Goal: Task Accomplishment & Management: Manage account settings

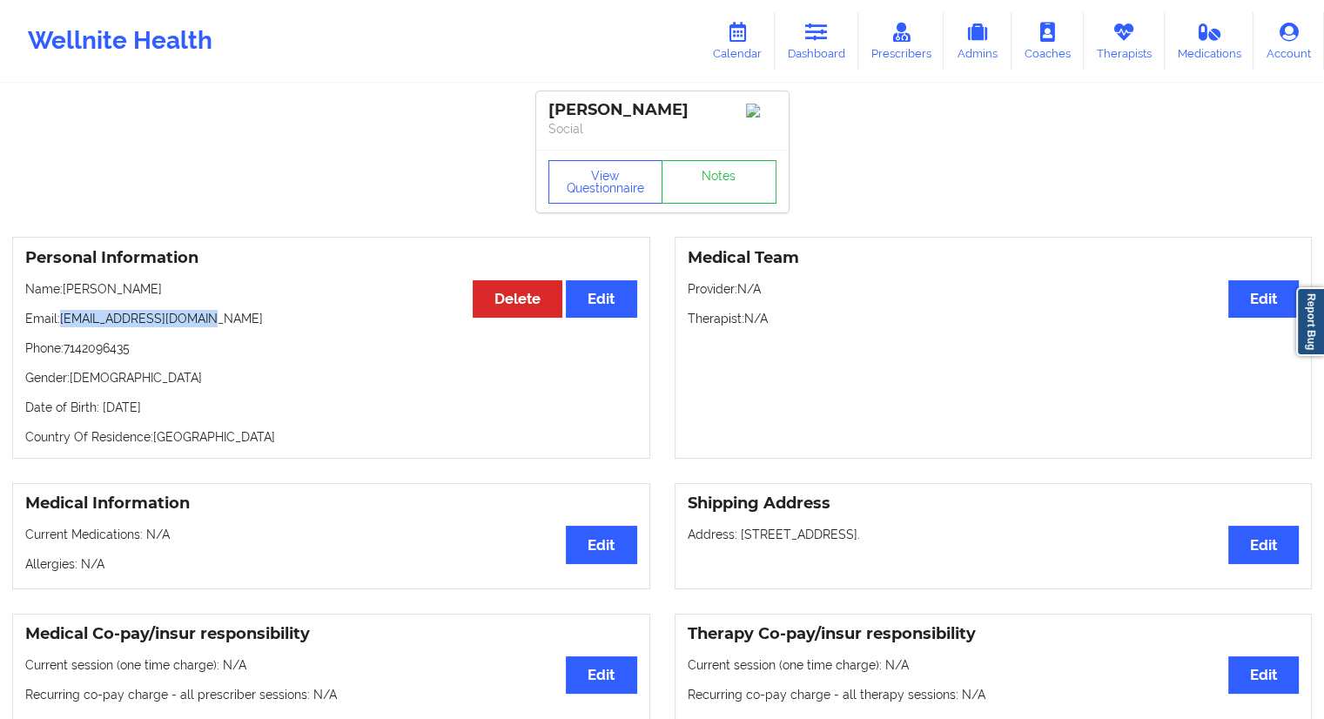
drag, startPoint x: 223, startPoint y: 326, endPoint x: 59, endPoint y: 319, distance: 163.7
click at [59, 319] on p "Email: [EMAIL_ADDRESS][DOMAIN_NAME]" at bounding box center [331, 318] width 612 height 17
copy p "[EMAIL_ADDRESS][DOMAIN_NAME]"
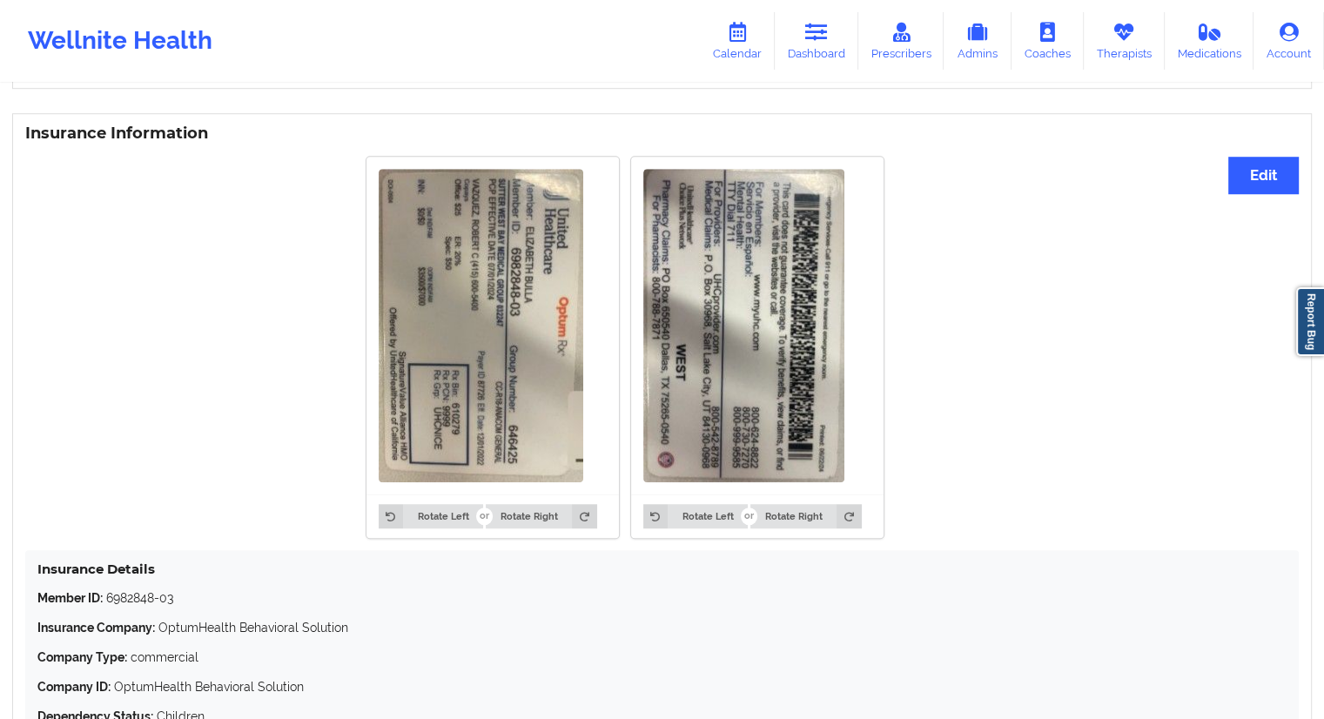
scroll to position [1131, 0]
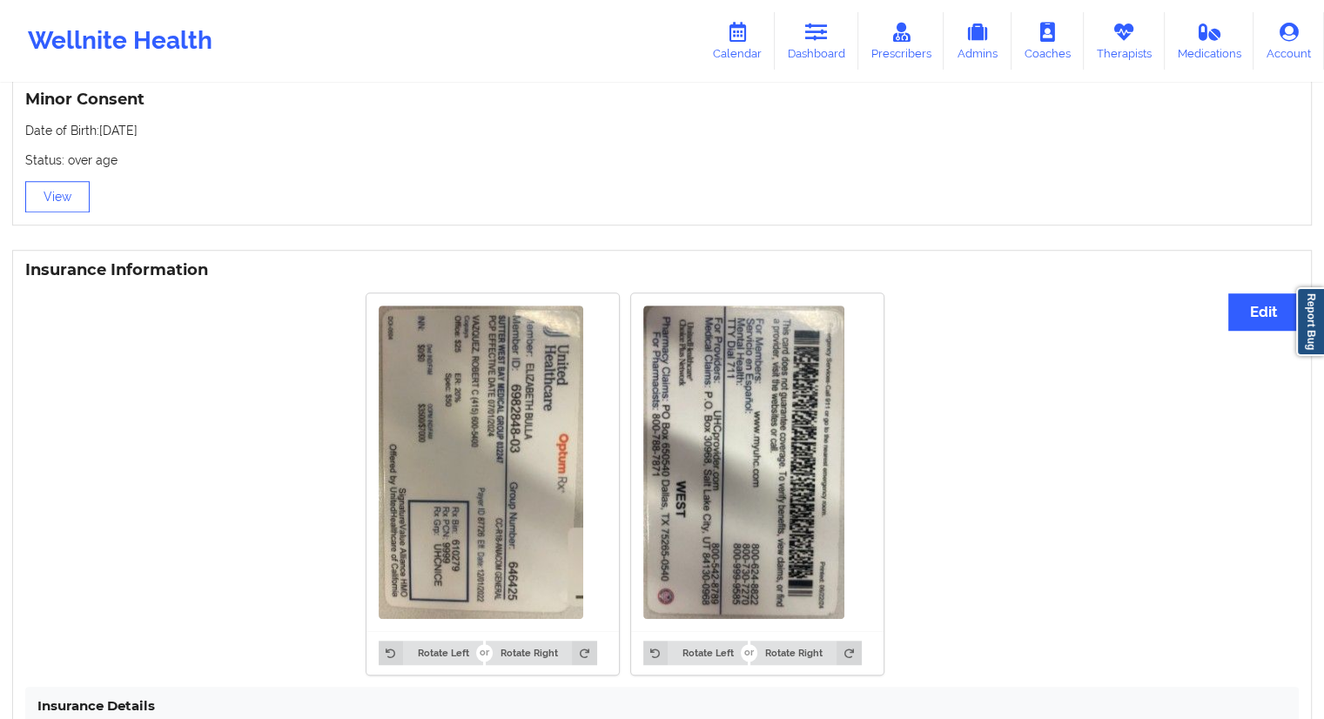
drag, startPoint x: 799, startPoint y: 50, endPoint x: 775, endPoint y: 76, distance: 35.1
click at [800, 50] on link "Dashboard" at bounding box center [817, 40] width 84 height 57
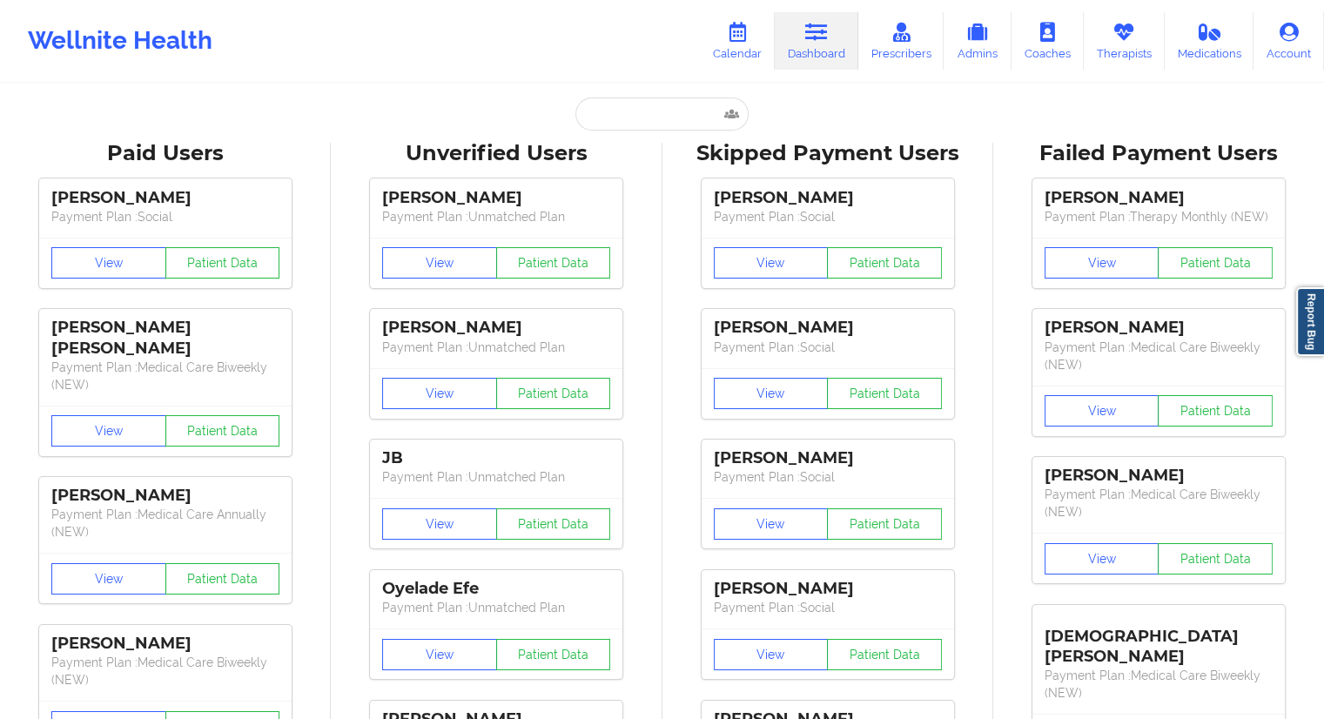
click at [632, 105] on input "text" at bounding box center [661, 113] width 172 height 33
paste input "[EMAIL_ADDRESS][DOMAIN_NAME]"
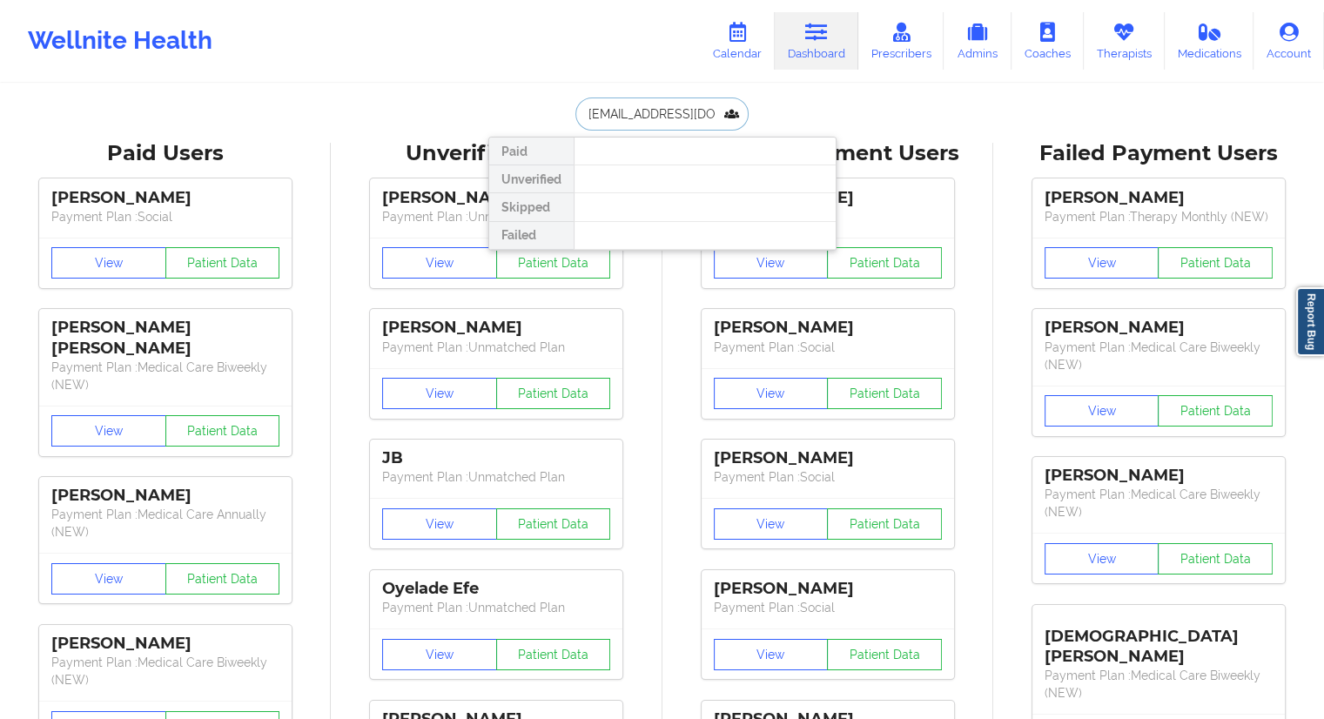
click at [629, 117] on input "[EMAIL_ADDRESS][DOMAIN_NAME]" at bounding box center [661, 113] width 172 height 33
click at [585, 121] on input "[EMAIL_ADDRESS][DOMAIN_NAME]" at bounding box center [661, 113] width 172 height 33
type input "[EMAIL_ADDRESS][DOMAIN_NAME]"
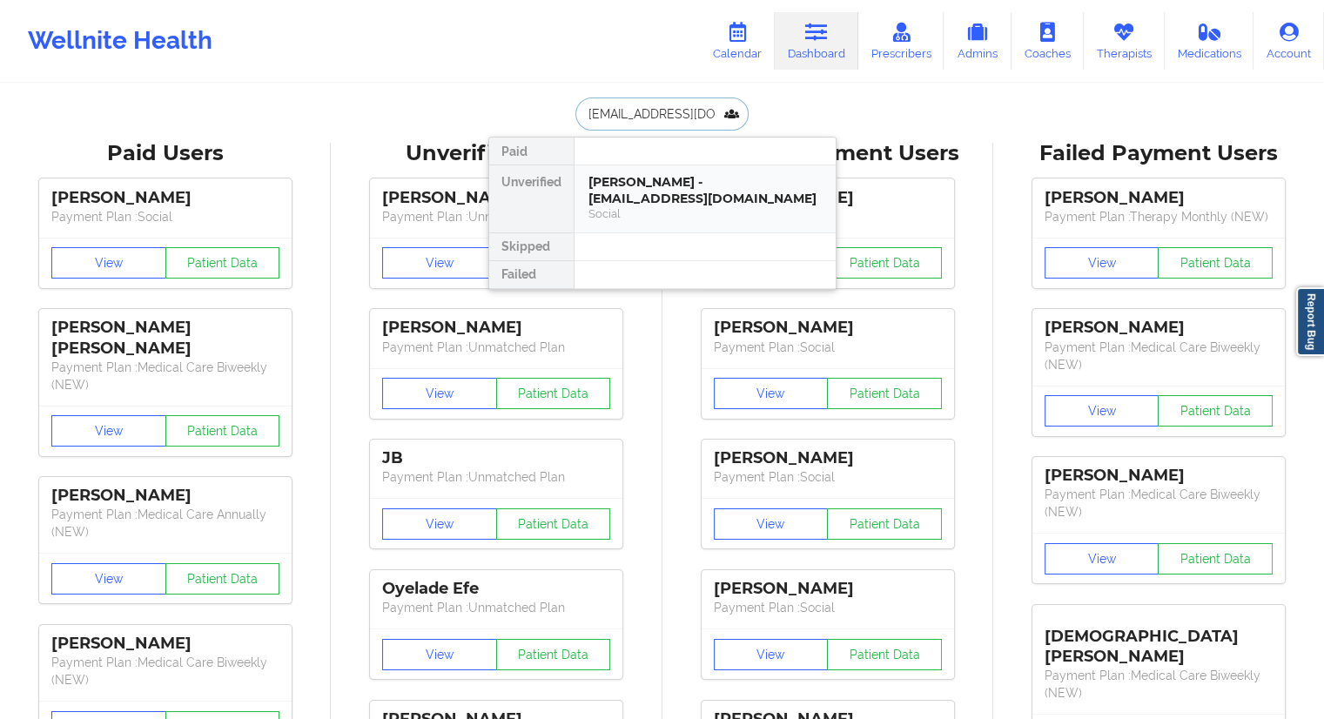
click at [665, 205] on div "[PERSON_NAME] - [EMAIL_ADDRESS][DOMAIN_NAME]" at bounding box center [704, 190] width 233 height 32
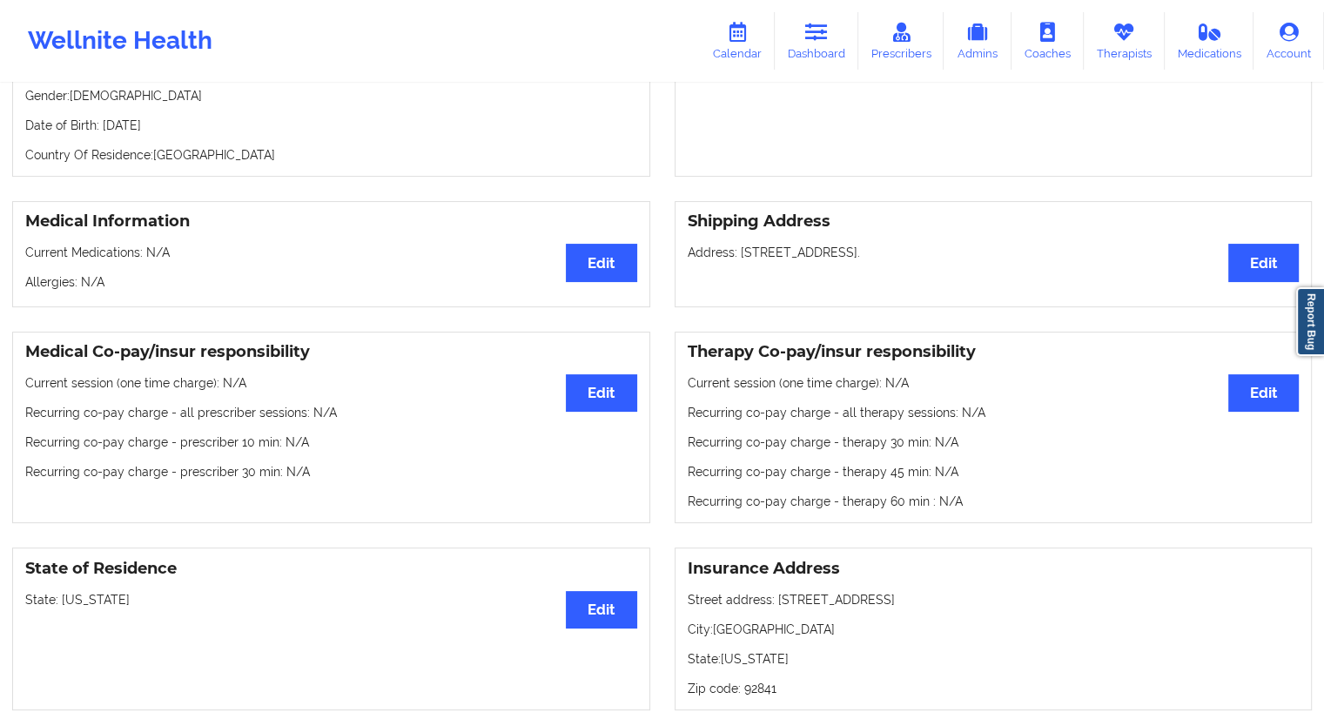
scroll to position [174, 0]
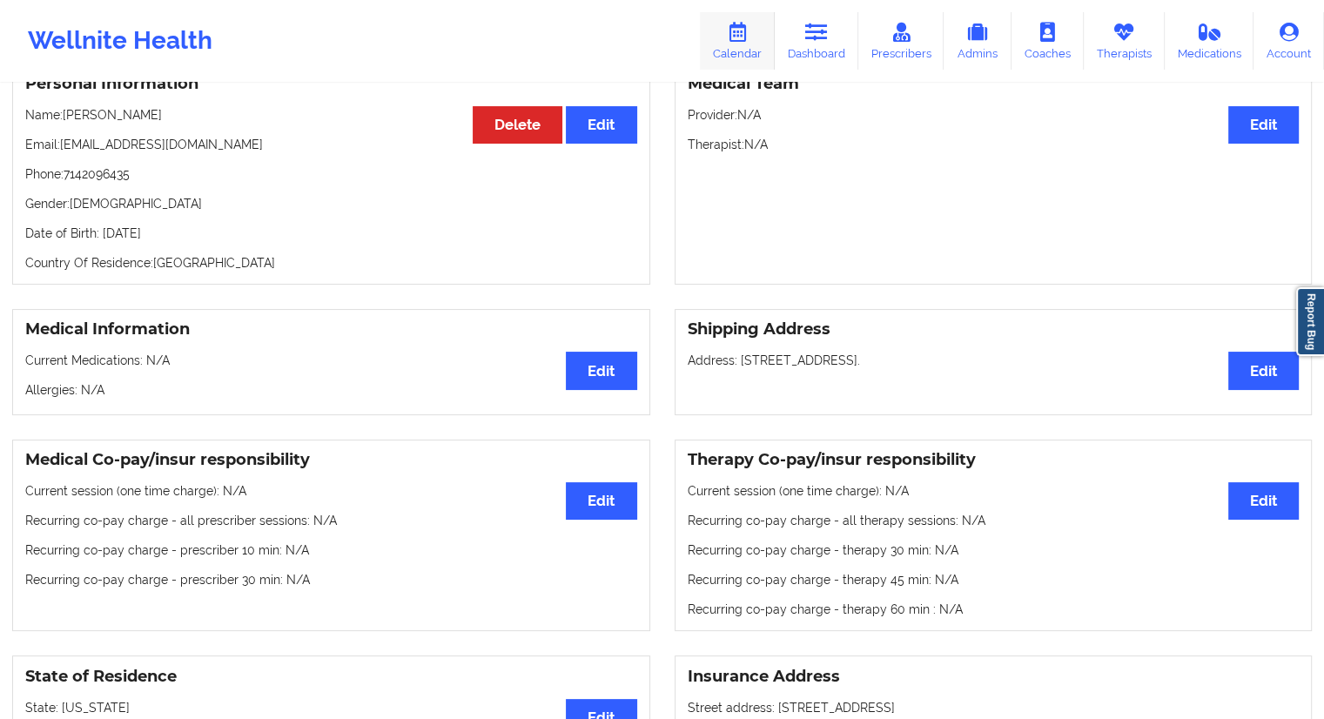
click at [745, 41] on icon at bounding box center [737, 32] width 23 height 19
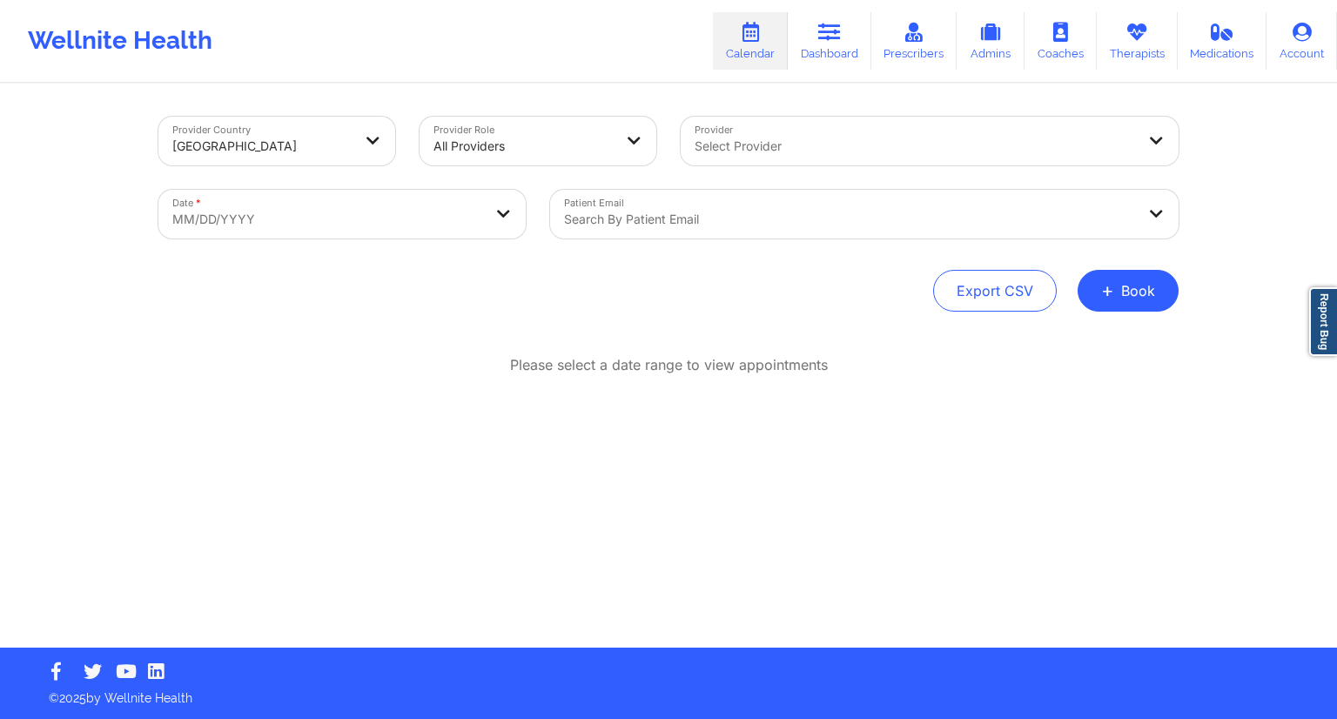
click at [480, 220] on body "Wellnite Health Calendar Dashboard Prescribers Admins Coaches Therapists Medica…" at bounding box center [668, 359] width 1337 height 719
select select "2025-8"
select select "2025-9"
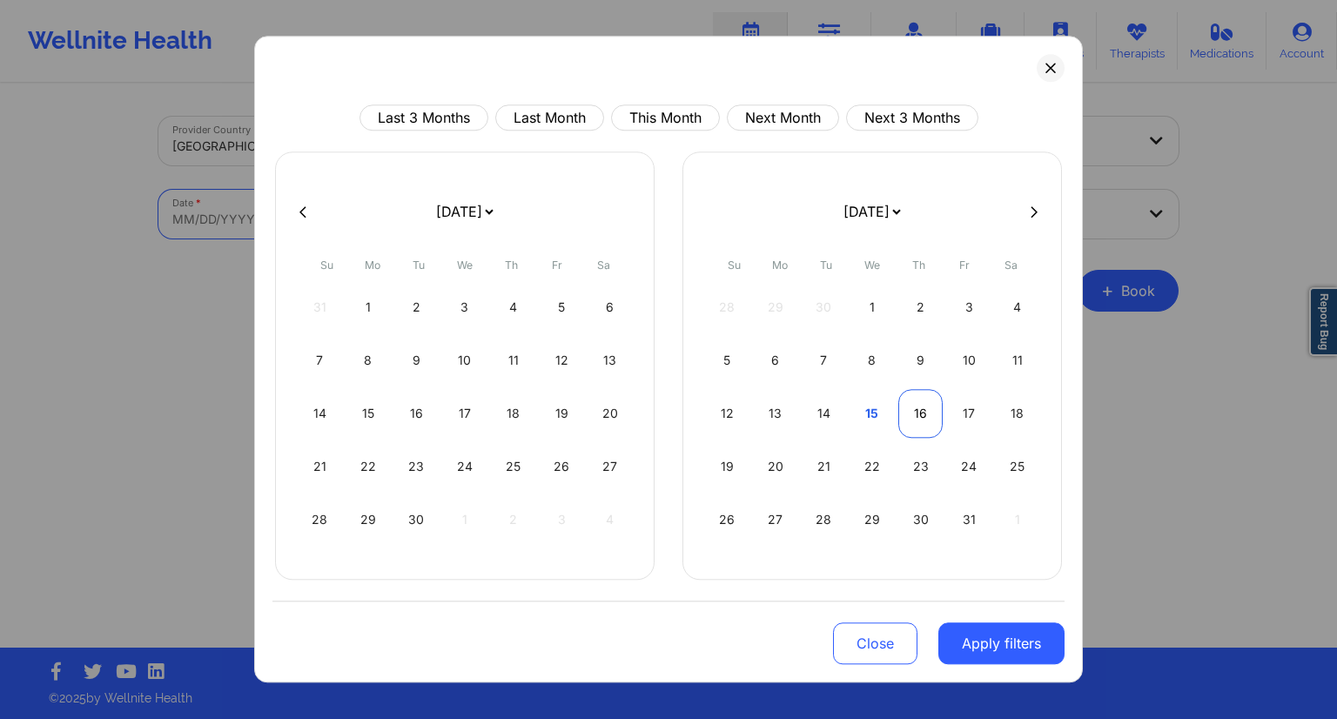
click at [917, 420] on div "16" at bounding box center [920, 413] width 44 height 49
select select "2025-9"
select select "2025-10"
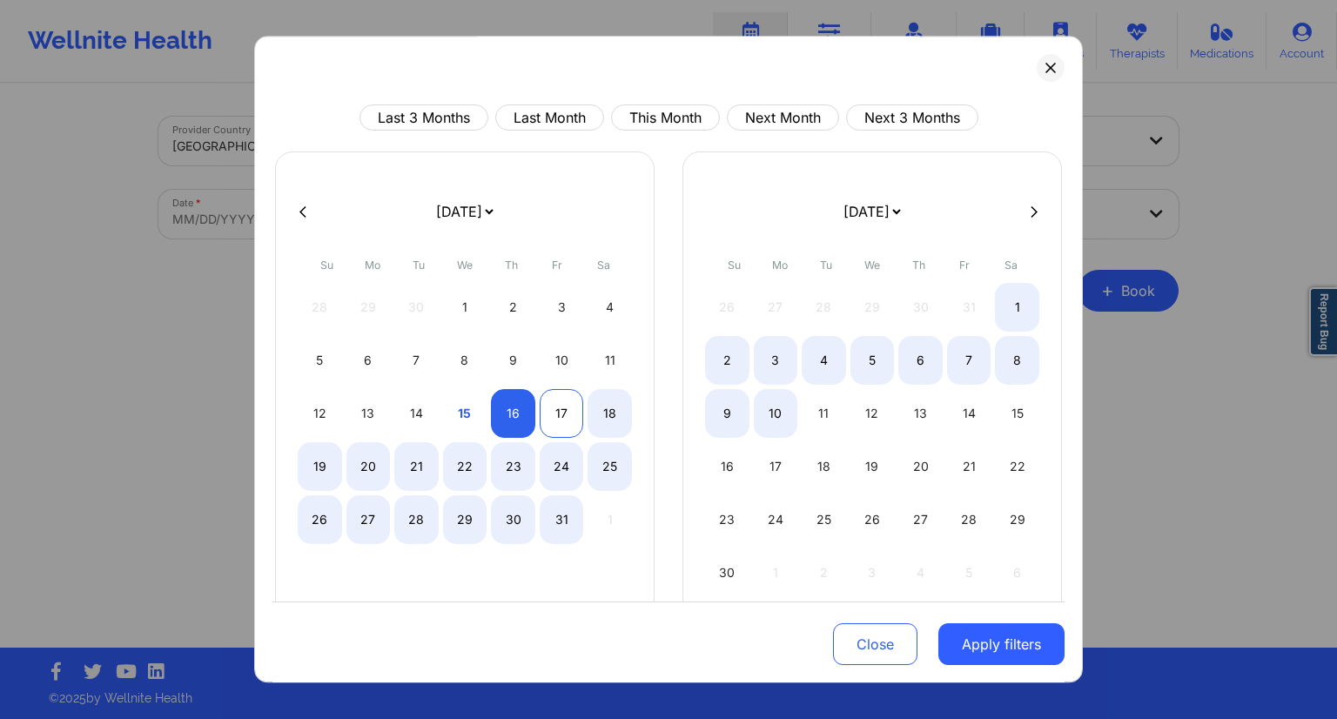
select select "2025-9"
select select "2025-10"
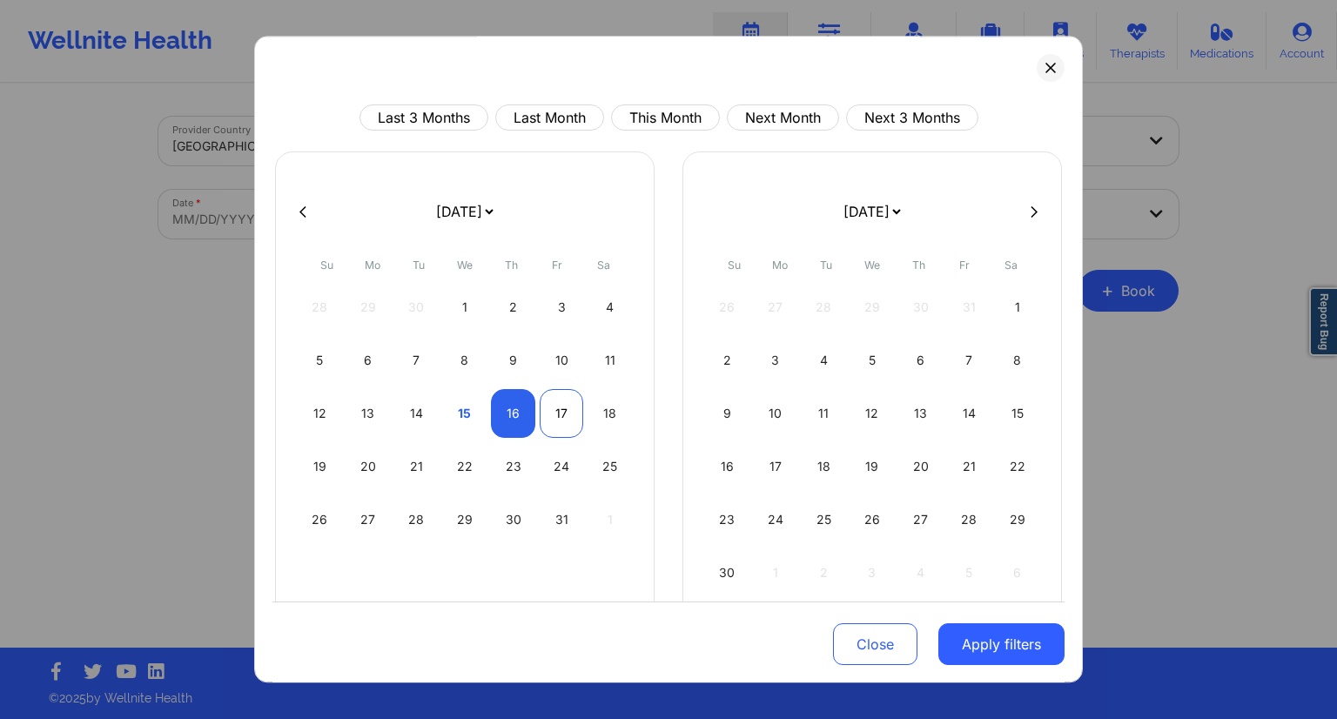
click at [553, 412] on div "17" at bounding box center [562, 413] width 44 height 49
select select "2025-9"
select select "2025-10"
click at [957, 639] on button "Apply filters" at bounding box center [1001, 644] width 126 height 42
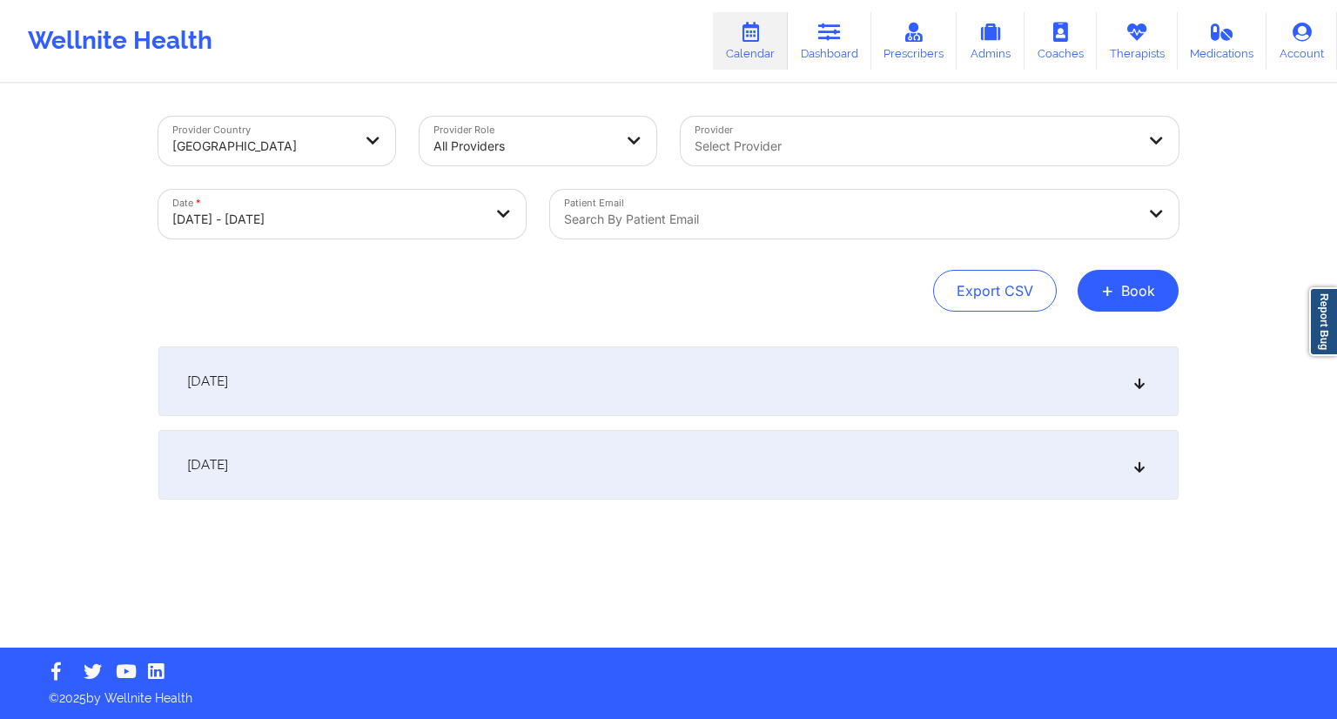
click at [698, 218] on div at bounding box center [849, 219] width 571 height 21
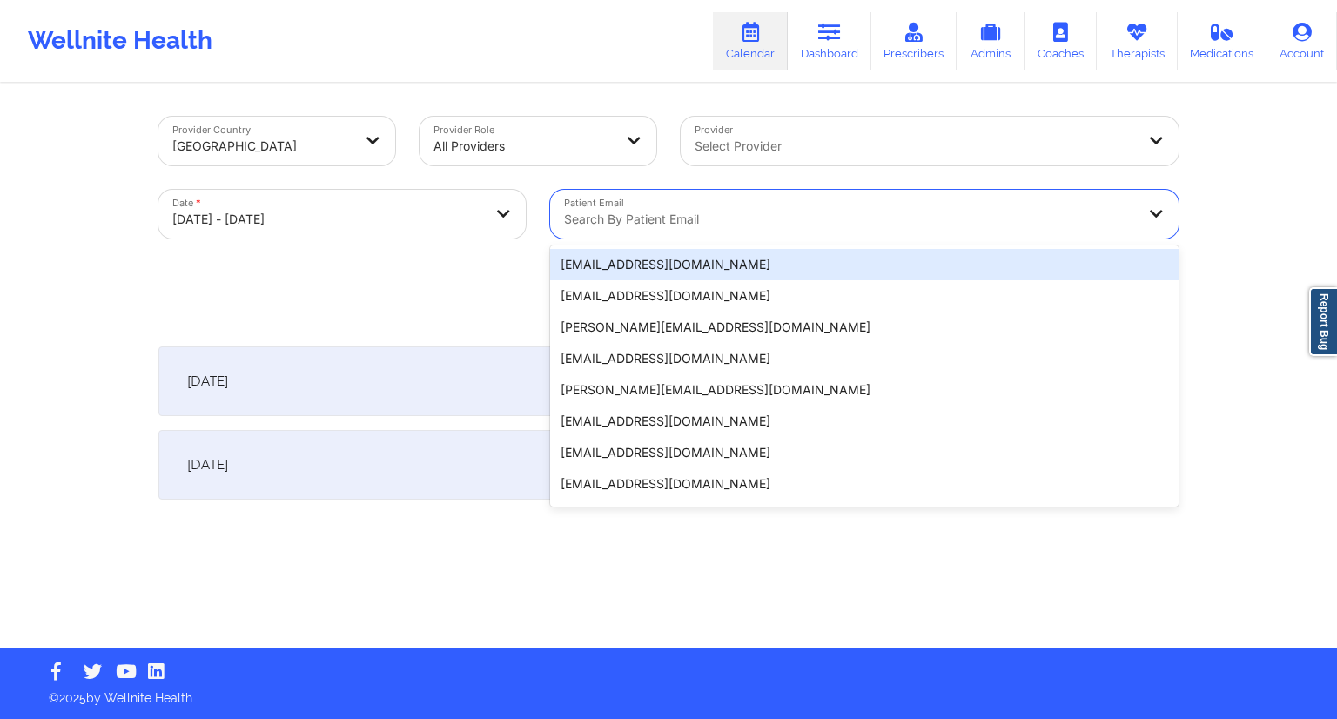
paste input "[EMAIL_ADDRESS][DOMAIN_NAME]"
type input "[EMAIL_ADDRESS][DOMAIN_NAME]"
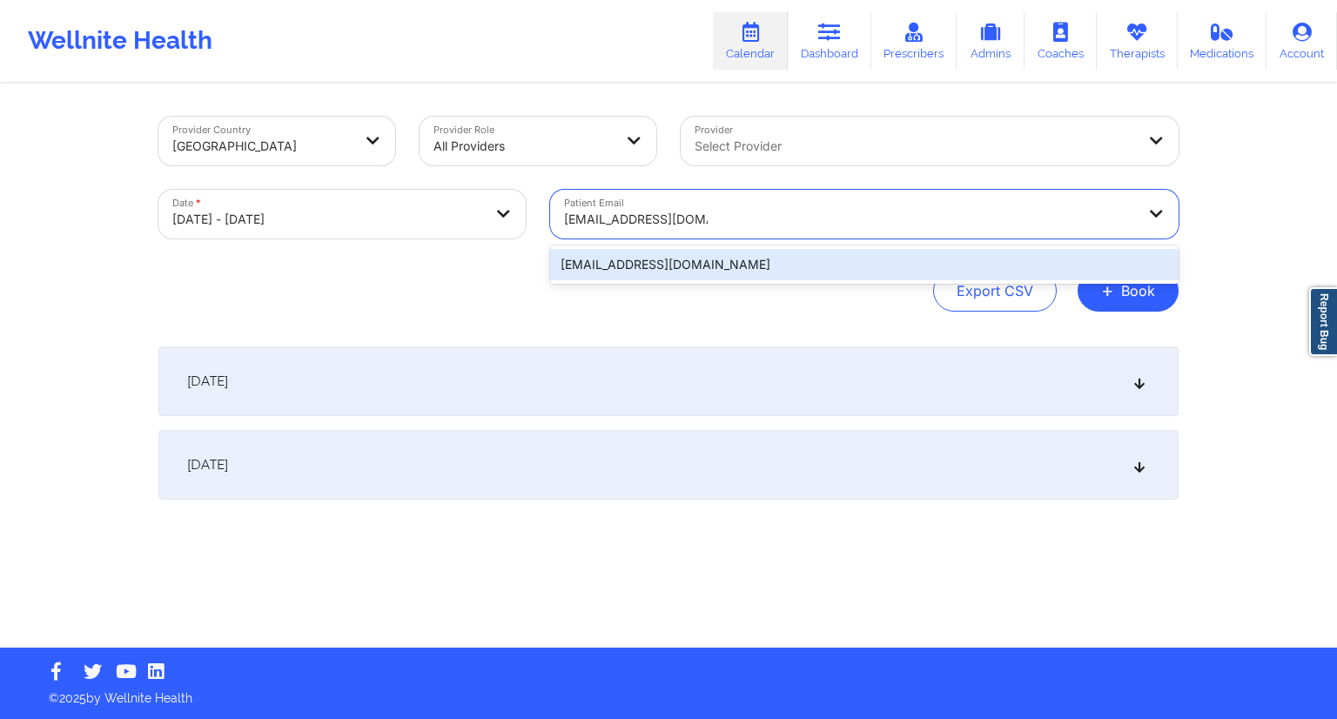
click at [732, 265] on div "[EMAIL_ADDRESS][DOMAIN_NAME]" at bounding box center [864, 264] width 628 height 31
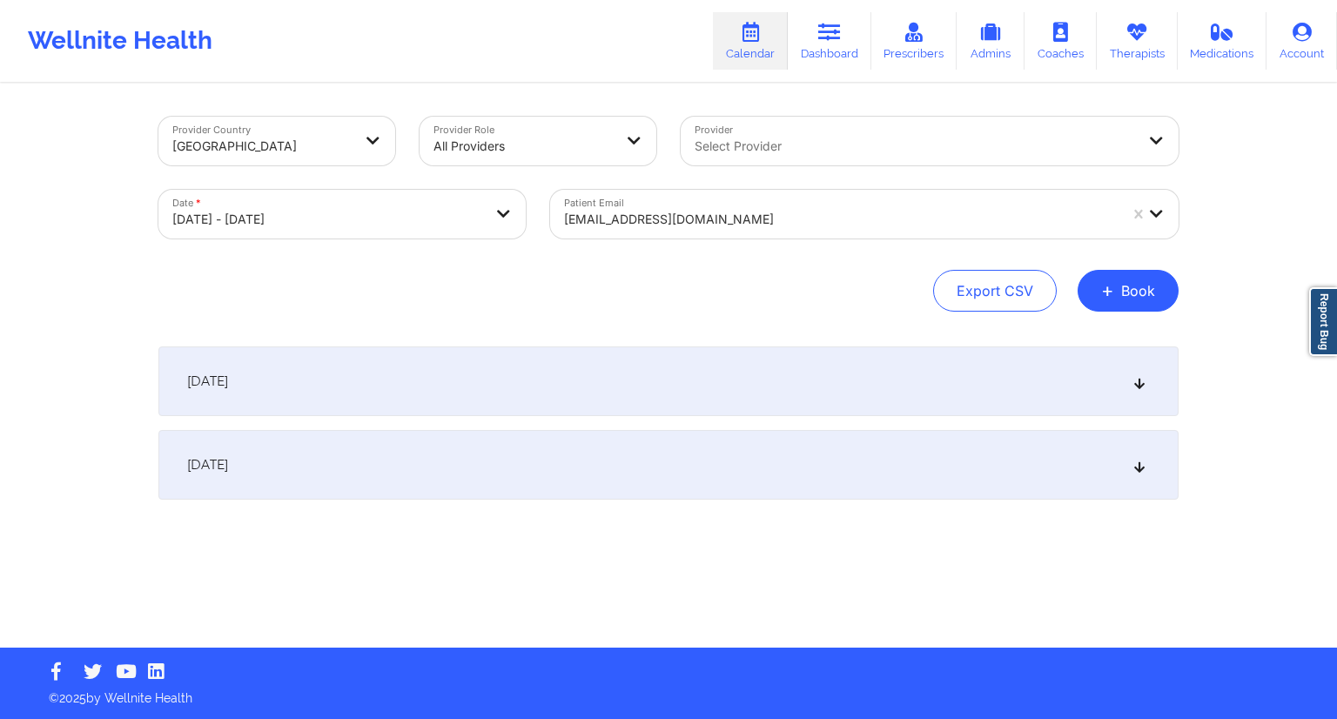
click at [472, 362] on div "[DATE]" at bounding box center [668, 381] width 1020 height 70
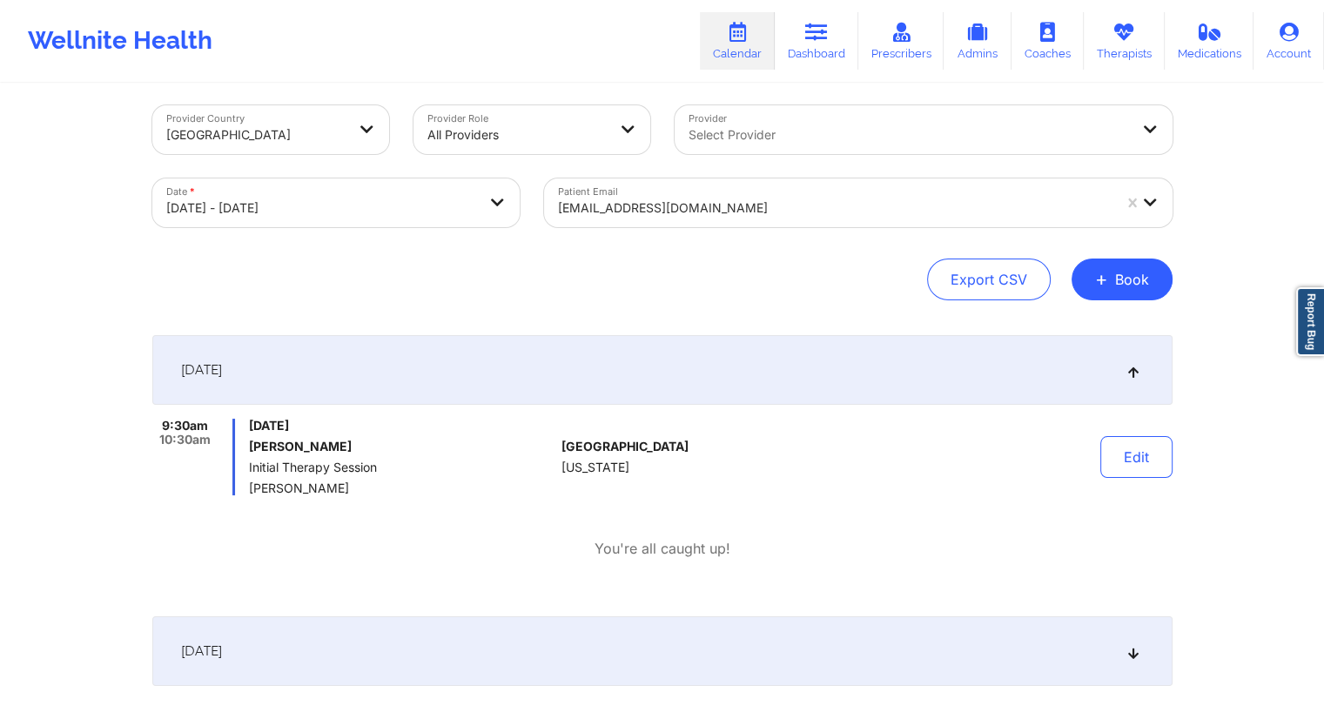
scroll to position [87, 0]
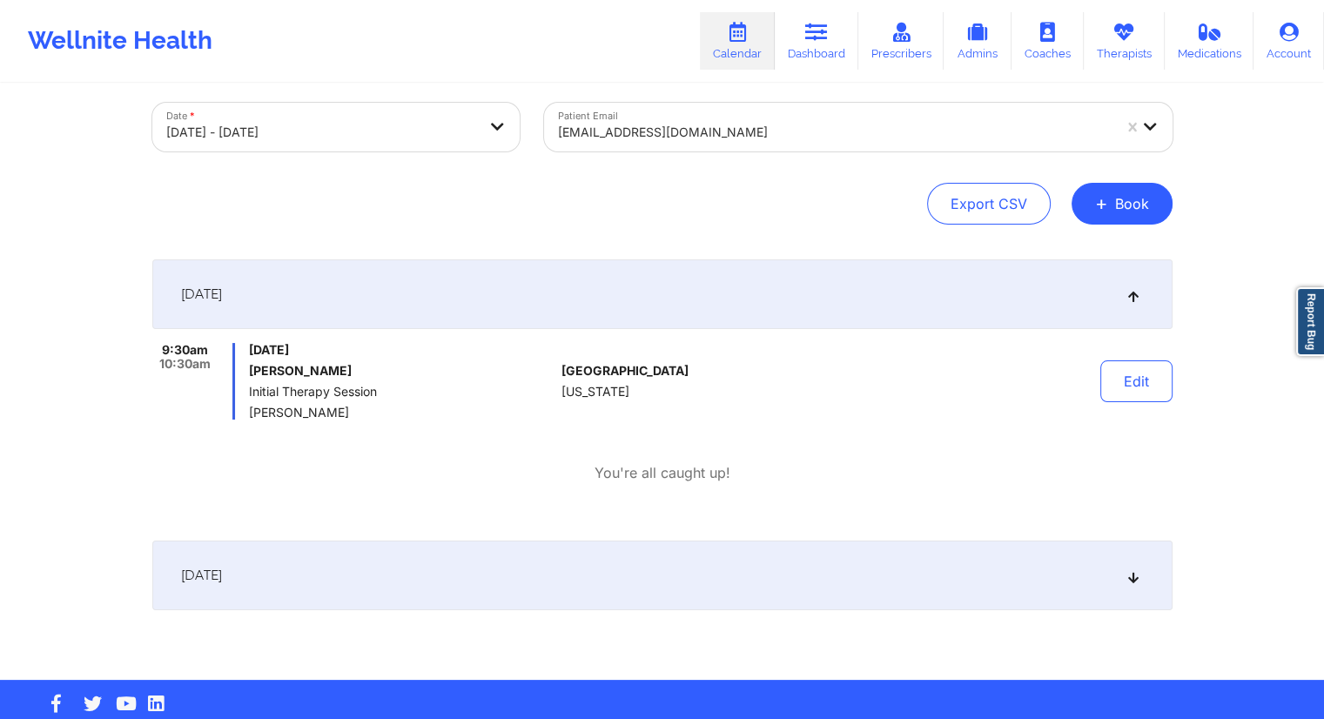
click at [442, 566] on div "[DATE]" at bounding box center [662, 575] width 1020 height 70
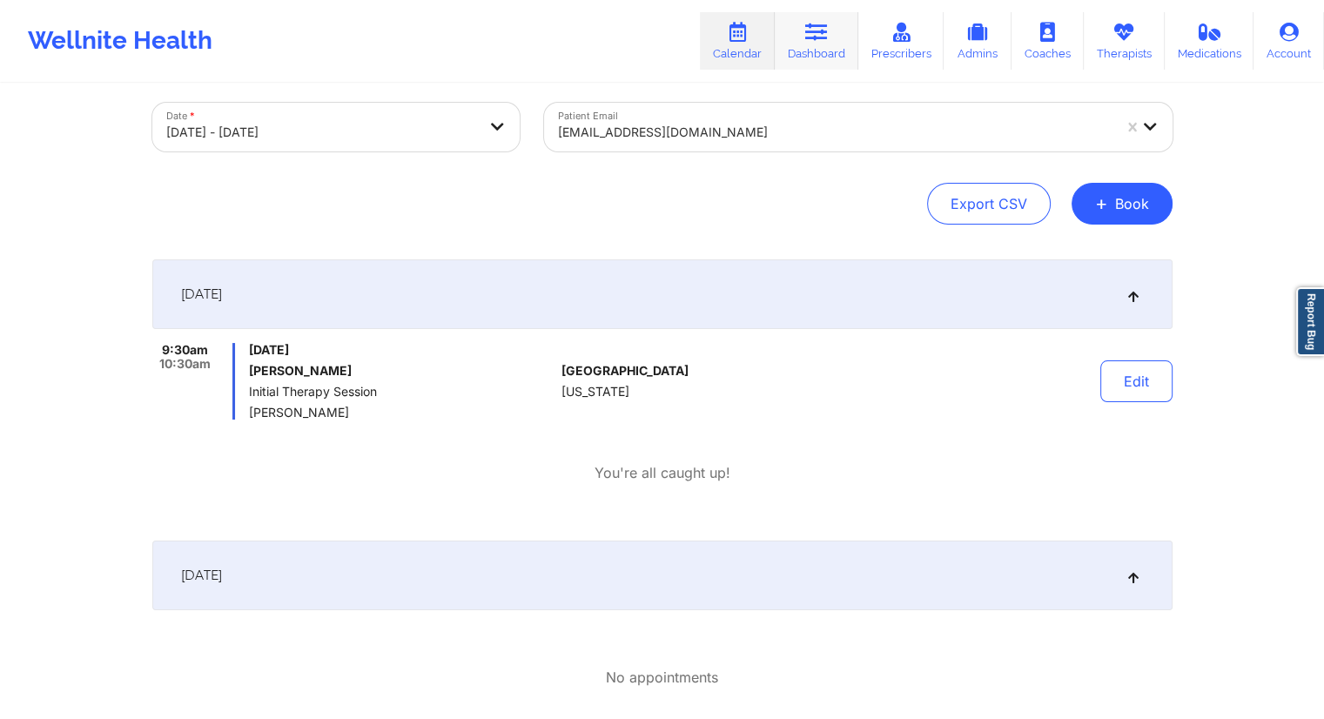
click at [829, 53] on link "Dashboard" at bounding box center [817, 40] width 84 height 57
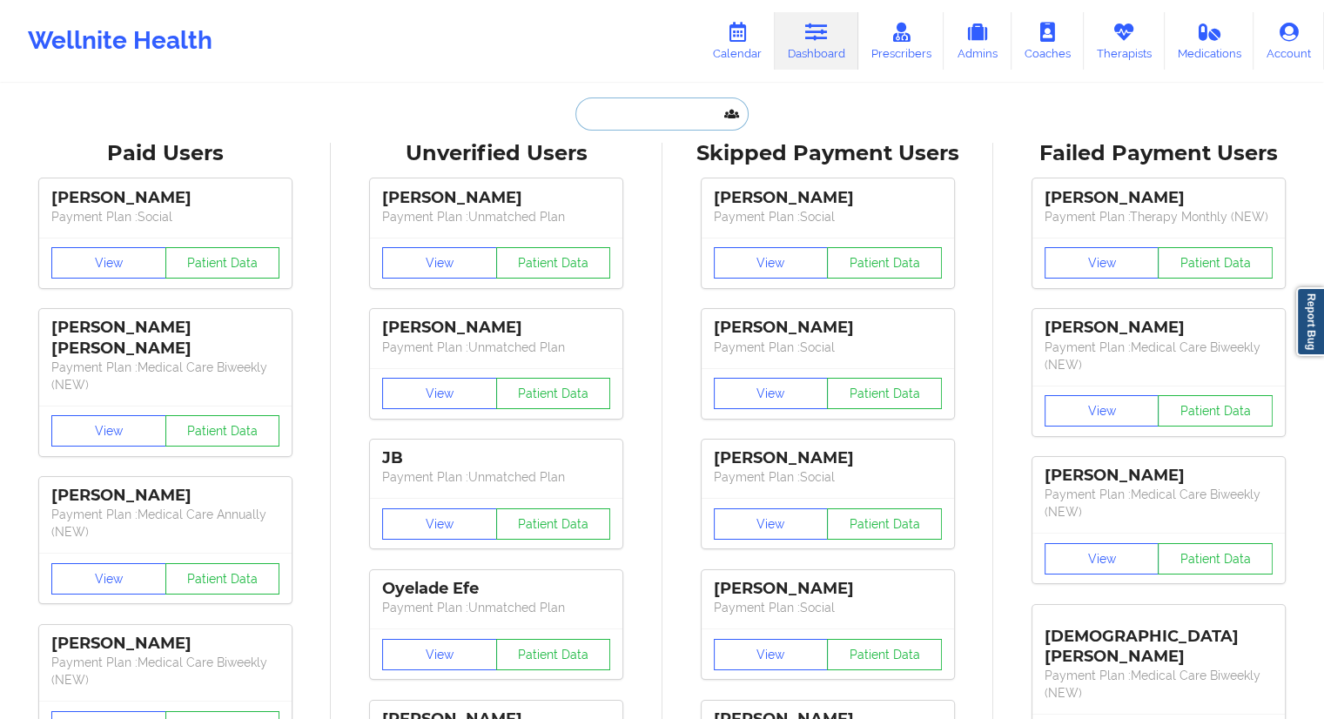
click at [629, 123] on input "text" at bounding box center [661, 113] width 172 height 33
paste input "[EMAIL_ADDRESS][DOMAIN_NAME]"
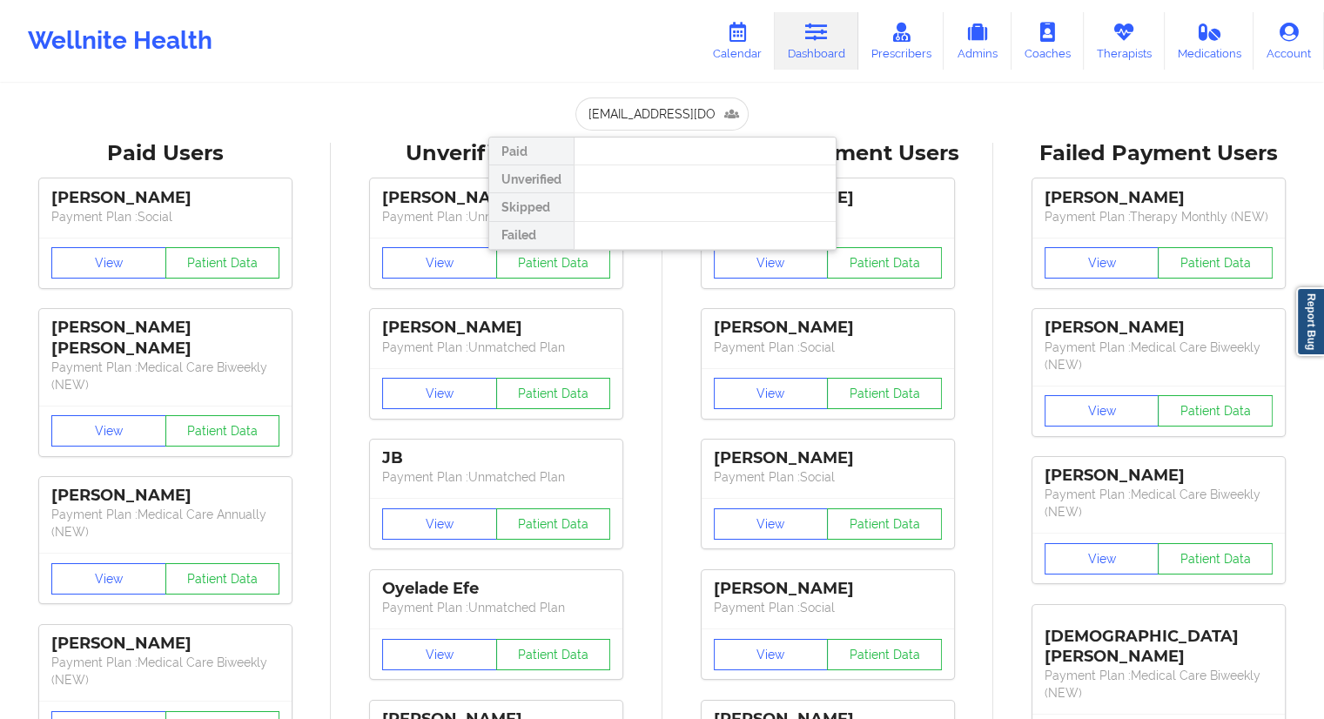
click at [798, 57] on link "Dashboard" at bounding box center [817, 40] width 84 height 57
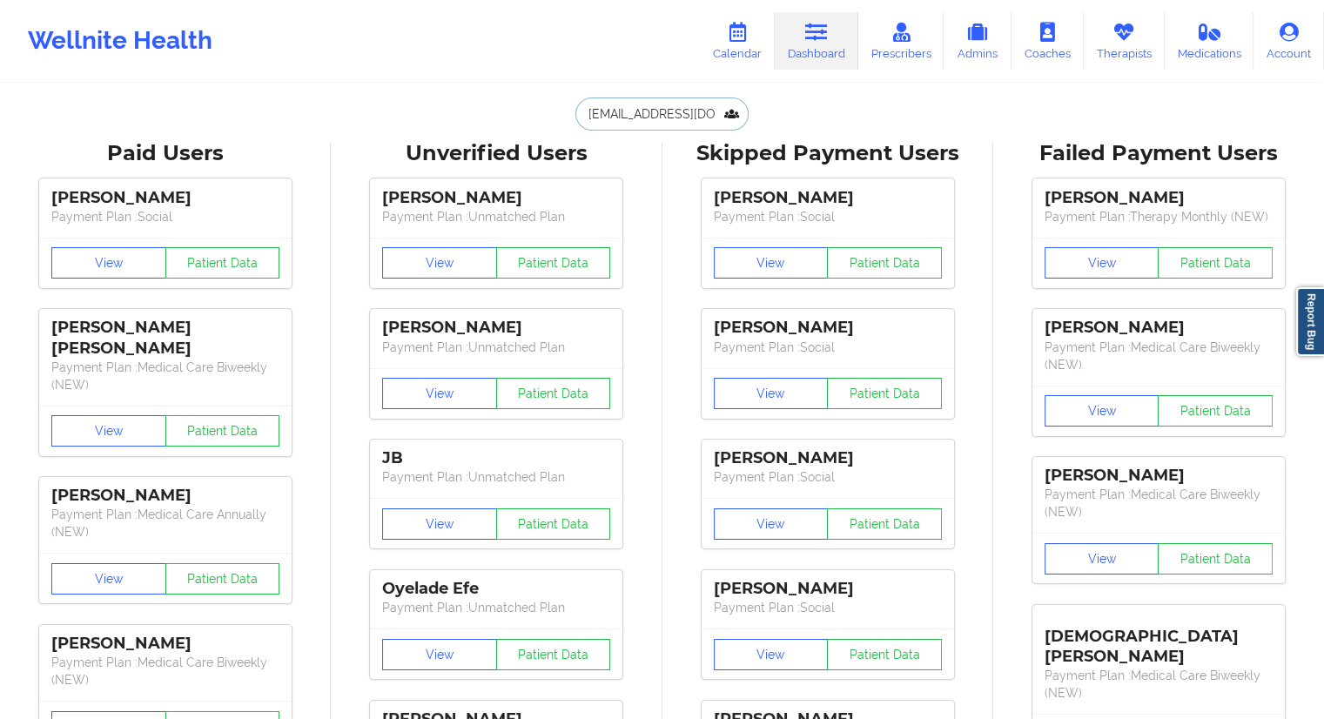
click at [682, 116] on input "[EMAIL_ADDRESS][DOMAIN_NAME]" at bounding box center [661, 113] width 172 height 33
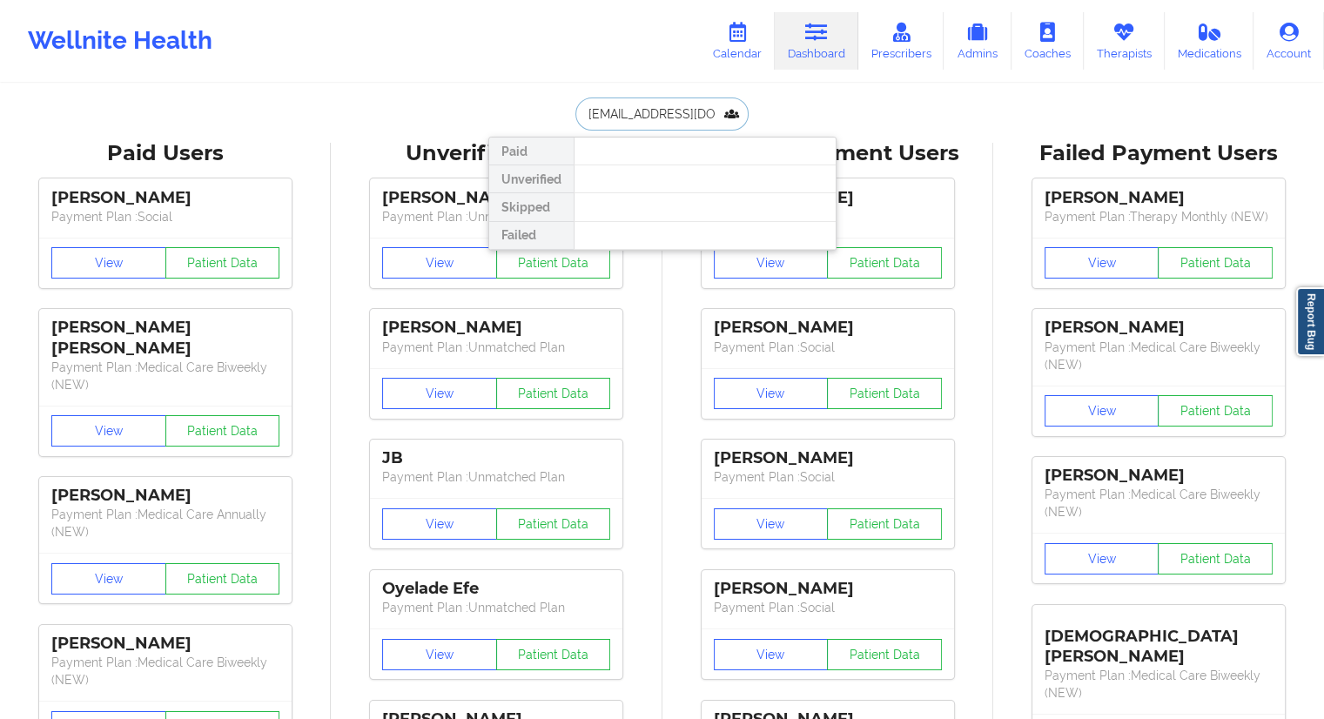
click at [587, 117] on input "[EMAIL_ADDRESS][DOMAIN_NAME]" at bounding box center [661, 113] width 172 height 33
type input "[EMAIL_ADDRESS][DOMAIN_NAME]"
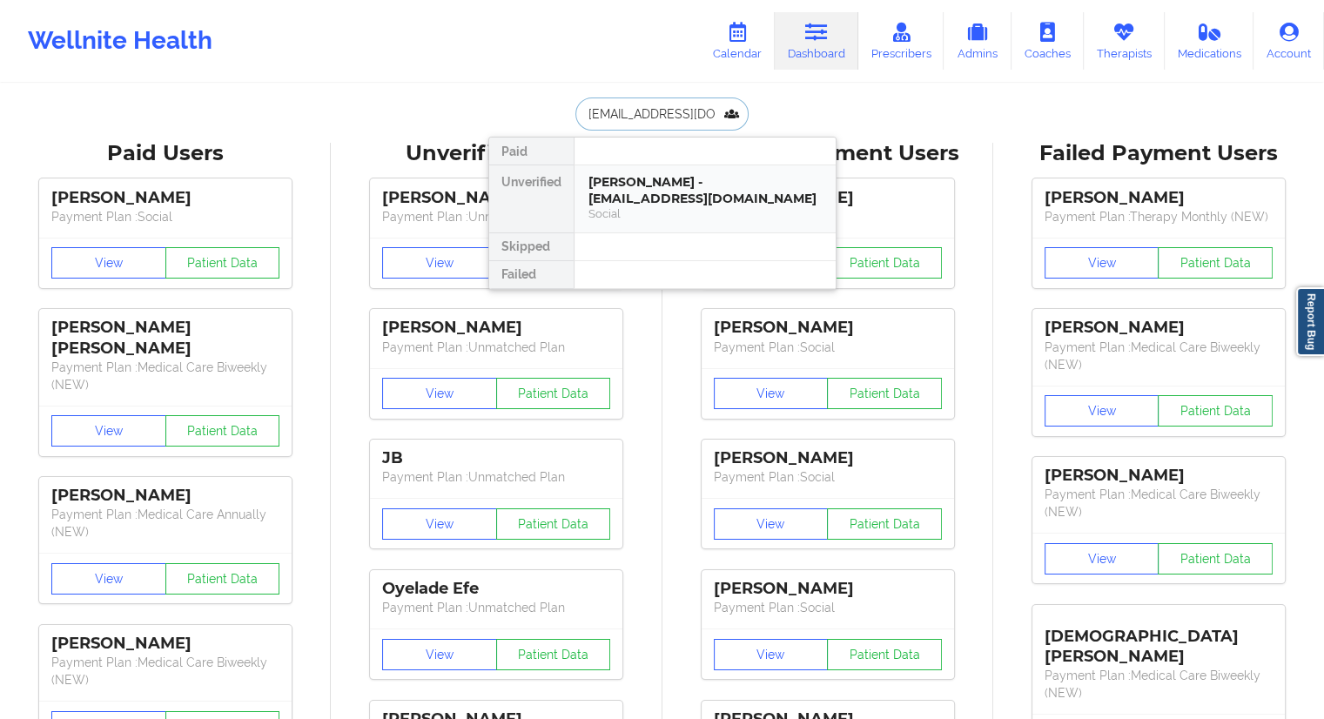
click at [660, 179] on div "[PERSON_NAME] - [EMAIL_ADDRESS][DOMAIN_NAME]" at bounding box center [704, 190] width 233 height 32
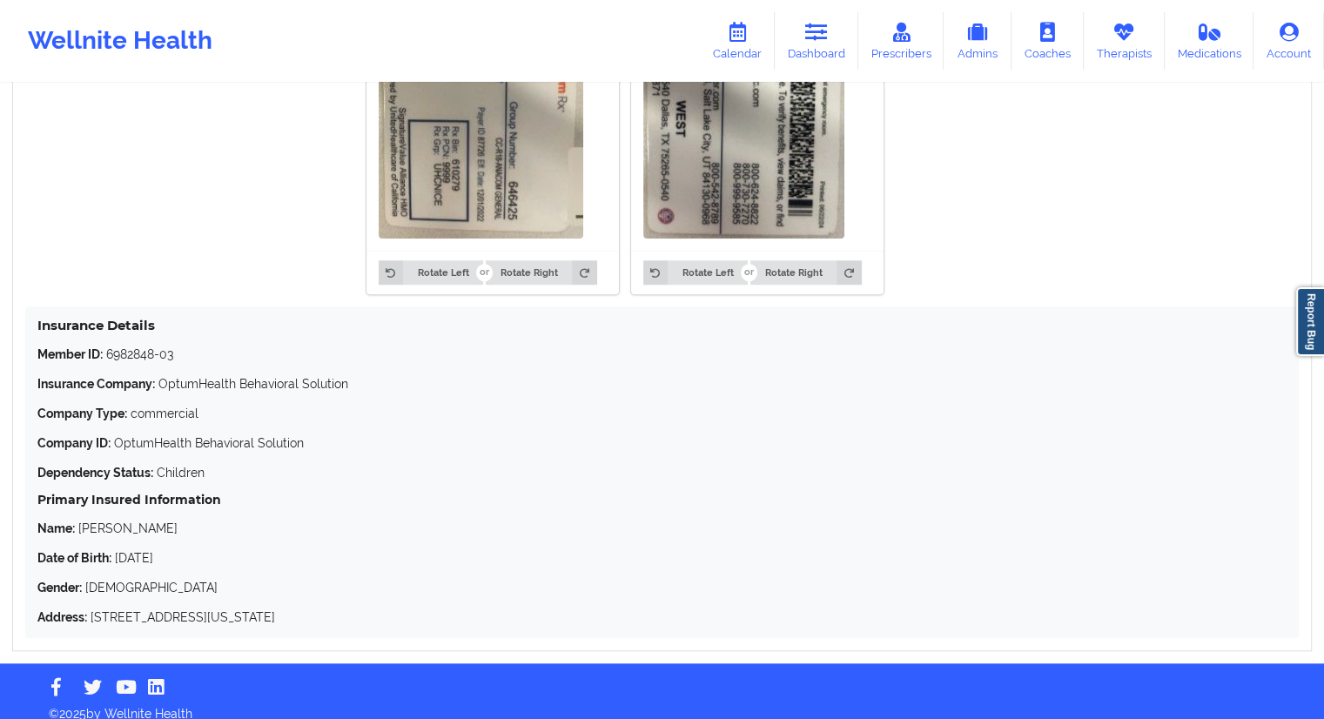
scroll to position [1530, 0]
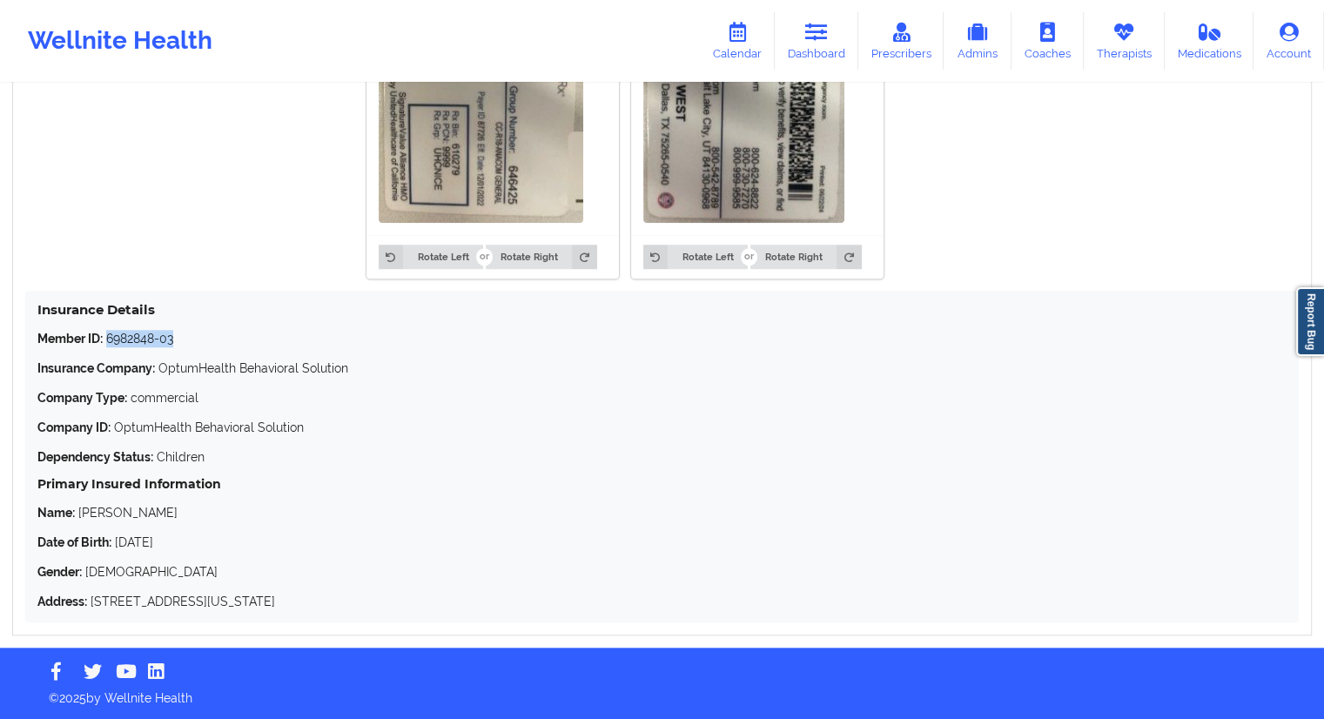
drag, startPoint x: 192, startPoint y: 333, endPoint x: 108, endPoint y: 336, distance: 84.5
click at [108, 336] on p "Member ID: 6982848-03" at bounding box center [661, 338] width 1249 height 17
copy p "6982848-03"
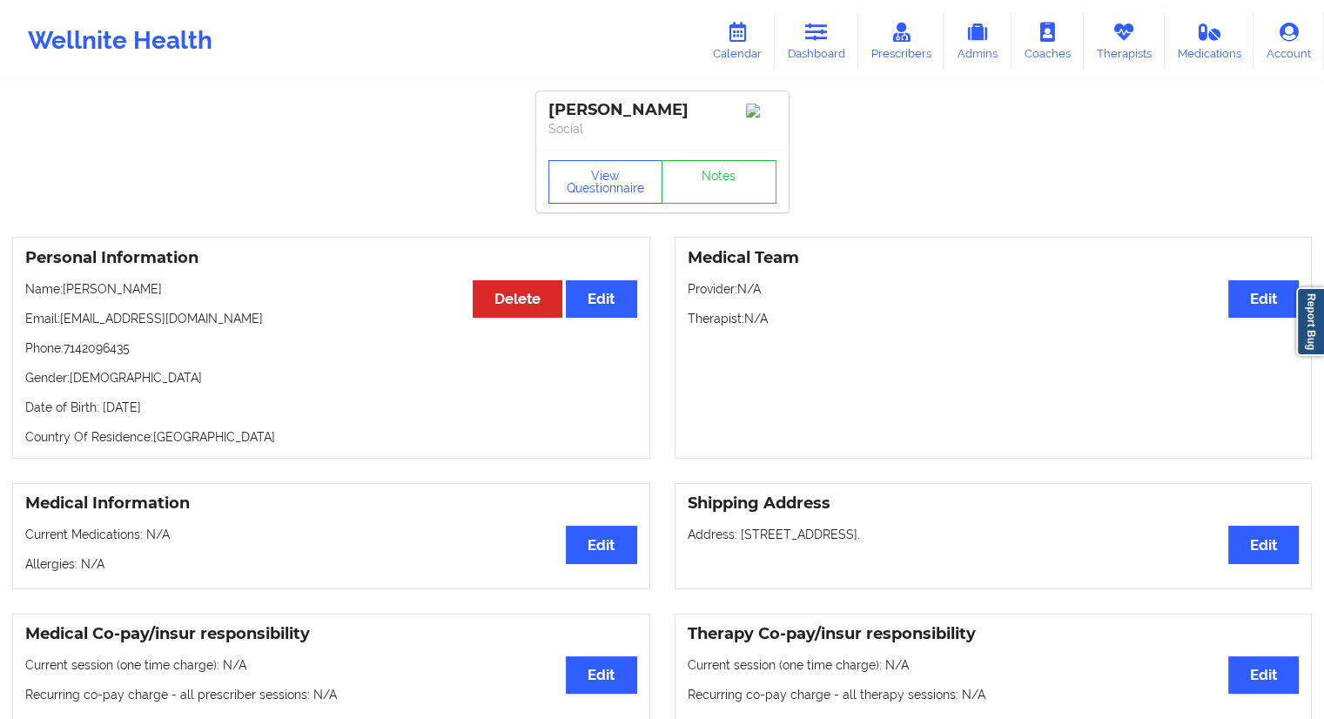
scroll to position [0, 0]
drag, startPoint x: 233, startPoint y: 411, endPoint x: 205, endPoint y: 413, distance: 28.8
click at [205, 413] on p "Date of Birth: [DEMOGRAPHIC_DATA]" at bounding box center [331, 407] width 612 height 17
copy p "2001"
drag, startPoint x: 183, startPoint y: 290, endPoint x: 67, endPoint y: 293, distance: 115.8
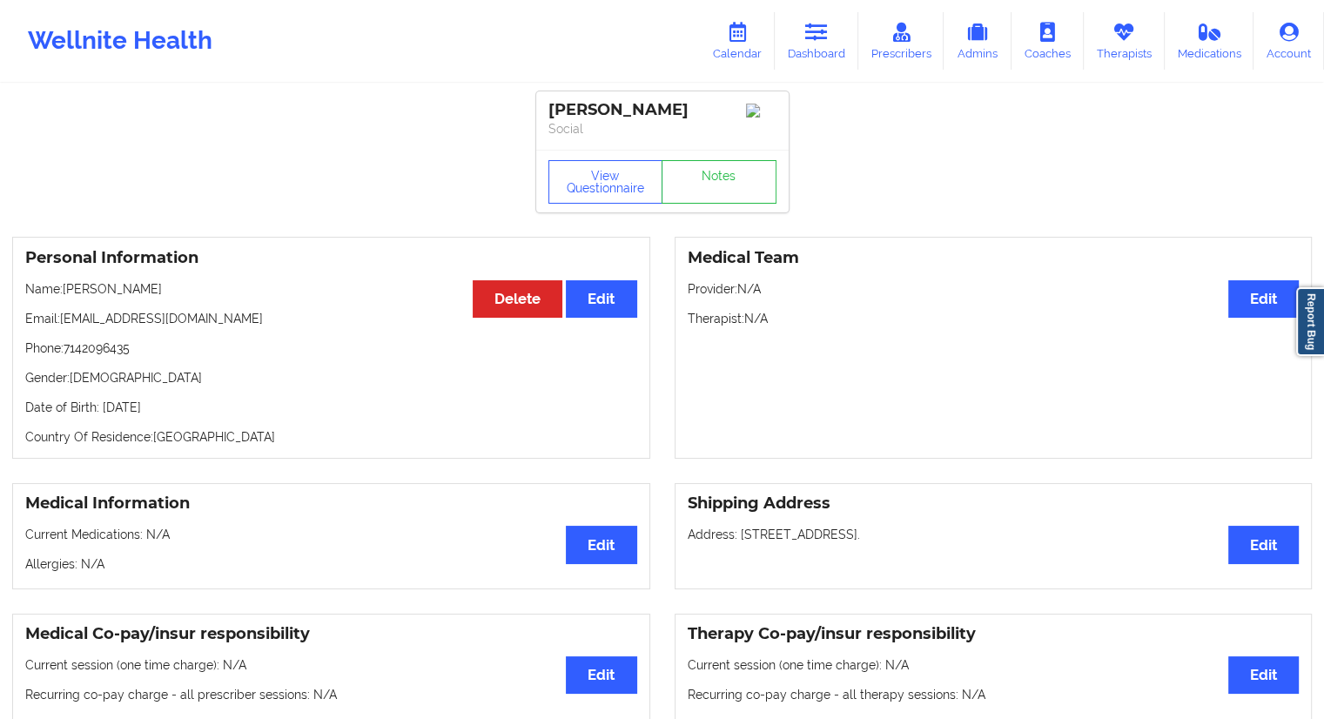
click at [67, 293] on p "Name: [PERSON_NAME]" at bounding box center [331, 288] width 612 height 17
copy p "[PERSON_NAME]"
drag, startPoint x: 160, startPoint y: 359, endPoint x: 66, endPoint y: 352, distance: 94.3
click at [66, 352] on p "Phone: [PHONE_NUMBER]" at bounding box center [331, 347] width 612 height 17
copy p "7142096435"
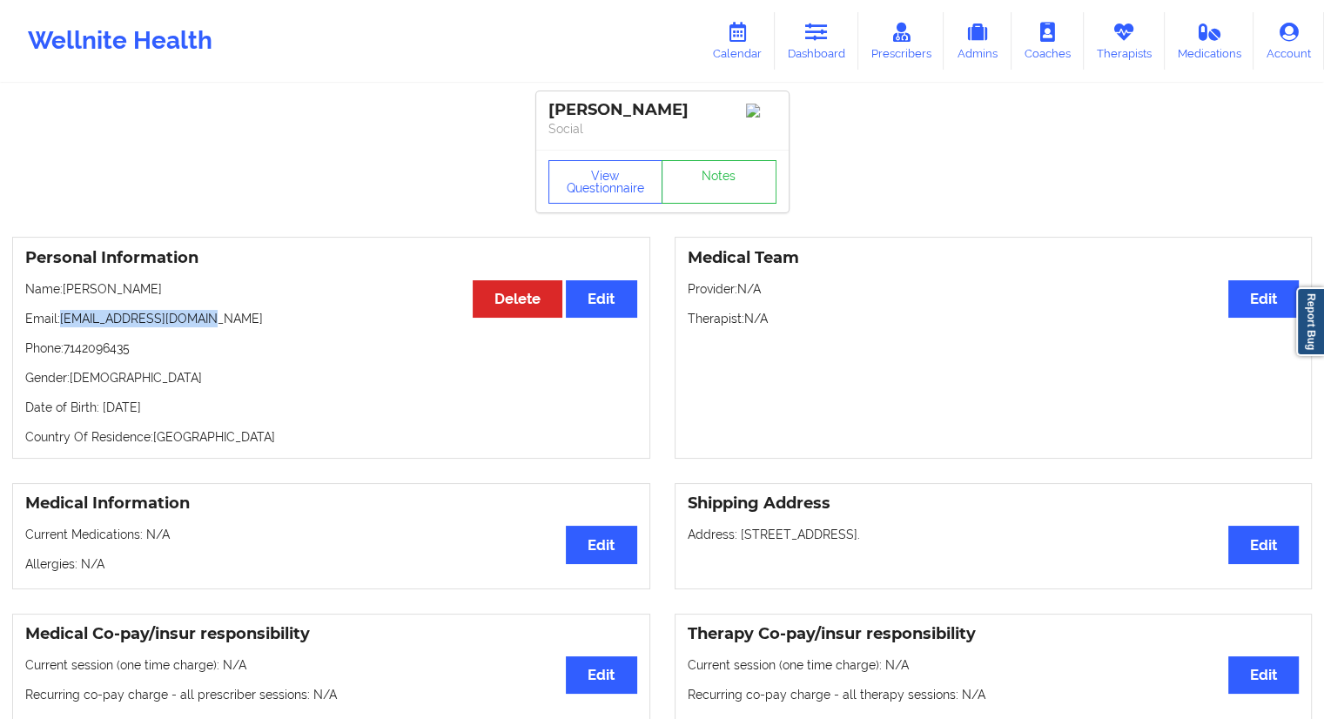
drag, startPoint x: 214, startPoint y: 318, endPoint x: 57, endPoint y: 323, distance: 156.8
click at [57, 323] on p "Email: [EMAIL_ADDRESS][DOMAIN_NAME]" at bounding box center [331, 318] width 612 height 17
copy p "[EMAIL_ADDRESS][DOMAIN_NAME]"
click at [1116, 50] on link "Therapists" at bounding box center [1124, 40] width 81 height 57
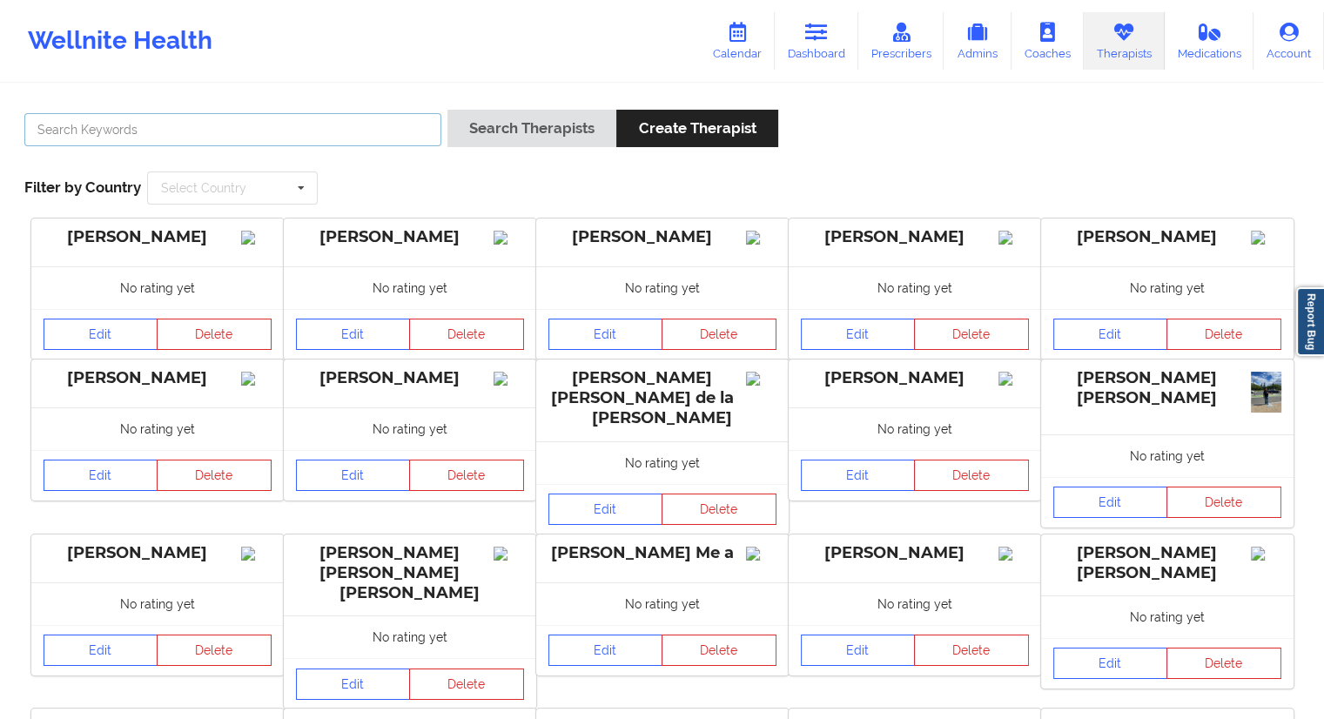
click at [223, 135] on input "text" at bounding box center [232, 129] width 417 height 33
paste input "[PERSON_NAME]"
type input "[PERSON_NAME]"
click at [474, 130] on button "Search Therapists" at bounding box center [531, 128] width 169 height 37
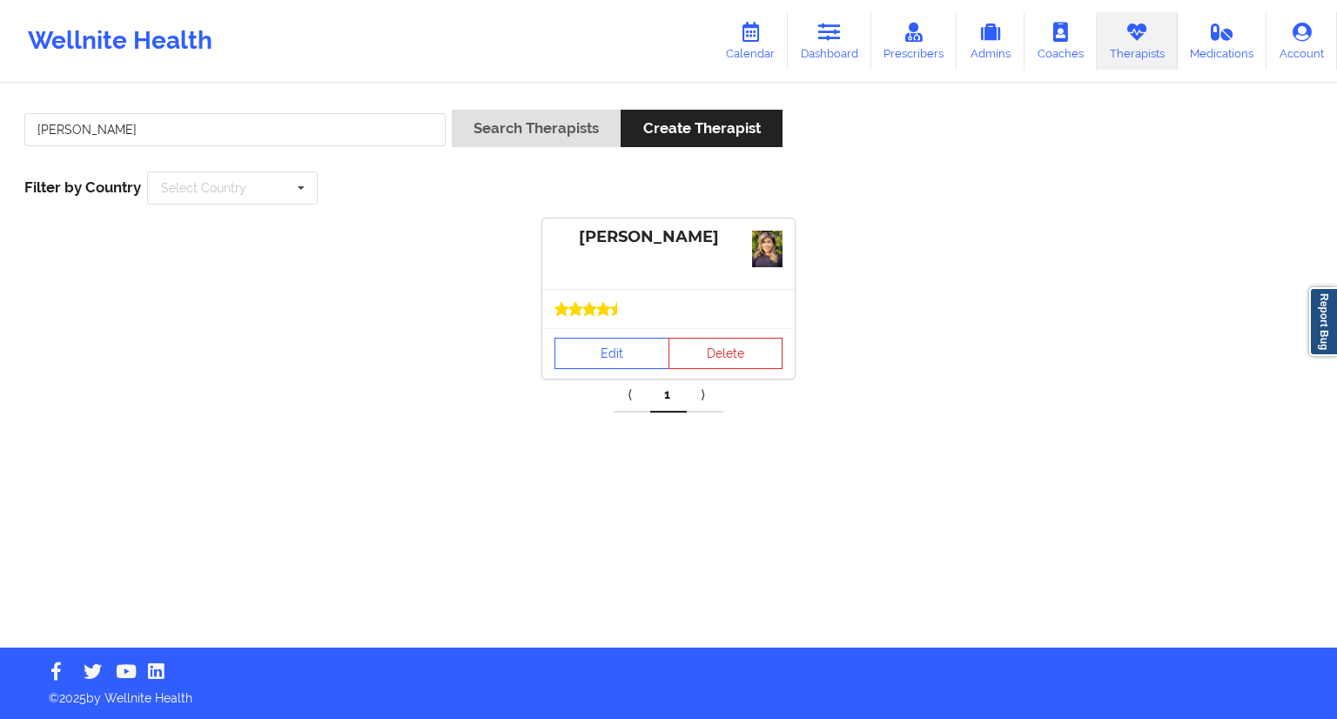
click at [586, 328] on div "Edit Delete" at bounding box center [668, 353] width 252 height 50
click at [597, 361] on link "Edit" at bounding box center [611, 353] width 115 height 31
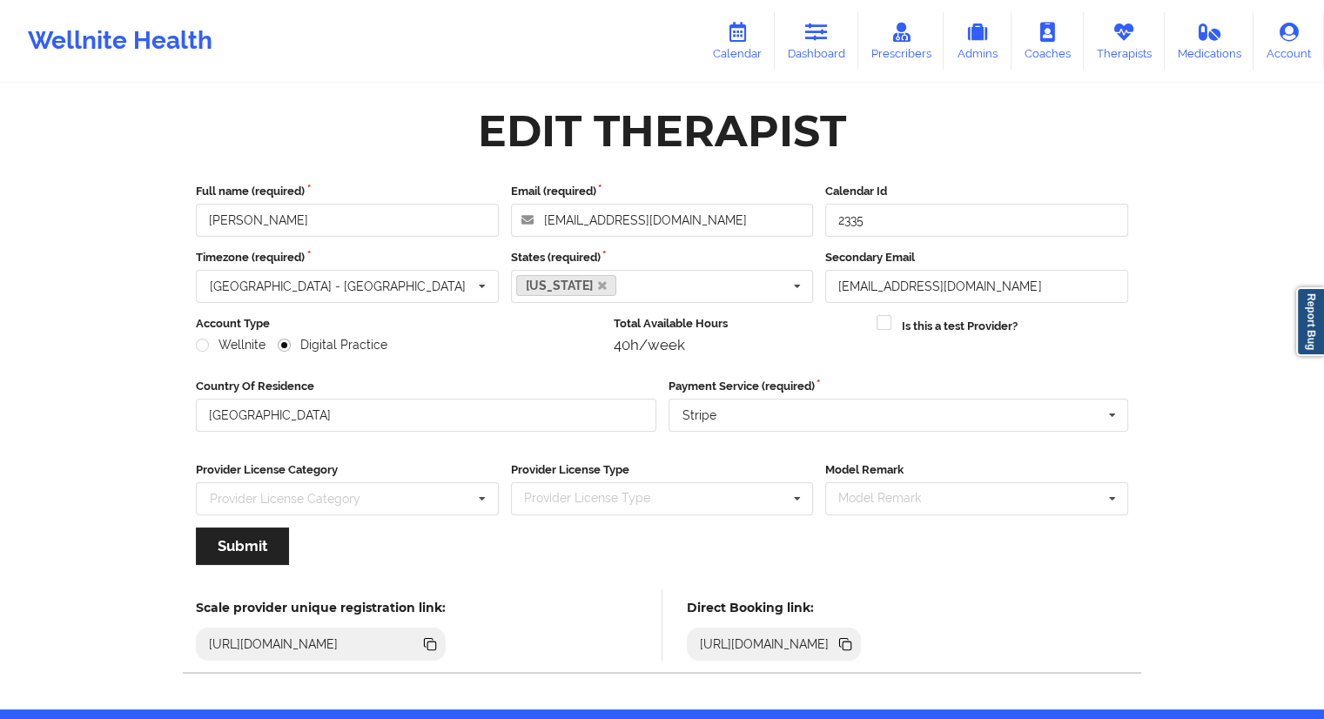
click at [851, 645] on icon at bounding box center [847, 645] width 9 height 9
drag, startPoint x: 347, startPoint y: 219, endPoint x: 196, endPoint y: 218, distance: 151.5
click at [196, 218] on input "[PERSON_NAME]" at bounding box center [347, 220] width 303 height 33
click at [755, 35] on link "Calendar" at bounding box center [737, 40] width 75 height 57
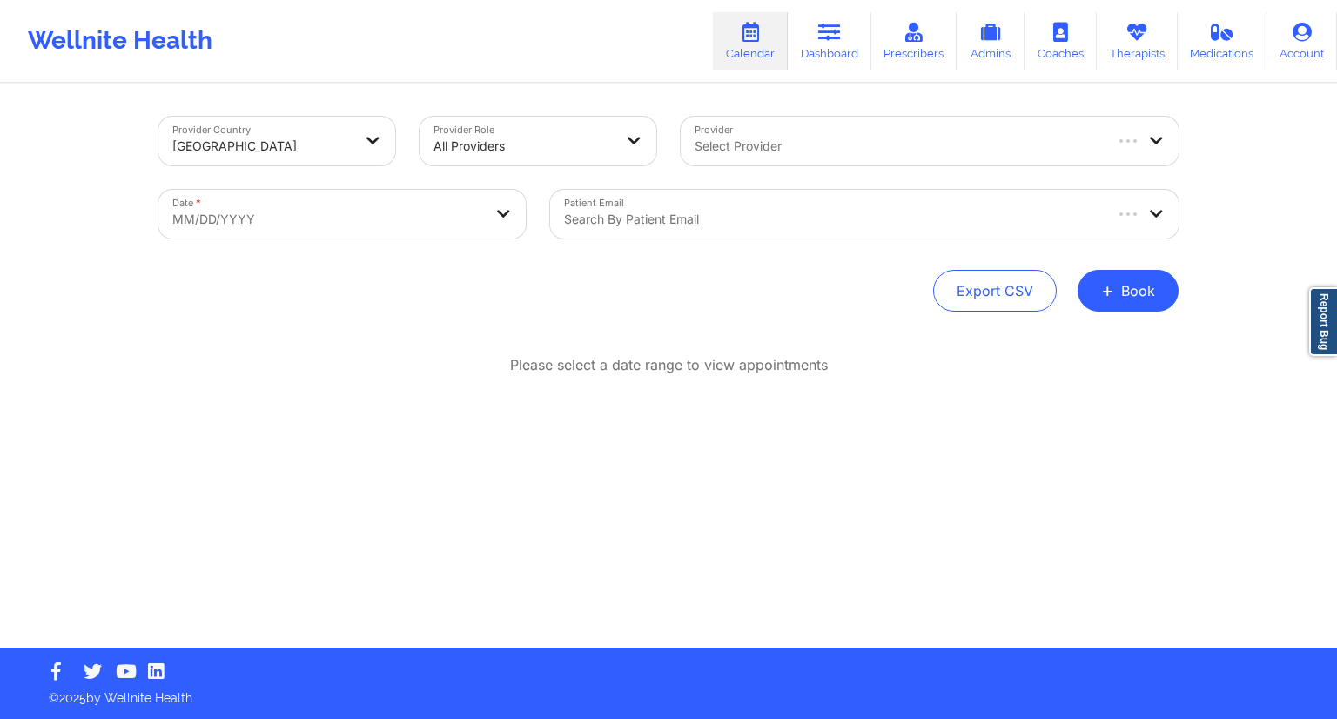
select select "2025-8"
select select "2025-9"
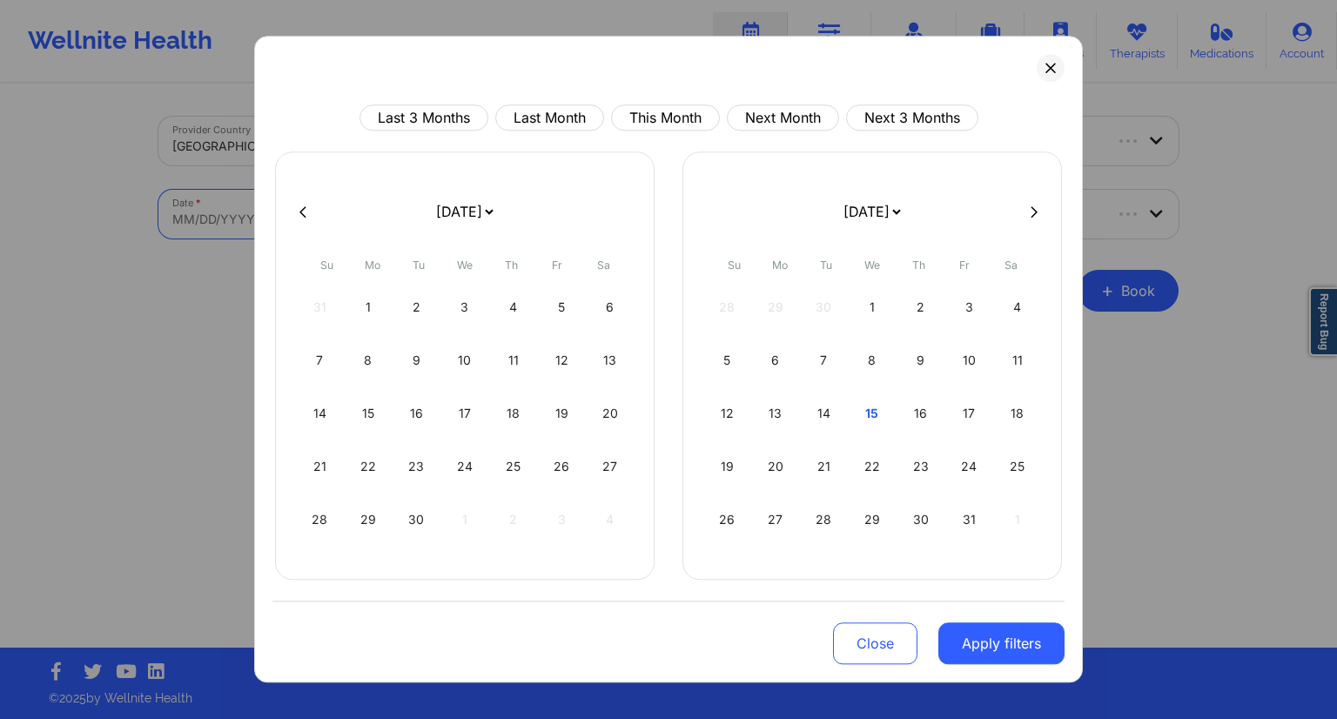
click at [352, 220] on body "Wellnite Health Calendar Dashboard Prescribers Admins Coaches Therapists Medica…" at bounding box center [668, 359] width 1337 height 719
click at [920, 403] on div "16" at bounding box center [920, 413] width 44 height 49
select select "2025-9"
select select "2025-10"
select select "2025-9"
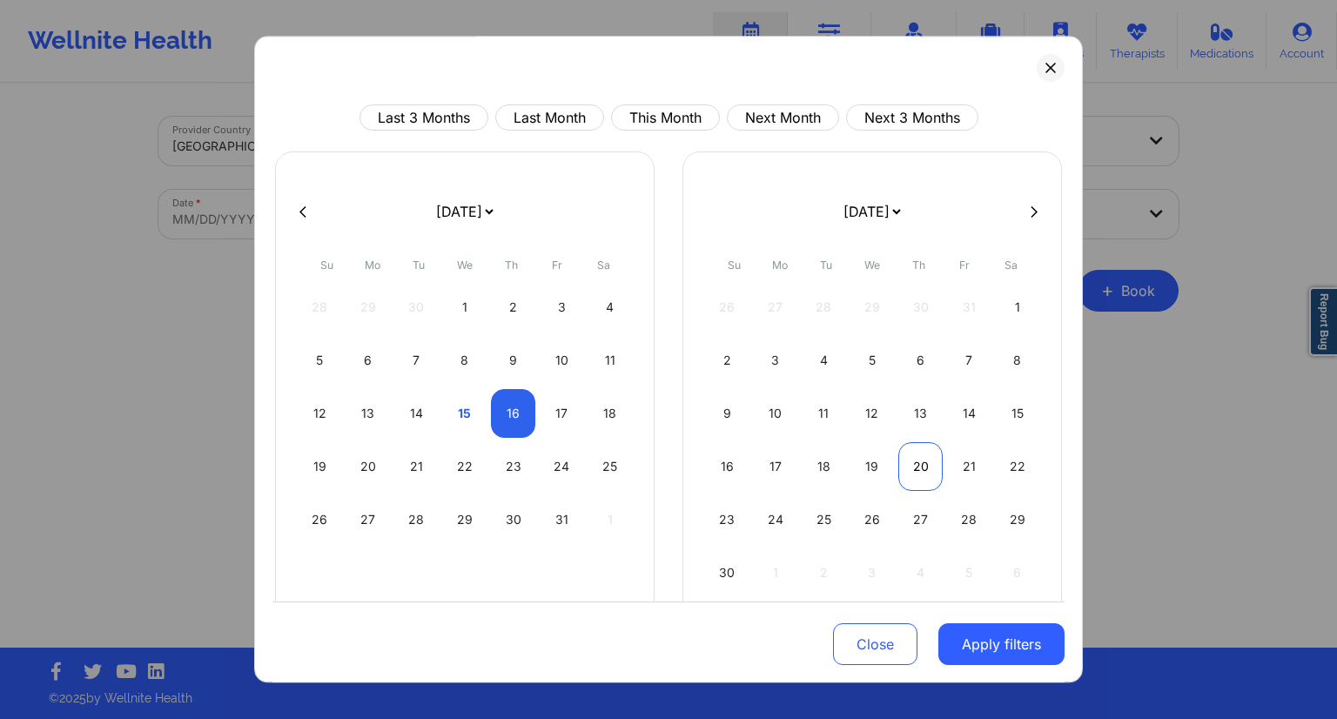
select select "2025-10"
select select "2025-9"
select select "2025-10"
select select "2025-9"
select select "2025-10"
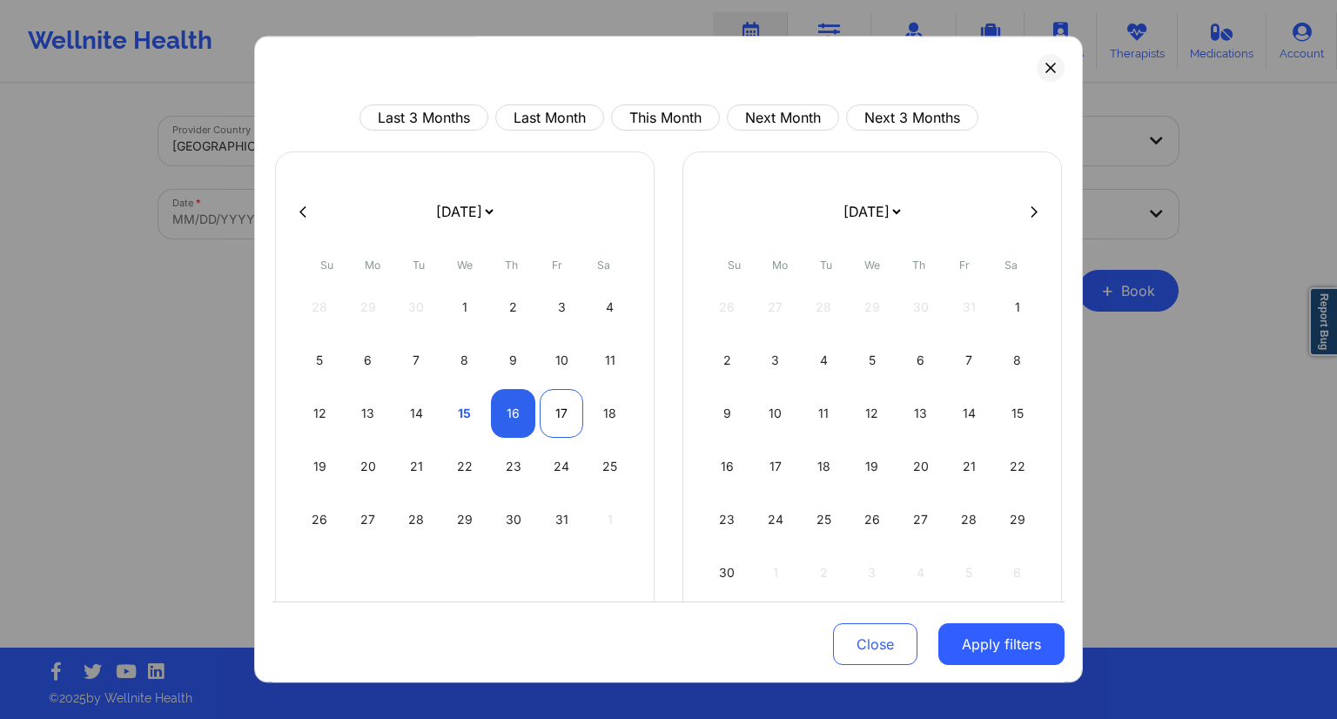
click at [565, 426] on div "17" at bounding box center [562, 413] width 44 height 49
select select "2025-9"
select select "2025-10"
click at [1012, 644] on button "Apply filters" at bounding box center [1001, 644] width 126 height 42
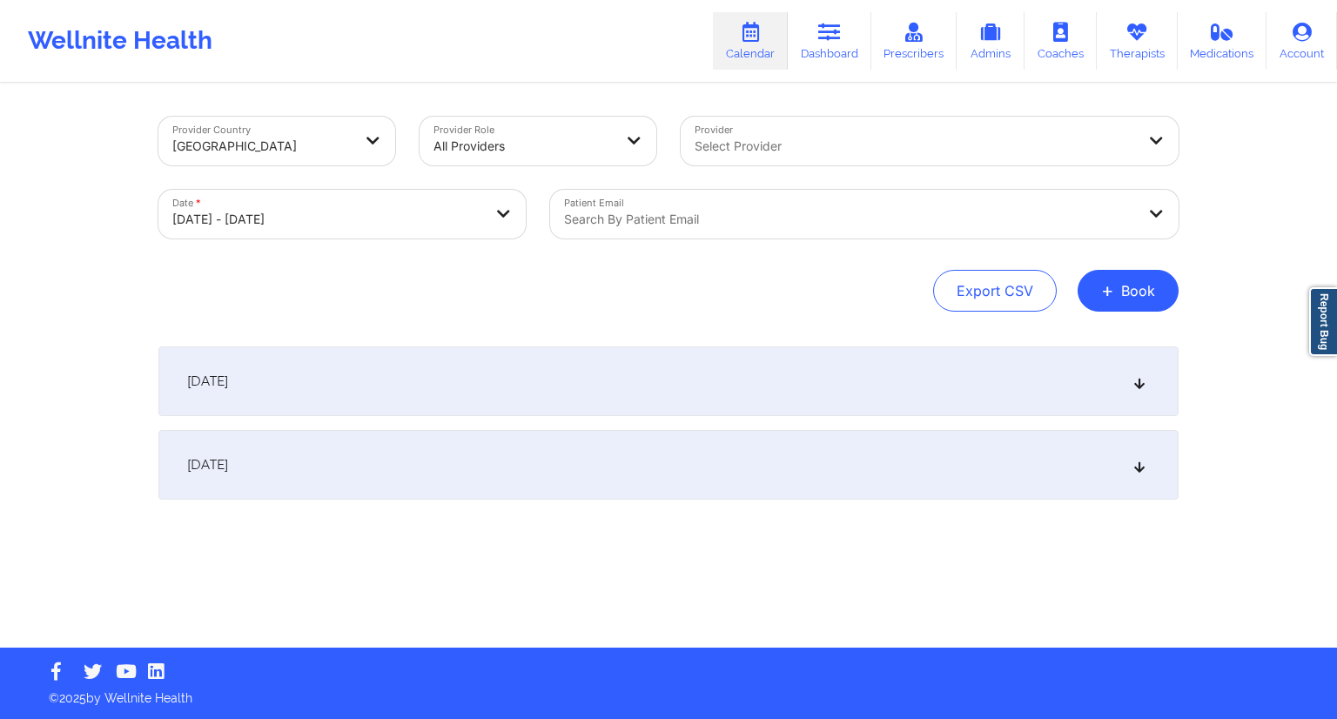
click at [689, 220] on div at bounding box center [849, 219] width 571 height 21
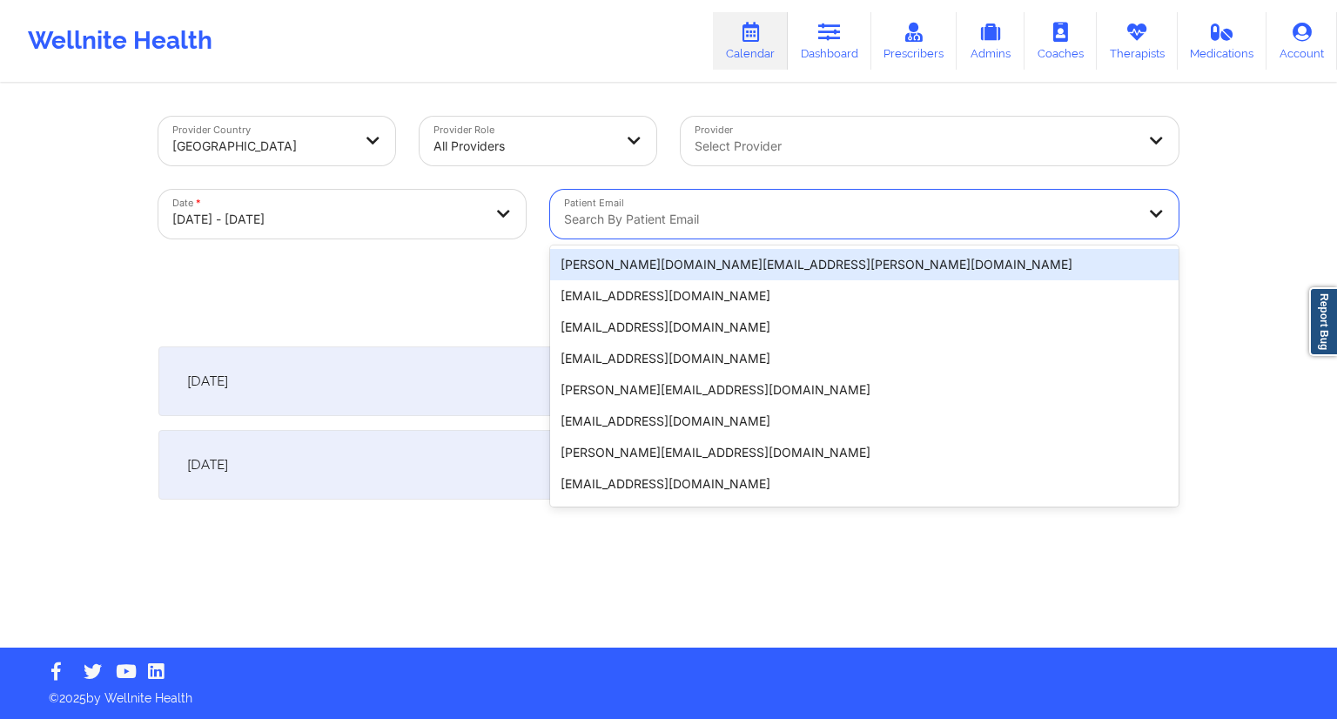
paste input "[EMAIL_ADDRESS][DOMAIN_NAME]"
type input "[EMAIL_ADDRESS][DOMAIN_NAME]"
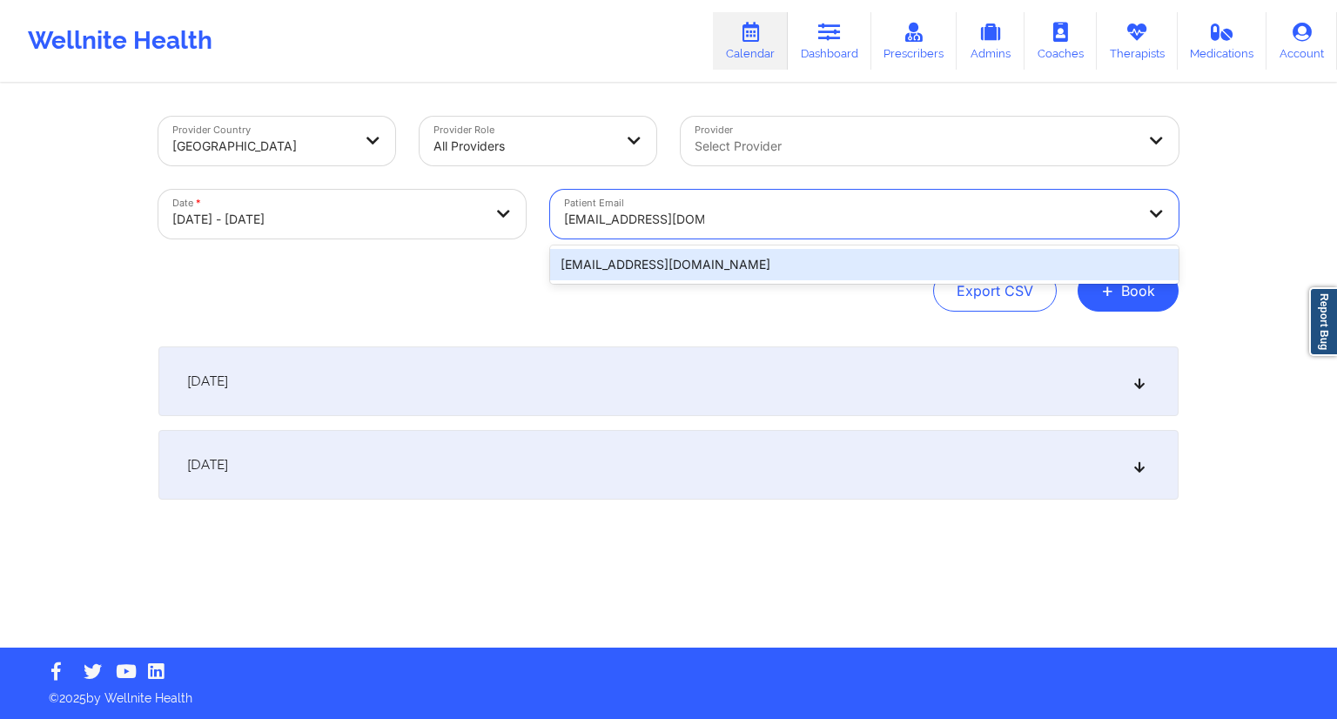
click at [656, 260] on div "[EMAIL_ADDRESS][DOMAIN_NAME]" at bounding box center [864, 264] width 628 height 31
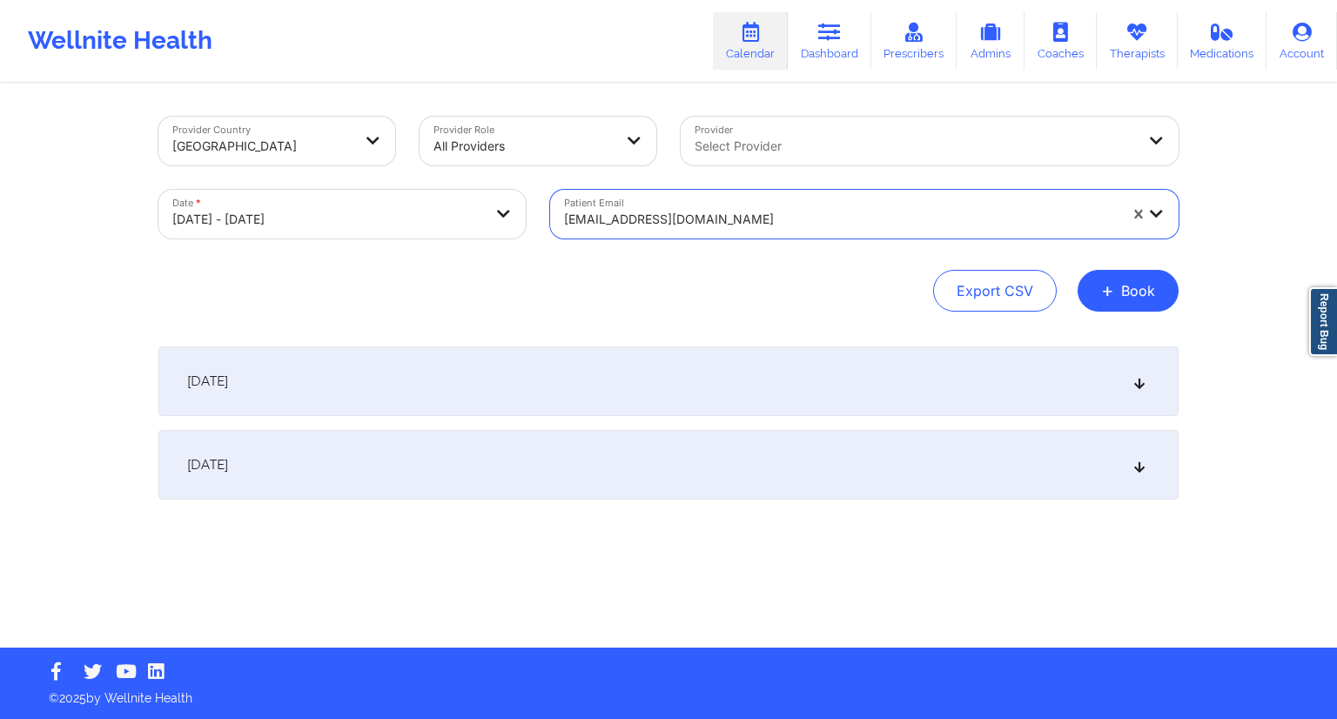
click at [453, 365] on div "[DATE]" at bounding box center [668, 381] width 1020 height 70
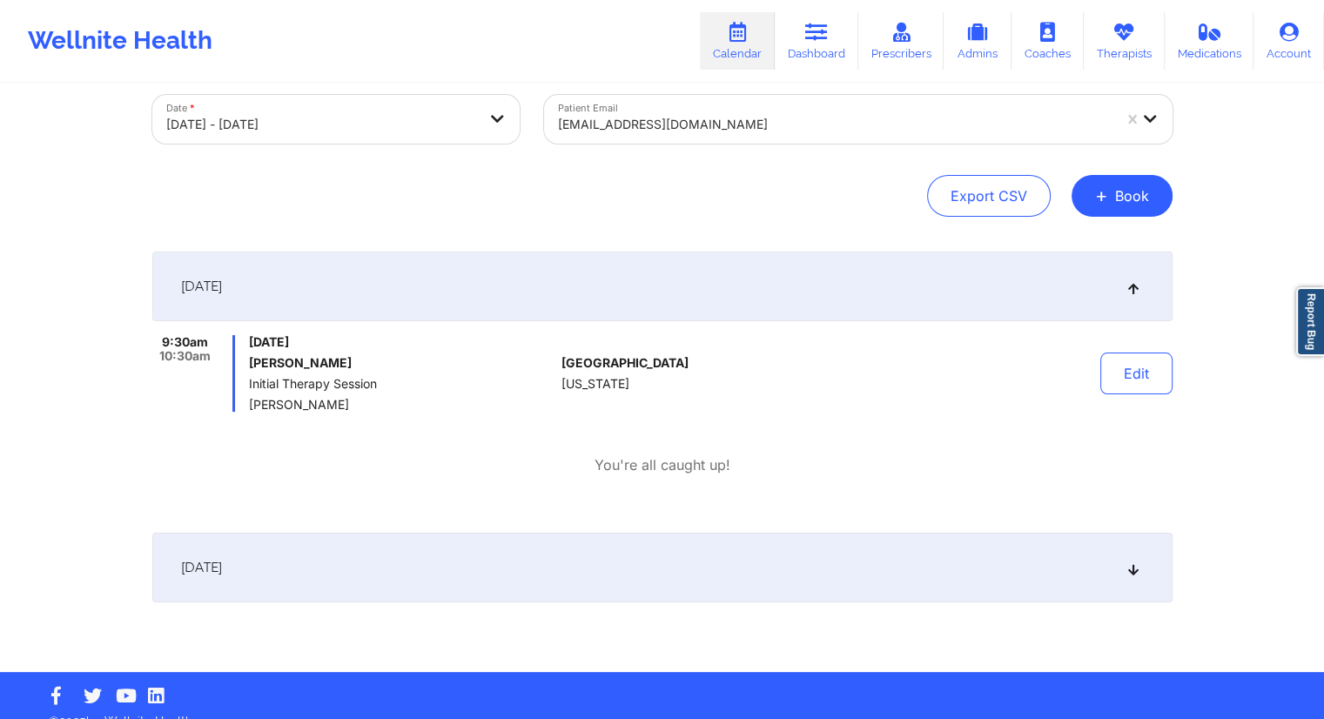
scroll to position [118, 0]
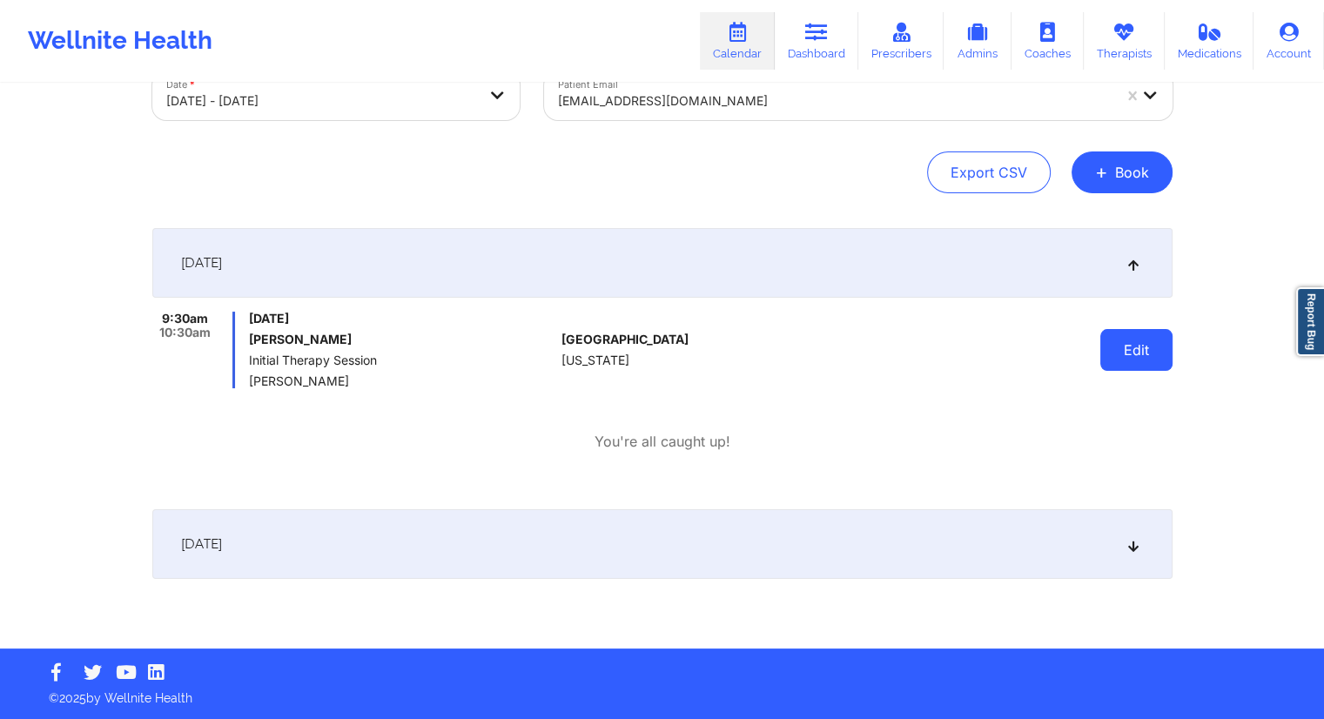
click at [1131, 352] on button "Edit" at bounding box center [1136, 350] width 72 height 42
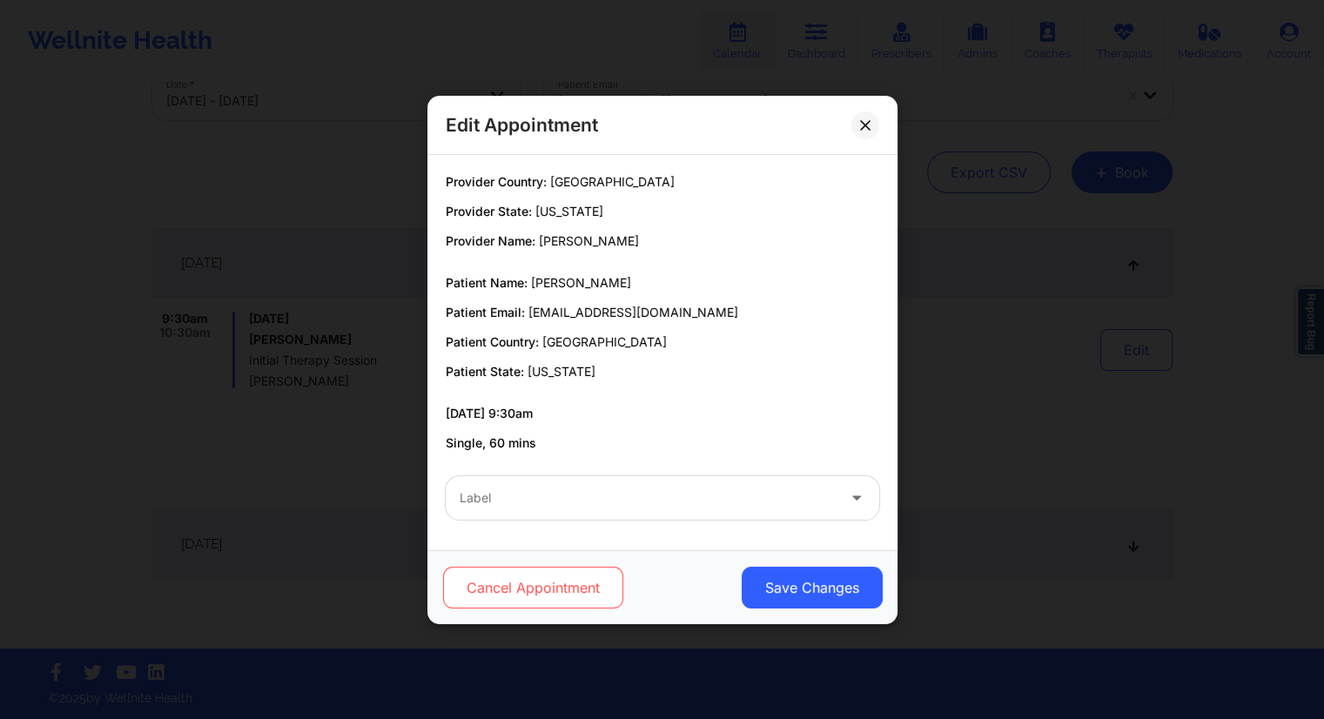
click at [587, 582] on button "Cancel Appointment" at bounding box center [532, 588] width 180 height 42
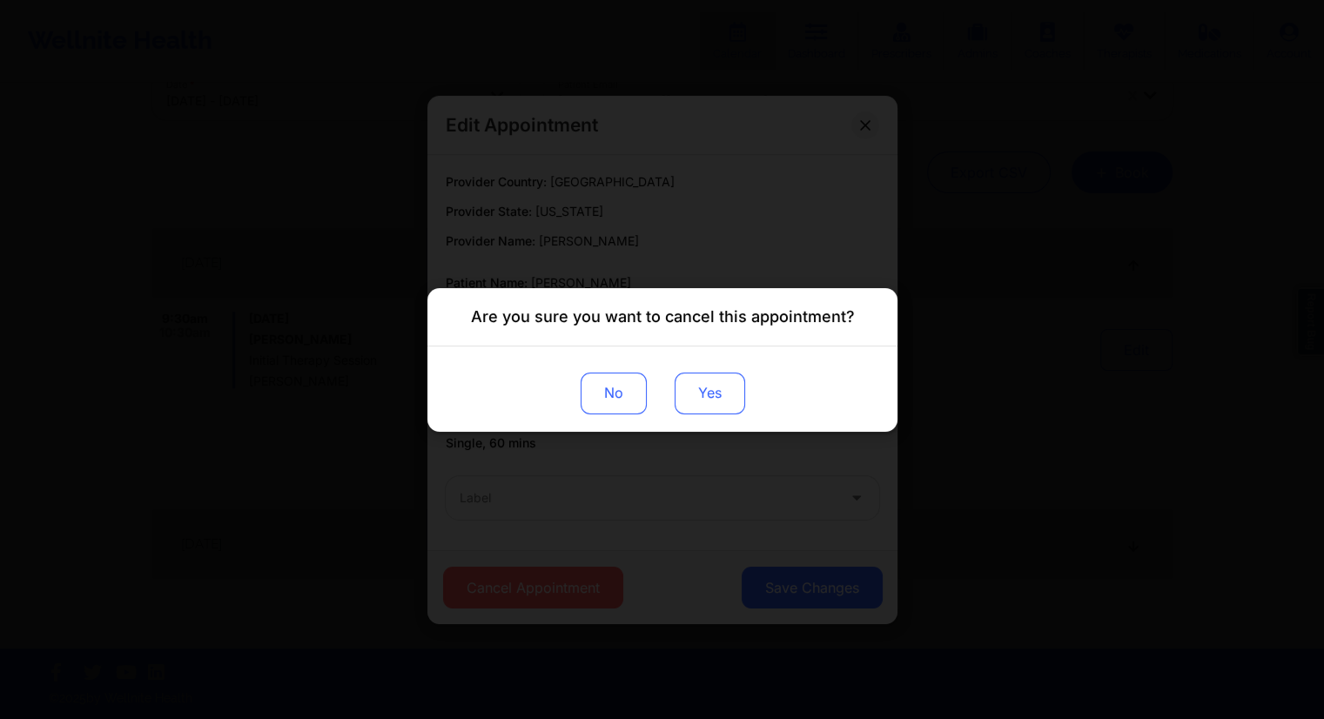
click at [710, 401] on button "Yes" at bounding box center [709, 393] width 70 height 42
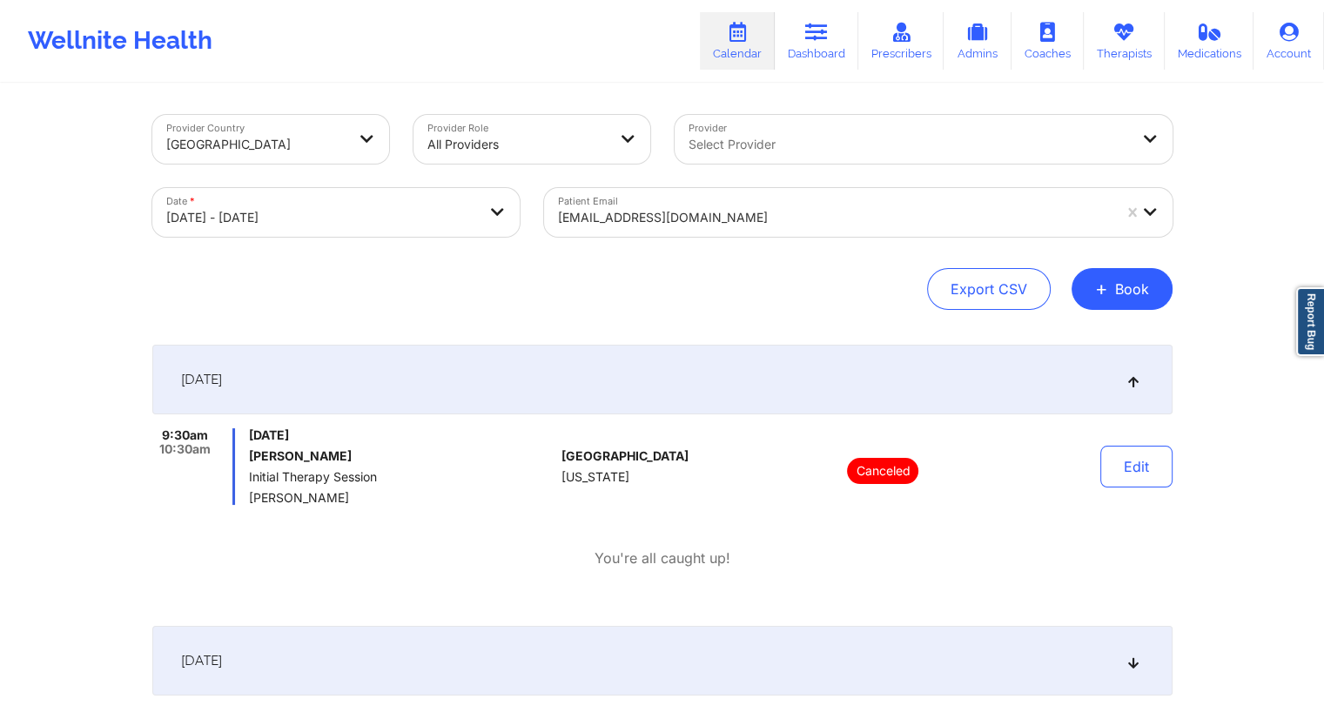
scroll to position [0, 0]
click at [373, 202] on body "Wellnite Health Calendar Dashboard Prescribers Admins Coaches Therapists Medica…" at bounding box center [662, 359] width 1324 height 719
select select "2025-9"
select select "2025-10"
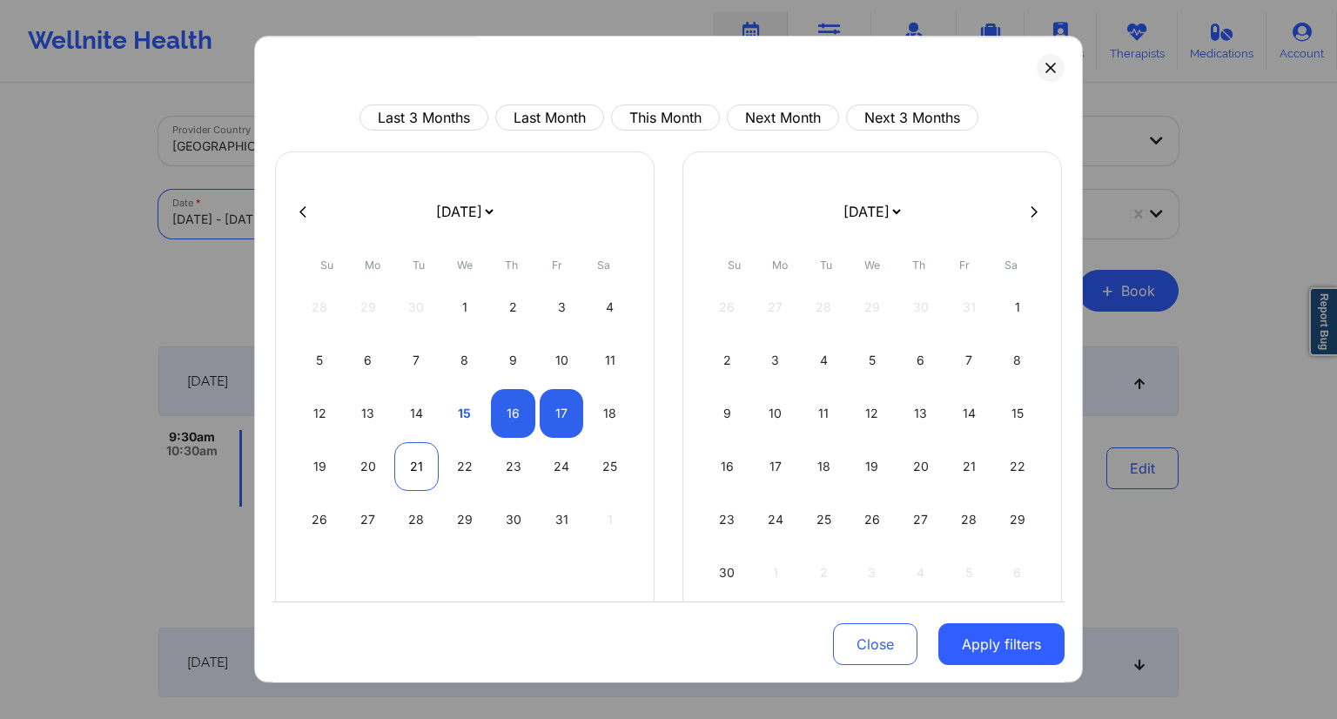
click at [413, 467] on div "21" at bounding box center [416, 466] width 44 height 49
select select "2025-9"
select select "2025-10"
select select "2025-9"
select select "2025-10"
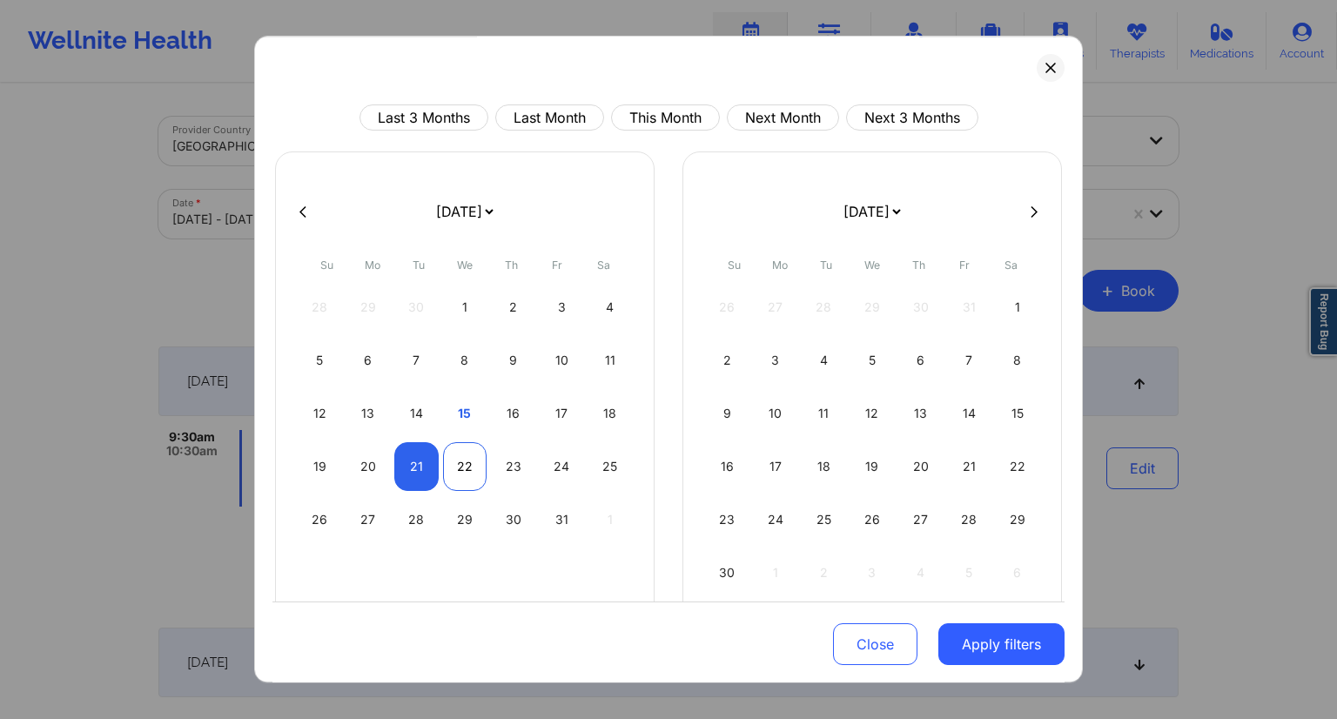
click at [467, 472] on div "22" at bounding box center [465, 466] width 44 height 49
select select "2025-9"
select select "2025-10"
click at [1020, 639] on button "Apply filters" at bounding box center [1001, 644] width 126 height 42
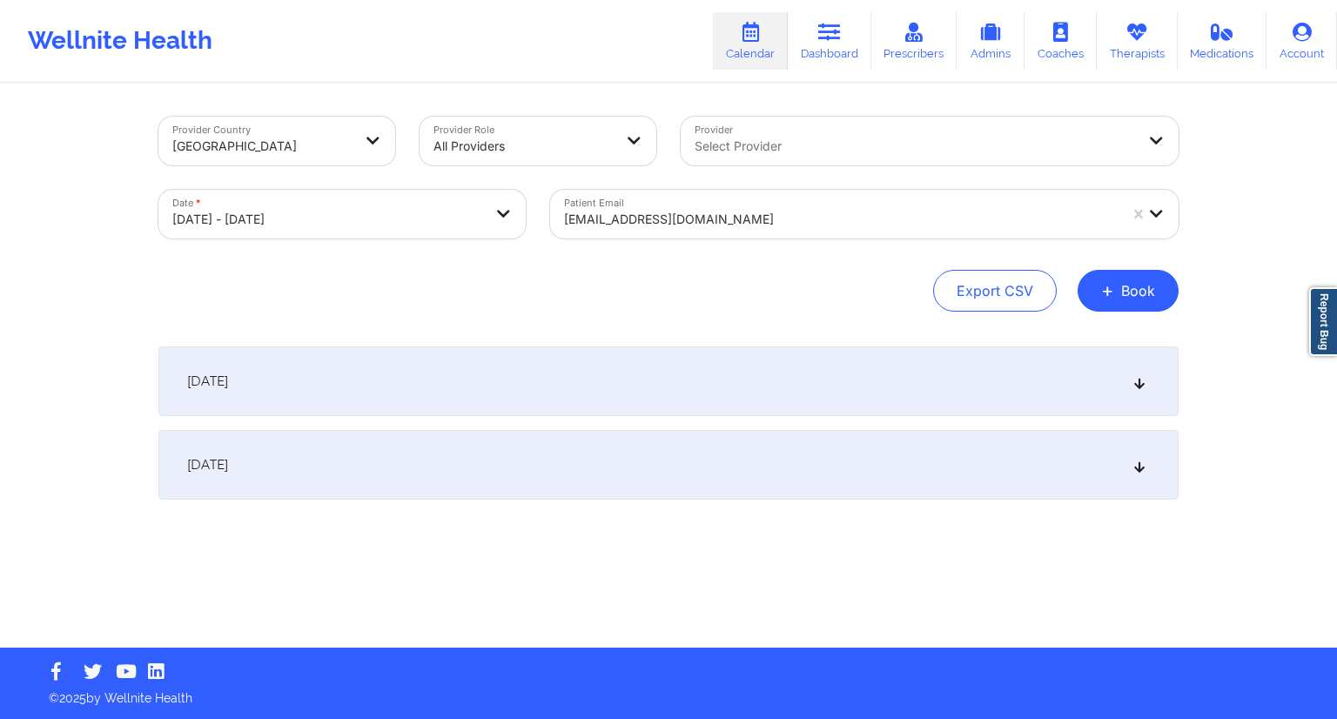
click at [697, 220] on div at bounding box center [841, 219] width 554 height 21
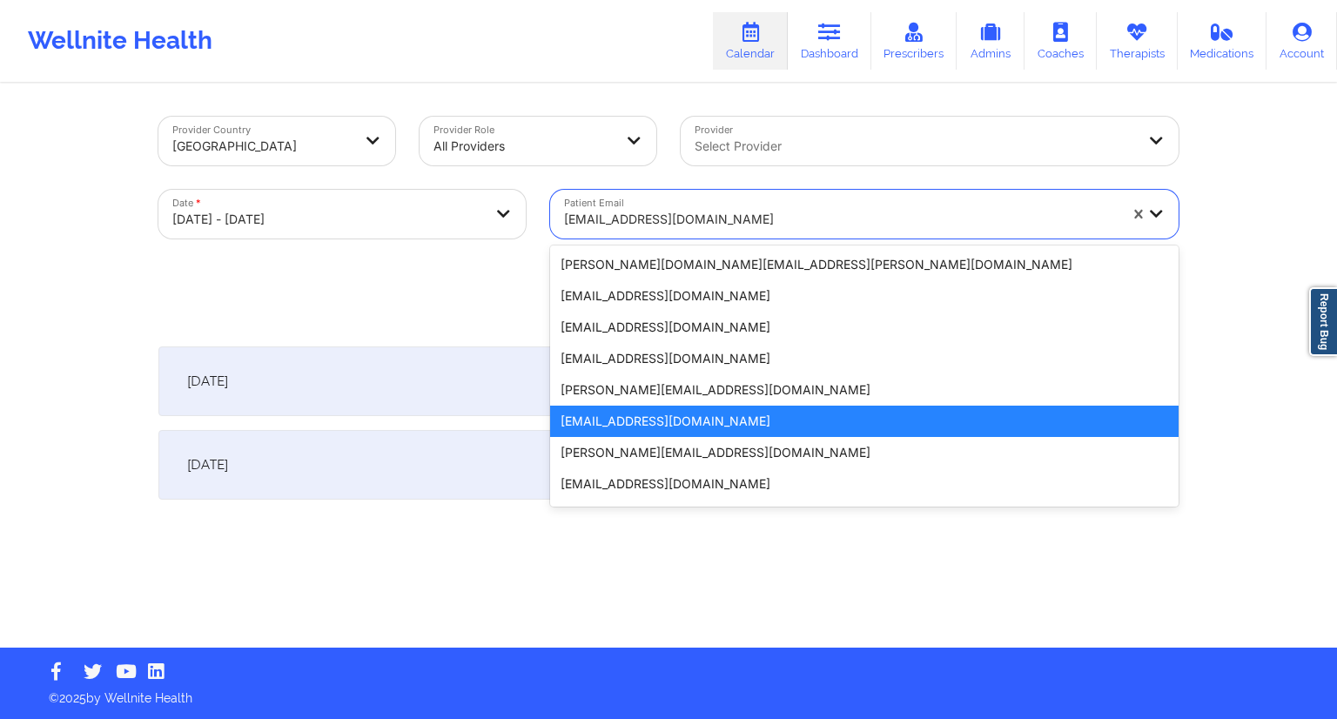
paste input "[EMAIL_ADDRESS][DOMAIN_NAME]"
type input "[EMAIL_ADDRESS][DOMAIN_NAME]"
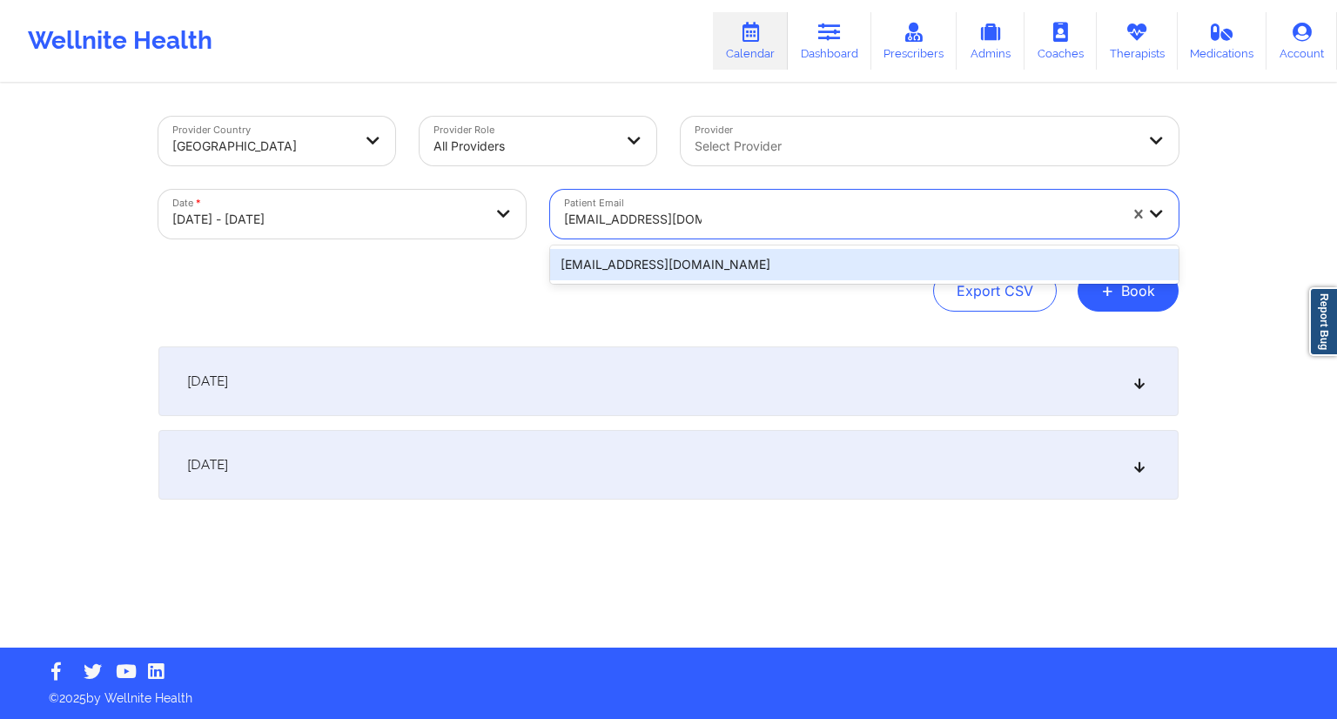
click at [663, 269] on div "[EMAIL_ADDRESS][DOMAIN_NAME]" at bounding box center [864, 264] width 628 height 31
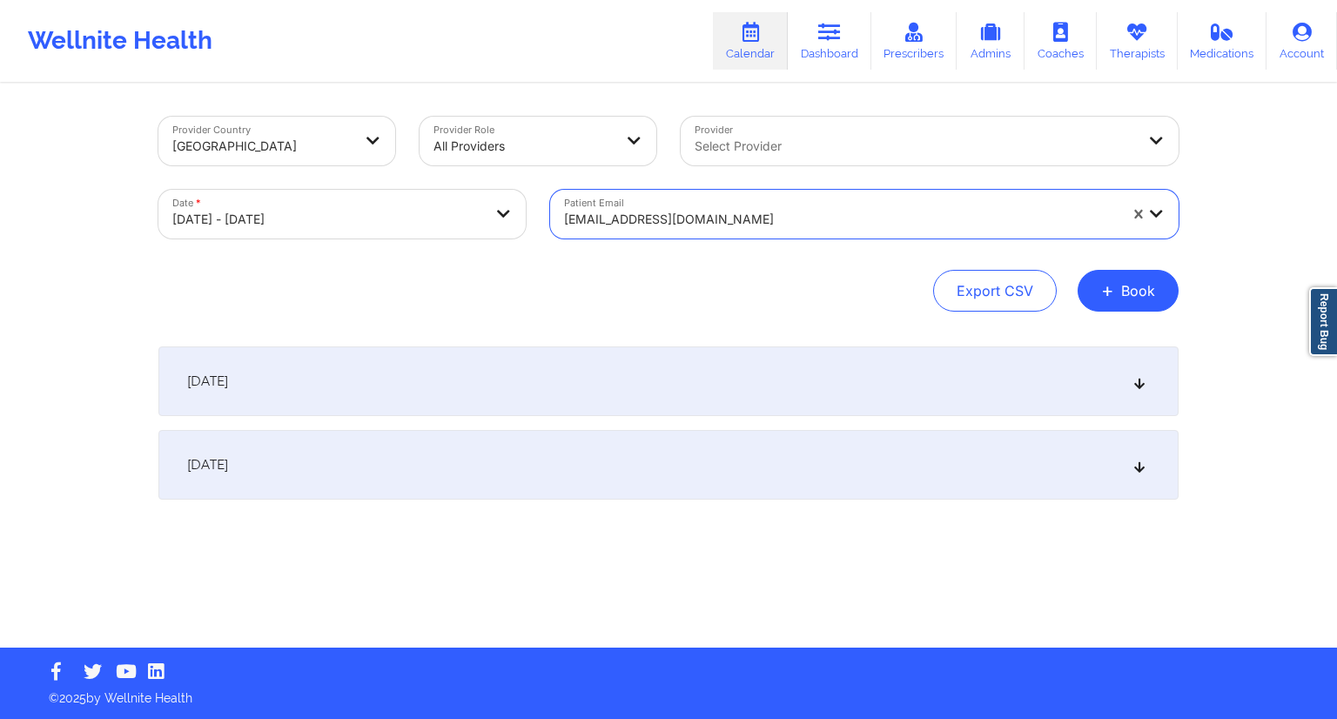
click at [480, 370] on div "[DATE]" at bounding box center [668, 381] width 1020 height 70
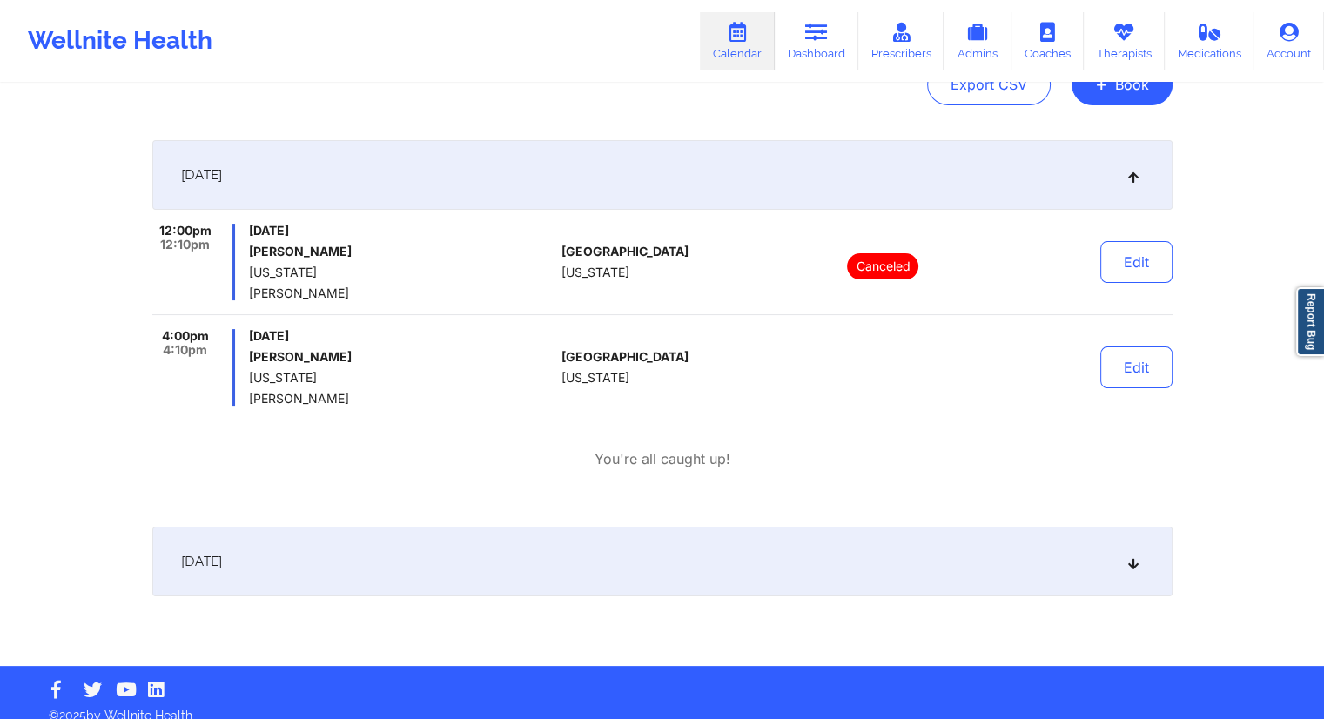
scroll to position [224, 0]
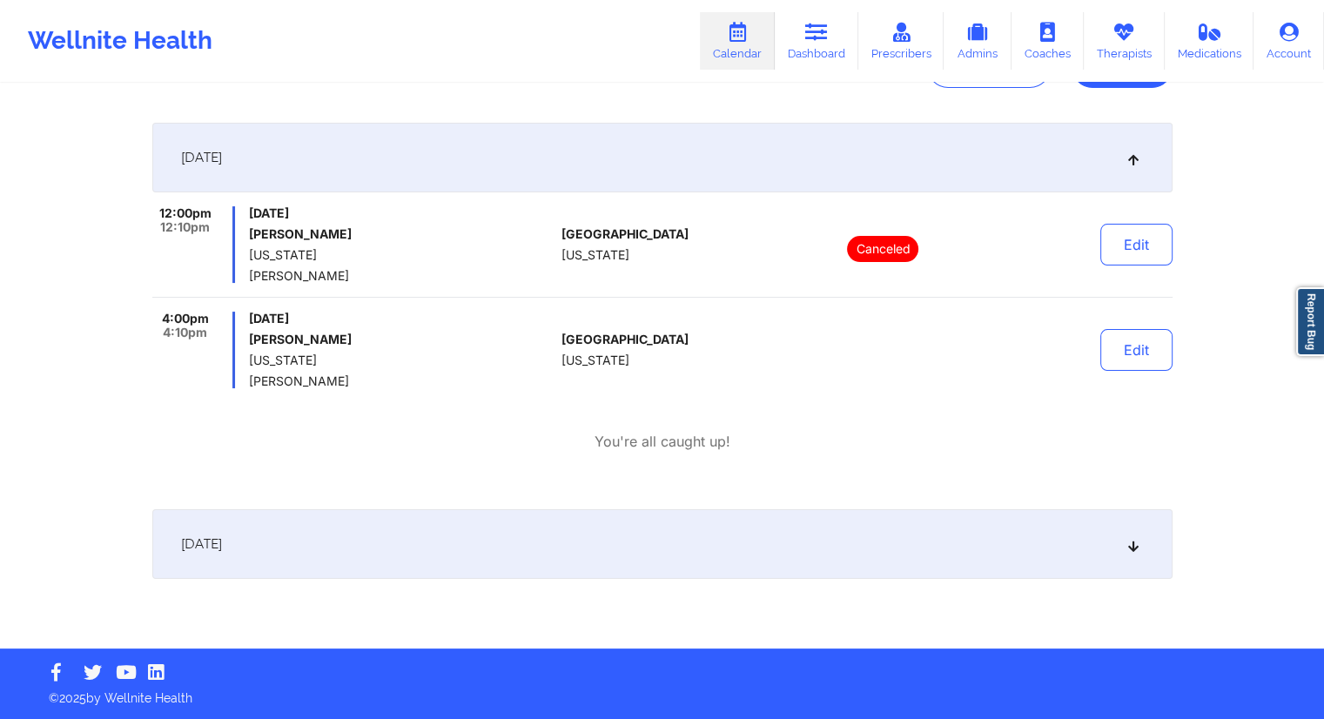
click at [495, 561] on div "[DATE]" at bounding box center [662, 544] width 1020 height 70
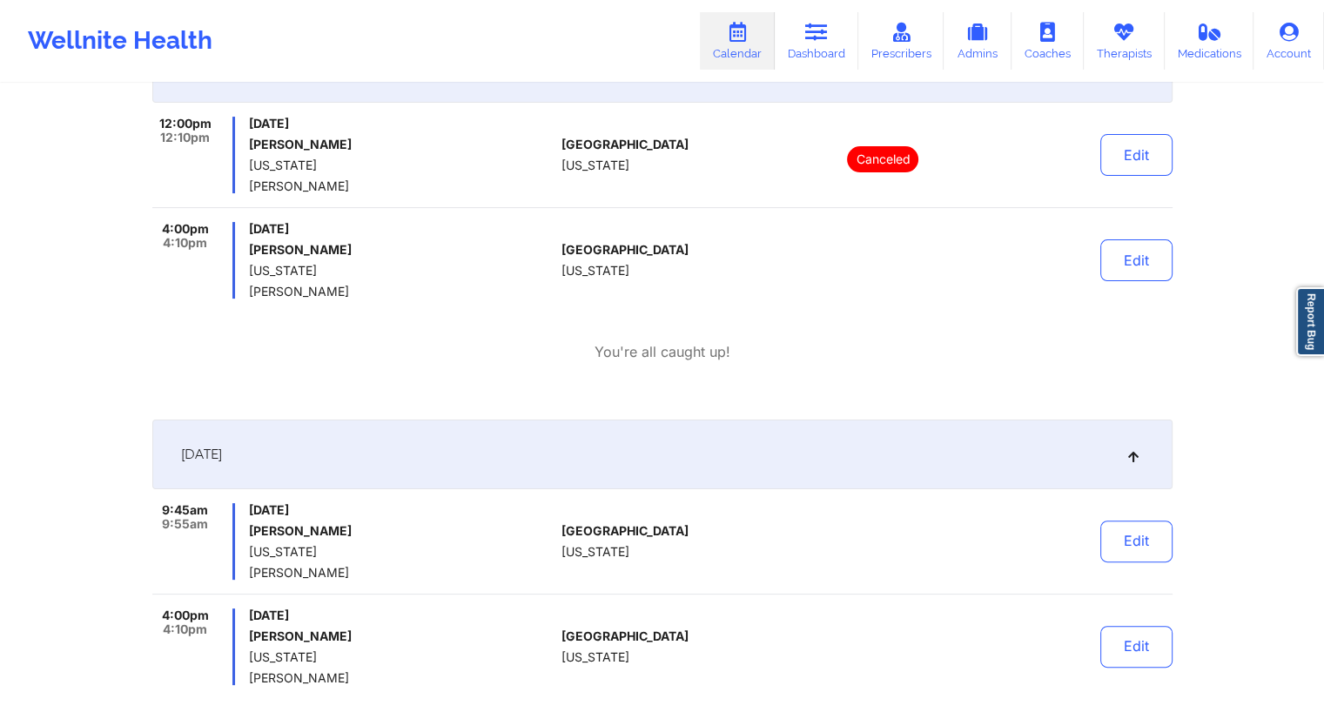
scroll to position [352, 0]
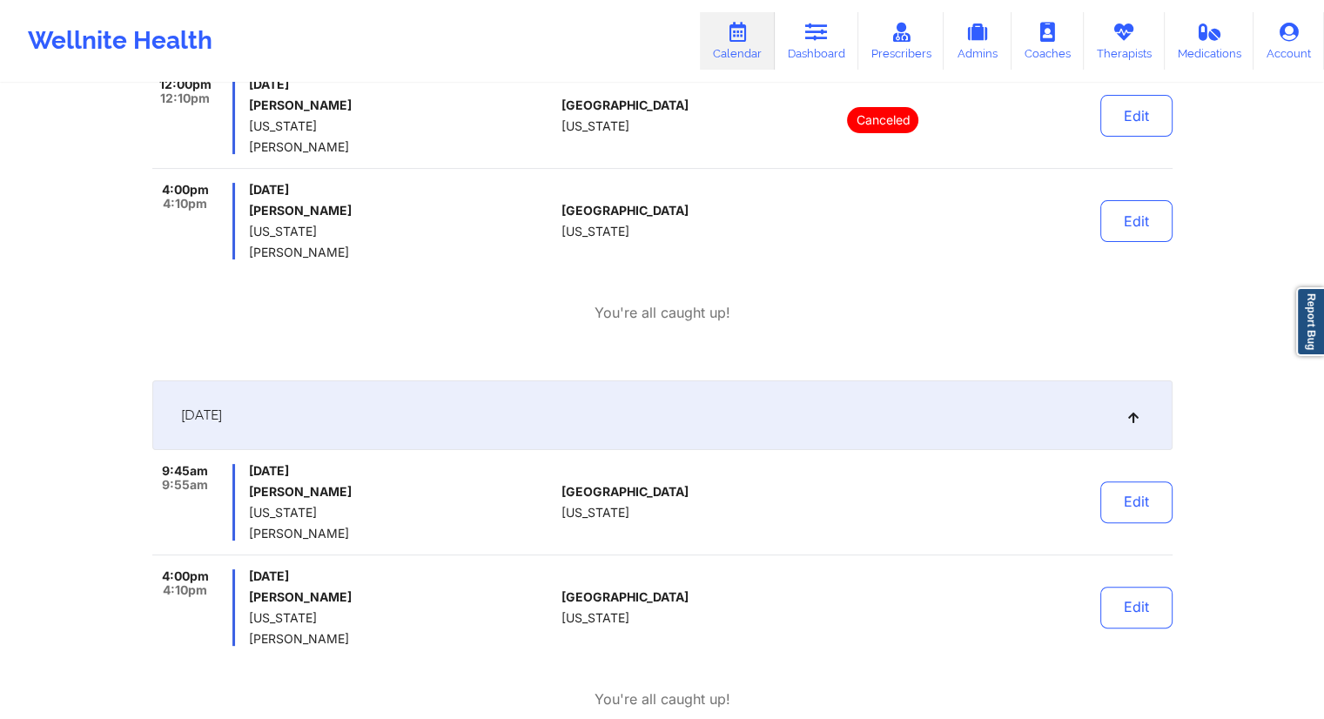
drag, startPoint x: 311, startPoint y: 255, endPoint x: 247, endPoint y: 251, distance: 63.7
click at [247, 251] on div "4:00pm 4:10pm [DATE] [PERSON_NAME] [US_STATE] [PERSON_NAME]" at bounding box center [353, 221] width 403 height 77
copy span "[PERSON_NAME]"
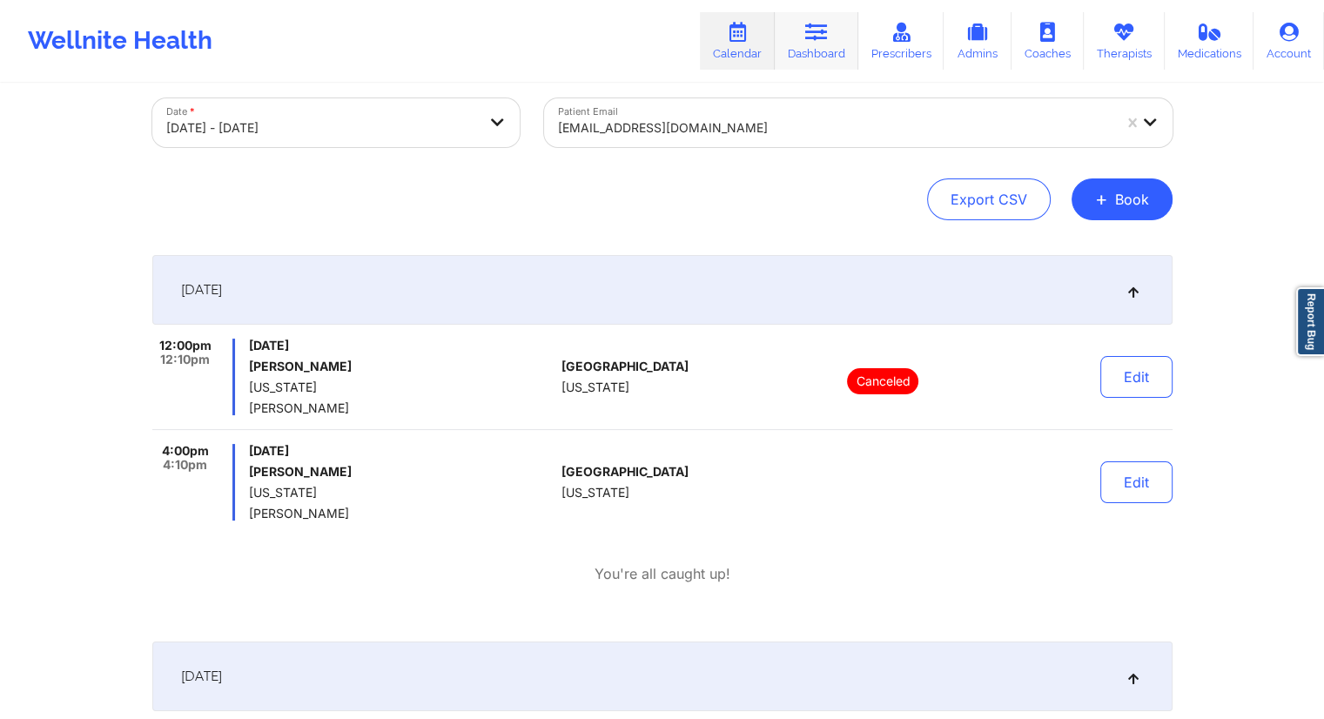
scroll to position [0, 0]
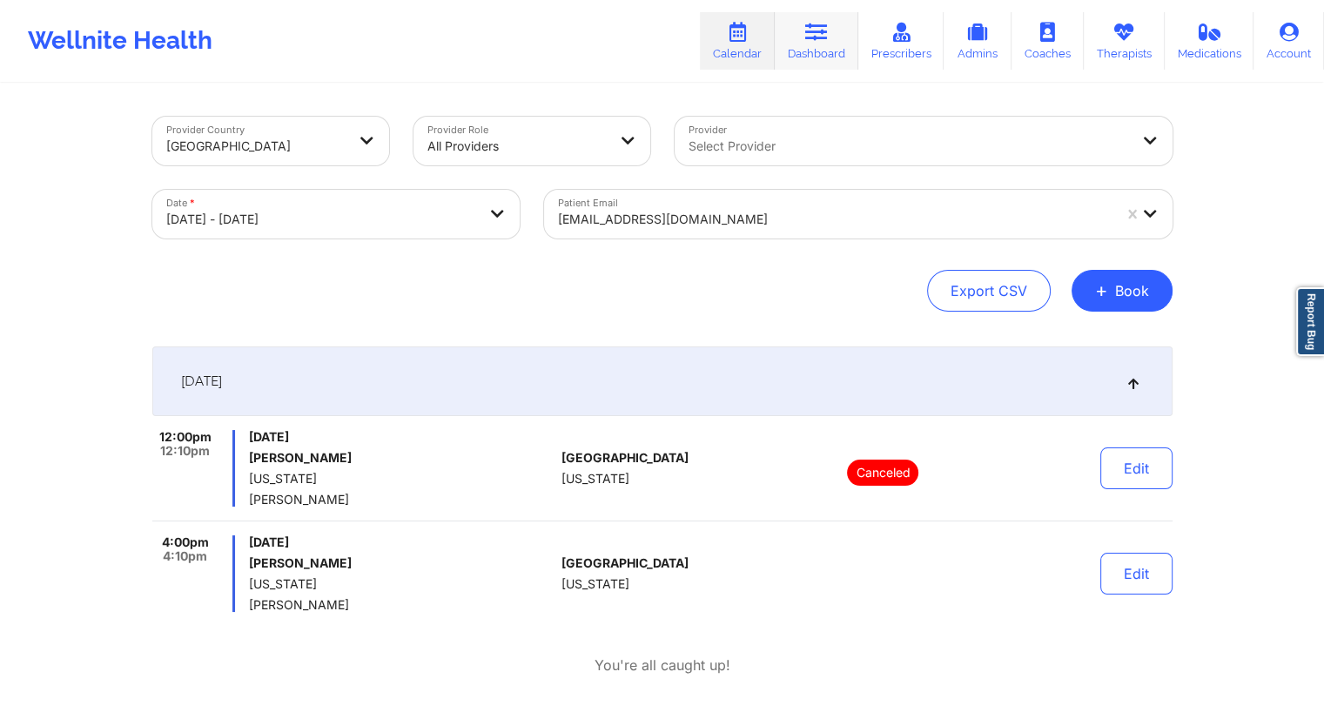
click at [809, 46] on link "Dashboard" at bounding box center [817, 40] width 84 height 57
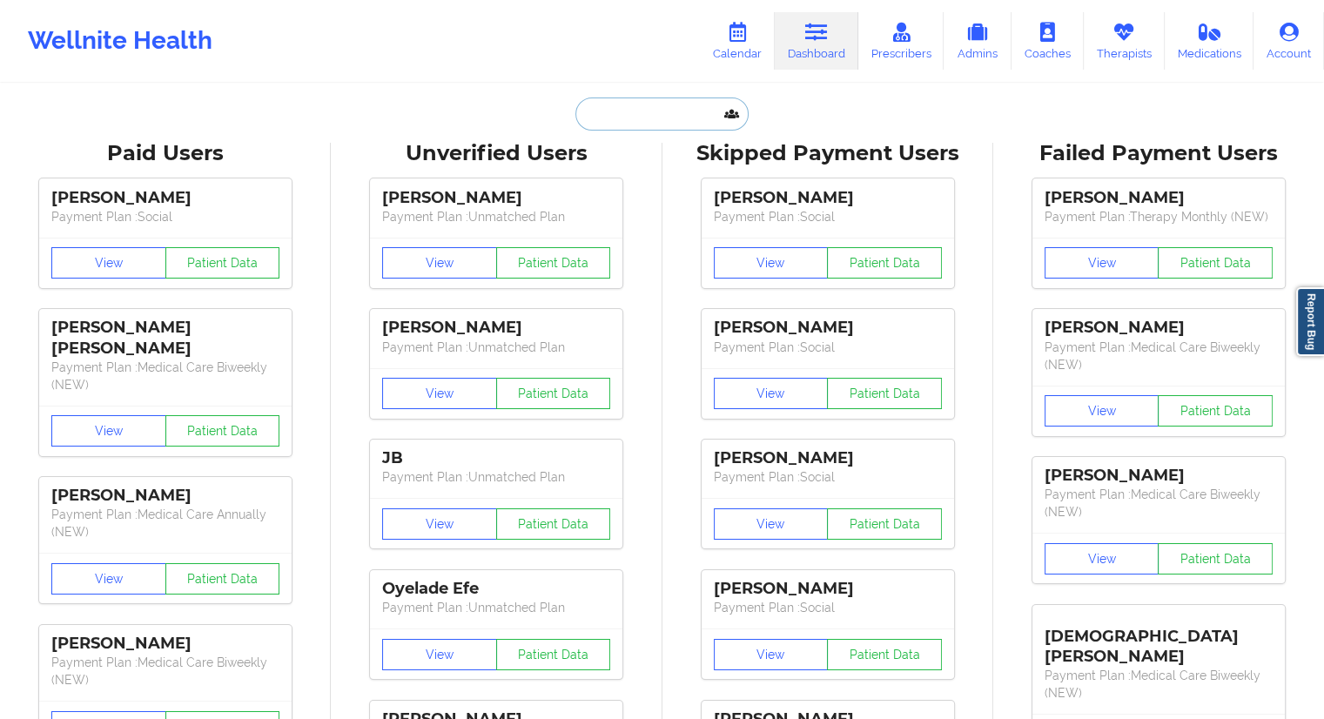
click at [654, 116] on input "text" at bounding box center [661, 113] width 172 height 33
paste input "[EMAIL_ADDRESS][DOMAIN_NAME]"
type input "[EMAIL_ADDRESS][DOMAIN_NAME]"
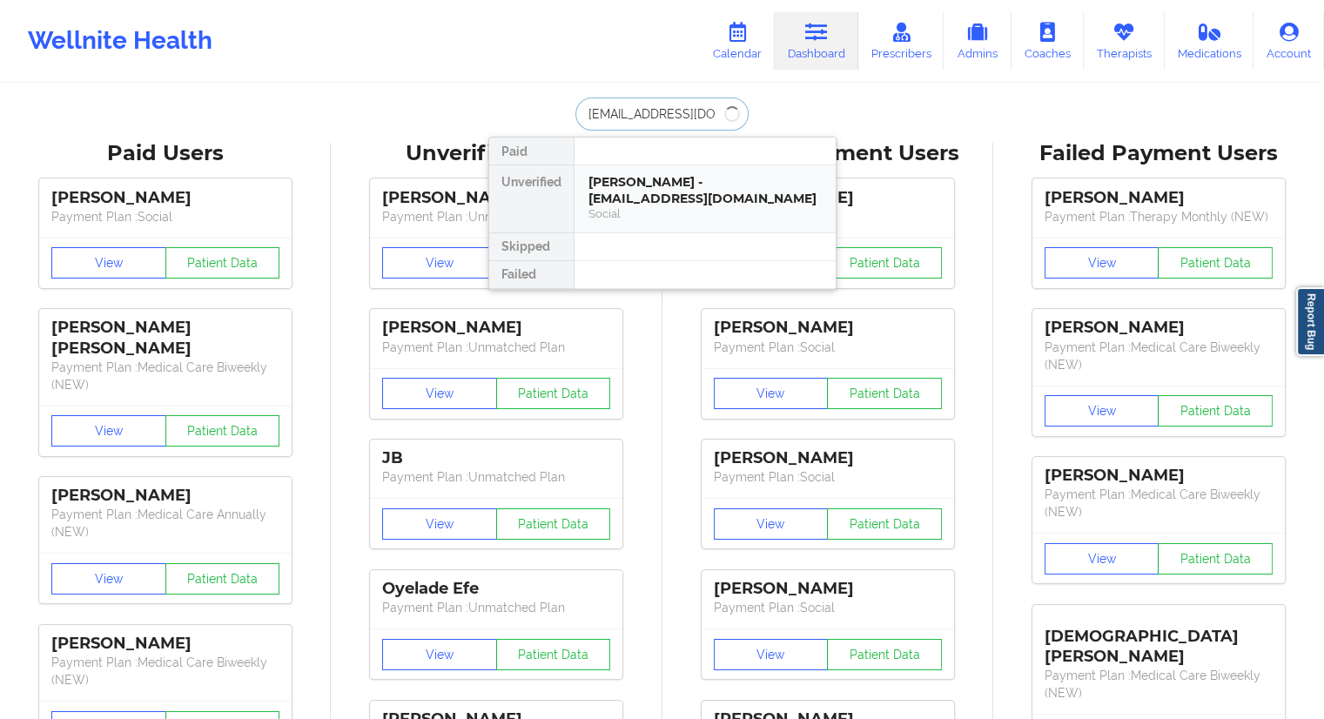
click at [629, 189] on div "[PERSON_NAME] - [EMAIL_ADDRESS][DOMAIN_NAME]" at bounding box center [704, 190] width 233 height 32
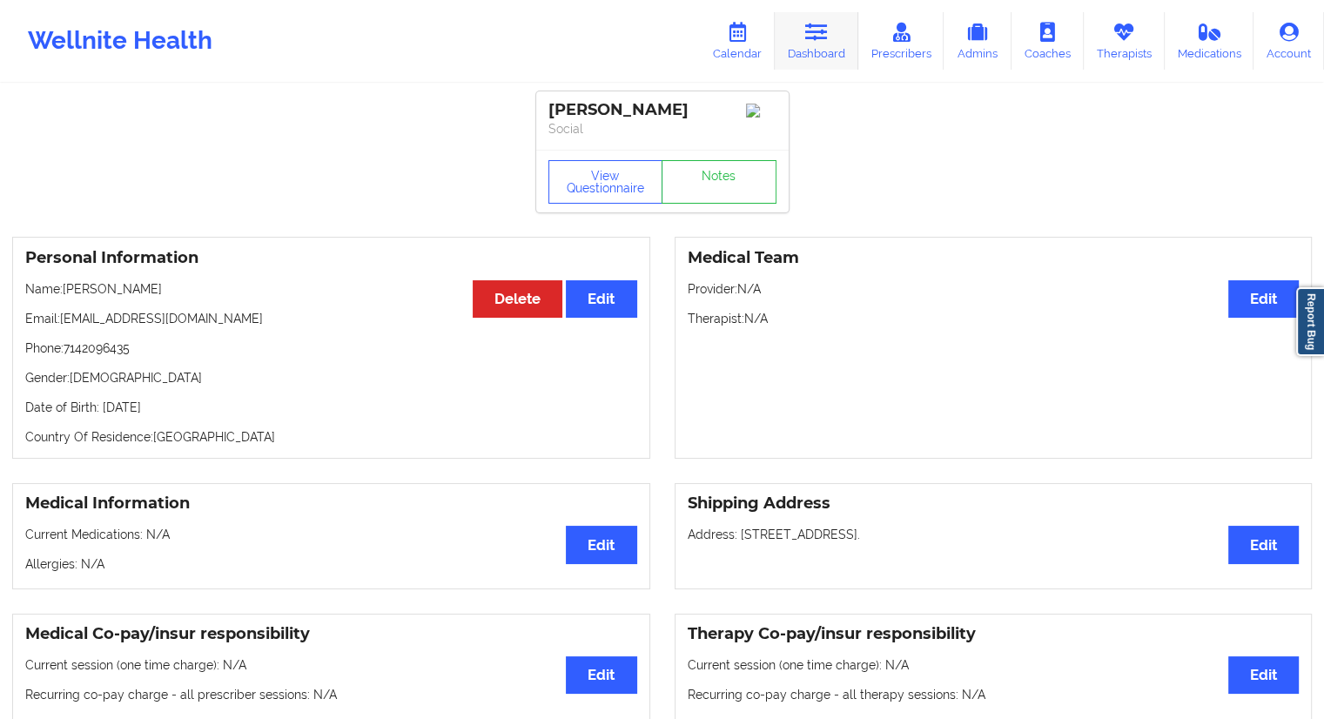
click at [814, 43] on link "Dashboard" at bounding box center [817, 40] width 84 height 57
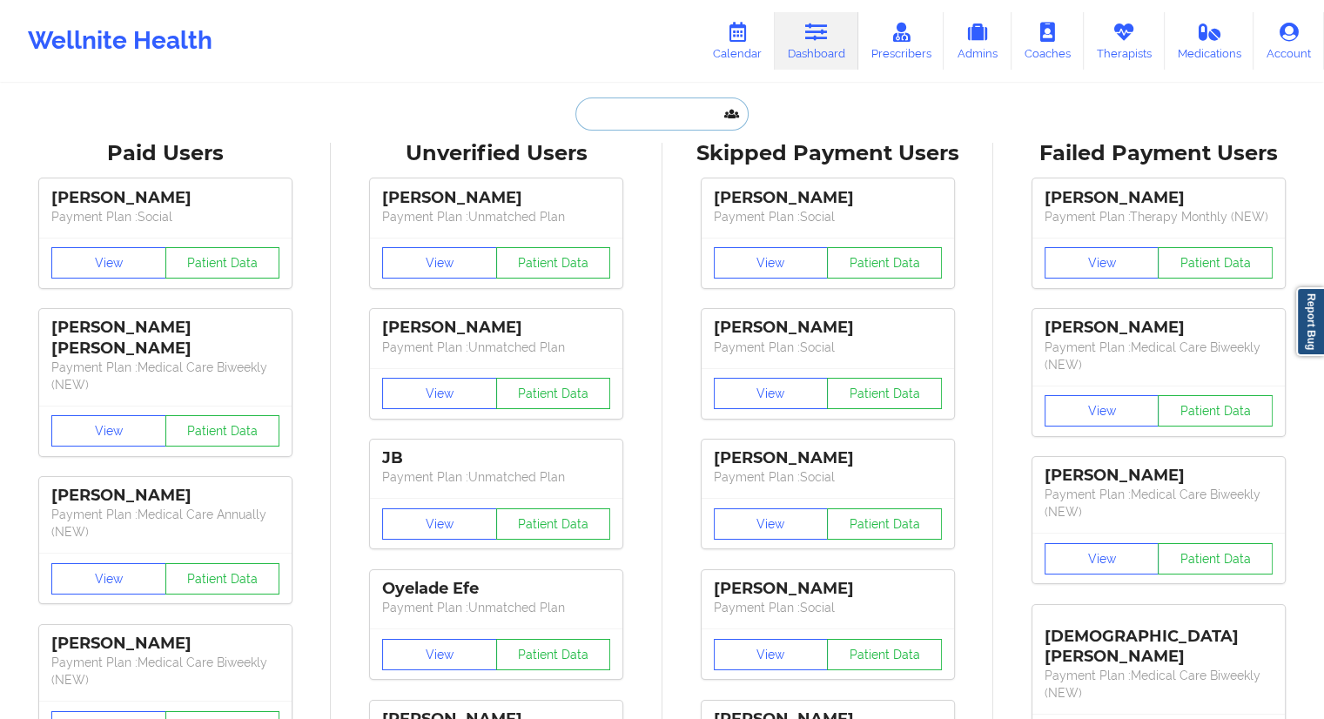
click at [665, 110] on input "text" at bounding box center [661, 113] width 172 height 33
paste input "[EMAIL_ADDRESS][DOMAIN_NAME]"
type input "[EMAIL_ADDRESS][DOMAIN_NAME]"
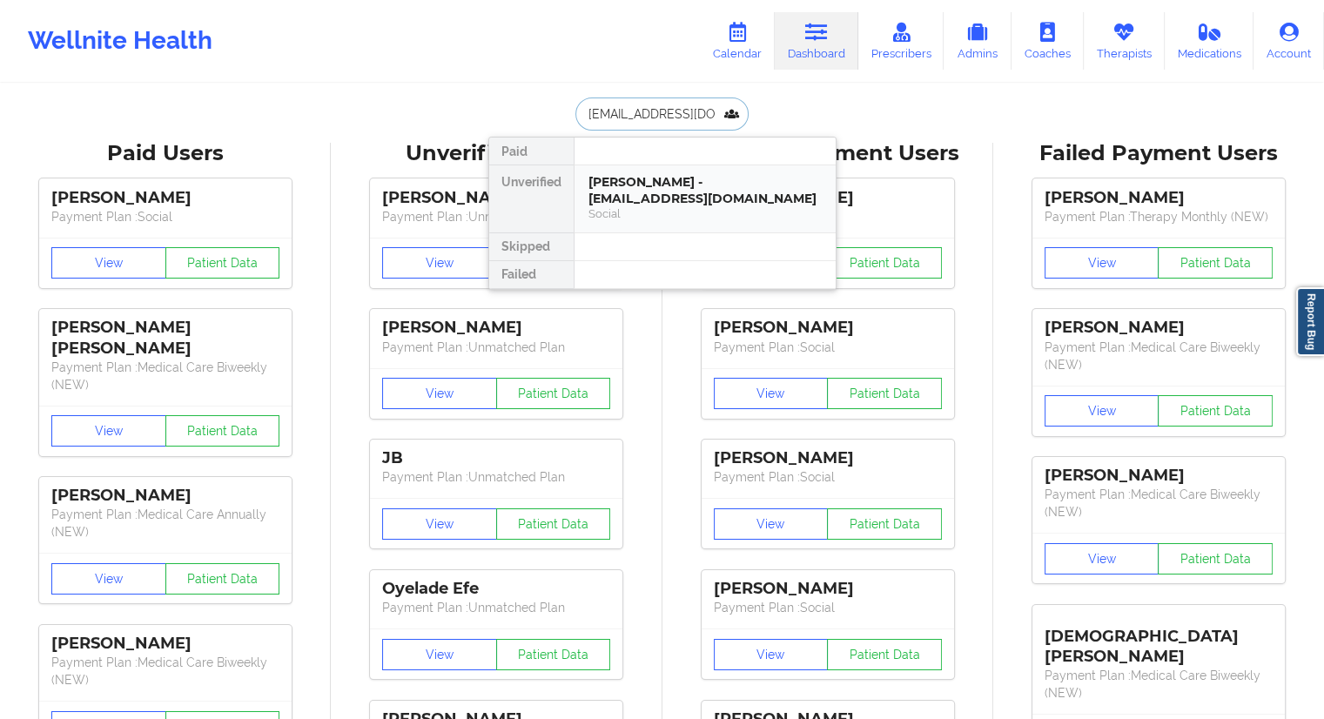
click at [644, 193] on div "[PERSON_NAME] - [EMAIL_ADDRESS][DOMAIN_NAME]" at bounding box center [704, 190] width 233 height 32
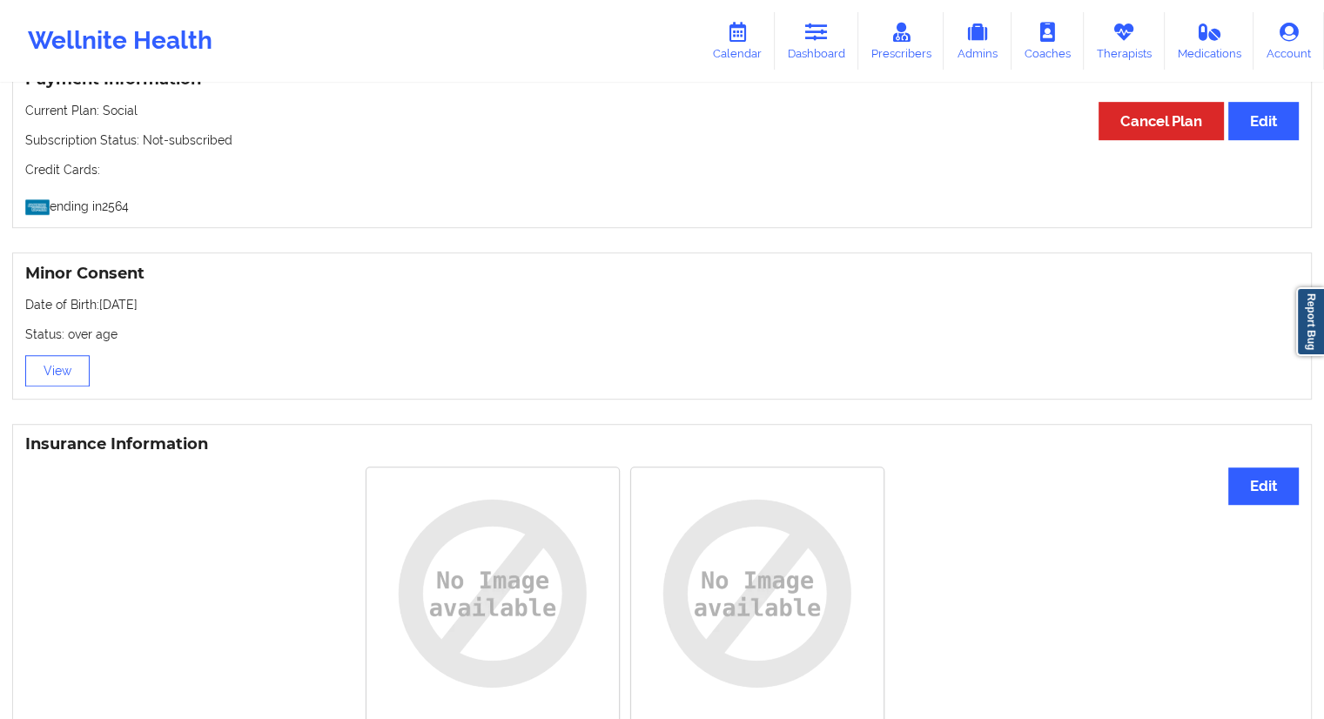
scroll to position [1300, 0]
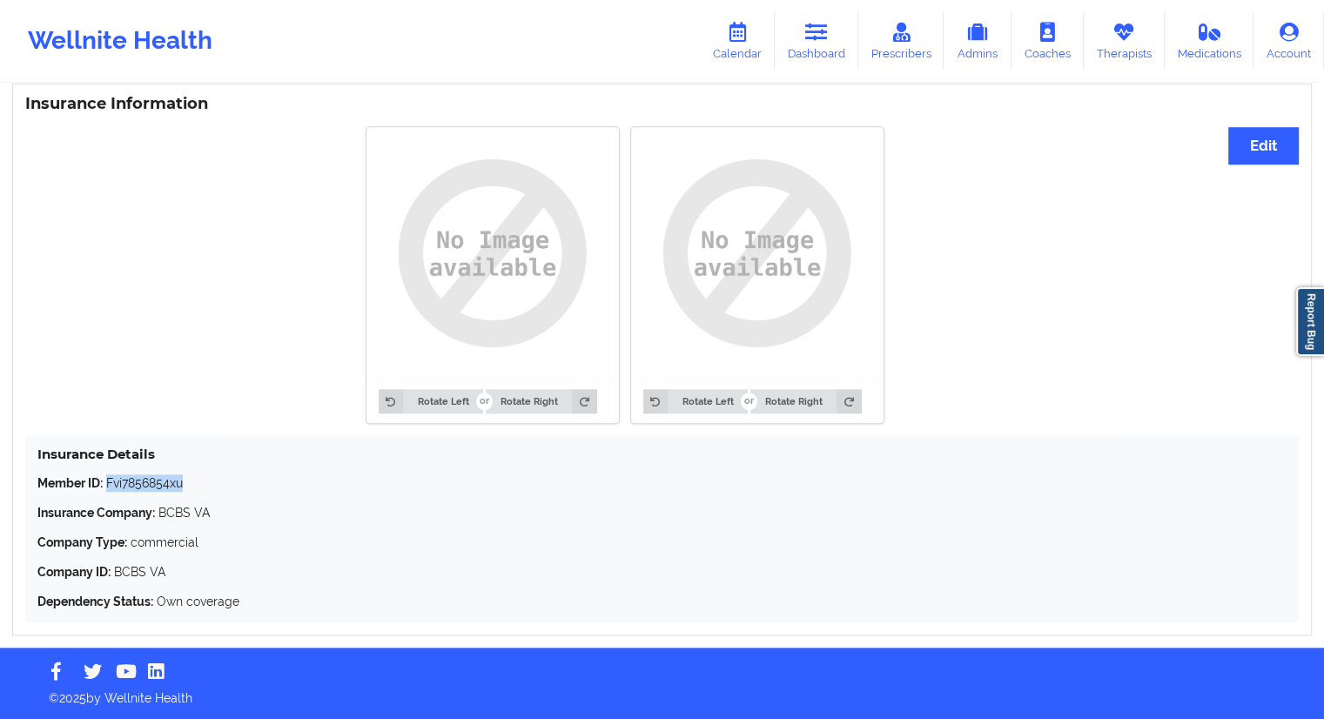
drag, startPoint x: 207, startPoint y: 490, endPoint x: 107, endPoint y: 478, distance: 100.8
click at [107, 478] on p "Member ID: Fvi7856854xu" at bounding box center [661, 482] width 1249 height 17
copy p "Fvi7856854xu"
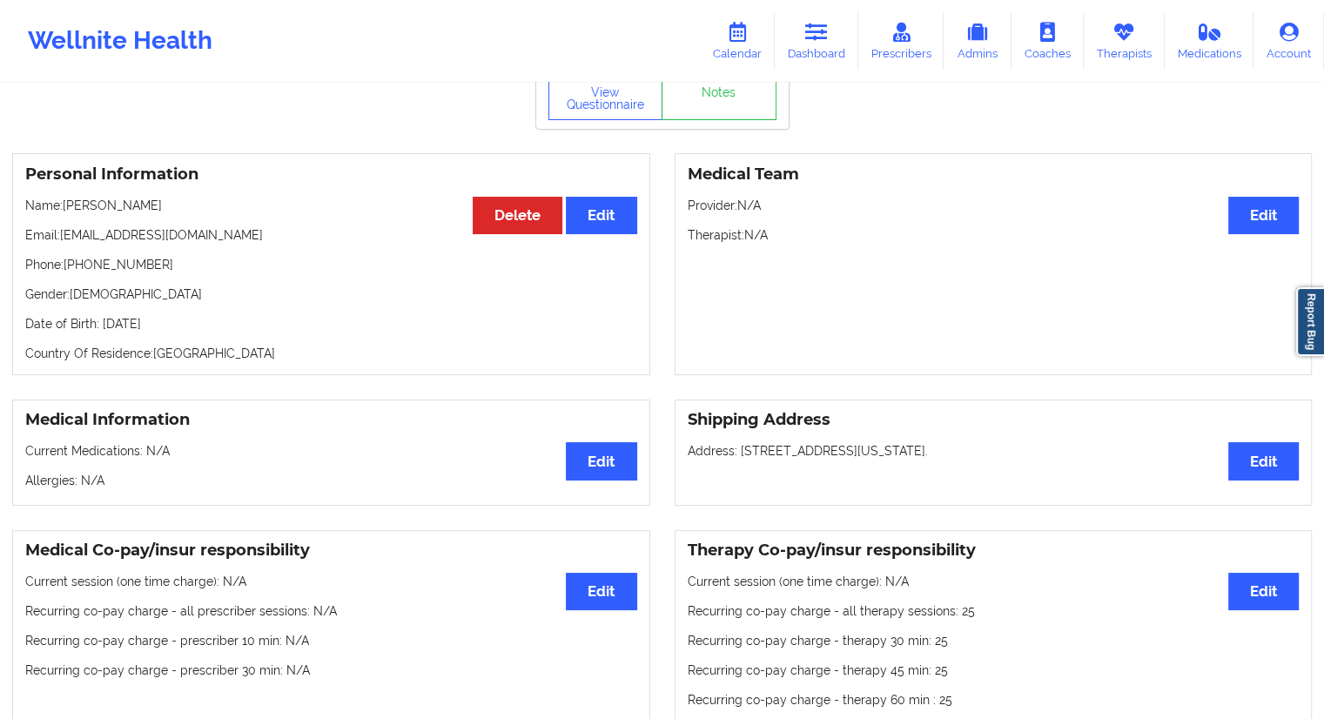
scroll to position [0, 0]
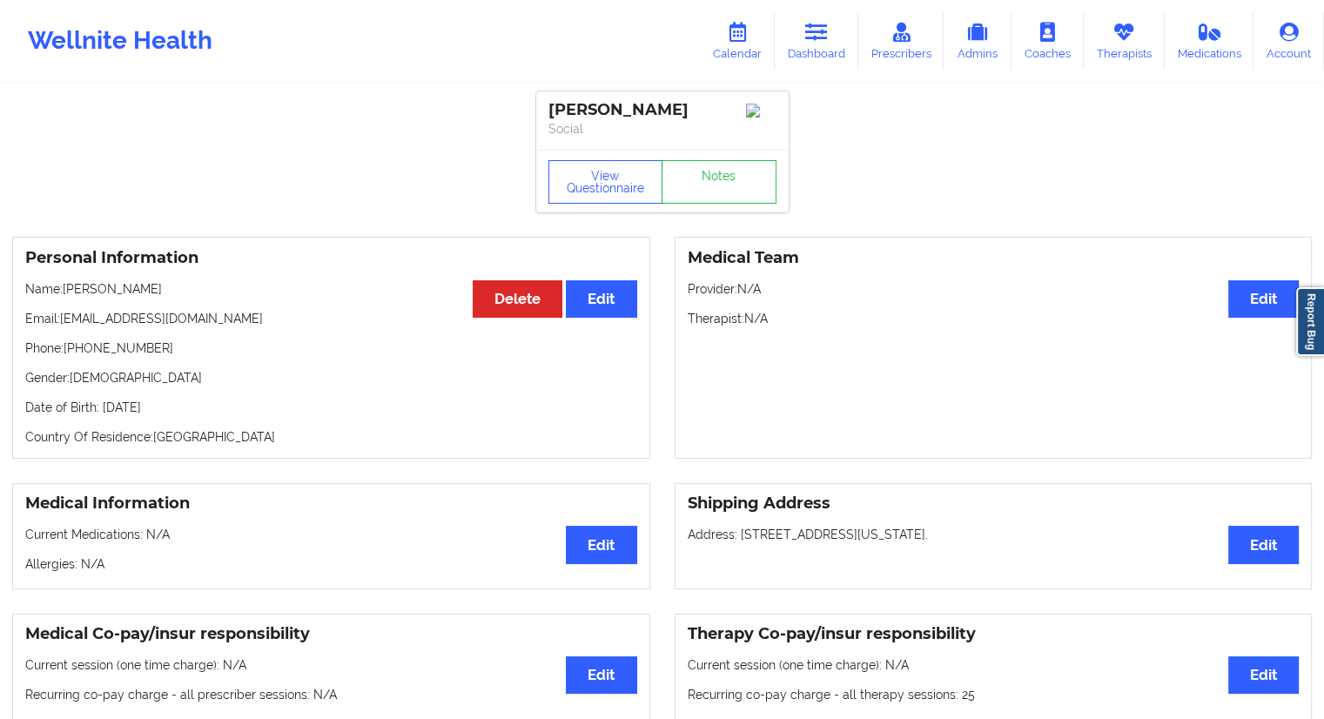
drag, startPoint x: 218, startPoint y: 408, endPoint x: 185, endPoint y: 410, distance: 33.1
click at [185, 410] on p "Date of Birth: [DEMOGRAPHIC_DATA]" at bounding box center [331, 407] width 612 height 17
copy p "1992"
drag, startPoint x: 190, startPoint y: 295, endPoint x: 68, endPoint y: 293, distance: 121.9
click at [68, 293] on p "Name: [PERSON_NAME]" at bounding box center [331, 288] width 612 height 17
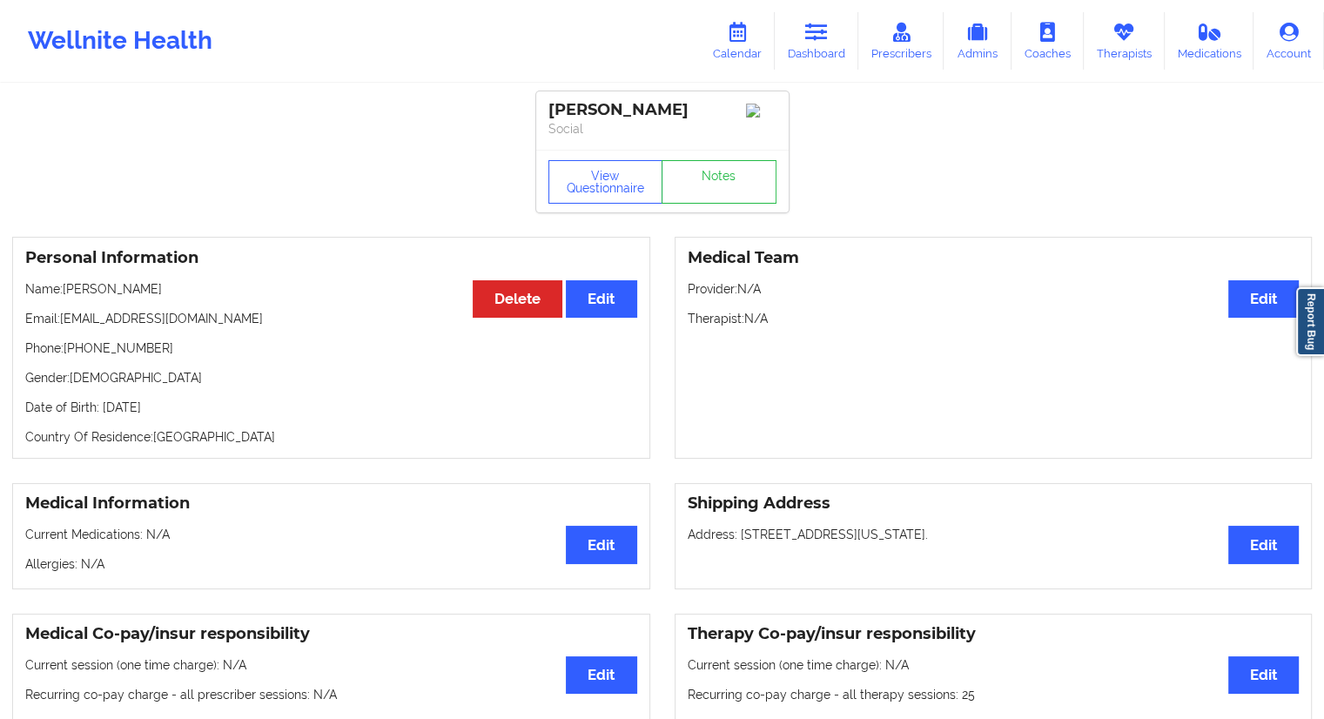
copy p "[PERSON_NAME]"
drag, startPoint x: 167, startPoint y: 356, endPoint x: 69, endPoint y: 353, distance: 98.4
click at [69, 353] on p "Phone: [PHONE_NUMBER]" at bounding box center [331, 347] width 612 height 17
drag, startPoint x: 203, startPoint y: 293, endPoint x: 63, endPoint y: 293, distance: 140.1
click at [63, 293] on p "Name: [PERSON_NAME]" at bounding box center [331, 288] width 612 height 17
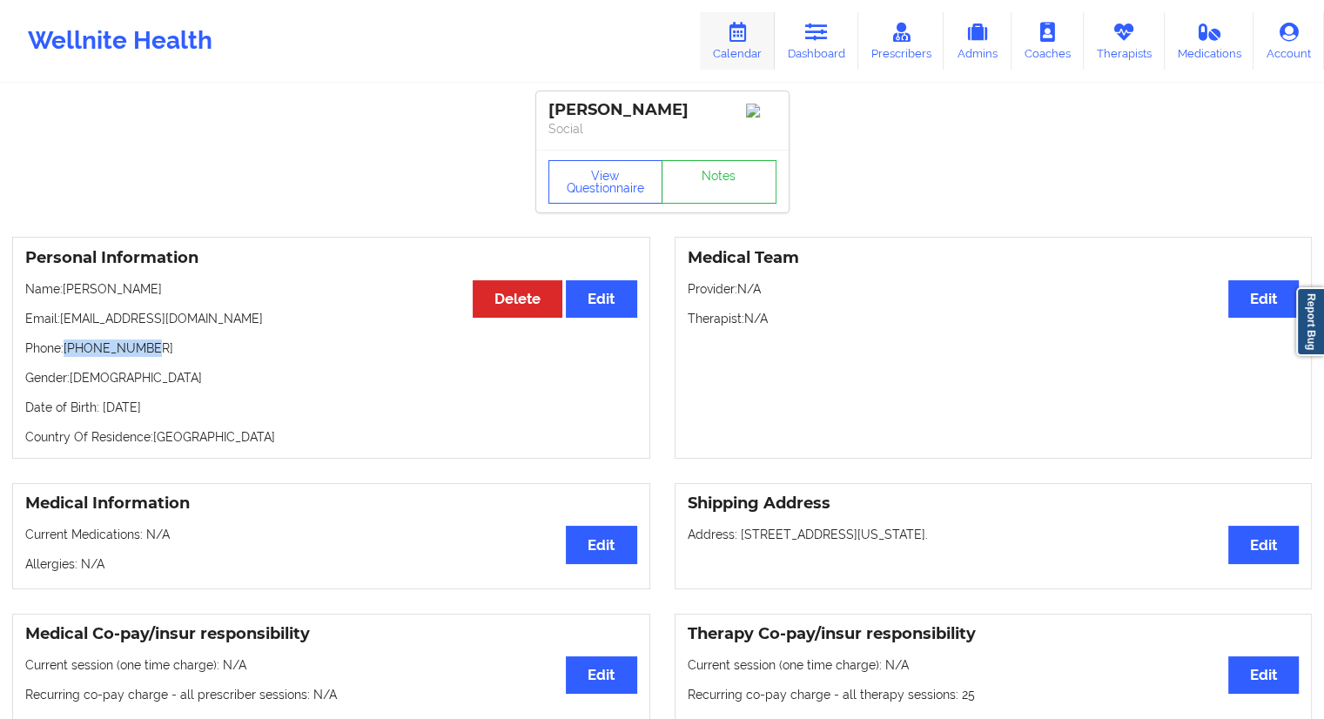
click at [742, 48] on link "Calendar" at bounding box center [737, 40] width 75 height 57
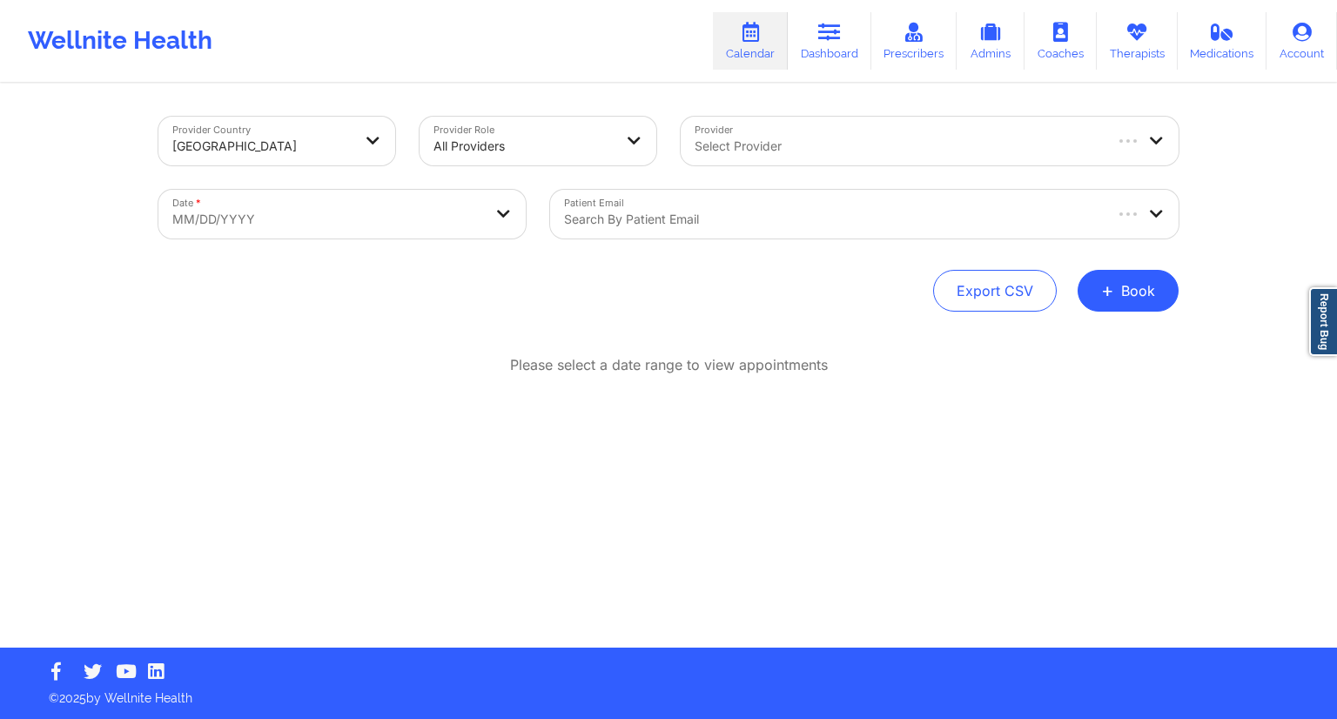
click at [363, 214] on body "Wellnite Health Calendar Dashboard Prescribers Admins Coaches Therapists Medica…" at bounding box center [668, 359] width 1337 height 719
select select "2025-8"
select select "2025-9"
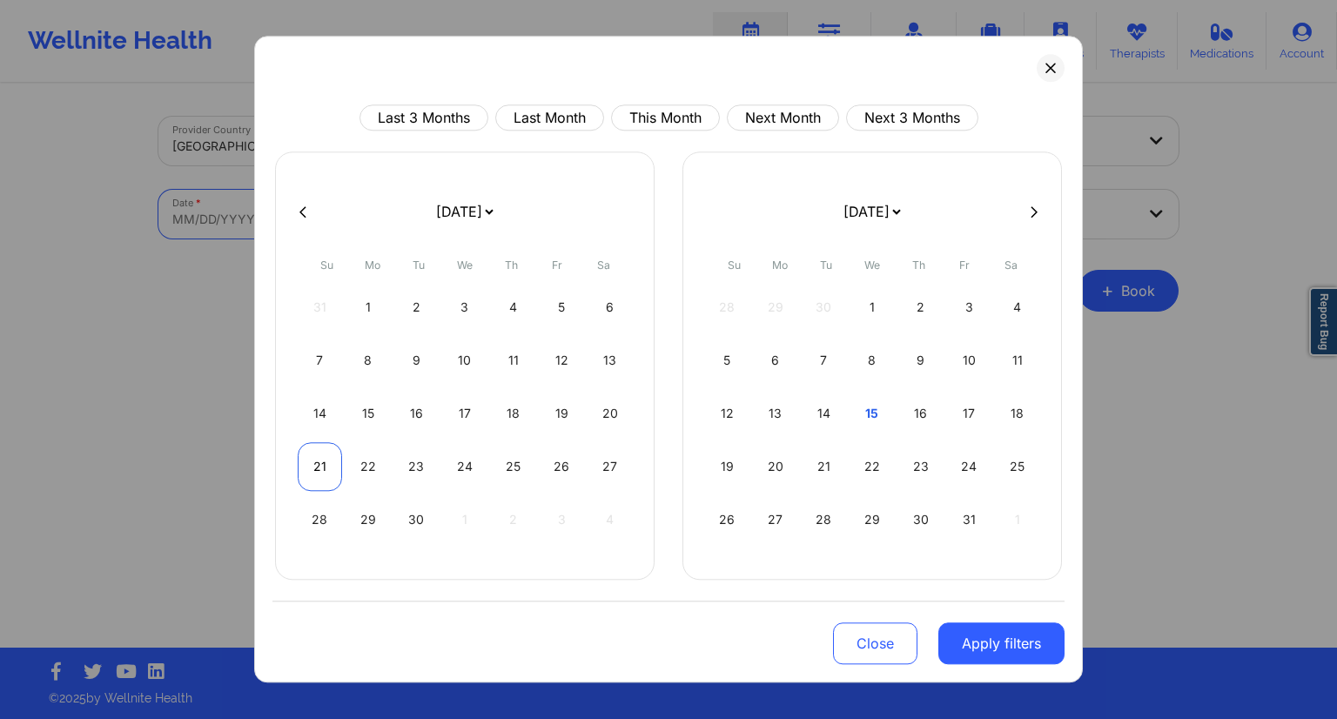
click at [313, 467] on div "21" at bounding box center [320, 466] width 44 height 49
select select "2025-8"
select select "2025-9"
select select "2025-8"
select select "2025-9"
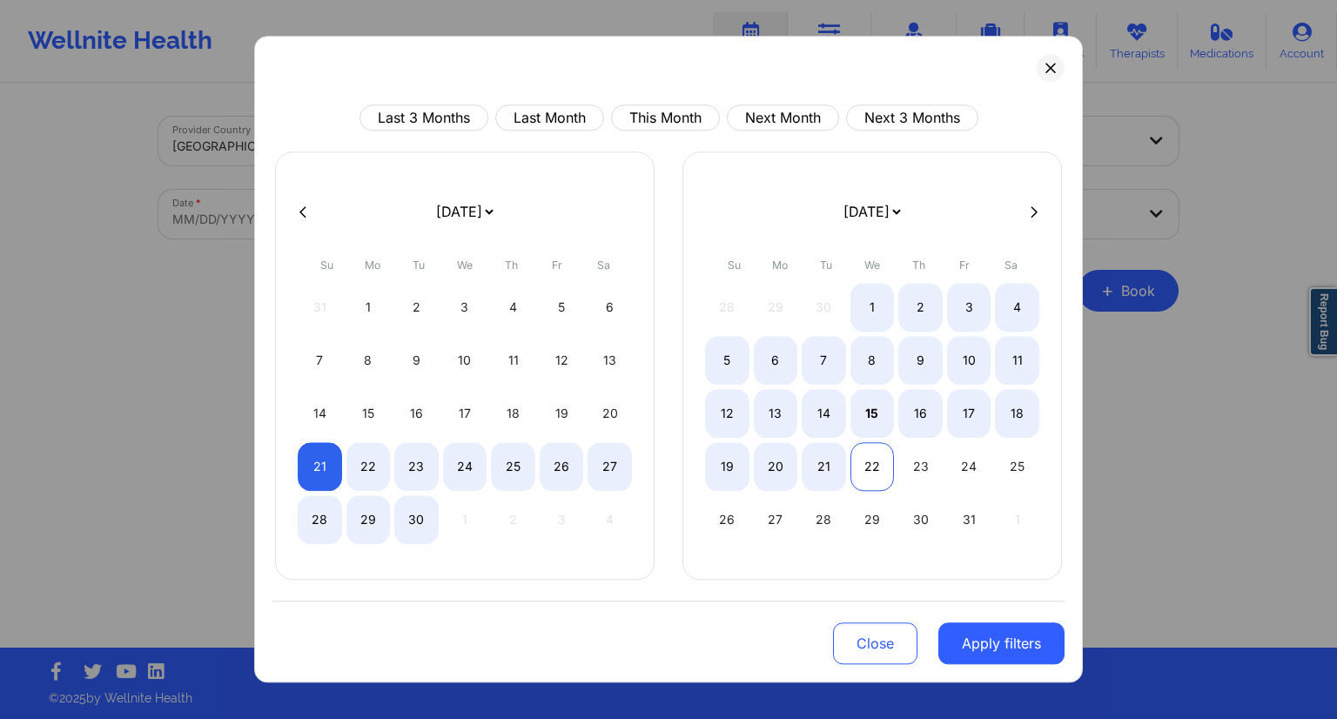
select select "2025-8"
select select "2025-9"
click at [835, 465] on div "21" at bounding box center [824, 466] width 44 height 49
select select "2025-8"
select select "2025-9"
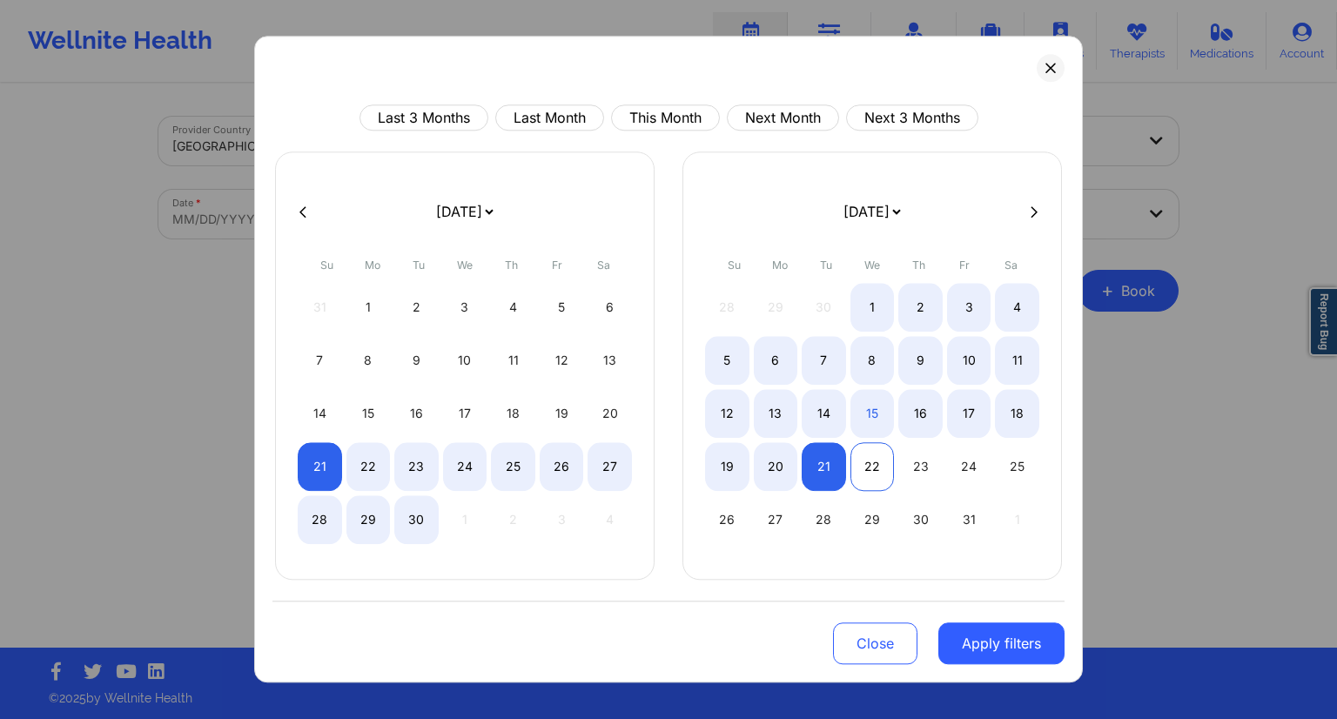
click at [870, 470] on div "22" at bounding box center [872, 466] width 44 height 49
select select "2025-9"
select select "2025-10"
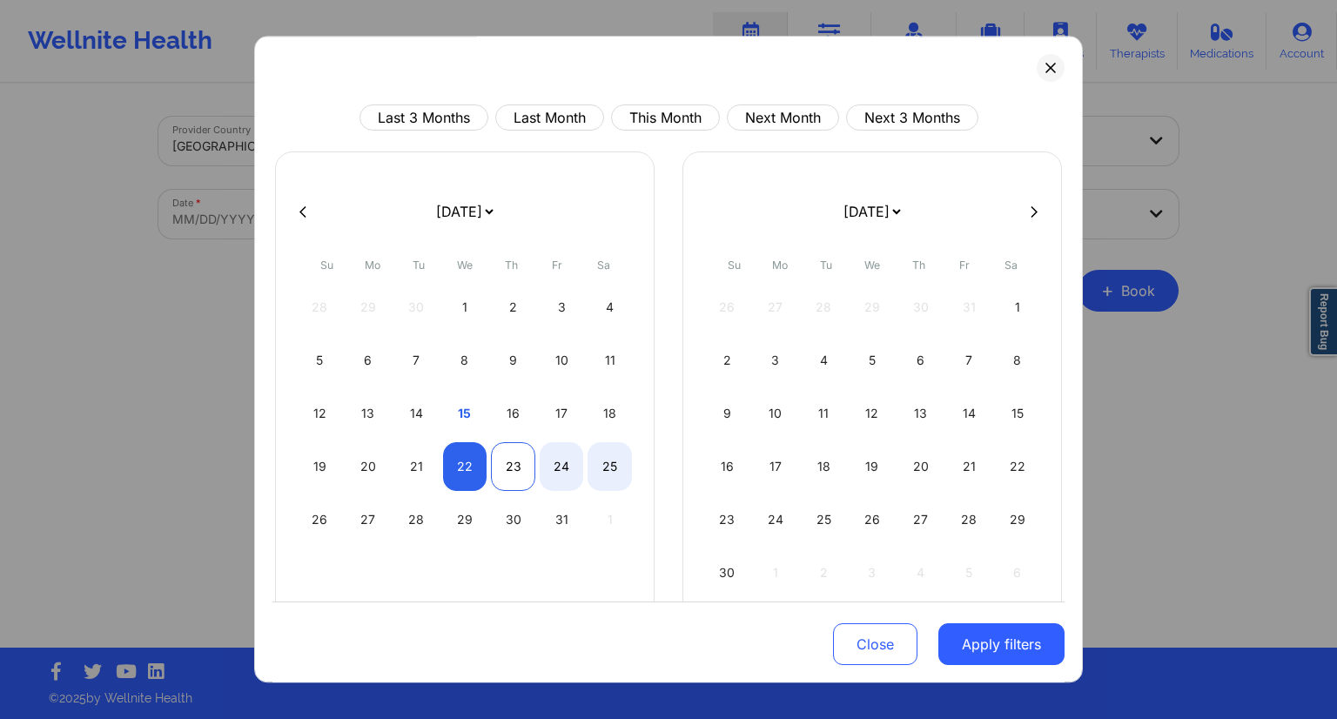
select select "2025-9"
select select "2025-10"
select select "2025-9"
select select "2025-10"
click at [409, 468] on div "21" at bounding box center [416, 466] width 44 height 49
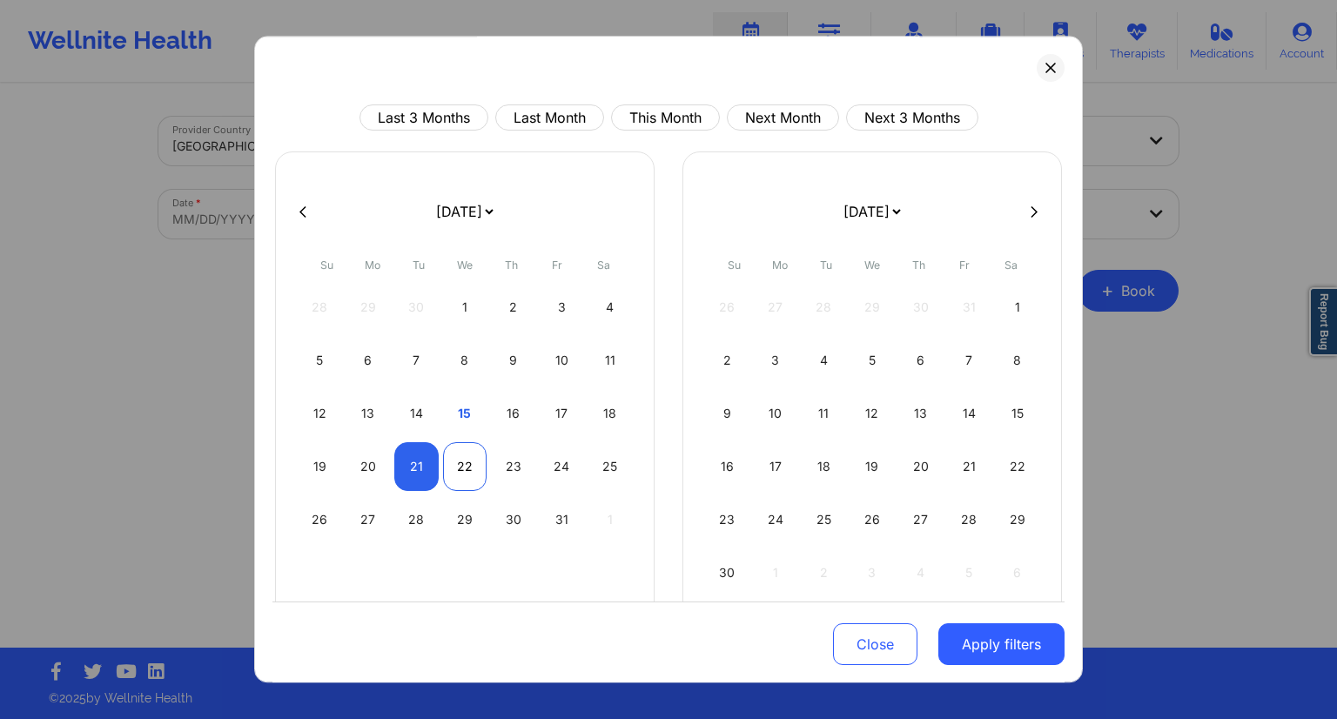
select select "2025-9"
select select "2025-10"
click at [460, 470] on div "22" at bounding box center [465, 466] width 44 height 49
select select "2025-9"
select select "2025-10"
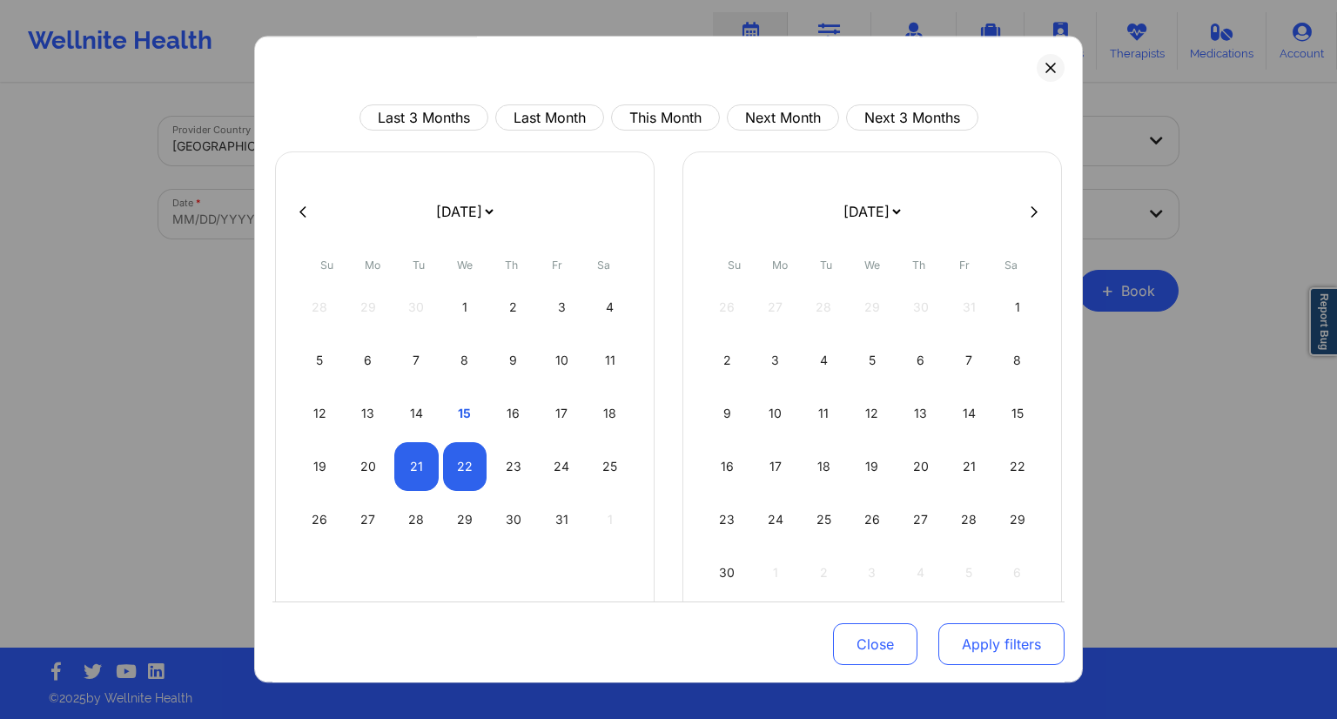
click at [978, 647] on button "Apply filters" at bounding box center [1001, 644] width 126 height 42
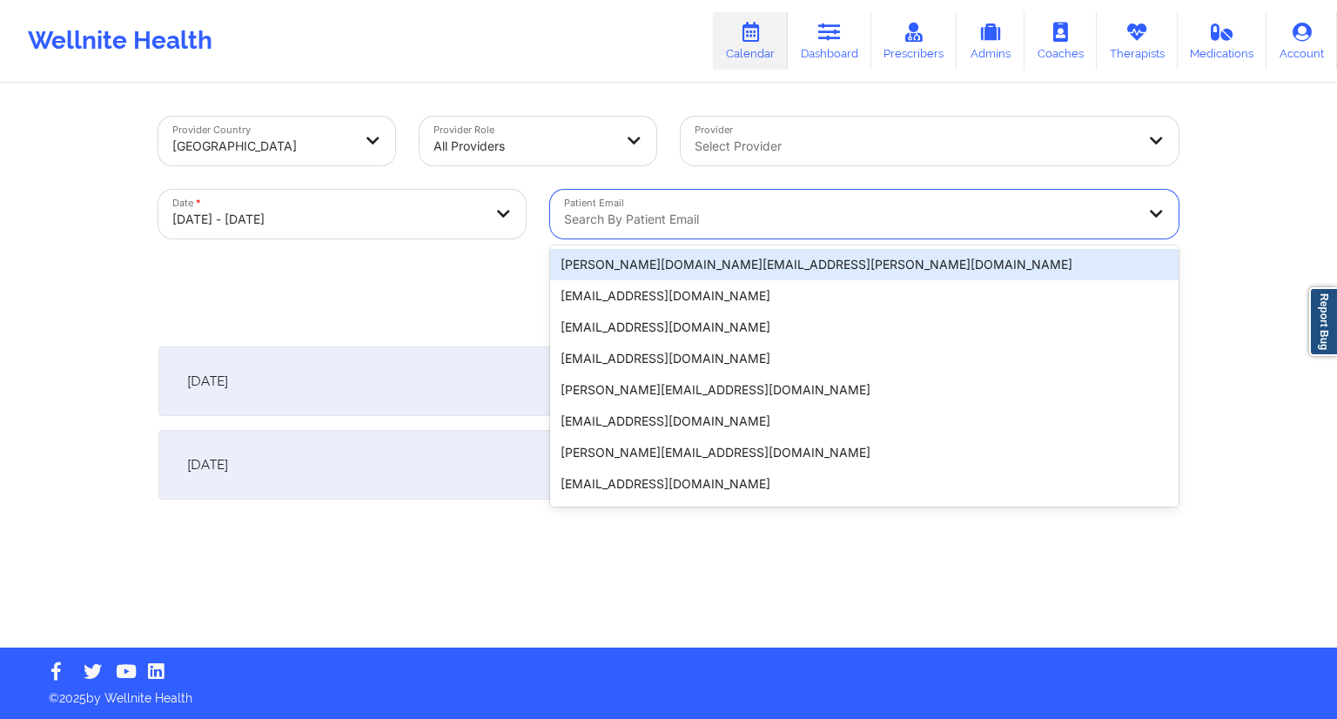
click at [651, 218] on div at bounding box center [849, 219] width 571 height 21
paste input "[EMAIL_ADDRESS][DOMAIN_NAME]"
type input "[EMAIL_ADDRESS][DOMAIN_NAME]"
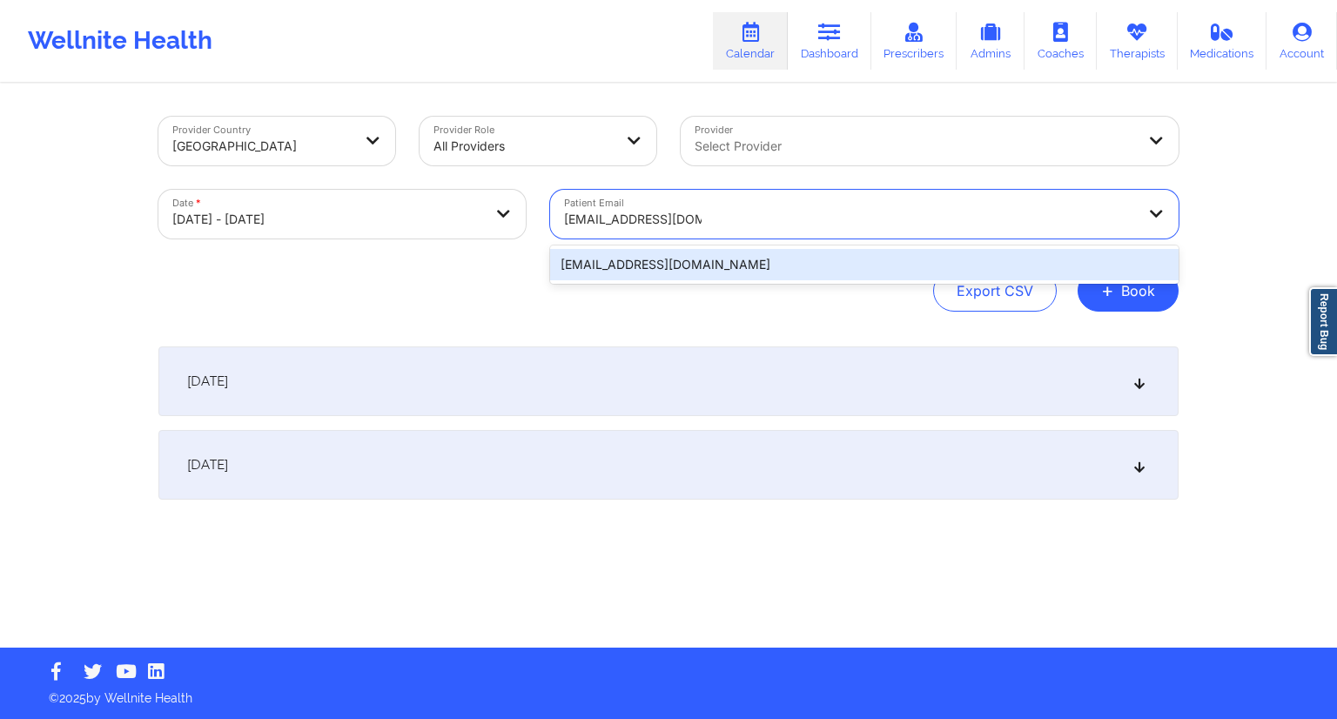
click at [631, 266] on div "[EMAIL_ADDRESS][DOMAIN_NAME]" at bounding box center [864, 264] width 628 height 31
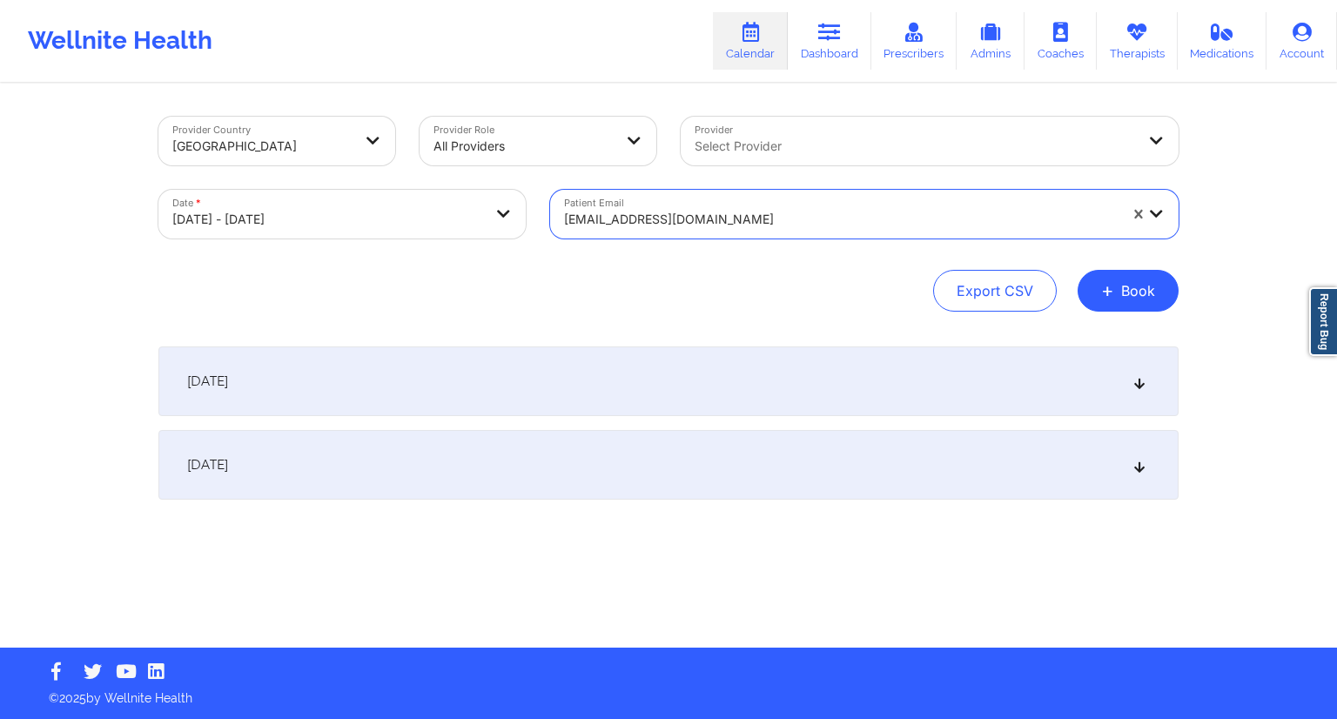
click at [393, 388] on div "[DATE]" at bounding box center [668, 381] width 1020 height 70
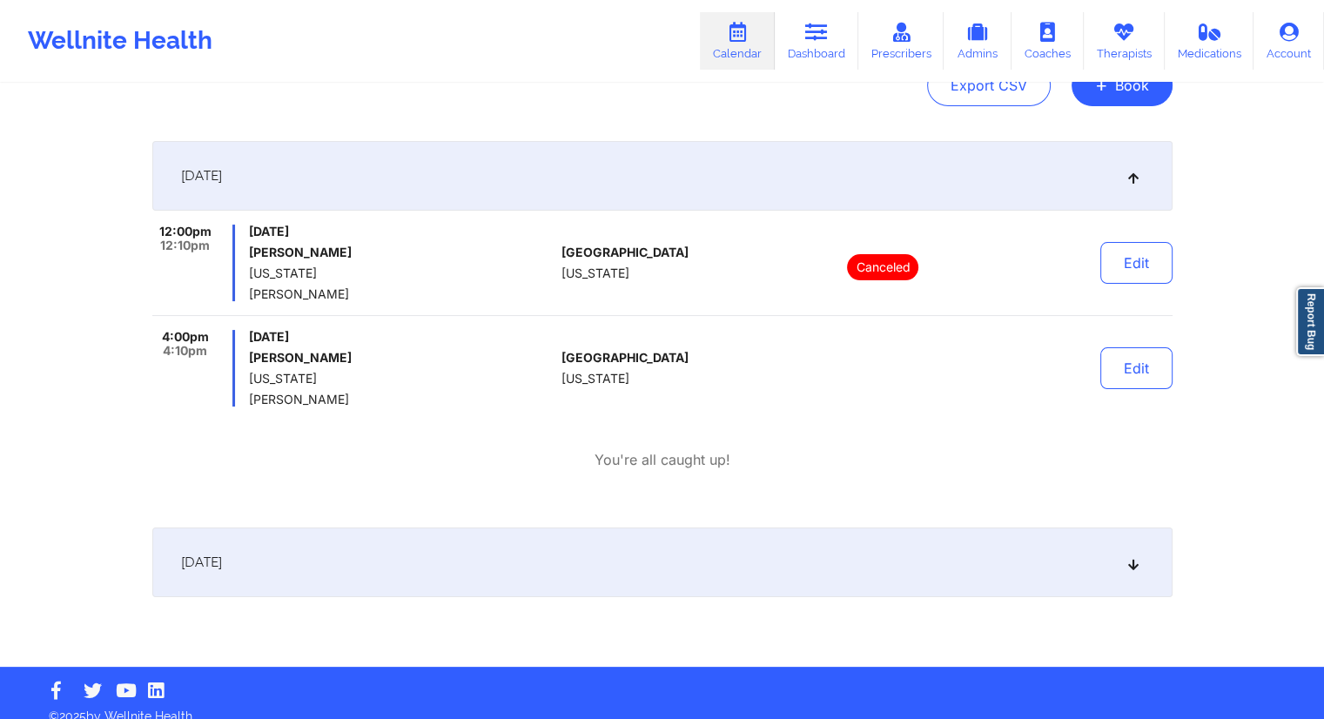
scroll to position [224, 0]
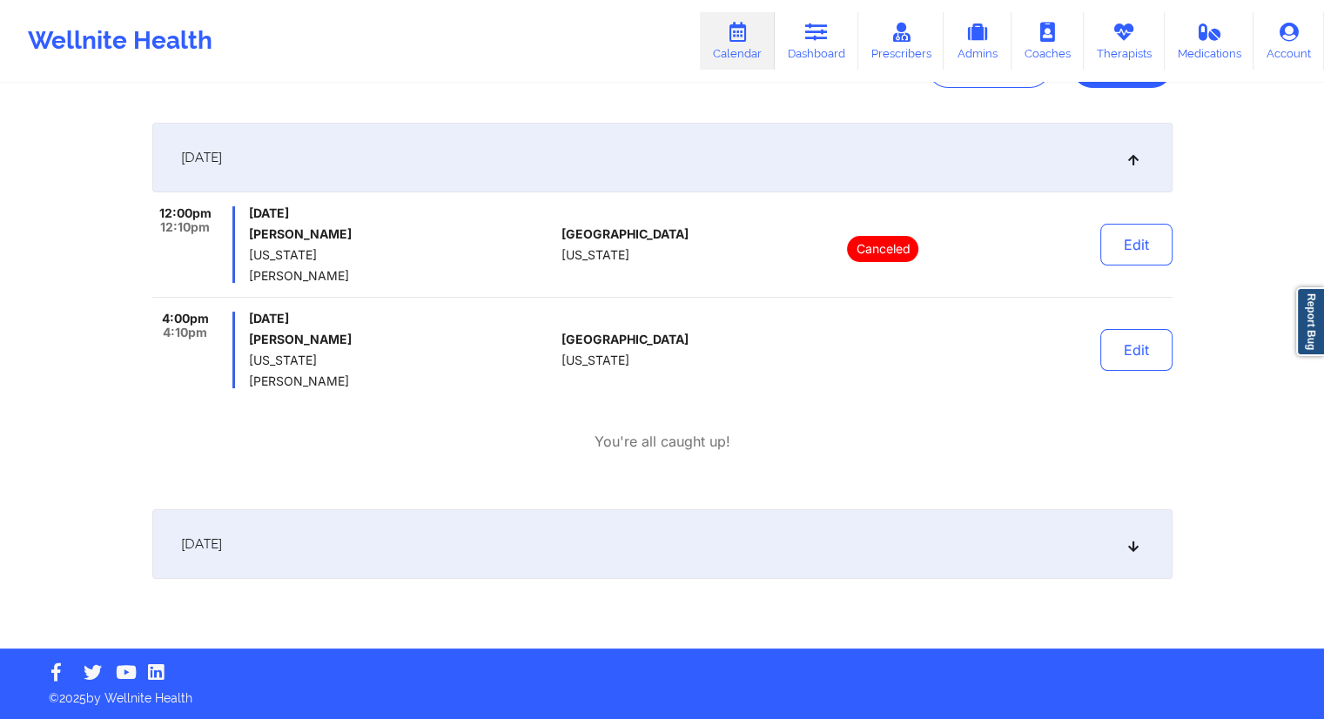
click at [444, 559] on div "[DATE]" at bounding box center [662, 544] width 1020 height 70
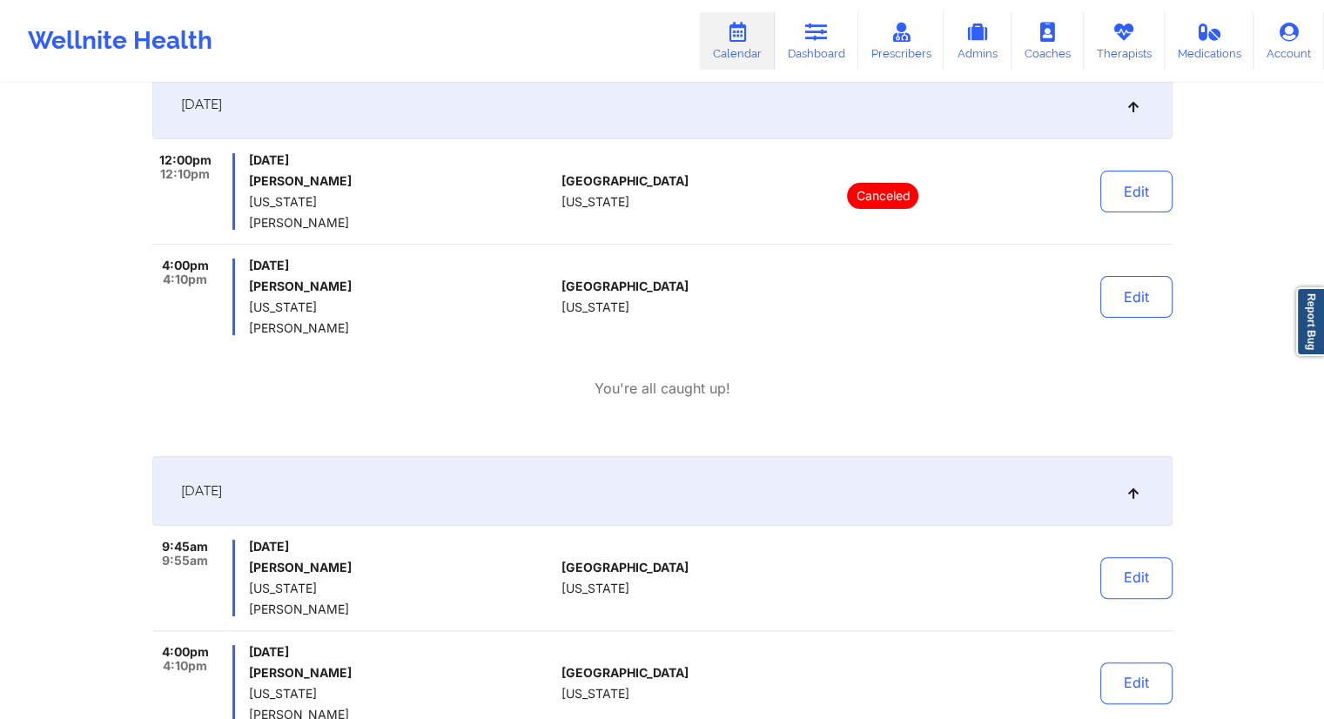
scroll to position [265, 0]
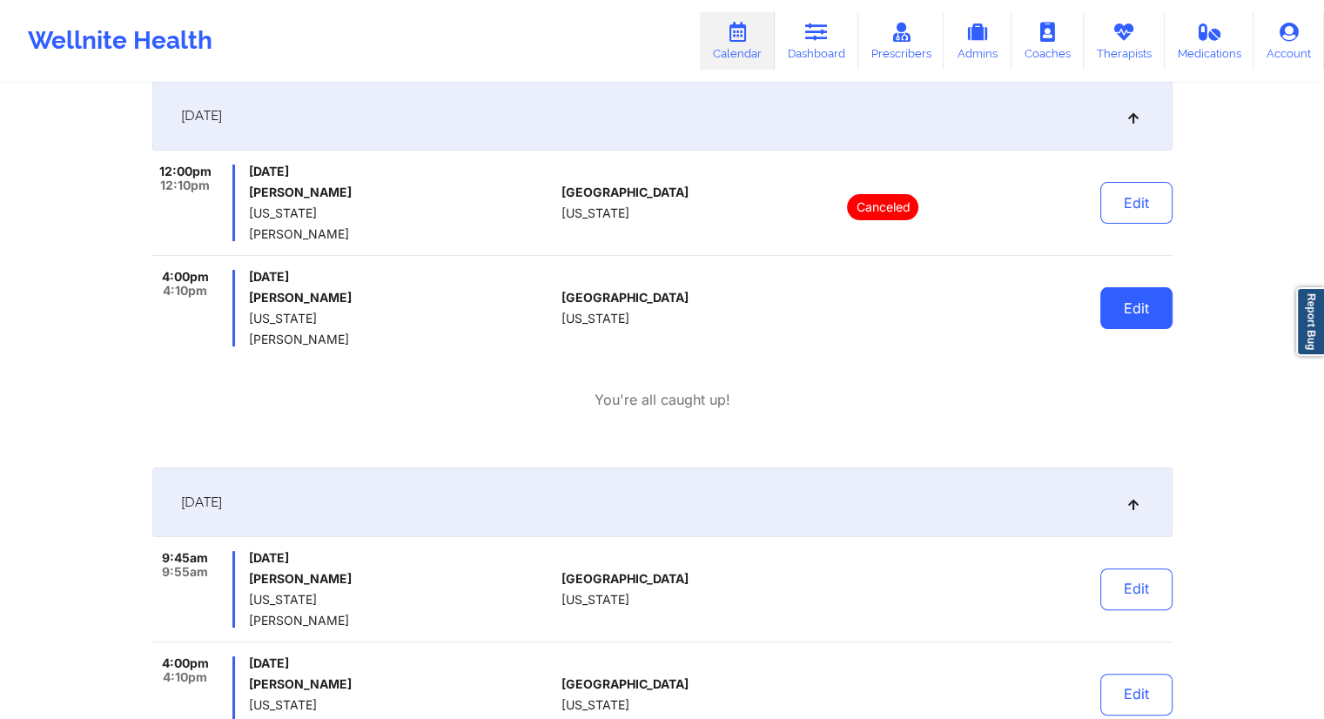
click at [1135, 309] on button "Edit" at bounding box center [1136, 308] width 72 height 42
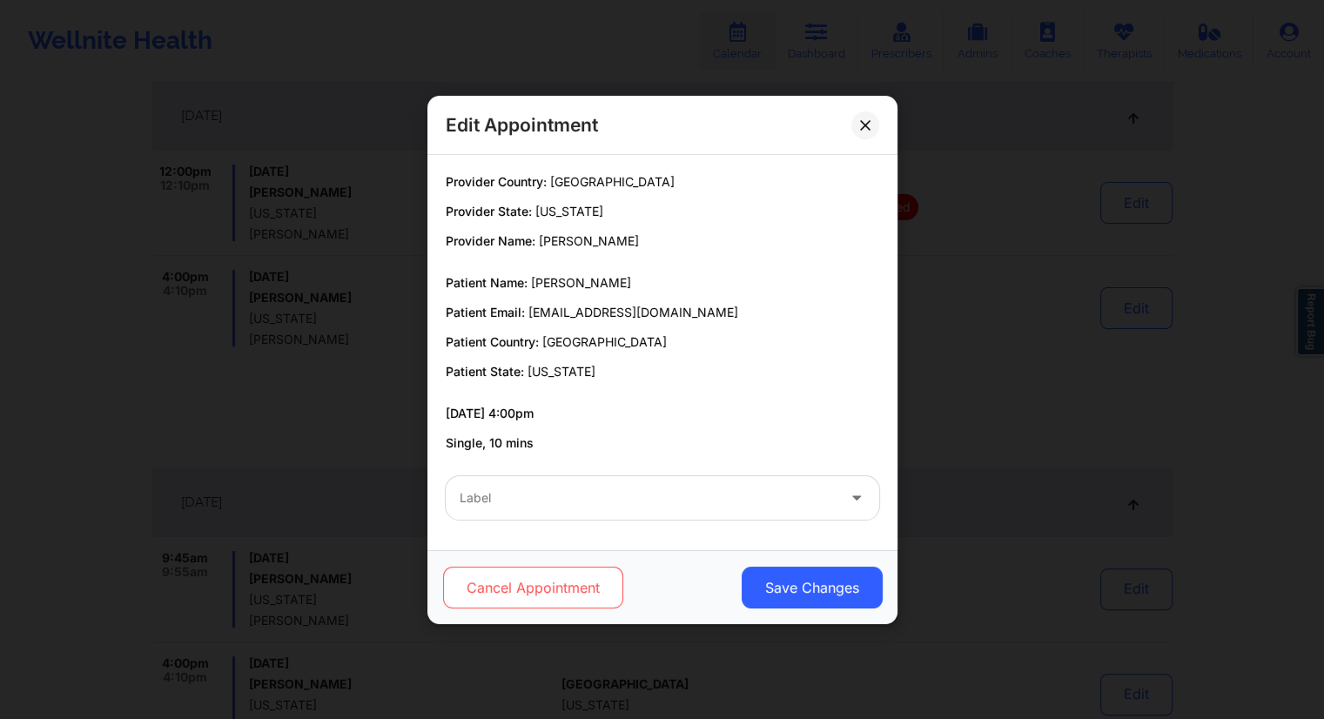
click at [543, 584] on button "Cancel Appointment" at bounding box center [532, 588] width 180 height 42
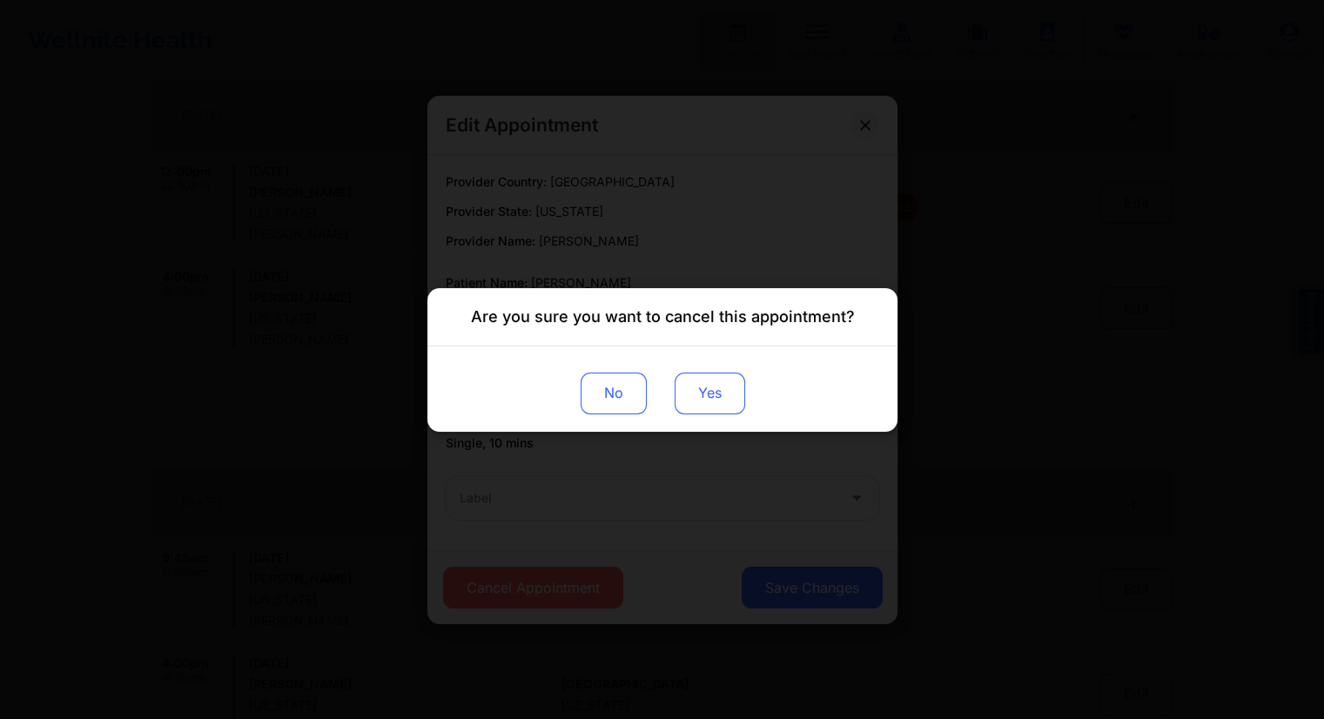
click at [708, 399] on button "Yes" at bounding box center [709, 393] width 70 height 42
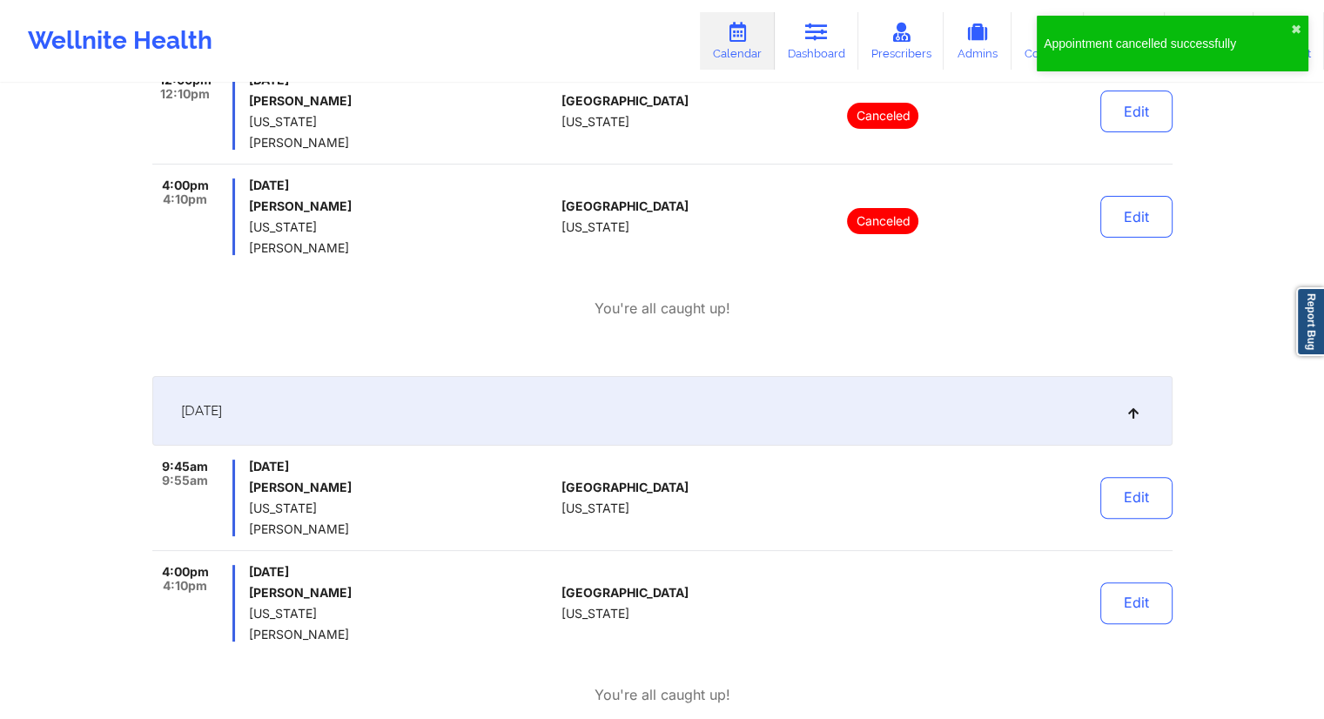
scroll to position [527, 0]
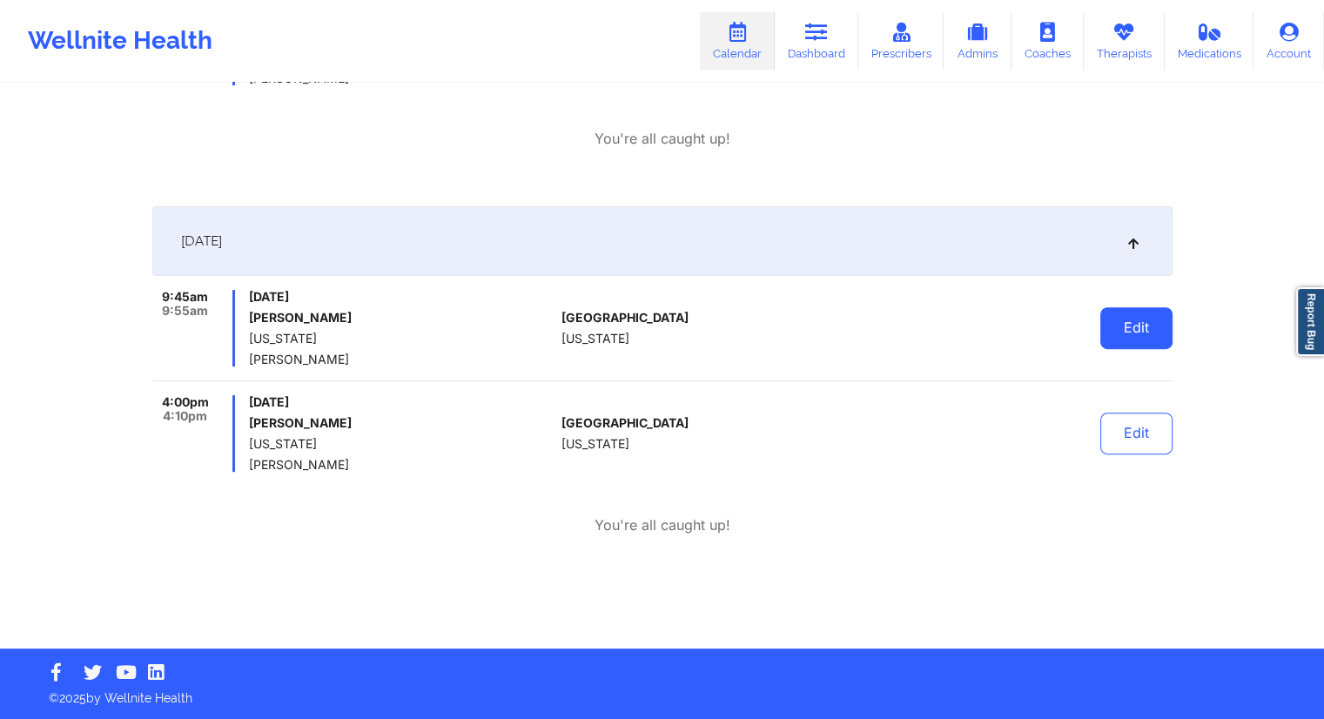
click at [1138, 326] on button "Edit" at bounding box center [1136, 328] width 72 height 42
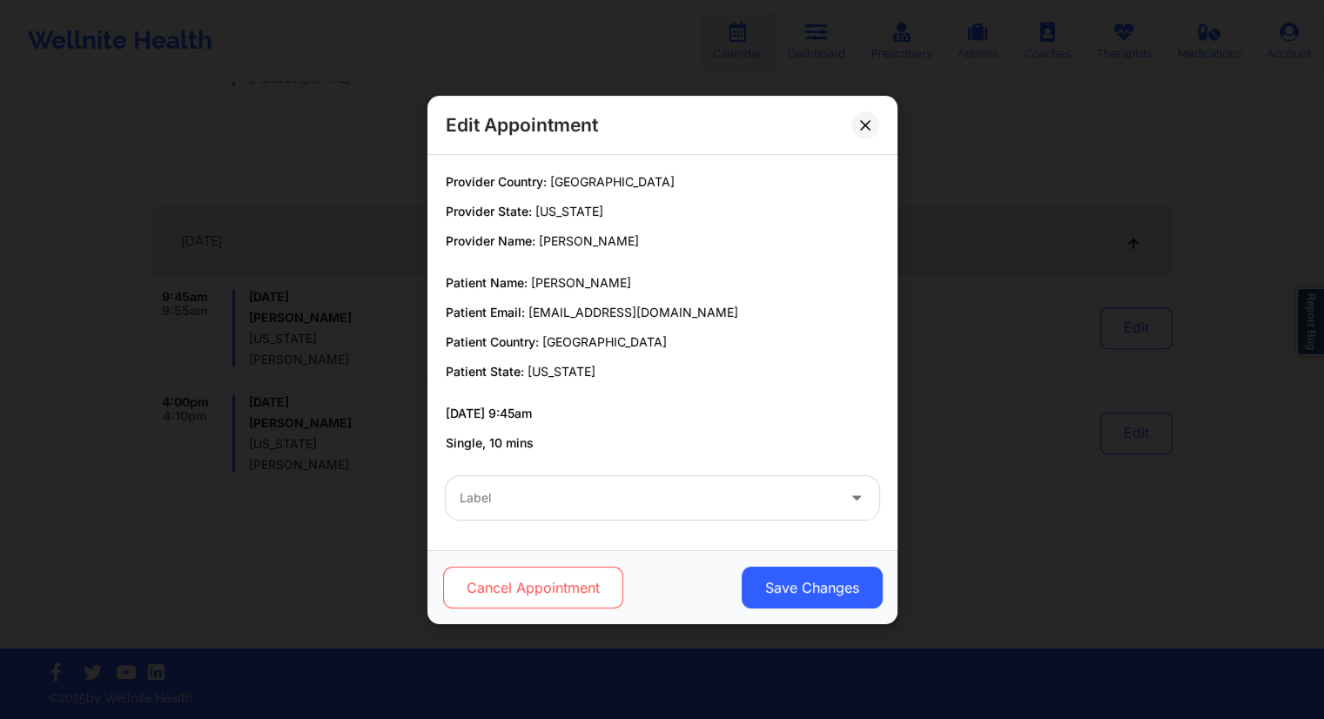
click at [543, 582] on button "Cancel Appointment" at bounding box center [532, 588] width 180 height 42
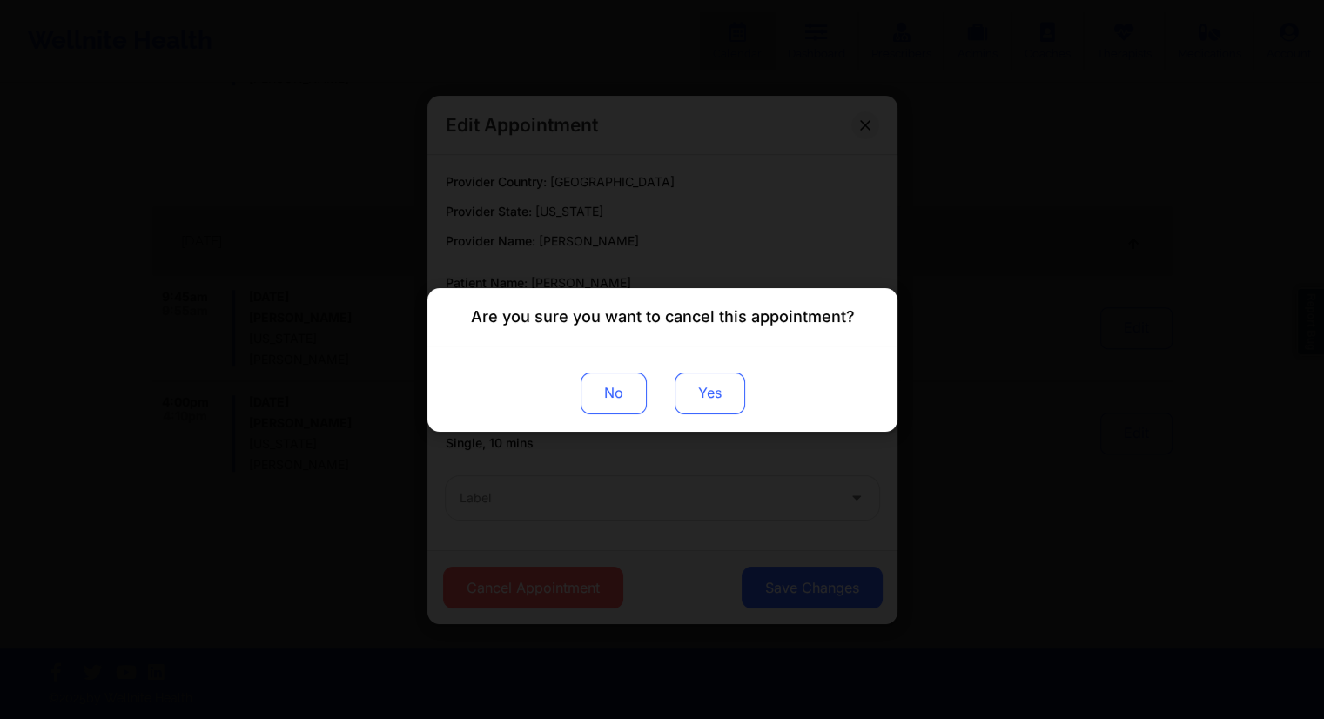
click at [704, 406] on button "Yes" at bounding box center [709, 393] width 70 height 42
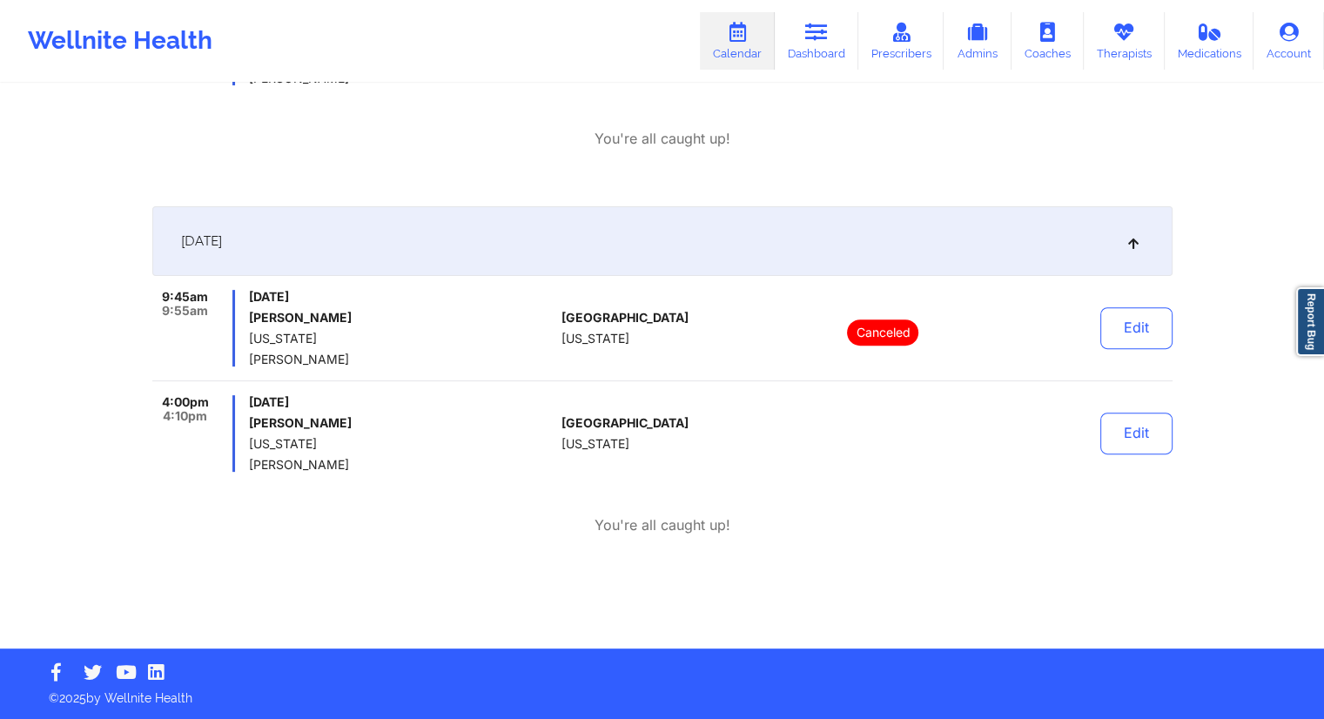
drag, startPoint x: 318, startPoint y: 460, endPoint x: 241, endPoint y: 453, distance: 77.0
click at [241, 453] on div "4:00pm 4:10pm [DATE] [PERSON_NAME] [US_STATE] [PERSON_NAME]" at bounding box center [353, 433] width 403 height 77
click at [264, 477] on div "9:45am 9:55am [DATE] [PERSON_NAME] [US_STATE] [PERSON_NAME] [GEOGRAPHIC_DATA] […" at bounding box center [662, 412] width 1020 height 245
drag, startPoint x: 329, startPoint y: 464, endPoint x: 248, endPoint y: 465, distance: 80.9
click at [249, 465] on span "[PERSON_NAME]" at bounding box center [401, 465] width 305 height 14
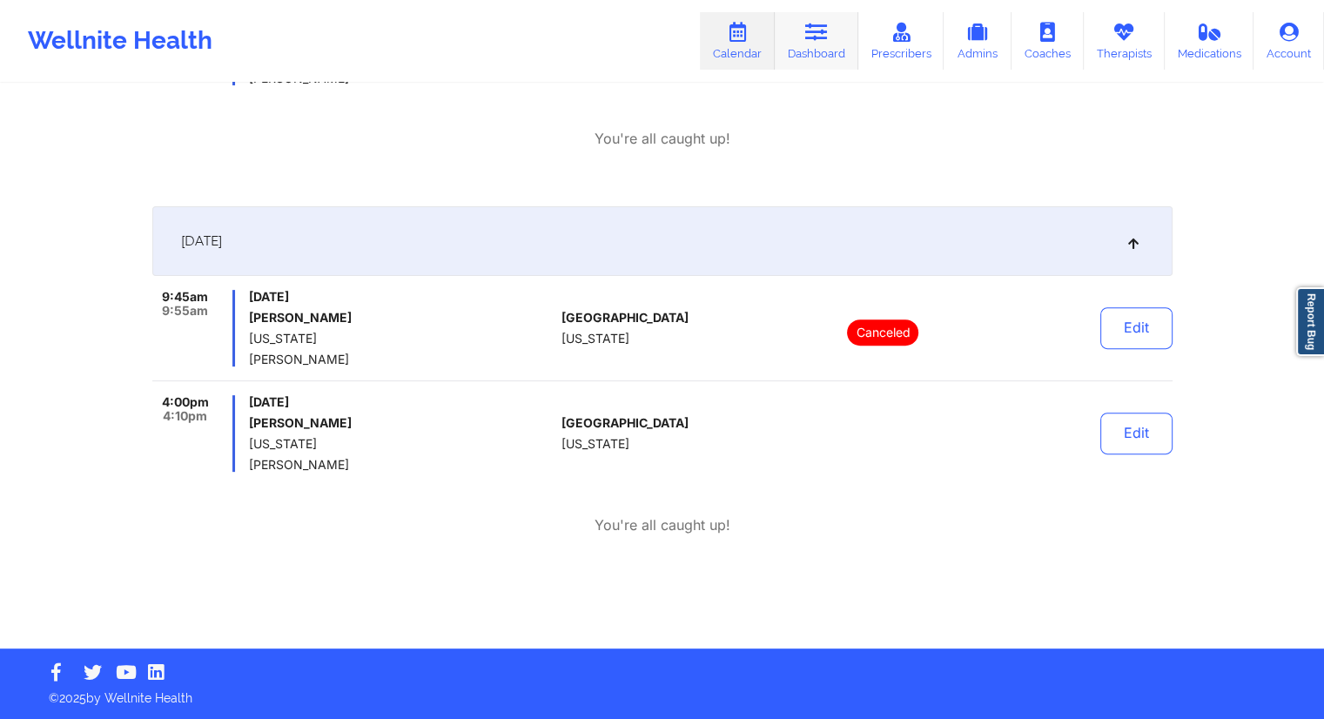
click at [833, 36] on link "Dashboard" at bounding box center [817, 40] width 84 height 57
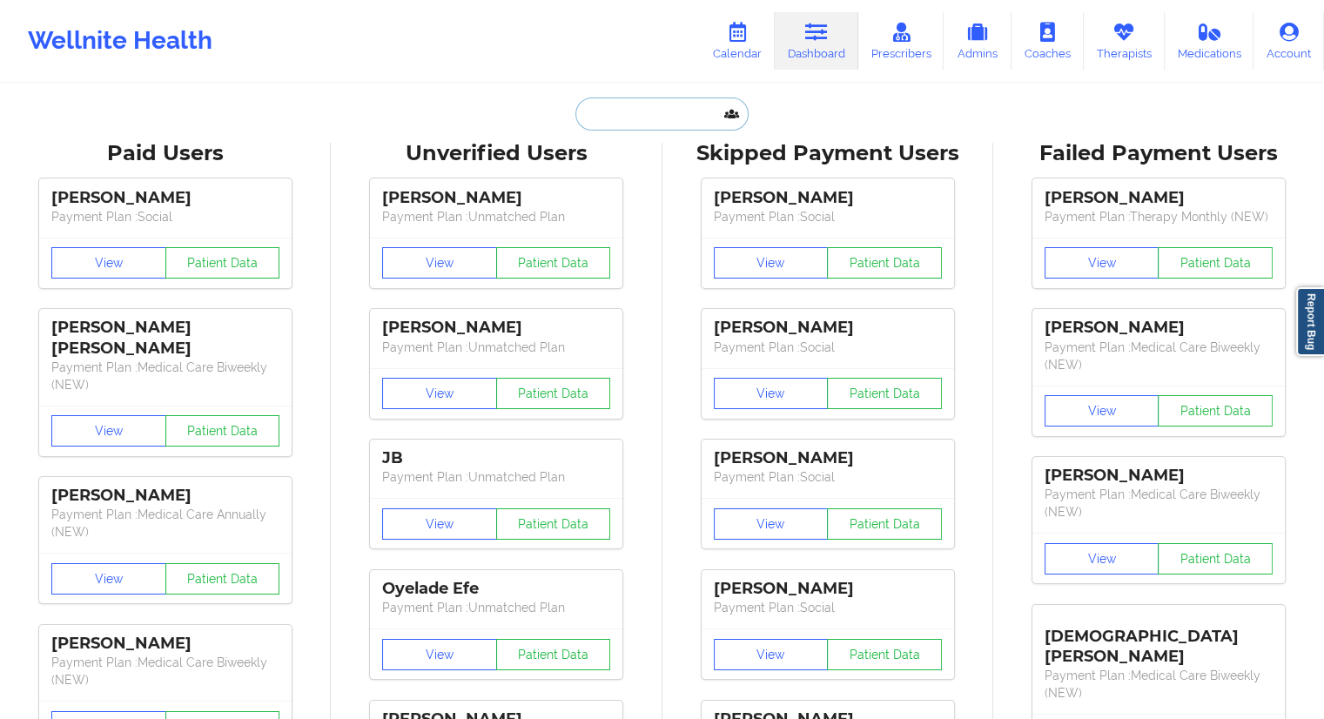
click at [612, 123] on input "text" at bounding box center [661, 113] width 172 height 33
paste input "[PERSON_NAME][DOMAIN_NAME][EMAIL_ADDRESS][PERSON_NAME][DOMAIN_NAME]"
type input "[PERSON_NAME][DOMAIN_NAME][EMAIL_ADDRESS][PERSON_NAME][DOMAIN_NAME]"
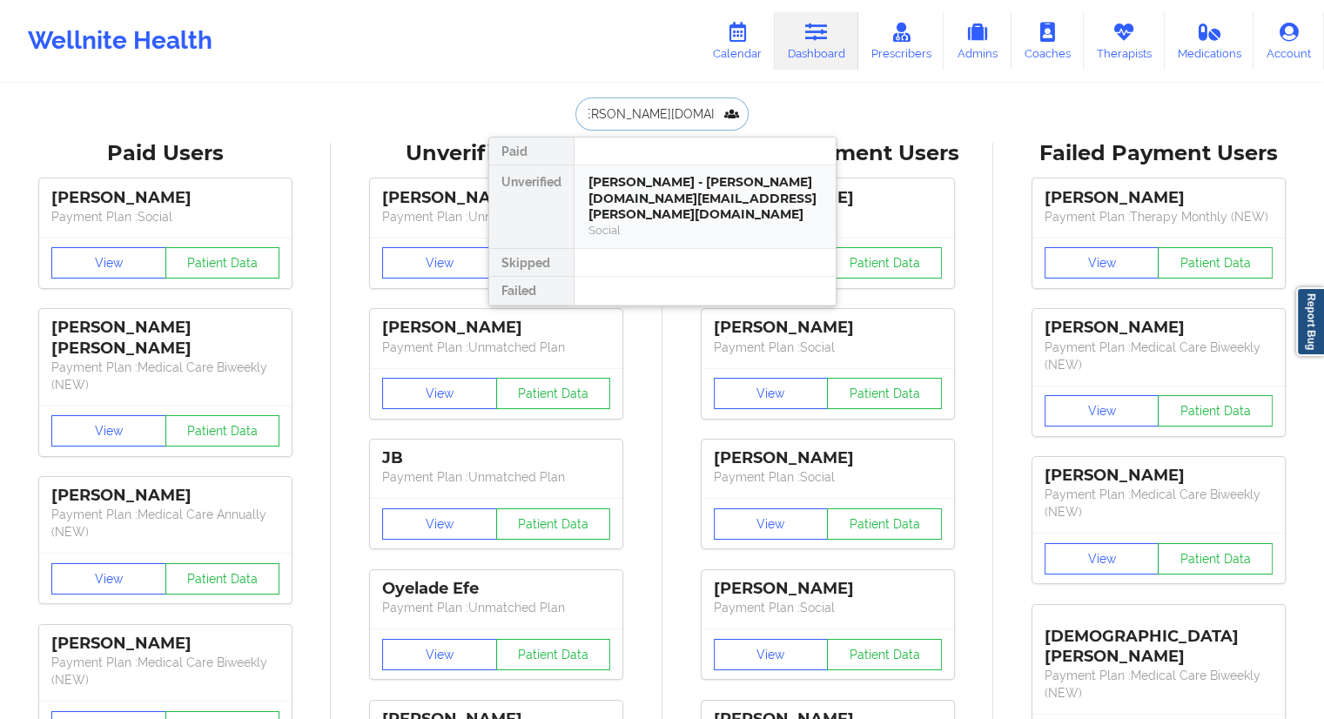
click at [622, 201] on div "[PERSON_NAME] - [PERSON_NAME][DOMAIN_NAME][EMAIL_ADDRESS][PERSON_NAME][DOMAIN_N…" at bounding box center [704, 198] width 233 height 49
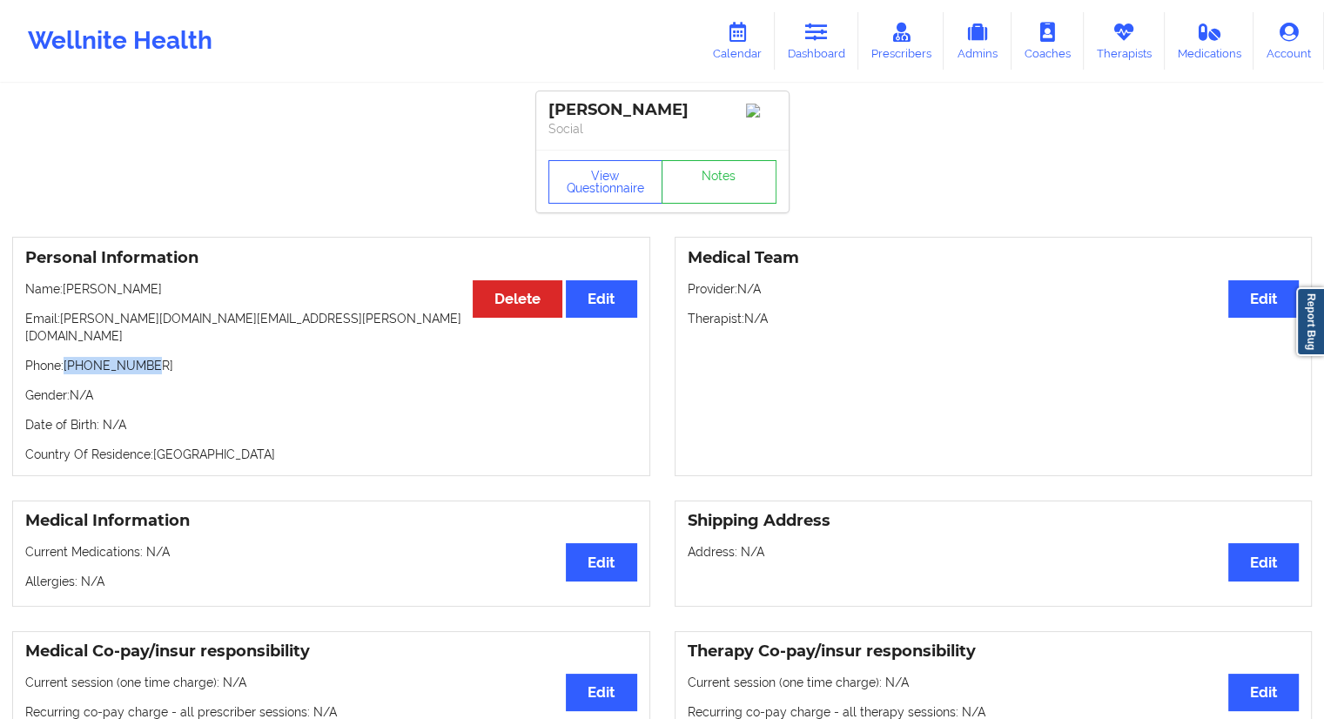
drag, startPoint x: 172, startPoint y: 341, endPoint x: 67, endPoint y: 353, distance: 106.0
click at [67, 353] on div "Personal Information Edit Delete Name: [PERSON_NAME] Email: [PERSON_NAME][DOMAI…" at bounding box center [331, 356] width 638 height 239
drag, startPoint x: 176, startPoint y: 297, endPoint x: 66, endPoint y: 294, distance: 109.7
click at [66, 294] on p "Name: [PERSON_NAME]" at bounding box center [331, 288] width 612 height 17
click at [792, 58] on link "Dashboard" at bounding box center [817, 40] width 84 height 57
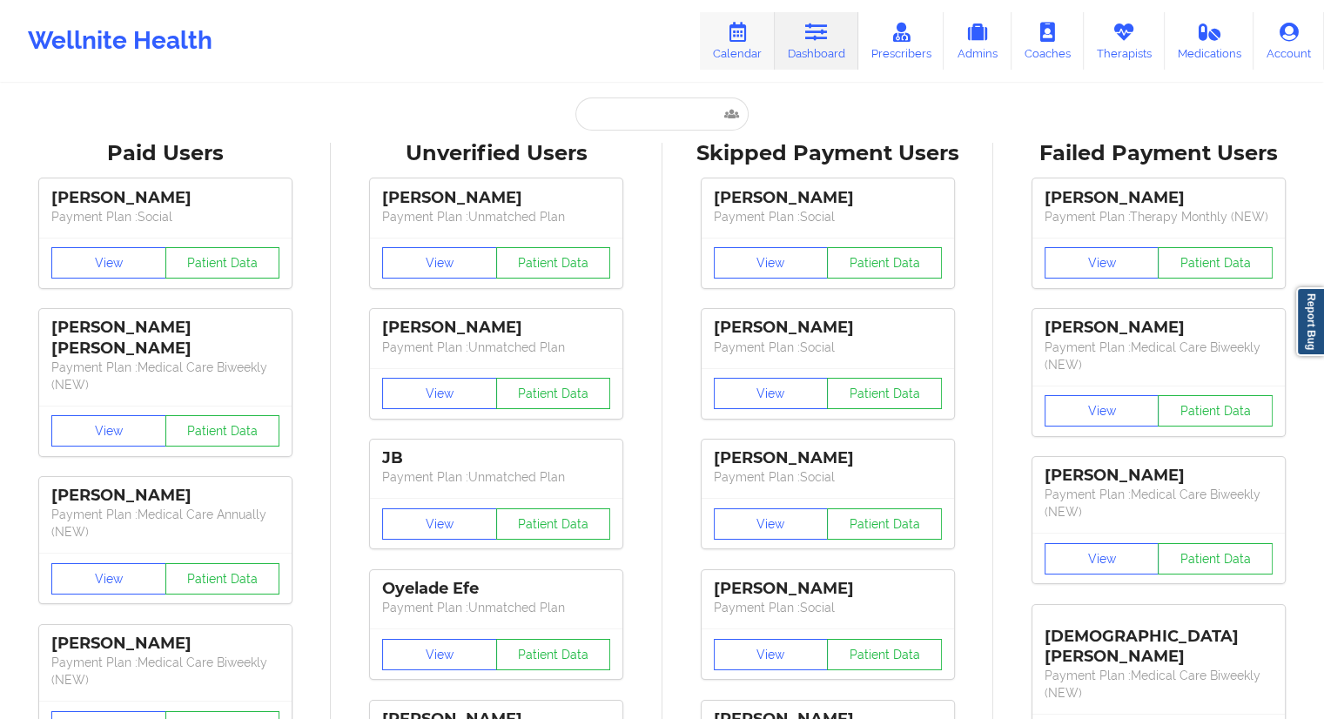
click at [741, 44] on link "Calendar" at bounding box center [737, 40] width 75 height 57
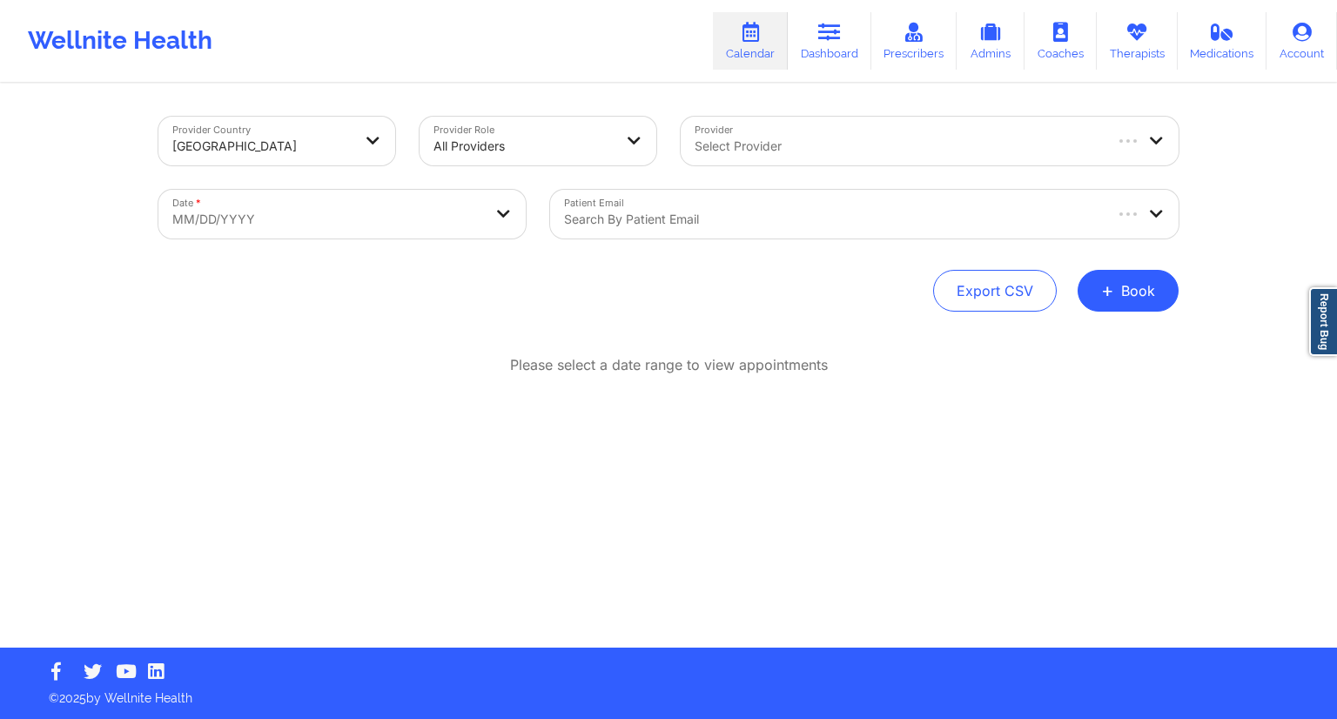
select select "2025-8"
select select "2025-9"
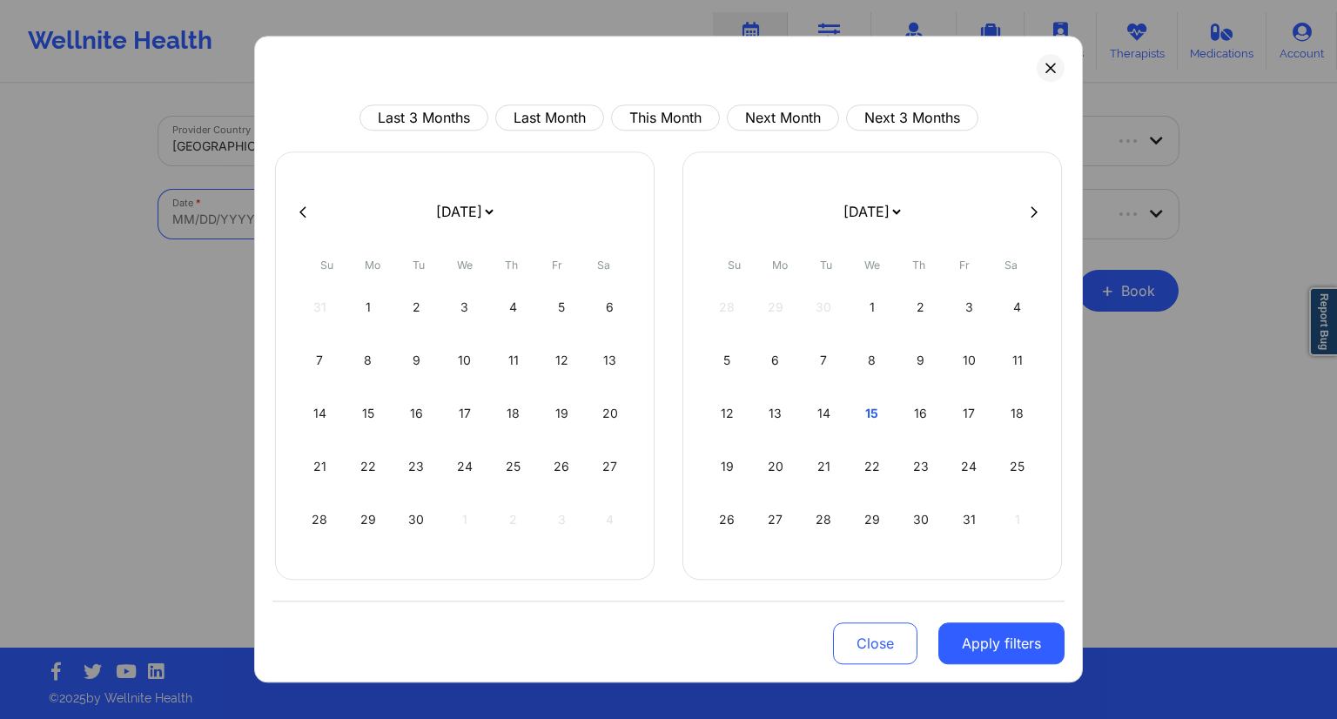
click at [331, 224] on body "Wellnite Health Calendar Dashboard Prescribers Admins Coaches Therapists Medica…" at bounding box center [668, 359] width 1337 height 719
click at [724, 468] on div "19" at bounding box center [727, 466] width 44 height 49
select select "2025-9"
select select "2025-10"
select select "2025-9"
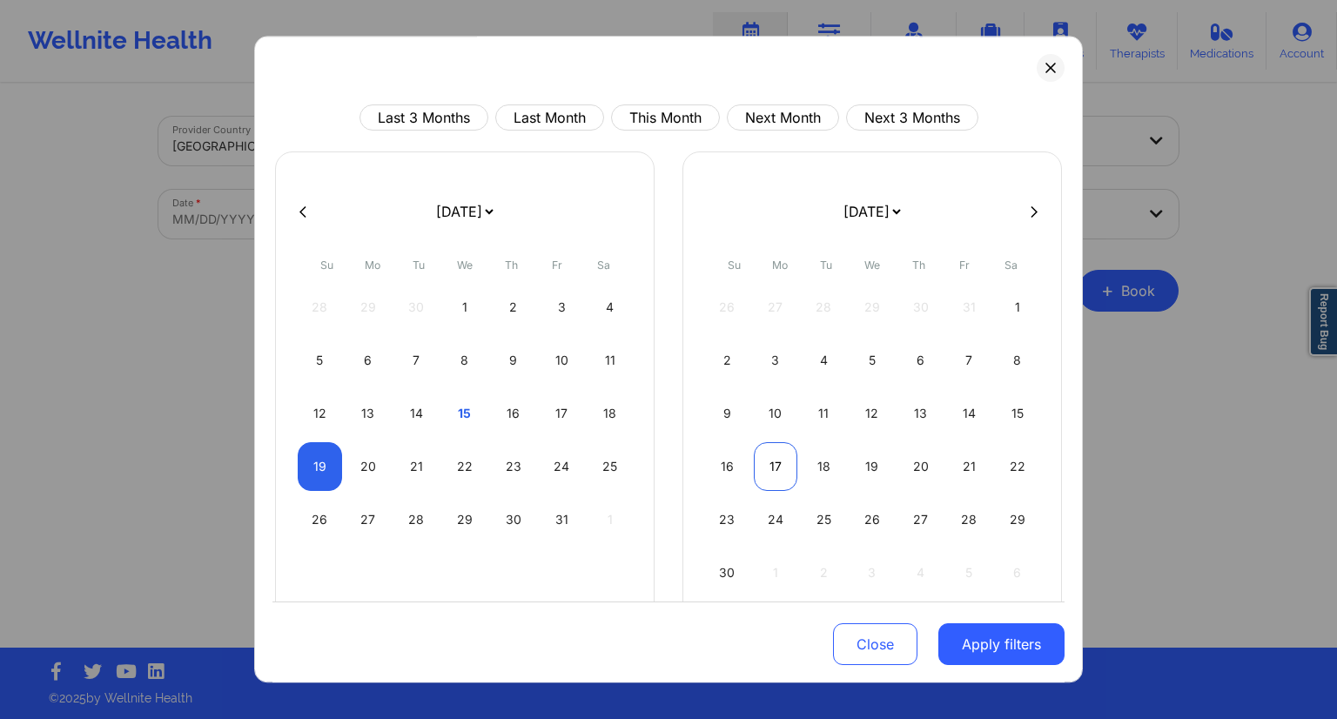
select select "2025-10"
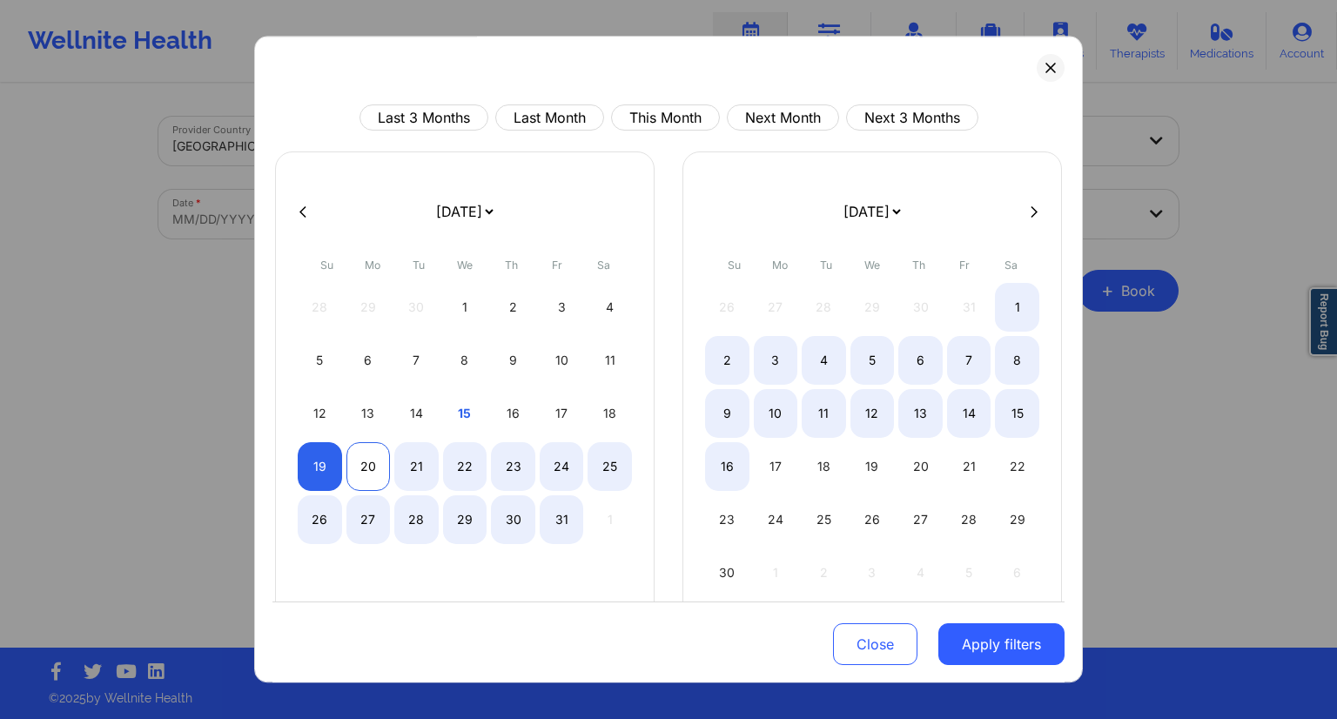
select select "2025-9"
select select "2025-10"
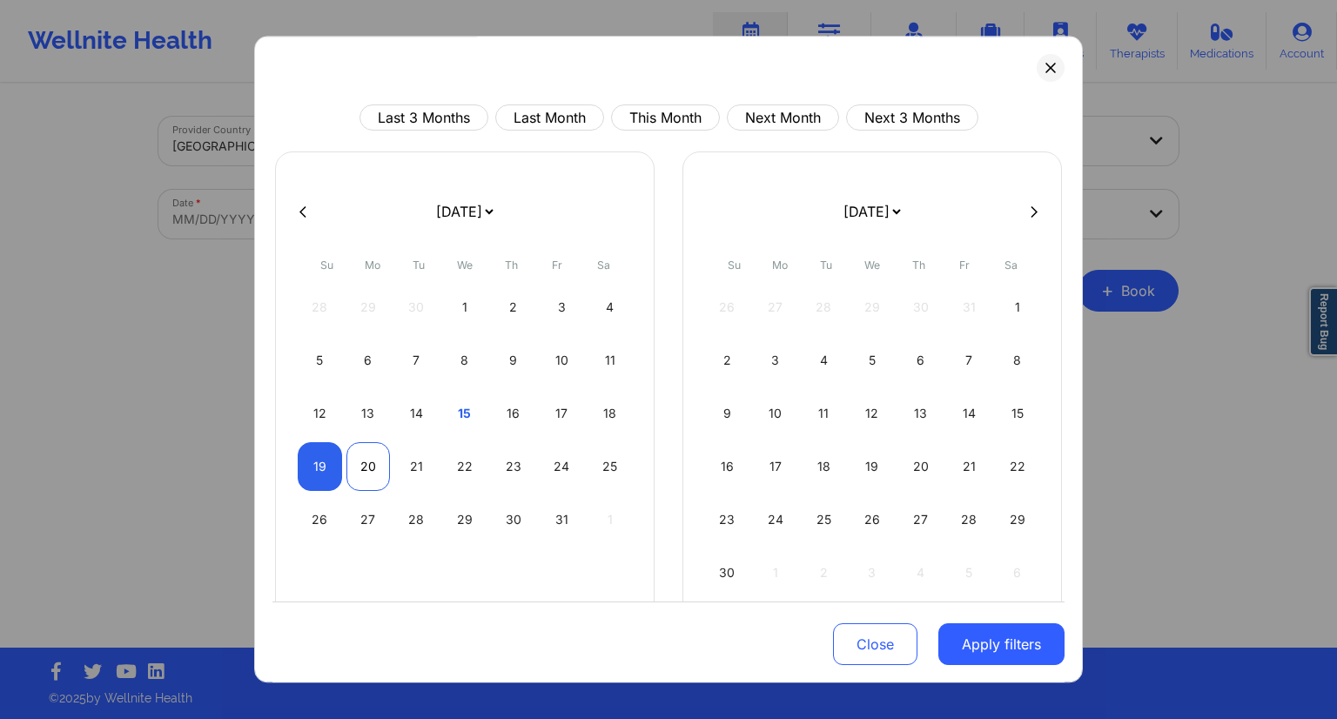
click at [359, 475] on div "20" at bounding box center [368, 466] width 44 height 49
select select "2025-9"
select select "2025-10"
click at [1000, 659] on button "Apply filters" at bounding box center [1001, 644] width 126 height 42
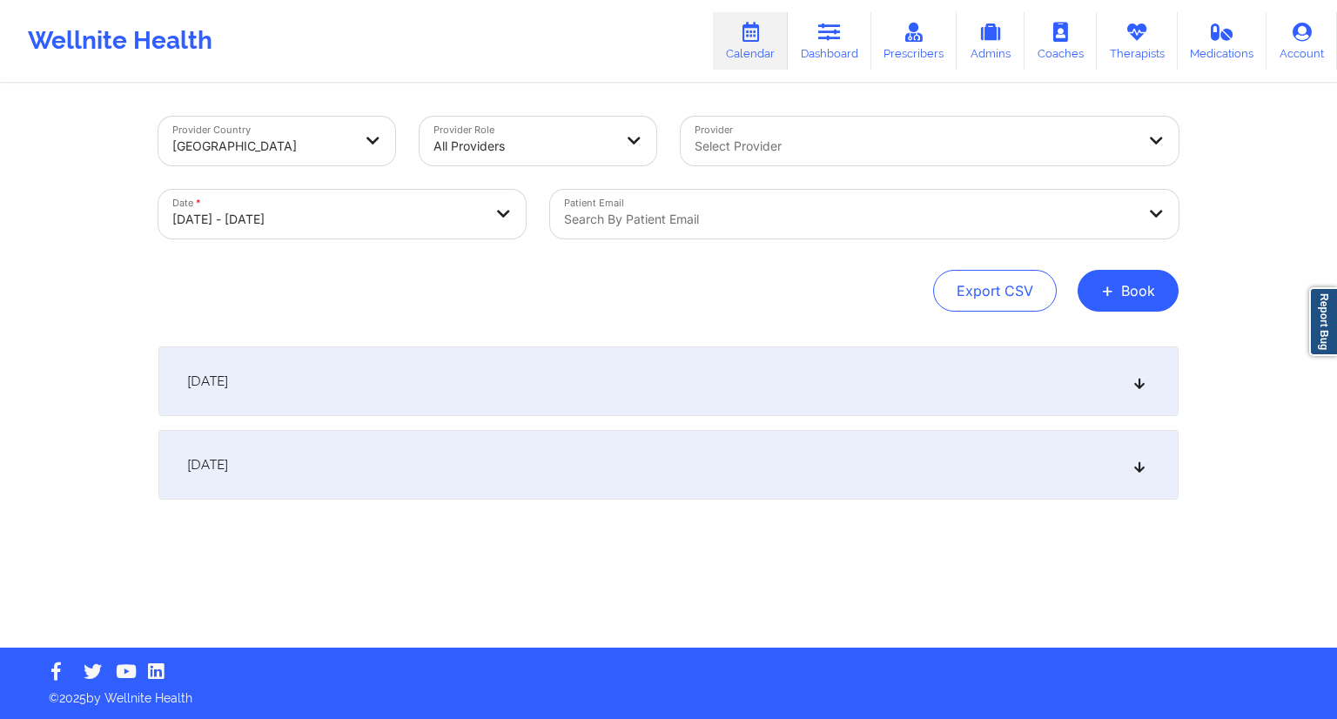
click at [674, 226] on div at bounding box center [849, 219] width 571 height 21
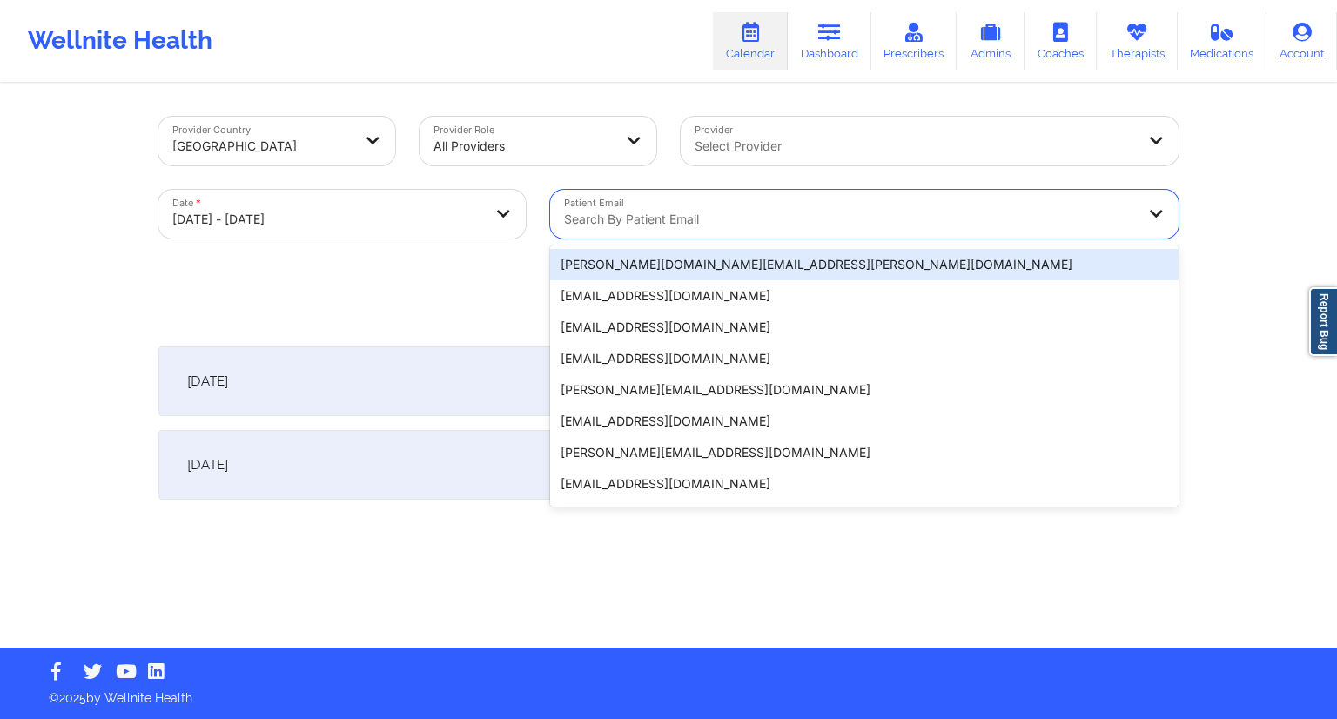
paste input "[EMAIL_ADDRESS][DOMAIN_NAME]"
type input "[EMAIL_ADDRESS][DOMAIN_NAME]"
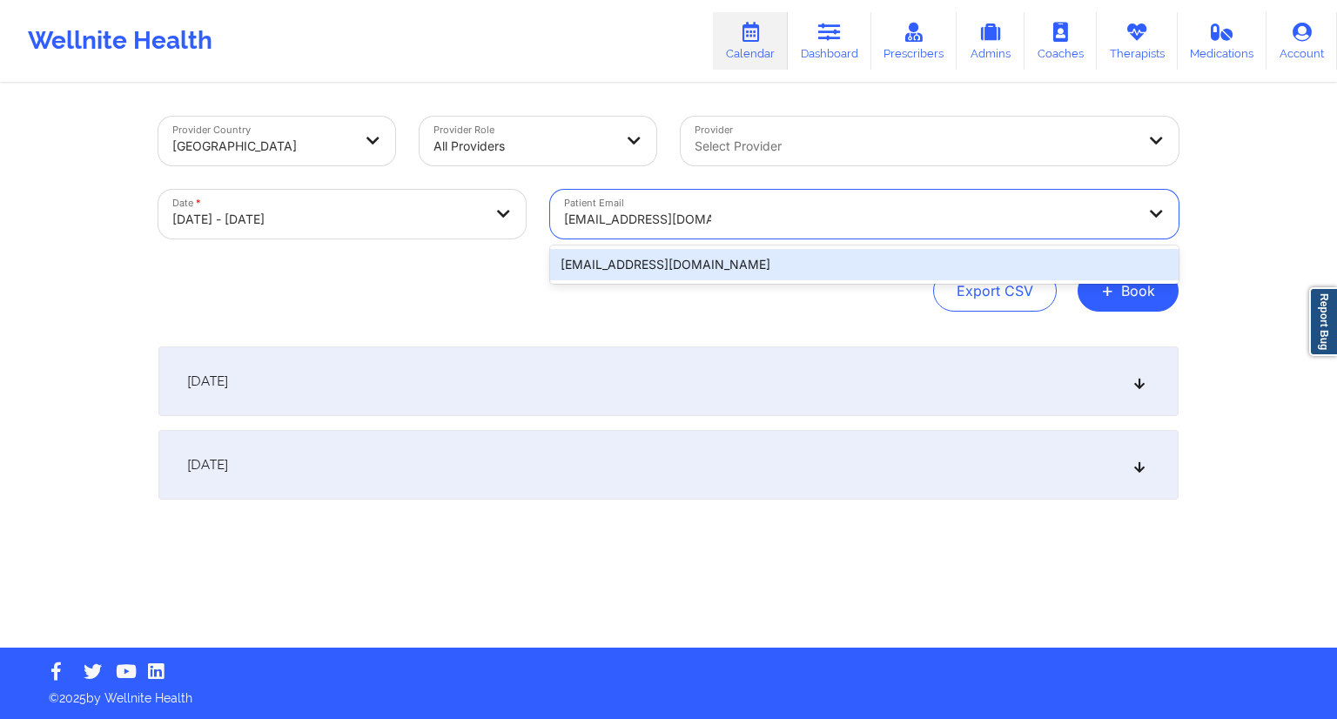
click at [656, 269] on div "[EMAIL_ADDRESS][DOMAIN_NAME]" at bounding box center [864, 264] width 628 height 31
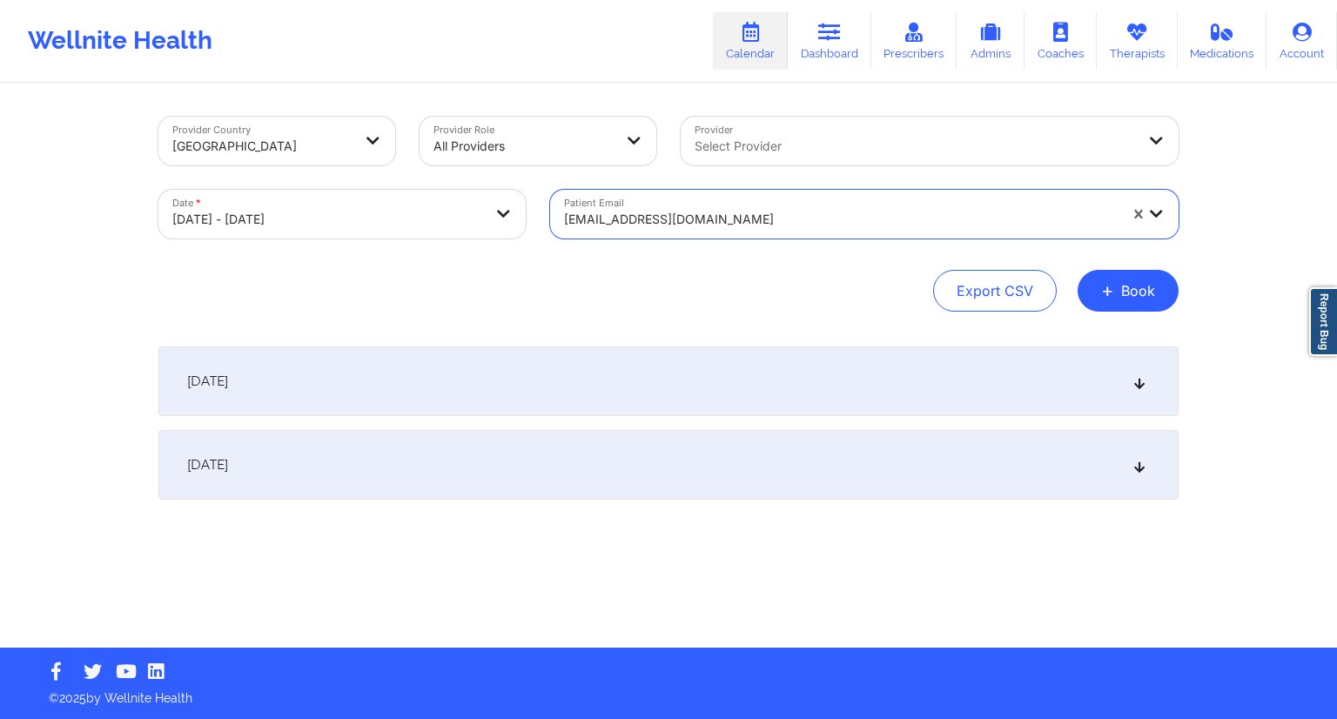
click at [420, 380] on div "[DATE]" at bounding box center [668, 381] width 1020 height 70
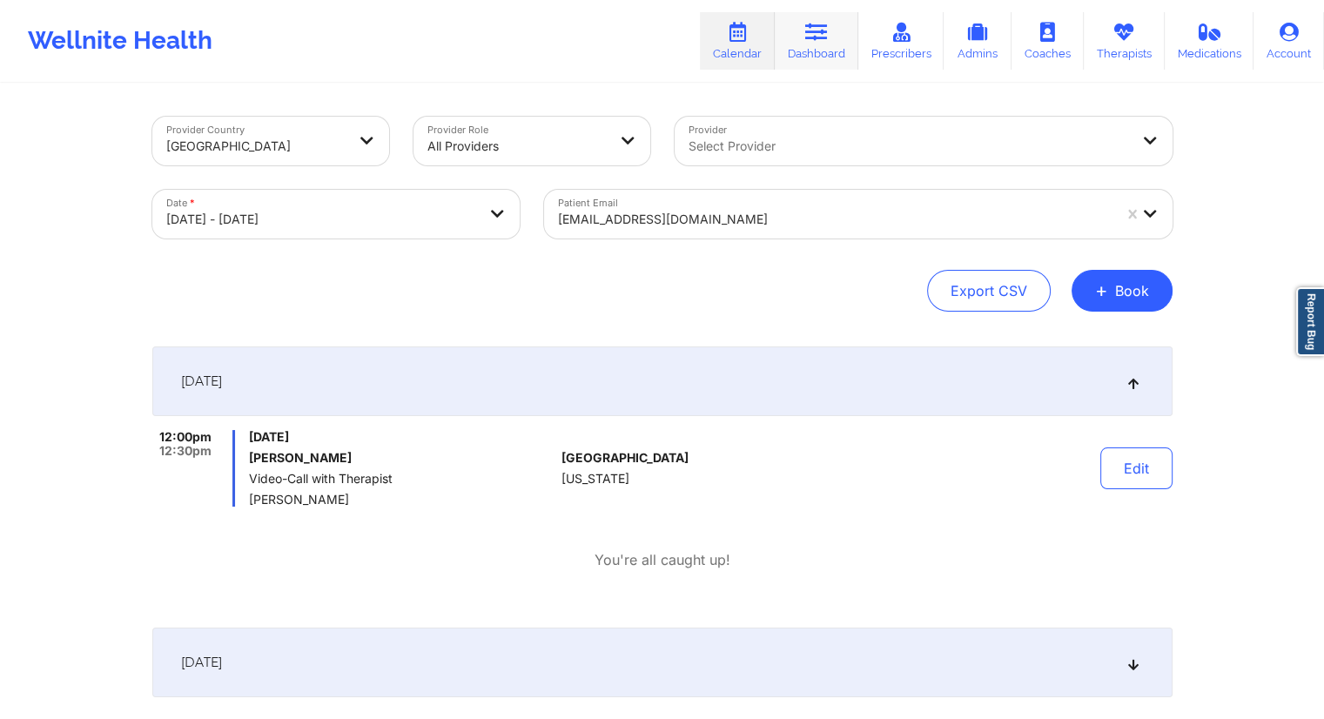
click at [811, 44] on link "Dashboard" at bounding box center [817, 40] width 84 height 57
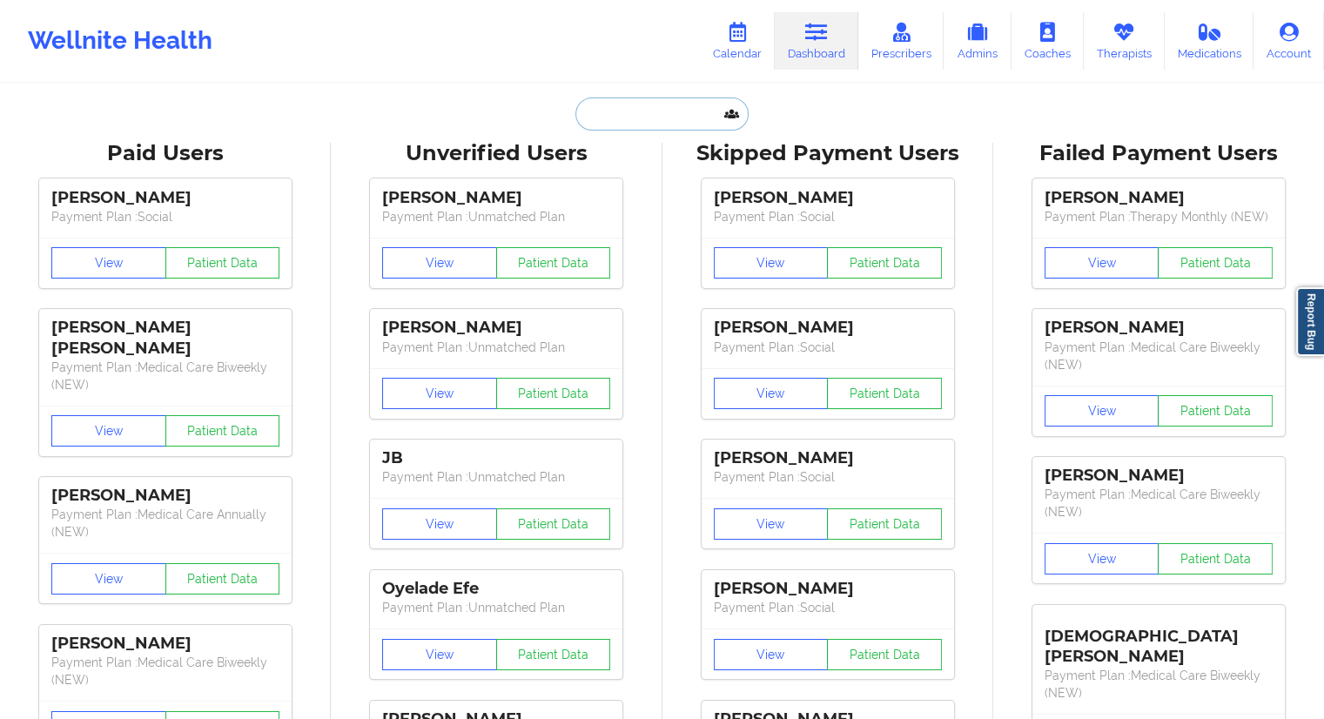
click at [680, 119] on input "text" at bounding box center [661, 113] width 172 height 33
paste input "[EMAIL_ADDRESS][DOMAIN_NAME]"
type input "[EMAIL_ADDRESS][DOMAIN_NAME]"
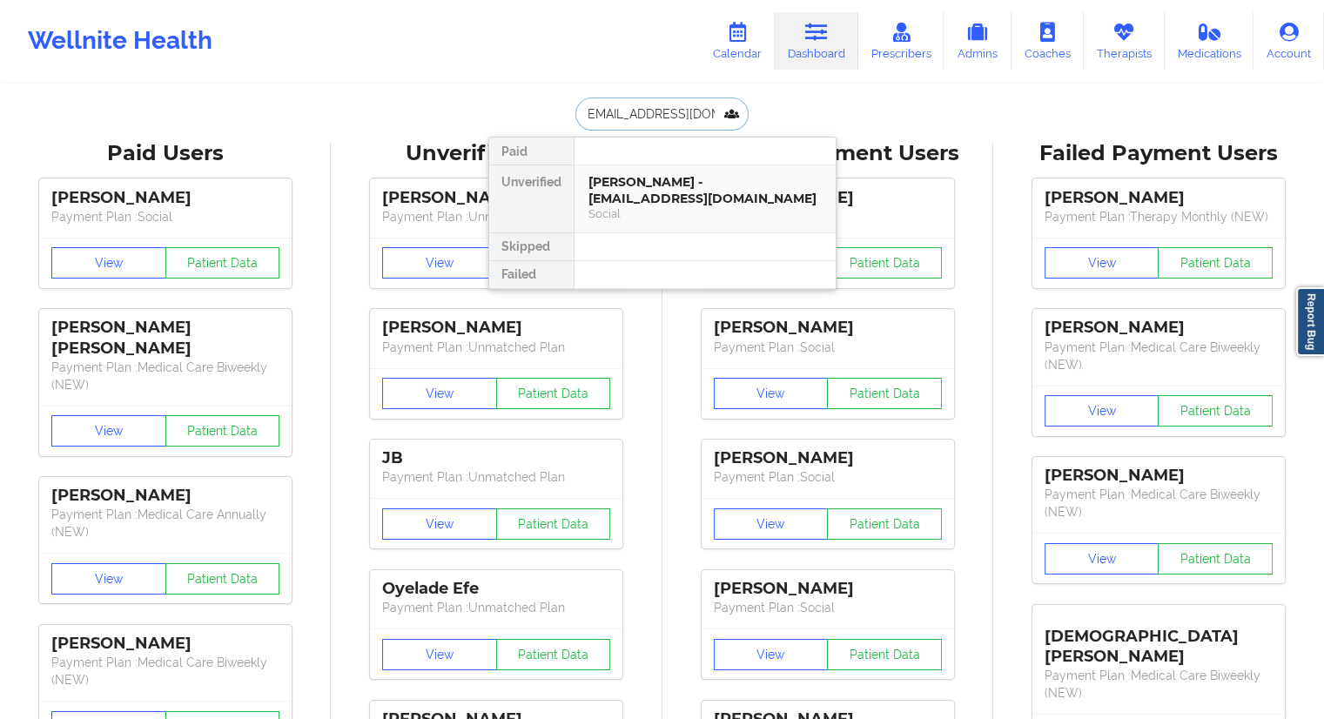
click at [618, 191] on div "[PERSON_NAME] - [EMAIL_ADDRESS][DOMAIN_NAME]" at bounding box center [704, 190] width 233 height 32
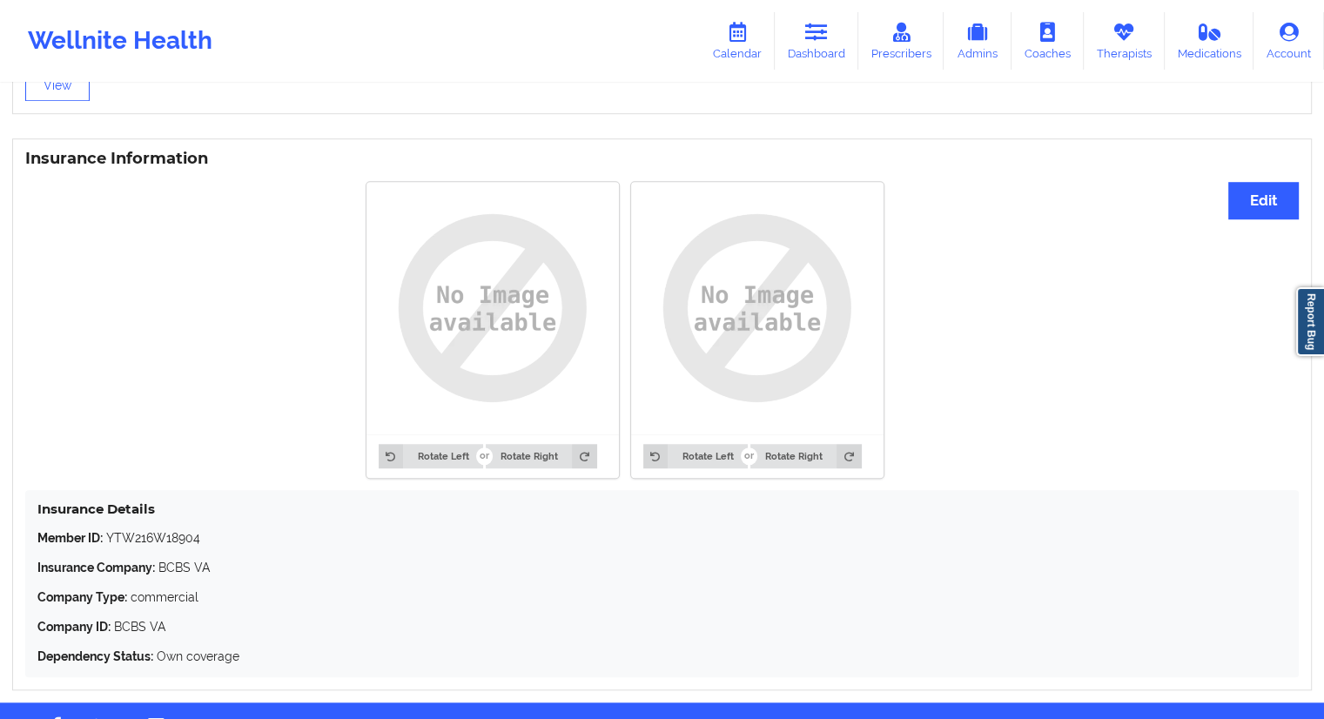
scroll to position [1300, 0]
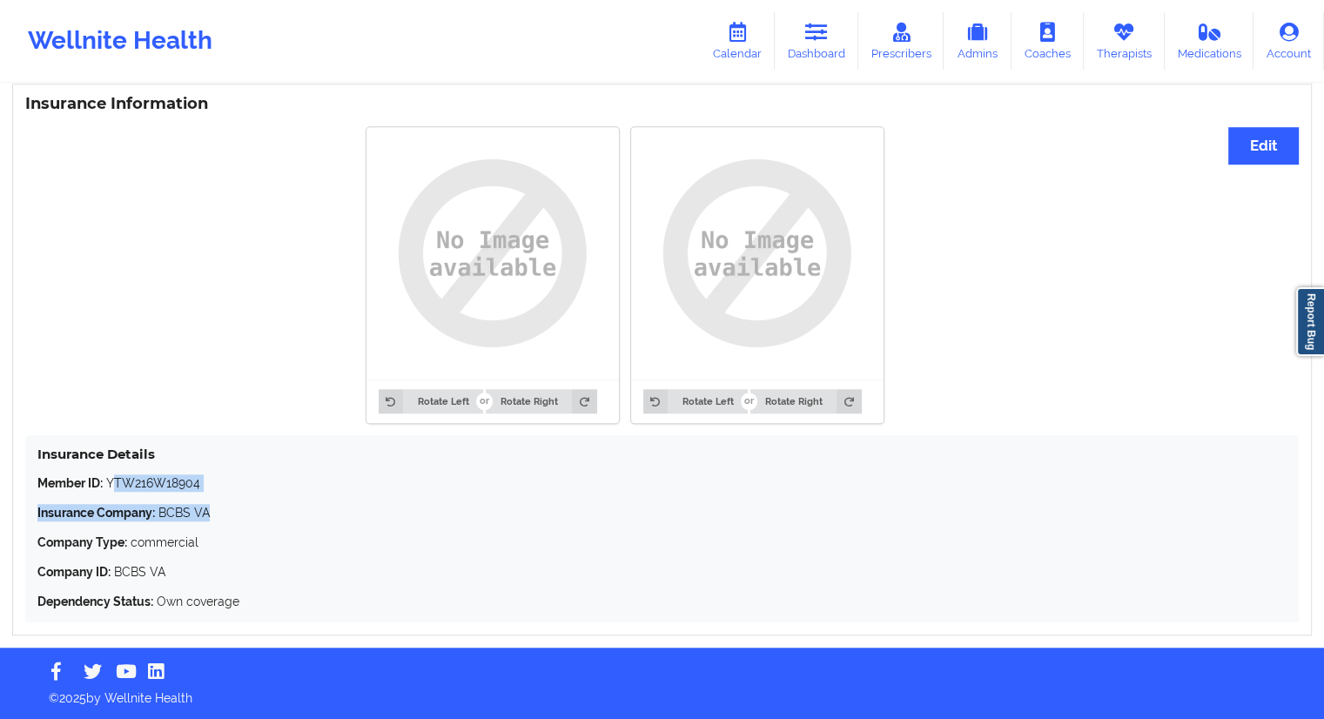
drag, startPoint x: 215, startPoint y: 494, endPoint x: 117, endPoint y: 482, distance: 99.1
click at [117, 482] on div "Member ID: YTW216W18904 Insurance Company: BCBS VA Company Type: commercial Com…" at bounding box center [661, 542] width 1249 height 136
click at [124, 504] on p "Insurance Company: BCBS VA" at bounding box center [661, 512] width 1249 height 17
drag, startPoint x: 217, startPoint y: 487, endPoint x: 106, endPoint y: 482, distance: 110.6
click at [106, 482] on p "Member ID: YTW216W18904" at bounding box center [661, 482] width 1249 height 17
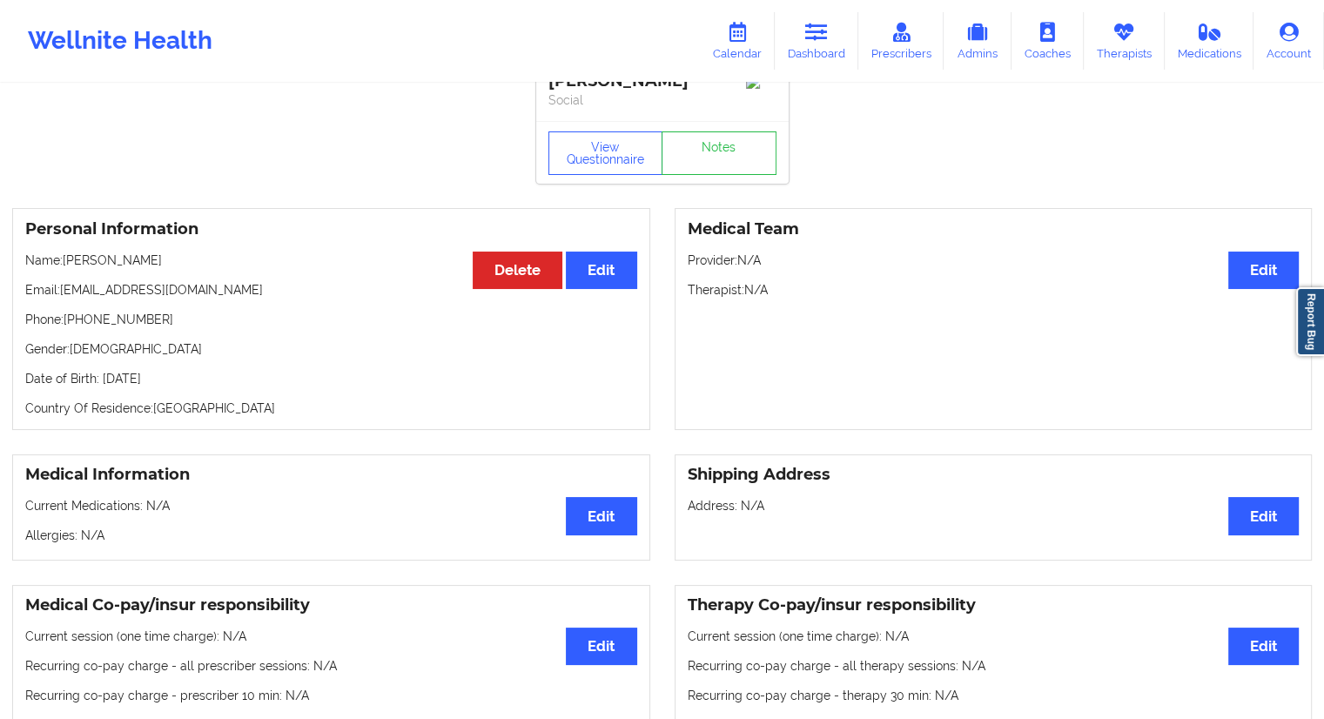
scroll to position [0, 0]
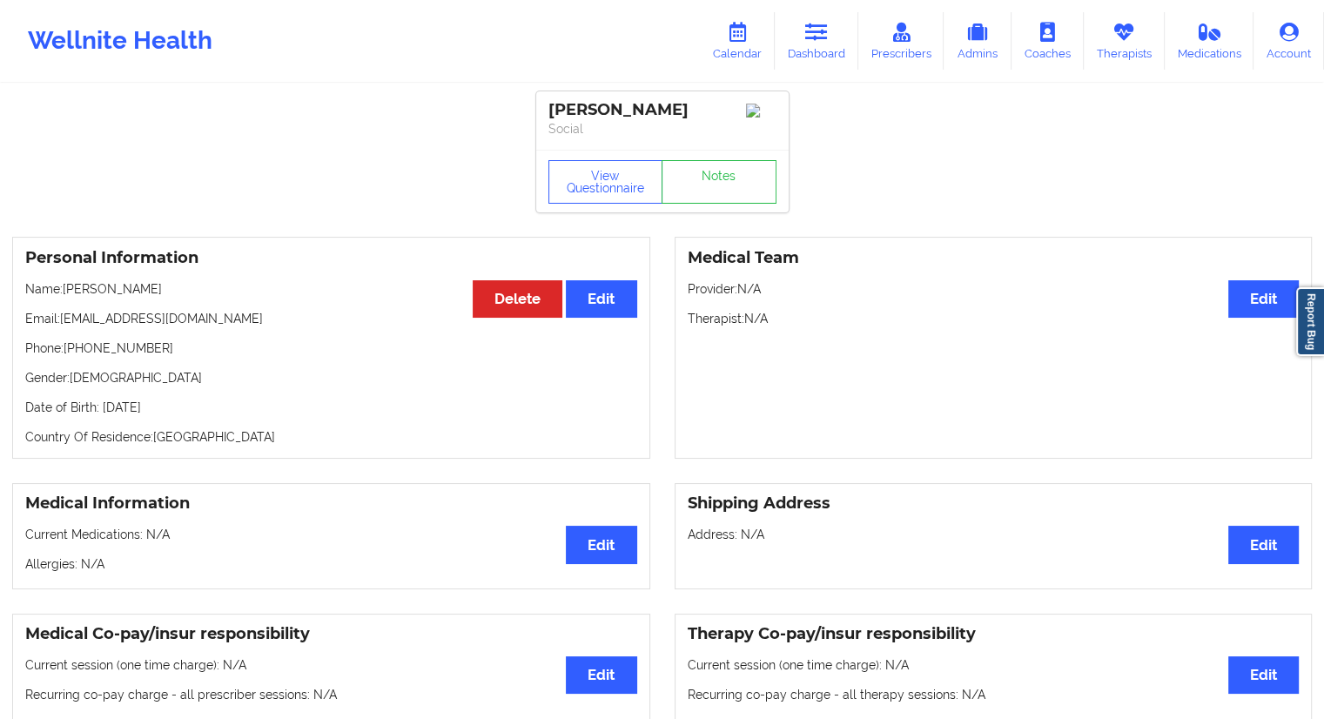
drag, startPoint x: 191, startPoint y: 419, endPoint x: 163, endPoint y: 420, distance: 28.7
click at [163, 416] on p "Date of Birth: [DEMOGRAPHIC_DATA]" at bounding box center [331, 407] width 612 height 17
drag, startPoint x: 157, startPoint y: 288, endPoint x: 66, endPoint y: 293, distance: 90.7
click at [66, 293] on p "Name: [PERSON_NAME]" at bounding box center [331, 288] width 612 height 17
drag, startPoint x: 215, startPoint y: 326, endPoint x: 66, endPoint y: 320, distance: 148.9
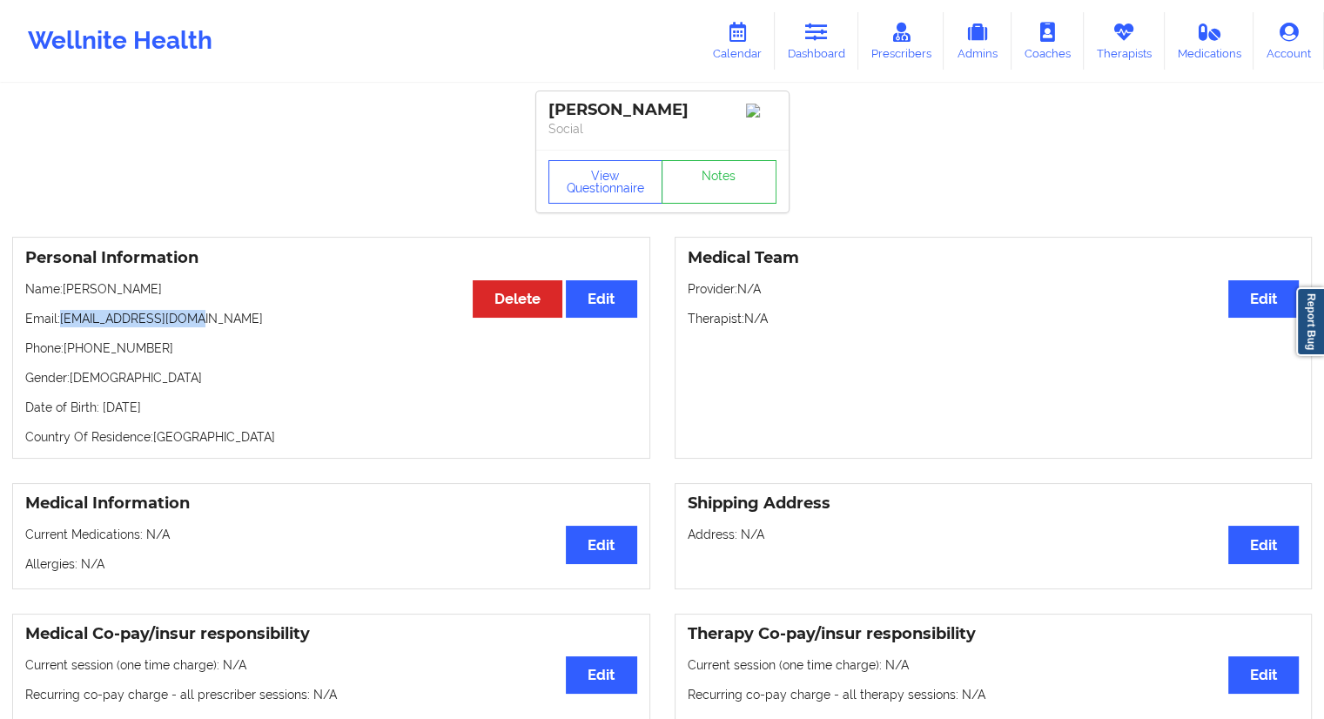
click at [66, 320] on p "Email: [EMAIL_ADDRESS][DOMAIN_NAME]" at bounding box center [331, 318] width 612 height 17
drag, startPoint x: 133, startPoint y: 351, endPoint x: 69, endPoint y: 353, distance: 64.5
click at [69, 353] on p "Phone: [PHONE_NUMBER]" at bounding box center [331, 347] width 612 height 17
click at [738, 57] on link "Calendar" at bounding box center [737, 40] width 75 height 57
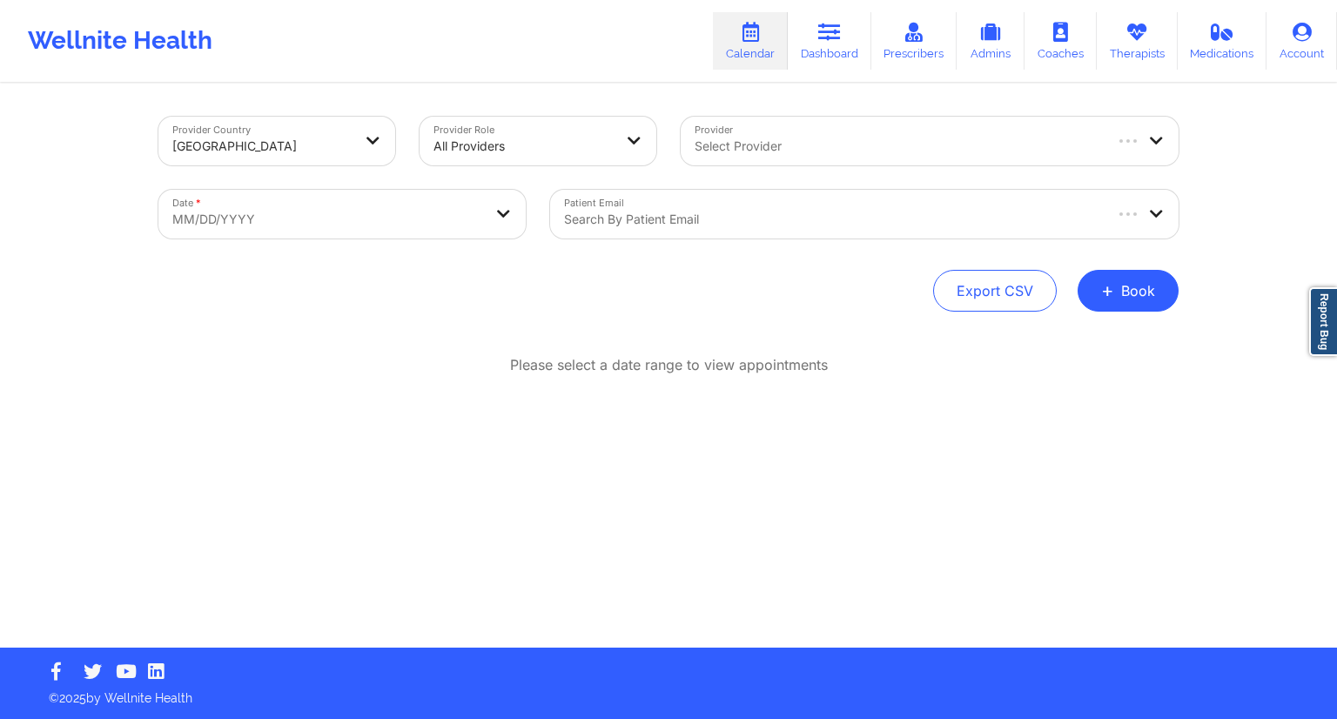
select select "2025-8"
select select "2025-9"
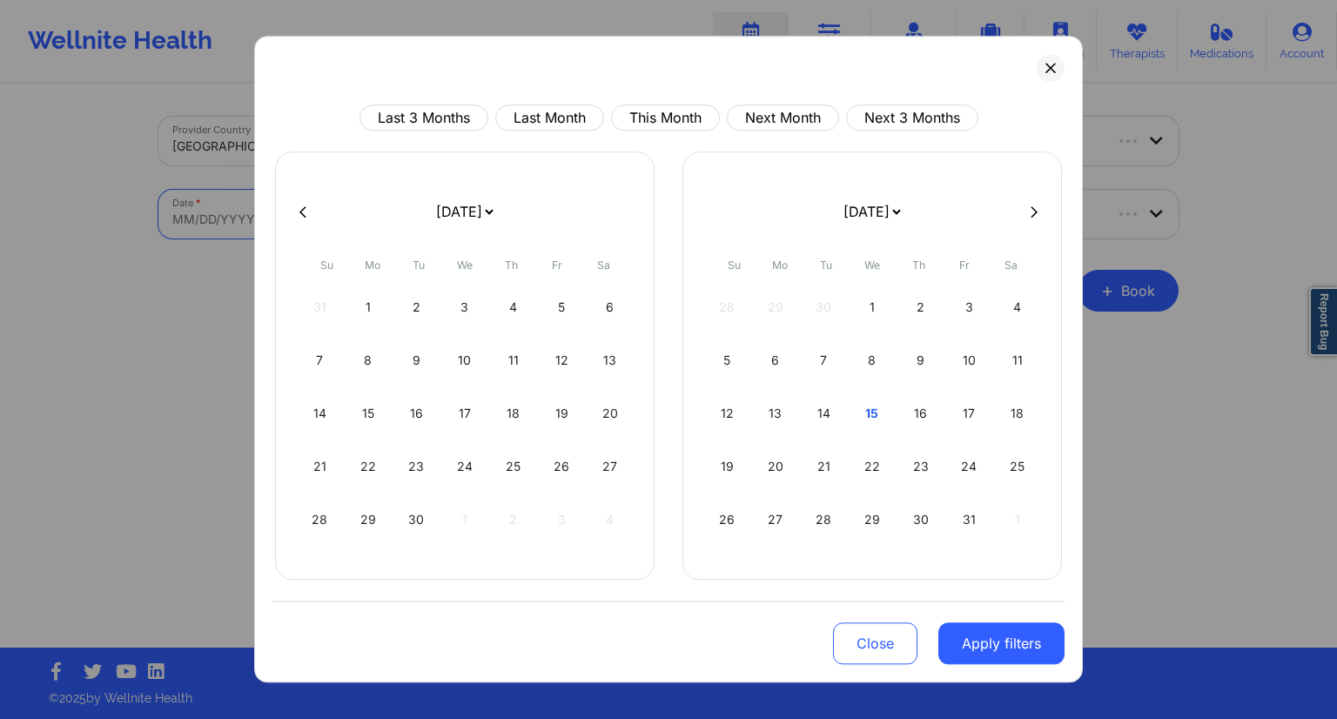
click at [384, 229] on body "Wellnite Health Calendar Dashboard Prescribers Admins Coaches Therapists Medica…" at bounding box center [668, 359] width 1337 height 719
click at [717, 466] on div "19" at bounding box center [727, 466] width 44 height 49
select select "2025-9"
select select "2025-10"
select select "2025-9"
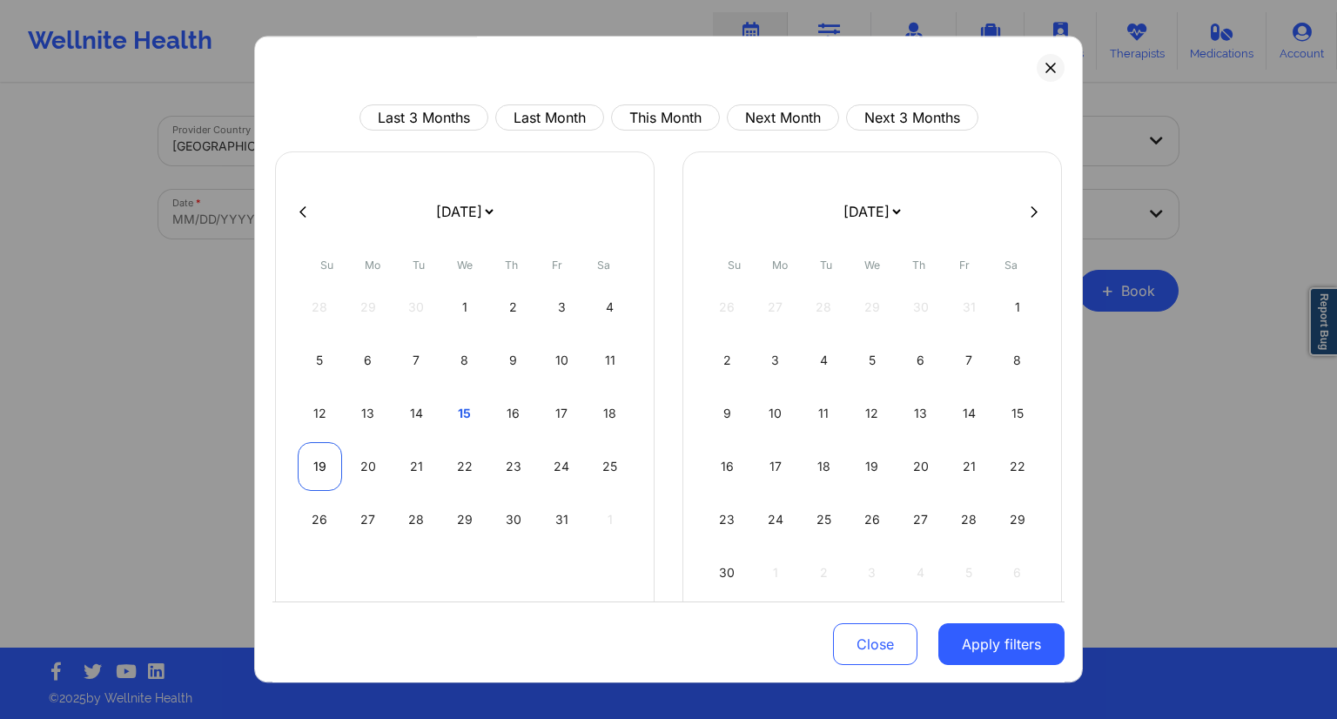
select select "2025-10"
select select "2025-9"
select select "2025-10"
click at [352, 477] on div "20" at bounding box center [368, 466] width 44 height 49
select select "2025-9"
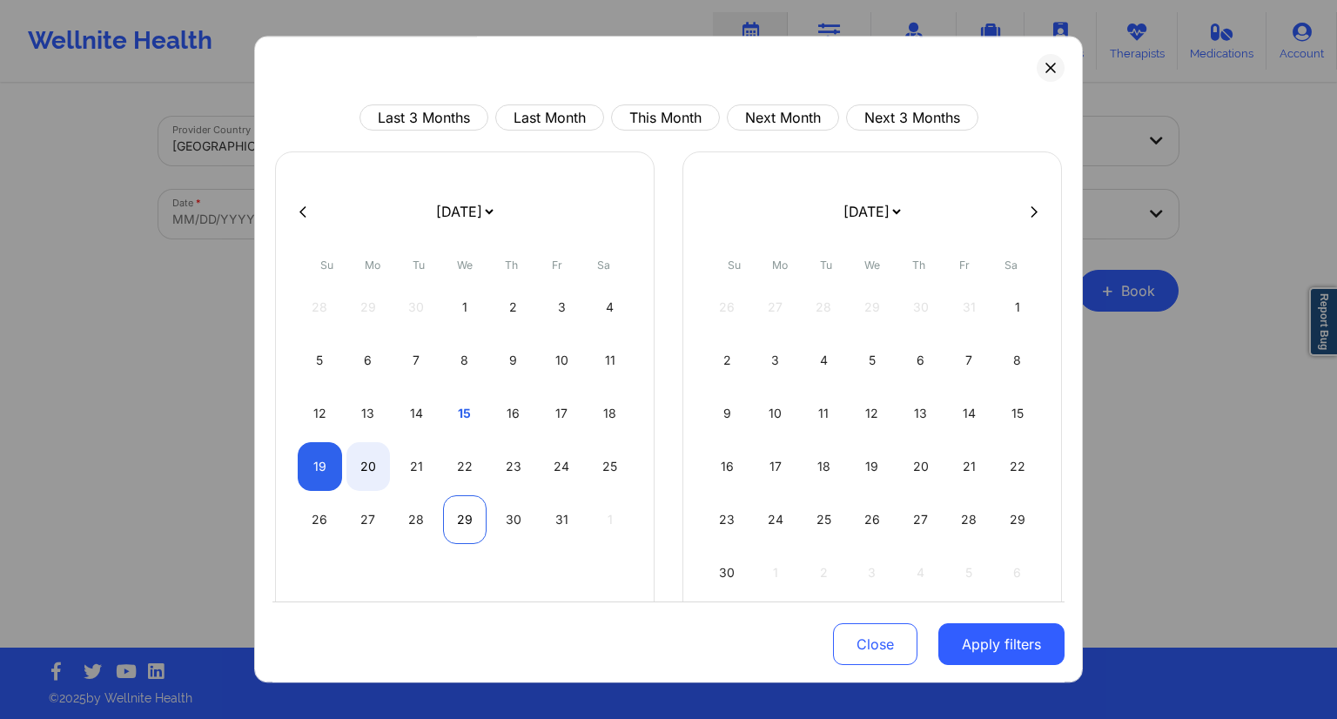
select select "2025-10"
click at [984, 642] on button "Apply filters" at bounding box center [1001, 644] width 126 height 42
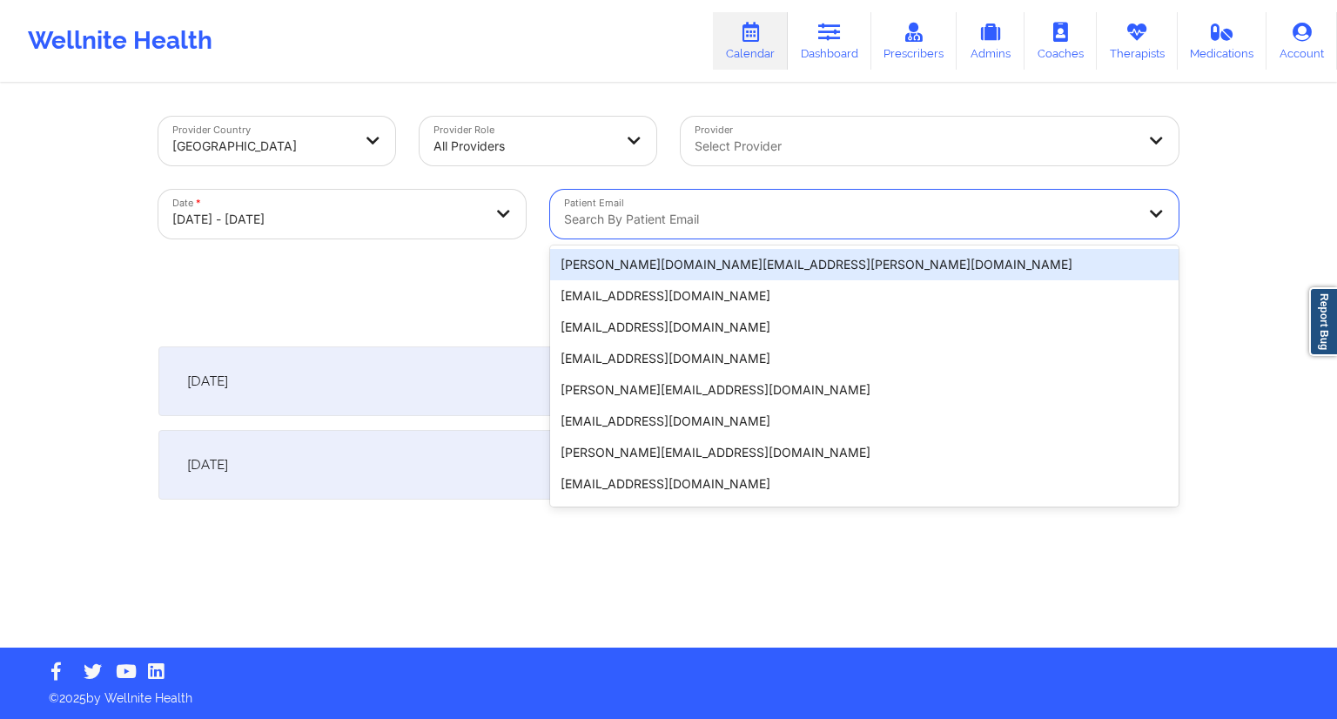
click at [715, 218] on div at bounding box center [849, 219] width 571 height 21
paste input "[EMAIL_ADDRESS][DOMAIN_NAME]"
type input "[EMAIL_ADDRESS][DOMAIN_NAME]"
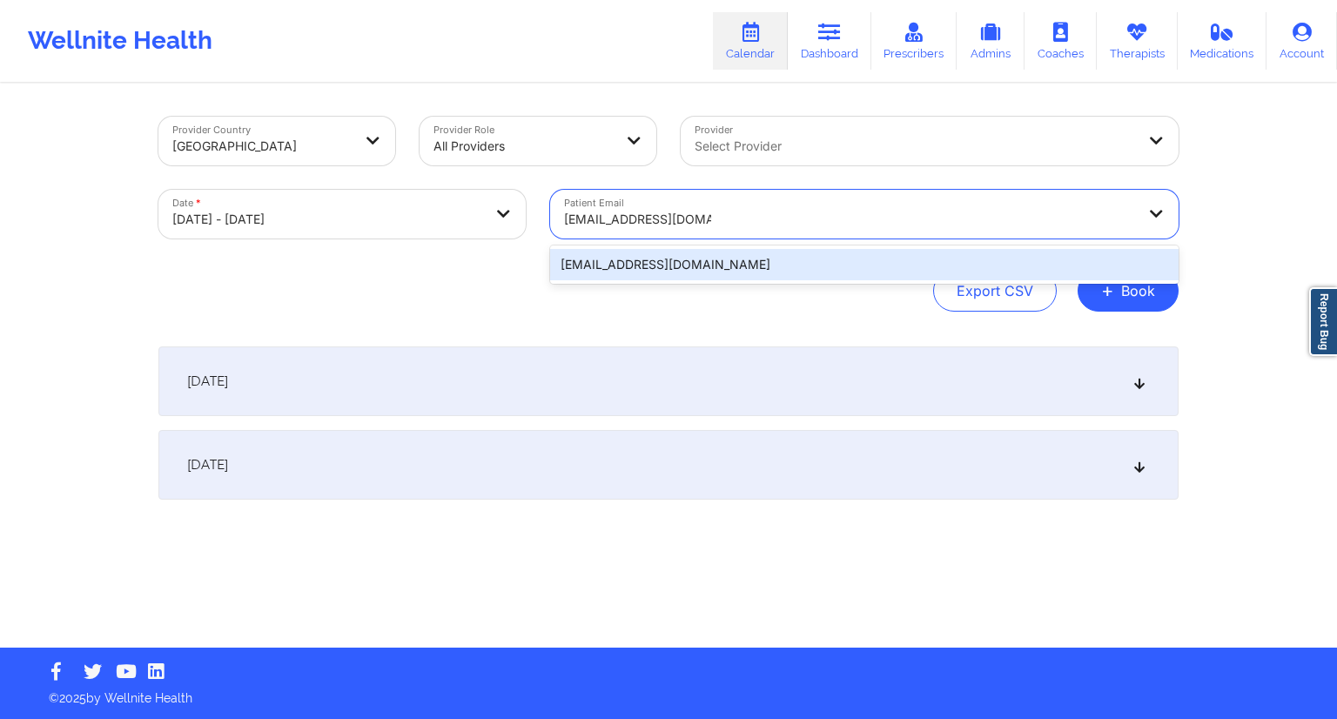
click at [672, 255] on div "[EMAIL_ADDRESS][DOMAIN_NAME]" at bounding box center [864, 264] width 628 height 31
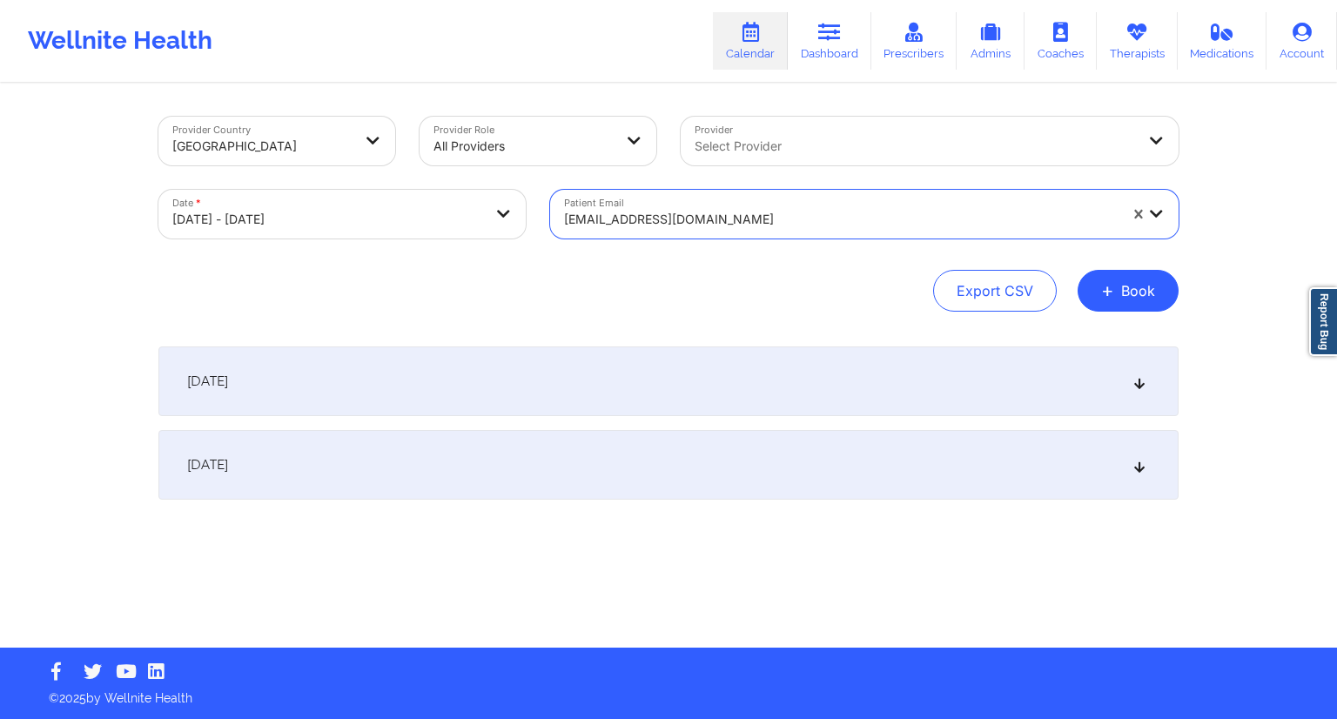
click at [607, 279] on div "Export CSV + Book" at bounding box center [668, 291] width 1020 height 42
click at [473, 396] on div "[DATE]" at bounding box center [668, 381] width 1020 height 70
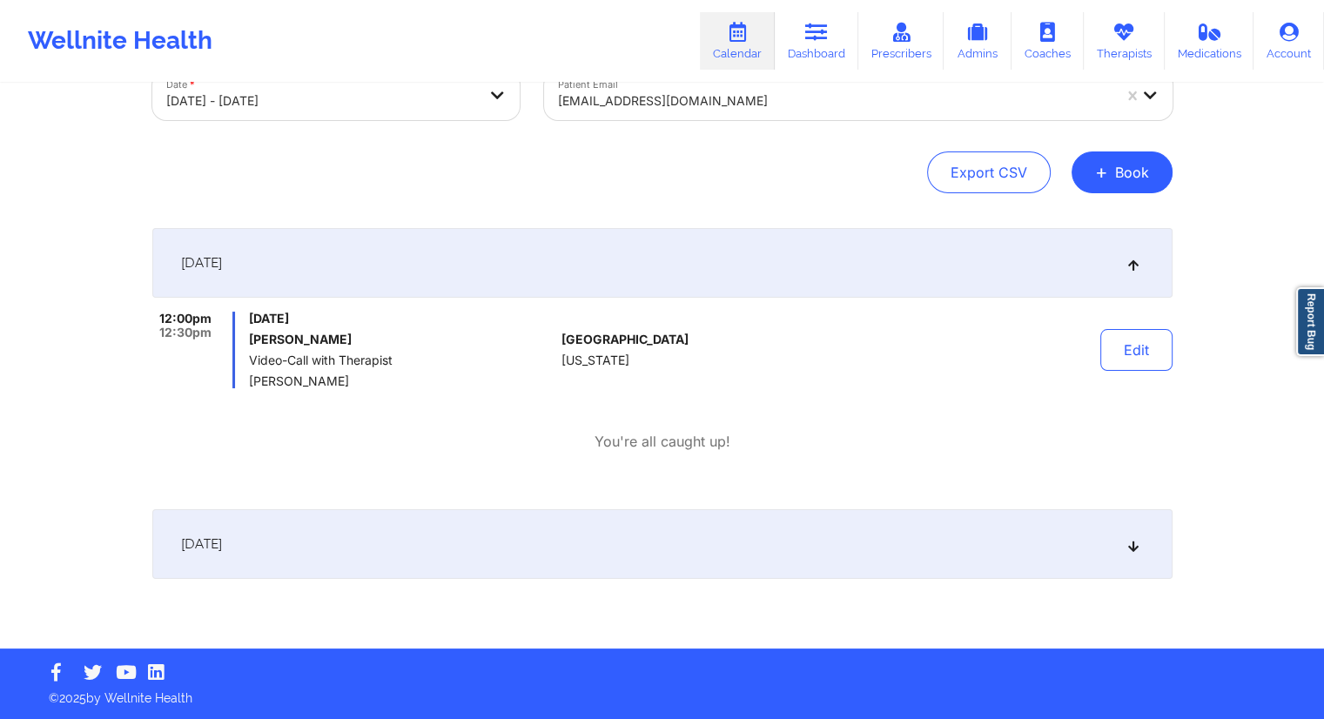
scroll to position [118, 0]
click at [481, 558] on div "[DATE]" at bounding box center [662, 544] width 1020 height 70
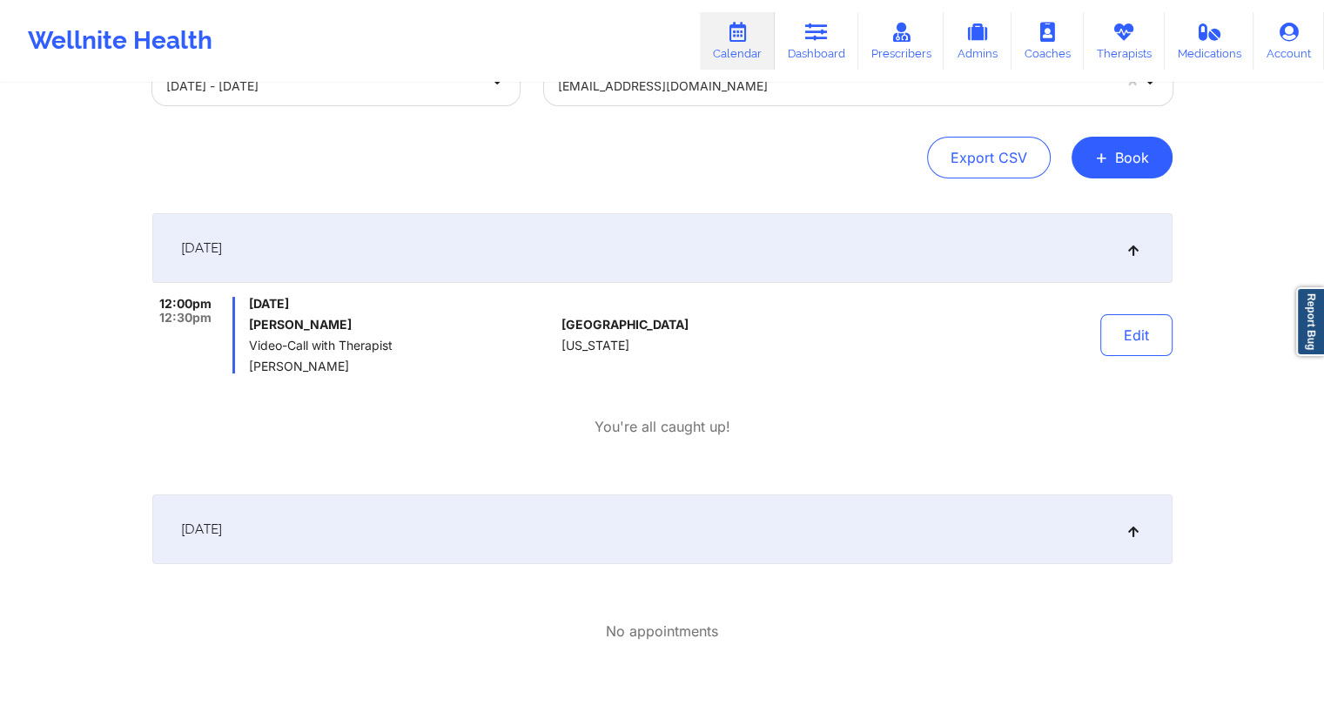
scroll to position [0, 0]
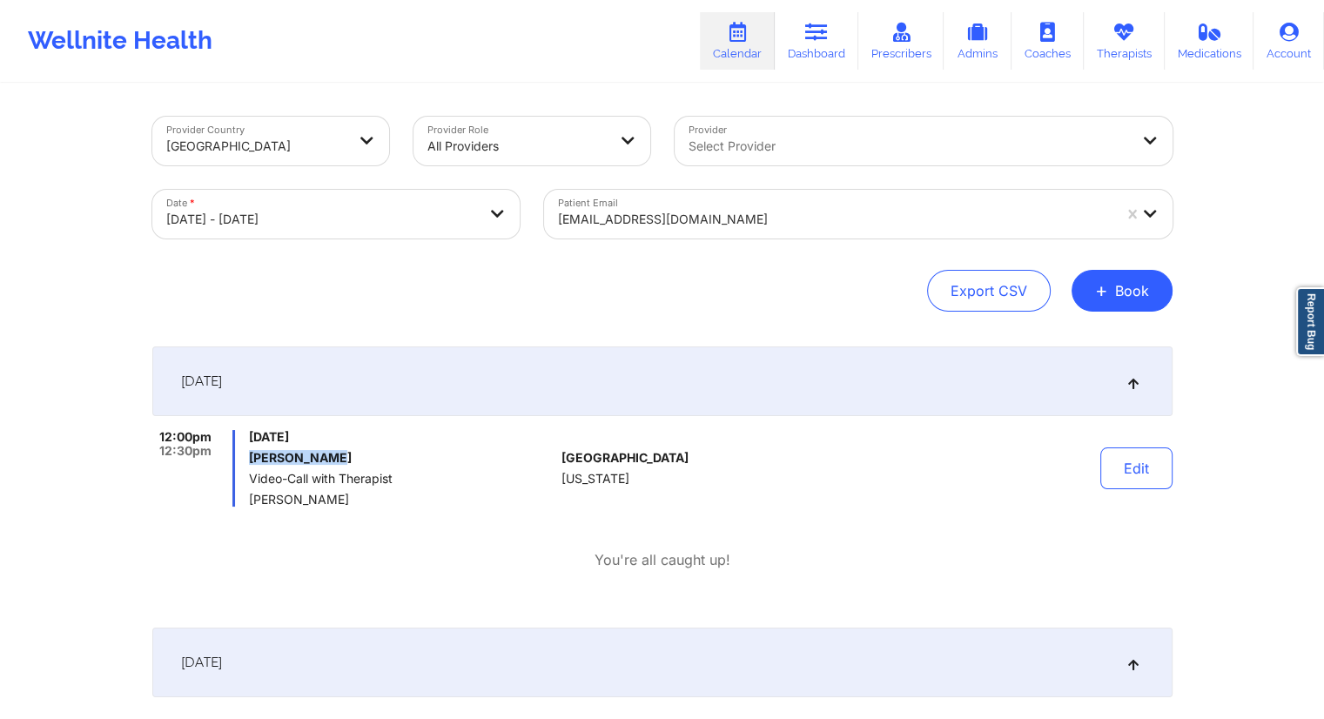
drag, startPoint x: 336, startPoint y: 456, endPoint x: 245, endPoint y: 457, distance: 91.4
click at [245, 457] on div "12:00pm 12:30pm [DATE] [PERSON_NAME] Video-Call with Therapist [PERSON_NAME]" at bounding box center [353, 468] width 403 height 77
drag, startPoint x: 411, startPoint y: 504, endPoint x: 254, endPoint y: 505, distance: 156.7
click at [254, 505] on span "[PERSON_NAME]" at bounding box center [401, 500] width 305 height 14
click at [817, 31] on icon at bounding box center [816, 32] width 23 height 19
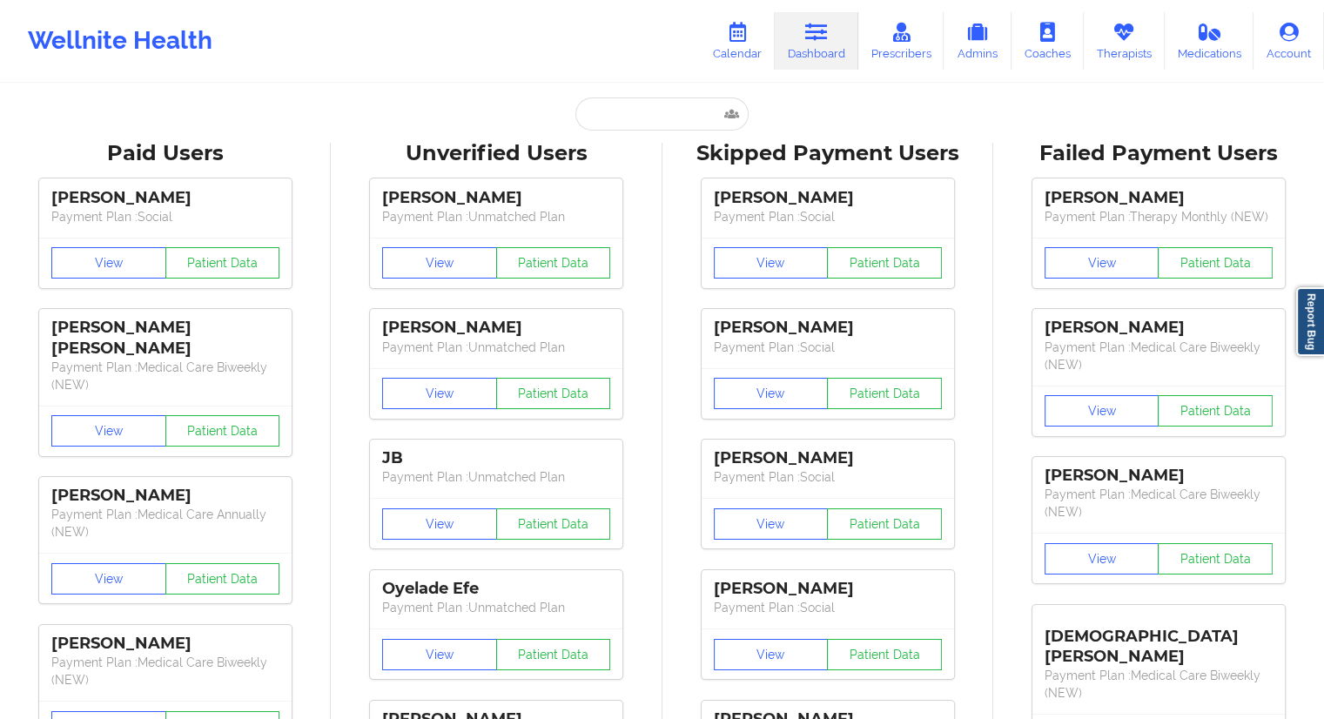
click at [655, 111] on input "text" at bounding box center [661, 113] width 172 height 33
paste input "[PHONE_NUMBER]"
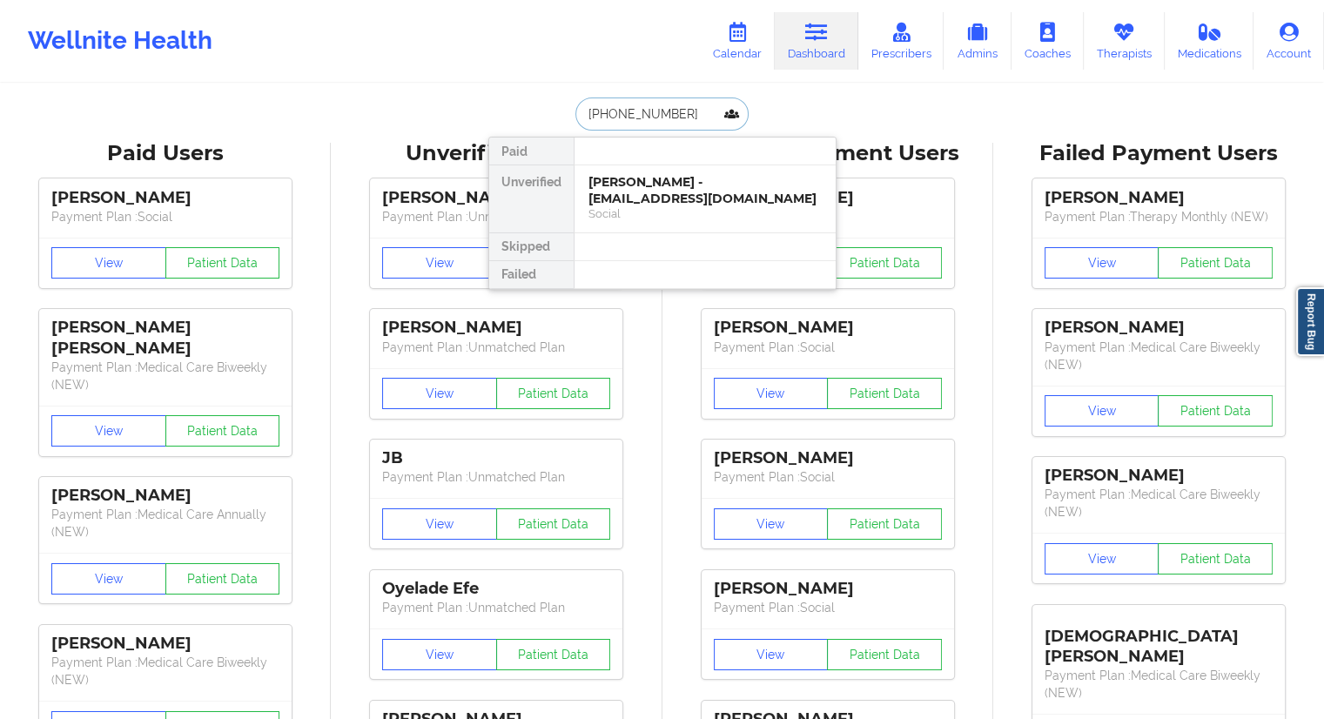
drag, startPoint x: 695, startPoint y: 112, endPoint x: 570, endPoint y: 124, distance: 125.9
click at [575, 124] on div "[PHONE_NUMBER]" at bounding box center [661, 113] width 172 height 33
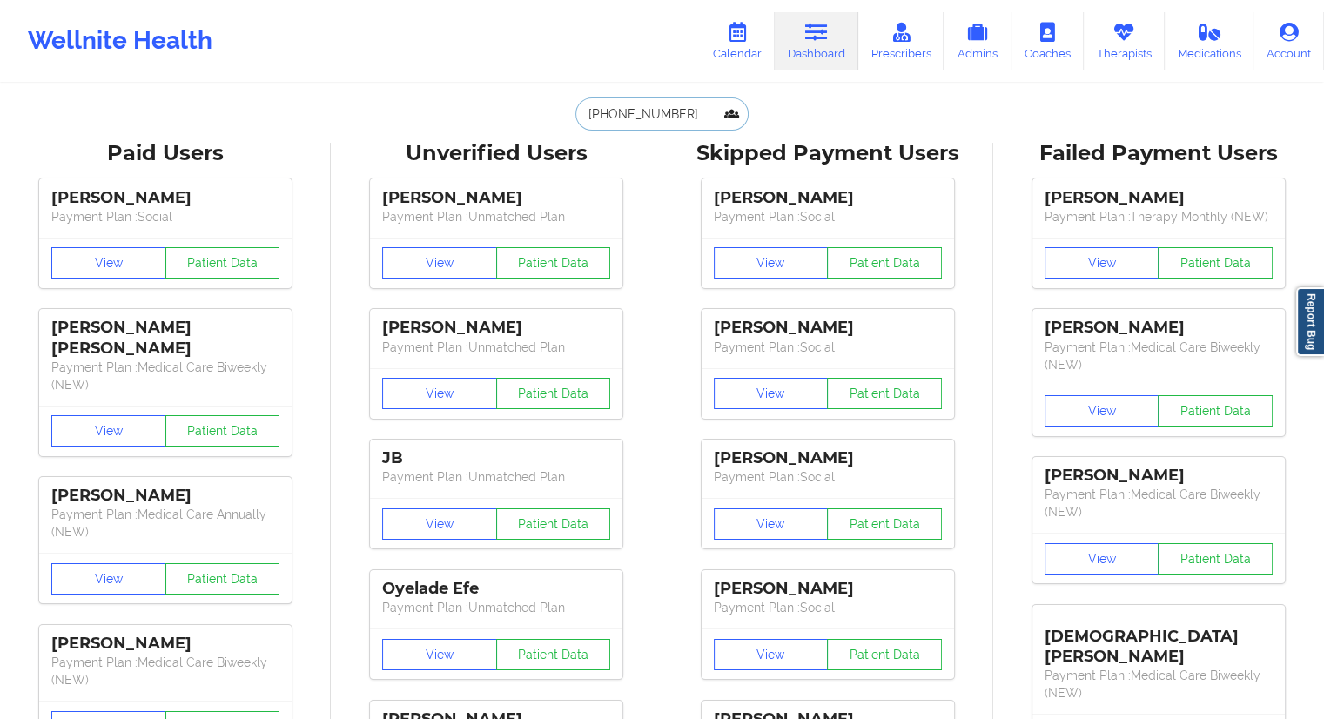
type input "[PHONE_NUMBER]"
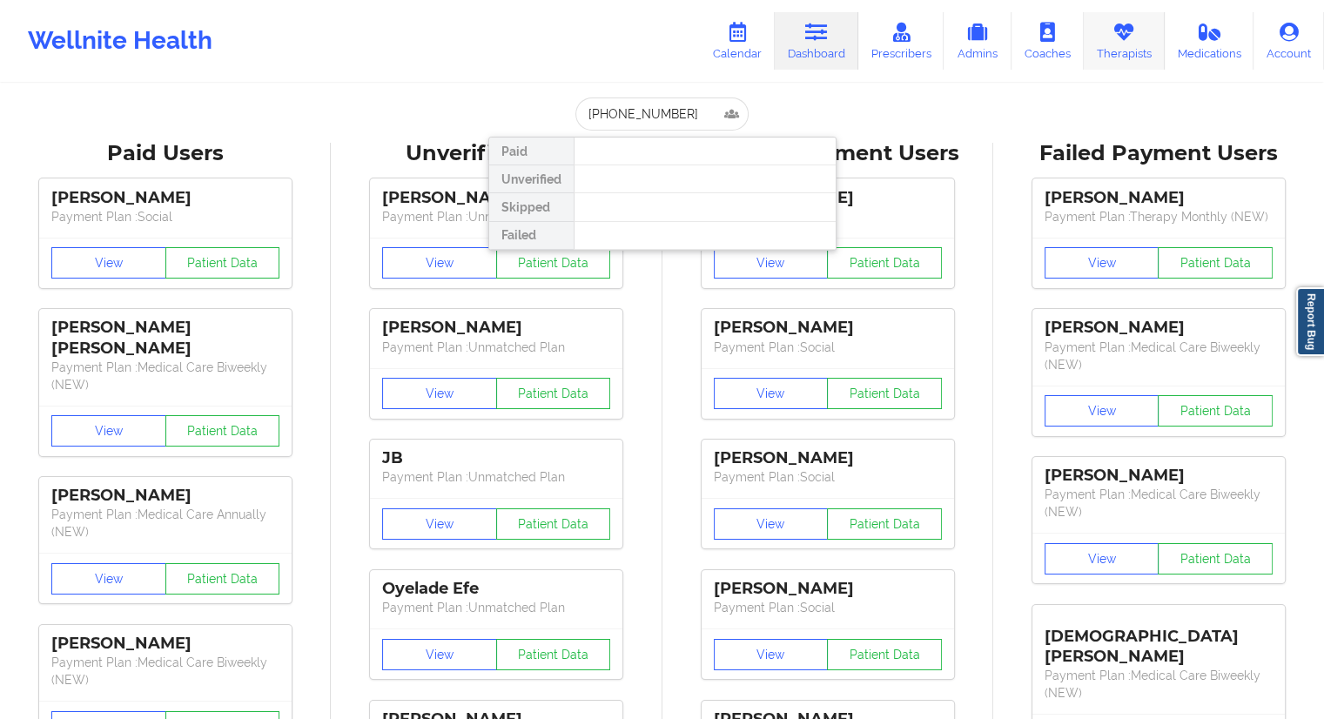
click at [1112, 29] on icon at bounding box center [1123, 32] width 23 height 19
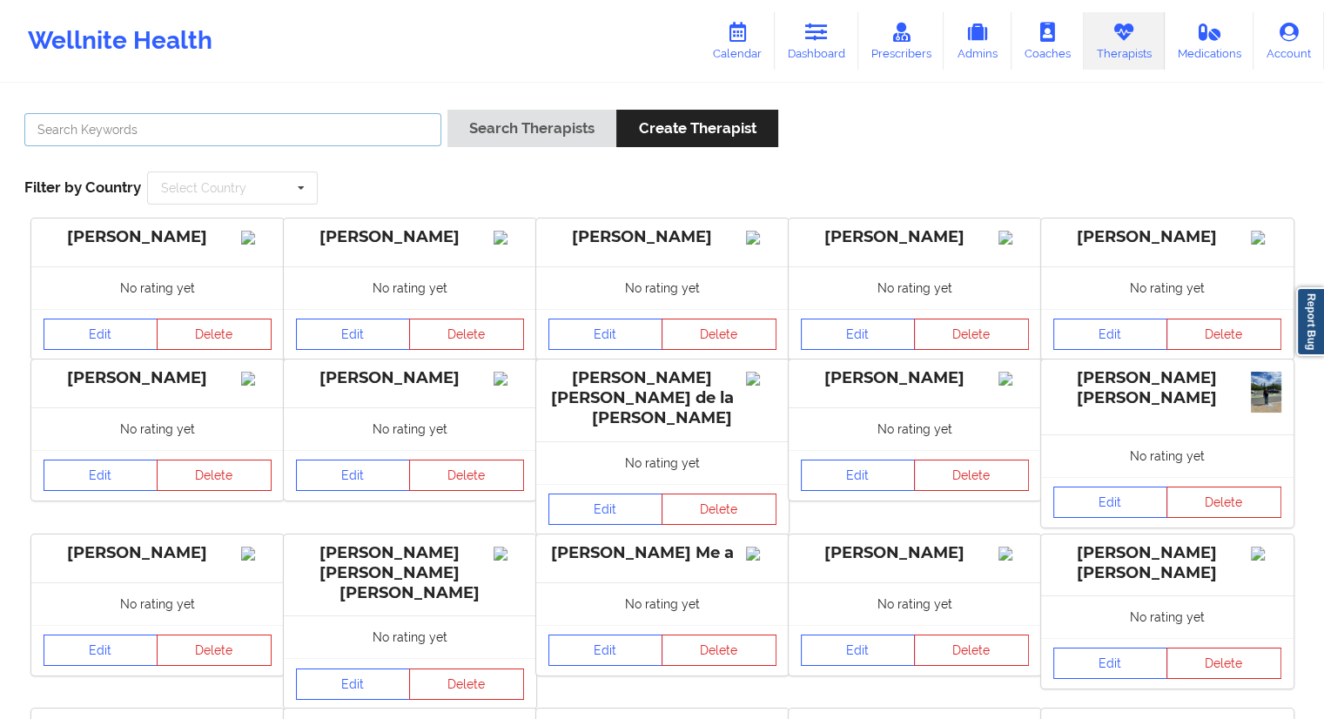
click at [341, 145] on input "text" at bounding box center [232, 129] width 417 height 33
paste input "[PERSON_NAME]"
click at [512, 129] on button "Search Therapists" at bounding box center [531, 128] width 169 height 37
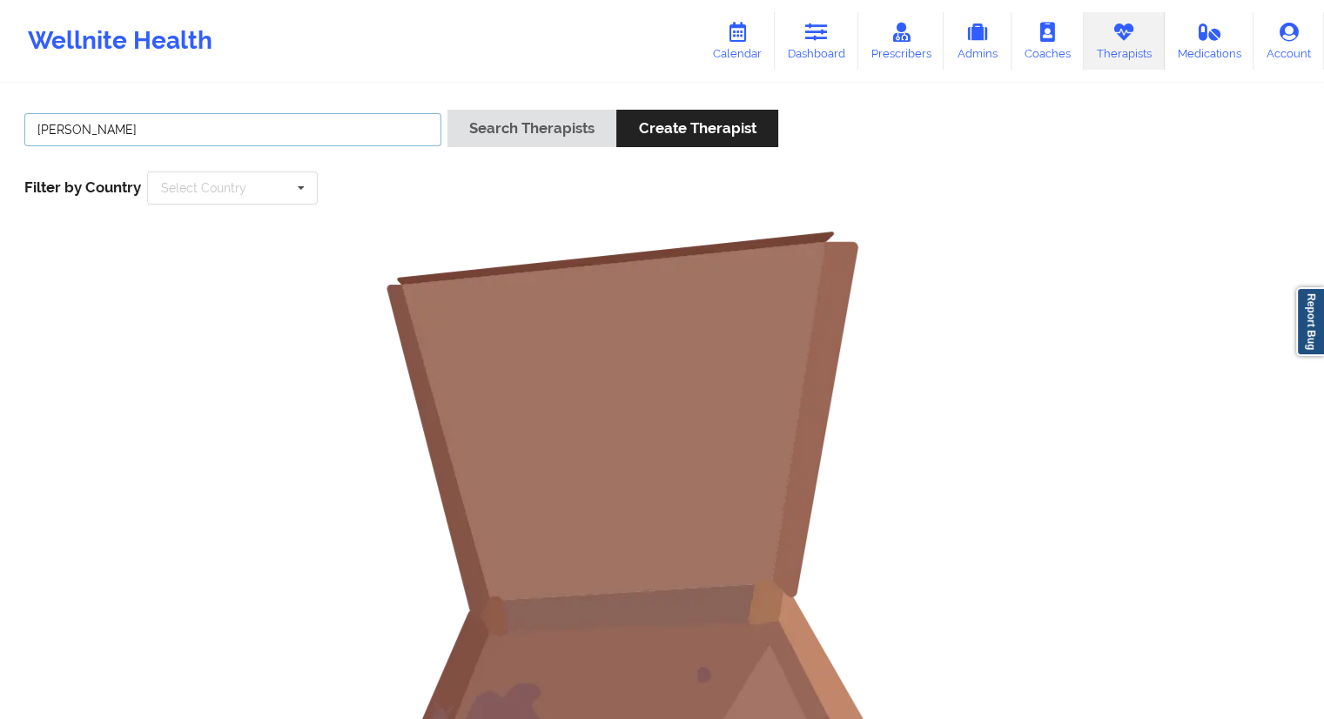
click at [64, 130] on input "[PERSON_NAME]" at bounding box center [232, 129] width 417 height 33
click at [113, 137] on input "[PERSON_NAME]" at bounding box center [232, 129] width 417 height 33
click at [37, 126] on input "[PERSON_NAME]" at bounding box center [232, 129] width 417 height 33
click at [122, 130] on input "[PERSON_NAME]" at bounding box center [232, 129] width 417 height 33
click at [508, 119] on button "Search Therapists" at bounding box center [531, 128] width 169 height 37
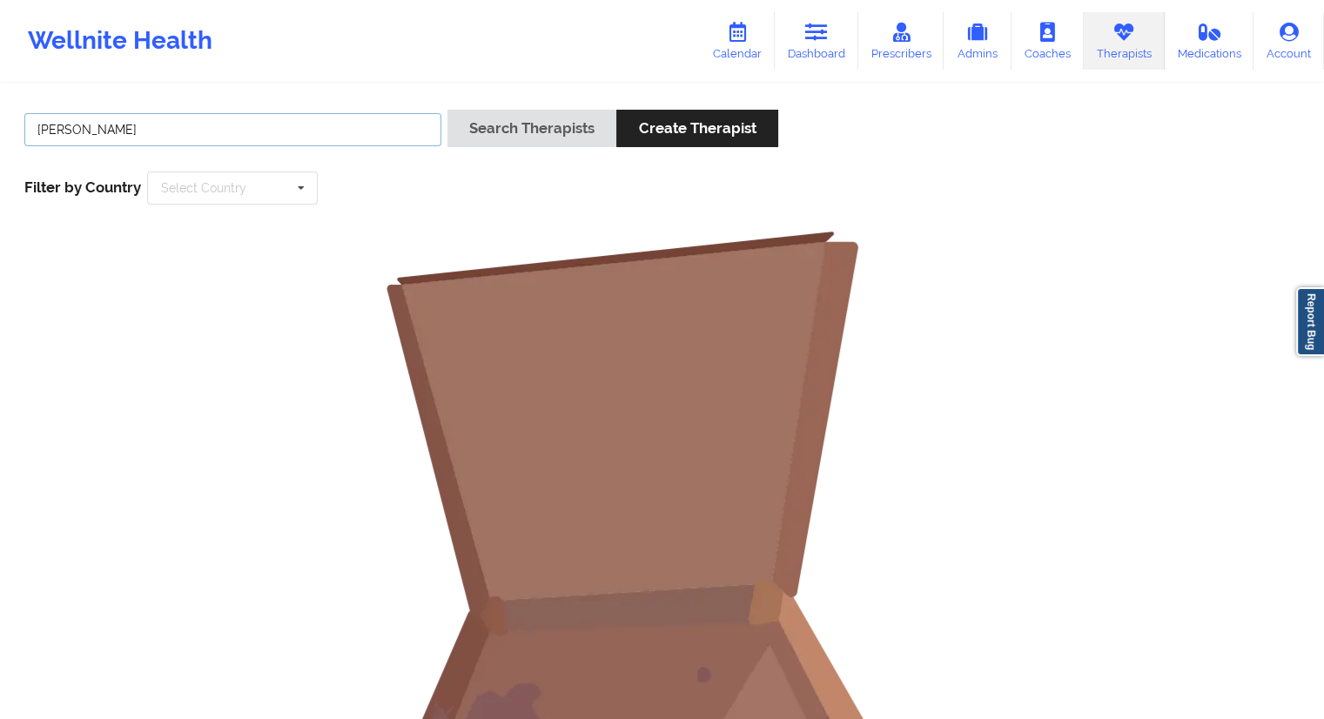
click at [66, 124] on input "[PERSON_NAME]" at bounding box center [232, 129] width 417 height 33
click at [78, 128] on input "[PERSON_NAME]" at bounding box center [232, 129] width 417 height 33
type input "[PERSON_NAME]"
click at [508, 126] on button "Search Therapists" at bounding box center [531, 128] width 169 height 37
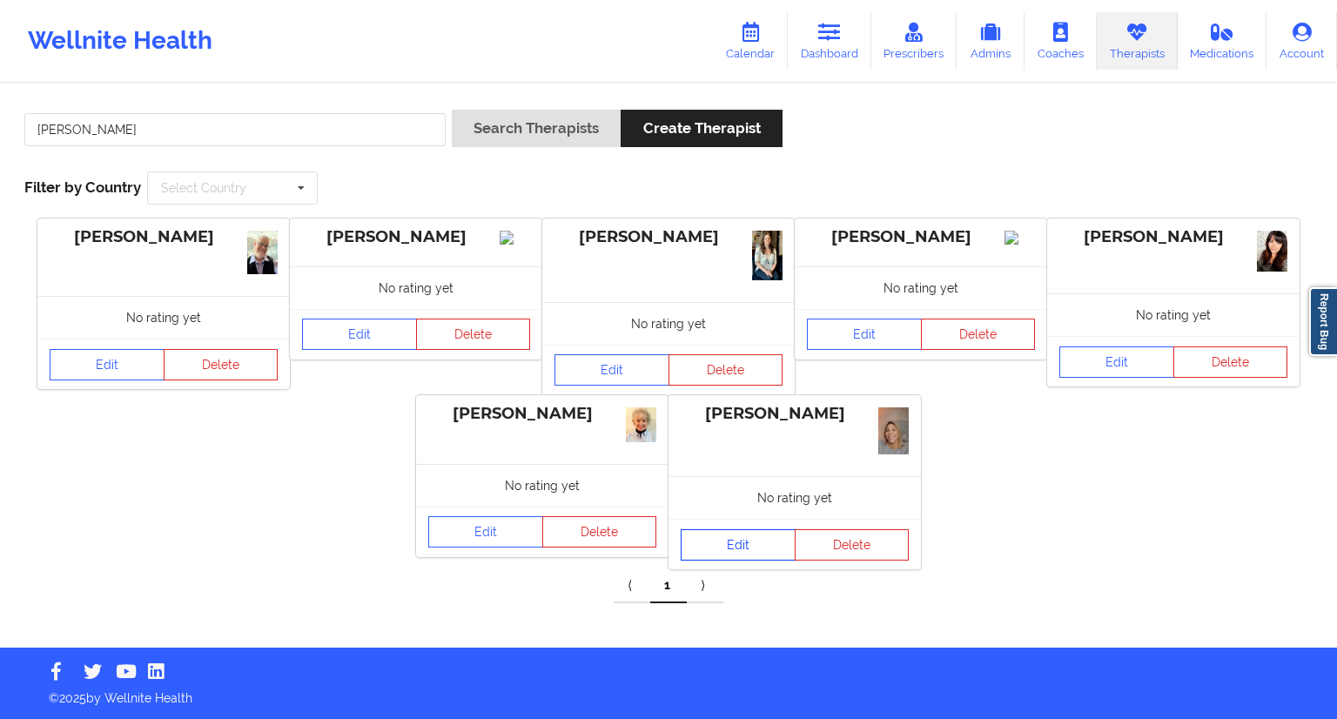
click at [752, 545] on link "Edit" at bounding box center [738, 544] width 115 height 31
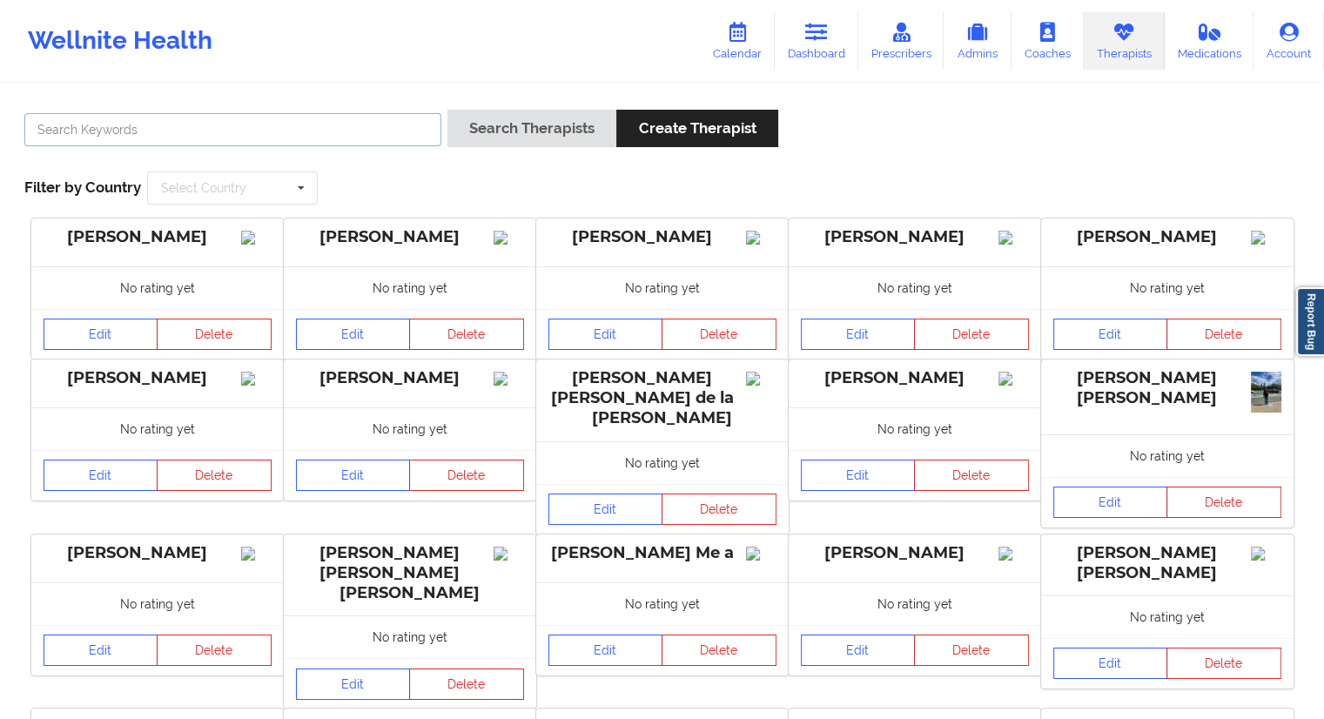
click at [146, 129] on input "text" at bounding box center [232, 129] width 417 height 33
paste input "[PERSON_NAME]"
click at [67, 131] on input "[PERSON_NAME]" at bounding box center [232, 129] width 417 height 33
click at [68, 131] on input "[PERSON_NAME]" at bounding box center [232, 129] width 417 height 33
type input "[PERSON_NAME]"
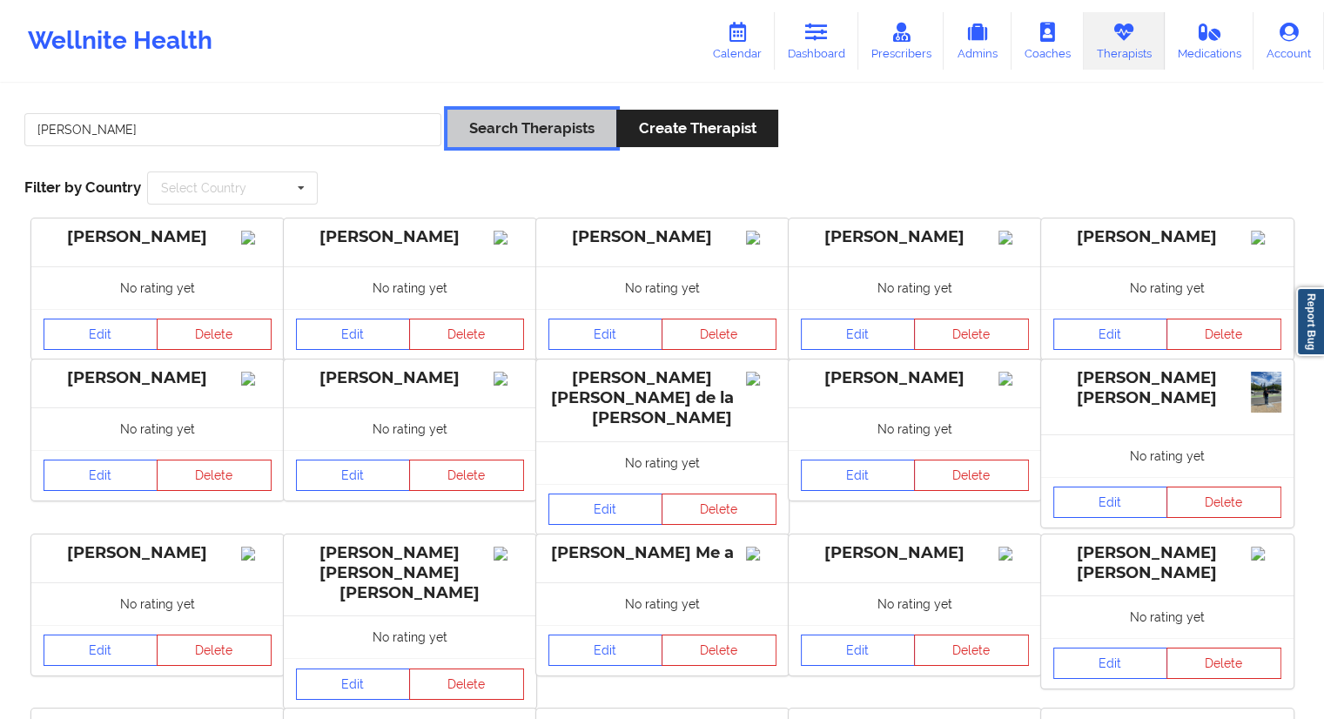
drag, startPoint x: 479, startPoint y: 121, endPoint x: 506, endPoint y: 125, distance: 27.3
click at [480, 121] on button "Search Therapists" at bounding box center [531, 128] width 169 height 37
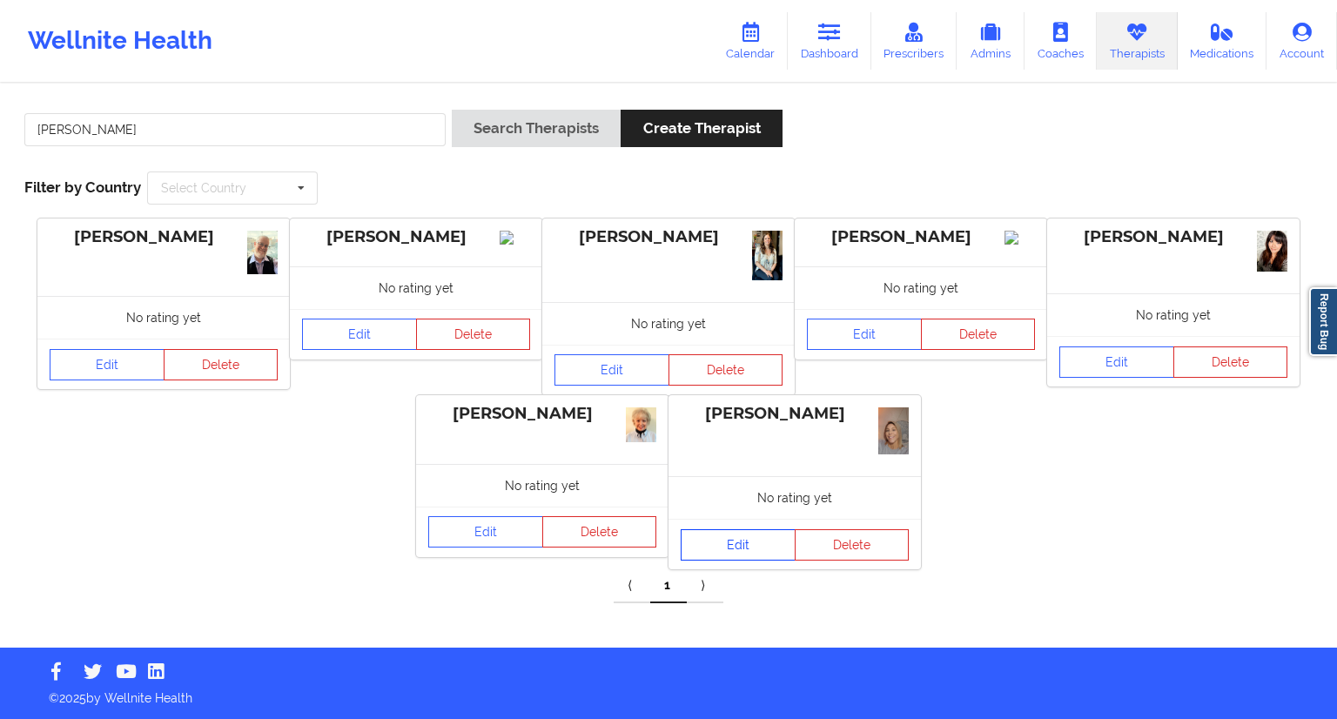
click at [745, 552] on link "Edit" at bounding box center [738, 544] width 115 height 31
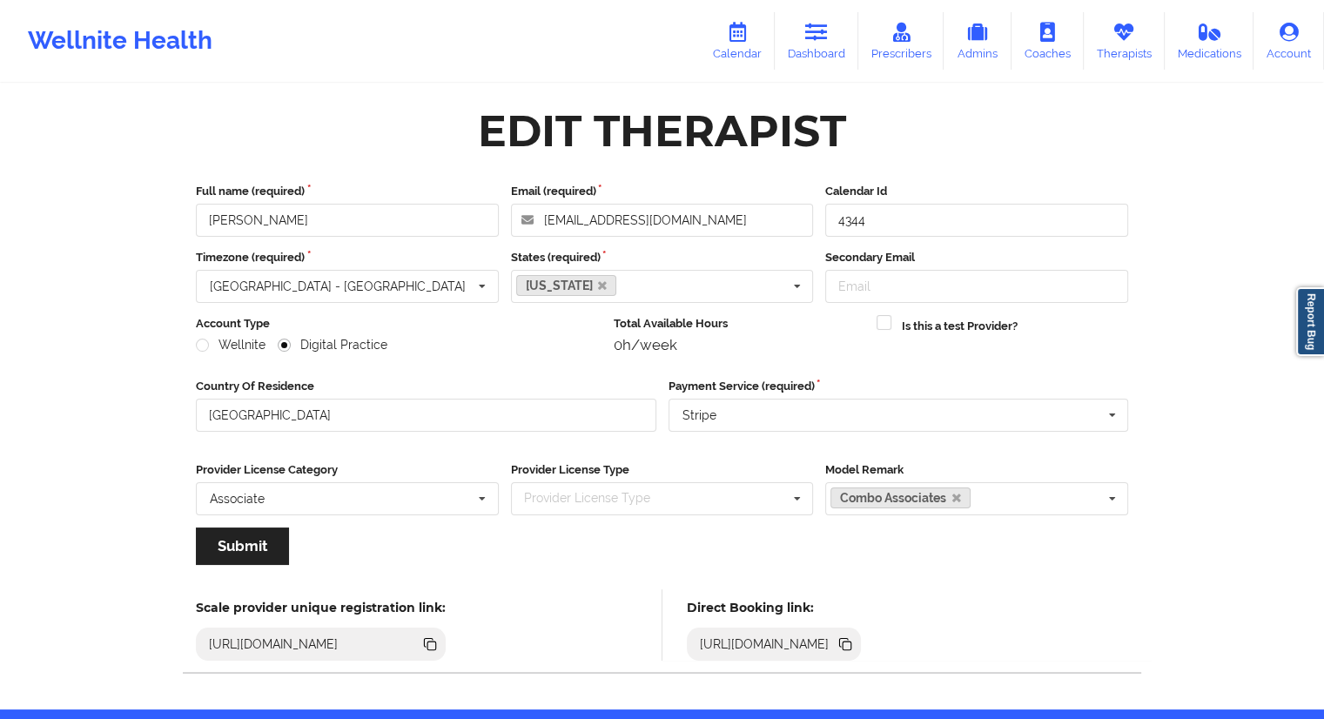
click at [851, 645] on icon at bounding box center [847, 645] width 9 height 9
click at [1116, 44] on link "Therapists" at bounding box center [1124, 40] width 81 height 57
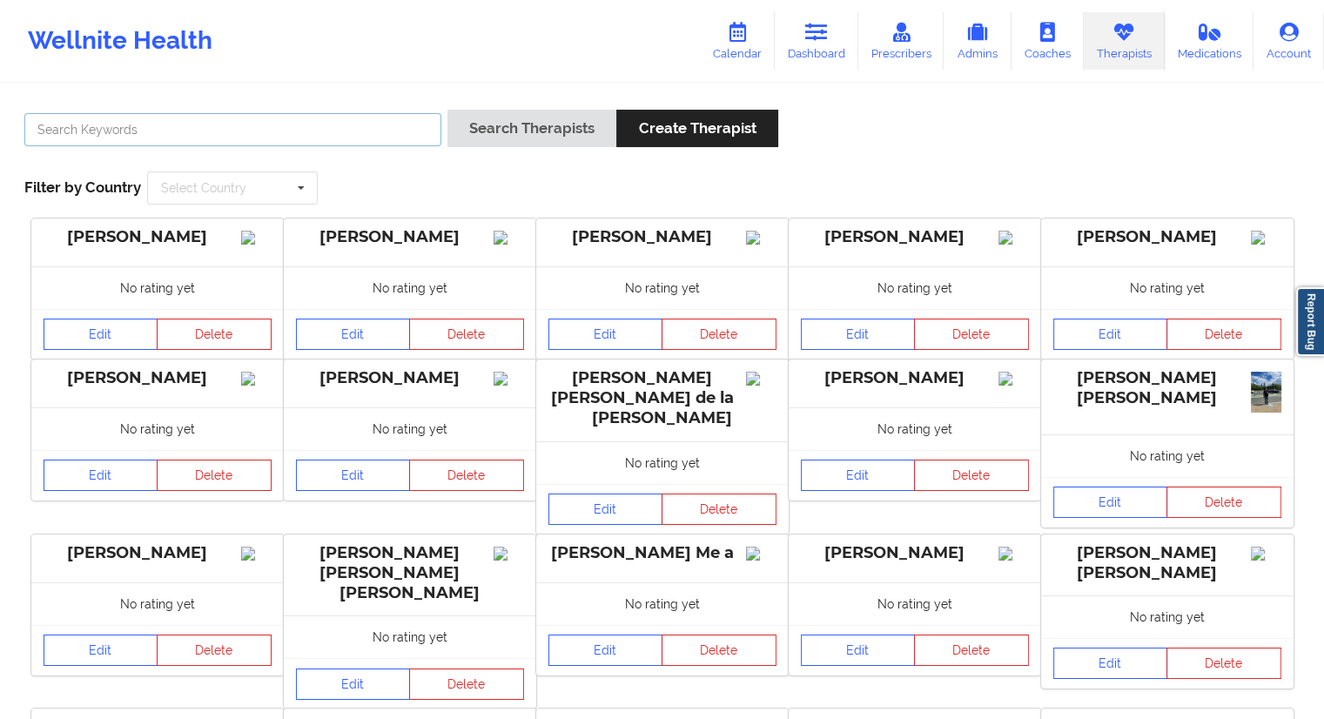
click at [313, 136] on input "text" at bounding box center [232, 129] width 417 height 33
paste input "[PERSON_NAME]"
click at [477, 131] on button "Search Therapists" at bounding box center [531, 128] width 169 height 37
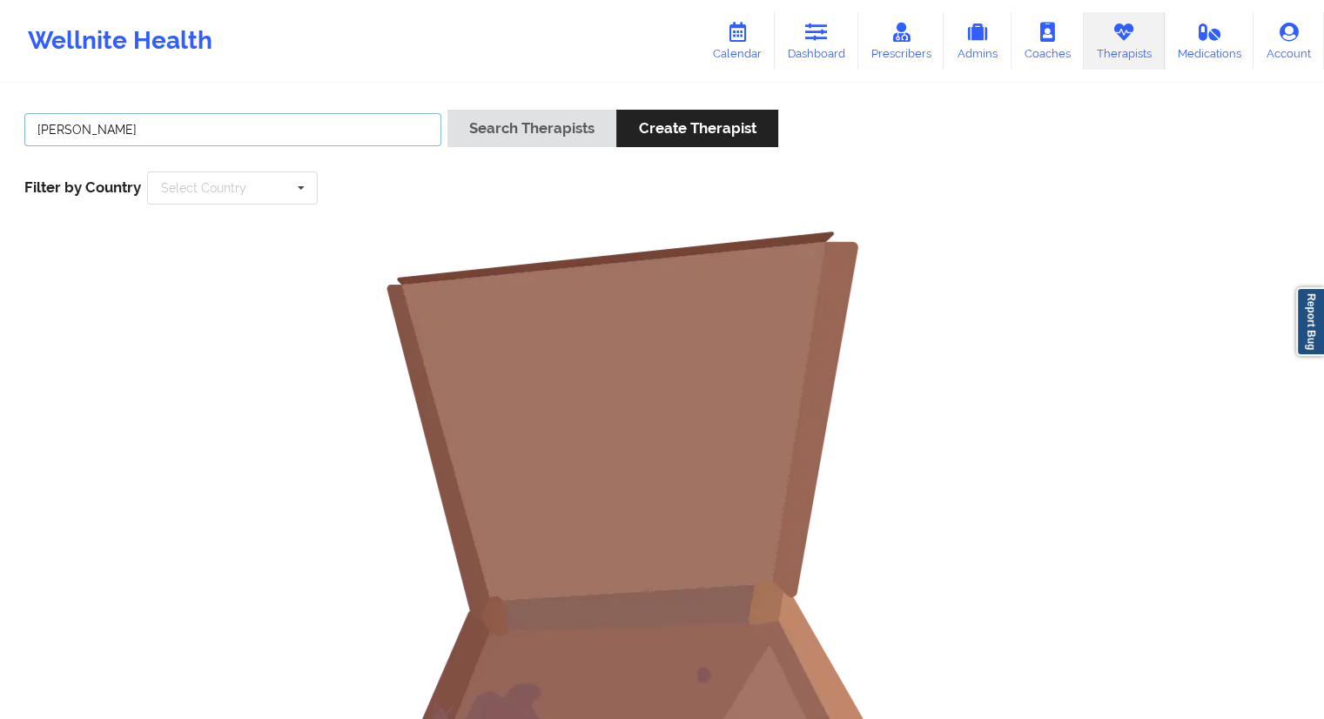
click at [73, 128] on input "[PERSON_NAME]" at bounding box center [232, 129] width 417 height 33
click at [91, 138] on input "Redpath" at bounding box center [232, 129] width 417 height 33
type input "Redpath"
click at [490, 135] on button "Search Therapists" at bounding box center [531, 128] width 169 height 37
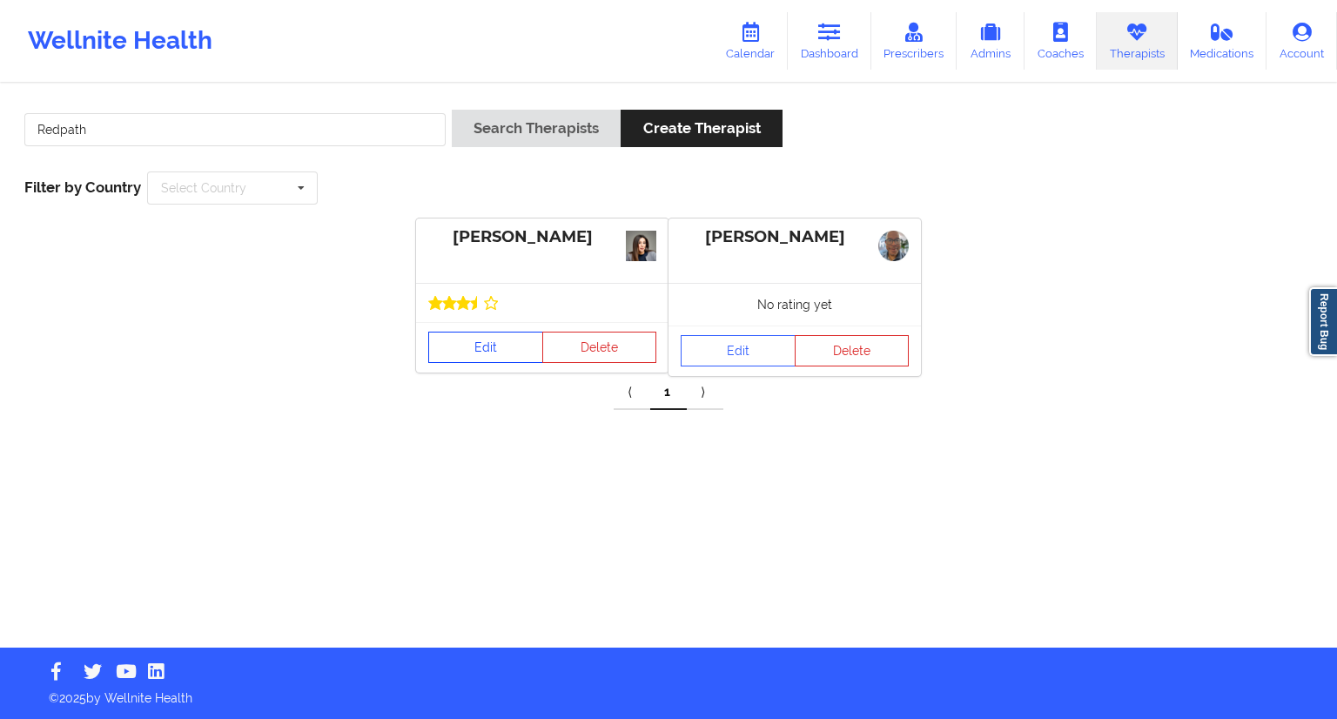
click at [480, 343] on link "Edit" at bounding box center [485, 347] width 115 height 31
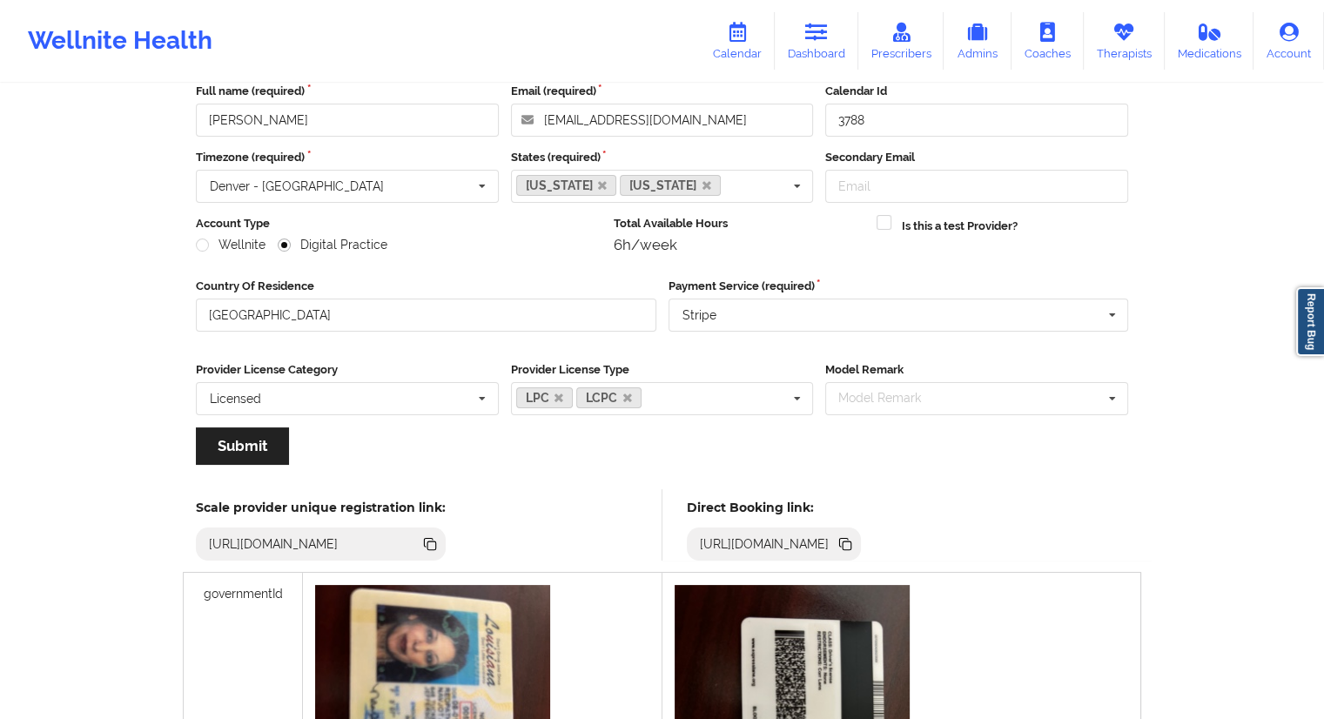
scroll to position [174, 0]
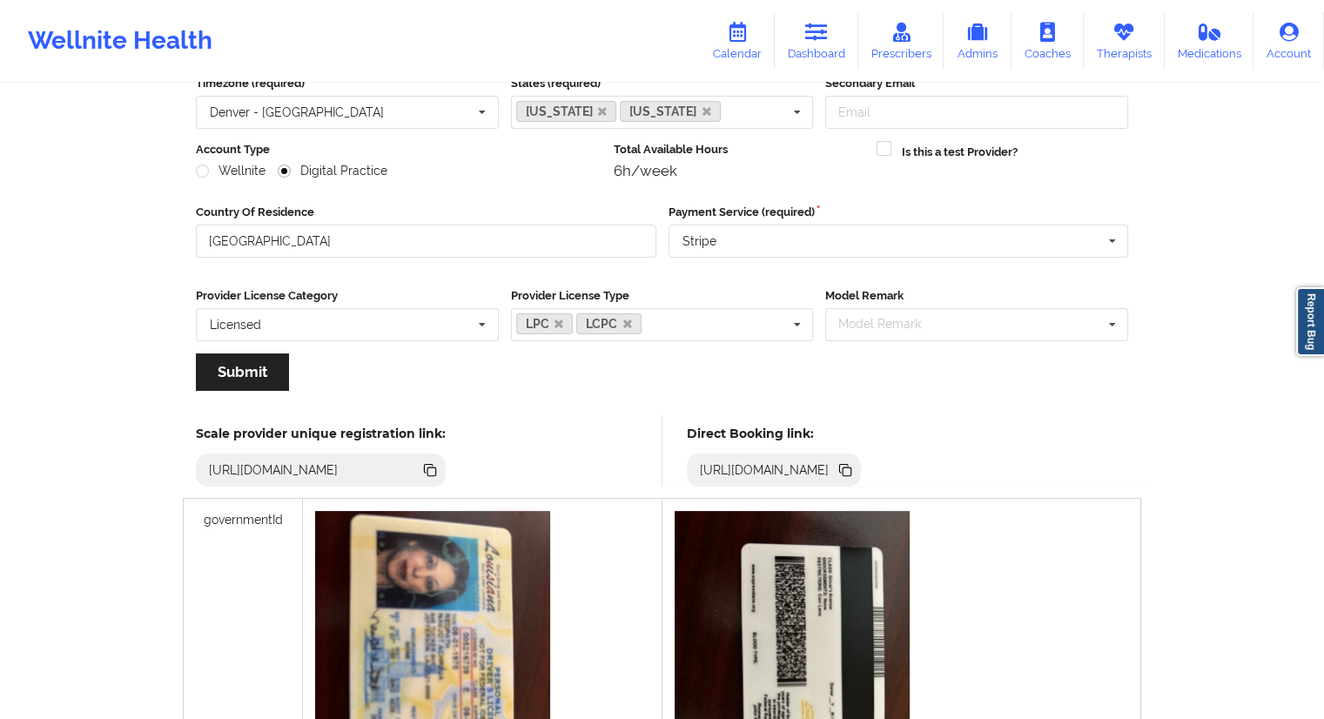
click at [851, 469] on icon at bounding box center [847, 471] width 9 height 9
drag, startPoint x: 1103, startPoint y: 48, endPoint x: 1026, endPoint y: 70, distance: 79.9
click at [1104, 48] on link "Therapists" at bounding box center [1124, 40] width 81 height 57
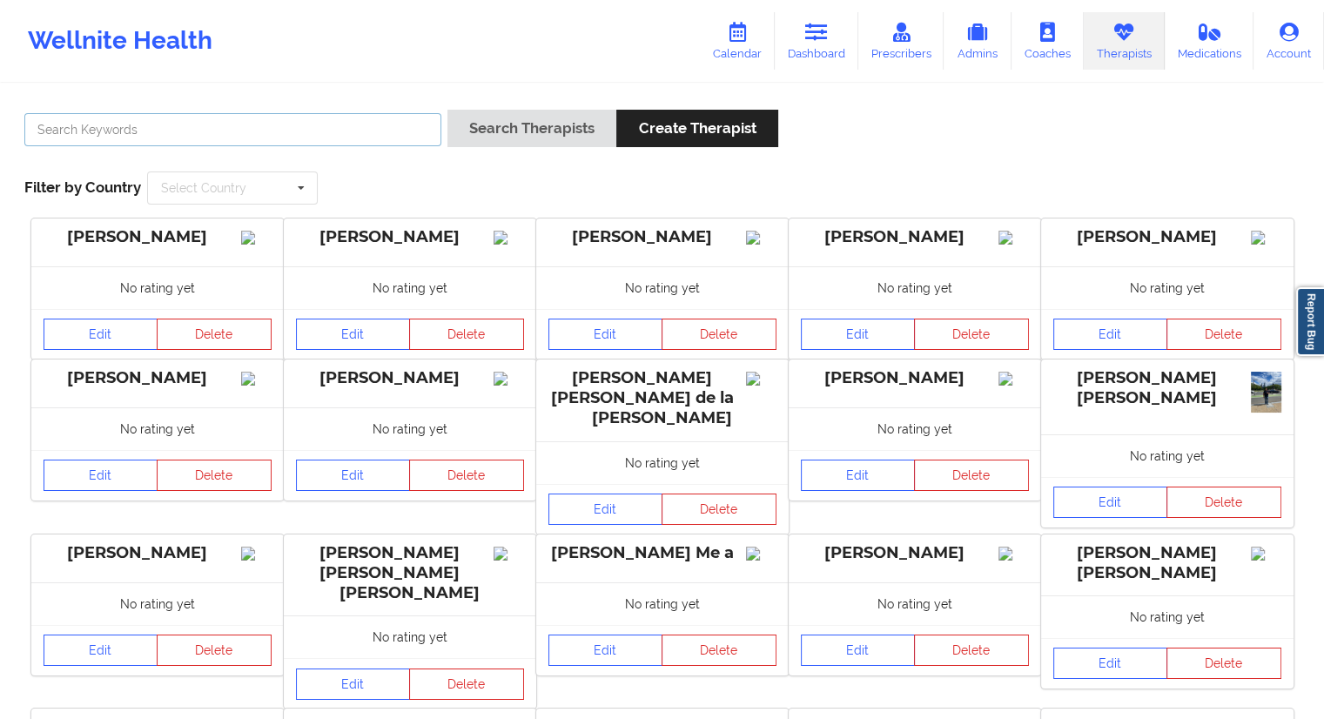
click at [132, 131] on input "text" at bounding box center [232, 129] width 417 height 33
click at [225, 110] on div at bounding box center [232, 135] width 429 height 50
click at [224, 123] on input "text" at bounding box center [232, 129] width 417 height 33
paste input "[PERSON_NAME]"
type input "[PERSON_NAME]"
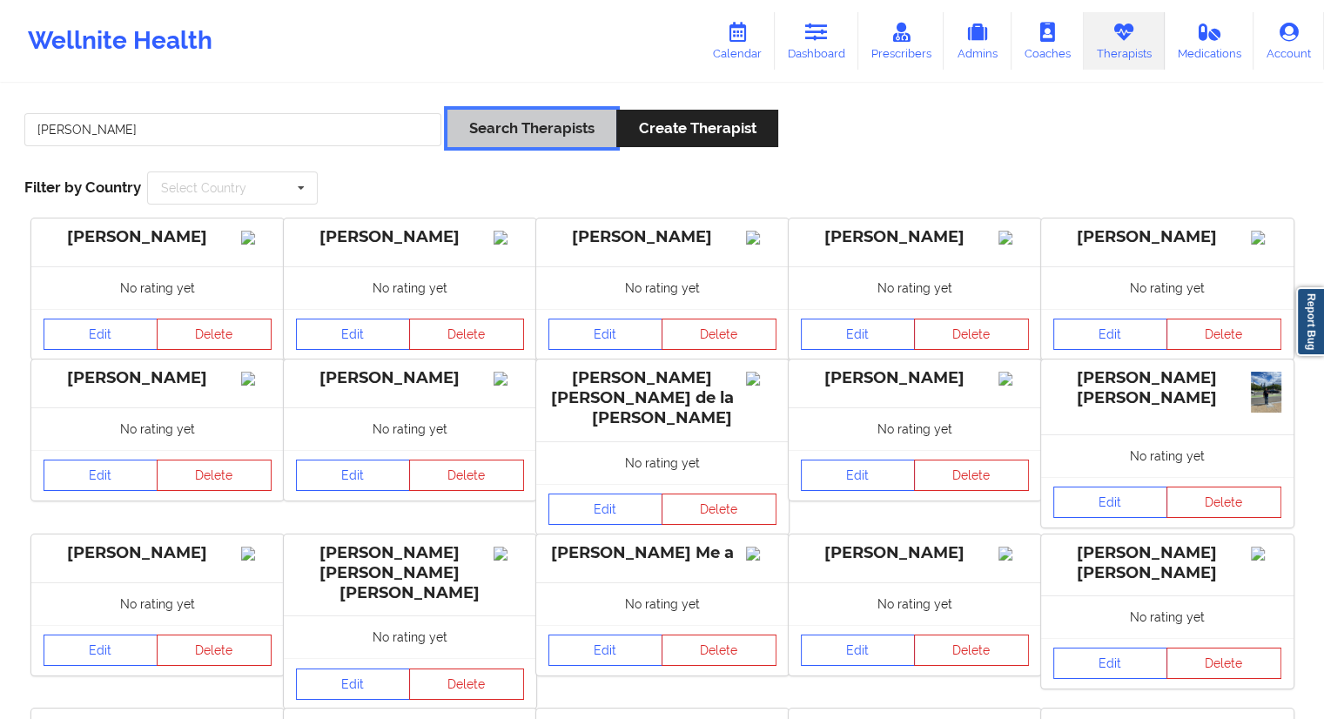
click at [514, 116] on button "Search Therapists" at bounding box center [531, 128] width 169 height 37
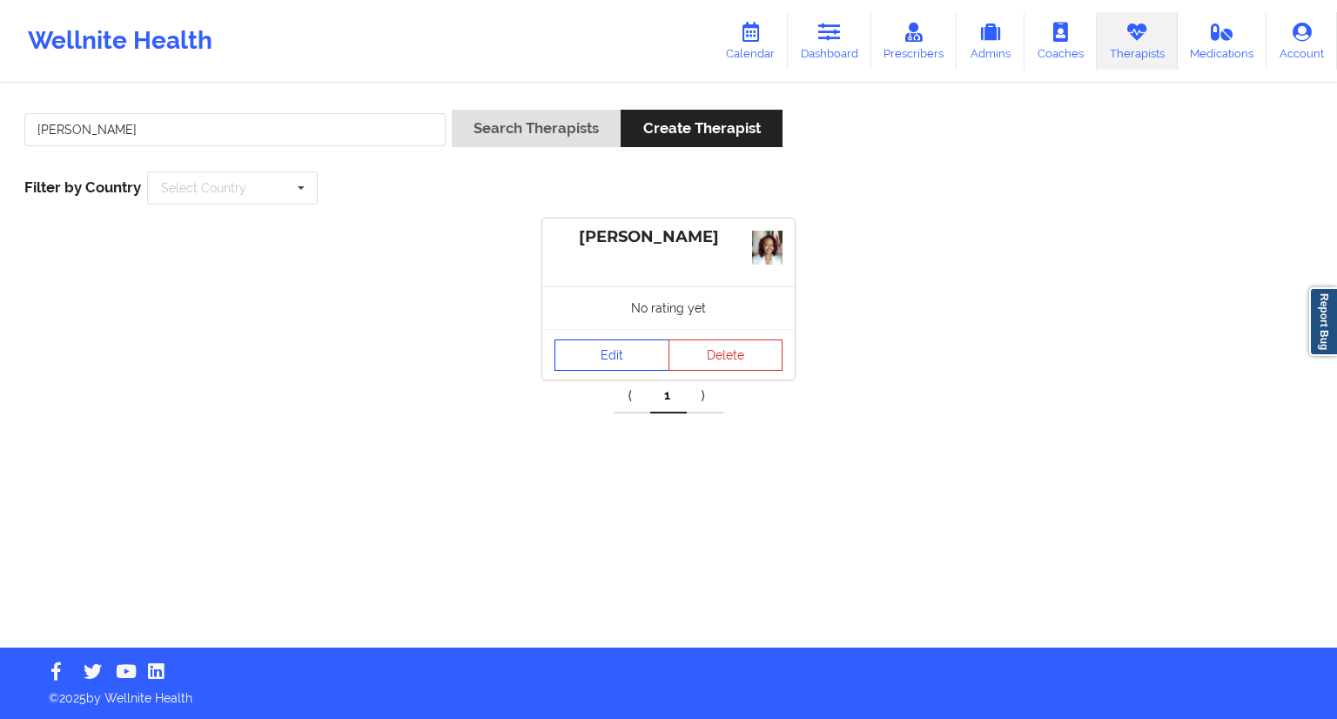
click at [614, 356] on link "Edit" at bounding box center [611, 354] width 115 height 31
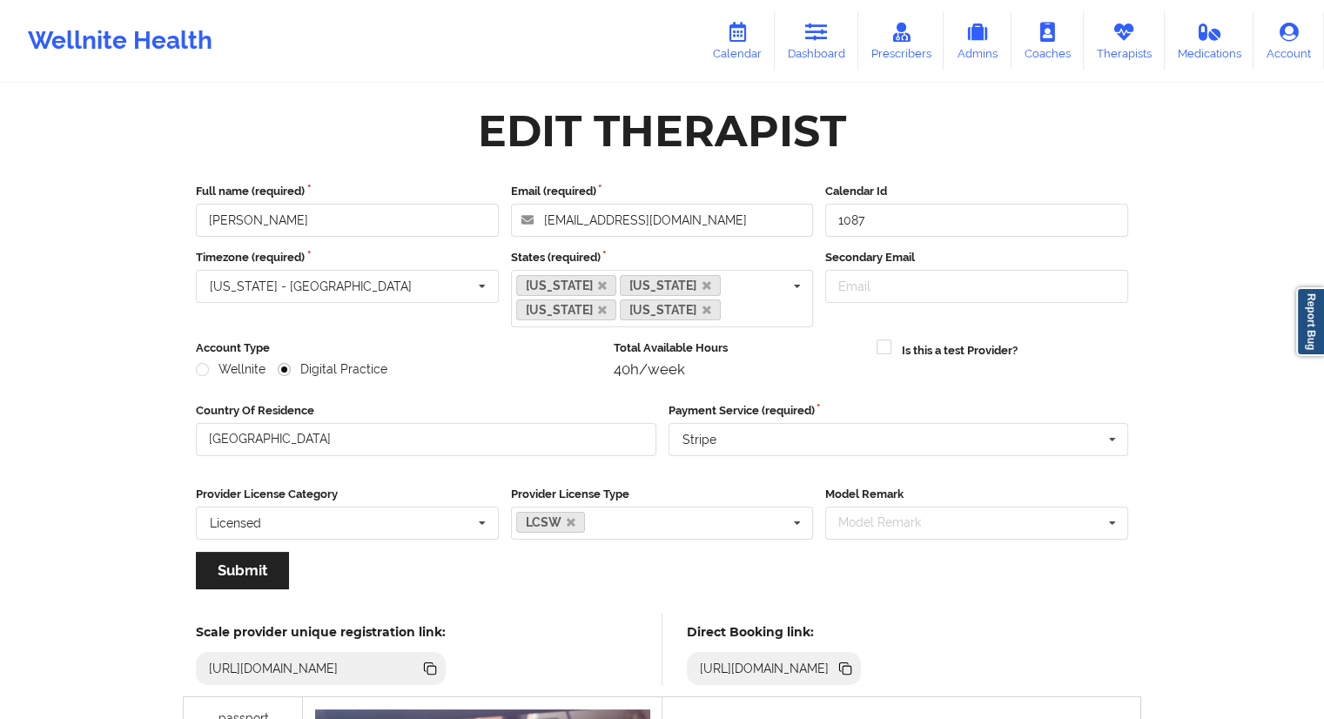
click at [851, 668] on icon at bounding box center [847, 670] width 9 height 9
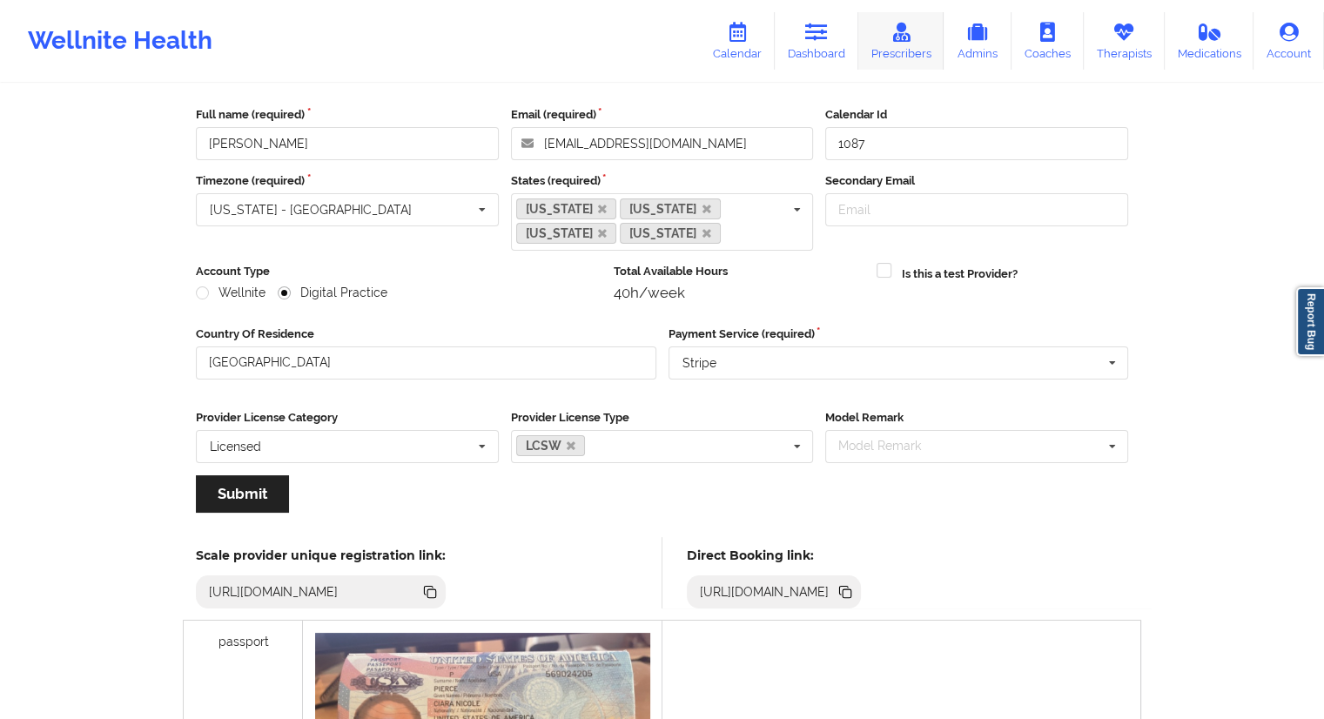
scroll to position [1, 0]
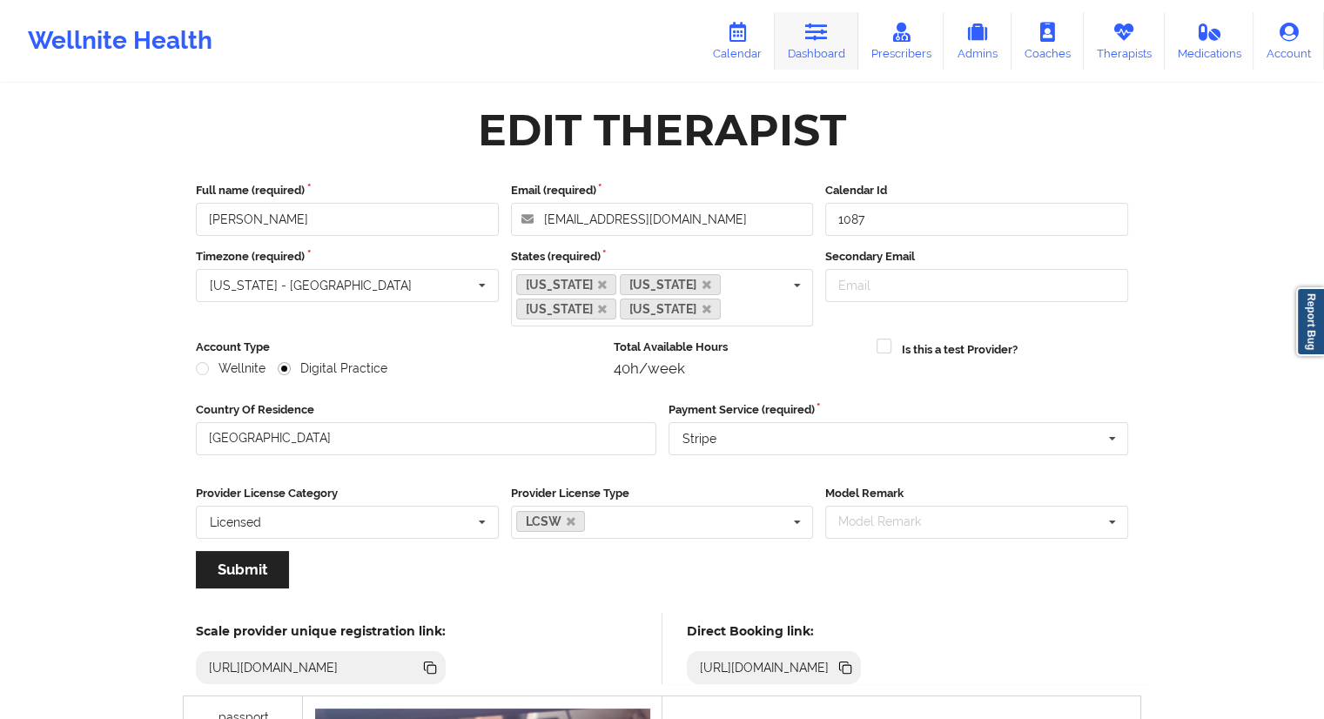
click at [825, 27] on icon at bounding box center [816, 32] width 23 height 19
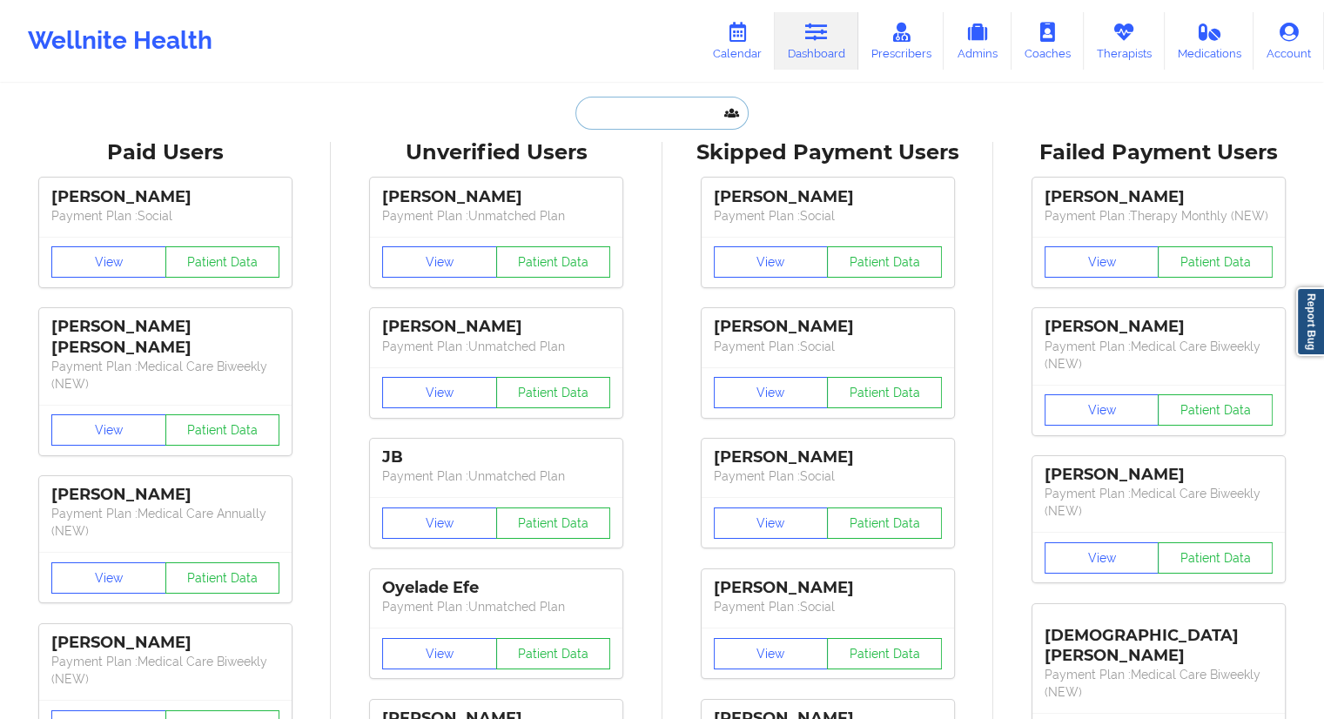
click at [591, 116] on input "text" at bounding box center [661, 113] width 172 height 33
paste input "[PERSON_NAME]"
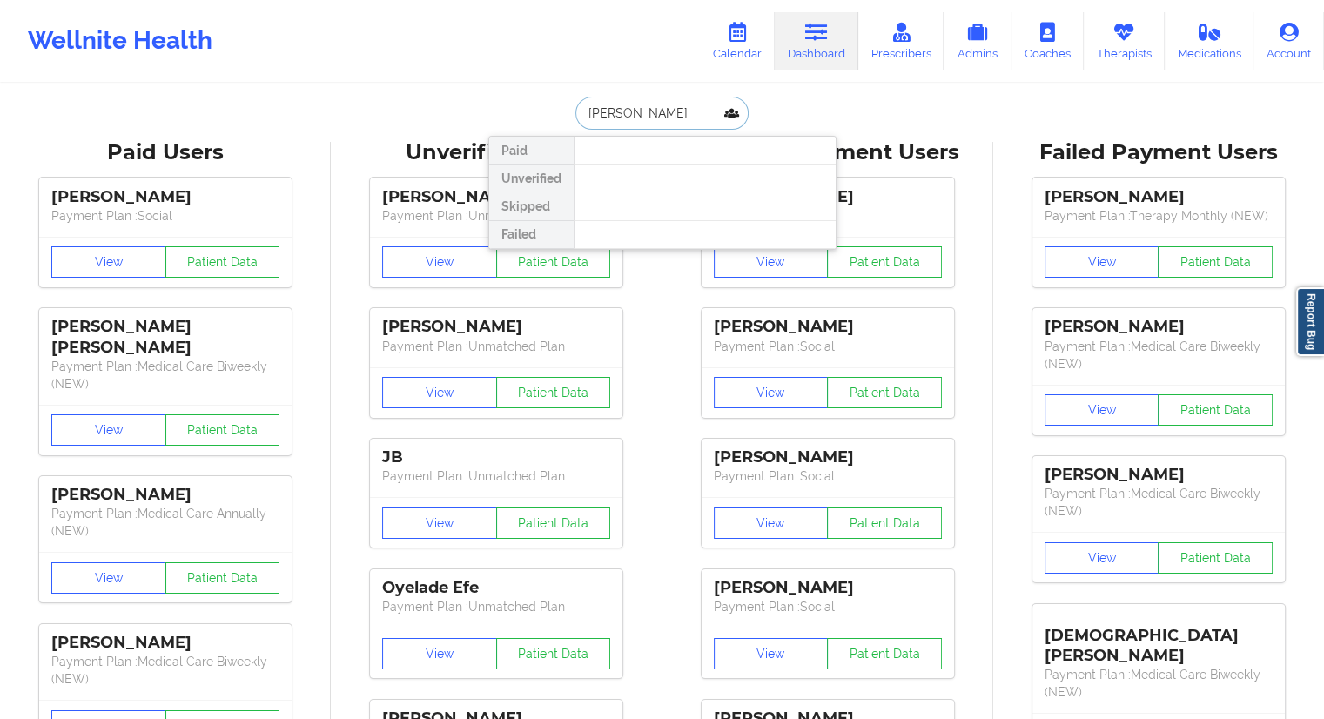
drag, startPoint x: 680, startPoint y: 117, endPoint x: 527, endPoint y: 119, distance: 152.3
click at [528, 119] on div "[PERSON_NAME] Paid Unverified Skipped Failed" at bounding box center [662, 113] width 348 height 33
paste input "[EMAIL_ADDRESS][DOMAIN_NAME]"
type input "[EMAIL_ADDRESS][DOMAIN_NAME]"
click at [755, 37] on link "Calendar" at bounding box center [737, 40] width 75 height 57
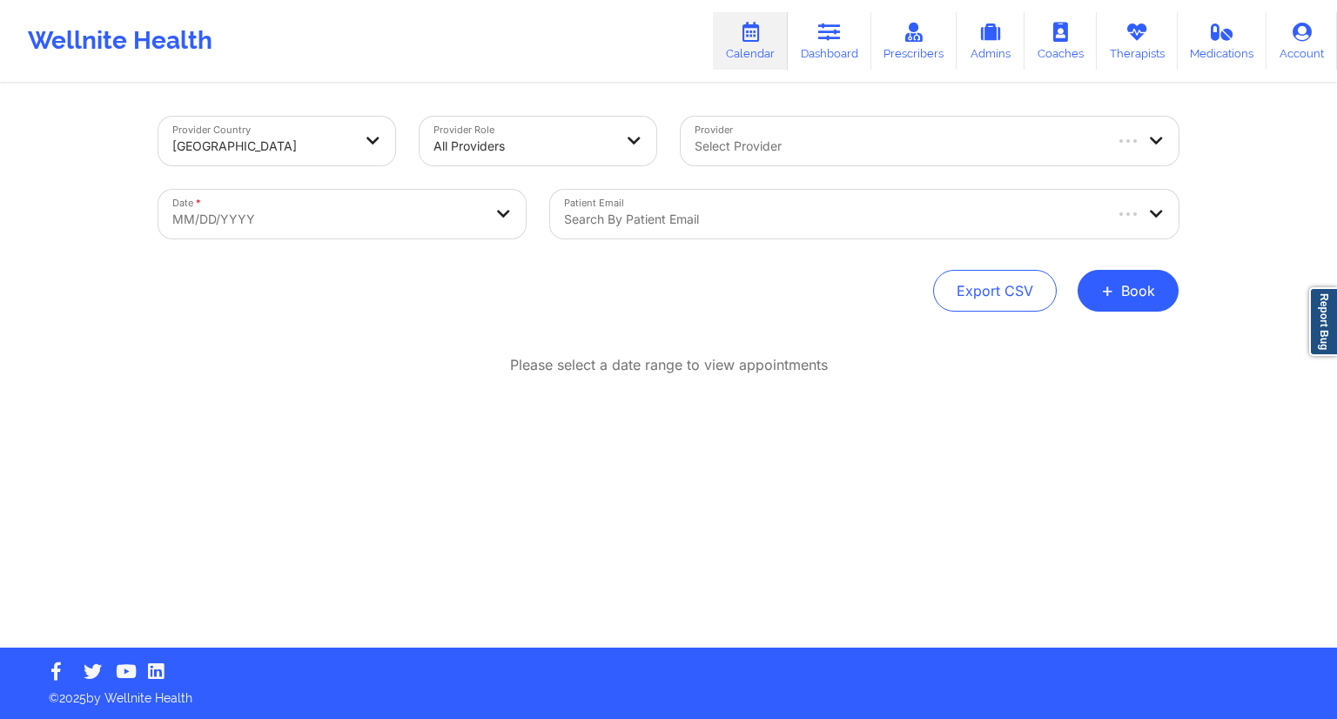
click at [409, 230] on body "Wellnite Health Calendar Dashboard Prescribers Admins Coaches Therapists Medica…" at bounding box center [668, 359] width 1337 height 719
select select "2025-8"
select select "2025-9"
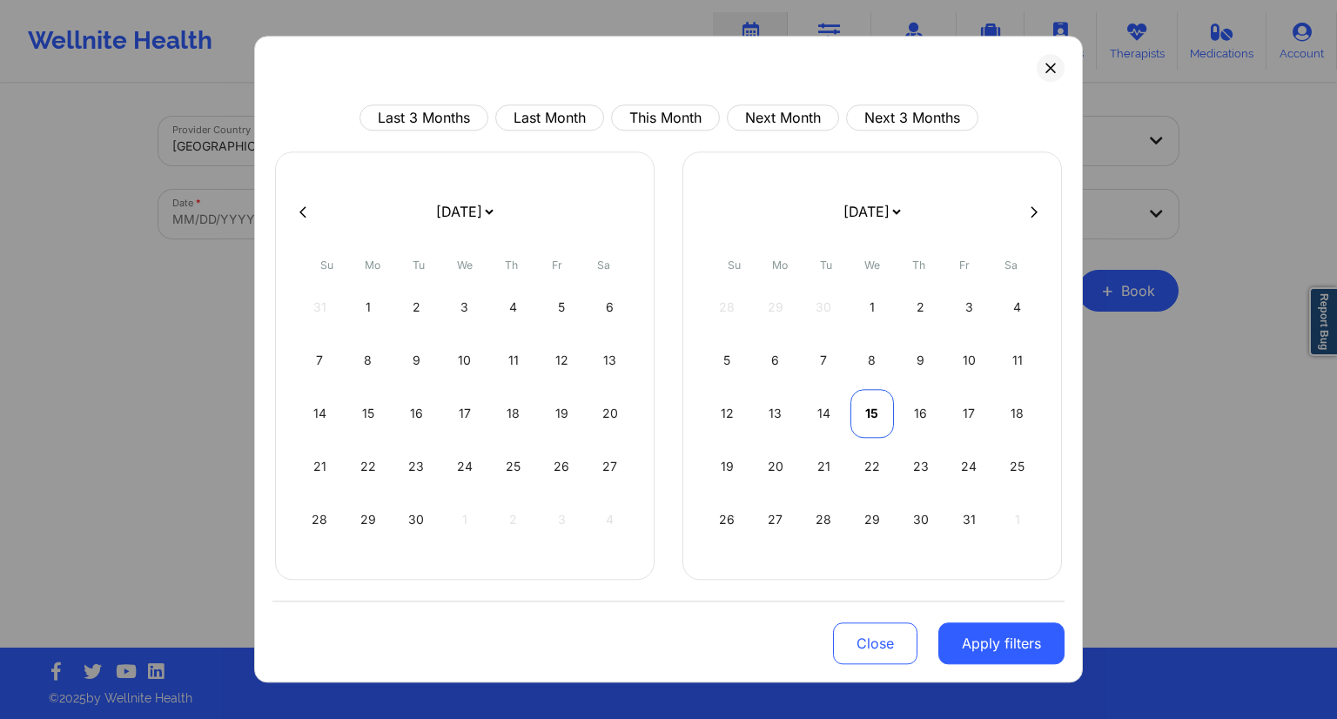
click at [875, 412] on div "15" at bounding box center [872, 413] width 44 height 49
select select "2025-9"
select select "2025-10"
select select "2025-9"
select select "2025-10"
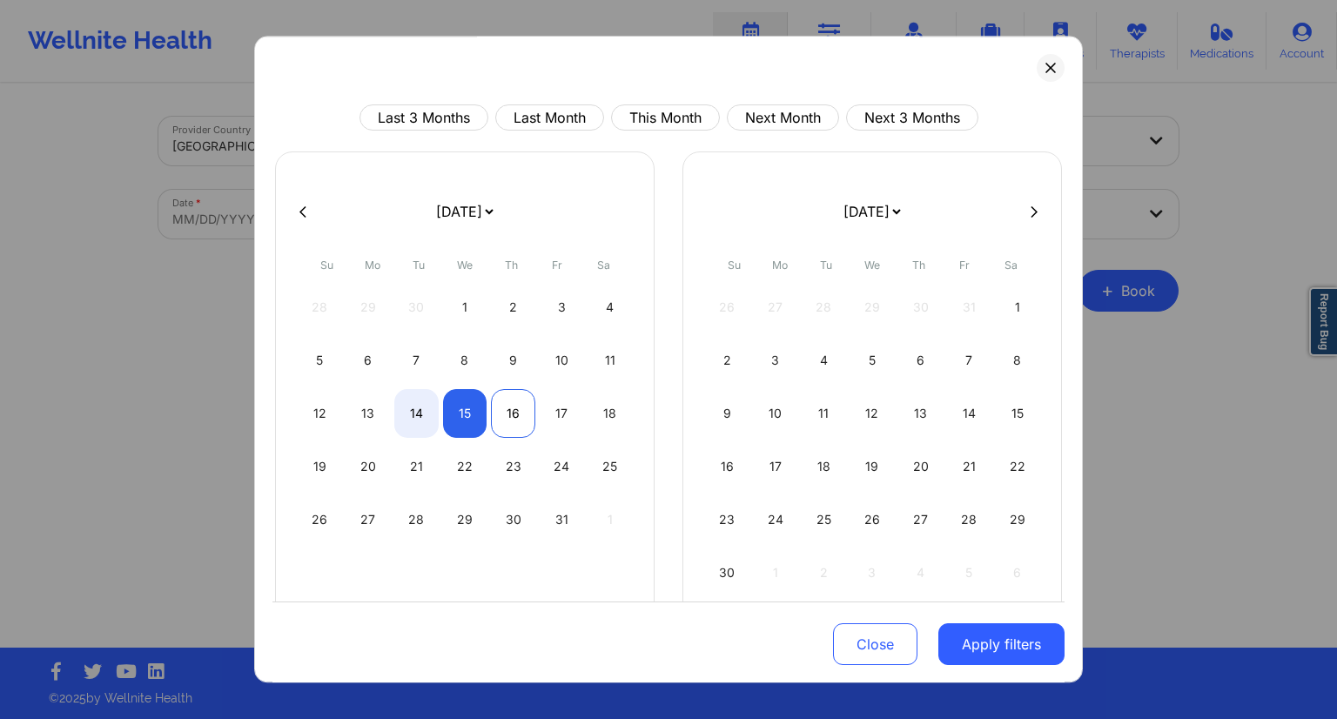
select select "2025-9"
select select "2025-10"
click at [504, 420] on div "16" at bounding box center [513, 413] width 44 height 49
select select "2025-9"
select select "2025-10"
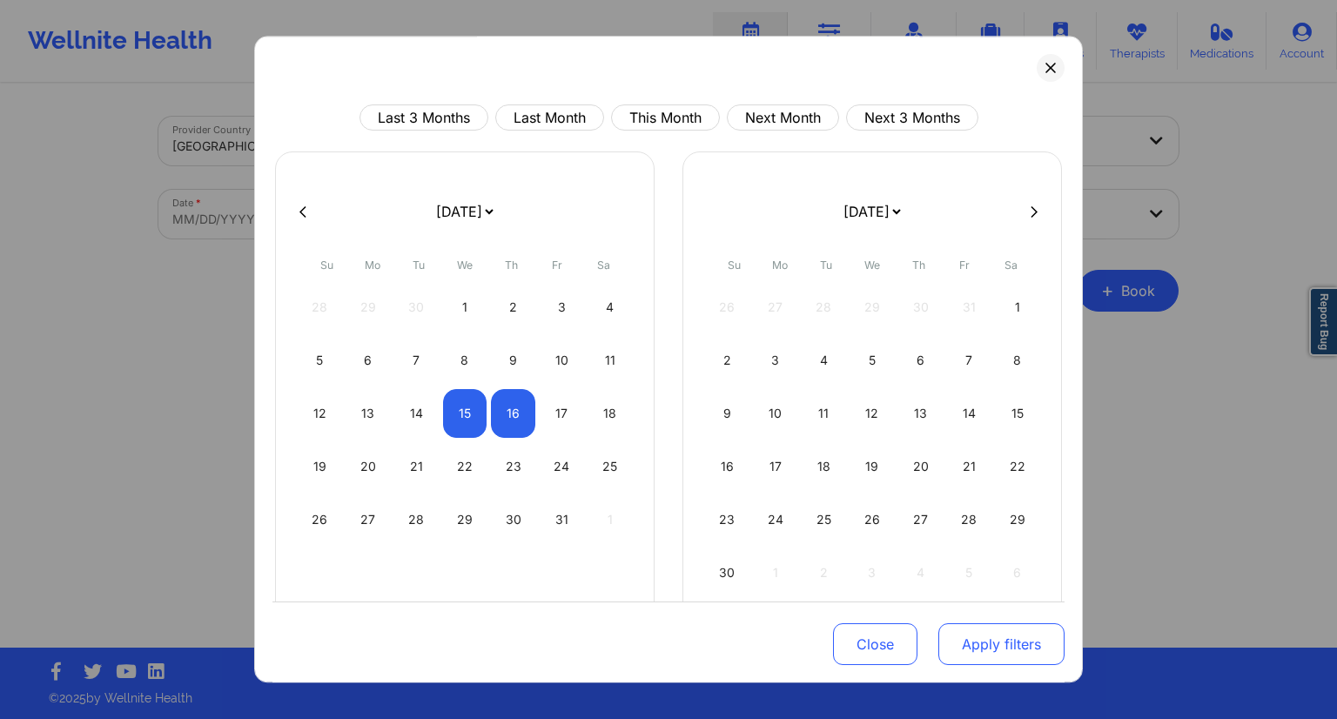
click at [985, 655] on button "Apply filters" at bounding box center [1001, 644] width 126 height 42
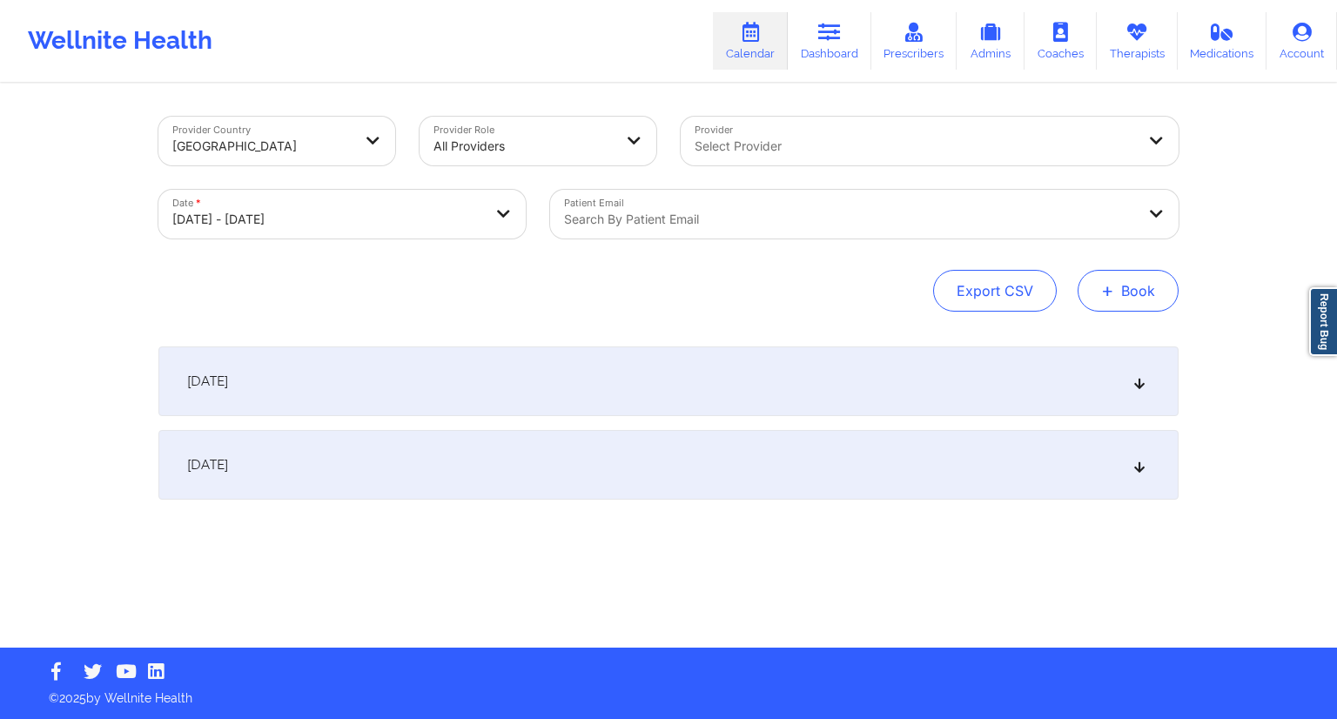
click at [1117, 300] on button "+ Book" at bounding box center [1128, 291] width 101 height 42
click at [1098, 344] on button "Therapy Session" at bounding box center [1098, 346] width 133 height 29
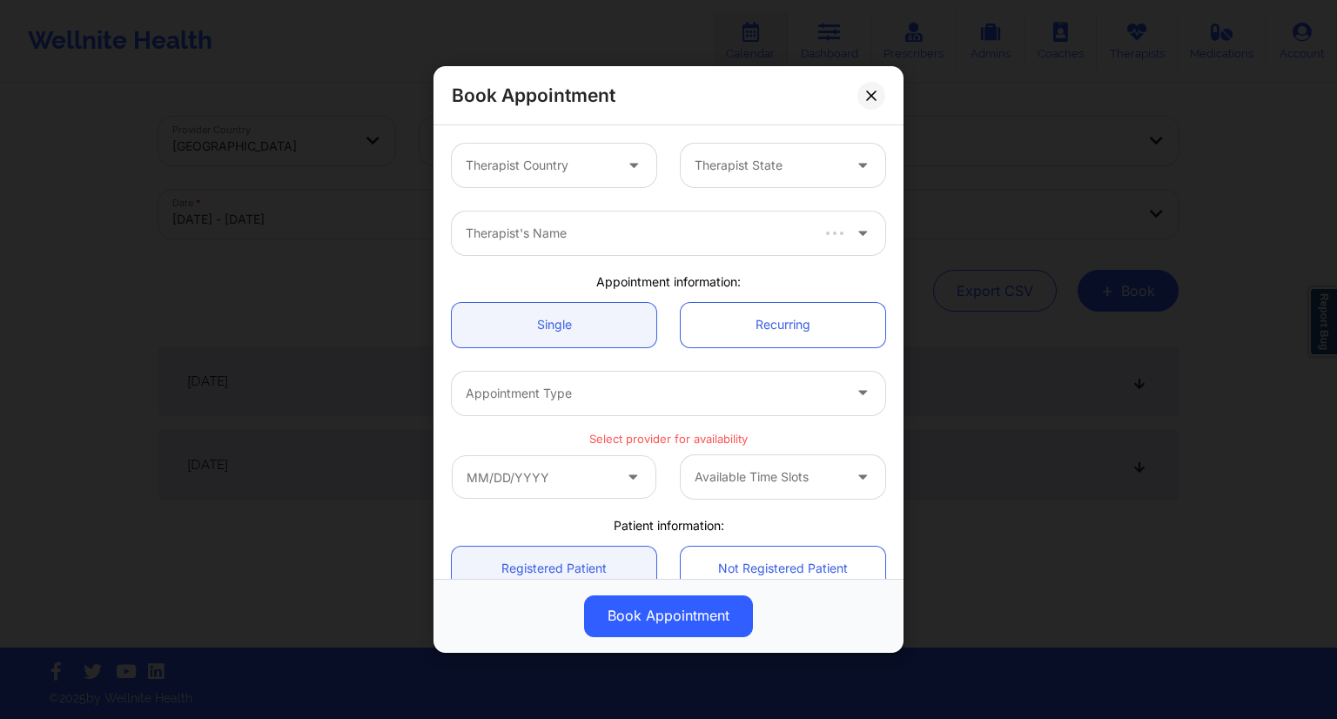
click at [576, 161] on div at bounding box center [539, 165] width 147 height 21
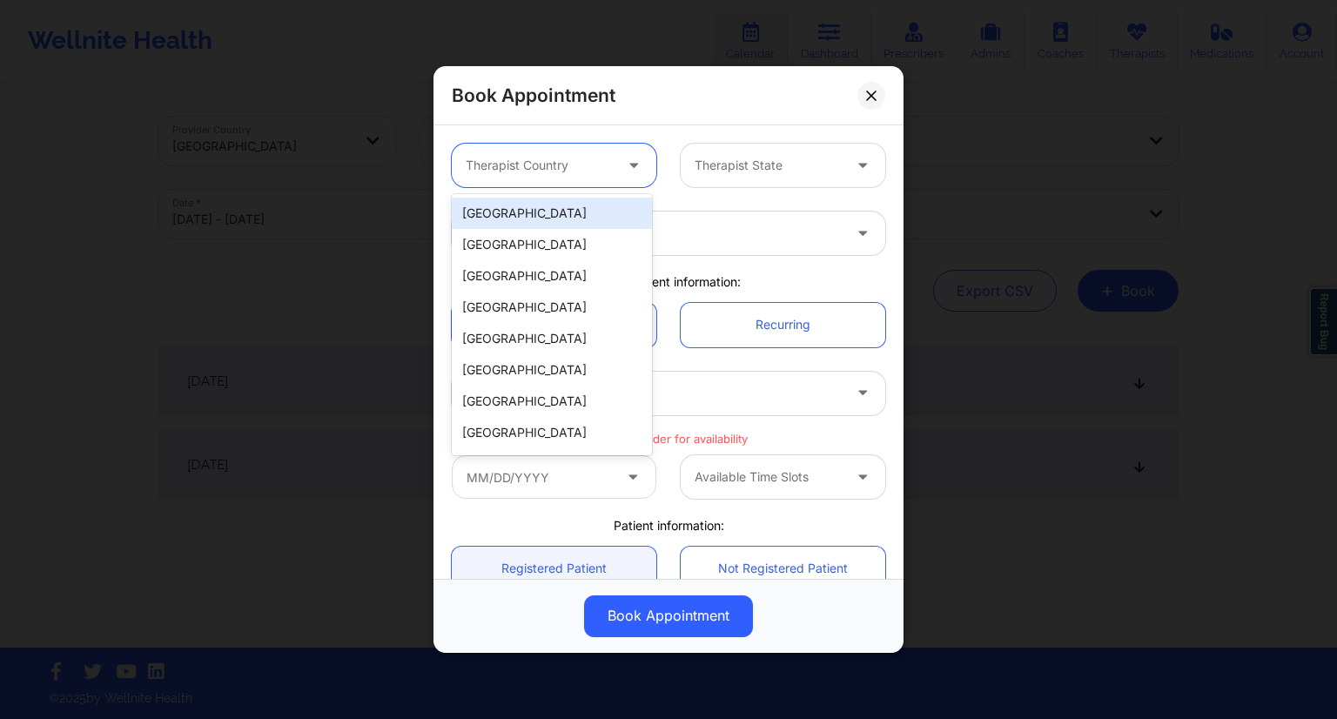
click at [522, 211] on div "[GEOGRAPHIC_DATA]" at bounding box center [552, 213] width 200 height 31
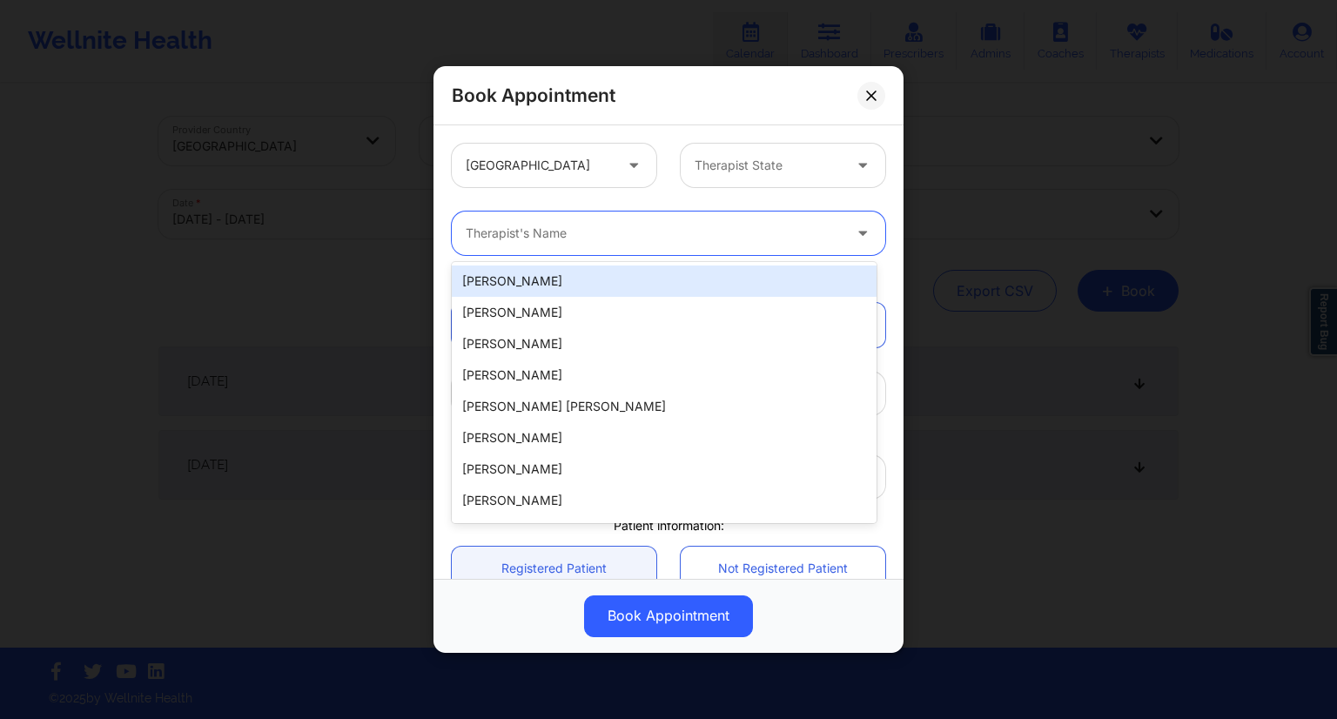
click at [548, 229] on div at bounding box center [654, 233] width 376 height 21
paste input "[PERSON_NAME]"
type input "[PERSON_NAME]"
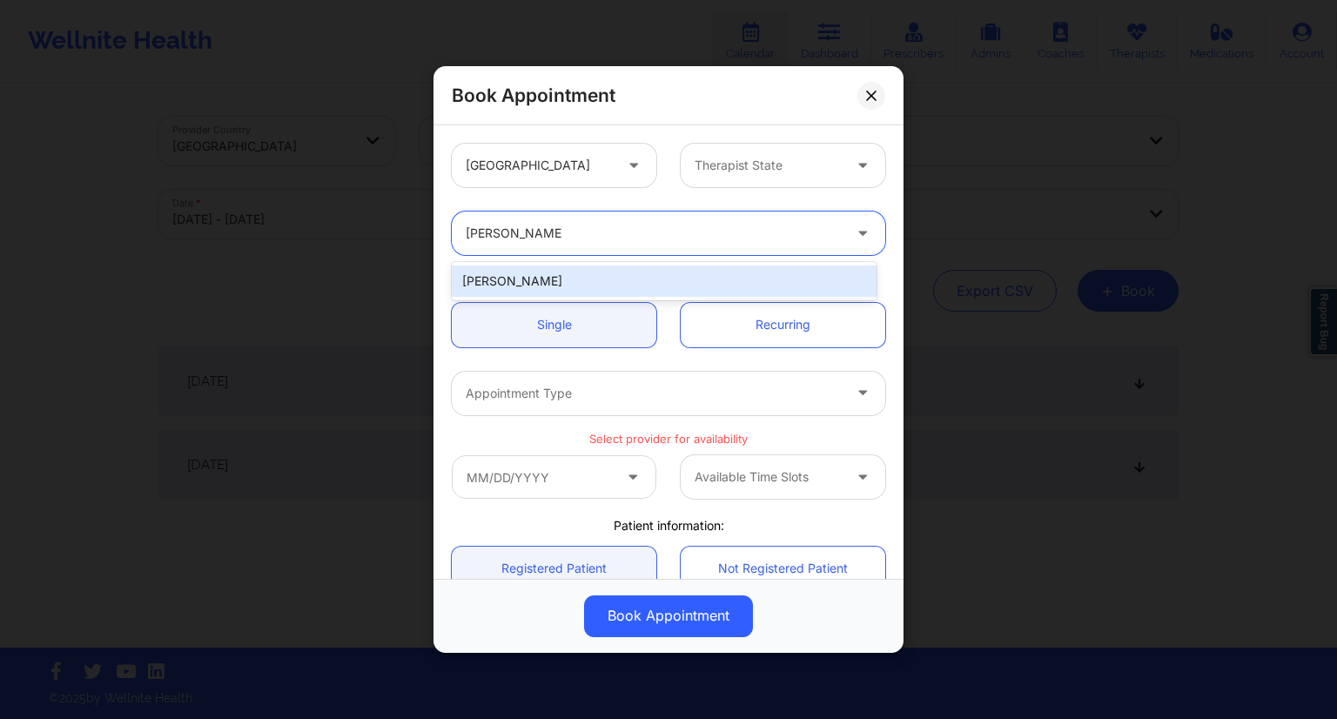
click at [533, 272] on div "[PERSON_NAME]" at bounding box center [664, 280] width 425 height 31
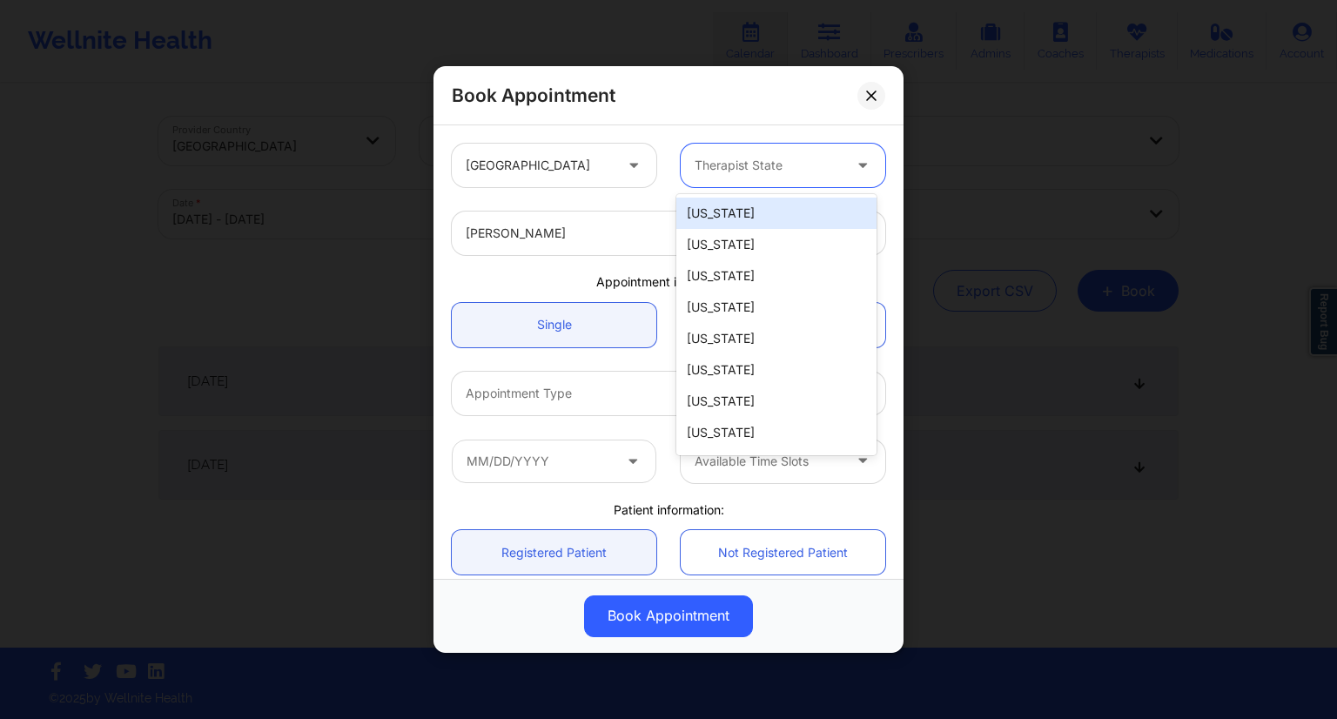
click at [755, 153] on div "Therapist State" at bounding box center [762, 166] width 163 height 44
type input "no"
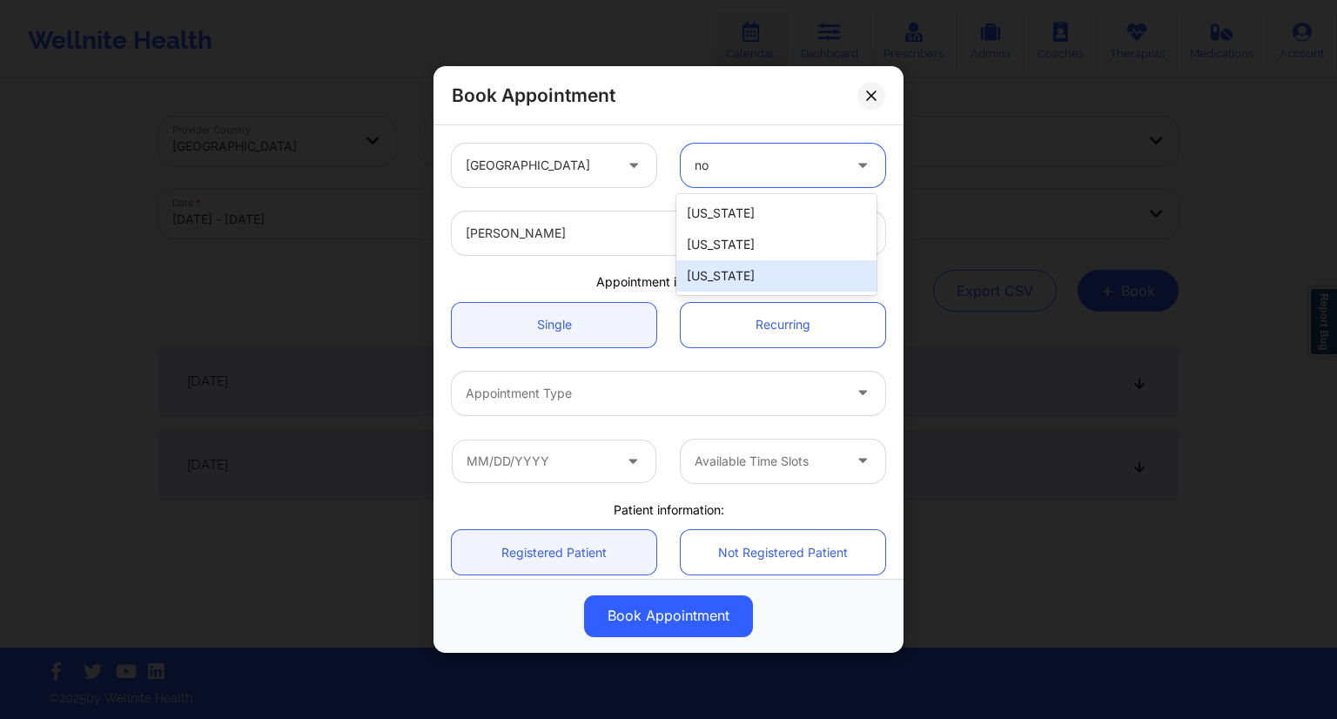
click at [720, 260] on div "[US_STATE]" at bounding box center [776, 275] width 200 height 31
click at [756, 176] on div "[US_STATE]" at bounding box center [768, 166] width 147 height 44
type input "nort"
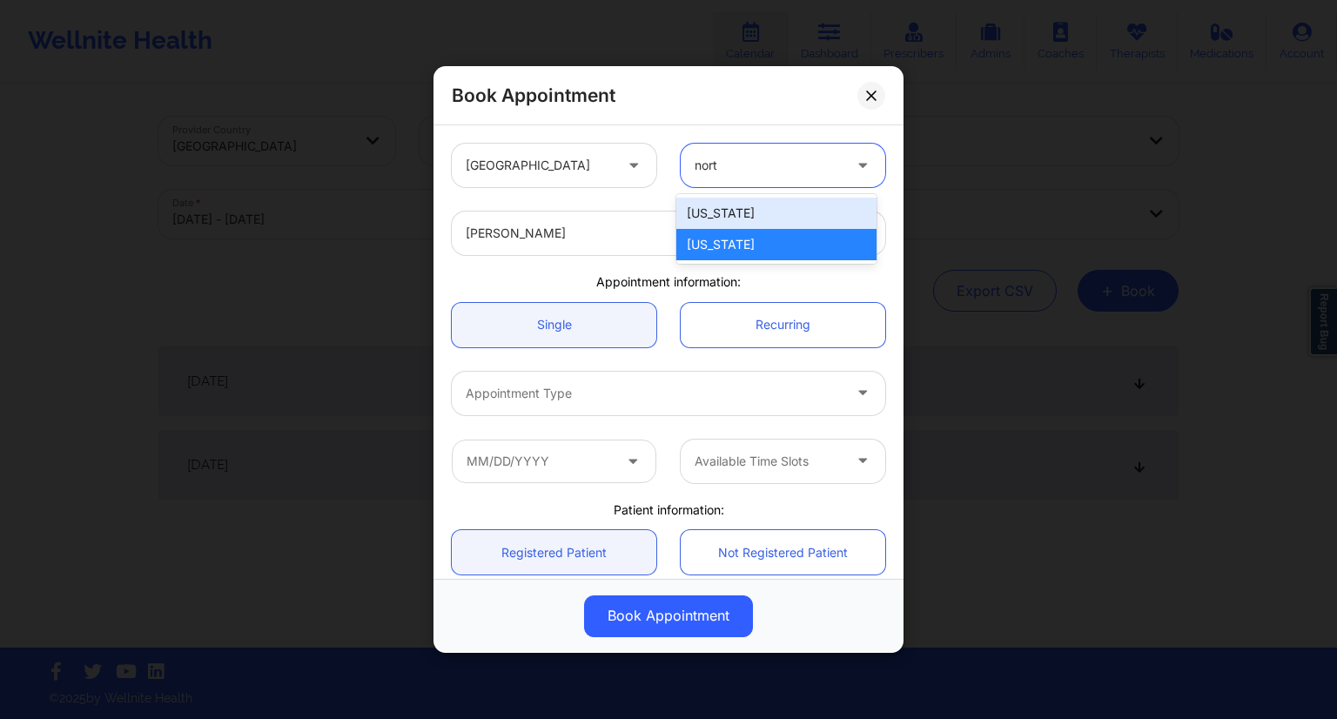
click at [731, 219] on div "[US_STATE]" at bounding box center [776, 213] width 200 height 31
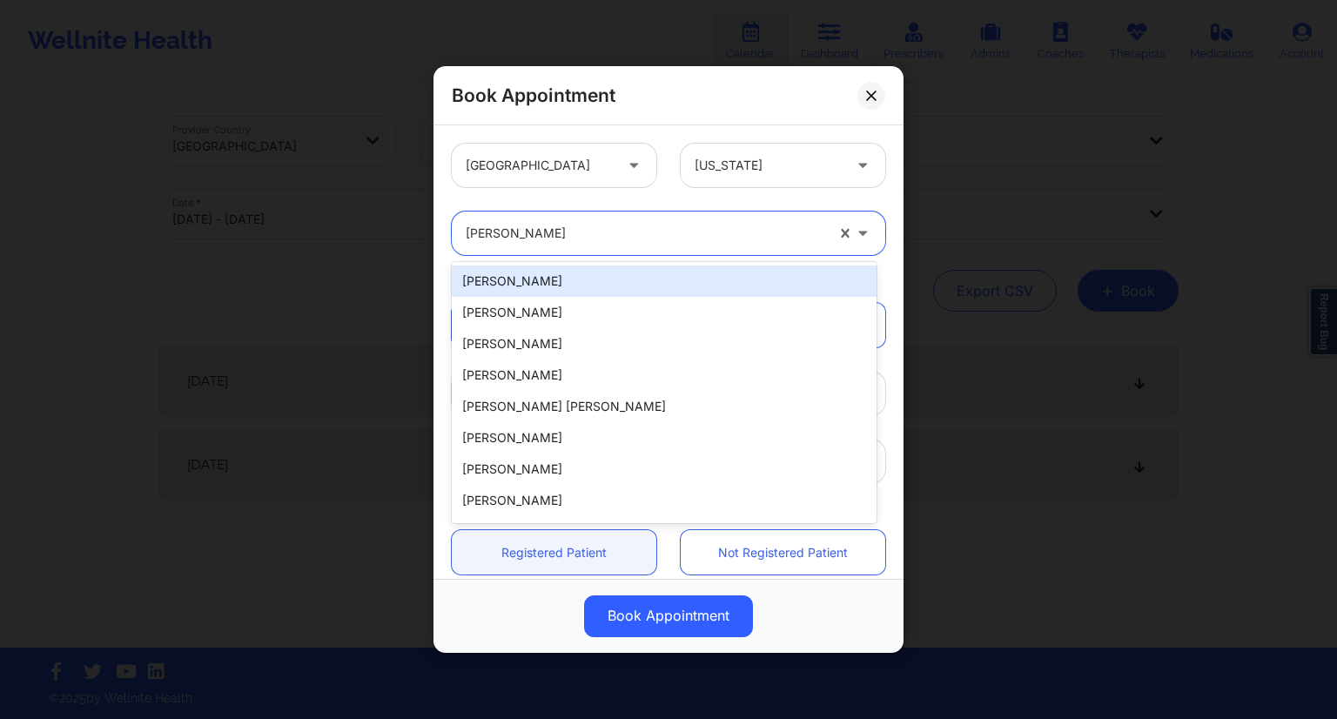
click at [655, 212] on div "[PERSON_NAME]" at bounding box center [645, 233] width 359 height 44
click at [599, 206] on div "20 results available. Use Up and Down to choose options, press Enter to select …" at bounding box center [669, 233] width 458 height 68
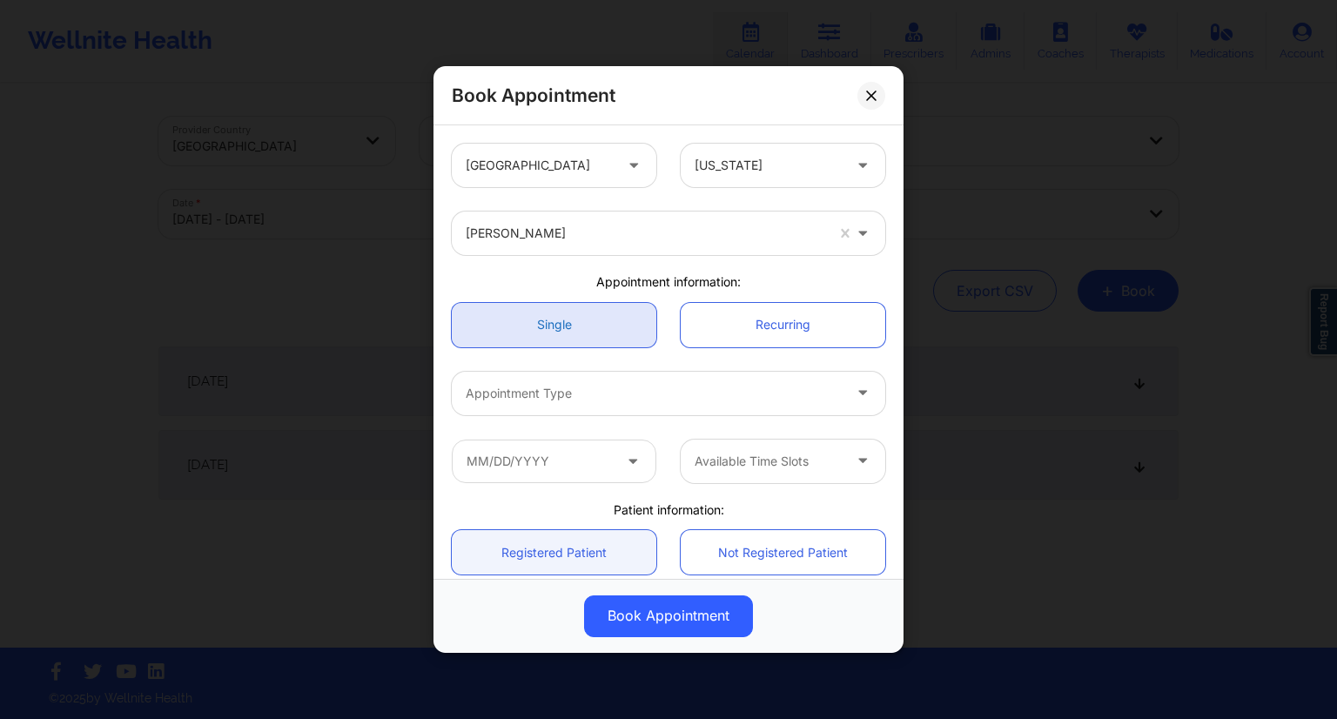
scroll to position [87, 0]
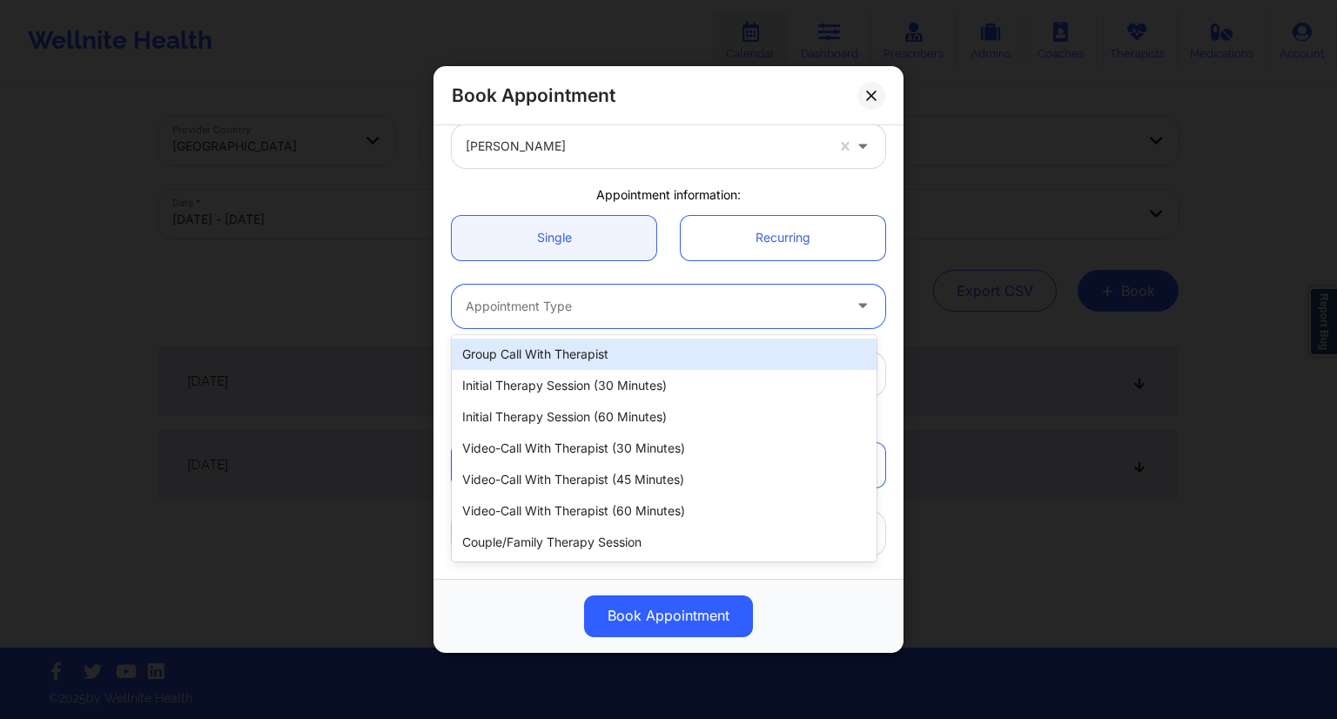
click at [555, 311] on div at bounding box center [654, 306] width 376 height 21
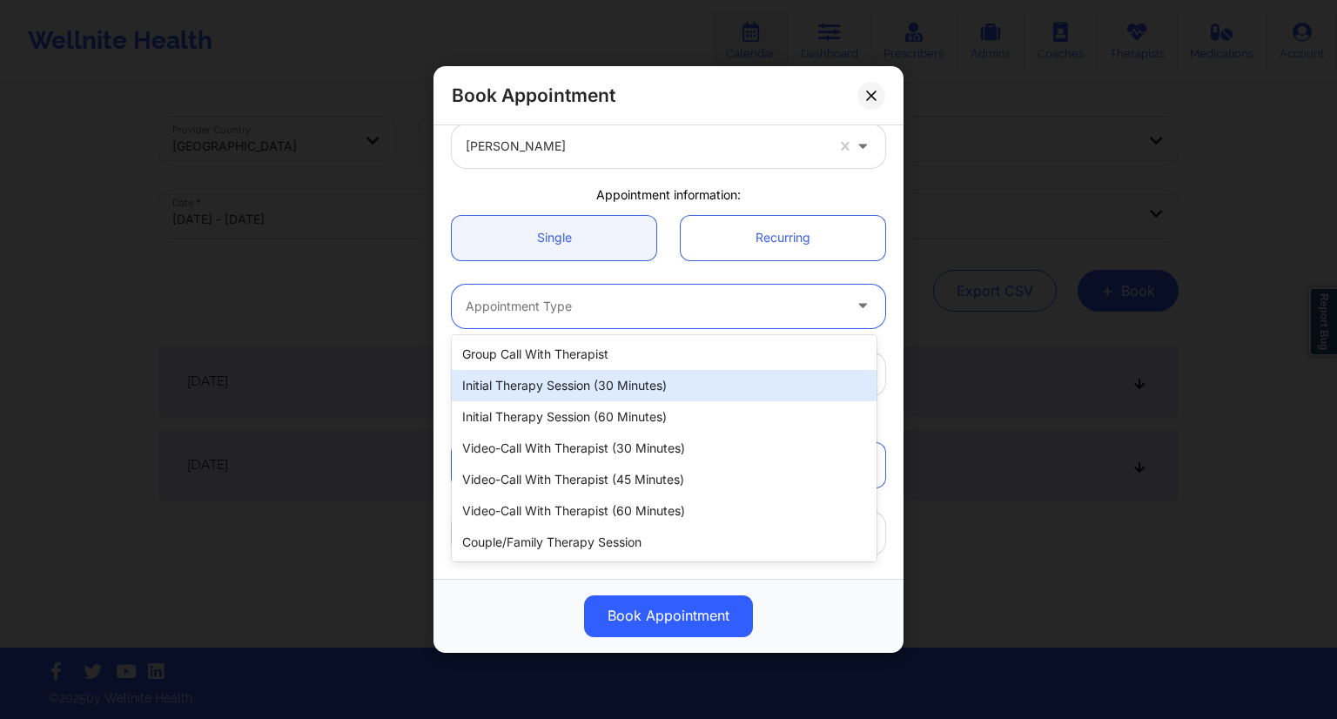
click at [549, 376] on div "Initial Therapy Session (30 minutes)" at bounding box center [664, 385] width 425 height 31
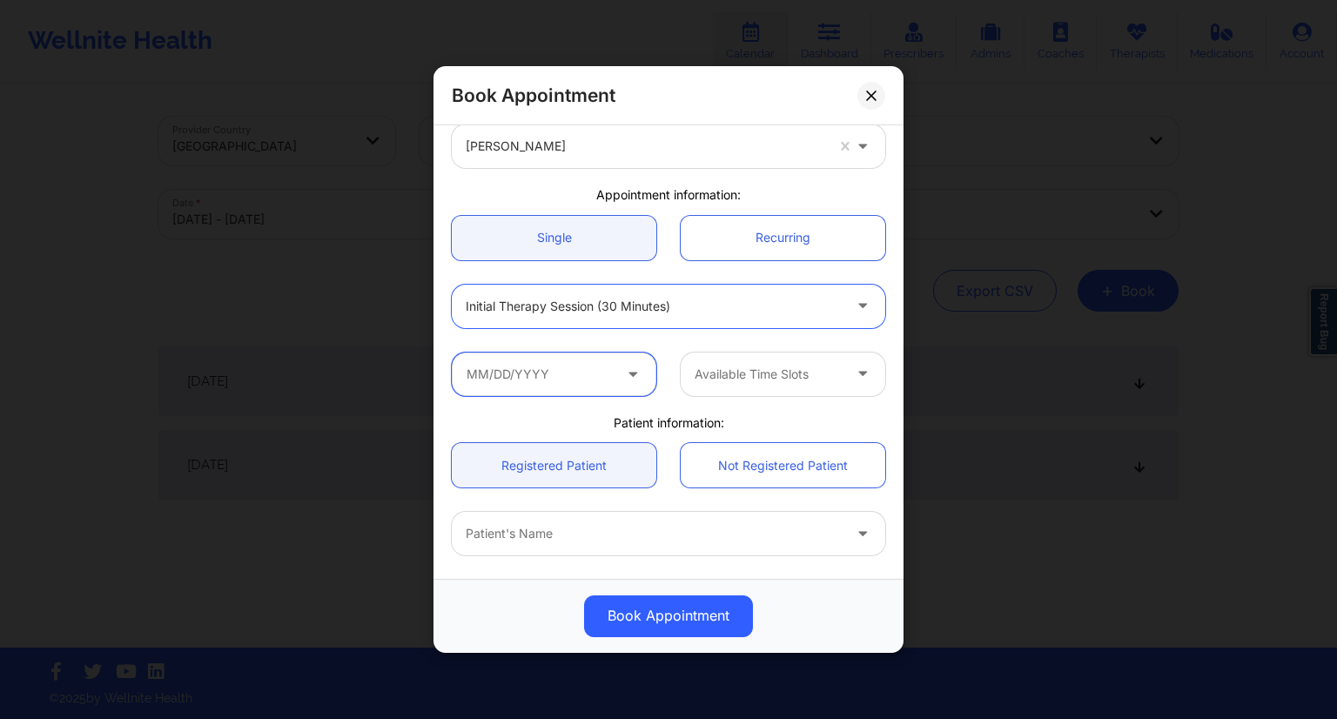
click at [592, 370] on input "text" at bounding box center [554, 374] width 205 height 44
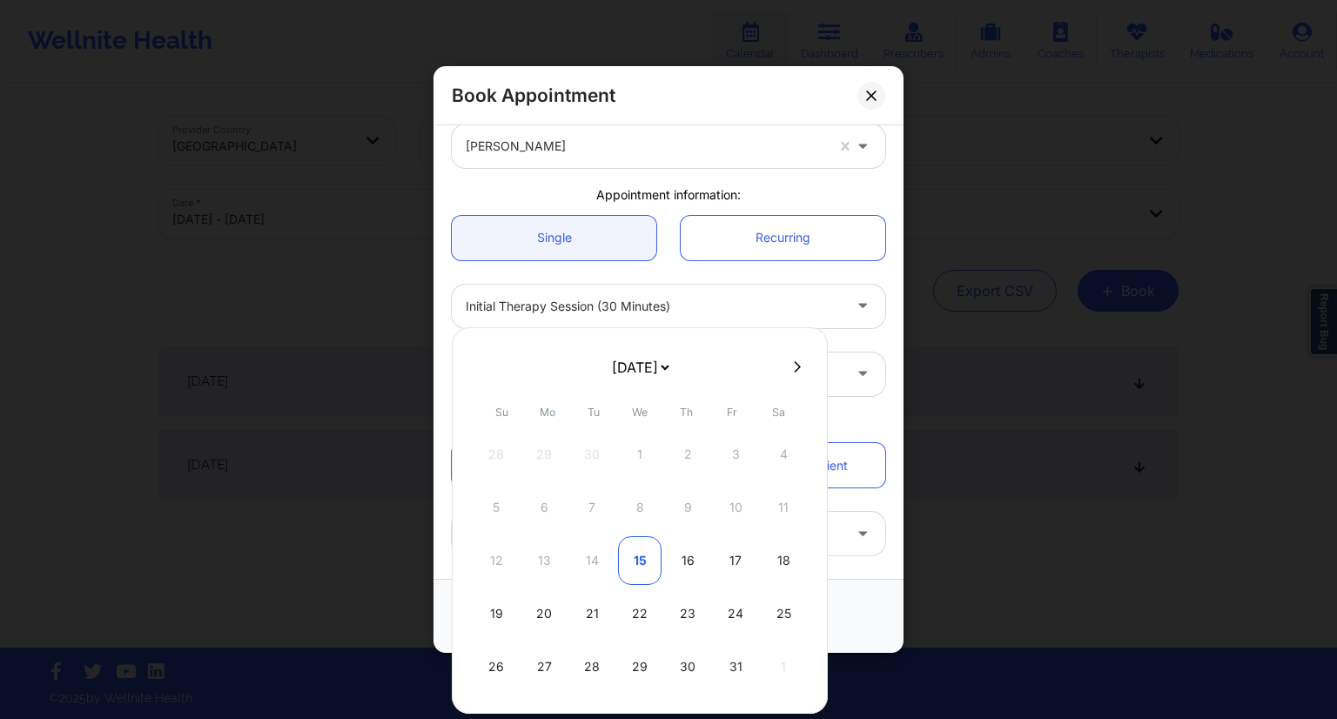
click at [641, 565] on div "15" at bounding box center [640, 560] width 44 height 49
type input "[DATE]"
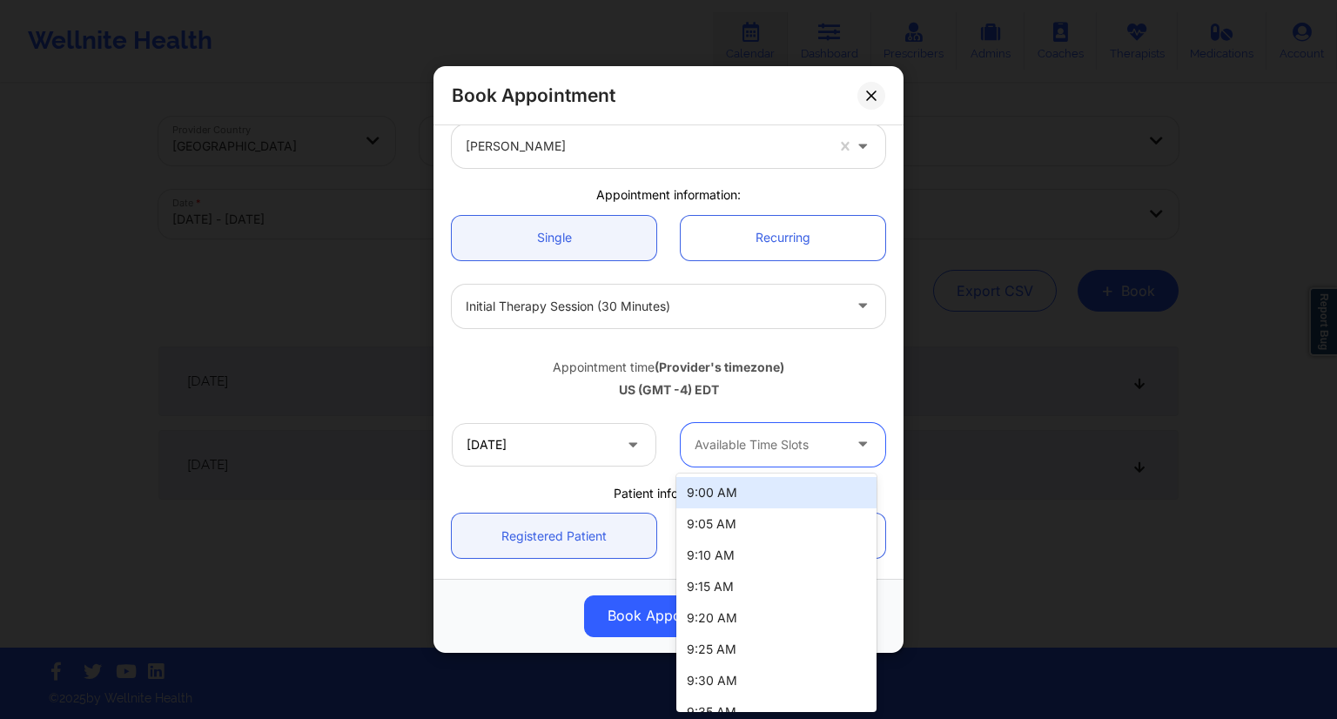
click at [749, 434] on div at bounding box center [768, 444] width 147 height 21
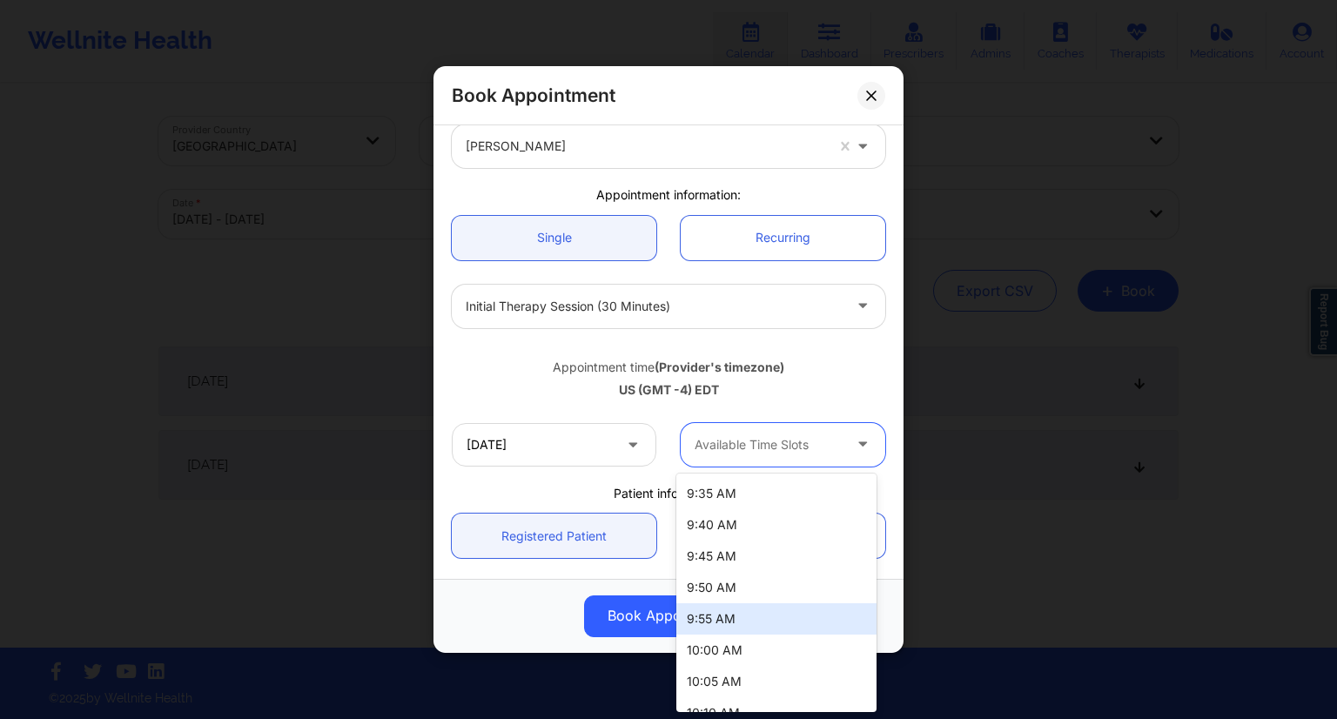
scroll to position [0, 0]
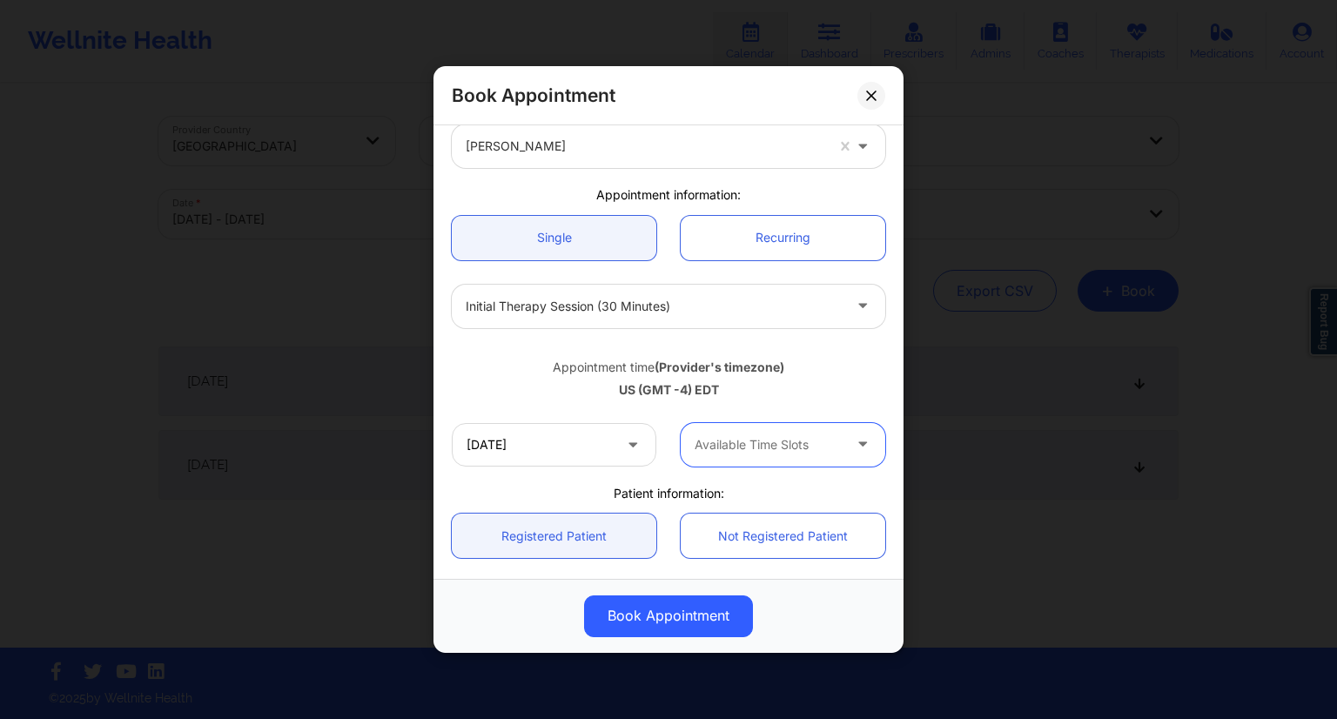
drag, startPoint x: 775, startPoint y: 453, endPoint x: 783, endPoint y: 431, distance: 23.9
click at [775, 453] on div at bounding box center [768, 444] width 147 height 21
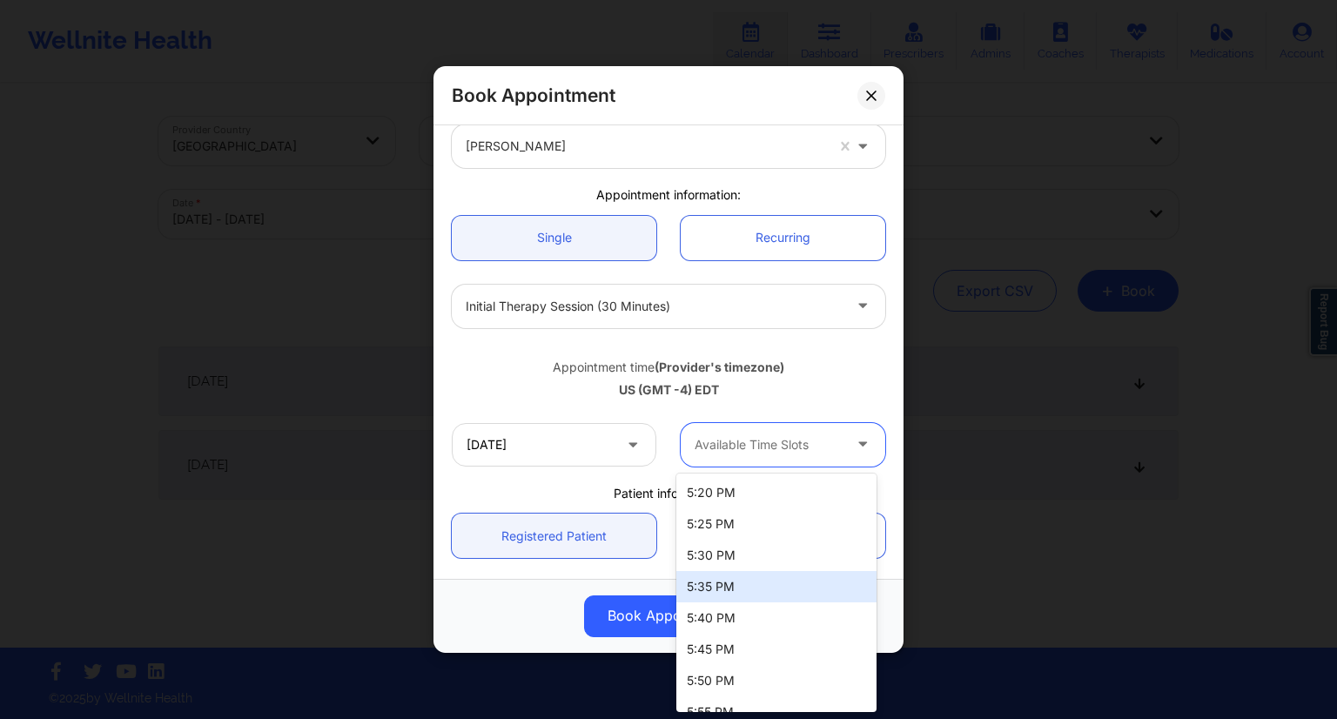
scroll to position [3307, 0]
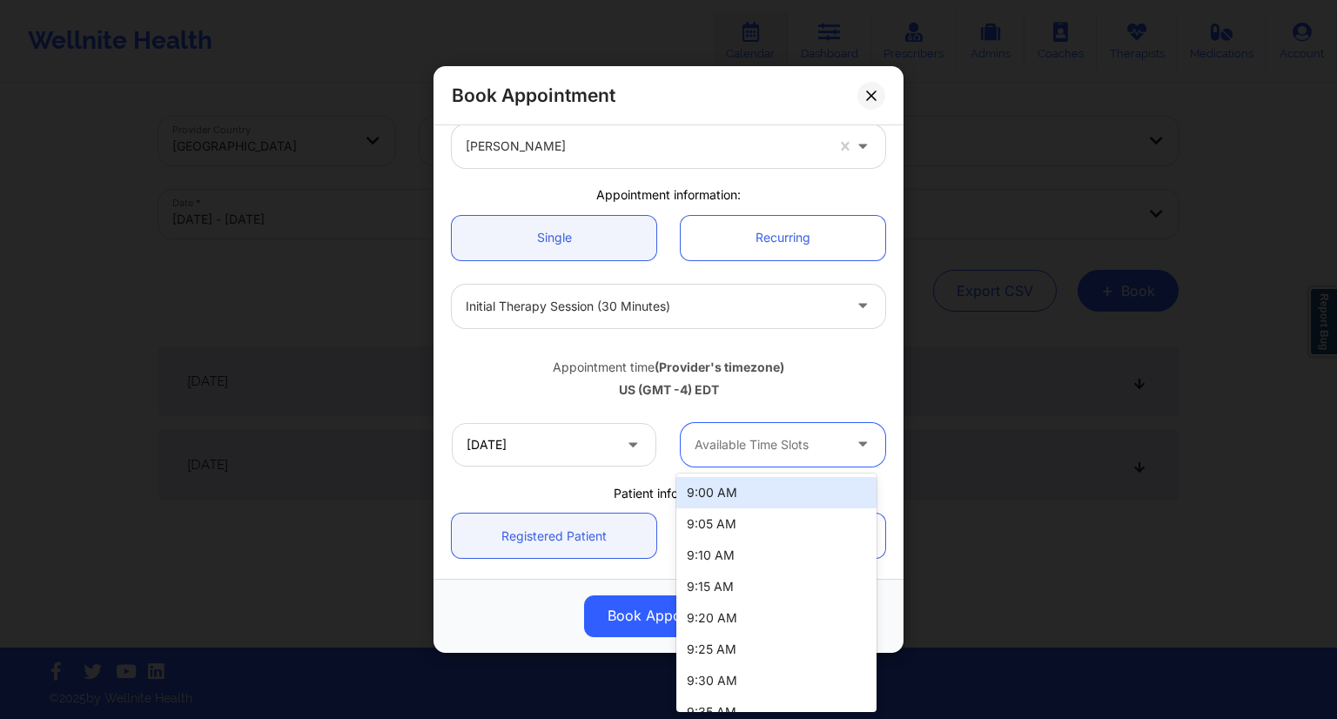
click at [795, 440] on div at bounding box center [768, 444] width 147 height 21
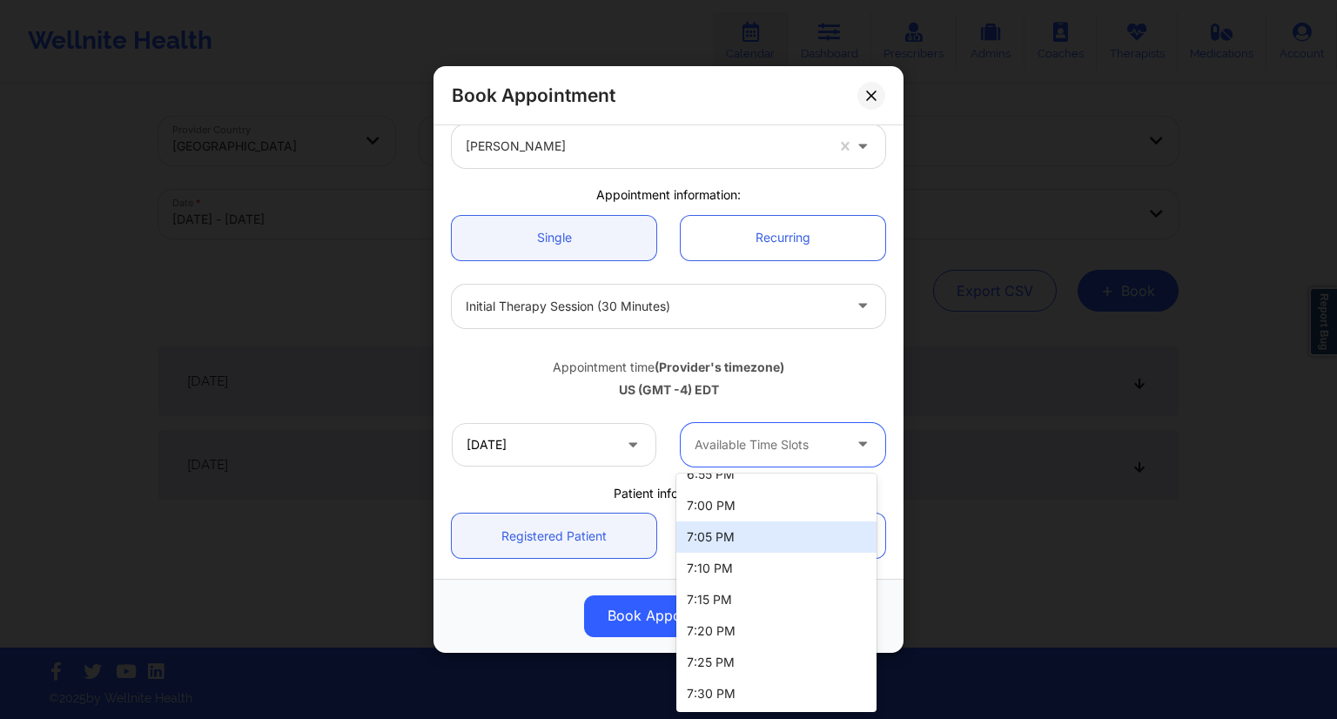
click at [515, 354] on div "Appointment time (Provider's timezone) [GEOGRAPHIC_DATA] (GMT -4) EDT" at bounding box center [669, 375] width 458 height 46
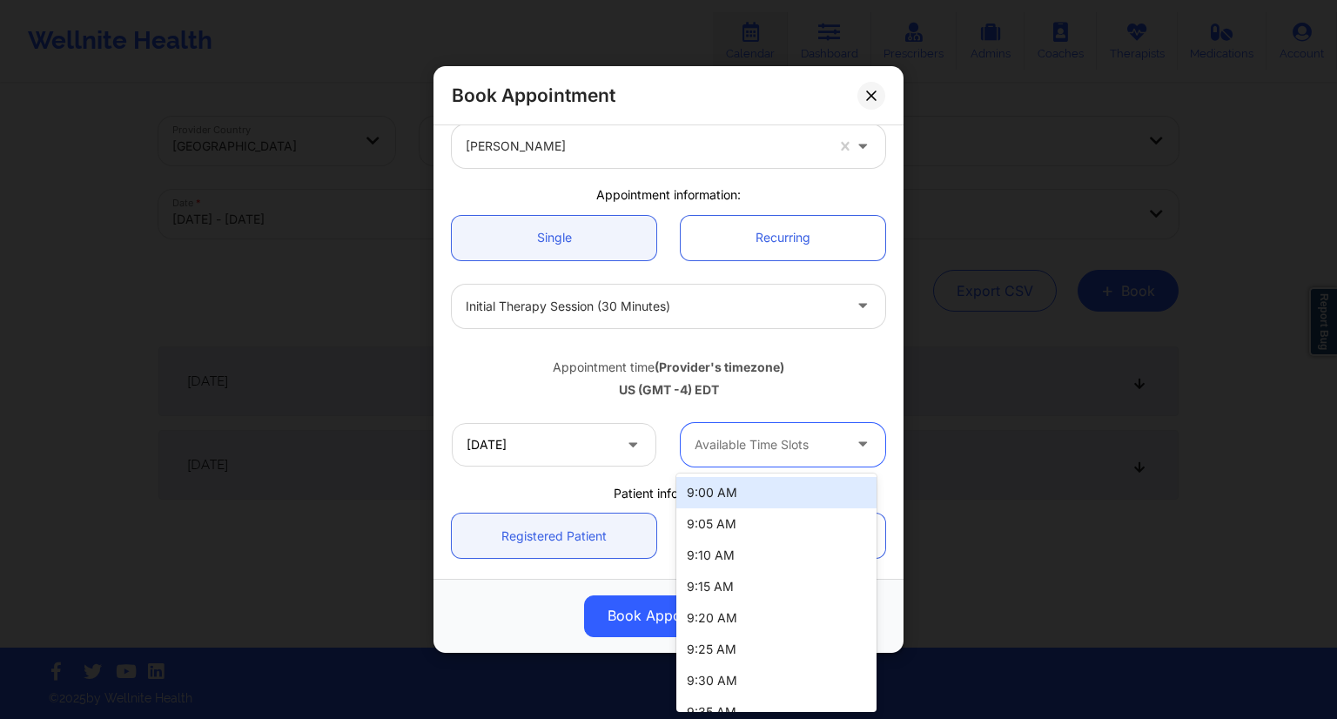
click at [819, 449] on div at bounding box center [768, 444] width 147 height 21
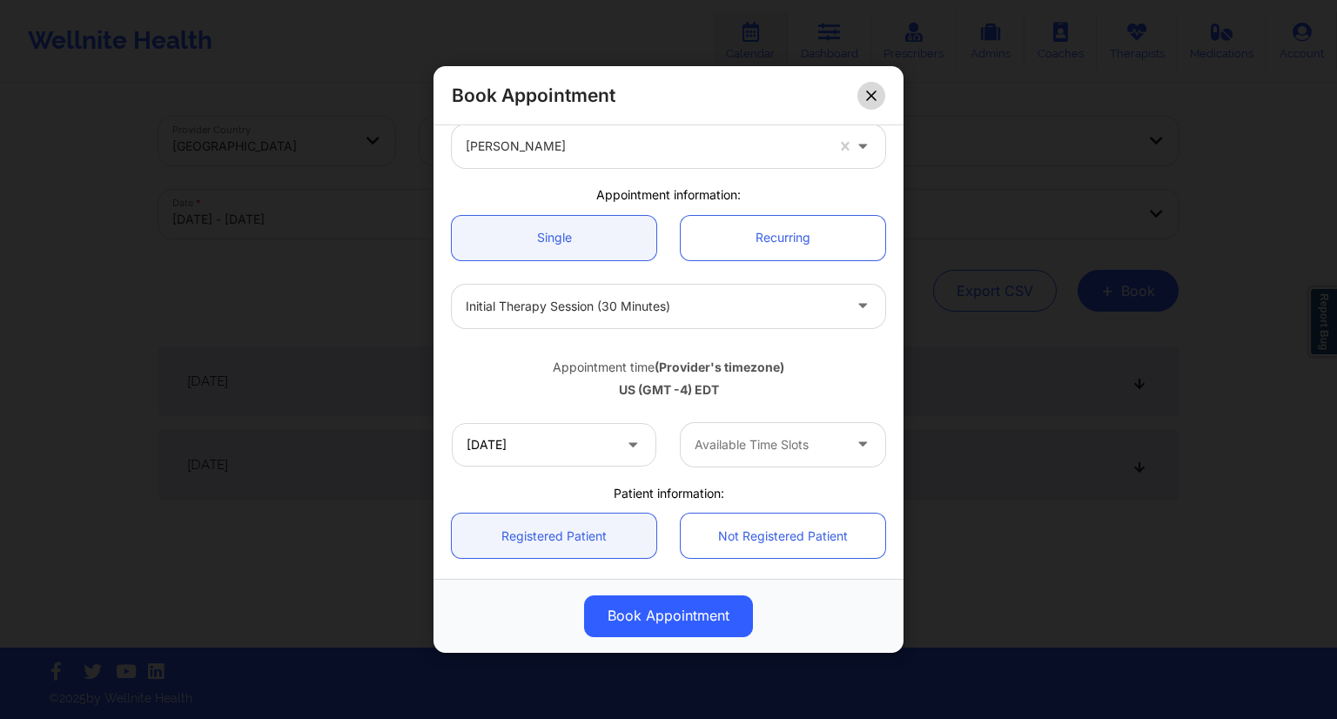
click at [877, 91] on button at bounding box center [871, 96] width 28 height 28
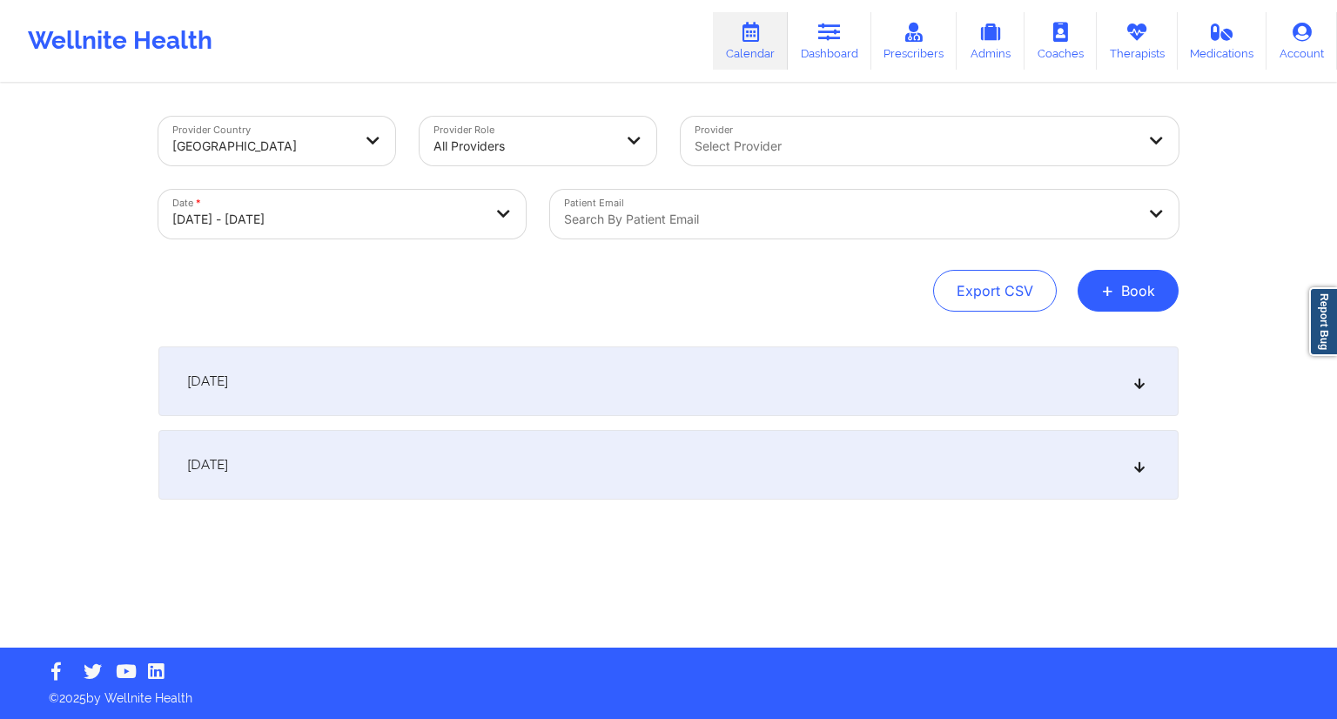
click at [339, 225] on body "Wellnite Health Calendar Dashboard Prescribers Admins Coaches Therapists Medica…" at bounding box center [668, 359] width 1337 height 719
select select "2025-9"
select select "2025-10"
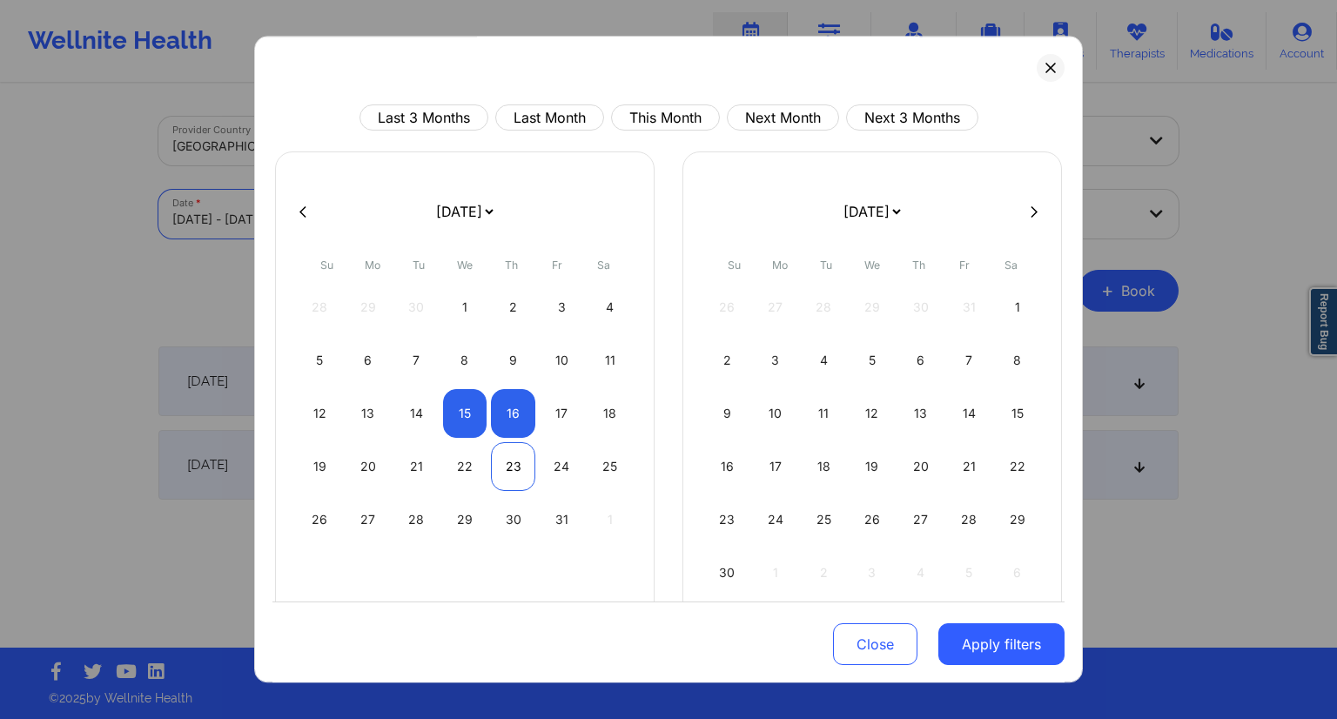
click at [493, 469] on div "23" at bounding box center [513, 466] width 44 height 49
select select "2025-9"
select select "2025-10"
click at [560, 473] on div "24" at bounding box center [562, 466] width 44 height 49
select select "2025-9"
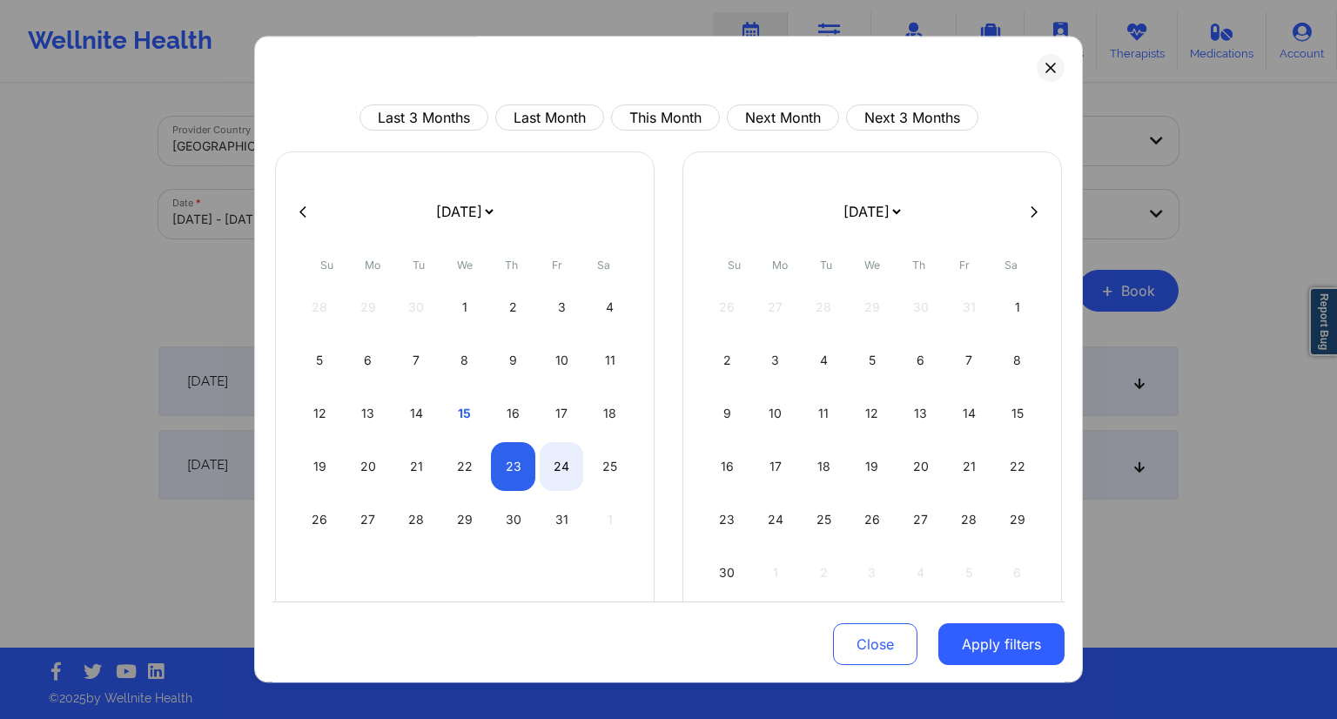
select select "2025-10"
click at [974, 638] on button "Apply filters" at bounding box center [1001, 644] width 126 height 42
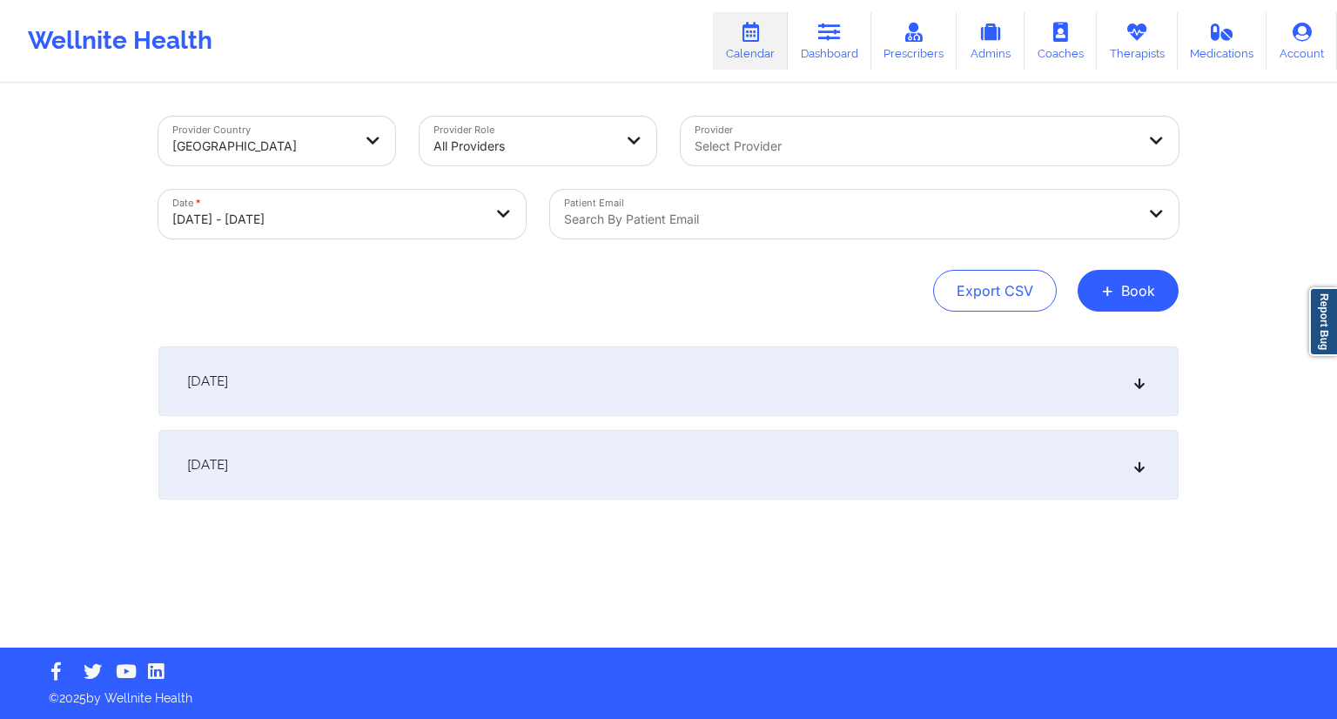
click at [721, 255] on div "Provider Country [GEOGRAPHIC_DATA] Provider Role All Providers Provider Select …" at bounding box center [668, 214] width 1020 height 195
click at [718, 225] on div at bounding box center [849, 219] width 571 height 21
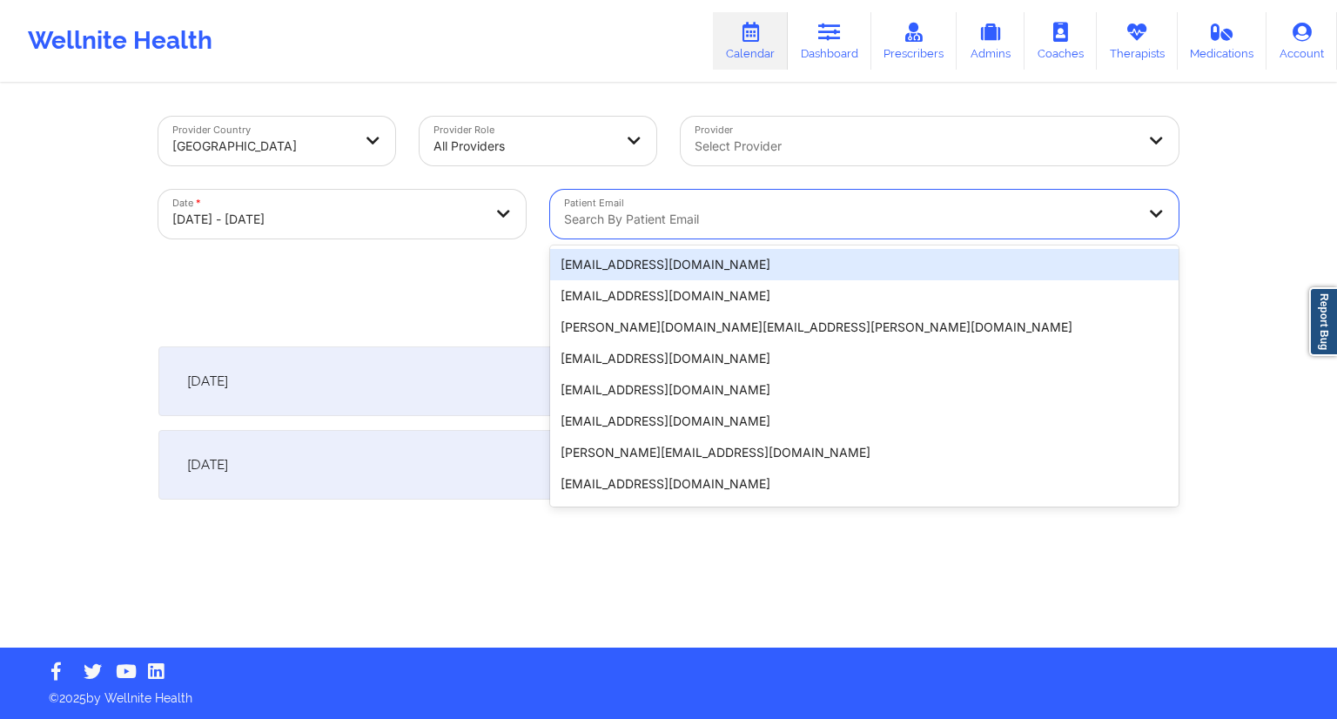
paste input "[EMAIL_ADDRESS][DOMAIN_NAME]"
type input "[EMAIL_ADDRESS][DOMAIN_NAME]"
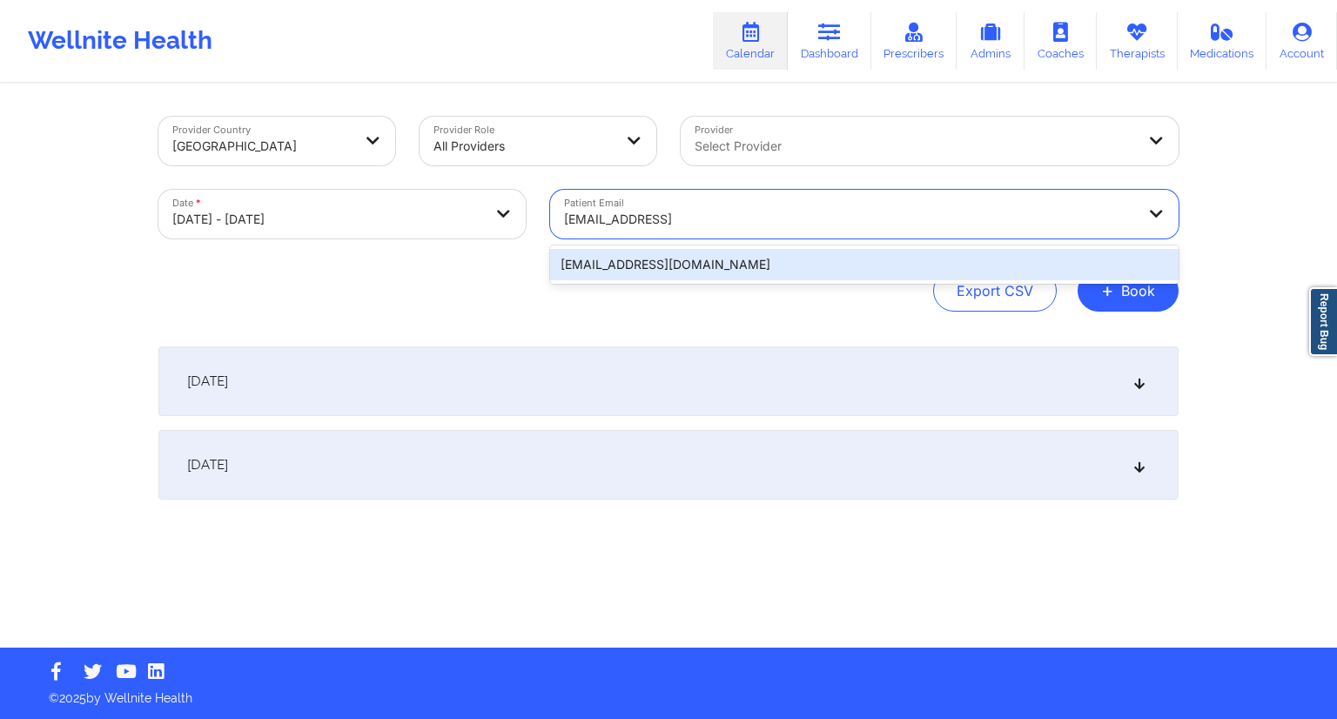
click at [682, 266] on div "[EMAIL_ADDRESS][DOMAIN_NAME]" at bounding box center [864, 264] width 628 height 31
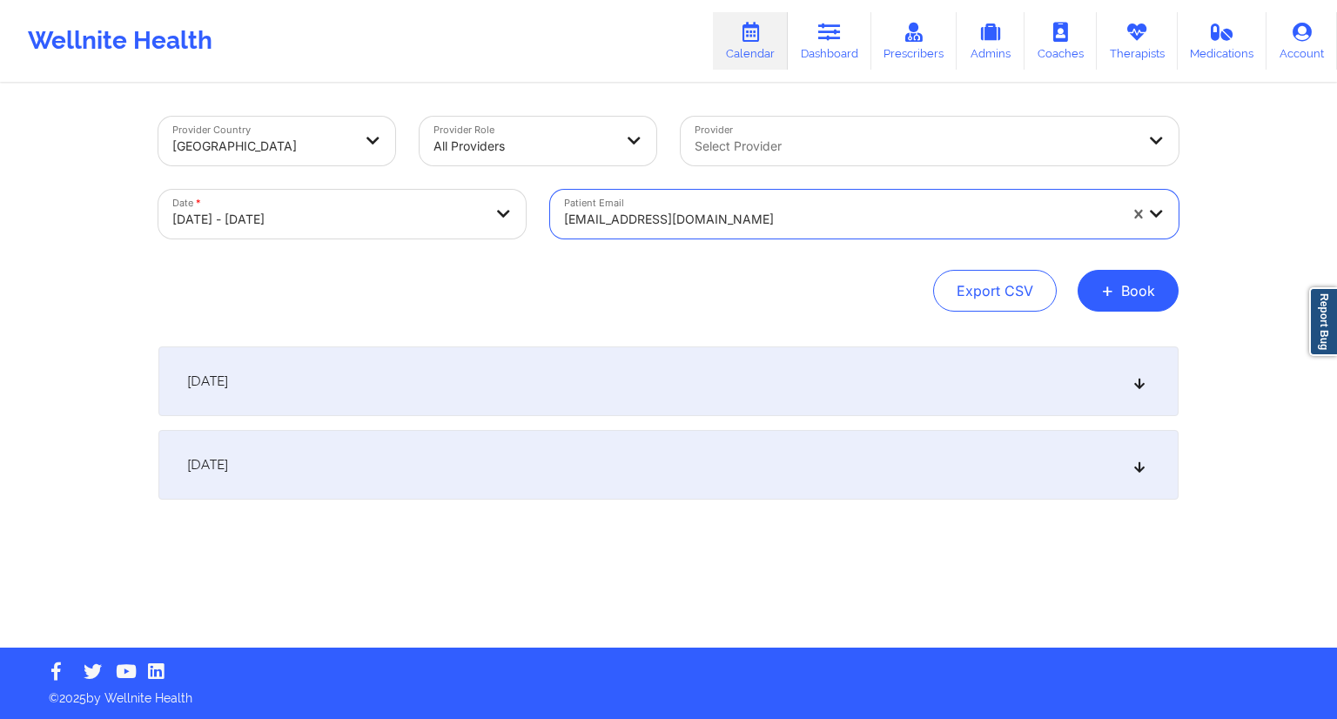
click at [446, 386] on div "[DATE]" at bounding box center [668, 381] width 1020 height 70
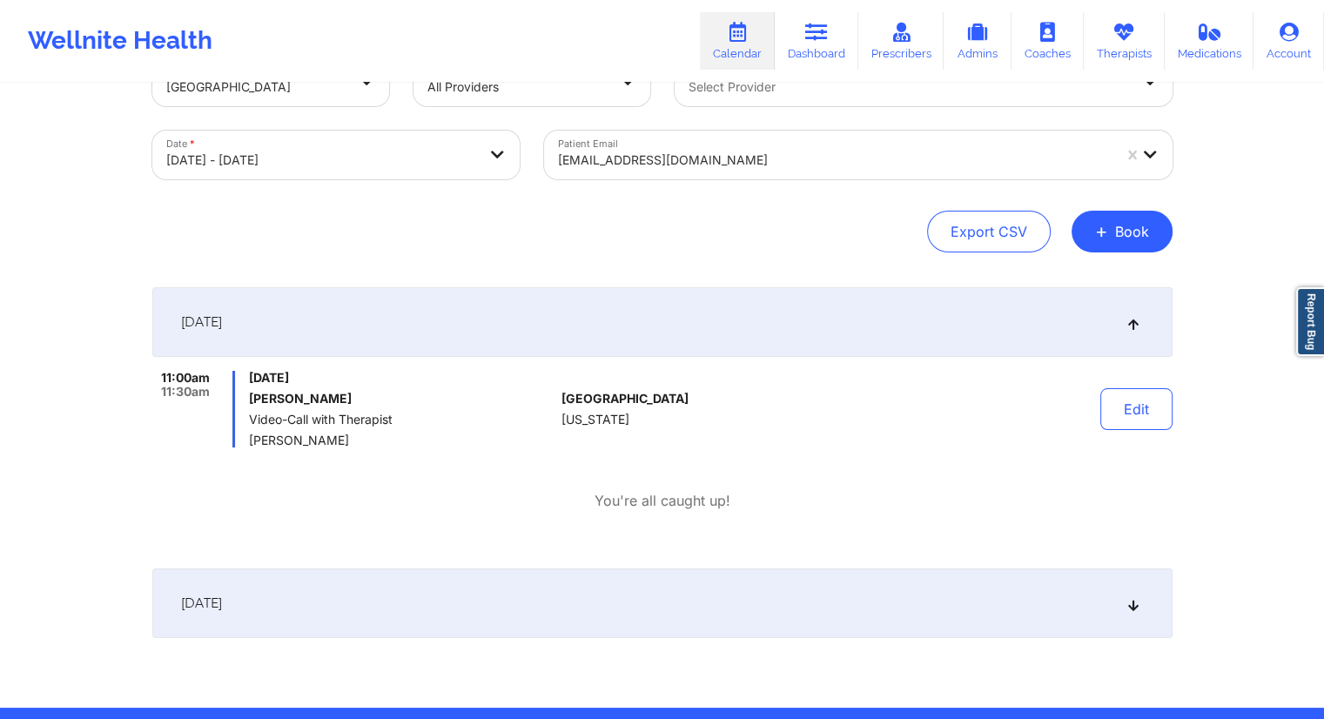
scroll to position [118, 0]
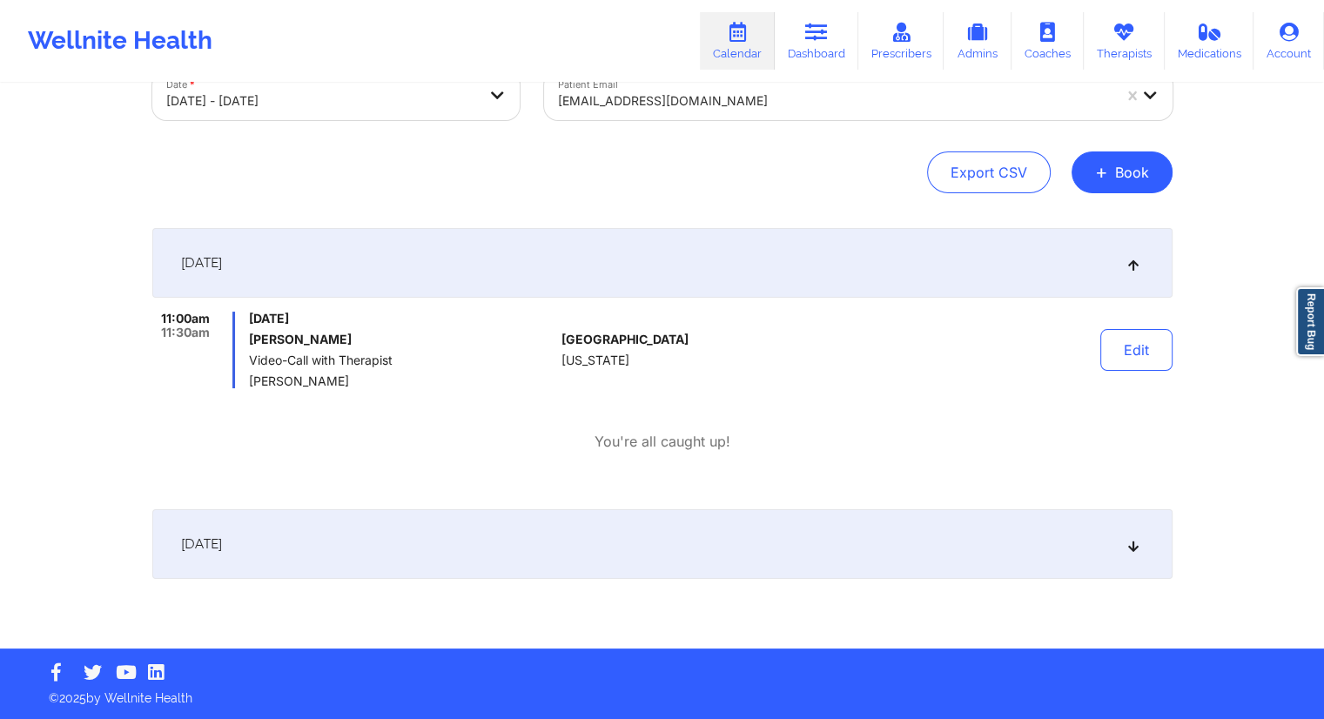
click at [393, 562] on div "[DATE]" at bounding box center [662, 544] width 1020 height 70
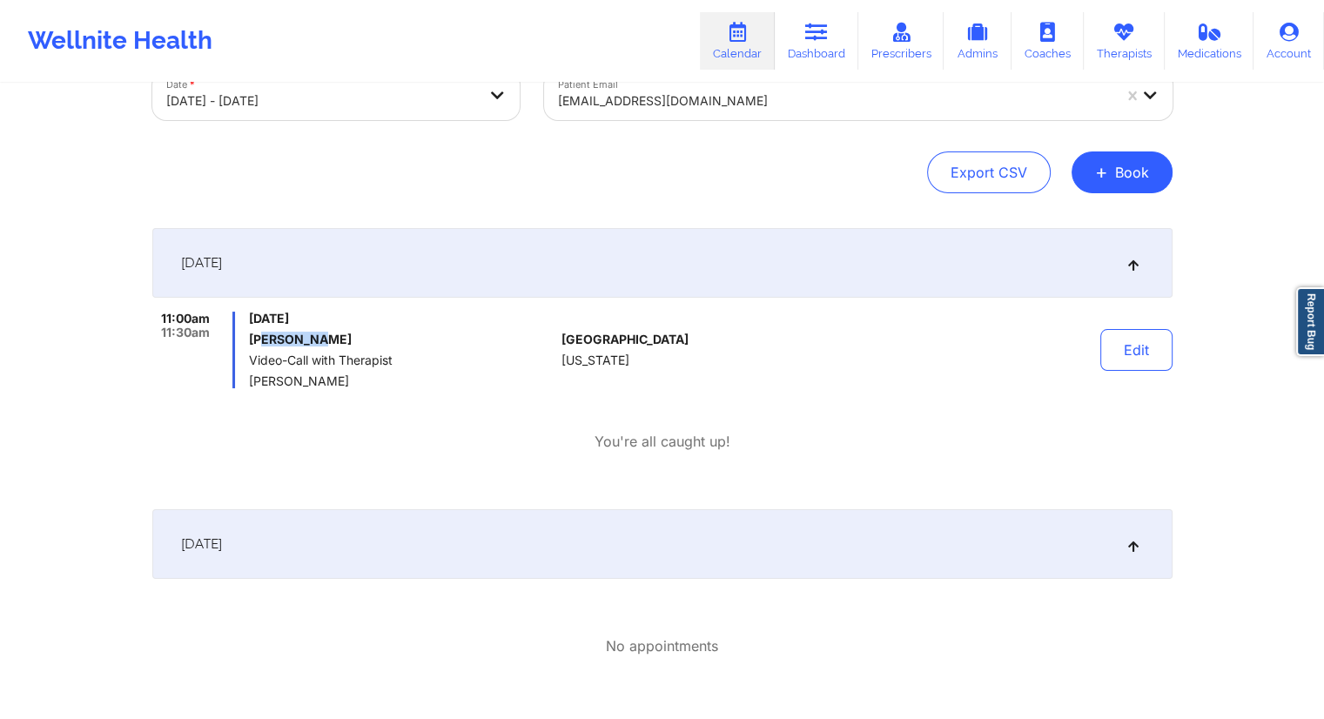
drag, startPoint x: 359, startPoint y: 336, endPoint x: 264, endPoint y: 335, distance: 94.9
click at [264, 335] on h6 "[PERSON_NAME]" at bounding box center [401, 339] width 305 height 14
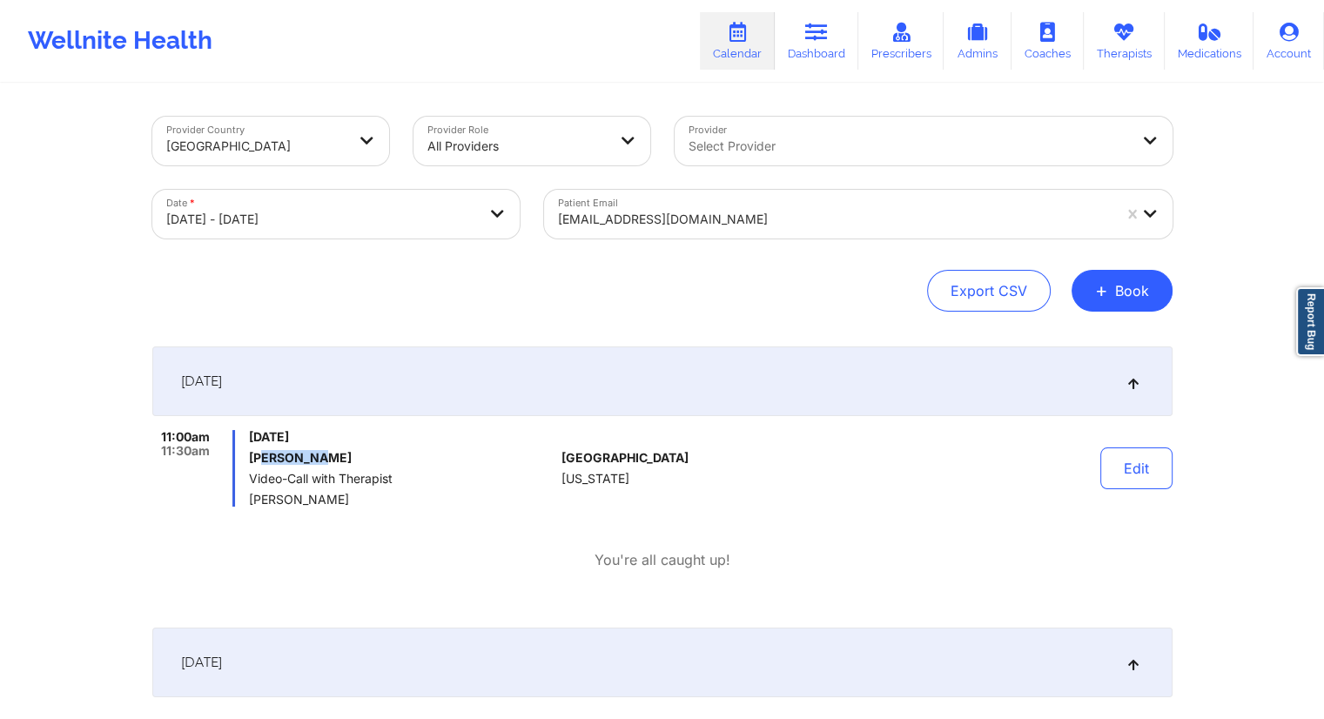
scroll to position [0, 0]
click at [811, 44] on link "Dashboard" at bounding box center [817, 40] width 84 height 57
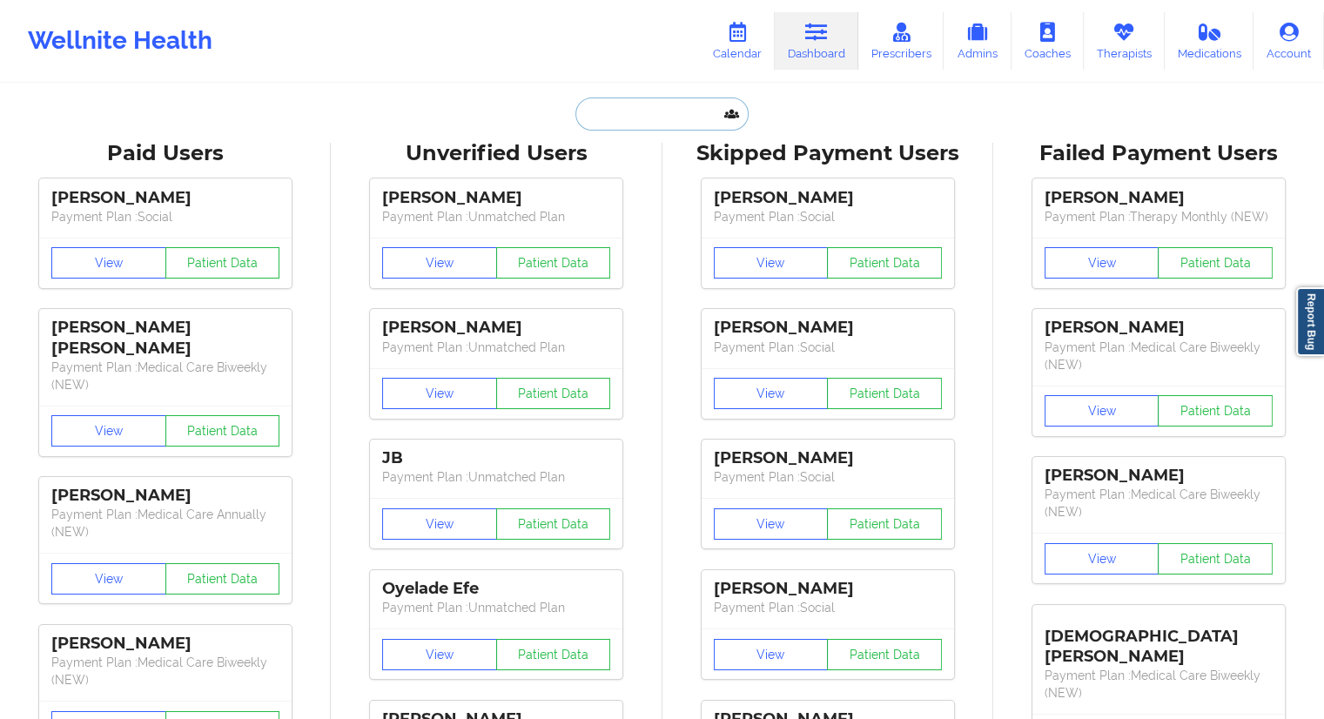
click at [629, 113] on input "text" at bounding box center [661, 113] width 172 height 33
paste input "[EMAIL_ADDRESS][DOMAIN_NAME]"
type input "[EMAIL_ADDRESS][DOMAIN_NAME]"
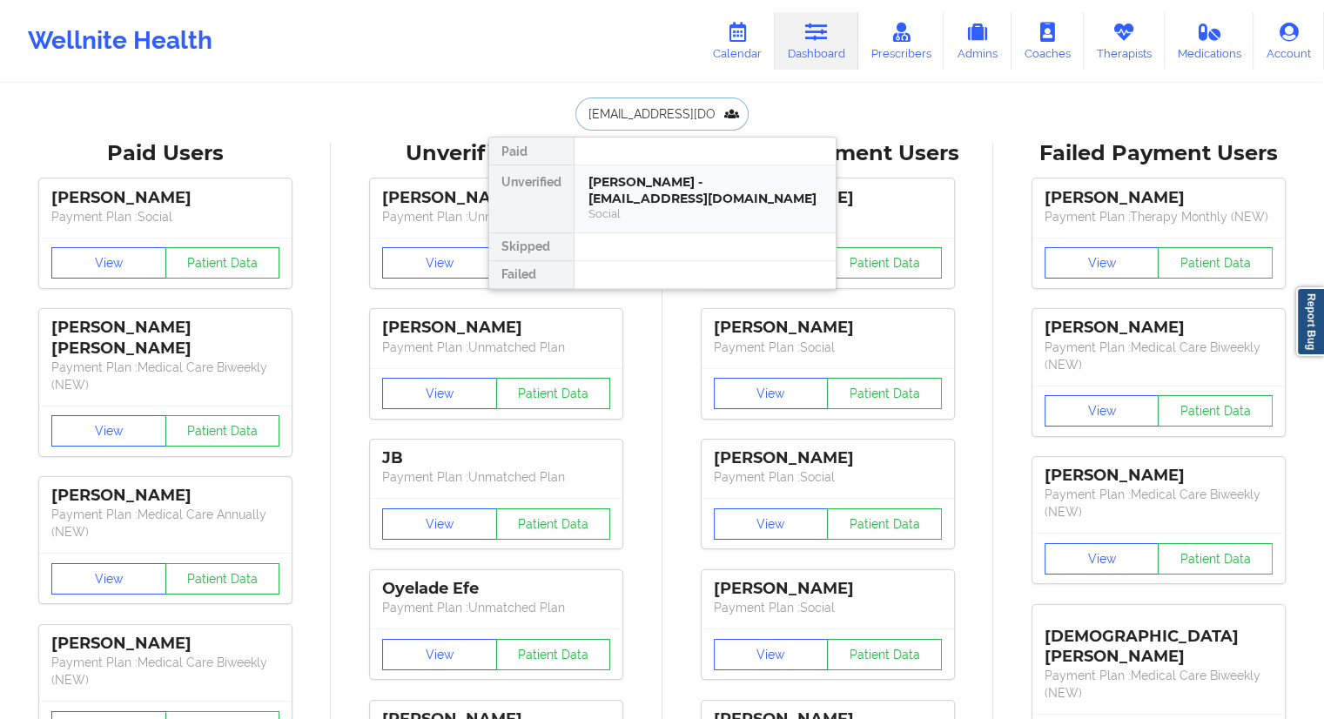
click at [635, 174] on div "[PERSON_NAME] - [EMAIL_ADDRESS][DOMAIN_NAME]" at bounding box center [704, 190] width 233 height 32
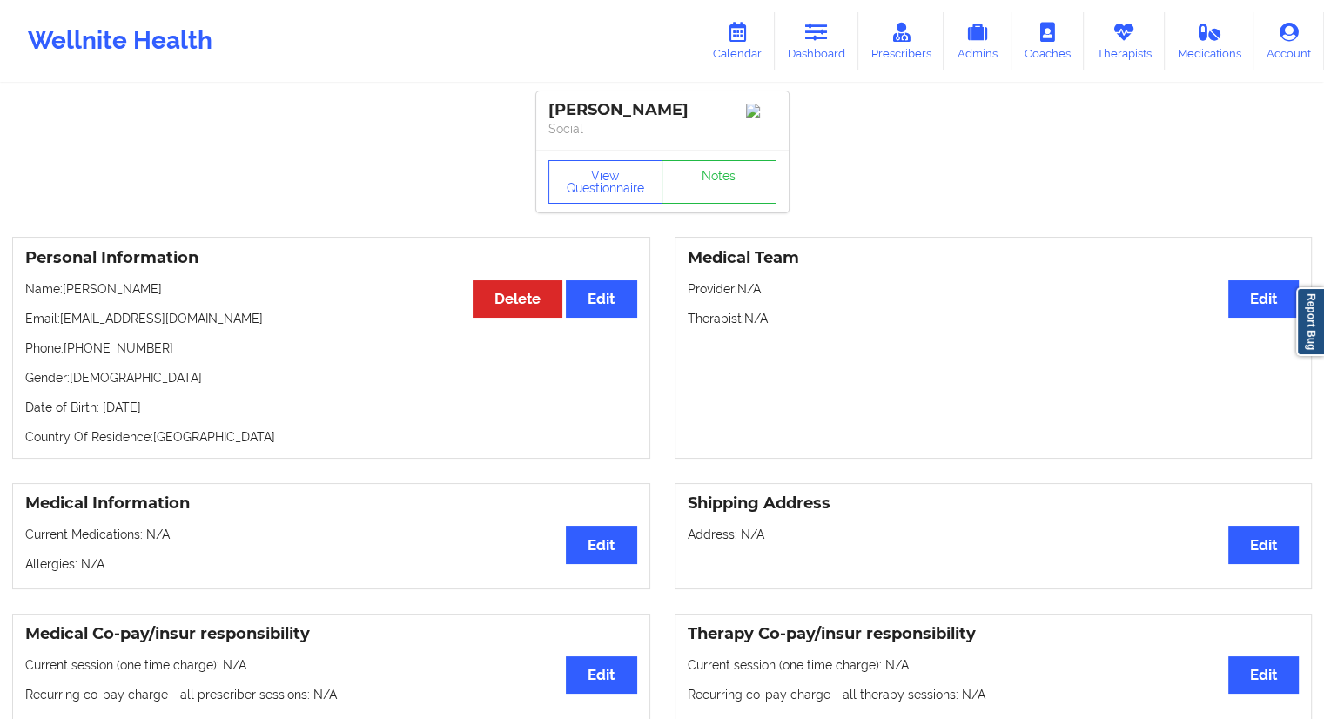
drag, startPoint x: 156, startPoint y: 290, endPoint x: 147, endPoint y: 300, distance: 13.6
click at [150, 293] on p "Name: [PERSON_NAME]" at bounding box center [331, 288] width 612 height 17
drag, startPoint x: 163, startPoint y: 357, endPoint x: 69, endPoint y: 356, distance: 94.0
click at [69, 356] on p "Phone: [PHONE_NUMBER]" at bounding box center [331, 347] width 612 height 17
drag, startPoint x: 150, startPoint y: 290, endPoint x: 66, endPoint y: 292, distance: 83.6
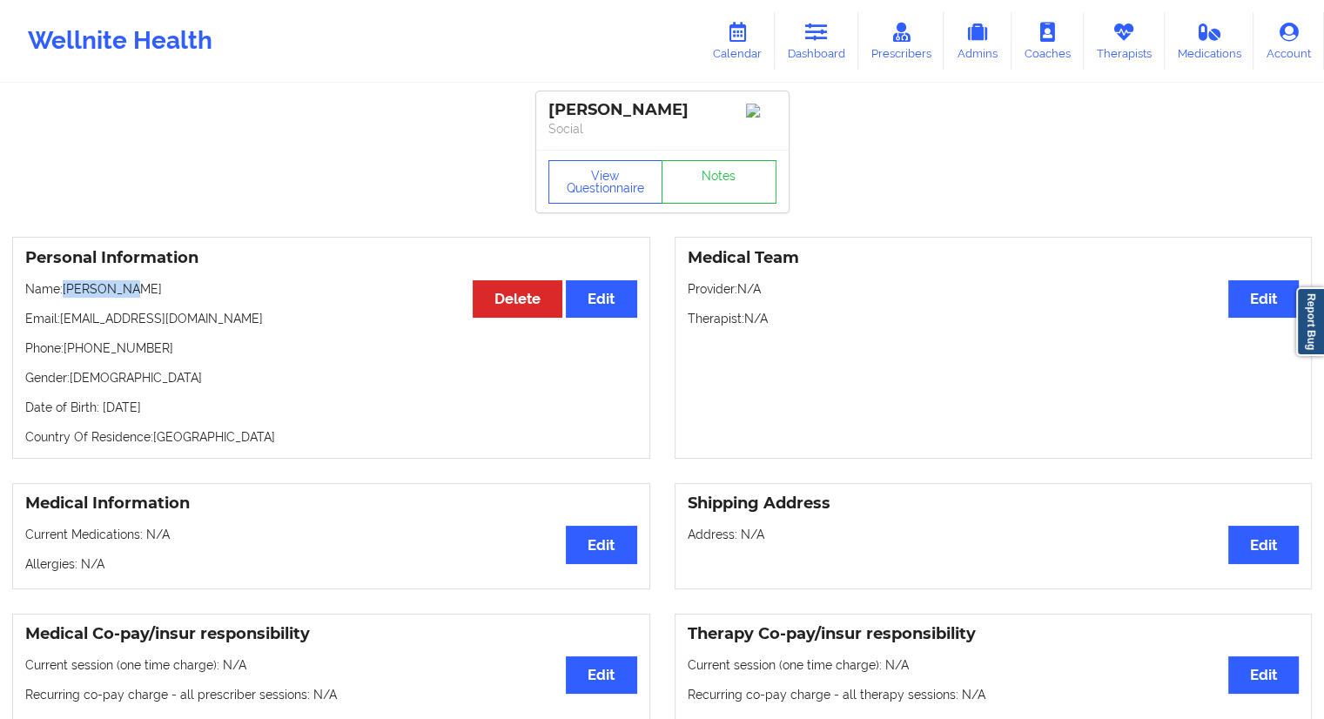
click at [66, 292] on p "Name: [PERSON_NAME]" at bounding box center [331, 288] width 612 height 17
click at [831, 58] on link "Dashboard" at bounding box center [817, 40] width 84 height 57
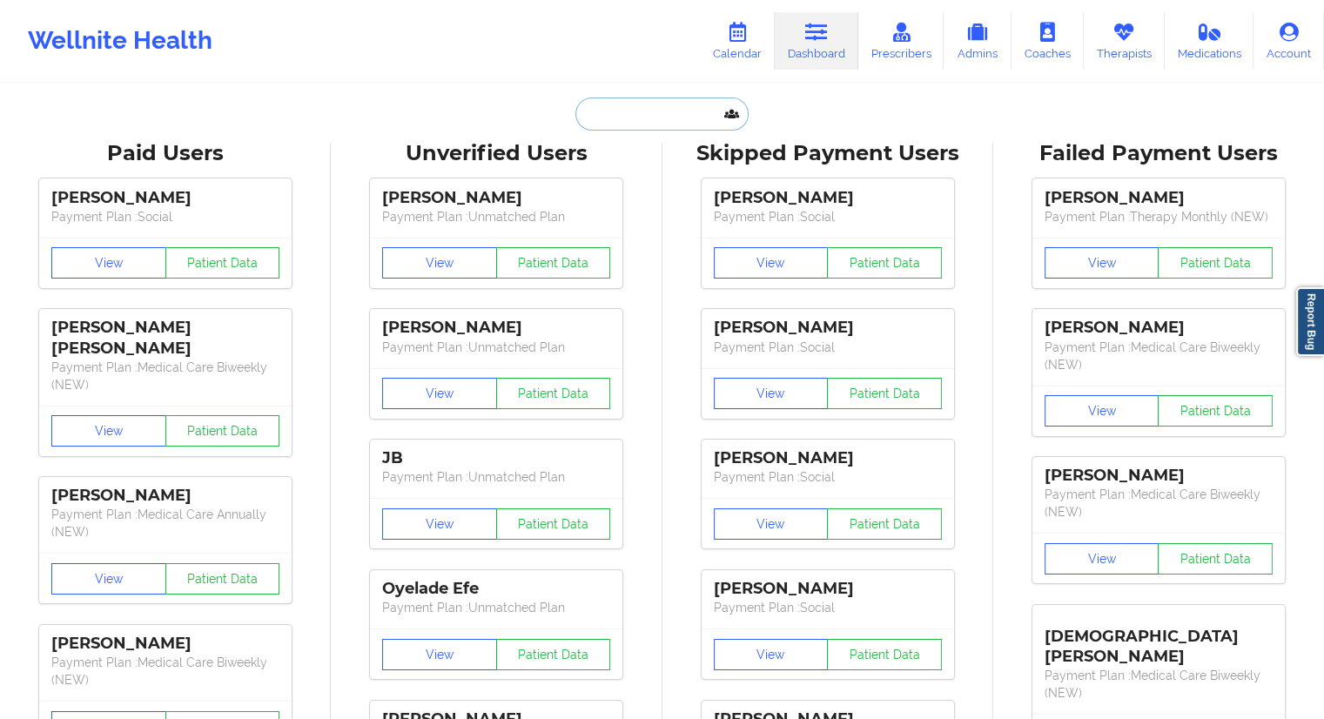
click at [629, 116] on input "text" at bounding box center [661, 113] width 172 height 33
paste input "[PERSON_NAME]"
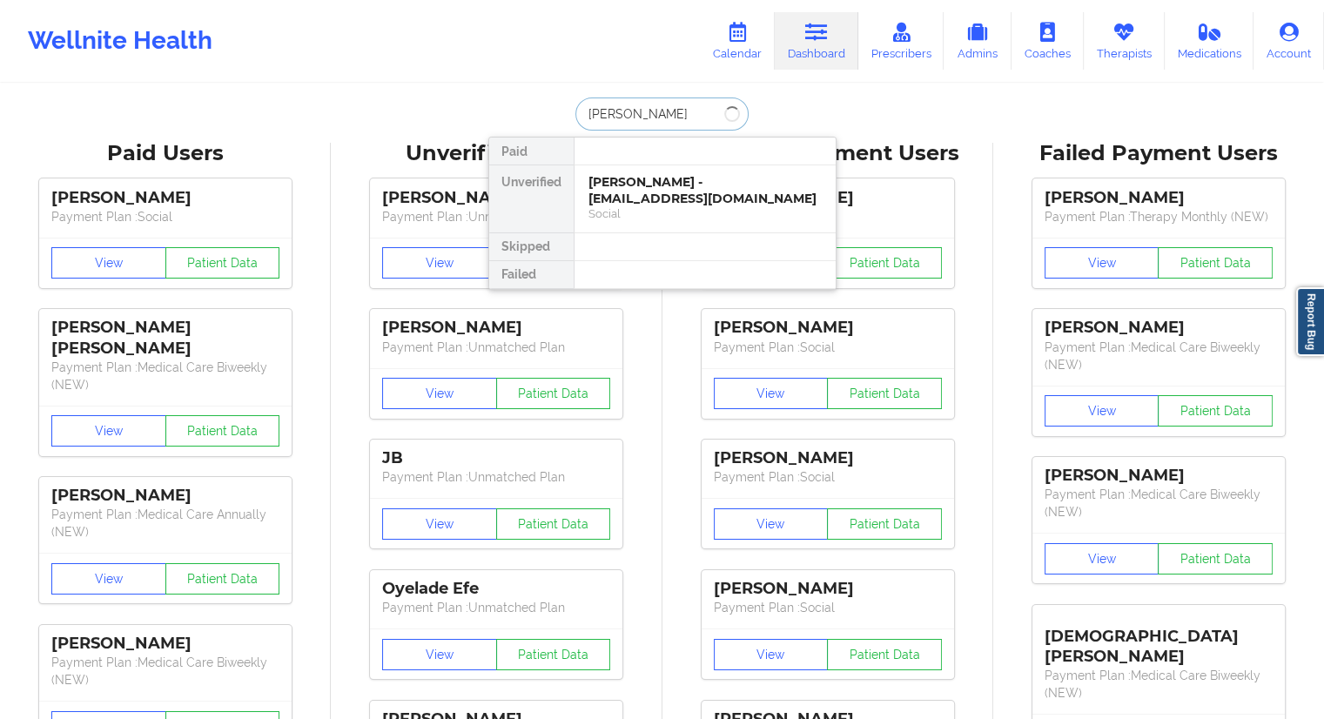
drag, startPoint x: 707, startPoint y: 115, endPoint x: 564, endPoint y: 123, distance: 143.0
click at [564, 123] on div "[PERSON_NAME] Paid Unverified [PERSON_NAME] - [EMAIL_ADDRESS][DOMAIN_NAME] Soci…" at bounding box center [662, 113] width 348 height 33
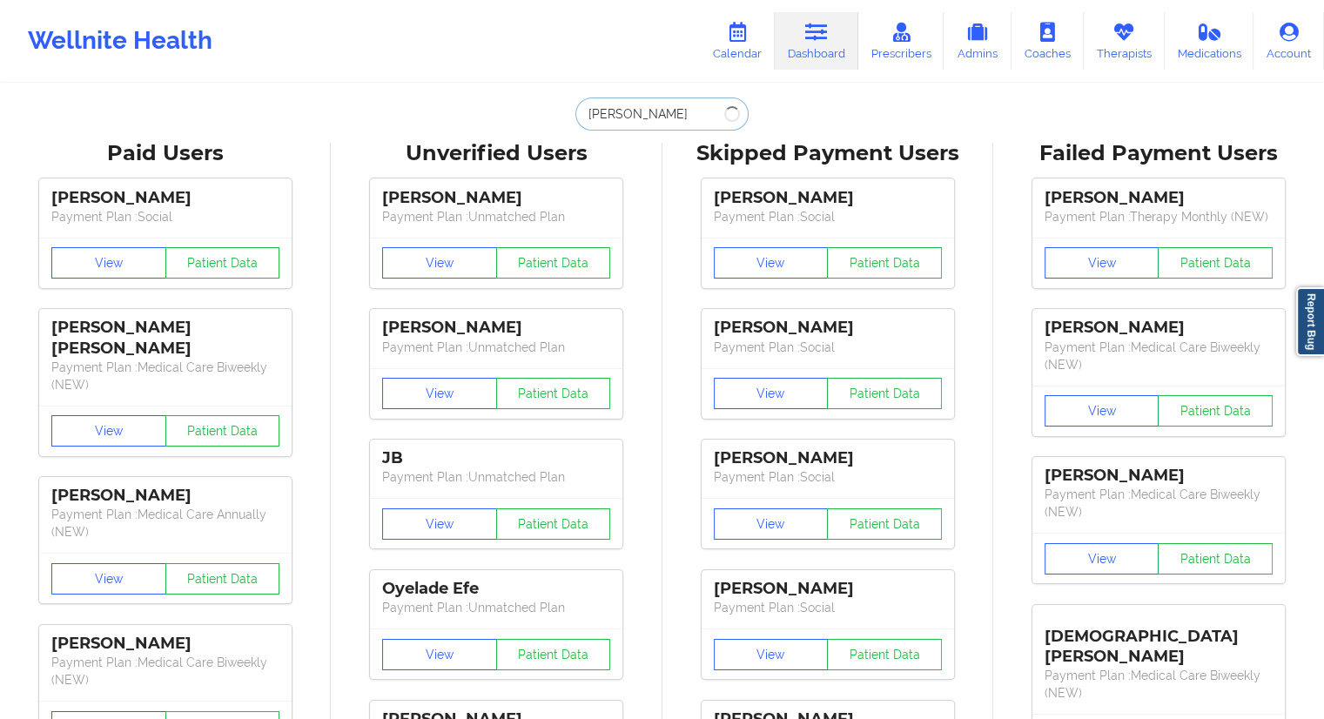
type input "[PERSON_NAME]"
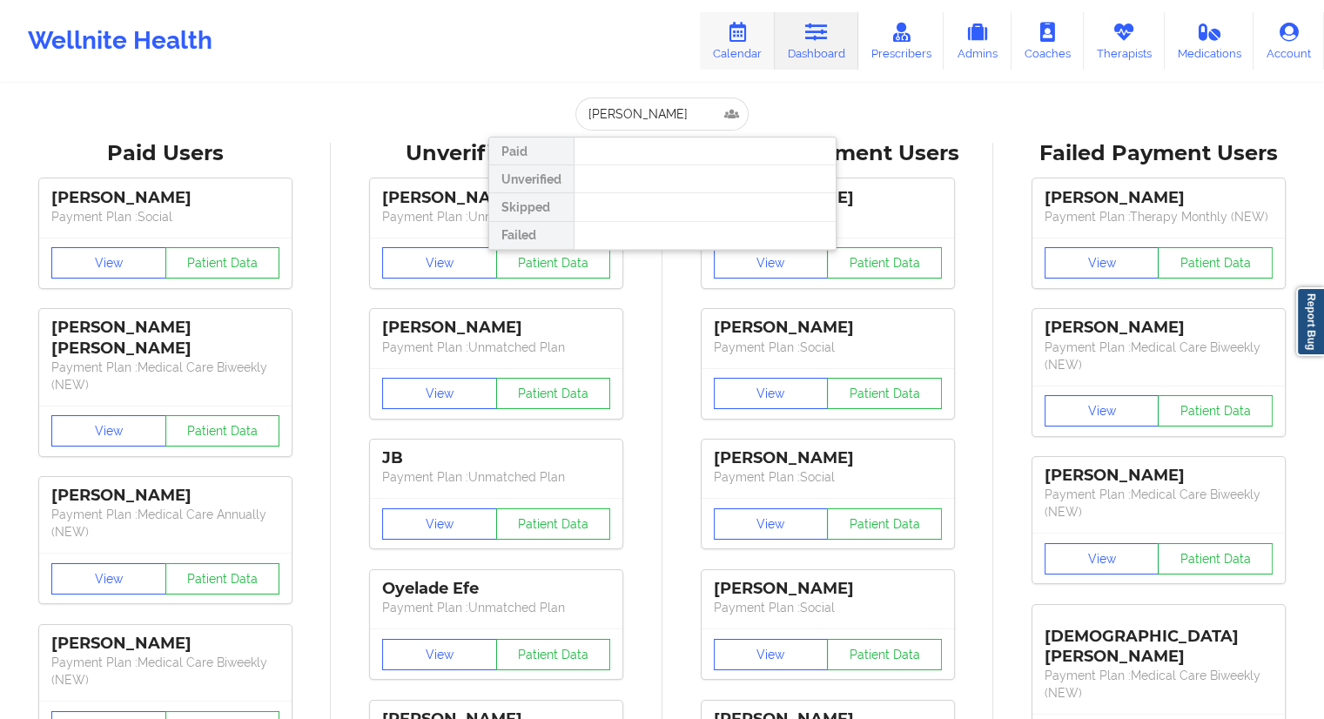
click at [742, 29] on icon at bounding box center [737, 32] width 23 height 19
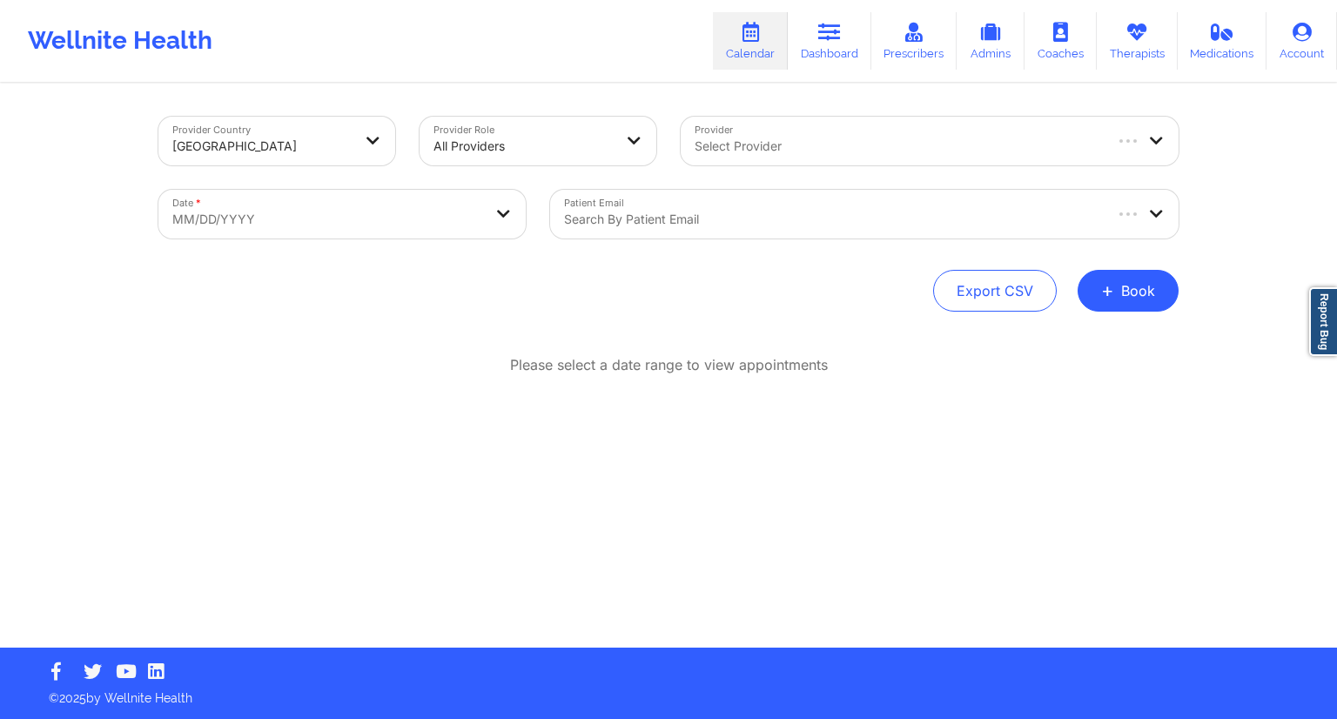
select select "2025-8"
select select "2025-9"
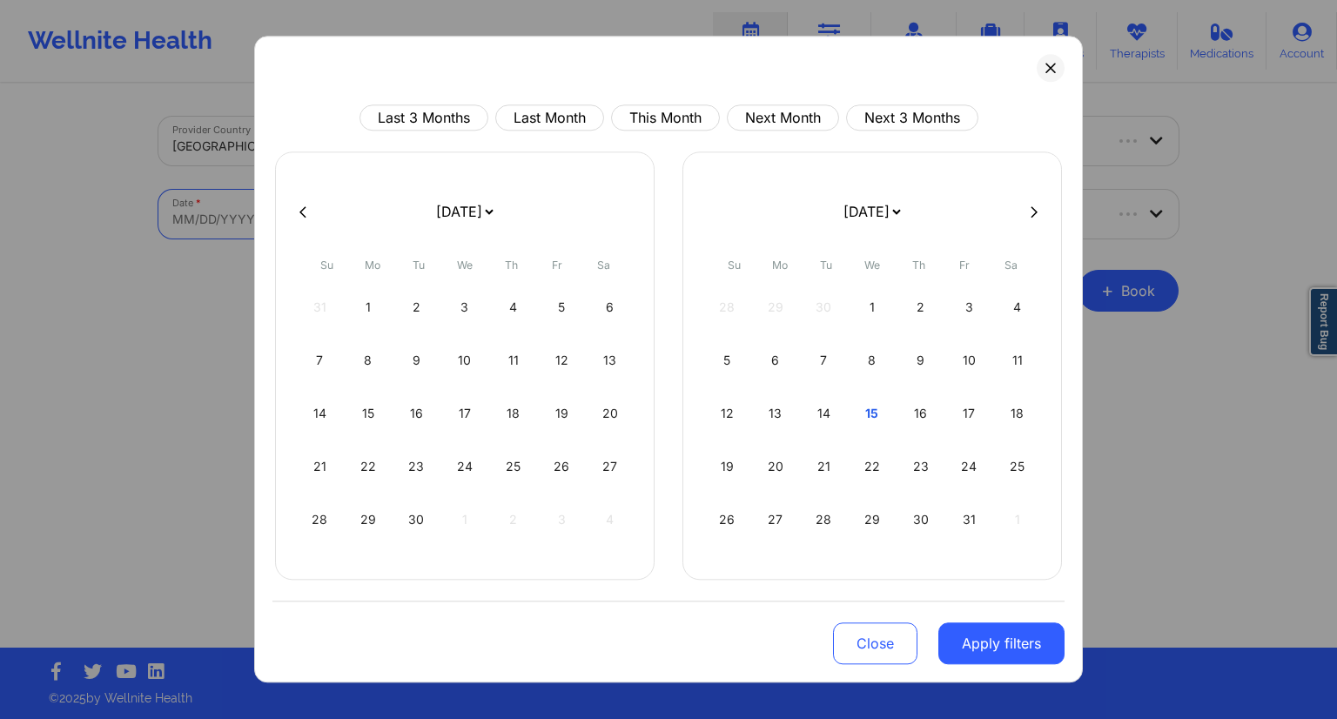
click at [409, 219] on body "Wellnite Health Calendar Dashboard Prescribers Admins Coaches Therapists Medica…" at bounding box center [668, 359] width 1337 height 719
click at [869, 411] on div "15" at bounding box center [872, 413] width 44 height 49
select select "2025-9"
select select "2025-10"
select select "2025-9"
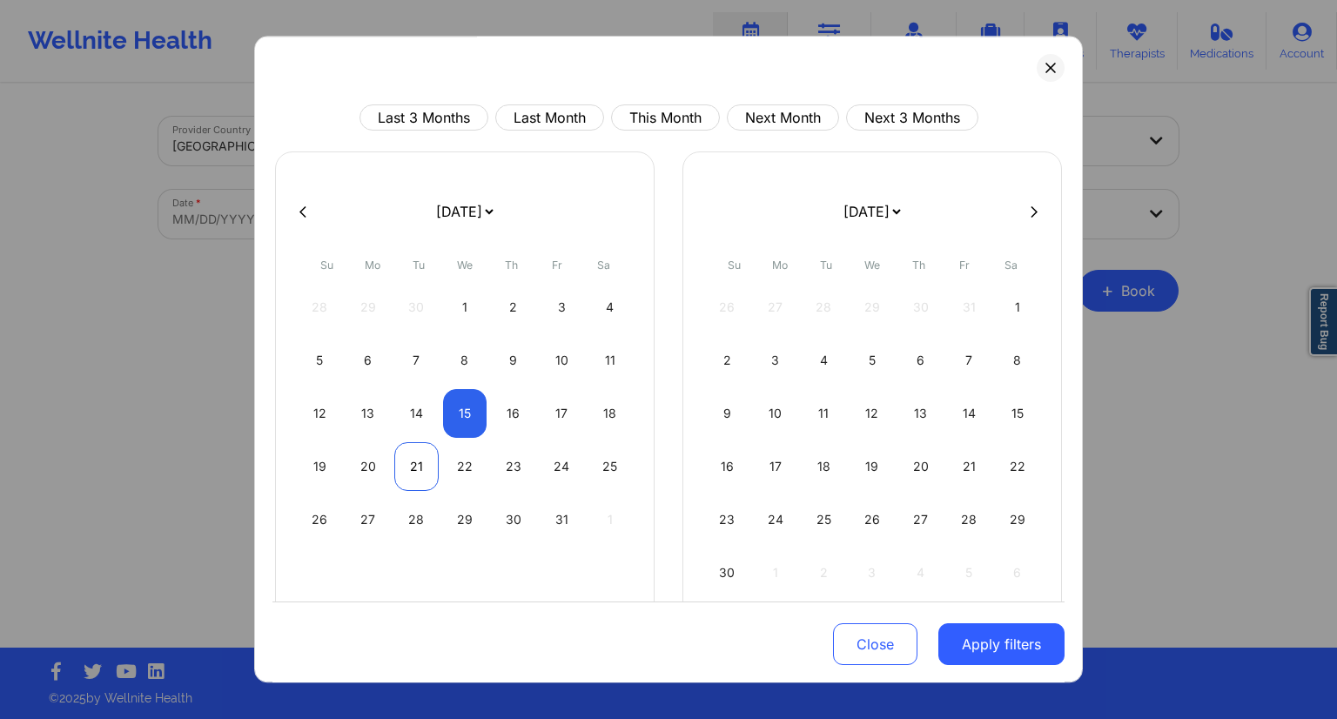
select select "2025-10"
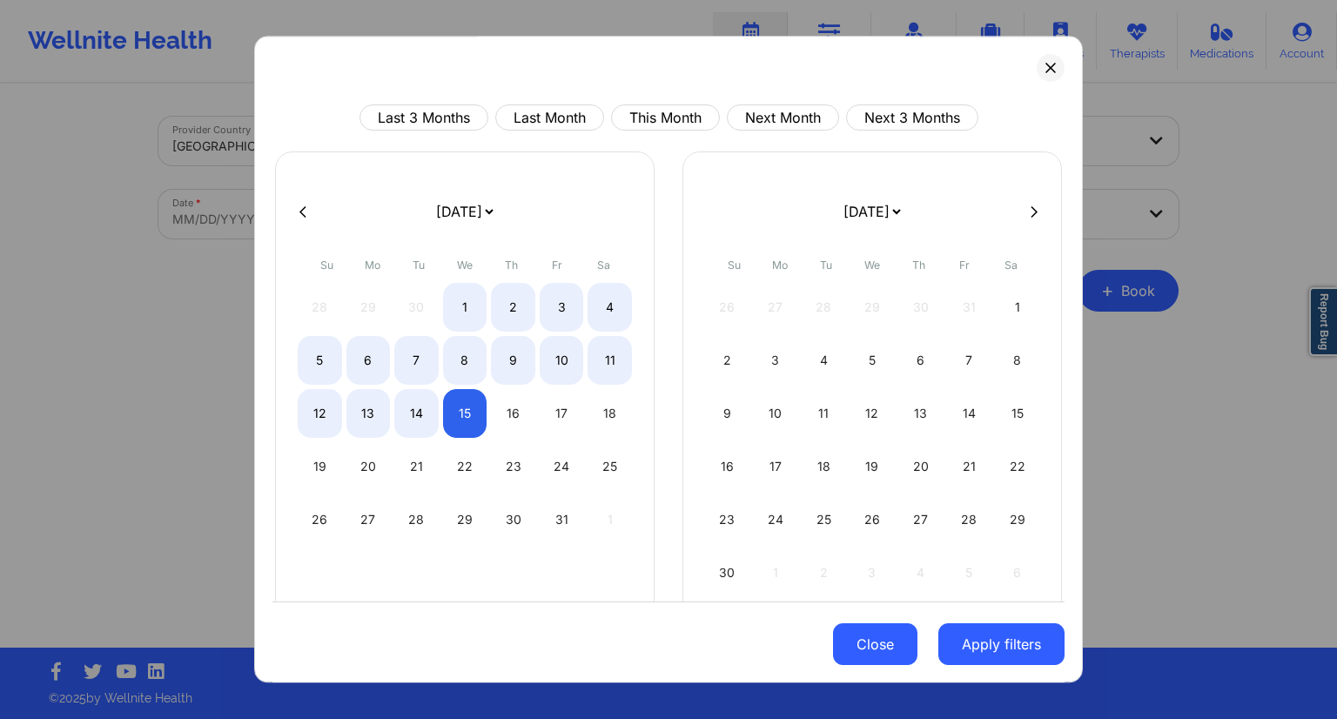
select select "2025-9"
select select "2025-10"
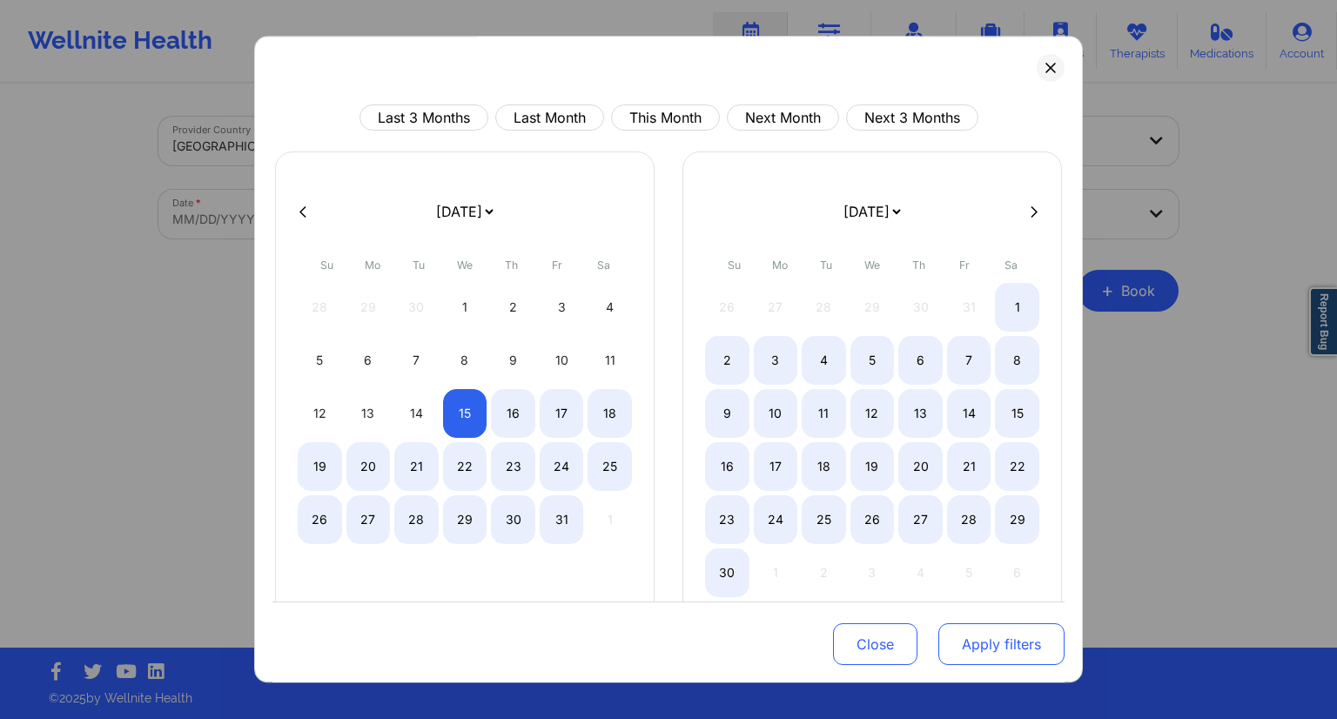
click at [979, 646] on button "Apply filters" at bounding box center [1001, 644] width 126 height 42
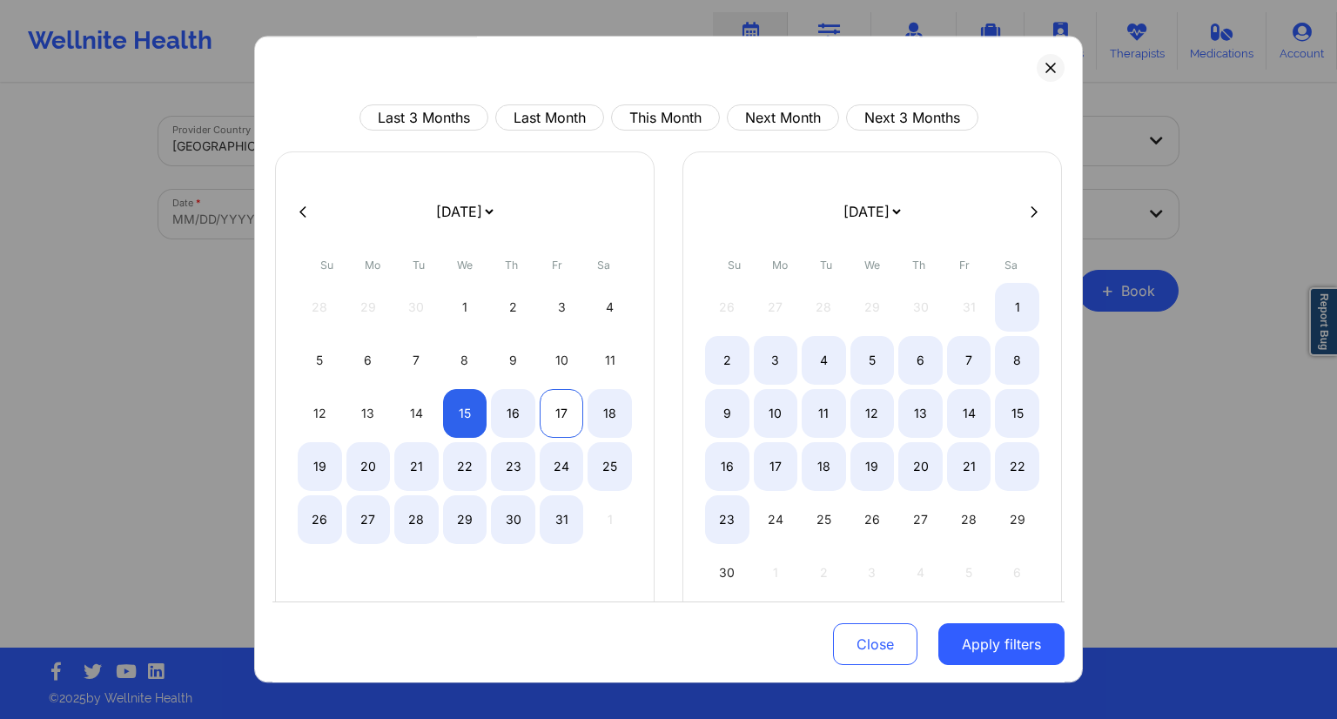
select select "2025-9"
select select "2025-10"
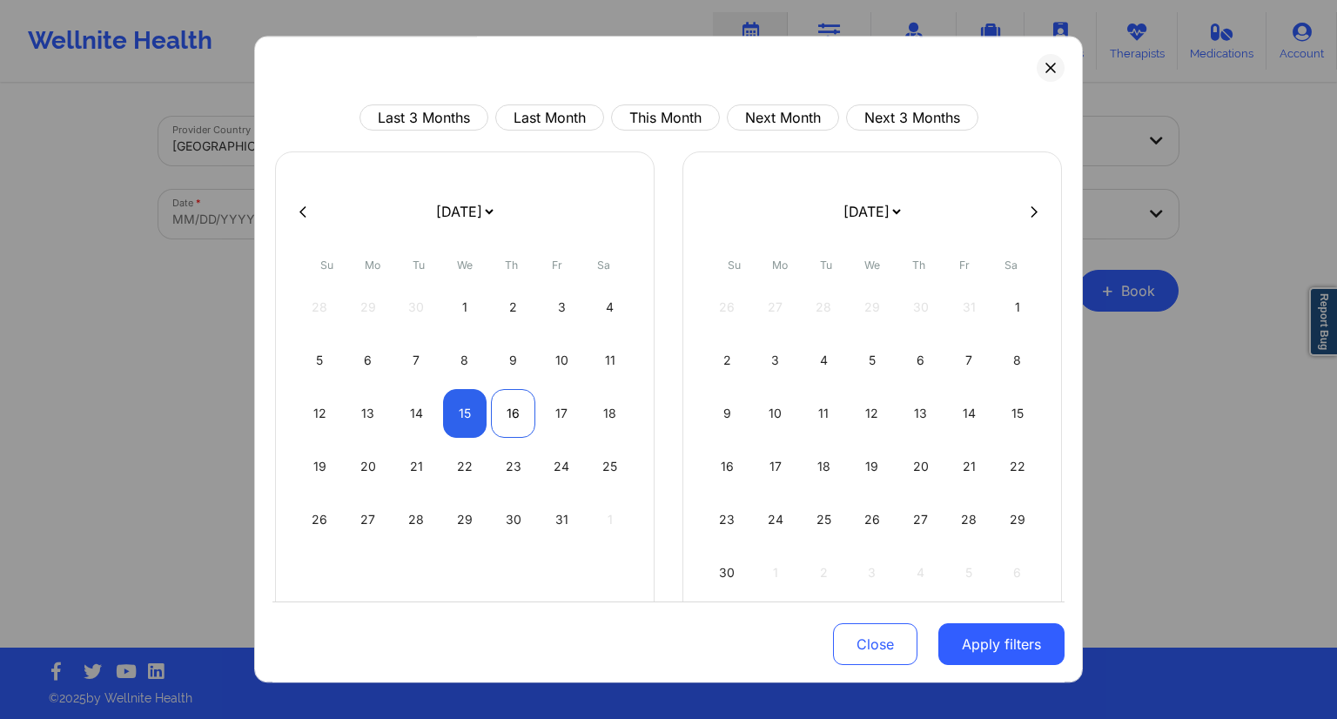
click at [510, 426] on div "16" at bounding box center [513, 413] width 44 height 49
select select "2025-9"
select select "2025-10"
click at [985, 655] on button "Apply filters" at bounding box center [1001, 644] width 126 height 42
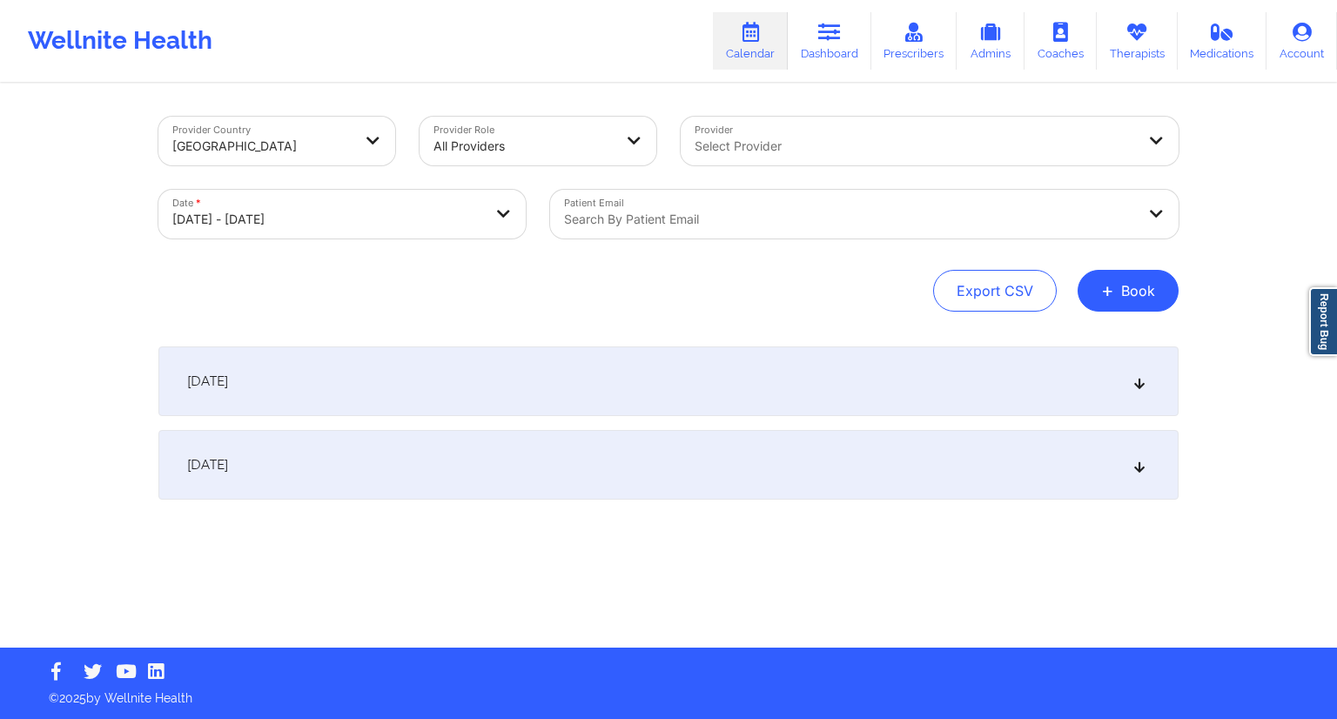
click at [701, 215] on div at bounding box center [849, 219] width 571 height 21
paste input "[EMAIL_ADDRESS][DOMAIN_NAME]"
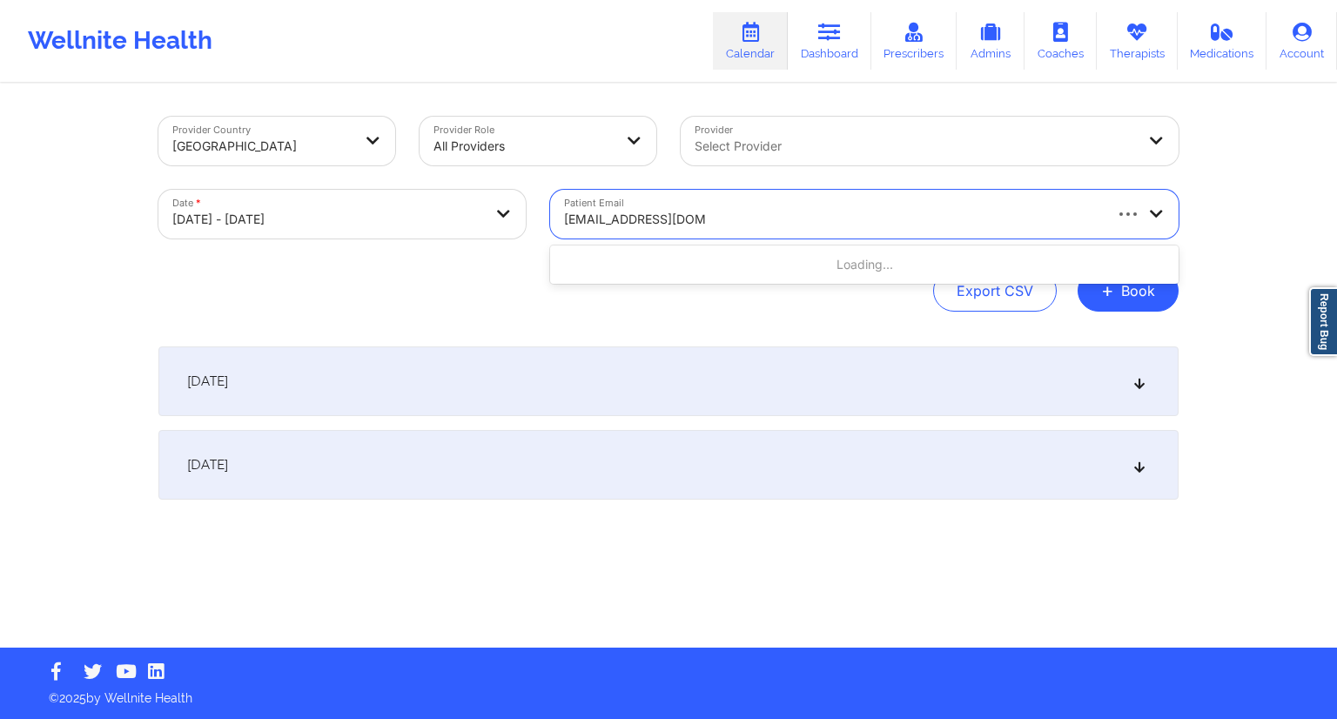
type input "[EMAIL_ADDRESS][DOMAIN_NAME]"
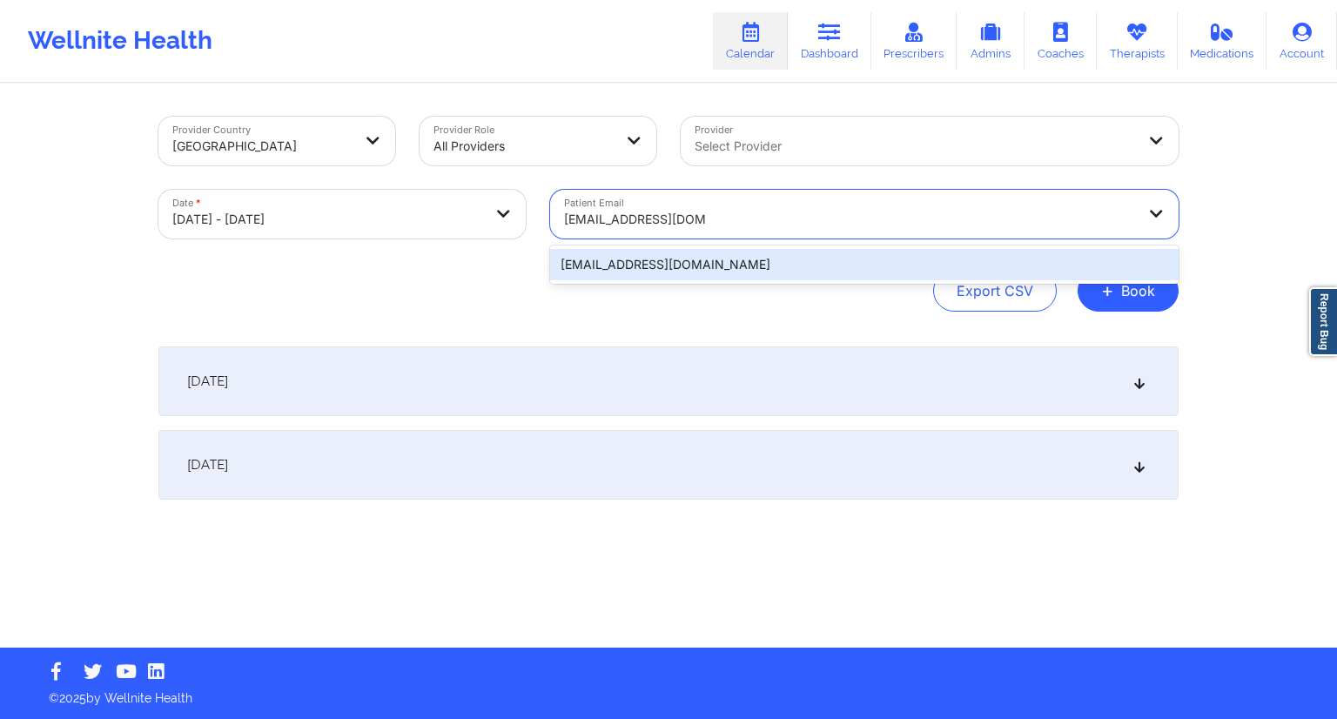
click at [661, 262] on div "[EMAIL_ADDRESS][DOMAIN_NAME]" at bounding box center [864, 264] width 628 height 31
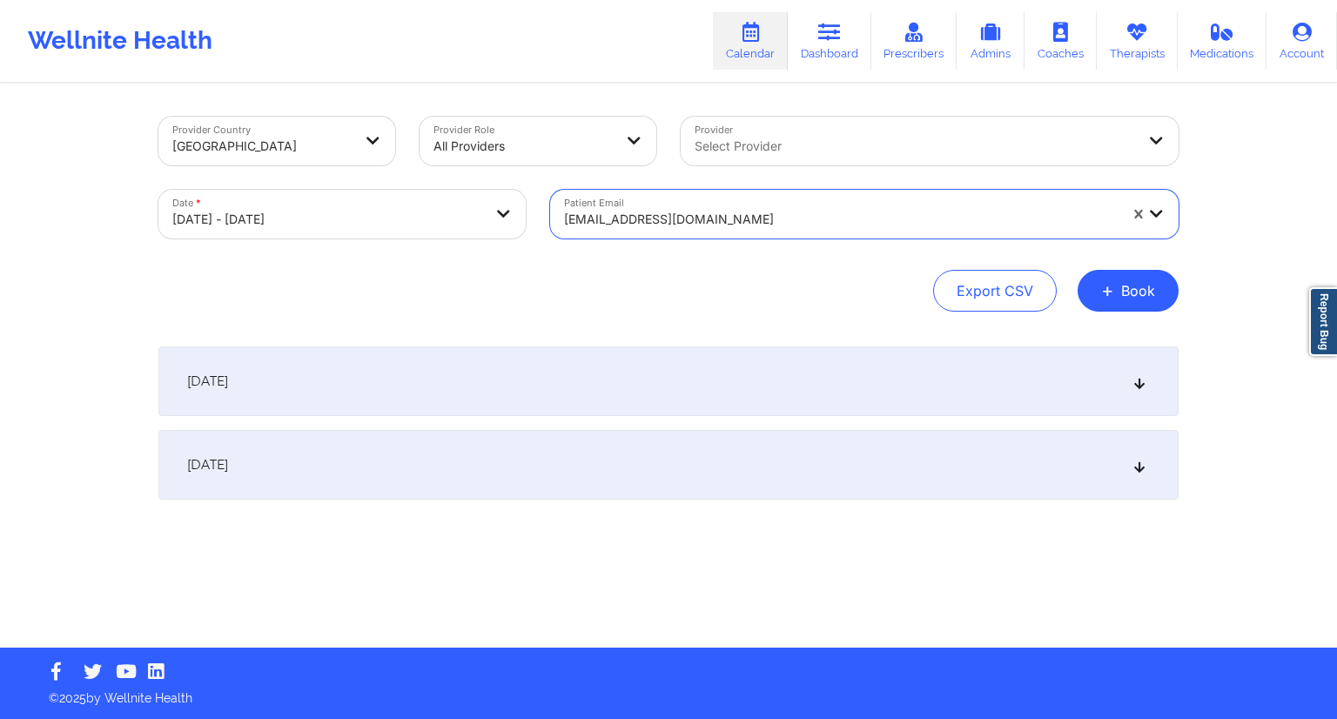
click at [418, 402] on div "[DATE]" at bounding box center [668, 381] width 1020 height 70
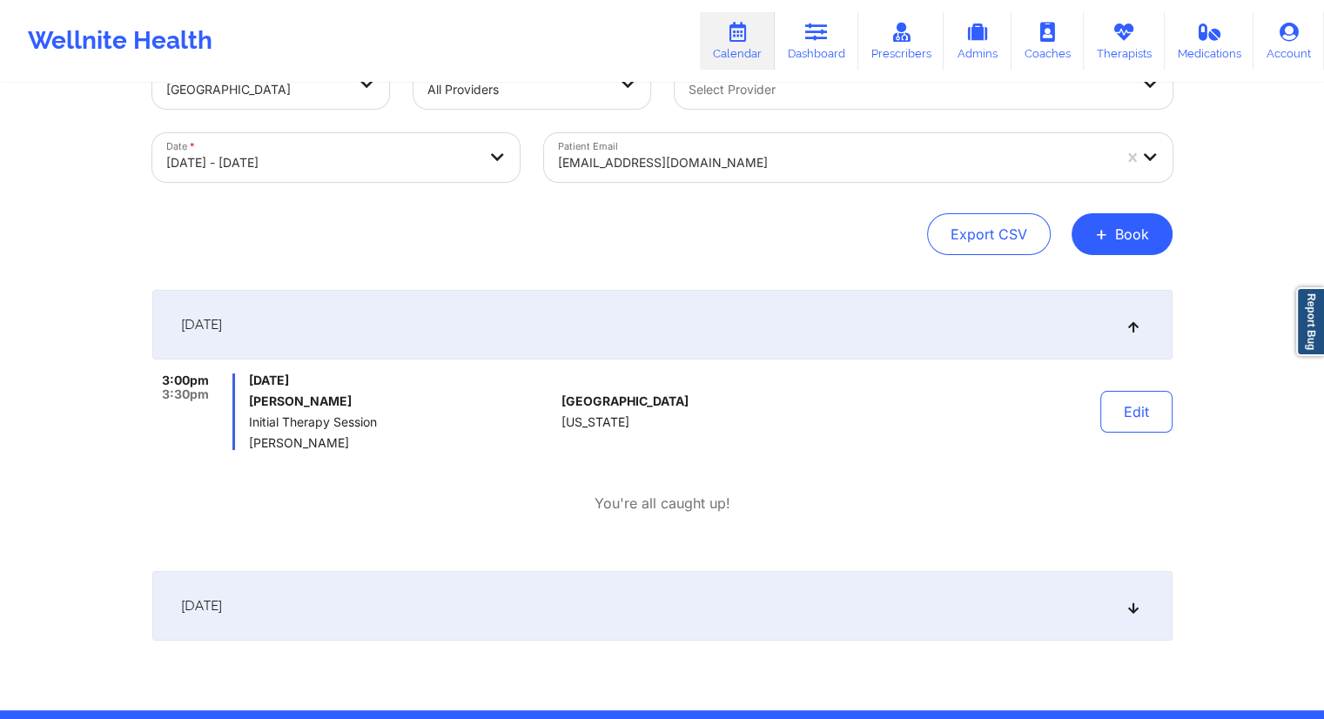
scroll to position [118, 0]
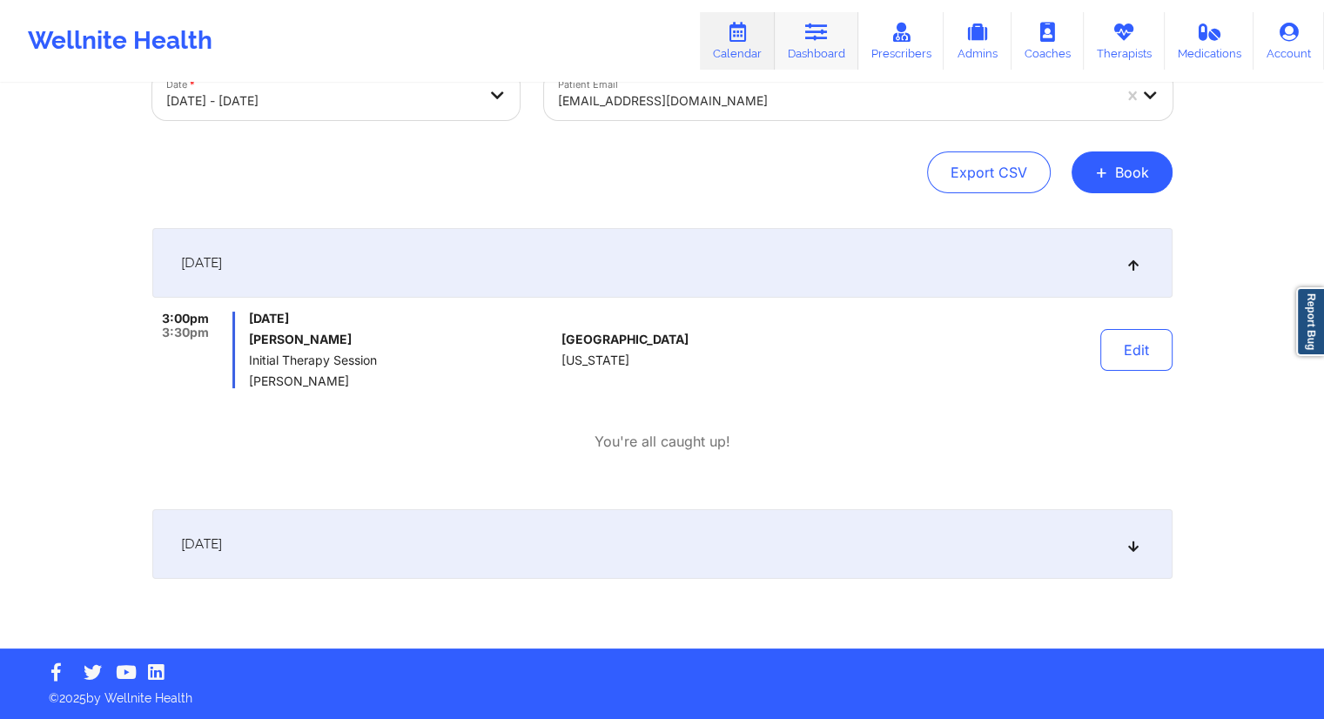
click at [826, 38] on icon at bounding box center [816, 32] width 23 height 19
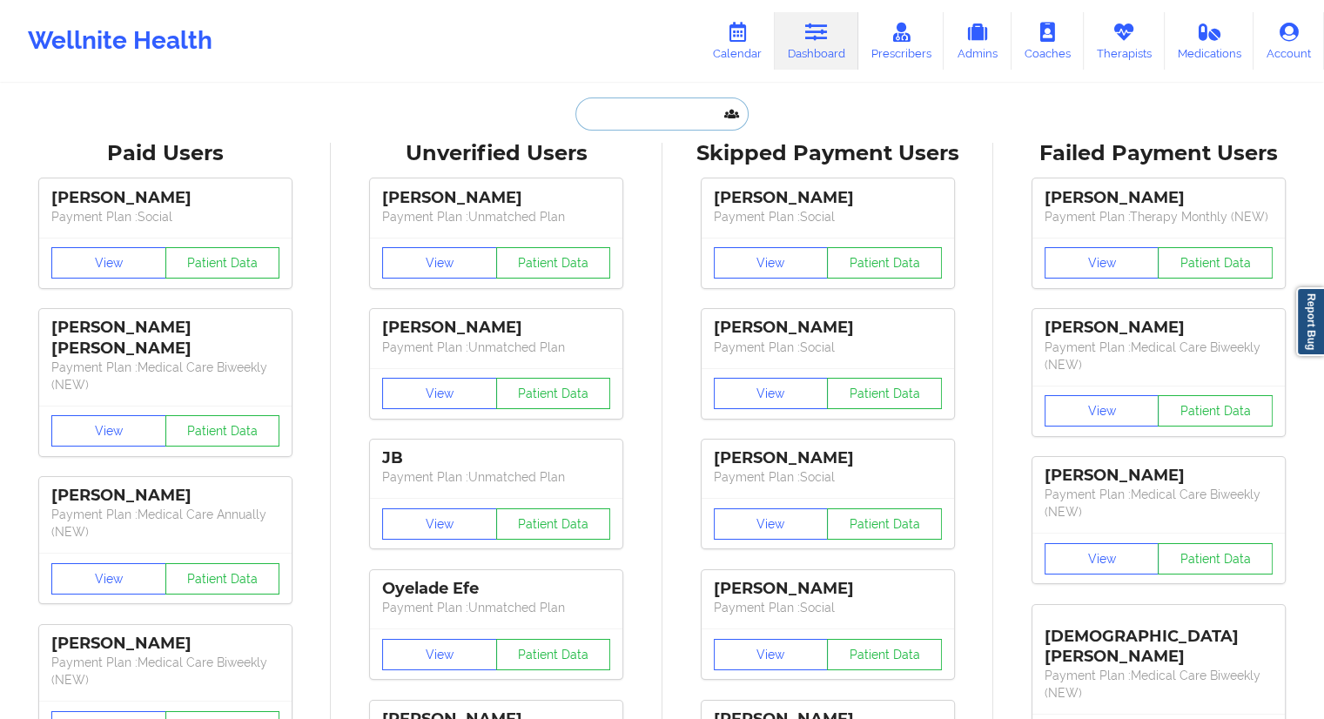
click at [594, 118] on input "text" at bounding box center [661, 113] width 172 height 33
paste input "[EMAIL_ADDRESS][DOMAIN_NAME]"
type input "[EMAIL_ADDRESS][DOMAIN_NAME]"
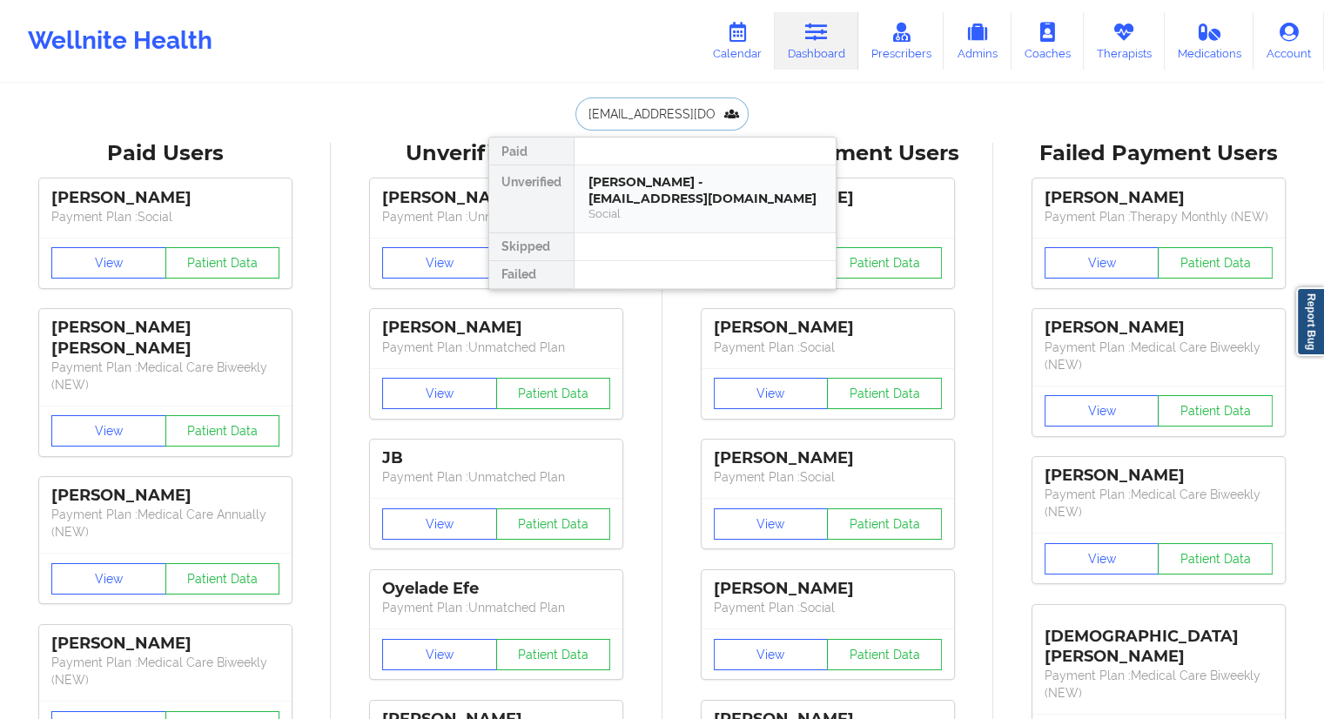
click at [621, 178] on div "[PERSON_NAME] - [EMAIL_ADDRESS][DOMAIN_NAME]" at bounding box center [704, 190] width 233 height 32
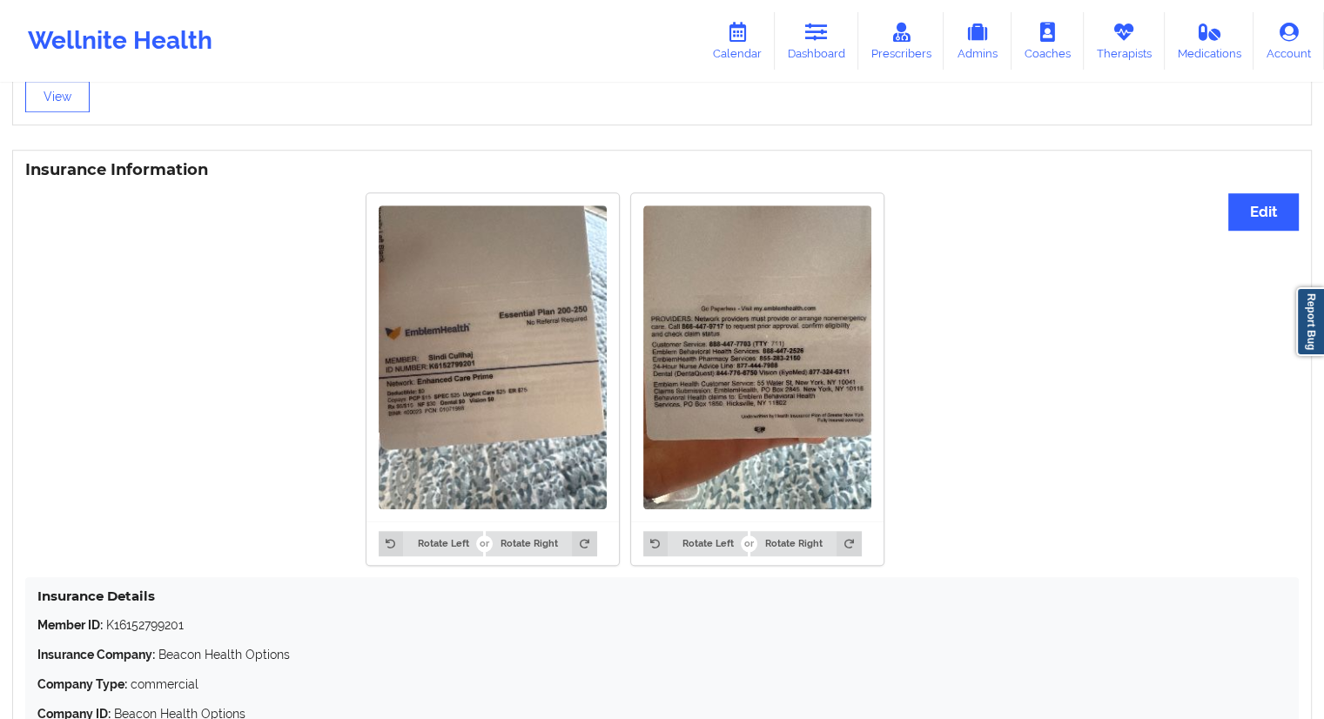
scroll to position [1376, 0]
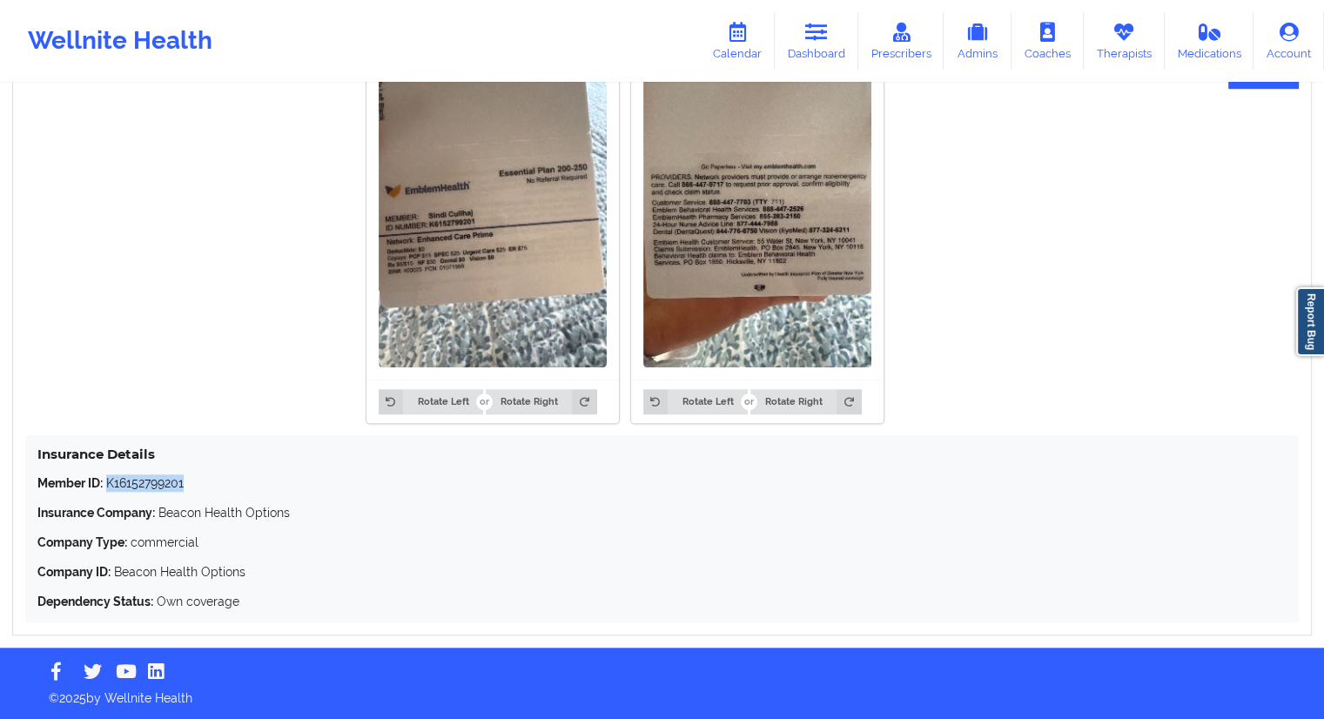
drag, startPoint x: 195, startPoint y: 486, endPoint x: 107, endPoint y: 487, distance: 87.9
click at [107, 487] on p "Member ID: K16152799201" at bounding box center [661, 482] width 1249 height 17
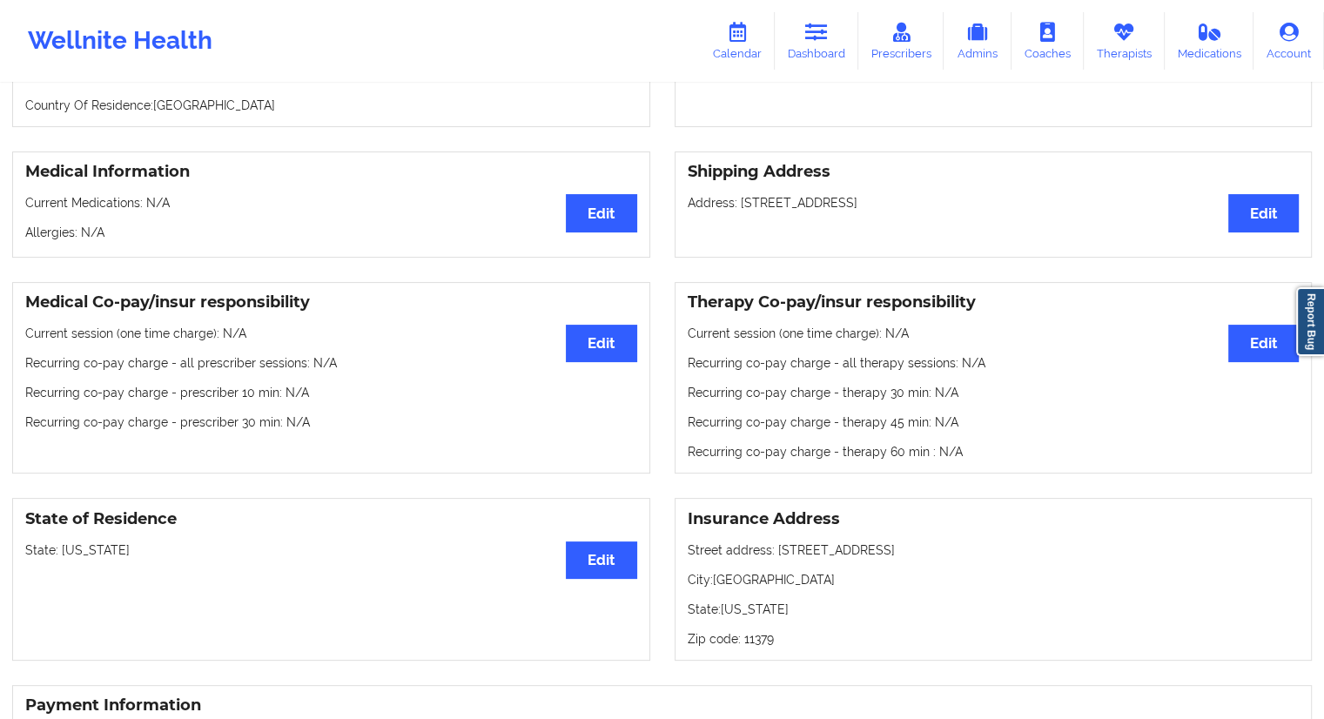
scroll to position [0, 0]
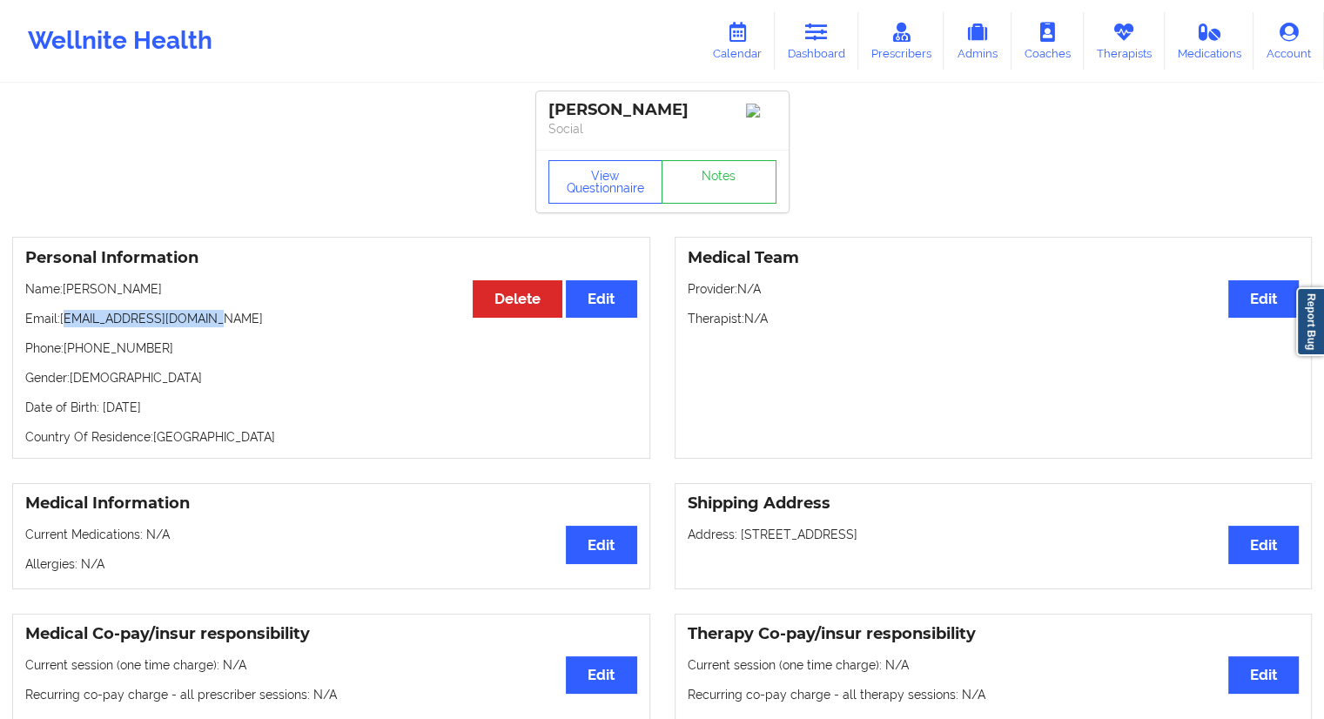
drag, startPoint x: 219, startPoint y: 319, endPoint x: 66, endPoint y: 321, distance: 153.2
click at [66, 321] on p "Email: [EMAIL_ADDRESS][DOMAIN_NAME]" at bounding box center [331, 318] width 612 height 17
drag, startPoint x: 165, startPoint y: 348, endPoint x: 68, endPoint y: 352, distance: 97.5
click at [68, 352] on p "Phone: [PHONE_NUMBER]" at bounding box center [331, 347] width 612 height 17
drag, startPoint x: 246, startPoint y: 406, endPoint x: 205, endPoint y: 407, distance: 40.9
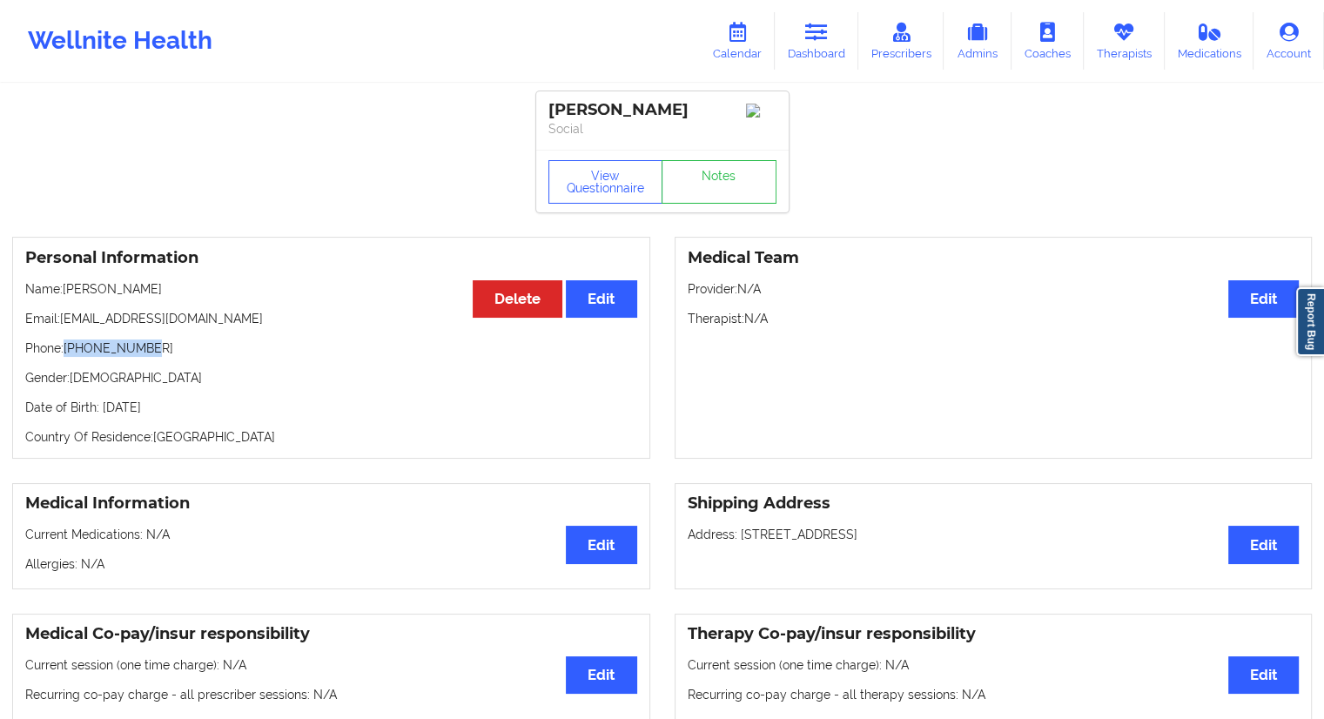
click at [205, 407] on p "Date of Birth: [DEMOGRAPHIC_DATA]" at bounding box center [331, 407] width 612 height 17
drag, startPoint x: 140, startPoint y: 290, endPoint x: 64, endPoint y: 293, distance: 75.8
click at [64, 293] on p "Name: [PERSON_NAME]" at bounding box center [331, 288] width 612 height 17
drag, startPoint x: 232, startPoint y: 321, endPoint x: 64, endPoint y: 326, distance: 168.9
click at [64, 326] on p "Email: [EMAIL_ADDRESS][DOMAIN_NAME]" at bounding box center [331, 318] width 612 height 17
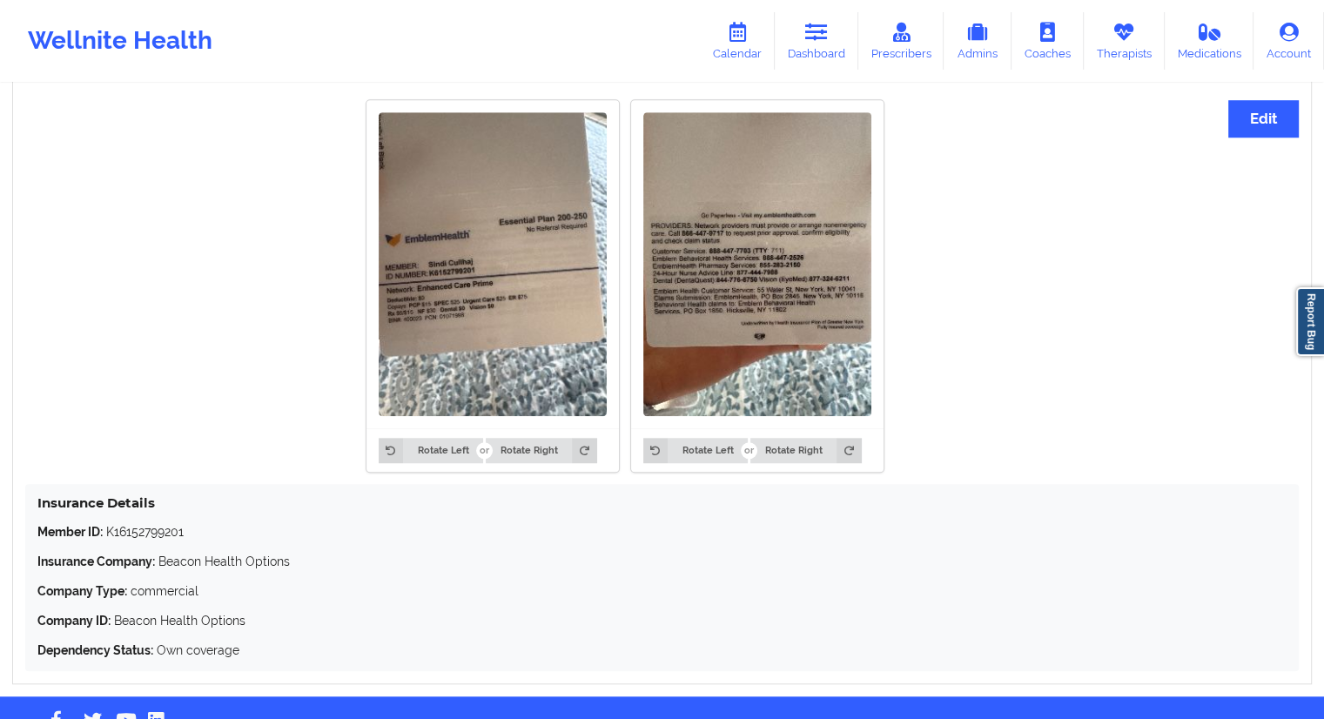
scroll to position [1376, 0]
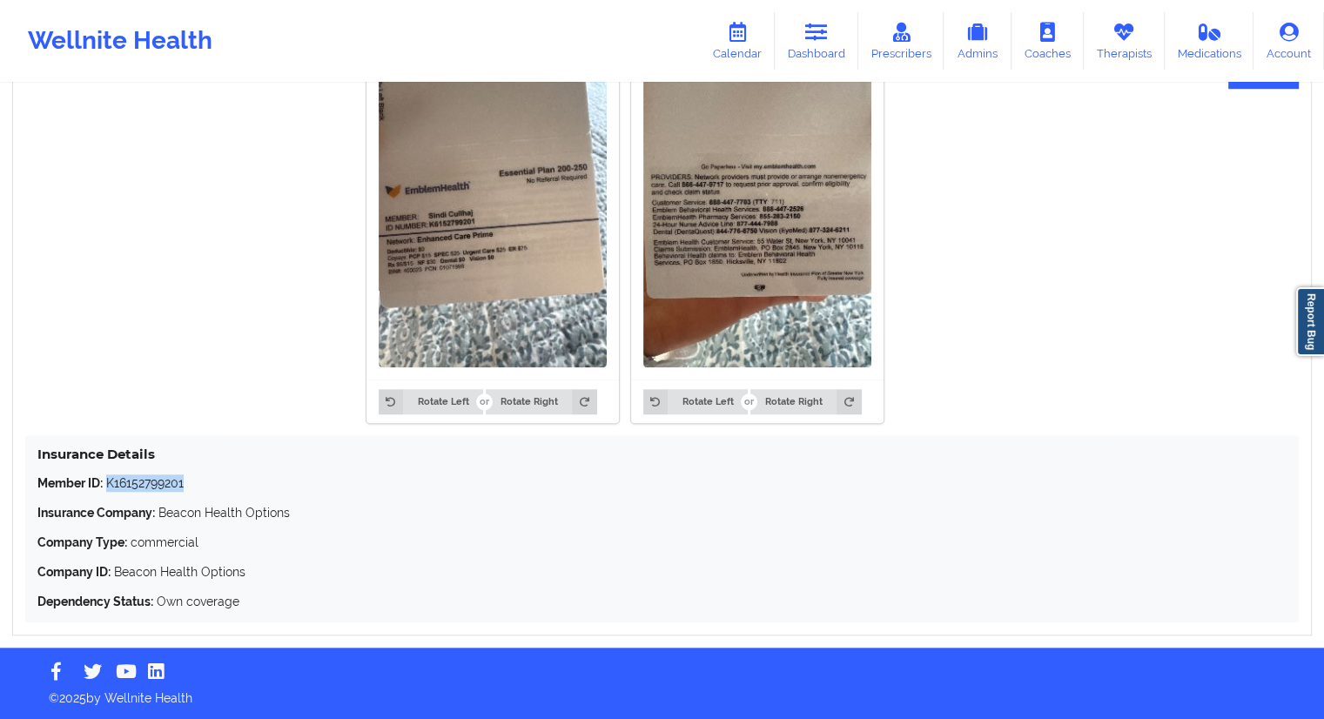
drag, startPoint x: 208, startPoint y: 478, endPoint x: 107, endPoint y: 480, distance: 101.0
click at [107, 480] on p "Member ID: K16152799201" at bounding box center [661, 482] width 1249 height 17
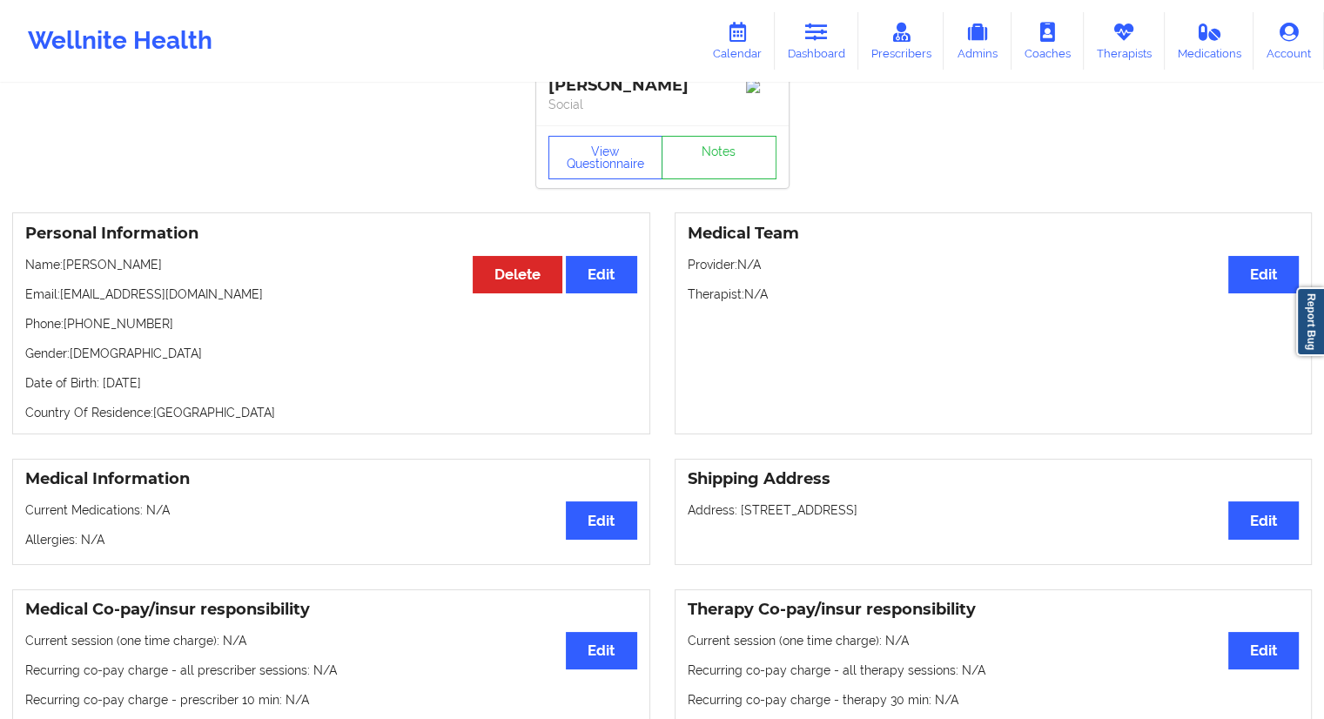
scroll to position [0, 0]
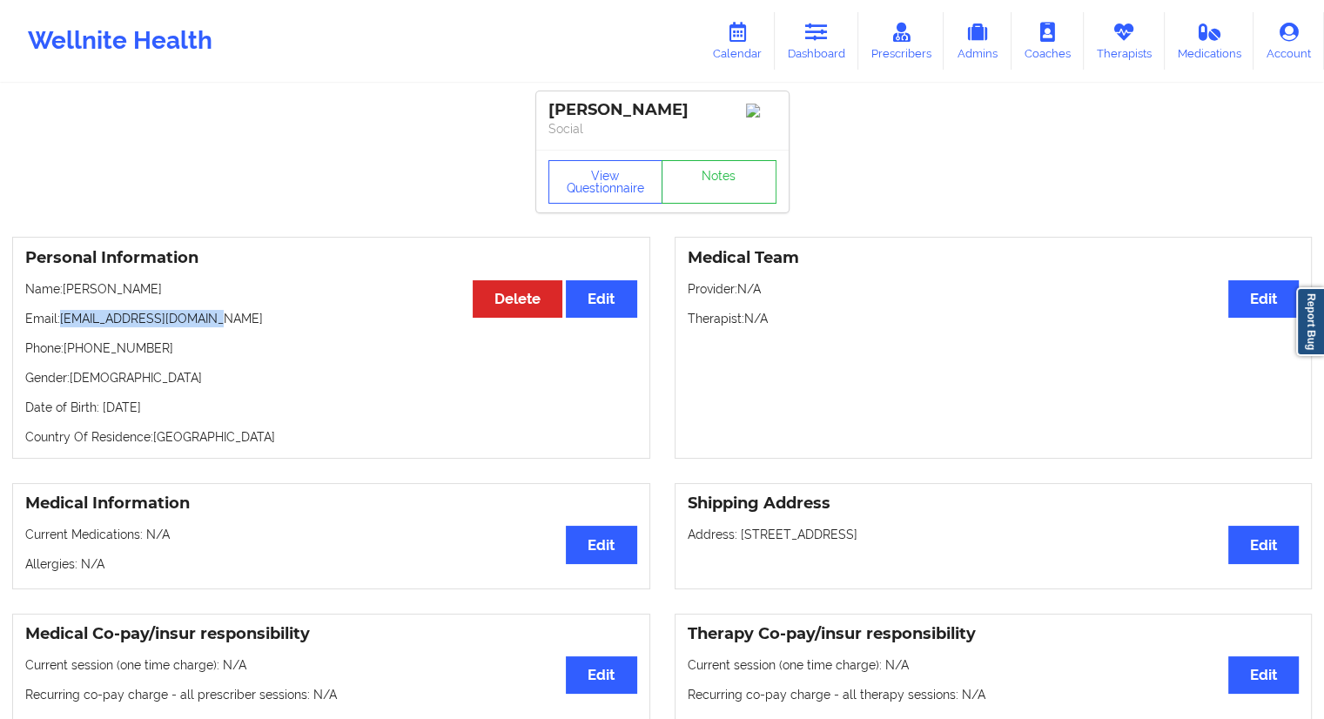
drag, startPoint x: 233, startPoint y: 329, endPoint x: 63, endPoint y: 326, distance: 170.6
click at [63, 326] on p "Email: [EMAIL_ADDRESS][DOMAIN_NAME]" at bounding box center [331, 318] width 612 height 17
click at [825, 43] on link "Dashboard" at bounding box center [817, 40] width 84 height 57
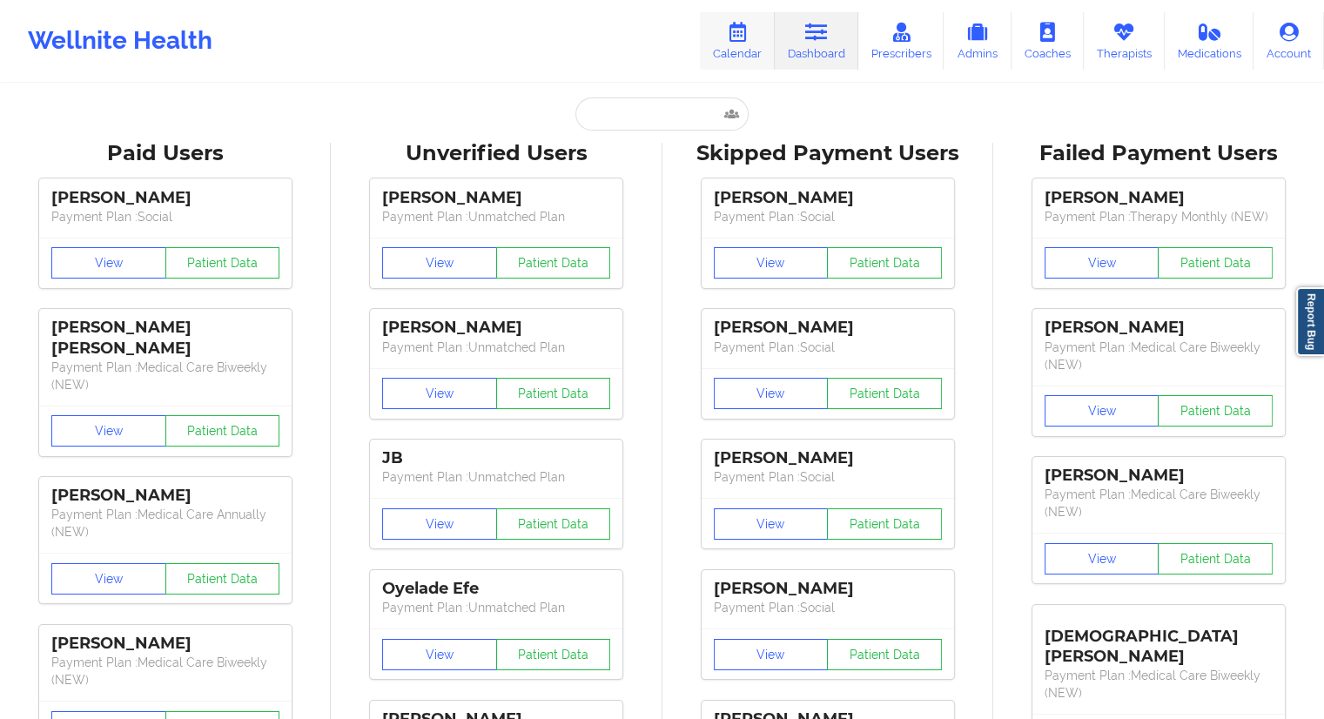
click at [749, 50] on link "Calendar" at bounding box center [737, 40] width 75 height 57
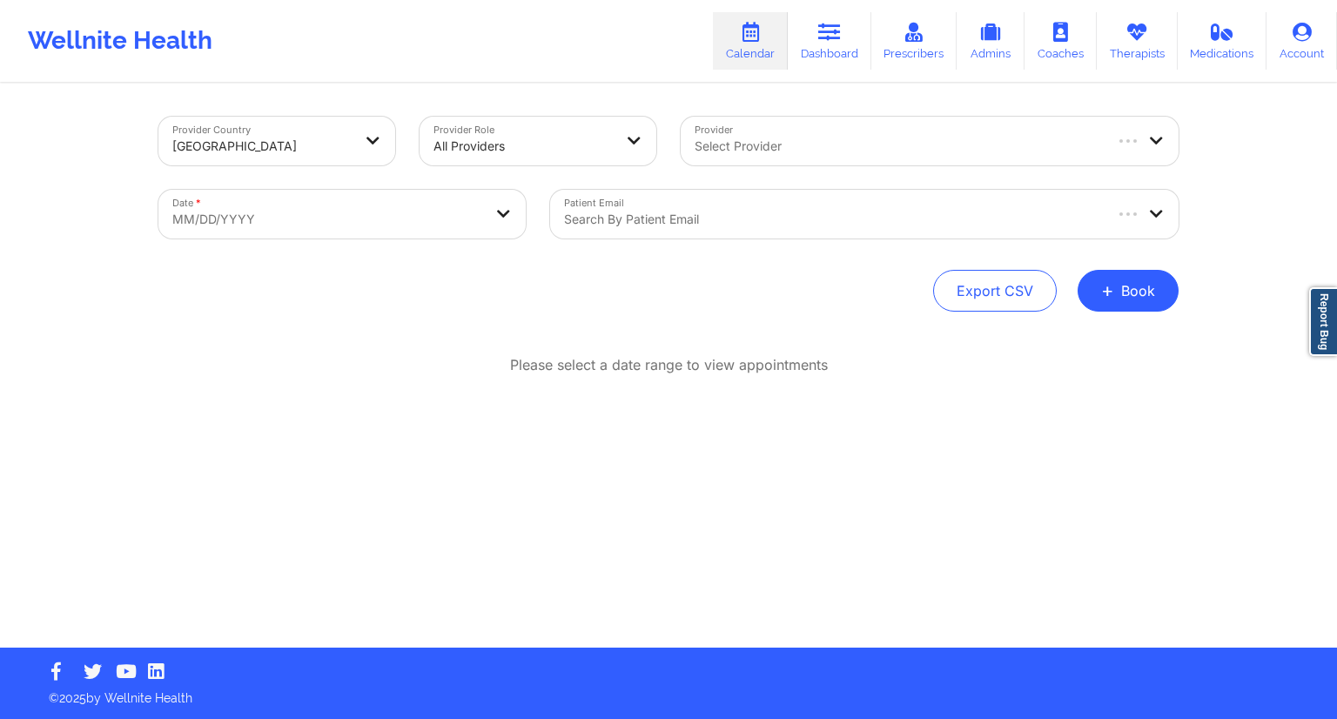
click at [439, 226] on body "Wellnite Health Calendar Dashboard Prescribers Admins Coaches Therapists Medica…" at bounding box center [668, 359] width 1337 height 719
select select "2025-8"
select select "2025-9"
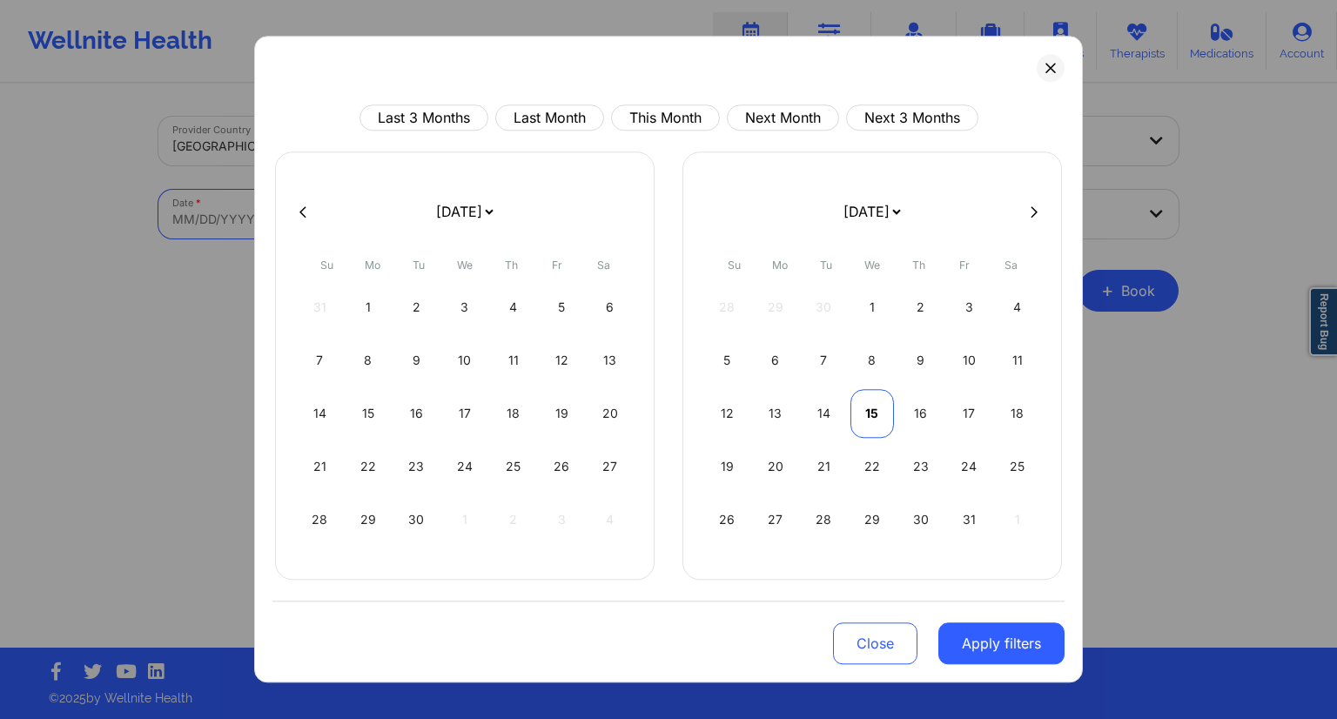
click at [876, 420] on div "15" at bounding box center [872, 413] width 44 height 49
select select "2025-9"
select select "2025-10"
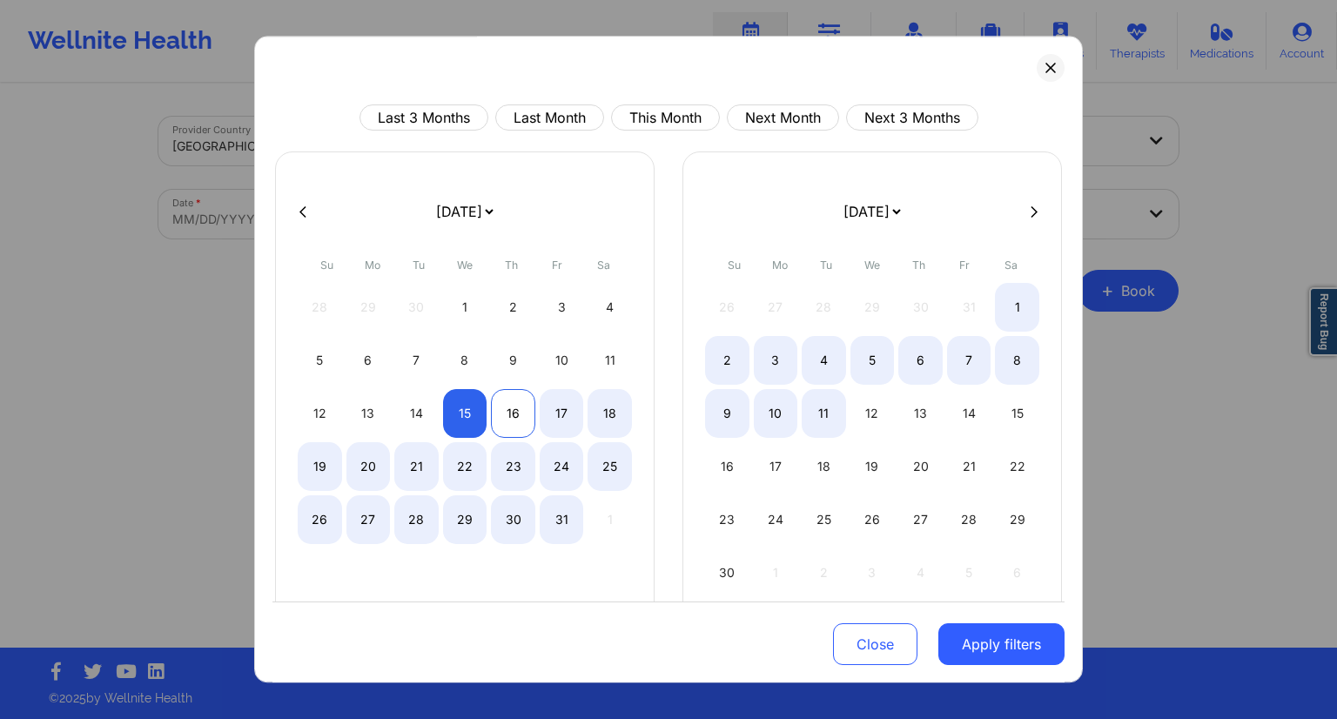
select select "2025-9"
select select "2025-10"
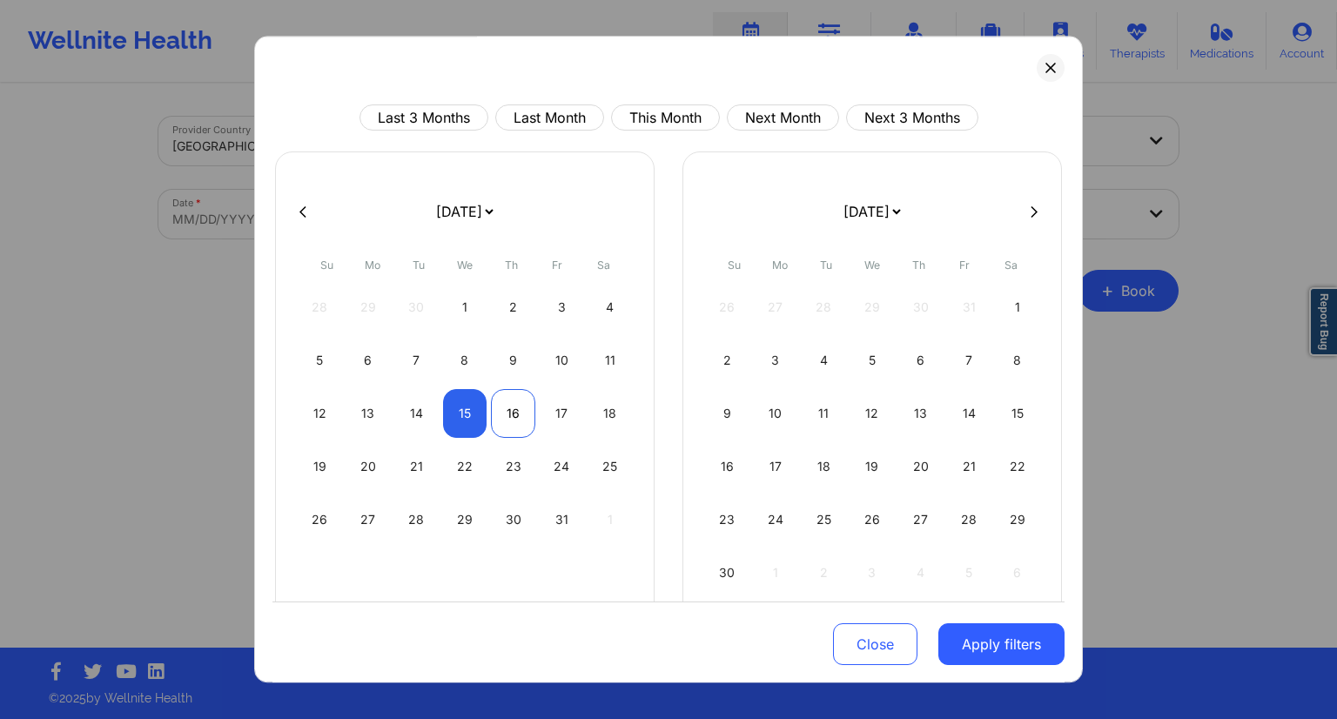
click at [505, 413] on div "16" at bounding box center [513, 413] width 44 height 49
select select "2025-9"
select select "2025-10"
drag, startPoint x: 1071, startPoint y: 636, endPoint x: 1037, endPoint y: 641, distance: 33.5
click at [1071, 637] on div "Last 3 Months Last Month This Month Next Month Next 3 Months [DATE] [DATE] [DAT…" at bounding box center [668, 359] width 829 height 647
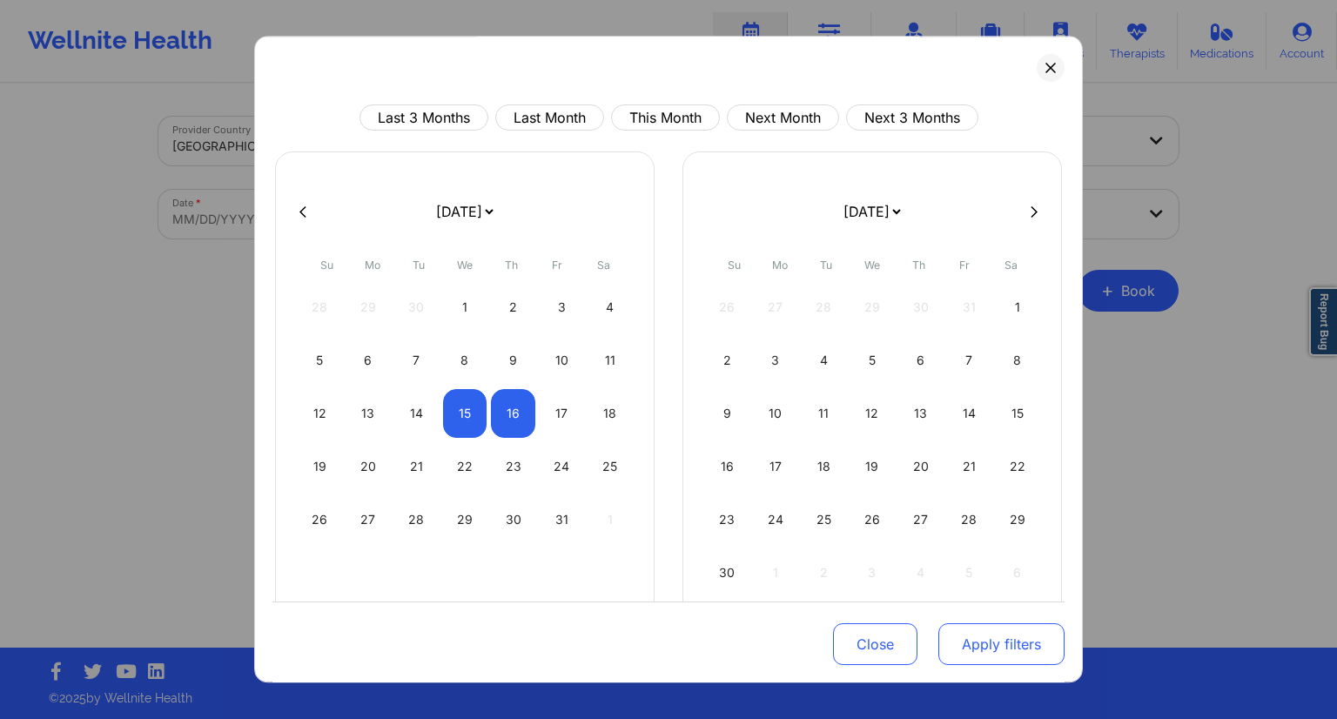
click at [1035, 641] on button "Apply filters" at bounding box center [1001, 644] width 126 height 42
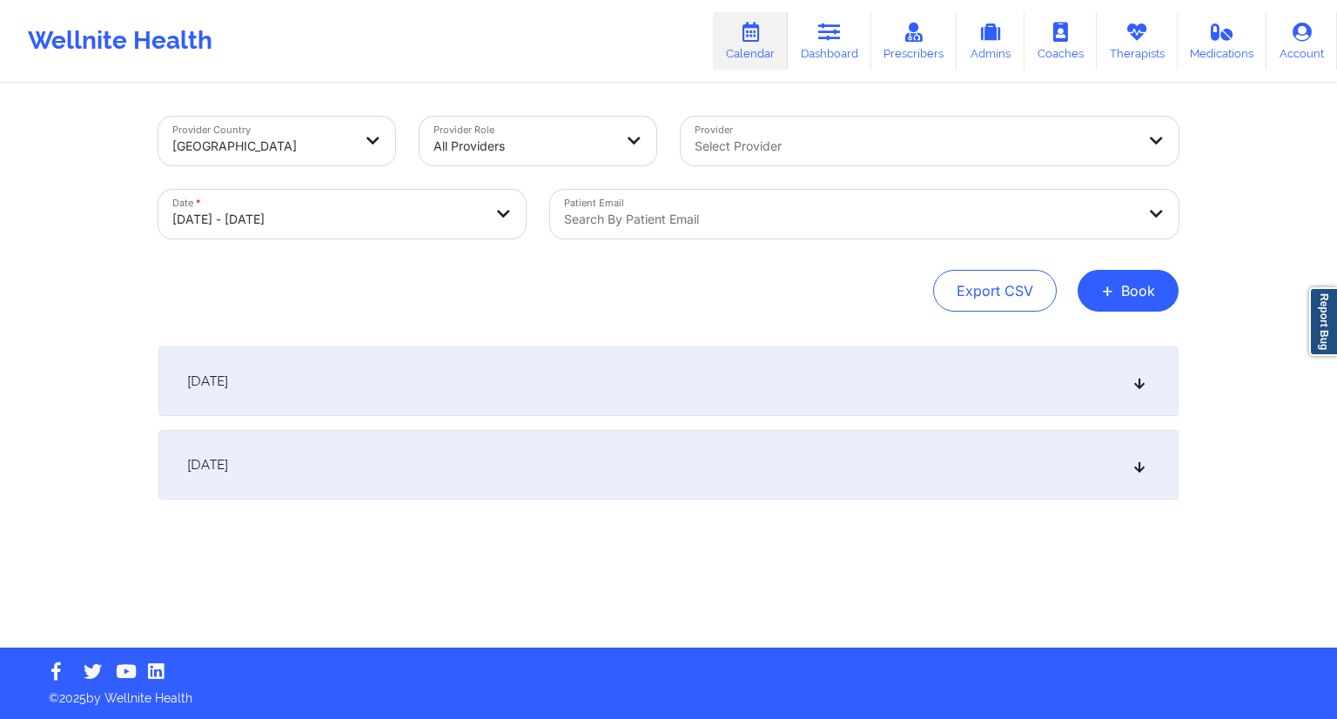
click at [742, 217] on div at bounding box center [849, 219] width 571 height 21
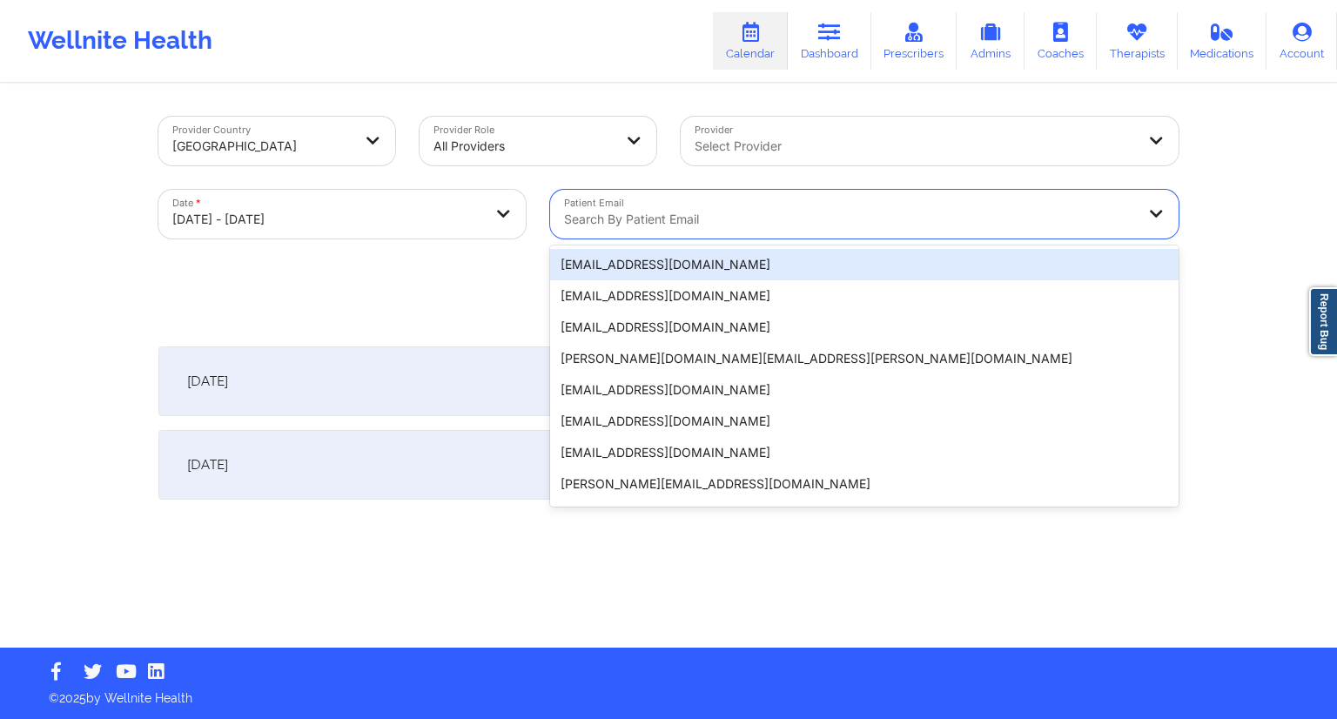
paste input "[EMAIL_ADDRESS][DOMAIN_NAME]"
type input "[EMAIL_ADDRESS][DOMAIN_NAME]"
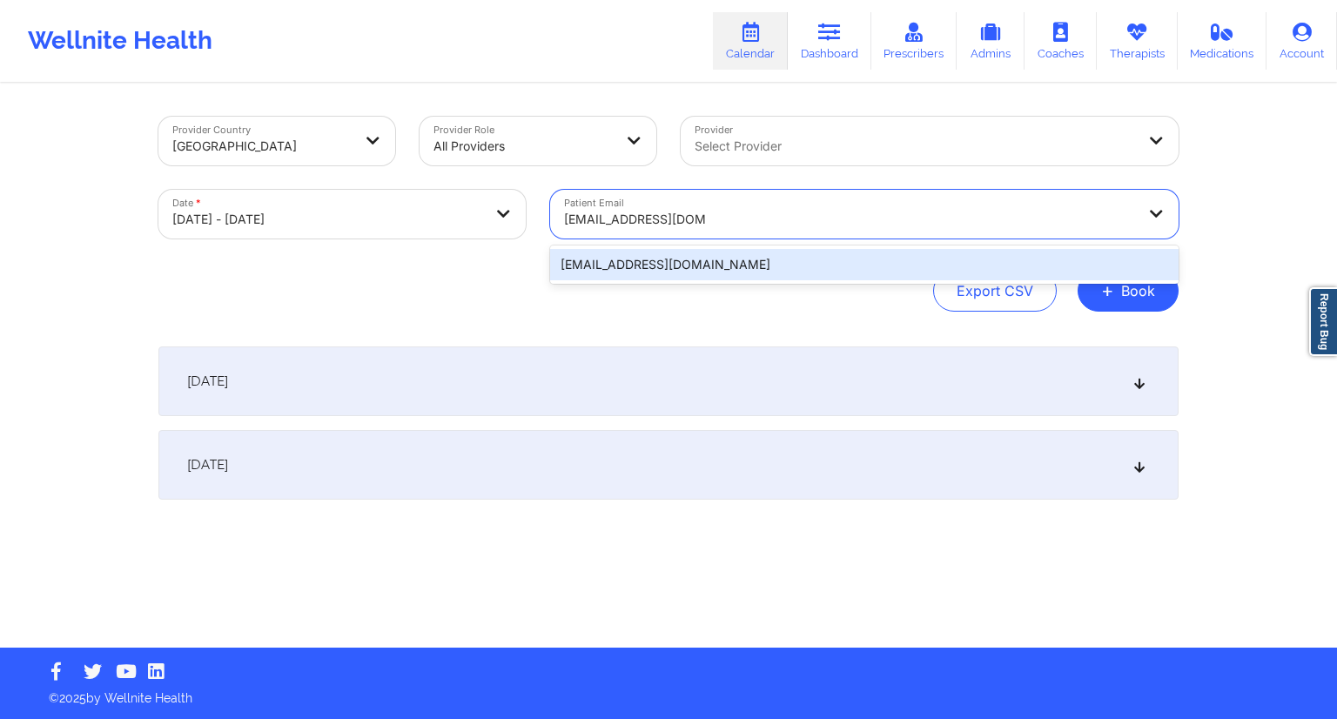
click at [669, 274] on div "[EMAIL_ADDRESS][DOMAIN_NAME]" at bounding box center [864, 264] width 628 height 31
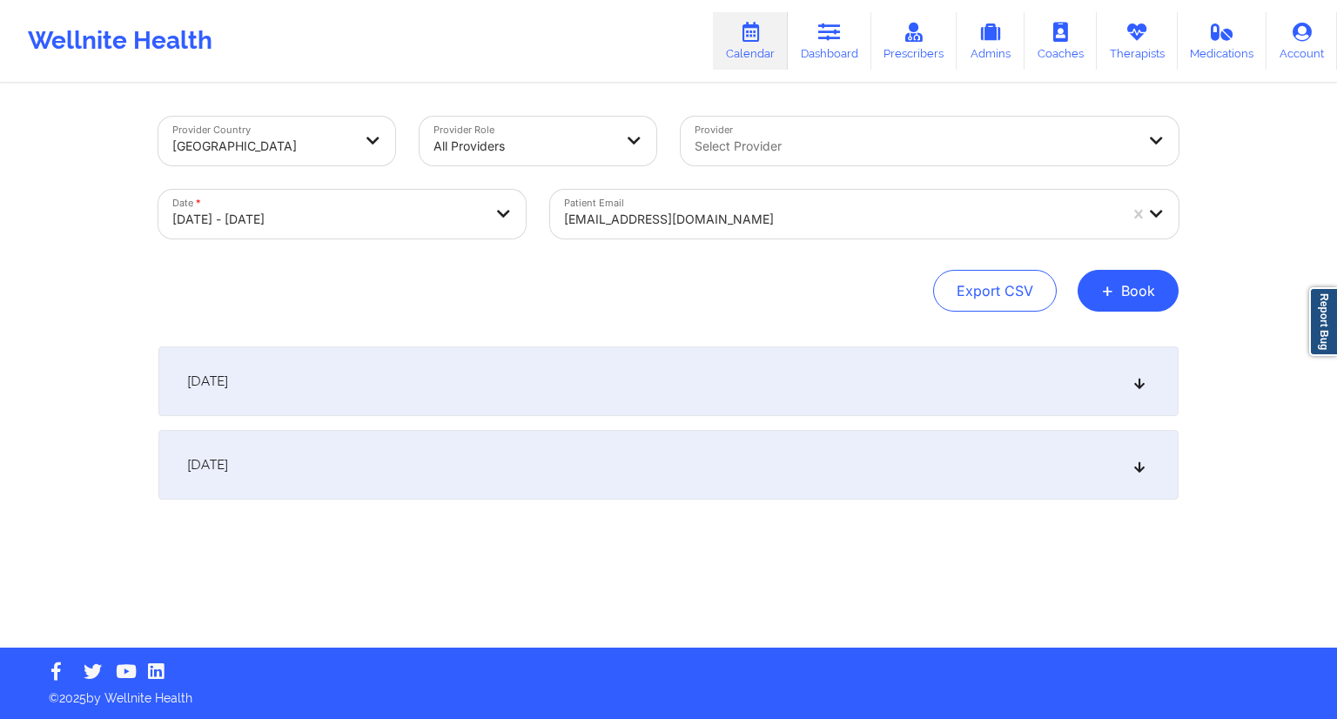
click at [435, 392] on div "[DATE]" at bounding box center [668, 381] width 1020 height 70
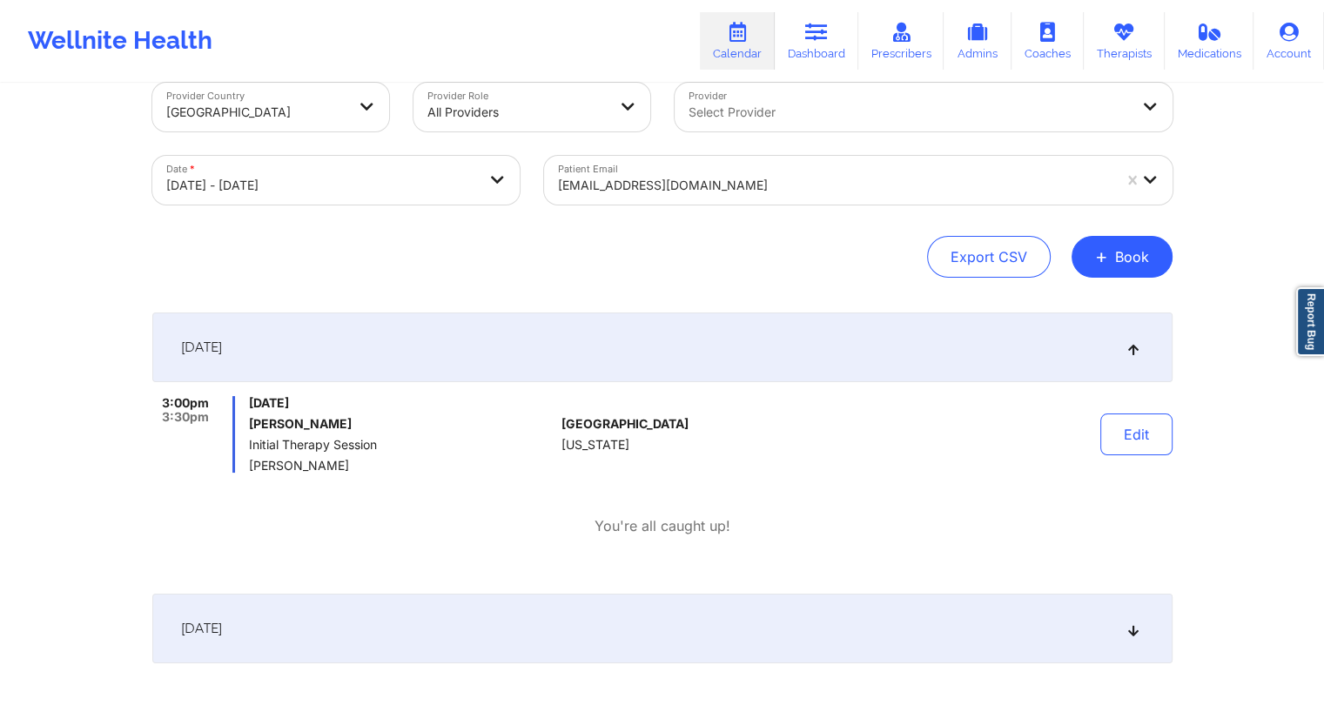
scroll to position [31, 0]
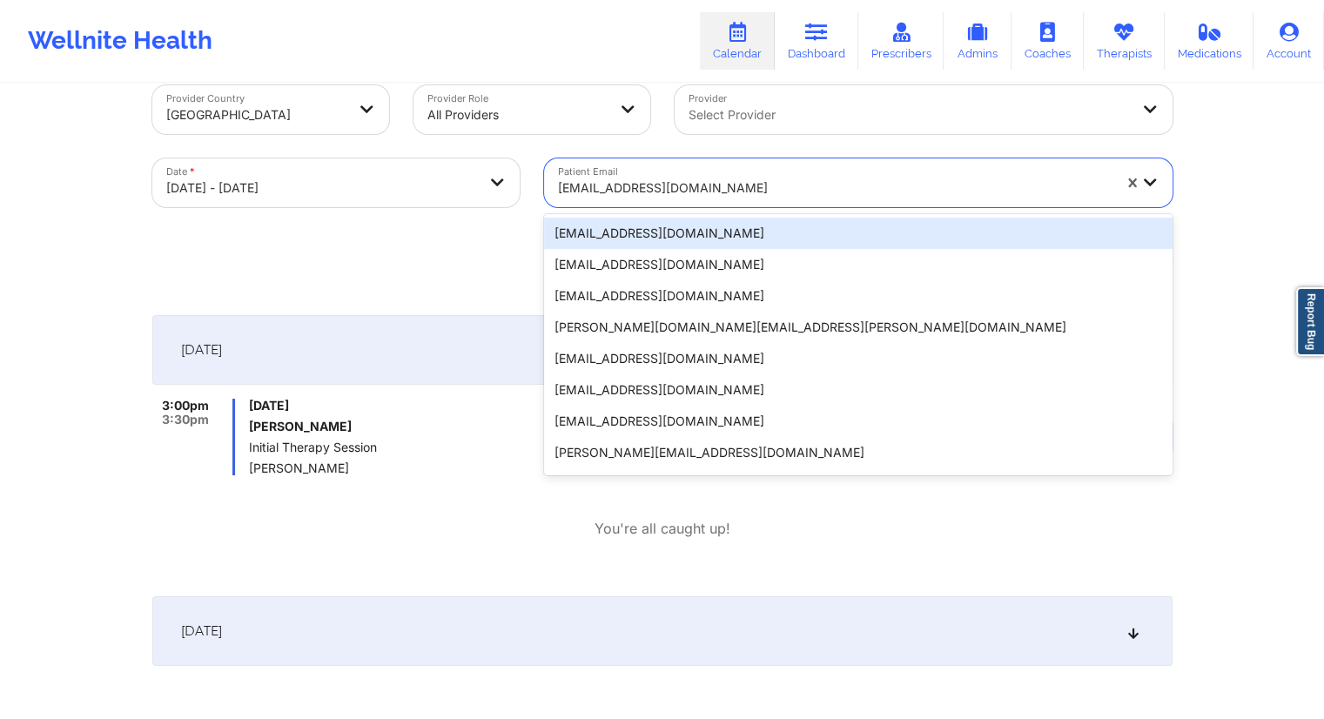
drag, startPoint x: 740, startPoint y: 188, endPoint x: 547, endPoint y: 189, distance: 193.2
click at [547, 189] on div "[EMAIL_ADDRESS][DOMAIN_NAME]" at bounding box center [828, 182] width 569 height 49
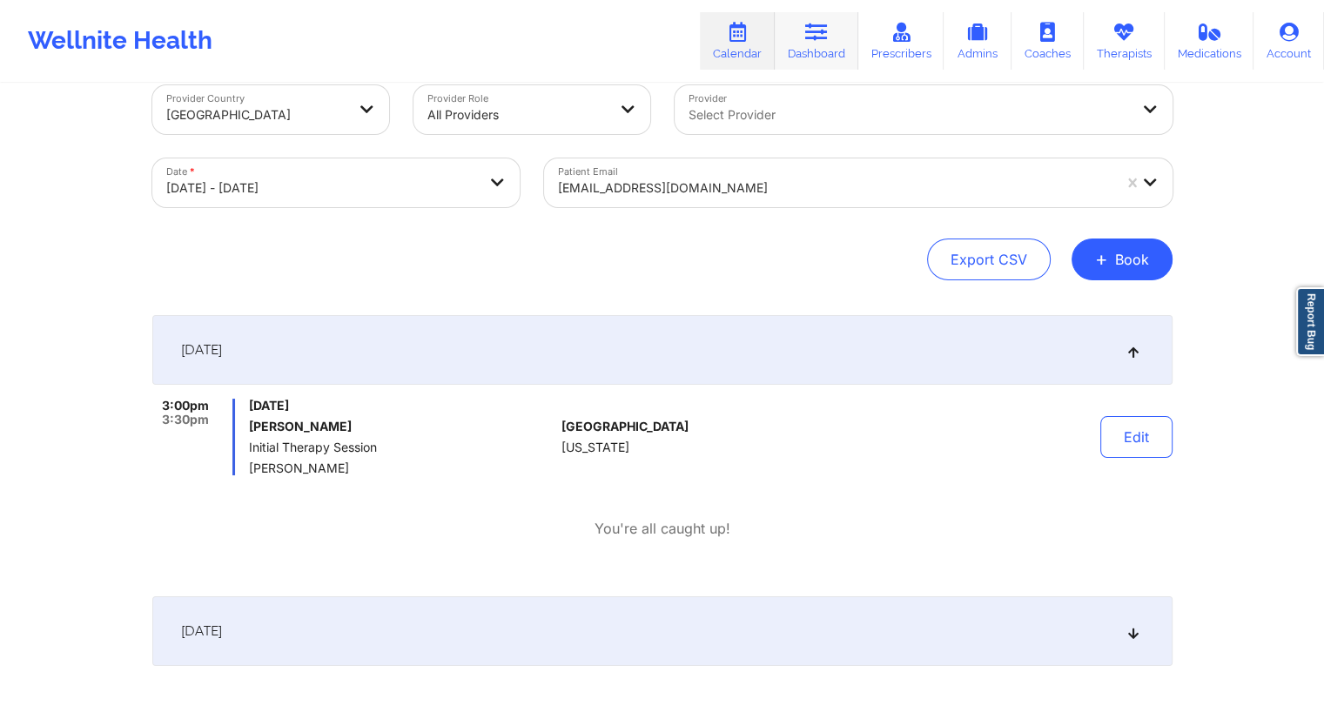
click at [818, 52] on link "Dashboard" at bounding box center [817, 40] width 84 height 57
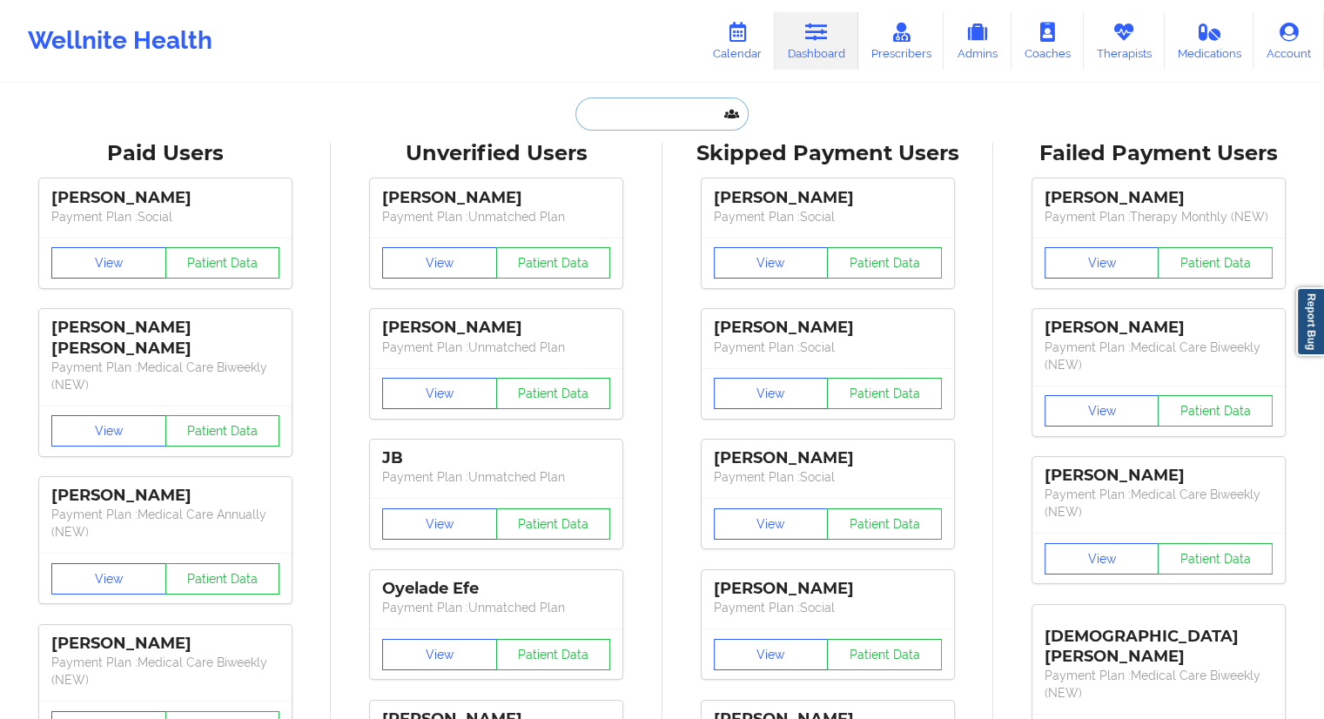
click at [629, 104] on input "text" at bounding box center [661, 113] width 172 height 33
paste input "[EMAIL_ADDRESS][DOMAIN_NAME]"
type input "[EMAIL_ADDRESS][DOMAIN_NAME]"
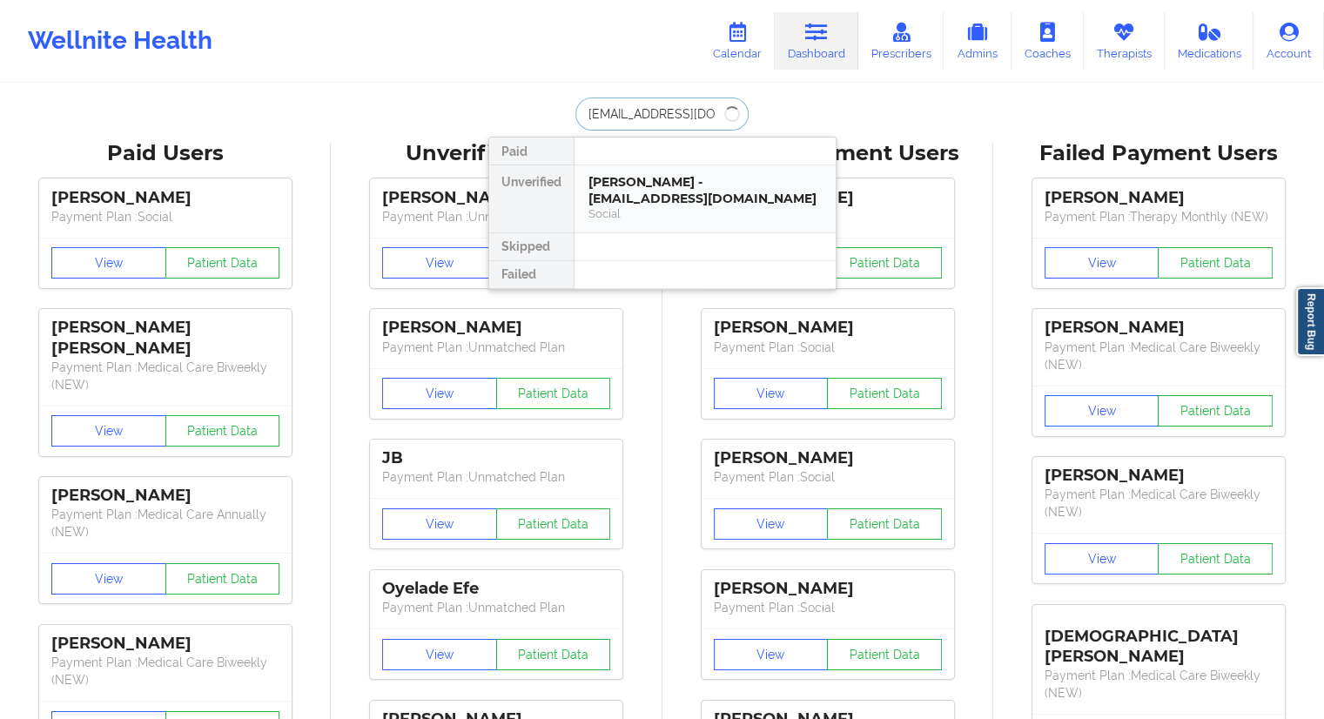
click at [625, 190] on div "[PERSON_NAME] - [EMAIL_ADDRESS][DOMAIN_NAME]" at bounding box center [704, 190] width 233 height 32
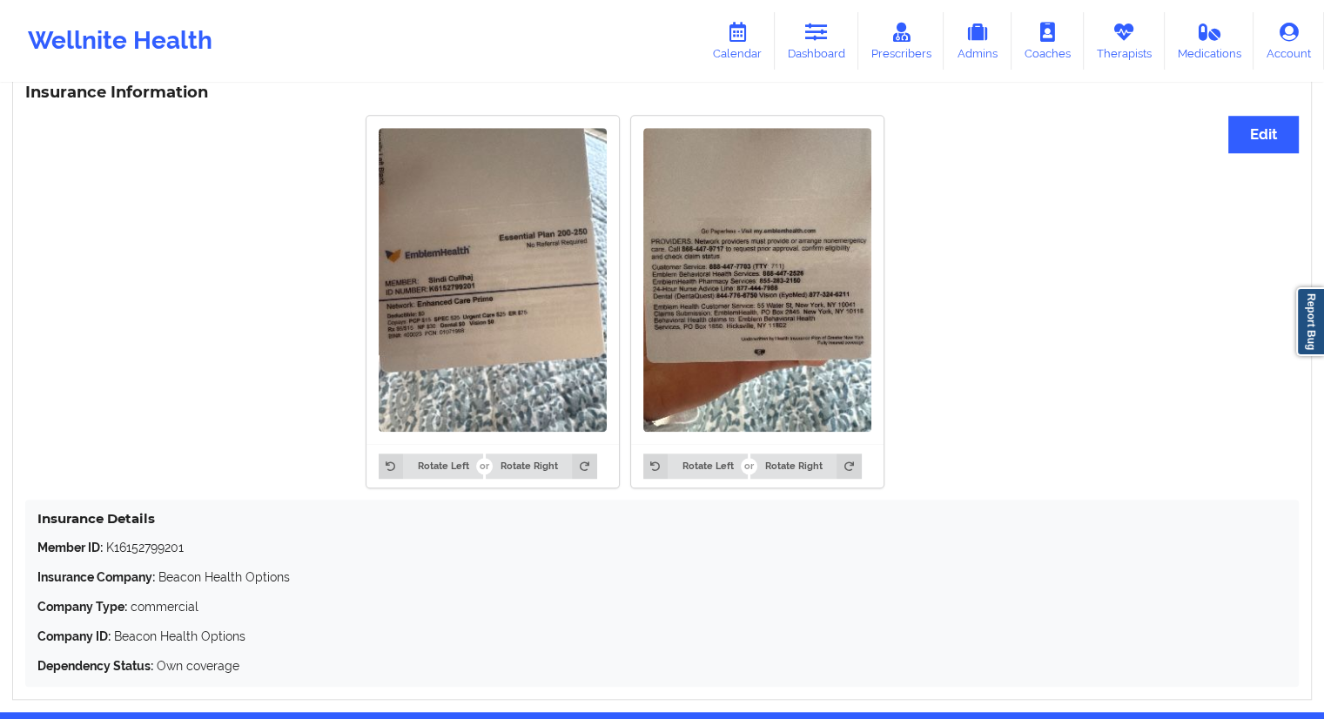
scroll to position [1376, 0]
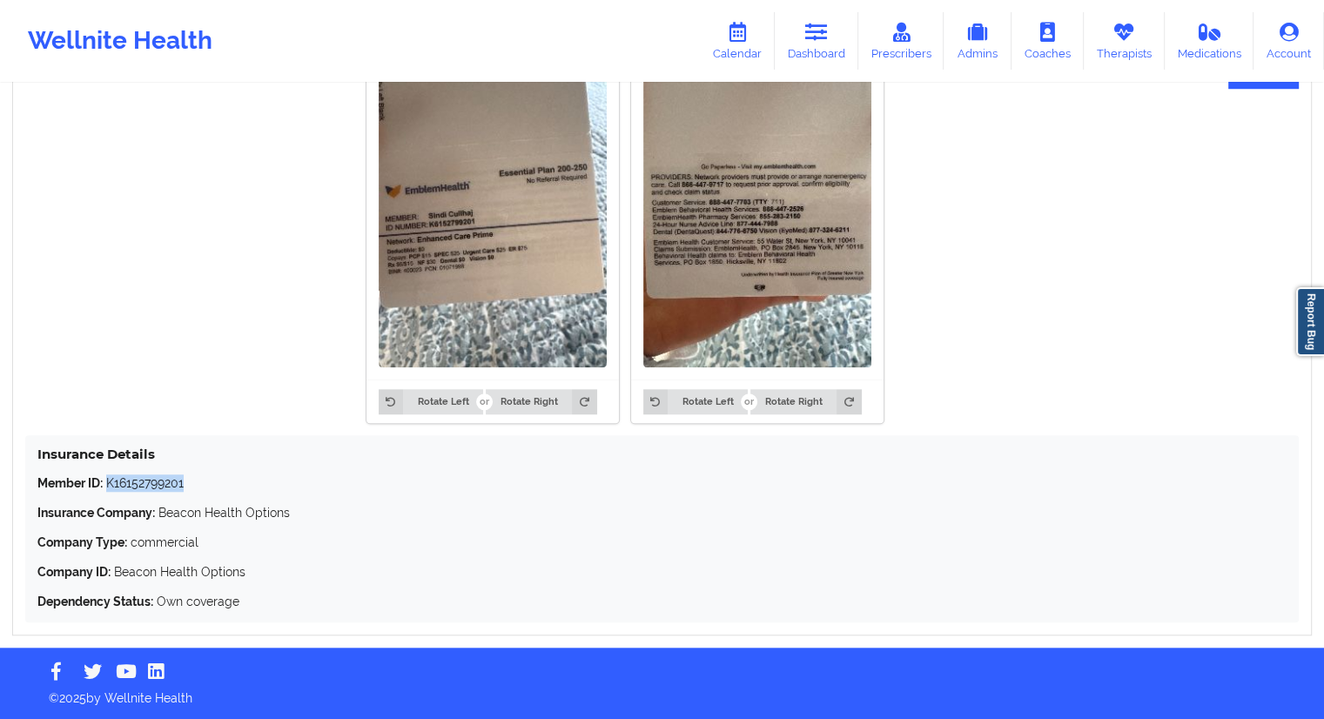
drag, startPoint x: 195, startPoint y: 481, endPoint x: 108, endPoint y: 484, distance: 87.1
click at [108, 484] on p "Member ID: K16152799201" at bounding box center [661, 482] width 1249 height 17
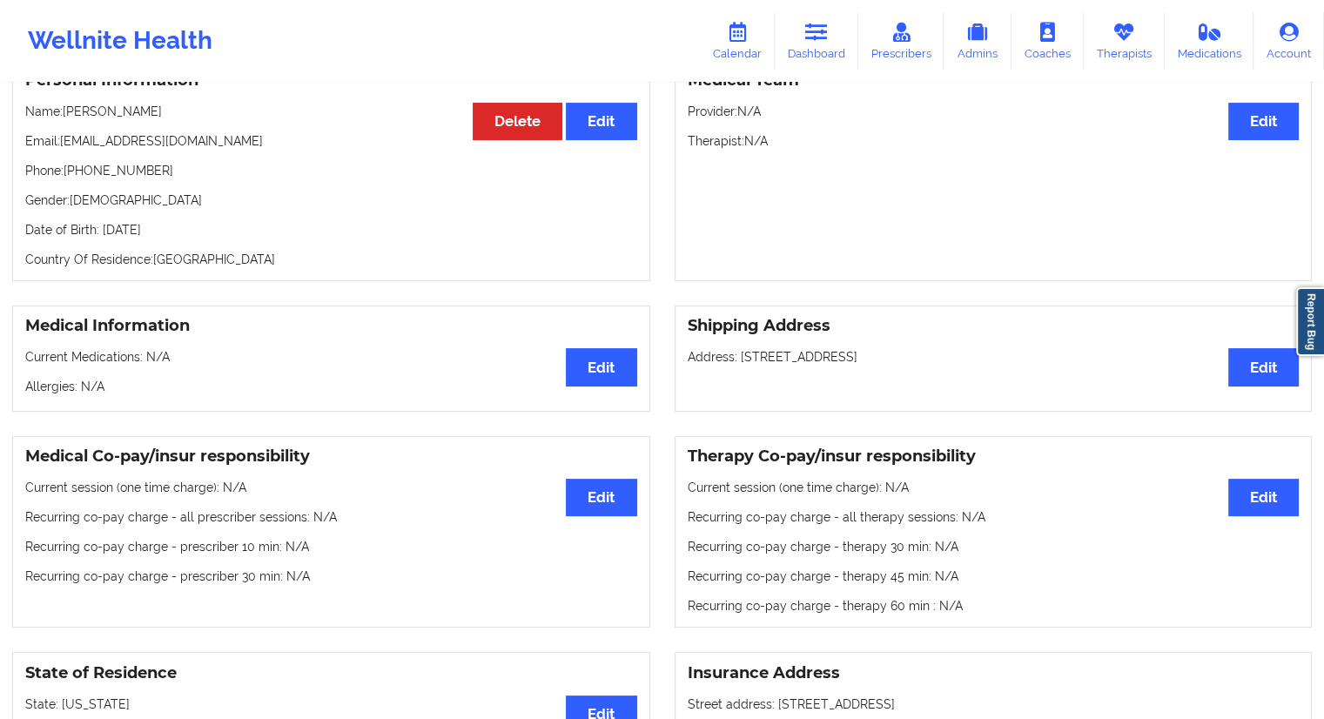
scroll to position [70, 0]
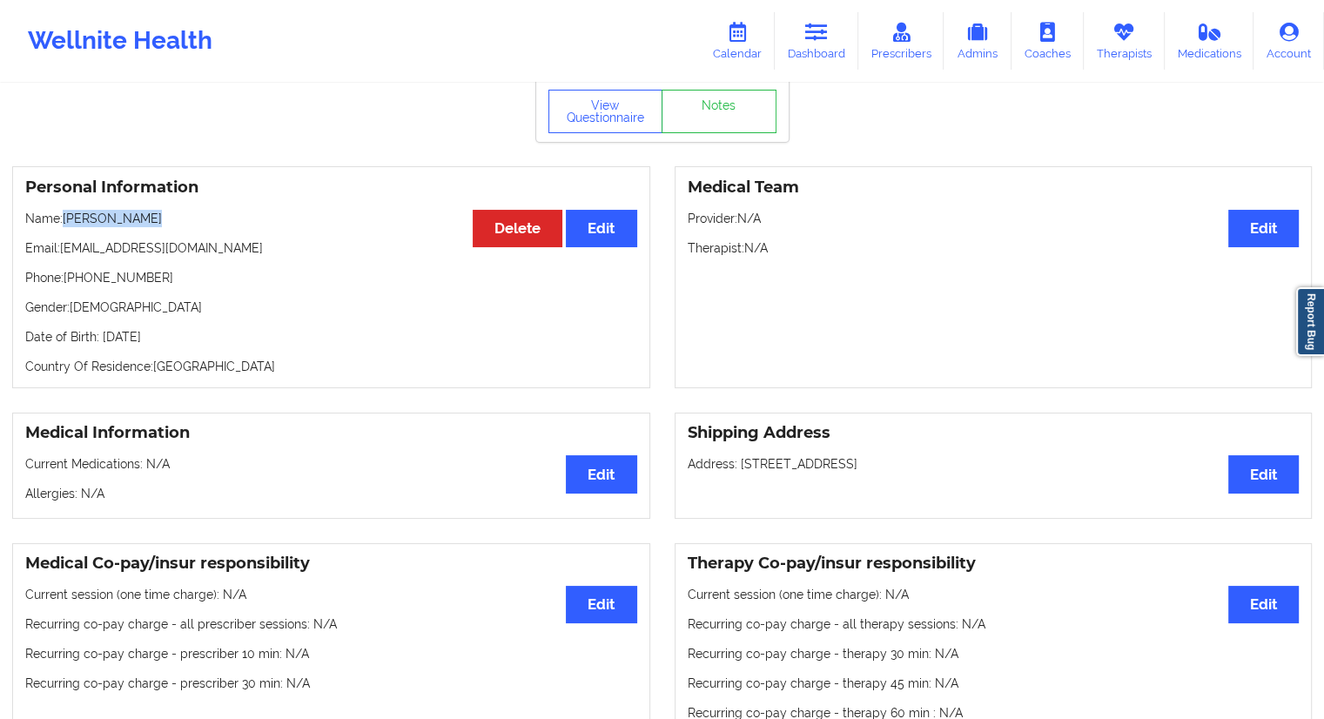
drag, startPoint x: 161, startPoint y: 215, endPoint x: 63, endPoint y: 217, distance: 98.4
click at [63, 217] on p "Name: [PERSON_NAME]" at bounding box center [331, 218] width 612 height 17
click at [731, 51] on link "Calendar" at bounding box center [737, 40] width 75 height 57
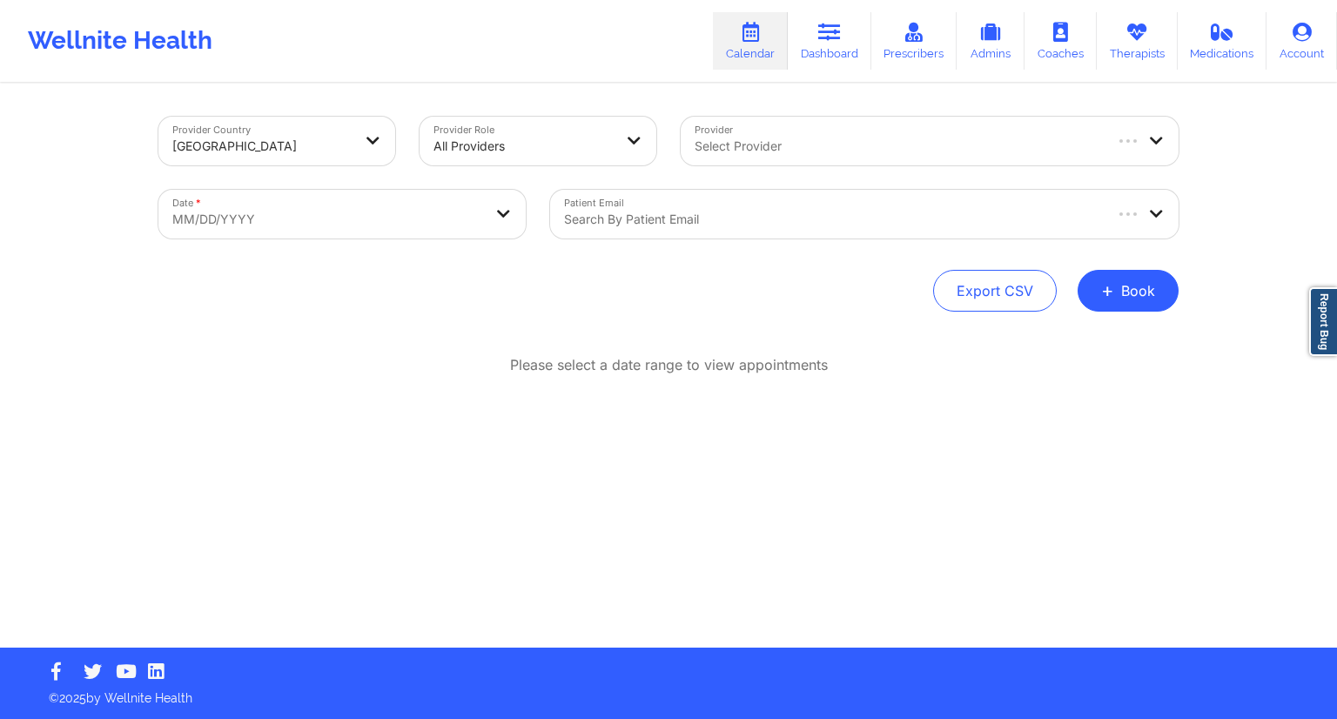
click at [327, 231] on body "Wellnite Health Calendar Dashboard Prescribers Admins Coaches Therapists Medica…" at bounding box center [668, 359] width 1337 height 719
select select "2025-8"
select select "2025-9"
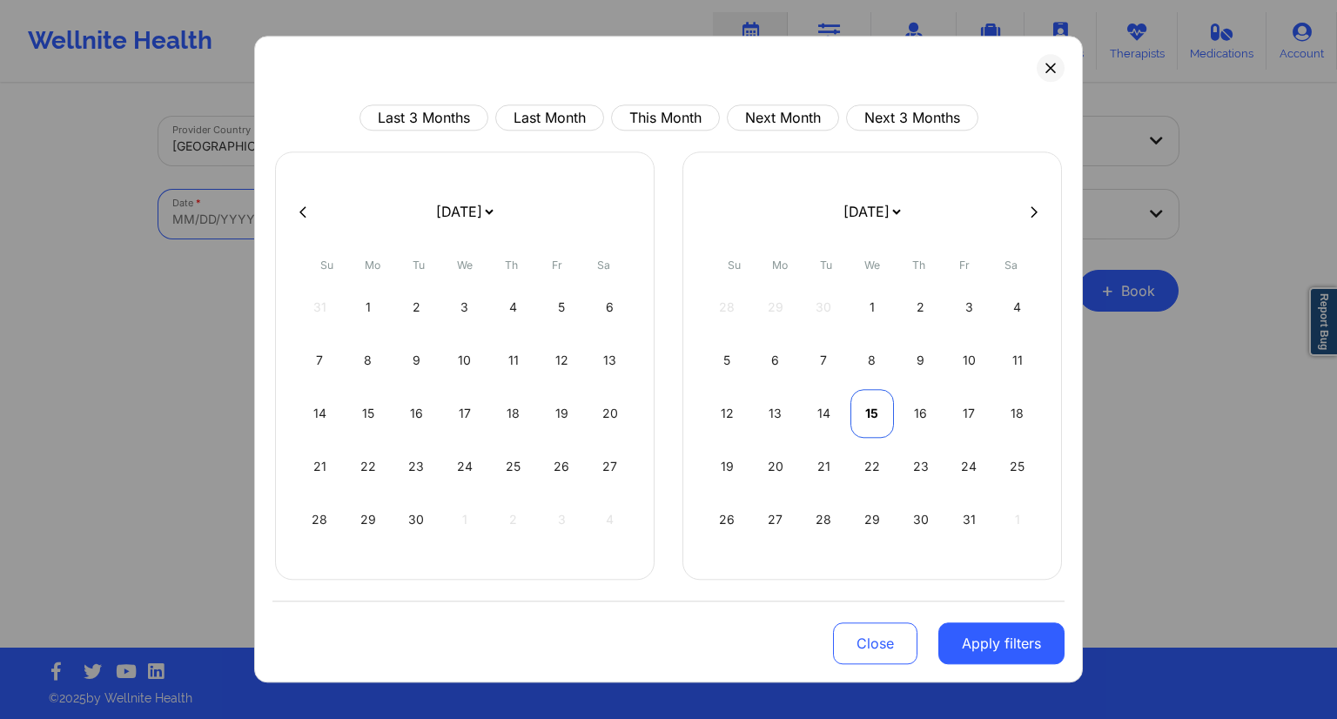
click at [877, 412] on div "15" at bounding box center [872, 413] width 44 height 49
select select "2025-9"
select select "2025-10"
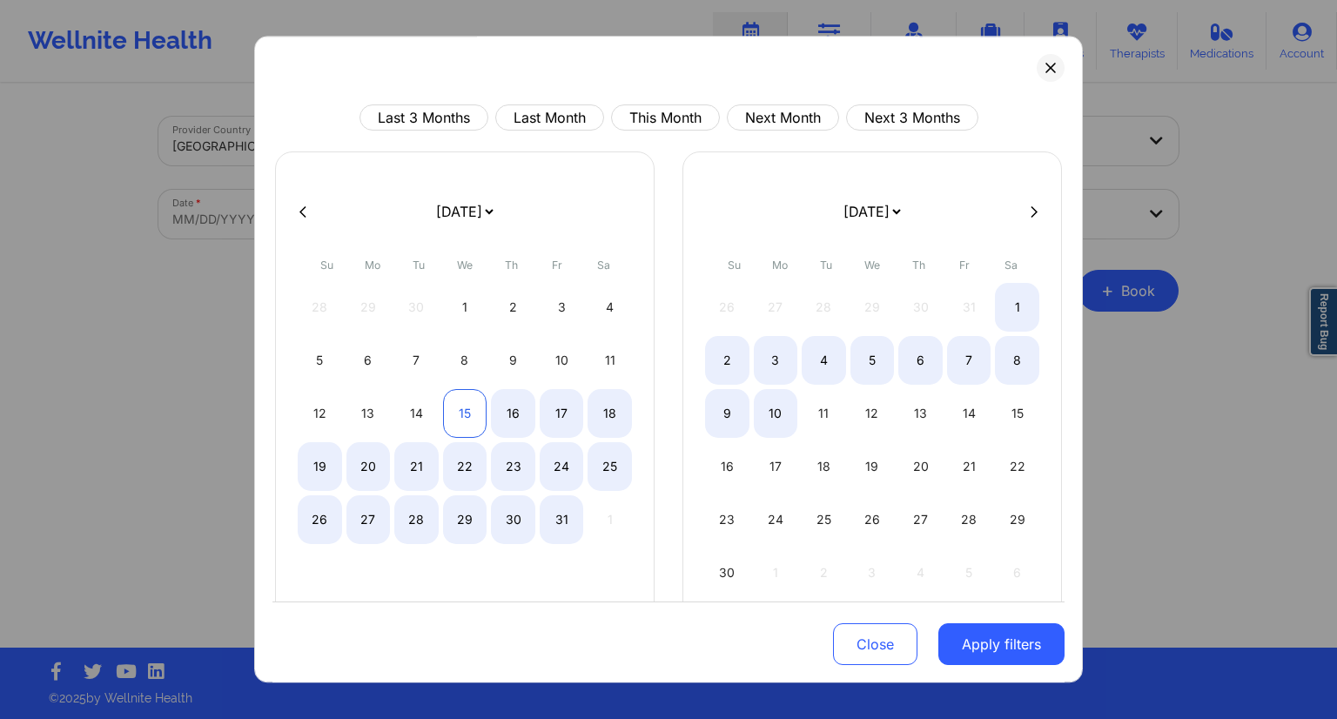
select select "2025-9"
select select "2025-10"
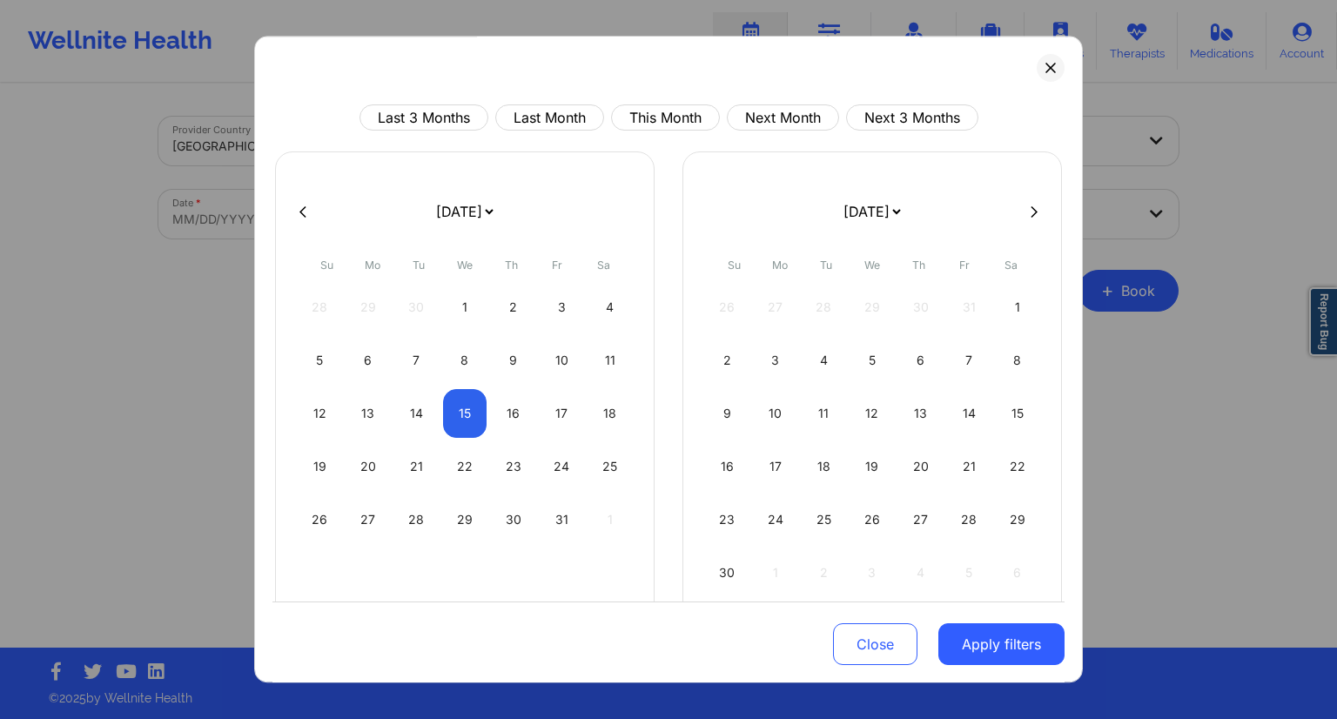
select select "2025-9"
select select "2025-10"
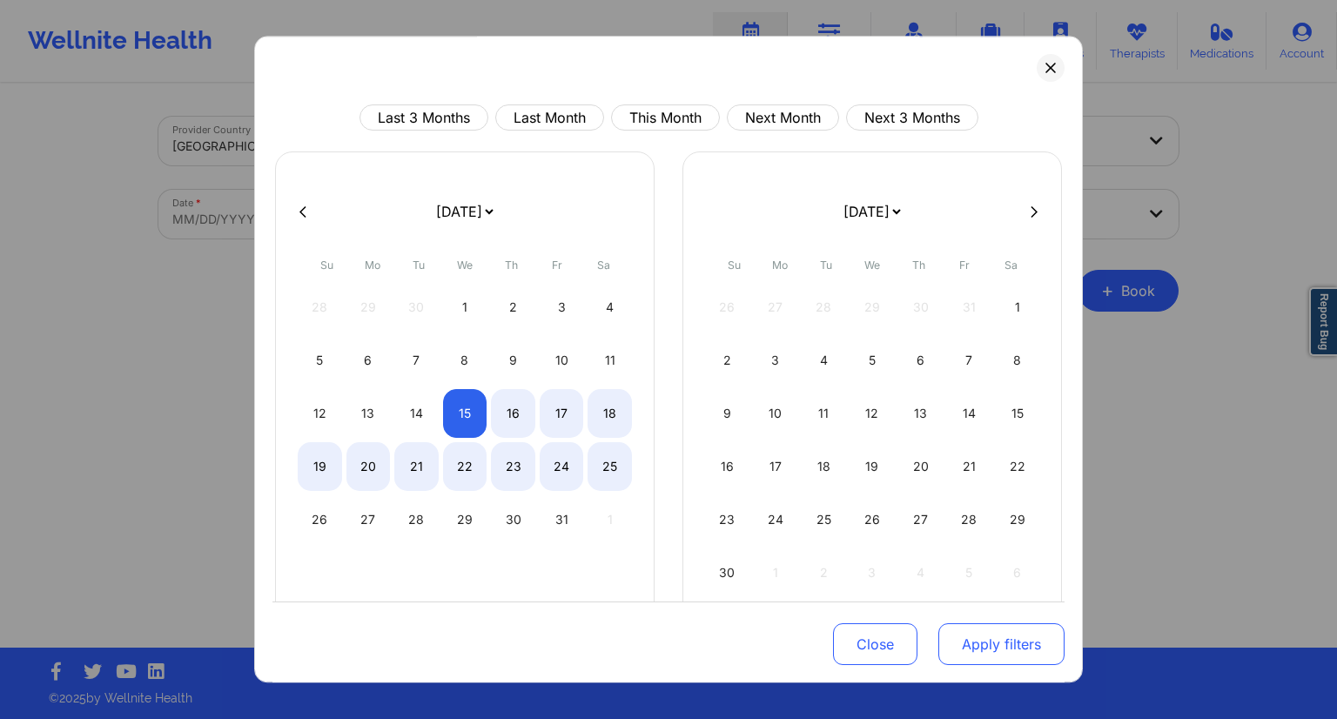
click at [957, 635] on button "Apply filters" at bounding box center [1001, 644] width 126 height 42
select select "2025-9"
select select "2025-10"
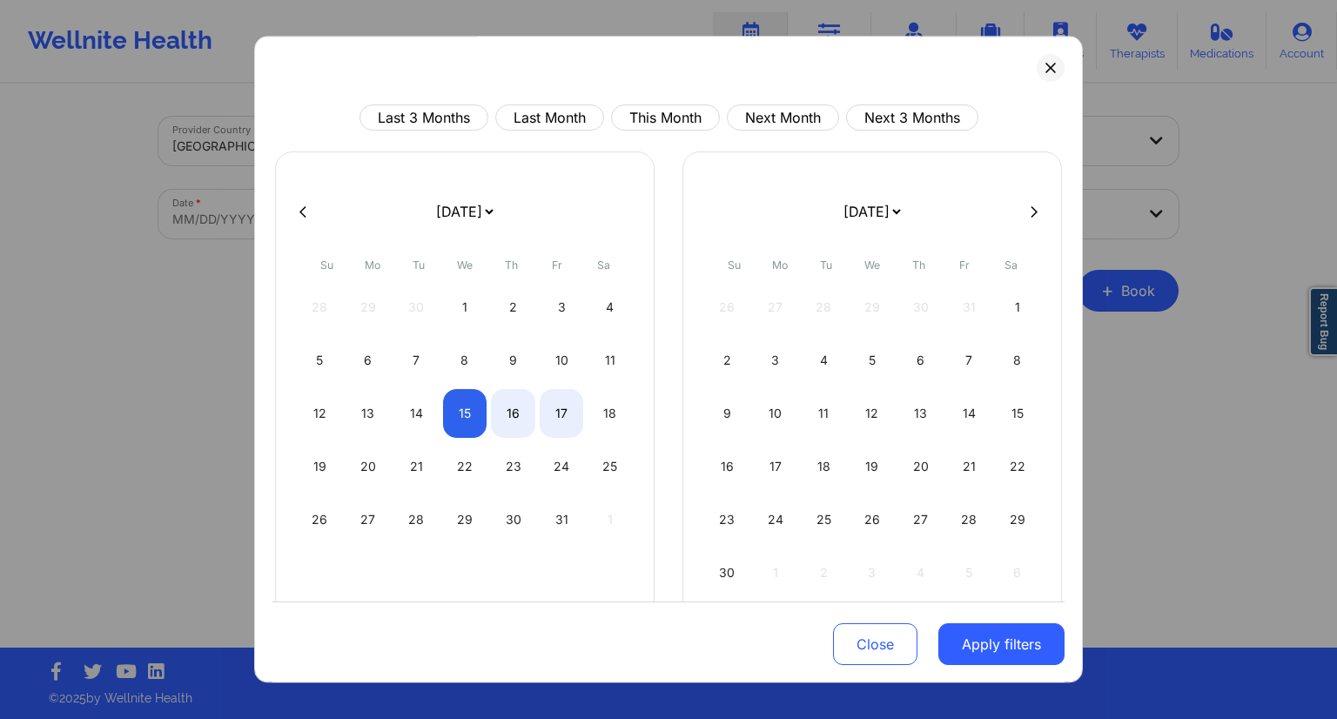
select select "2025-9"
select select "2025-10"
click at [478, 442] on div "19 20 21 22 23 24 25" at bounding box center [465, 466] width 334 height 49
select select "2025-9"
select select "2025-10"
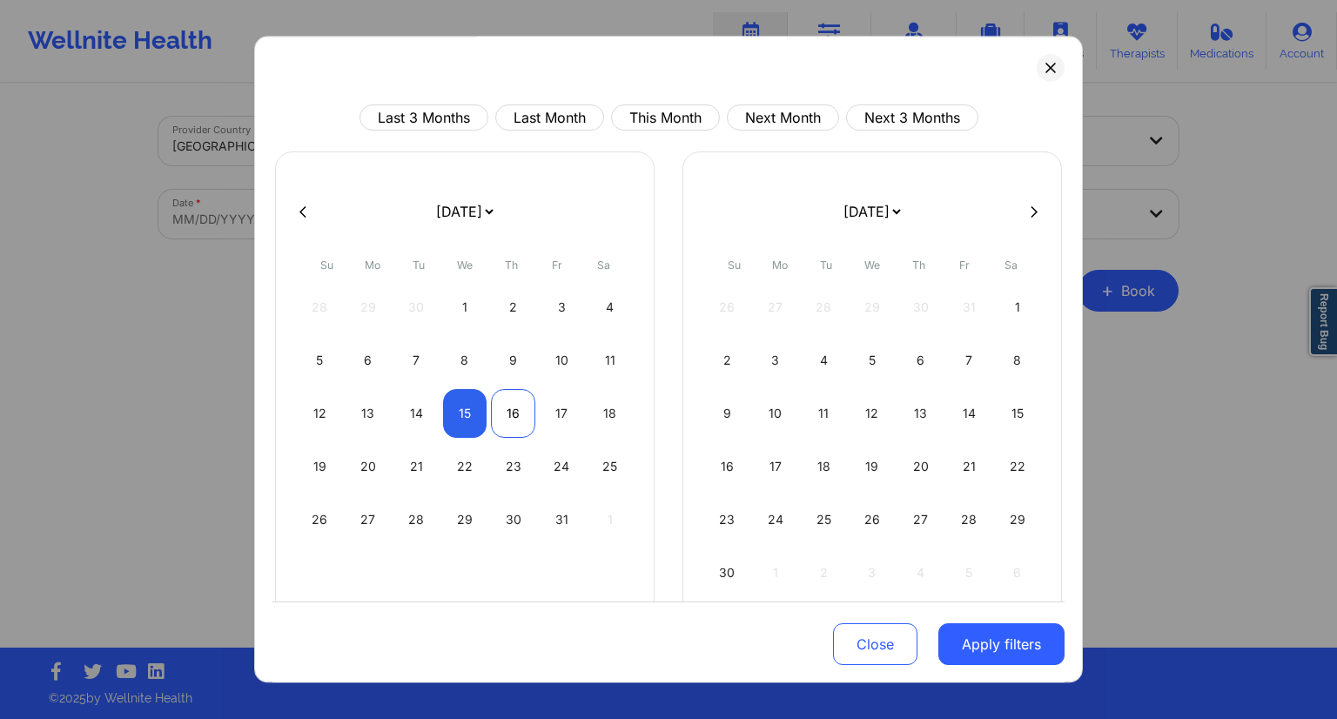
click at [506, 420] on div "16" at bounding box center [513, 413] width 44 height 49
select select "2025-9"
select select "2025-10"
click at [972, 648] on button "Apply filters" at bounding box center [1001, 644] width 126 height 42
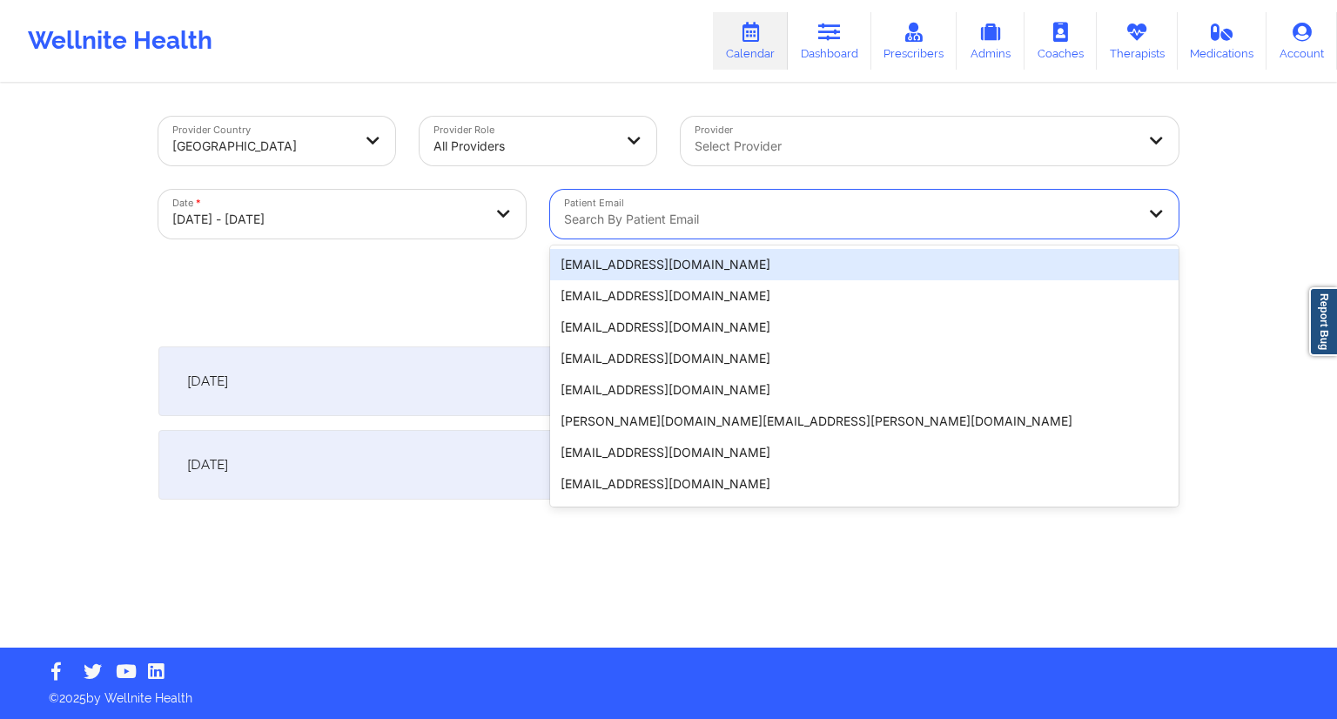
click at [689, 206] on div "Search by patient email" at bounding box center [843, 214] width 587 height 49
paste input "[EMAIL_ADDRESS][DOMAIN_NAME]"
type input "[EMAIL_ADDRESS][DOMAIN_NAME]"
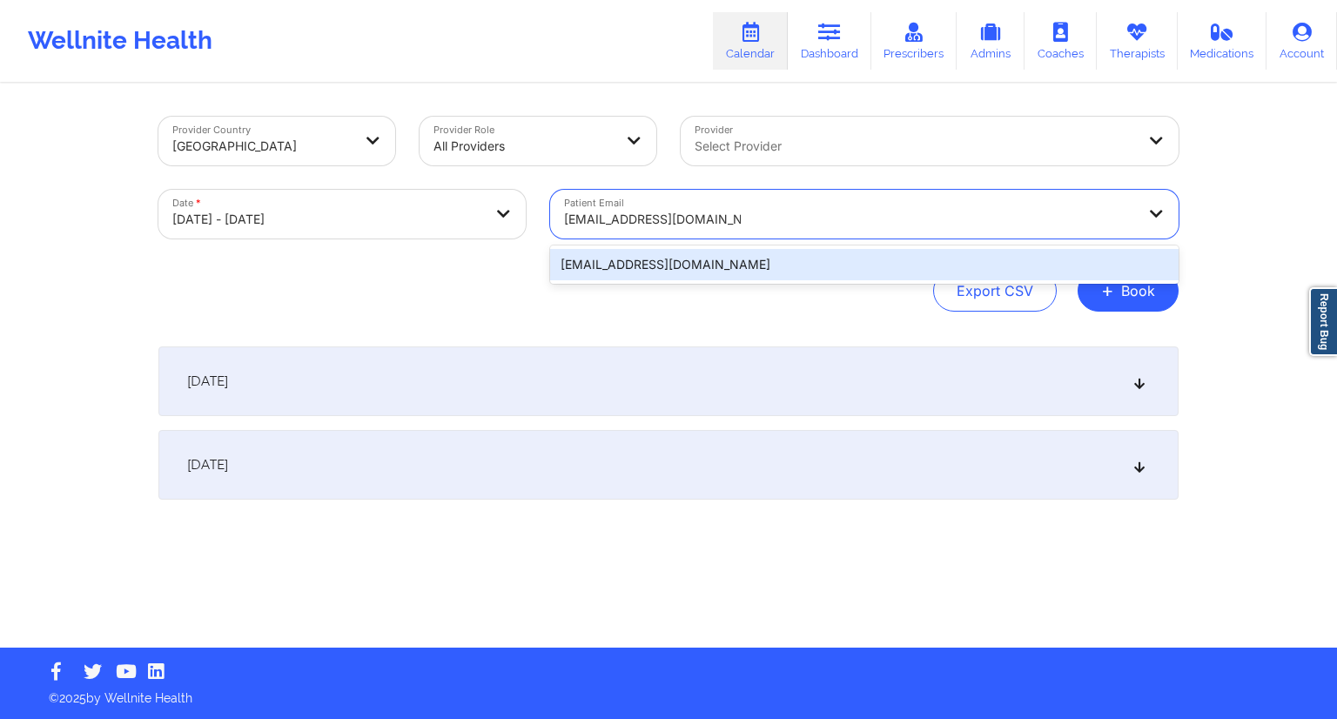
click at [671, 265] on div "[EMAIL_ADDRESS][DOMAIN_NAME]" at bounding box center [864, 264] width 628 height 31
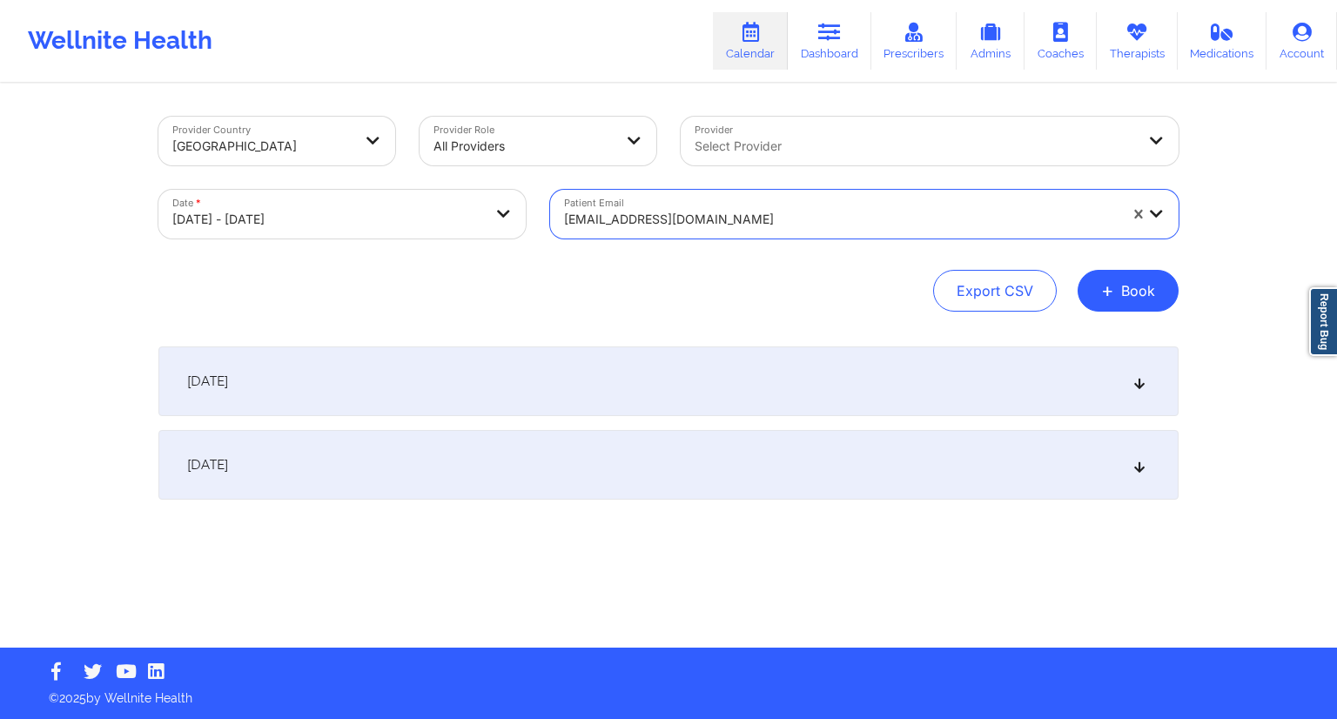
click at [520, 385] on div "[DATE]" at bounding box center [668, 381] width 1020 height 70
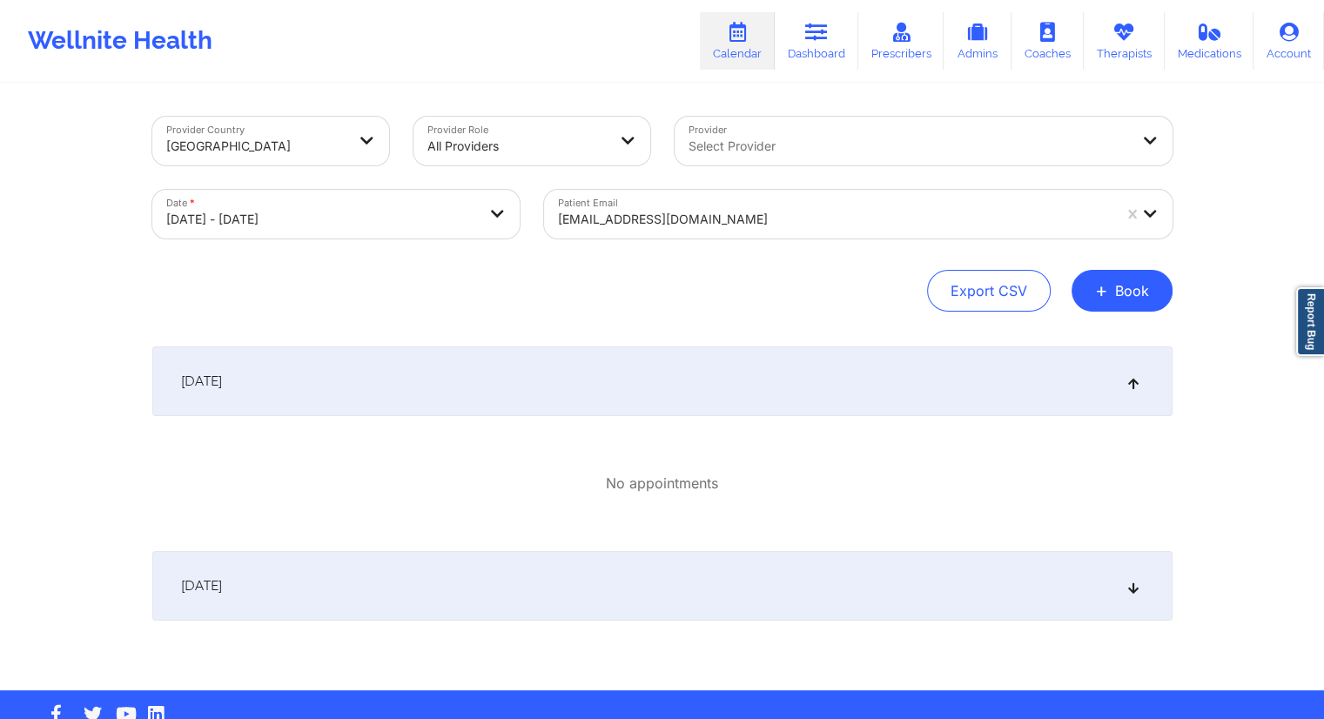
click at [420, 602] on div "[DATE]" at bounding box center [662, 586] width 1020 height 70
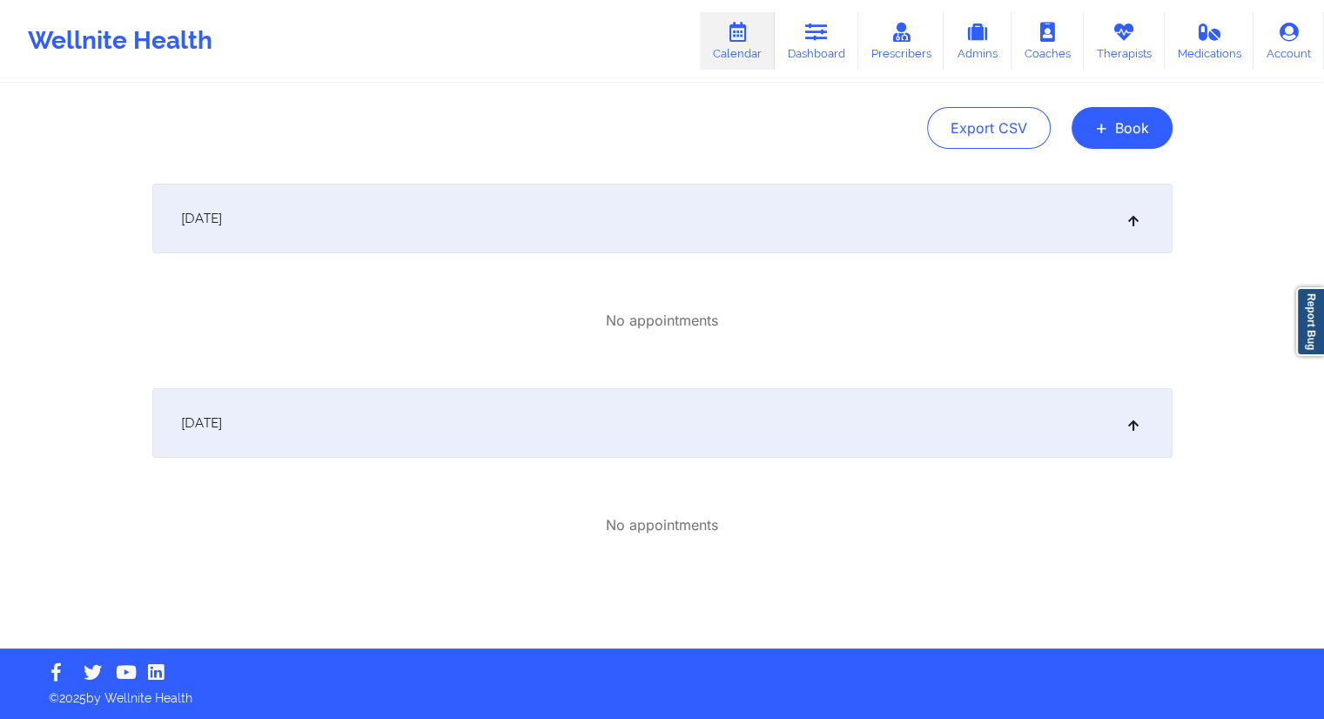
click at [448, 240] on div "[DATE]" at bounding box center [662, 219] width 1020 height 70
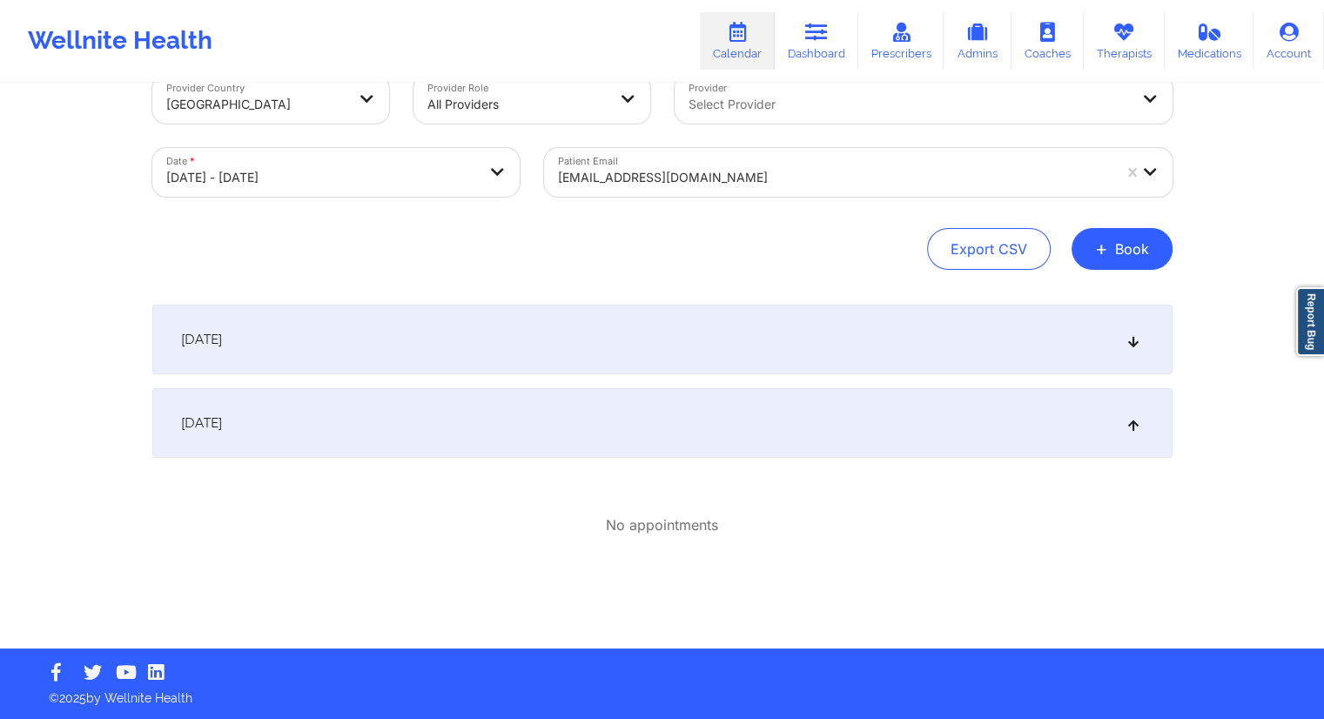
click at [404, 356] on div "[DATE]" at bounding box center [662, 340] width 1020 height 70
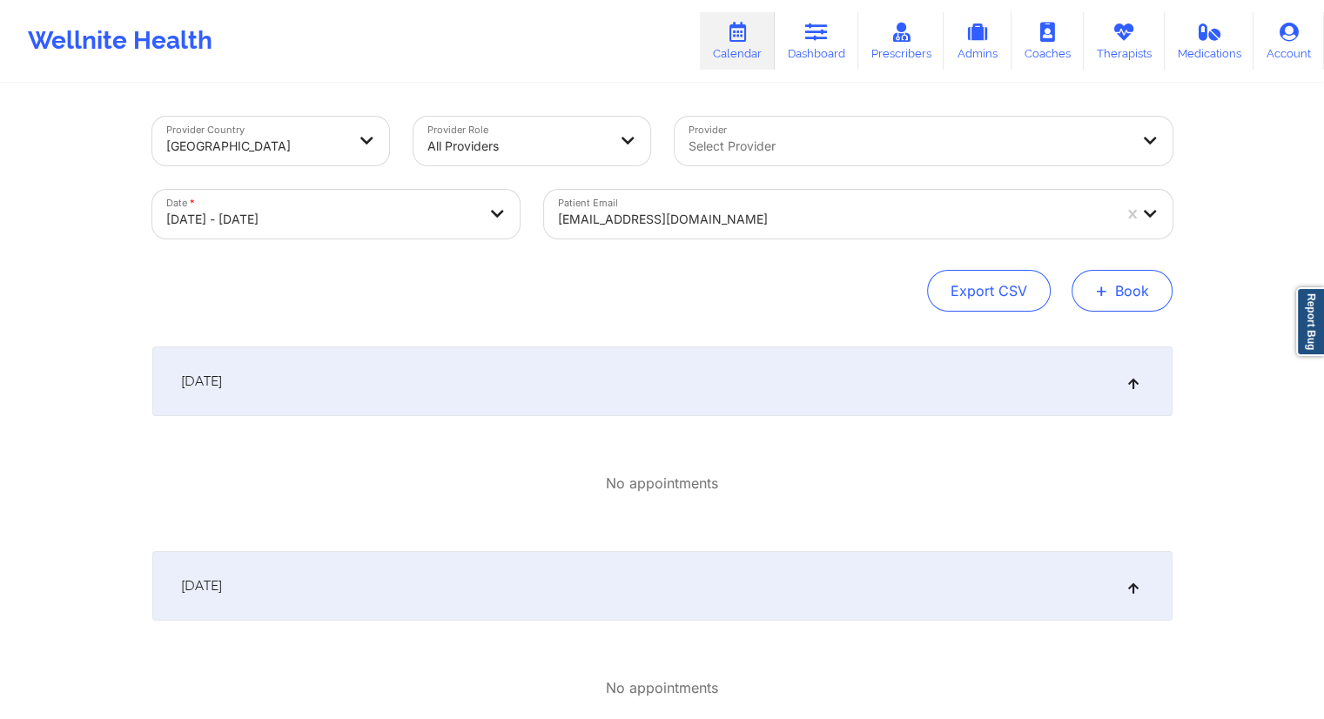
click at [1118, 295] on button "+ Book" at bounding box center [1121, 291] width 101 height 42
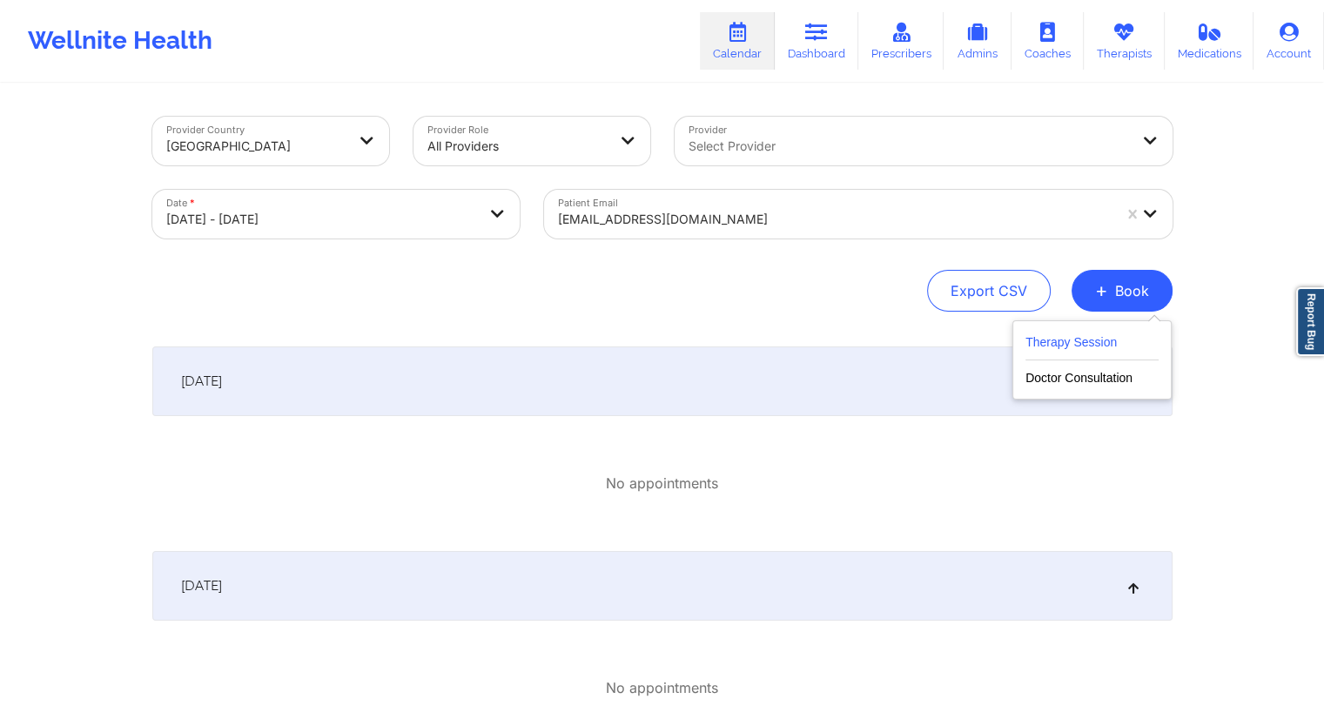
click at [1053, 346] on button "Therapy Session" at bounding box center [1091, 346] width 133 height 29
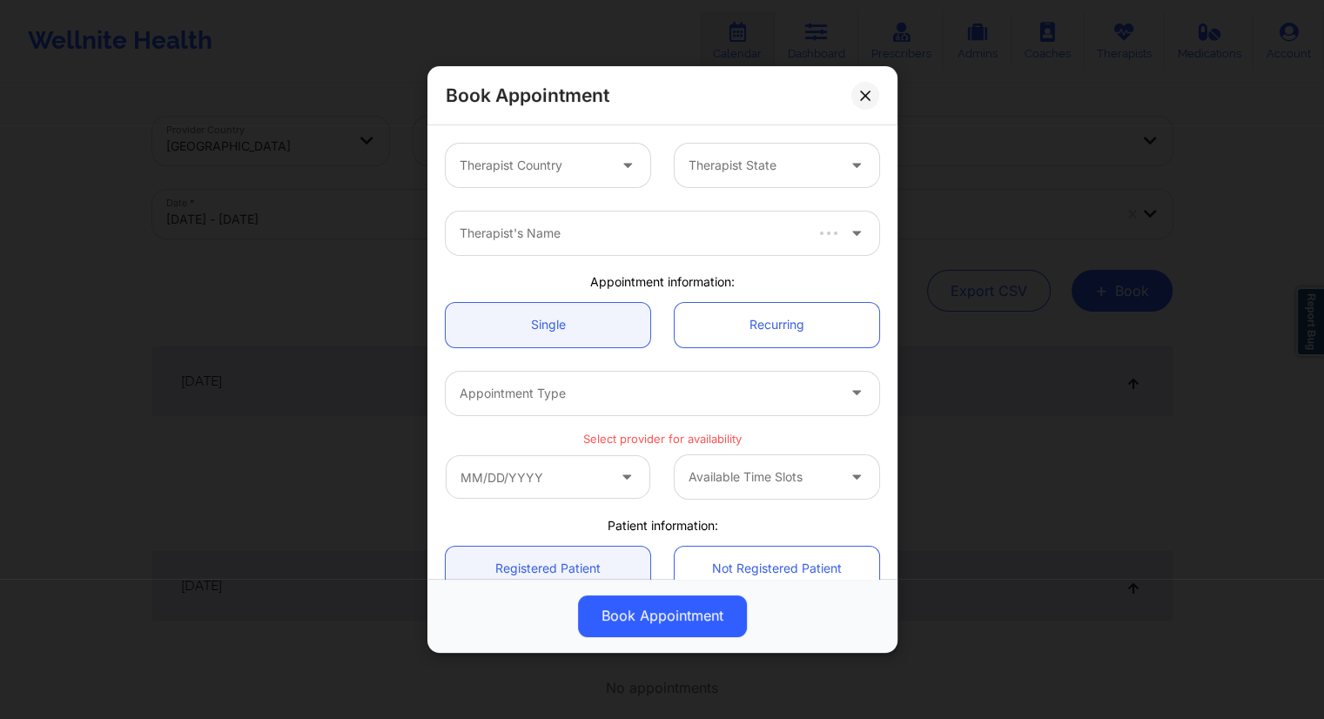
click at [494, 184] on div "Therapist Country" at bounding box center [527, 166] width 163 height 44
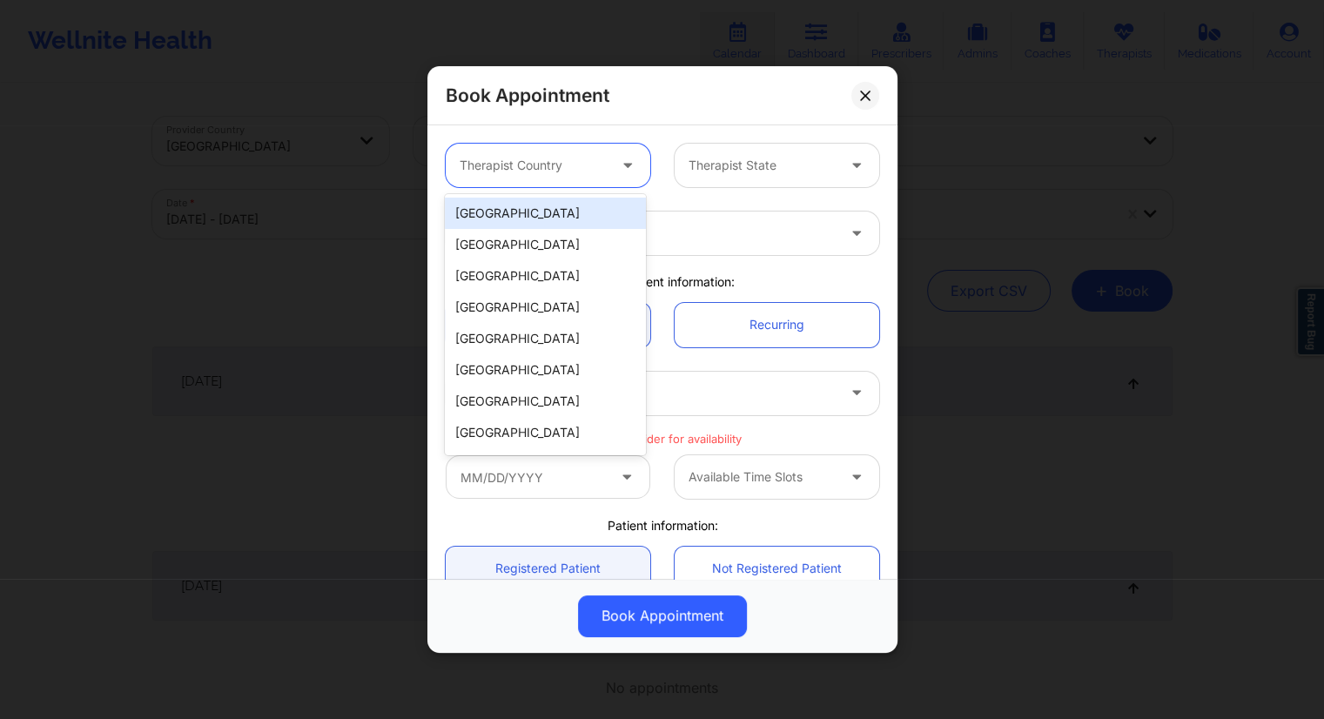
click at [502, 199] on div "[GEOGRAPHIC_DATA]" at bounding box center [545, 213] width 200 height 31
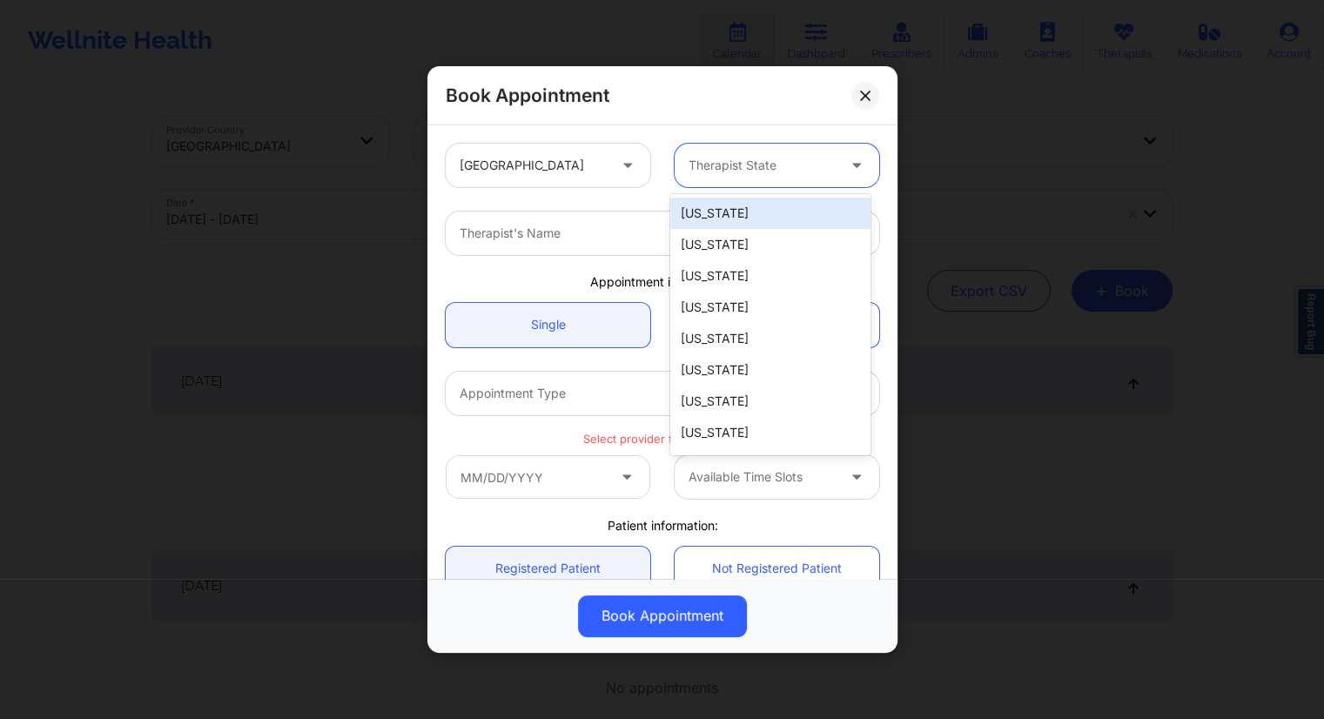
click at [738, 162] on div at bounding box center [761, 165] width 147 height 21
type input "new"
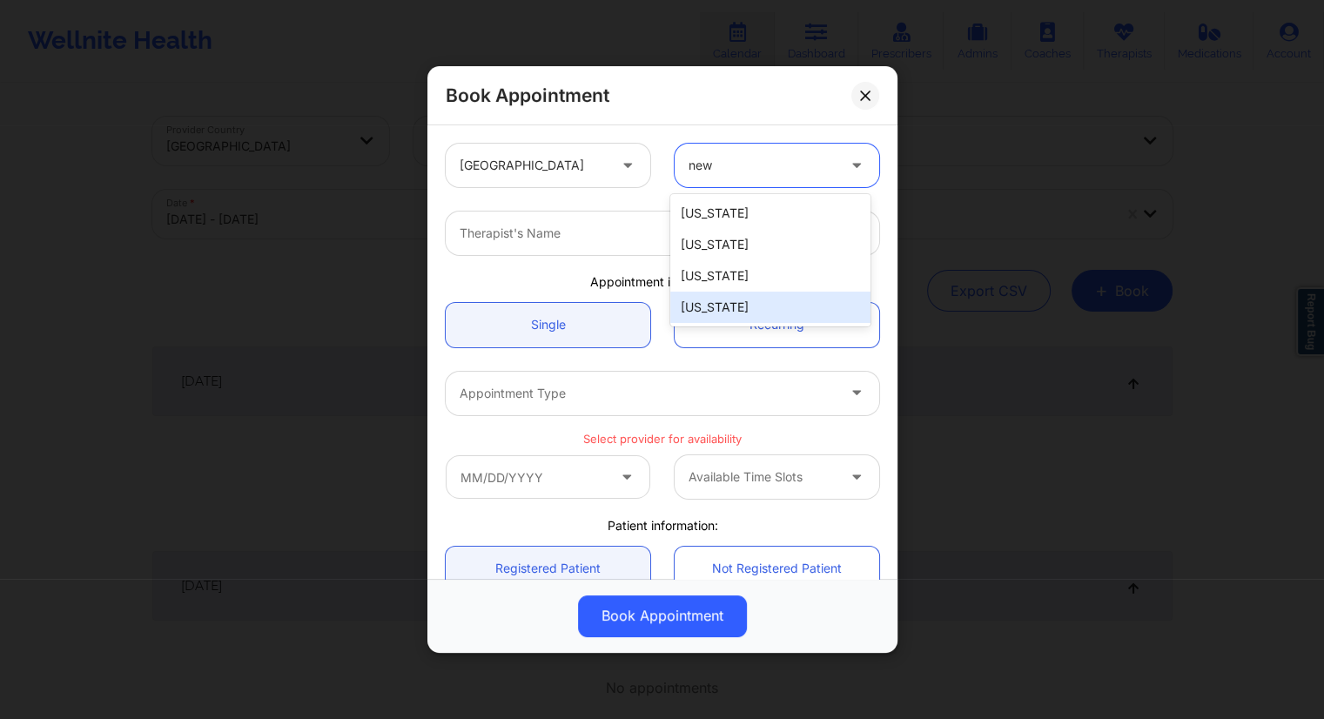
click at [720, 303] on div "[US_STATE]" at bounding box center [770, 307] width 200 height 31
click at [566, 243] on div at bounding box center [648, 233] width 376 height 21
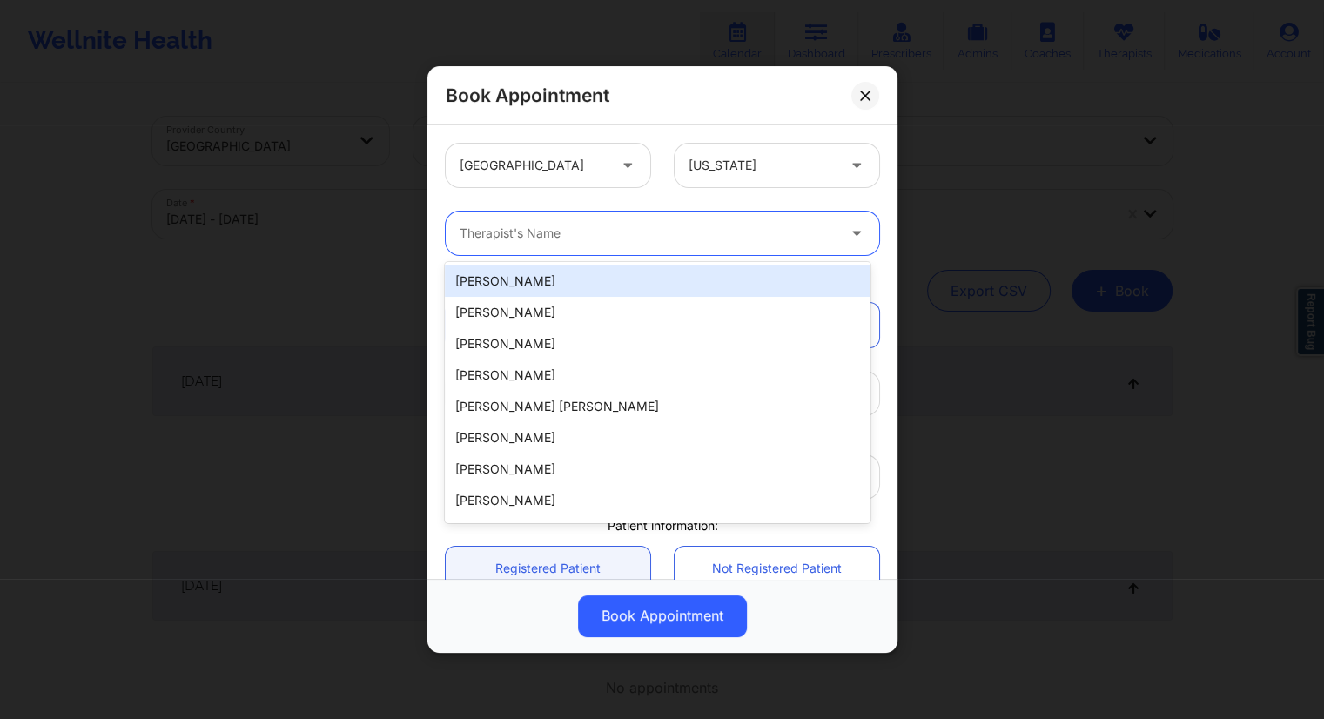
paste input "[PERSON_NAME]"
type input "[PERSON_NAME]"
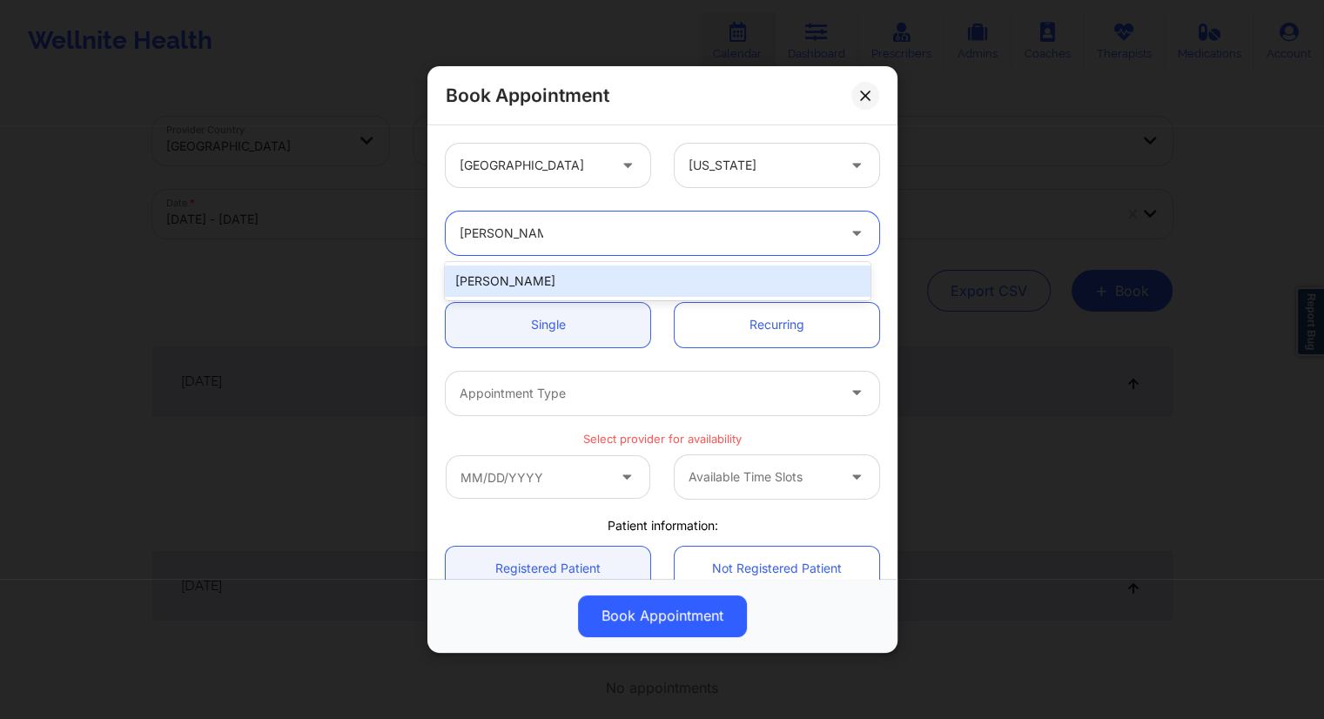
click at [567, 283] on div "[PERSON_NAME]" at bounding box center [657, 280] width 425 height 31
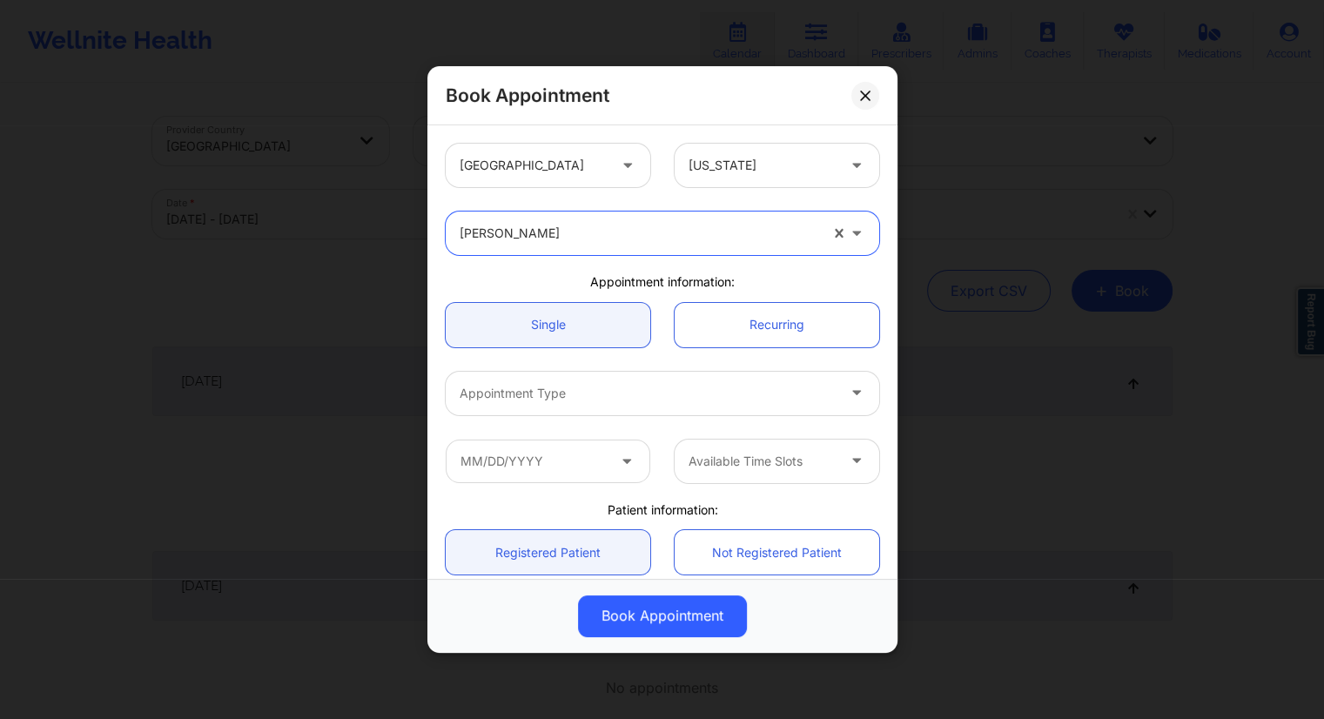
click at [549, 397] on div at bounding box center [648, 393] width 376 height 21
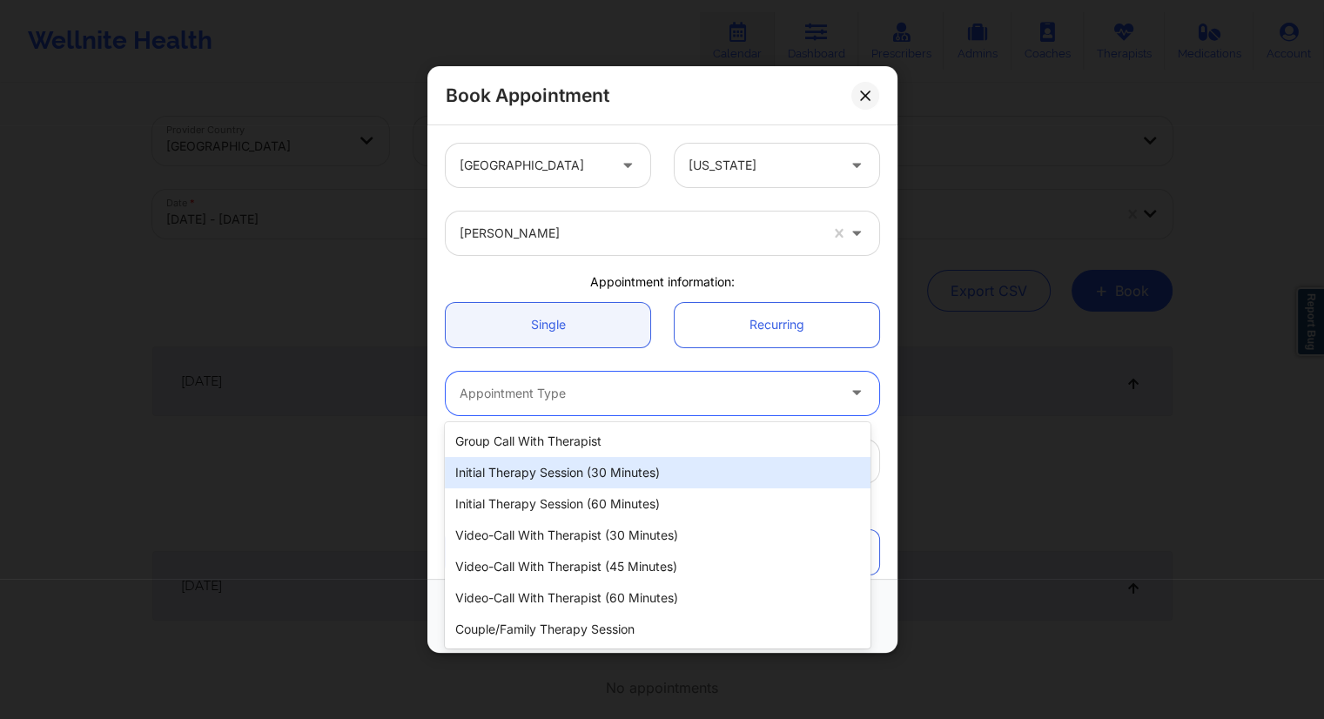
click at [547, 474] on div "Initial Therapy Session (30 minutes)" at bounding box center [657, 472] width 425 height 31
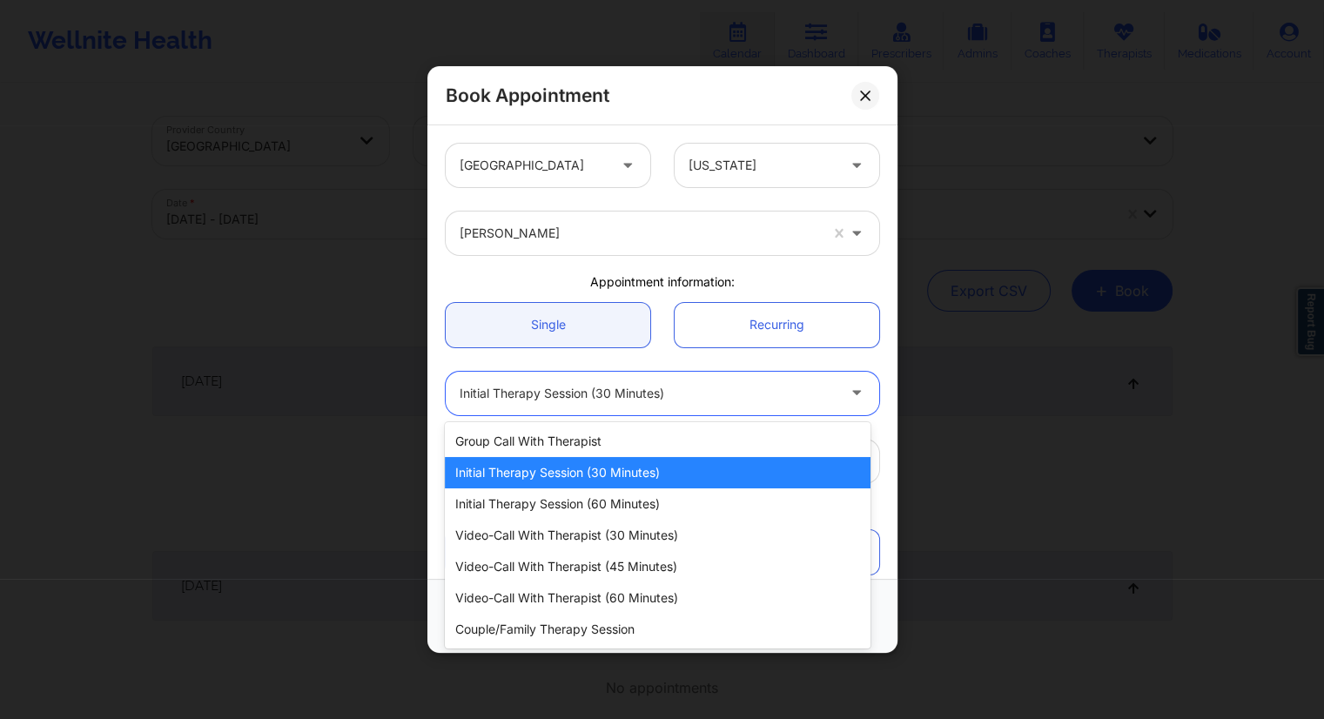
click at [601, 372] on div "Initial Therapy Session (30 minutes)" at bounding box center [648, 394] width 376 height 44
click at [588, 471] on div "Initial Therapy Session (30 minutes)" at bounding box center [657, 472] width 425 height 31
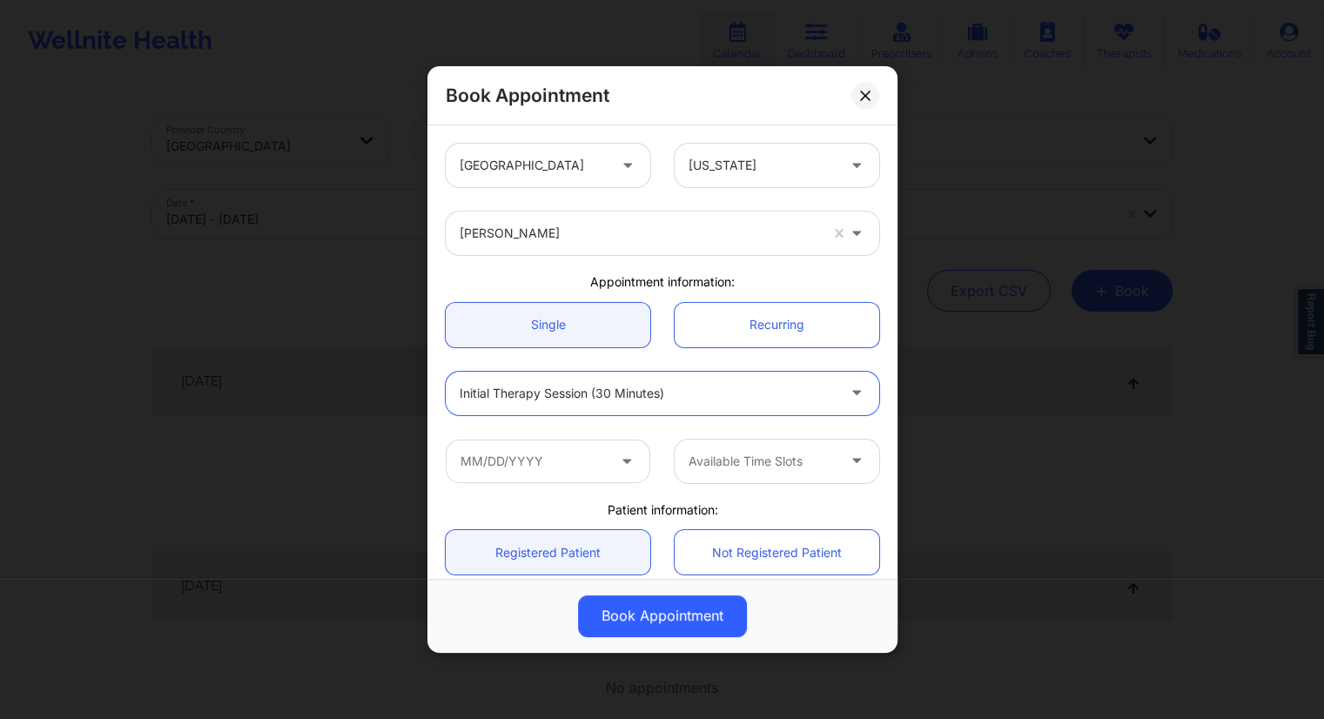
click at [577, 429] on div "Available Time Slots" at bounding box center [662, 461] width 458 height 68
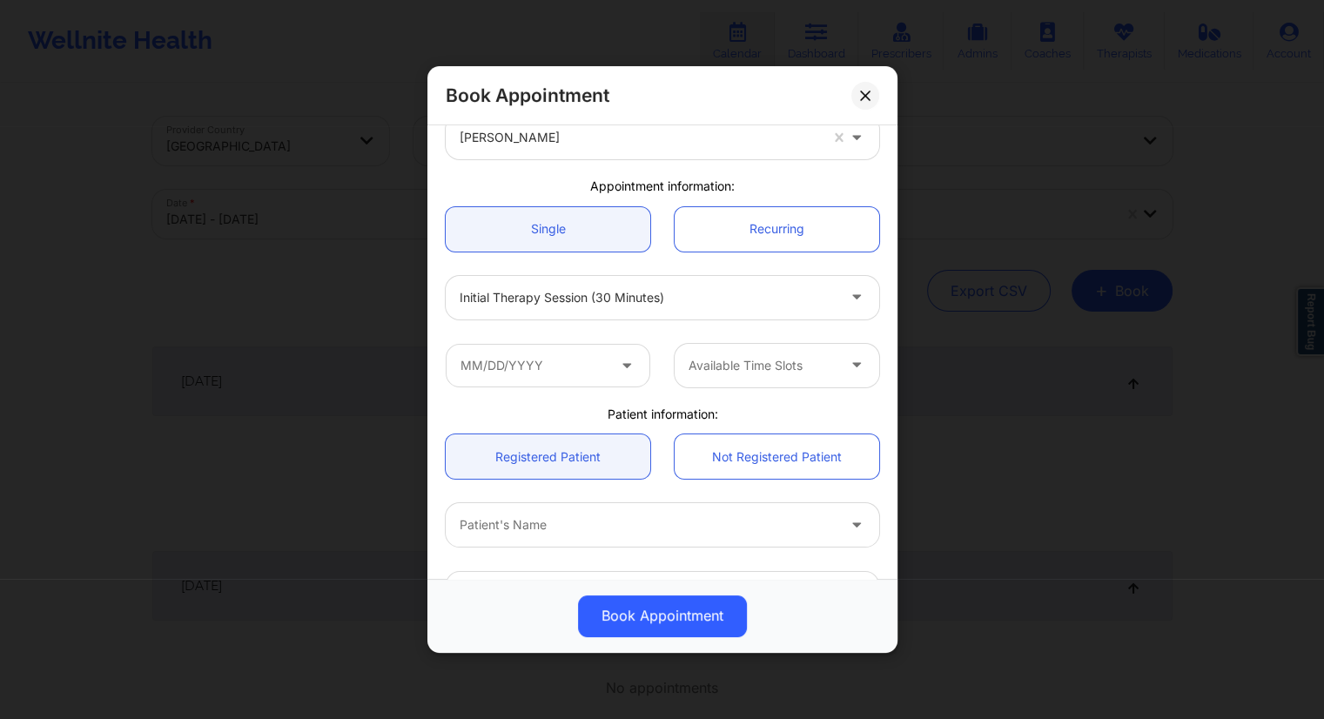
scroll to position [261, 0]
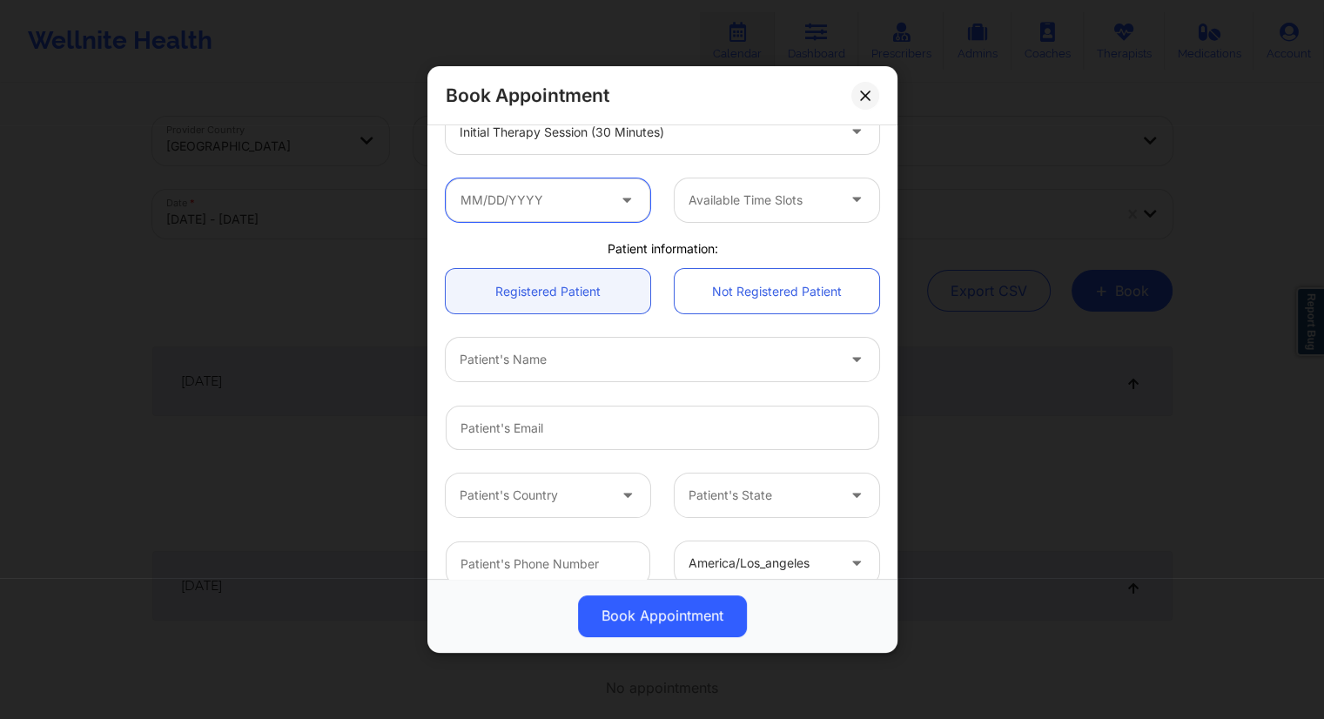
click at [557, 196] on input "text" at bounding box center [548, 200] width 205 height 44
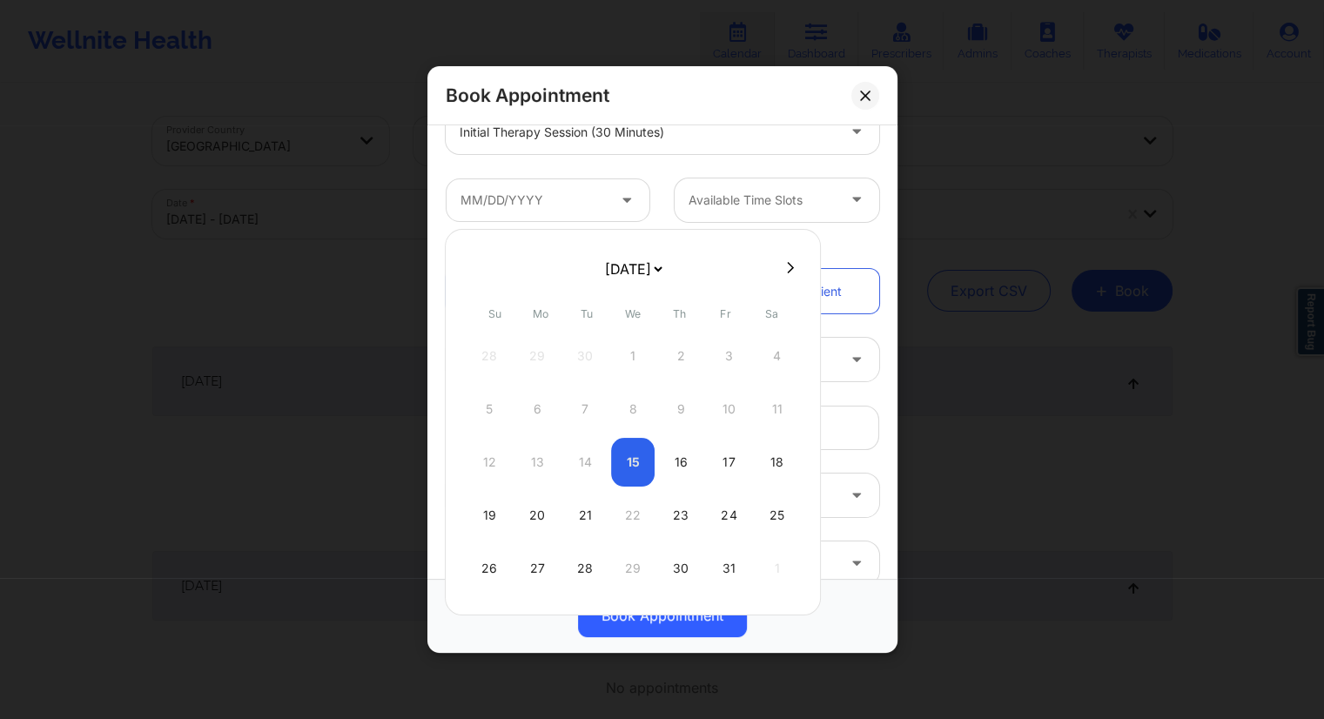
click at [634, 455] on div "12 13 14 15 16 17 18" at bounding box center [632, 462] width 331 height 49
click at [655, 214] on div at bounding box center [547, 200] width 229 height 44
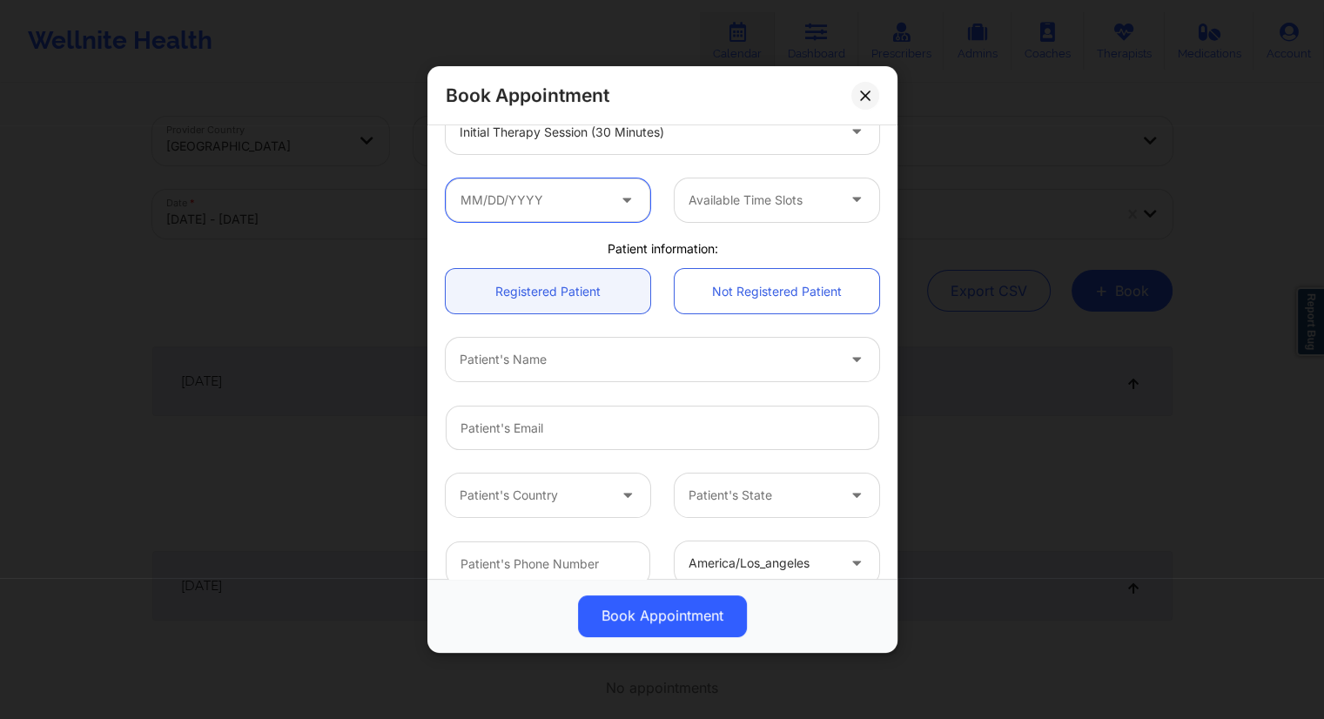
click at [601, 198] on input "text" at bounding box center [548, 200] width 205 height 44
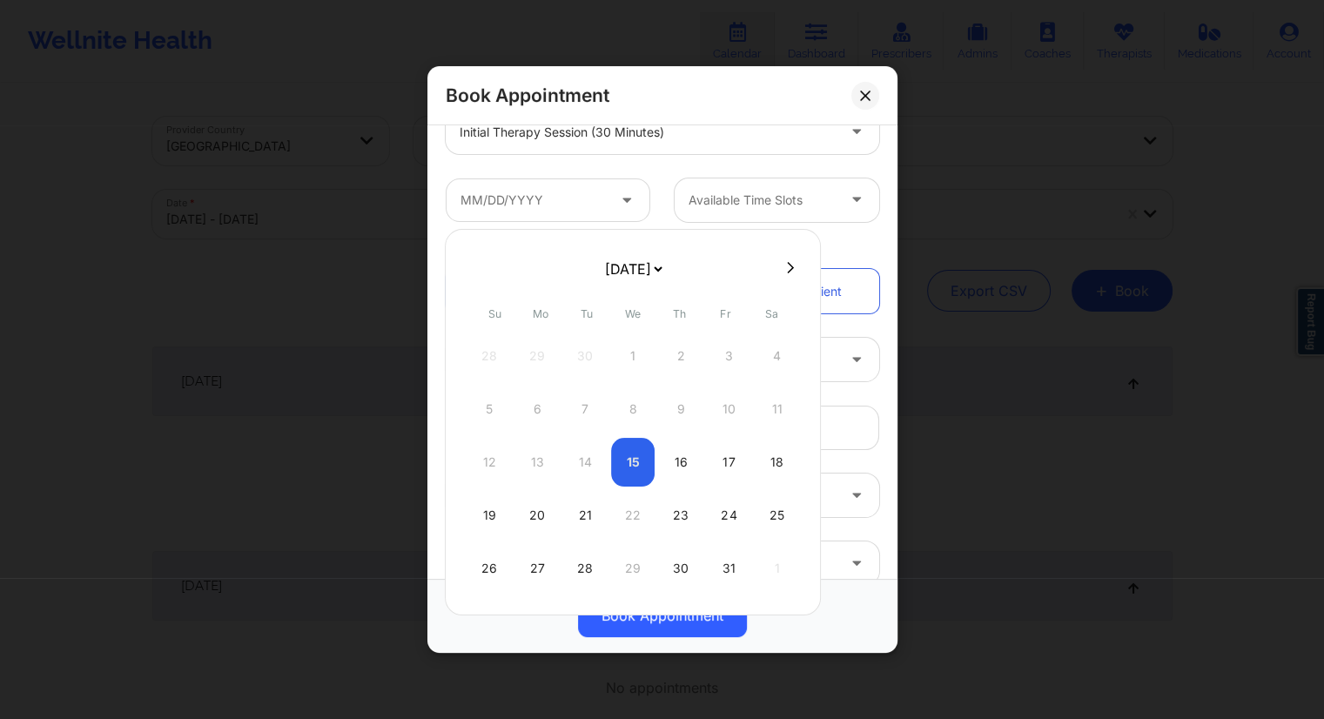
click at [628, 471] on div "12 13 14 15 16 17 18" at bounding box center [632, 462] width 331 height 49
click at [628, 468] on div "12 13 14 15 16 17 18" at bounding box center [632, 462] width 331 height 49
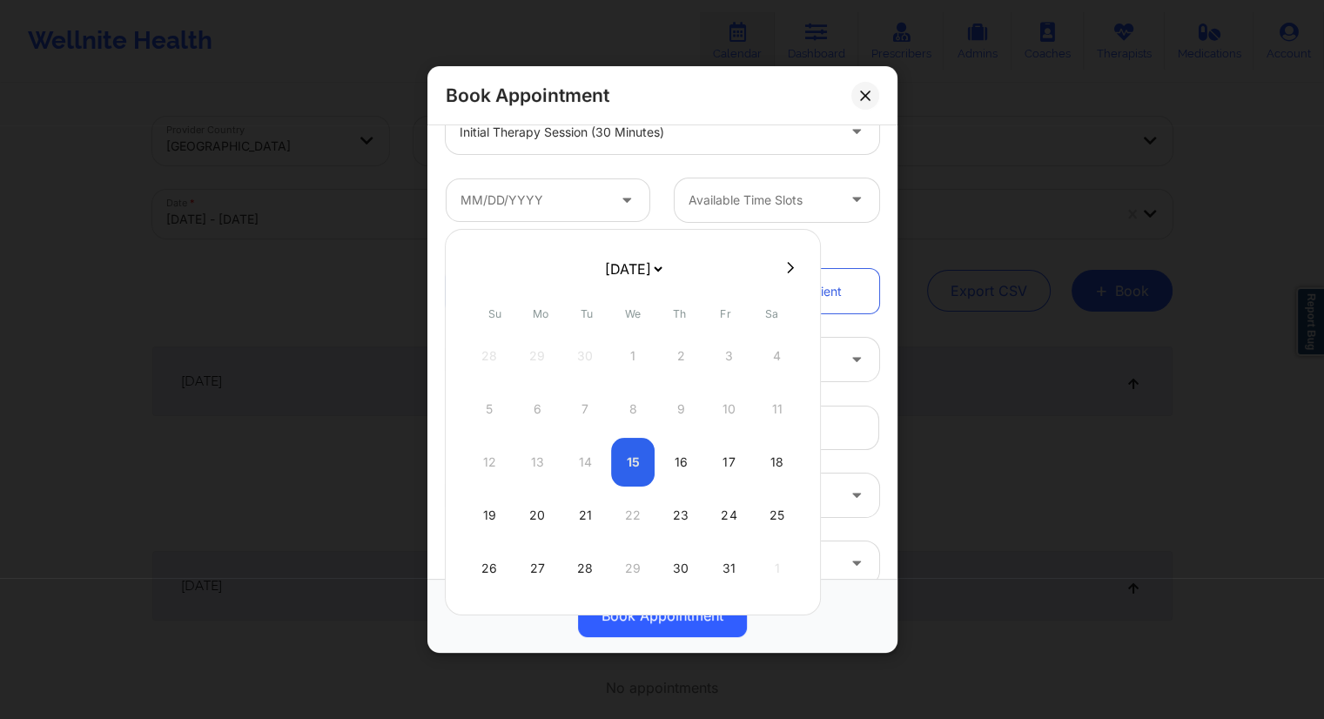
click at [649, 204] on div at bounding box center [547, 200] width 229 height 44
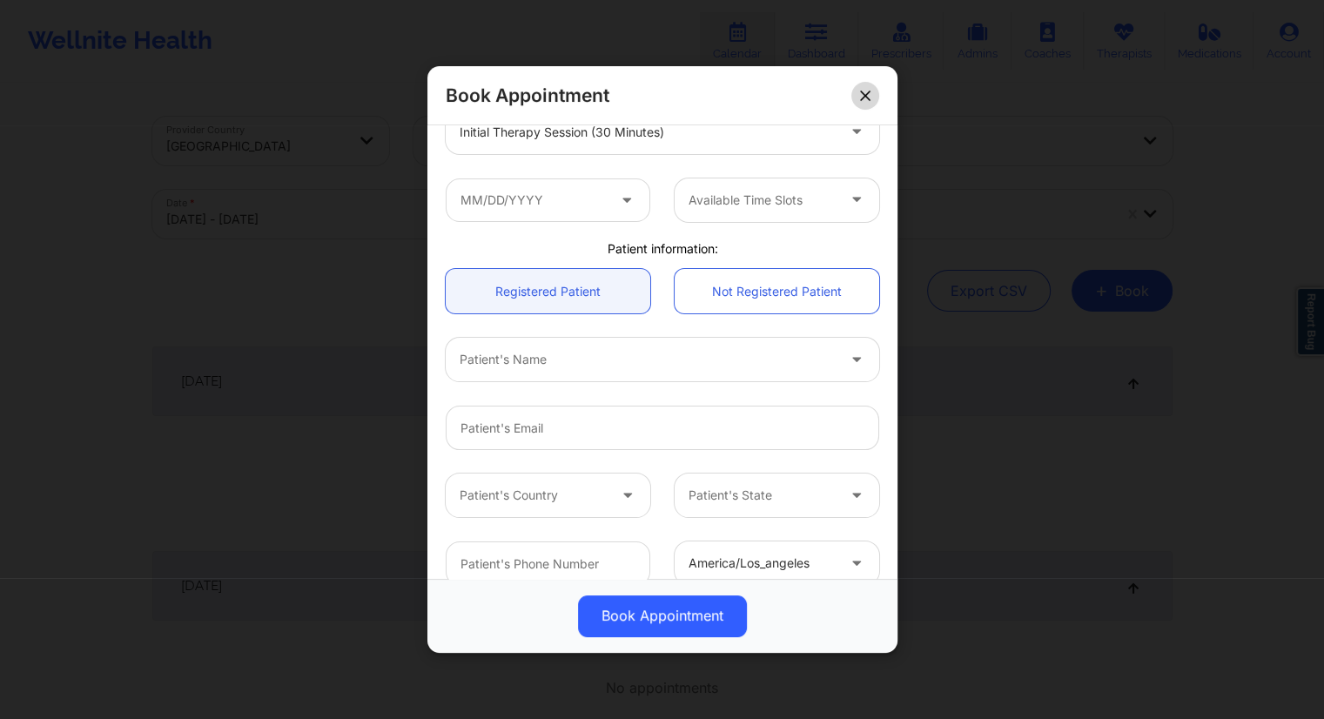
click at [863, 91] on icon at bounding box center [865, 96] width 10 height 10
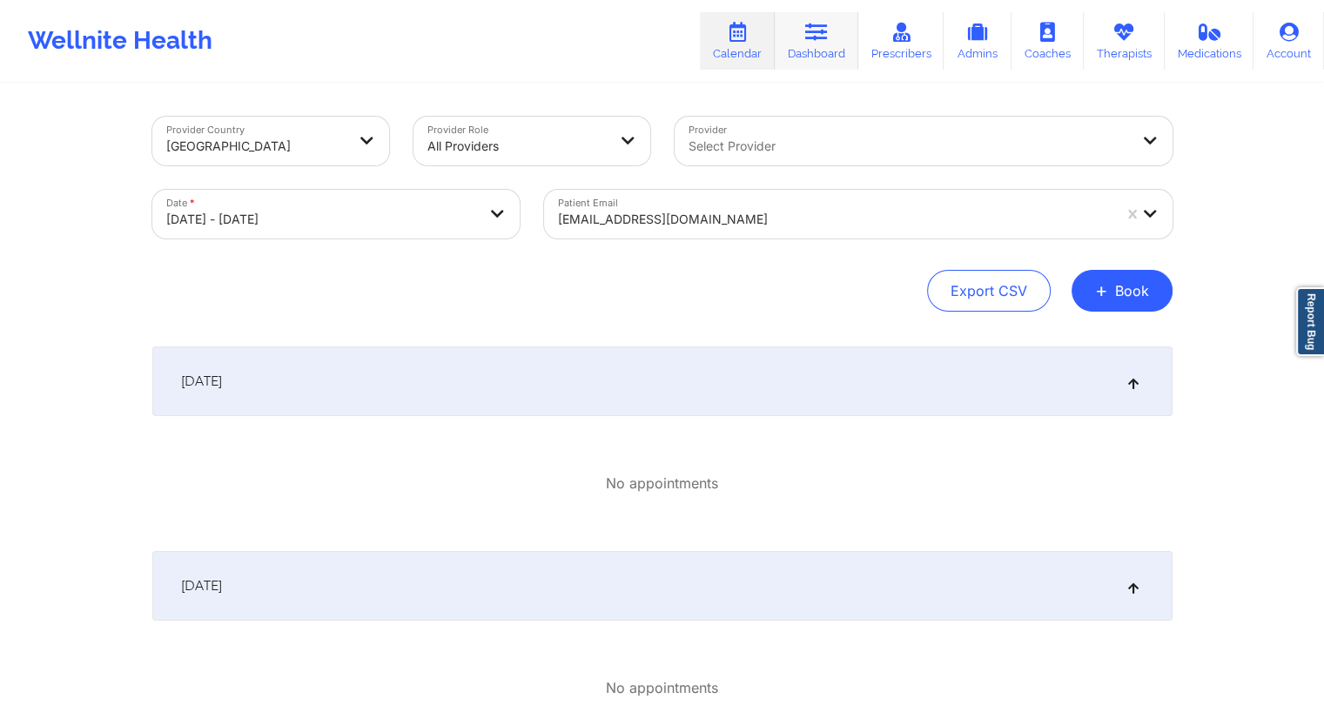
click at [801, 47] on link "Dashboard" at bounding box center [817, 40] width 84 height 57
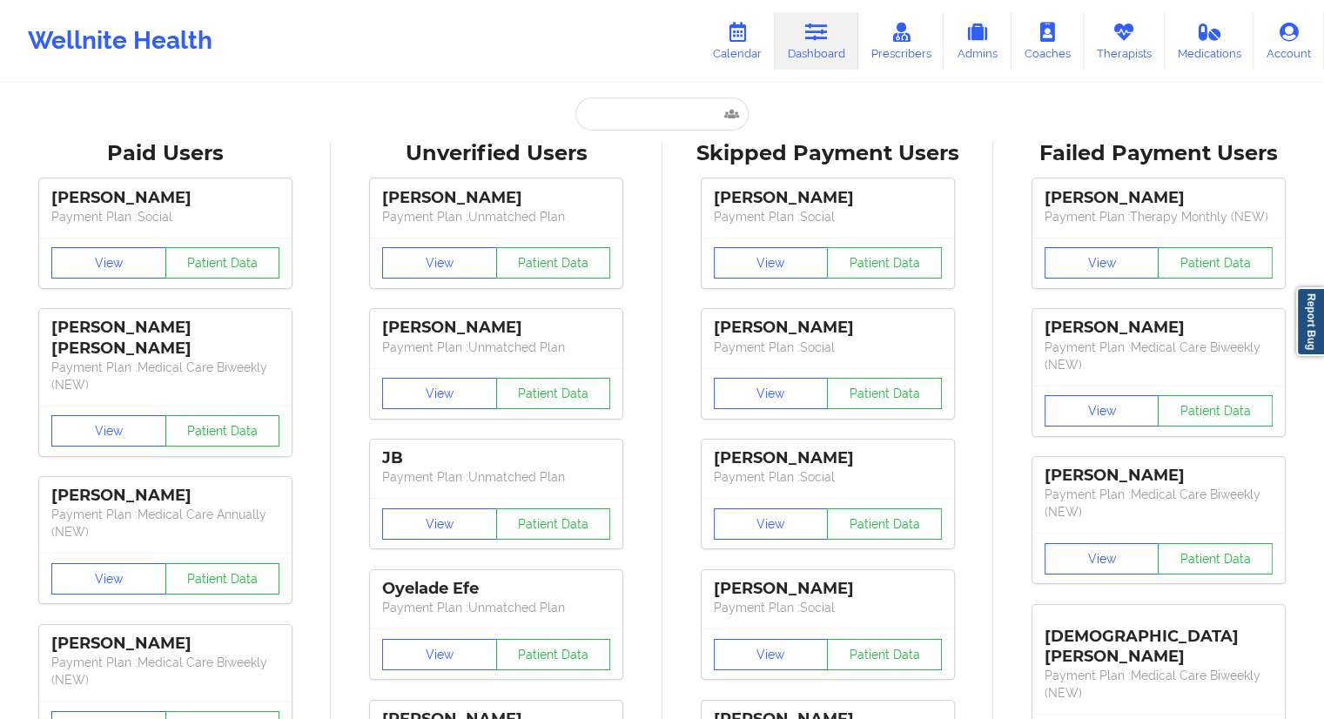
click at [619, 120] on input "text" at bounding box center [661, 113] width 172 height 33
paste input "[PERSON_NAME]"
type input "[PERSON_NAME]"
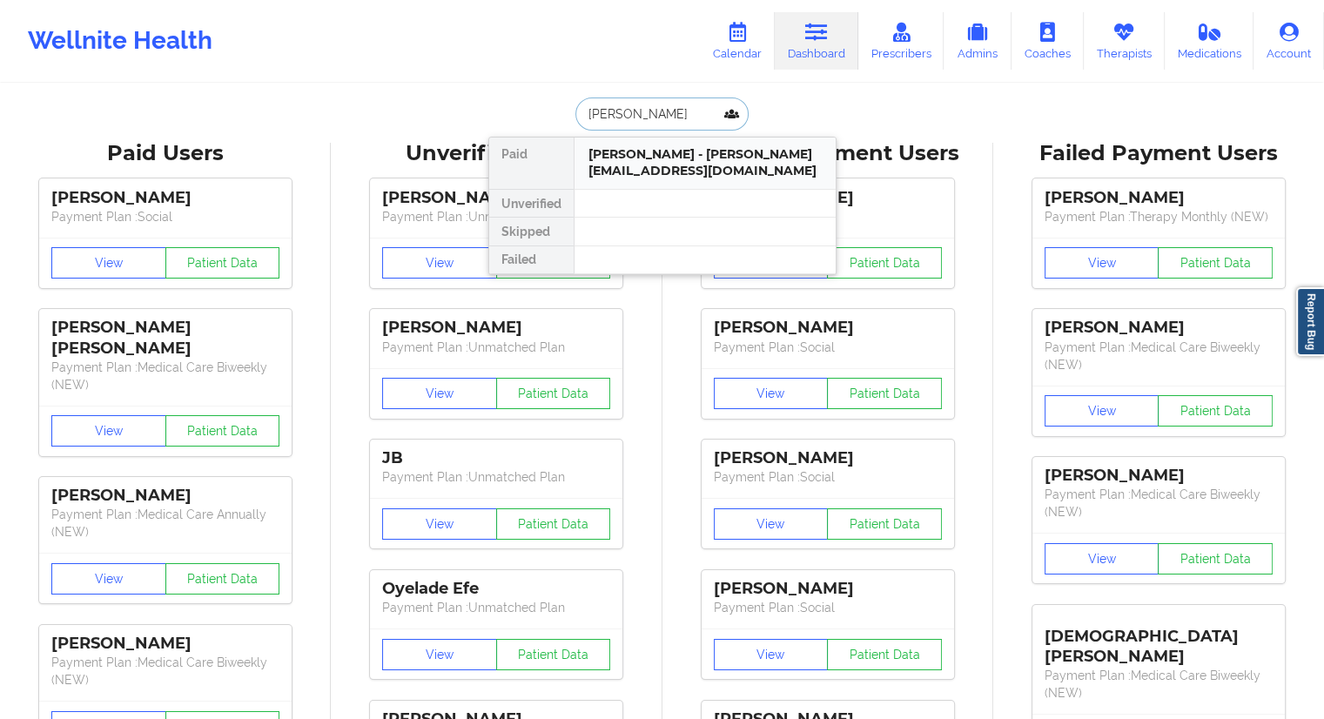
click at [668, 164] on div "[PERSON_NAME] - [PERSON_NAME][EMAIL_ADDRESS][DOMAIN_NAME]" at bounding box center [704, 162] width 233 height 32
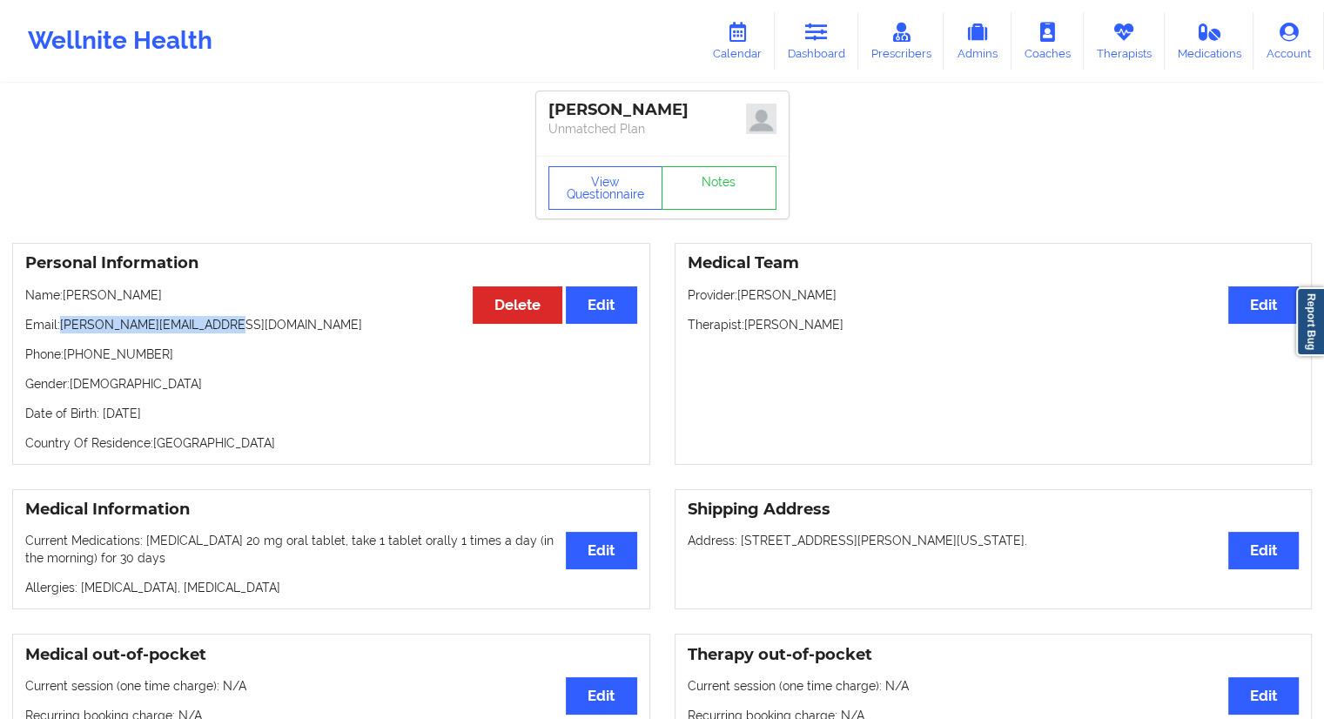
drag, startPoint x: 243, startPoint y: 326, endPoint x: 63, endPoint y: 321, distance: 180.2
click at [63, 321] on p "Email: [PERSON_NAME][EMAIL_ADDRESS][DOMAIN_NAME]" at bounding box center [331, 324] width 612 height 17
click at [762, 43] on link "Calendar" at bounding box center [737, 40] width 75 height 57
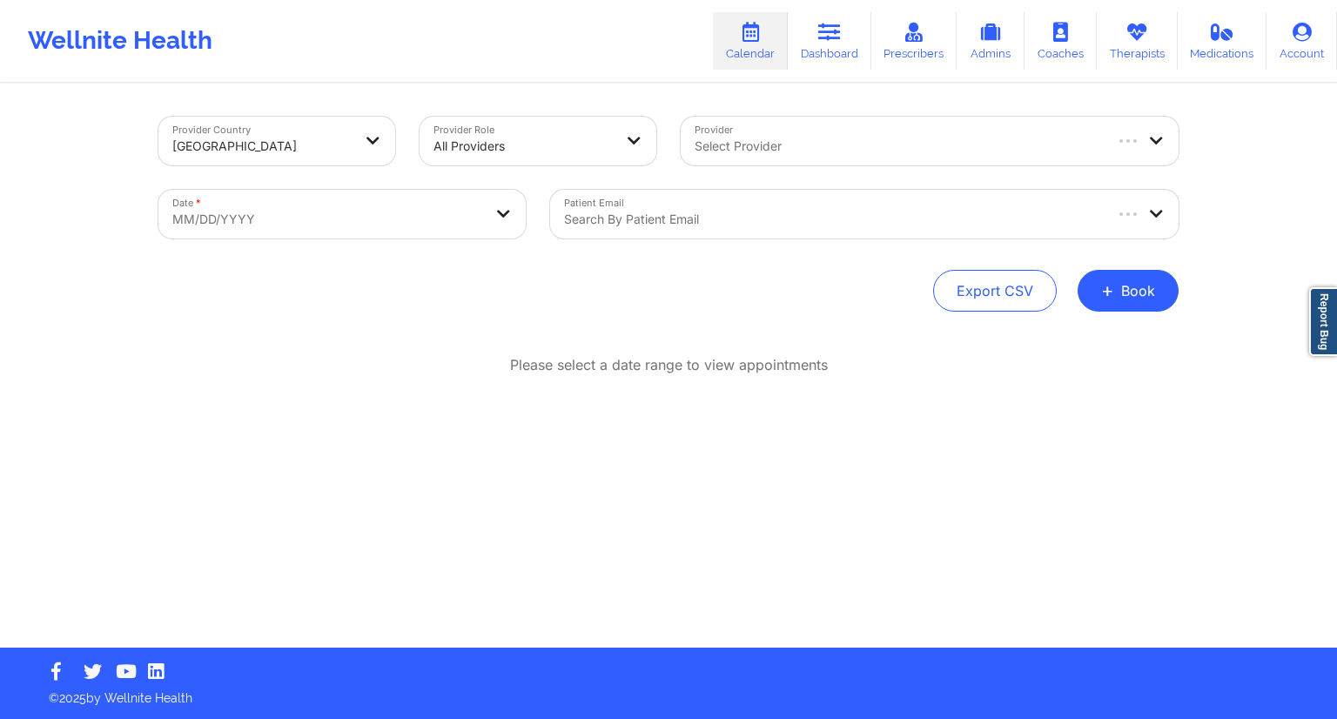
click at [352, 228] on body "Wellnite Health Calendar Dashboard Prescribers Admins Coaches Therapists Medica…" at bounding box center [668, 359] width 1337 height 719
select select "2025-8"
select select "2025-9"
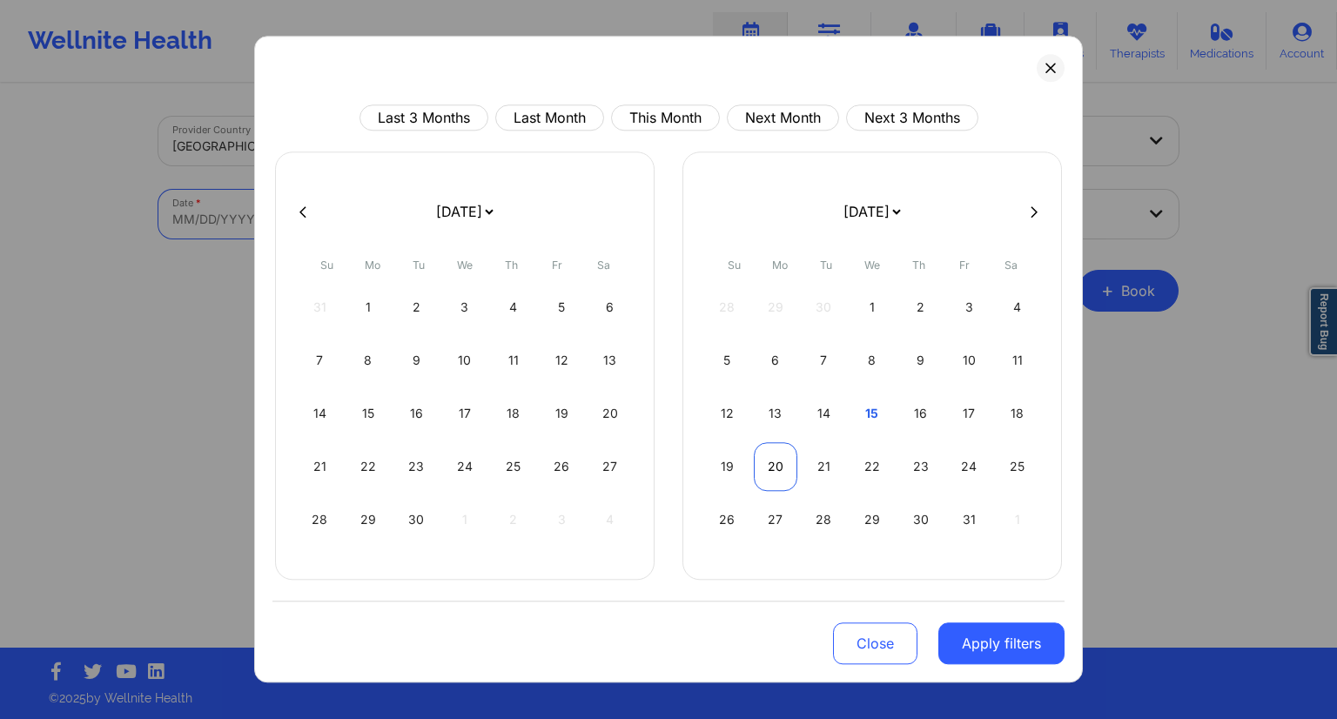
click at [775, 470] on div "20" at bounding box center [776, 466] width 44 height 49
select select "2025-9"
select select "2025-10"
select select "2025-9"
select select "2025-10"
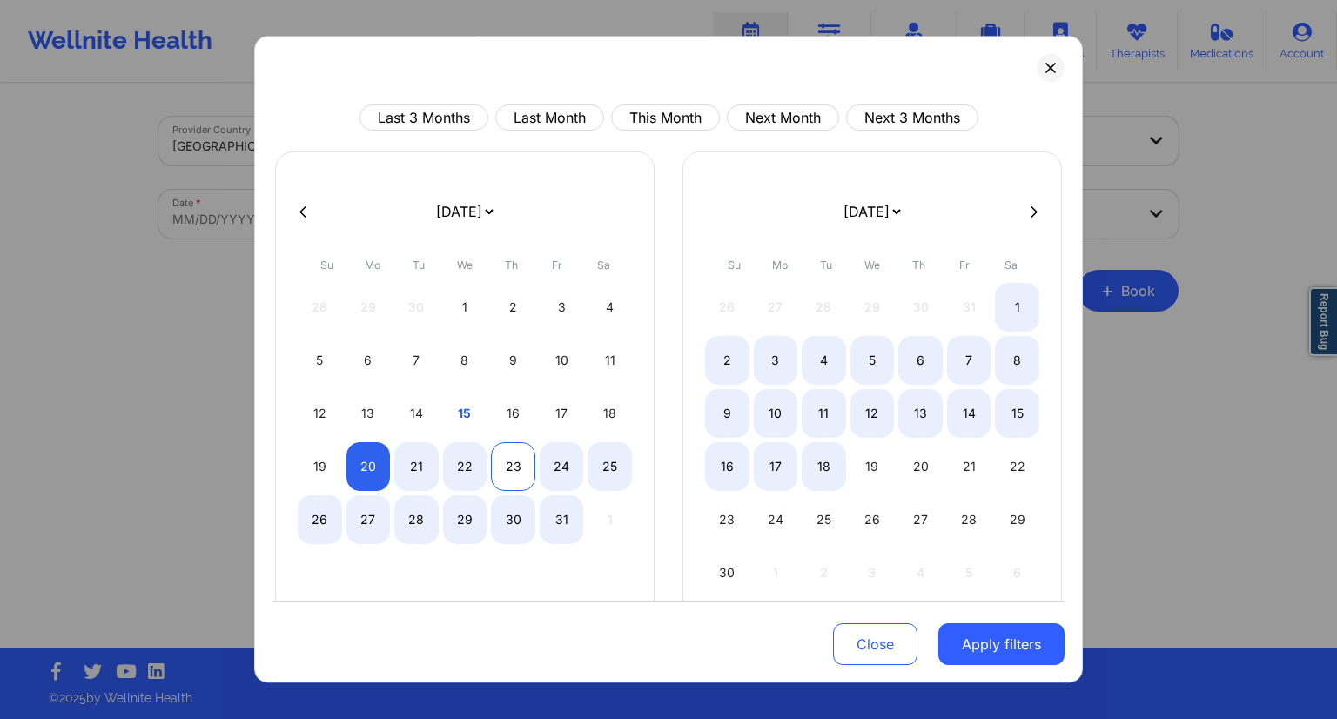
select select "2025-9"
select select "2025-10"
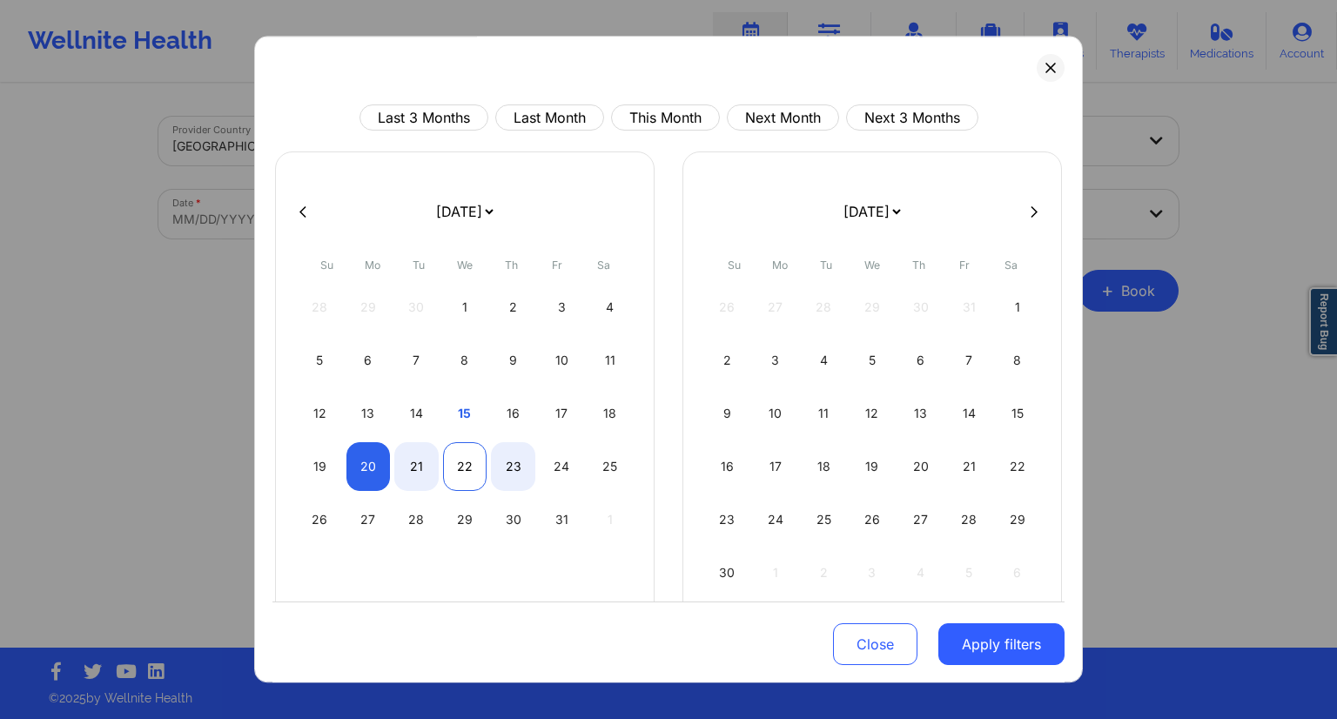
select select "2025-9"
select select "2025-10"
select select "2025-9"
select select "2025-10"
click at [422, 460] on div "21" at bounding box center [416, 466] width 44 height 49
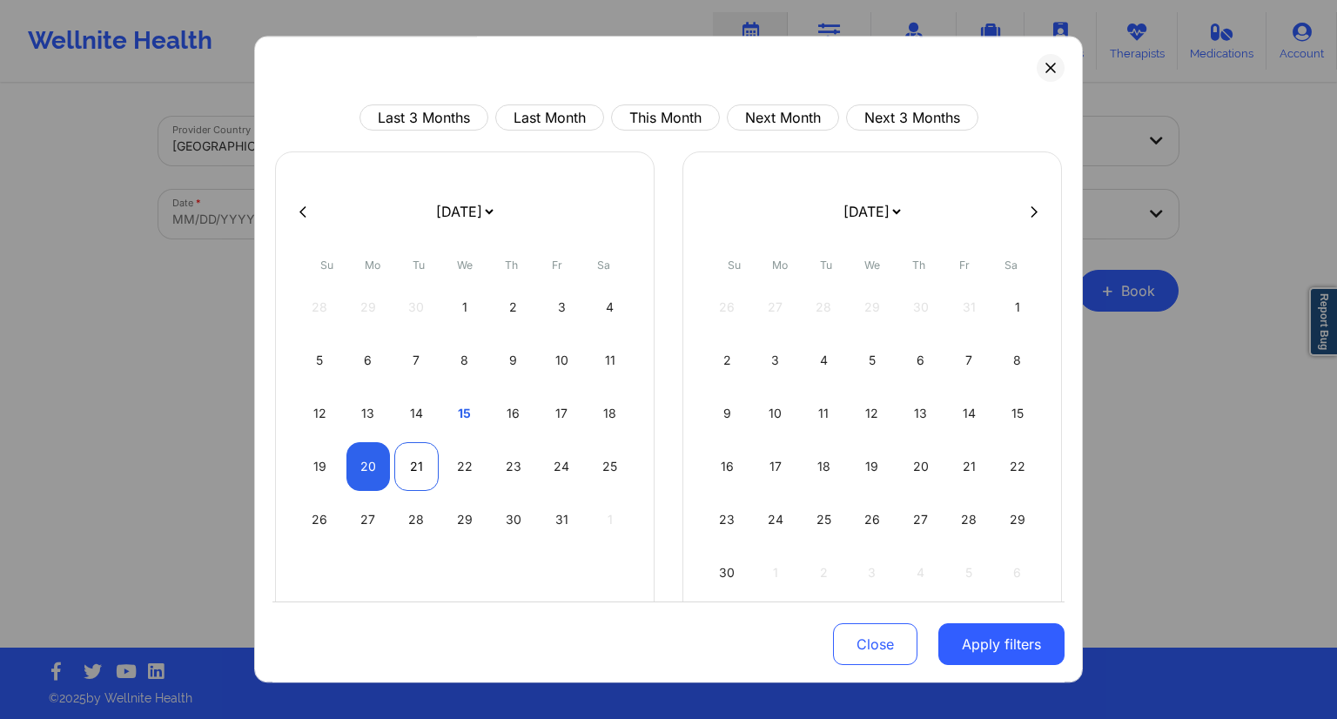
select select "2025-9"
select select "2025-10"
click at [977, 645] on button "Apply filters" at bounding box center [1001, 644] width 126 height 42
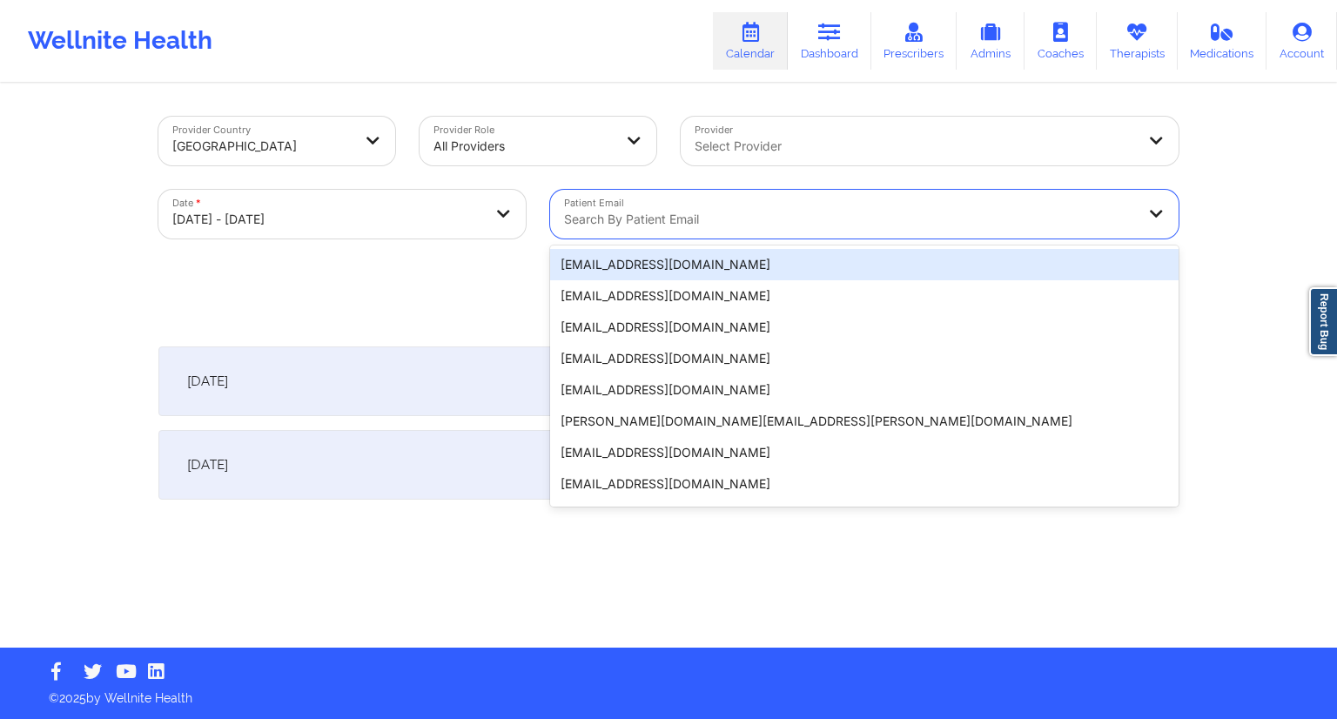
click at [715, 223] on div at bounding box center [849, 219] width 571 height 21
paste input "[PERSON_NAME][EMAIL_ADDRESS][DOMAIN_NAME]"
type input "[PERSON_NAME][EMAIL_ADDRESS][DOMAIN_NAME]"
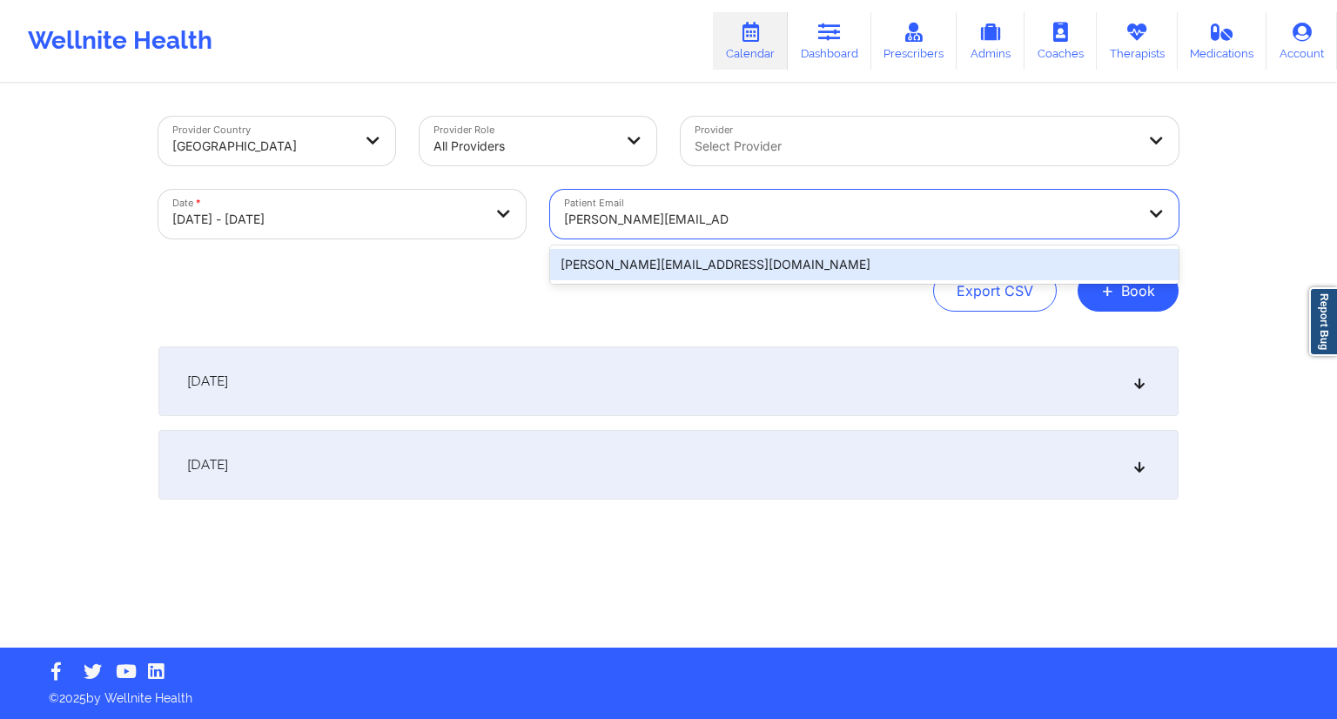
click at [648, 263] on div "[PERSON_NAME][EMAIL_ADDRESS][DOMAIN_NAME]" at bounding box center [864, 264] width 628 height 31
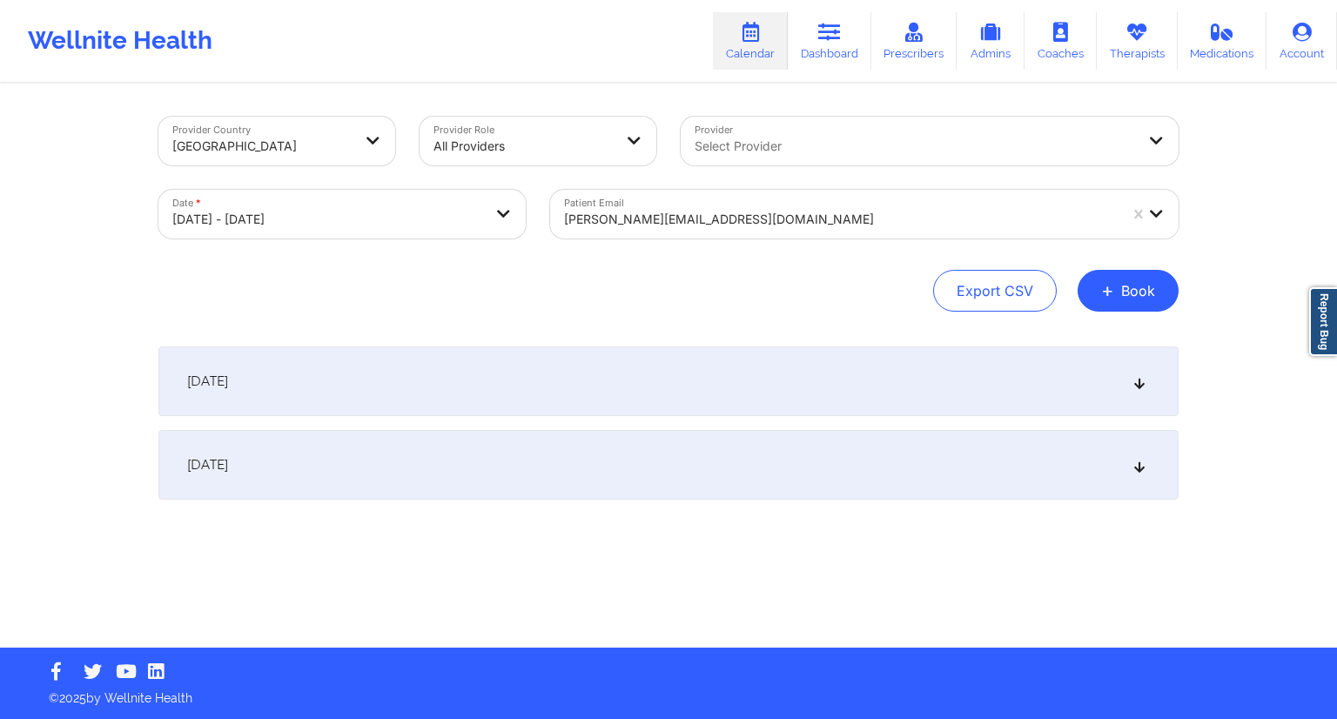
click at [493, 394] on div "[DATE]" at bounding box center [668, 381] width 1020 height 70
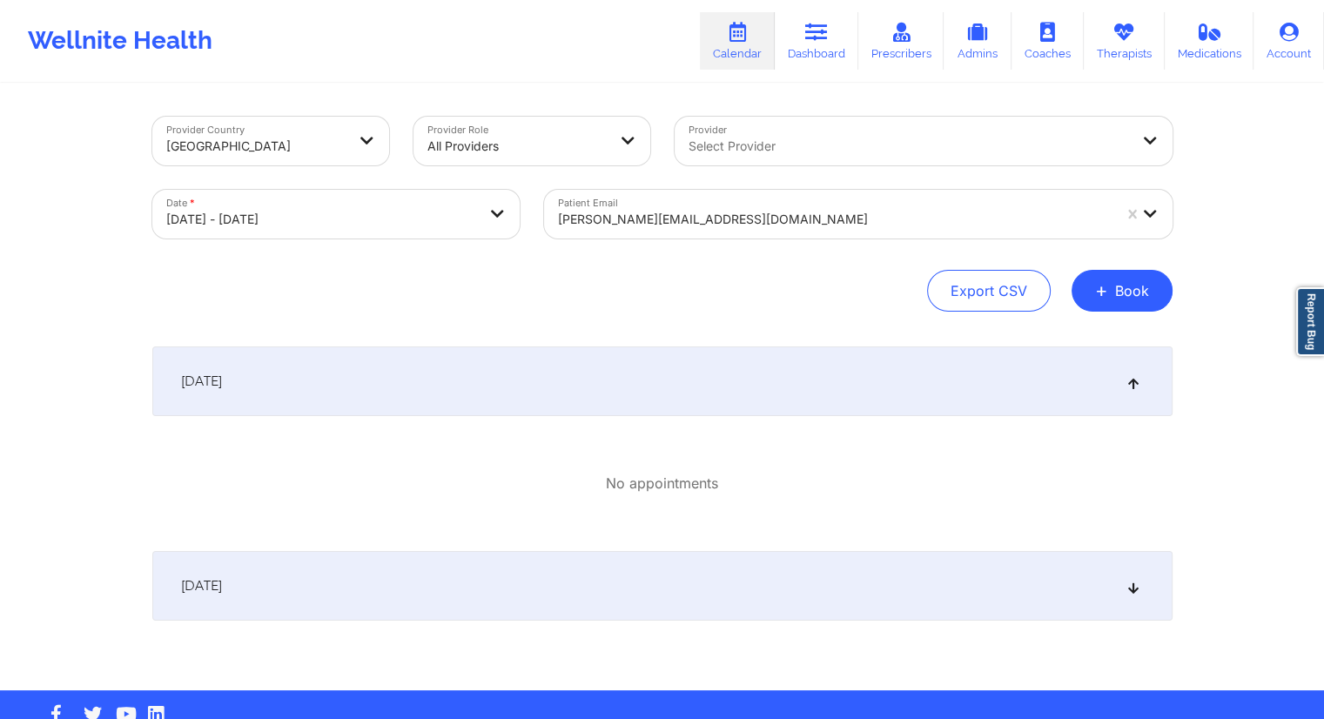
click at [503, 573] on div "[DATE]" at bounding box center [662, 586] width 1020 height 70
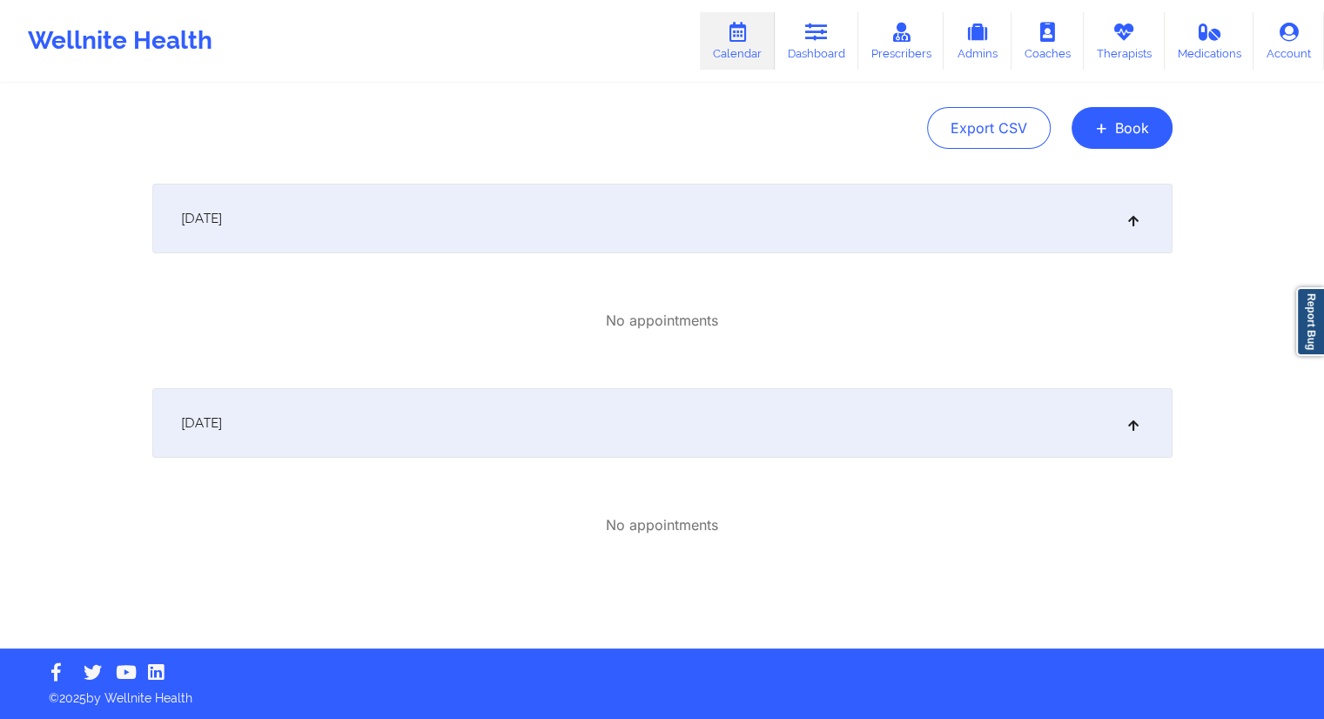
click at [484, 252] on div "[DATE] No appointments" at bounding box center [662, 279] width 1020 height 191
click at [487, 242] on div "[DATE]" at bounding box center [662, 219] width 1020 height 70
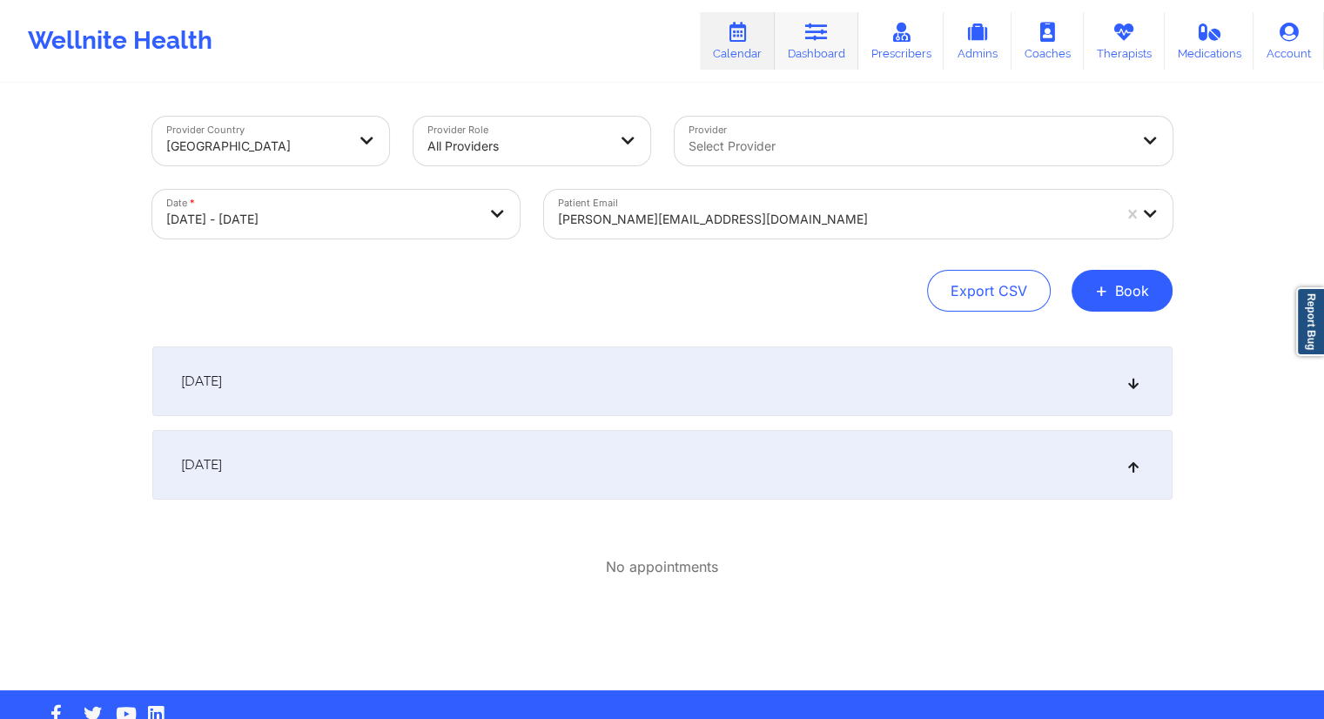
click at [826, 50] on link "Dashboard" at bounding box center [817, 40] width 84 height 57
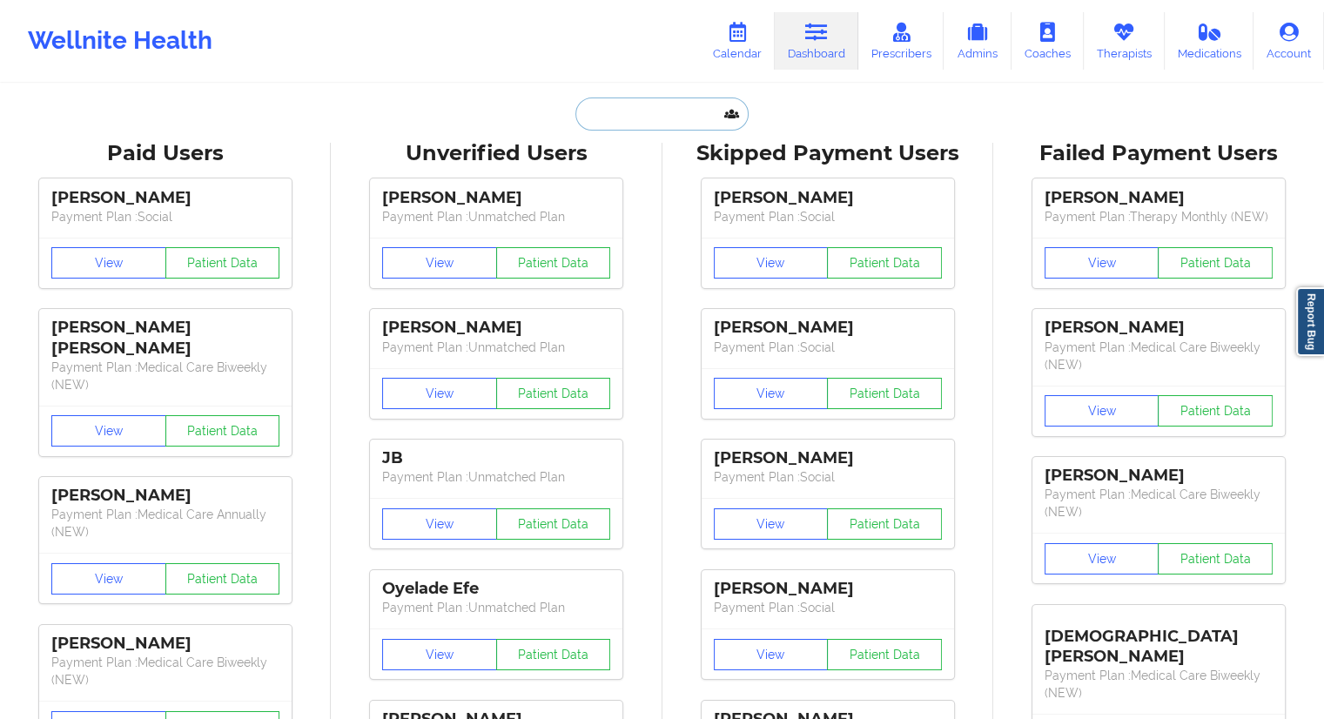
click at [609, 108] on input "text" at bounding box center [661, 113] width 172 height 33
paste input "[PERSON_NAME]"
type input "[PERSON_NAME]"
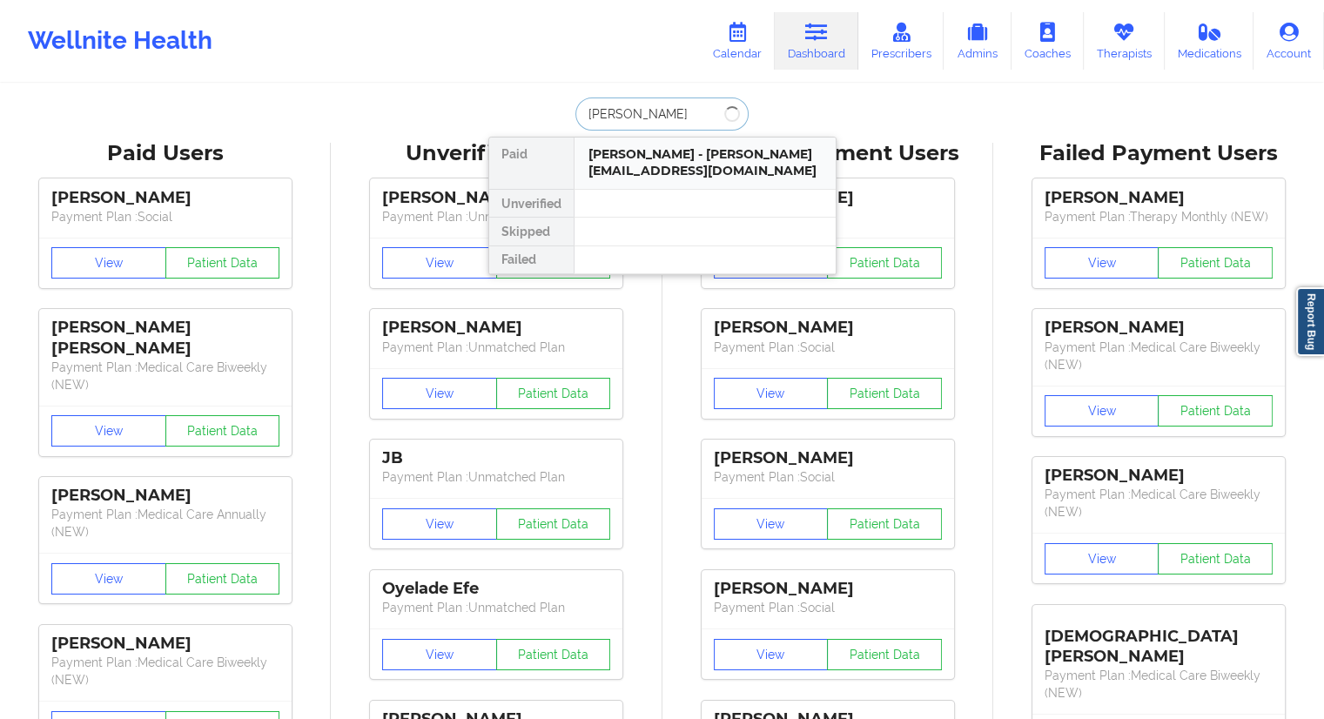
click at [639, 165] on div "[PERSON_NAME] - [PERSON_NAME][EMAIL_ADDRESS][DOMAIN_NAME]" at bounding box center [704, 162] width 233 height 32
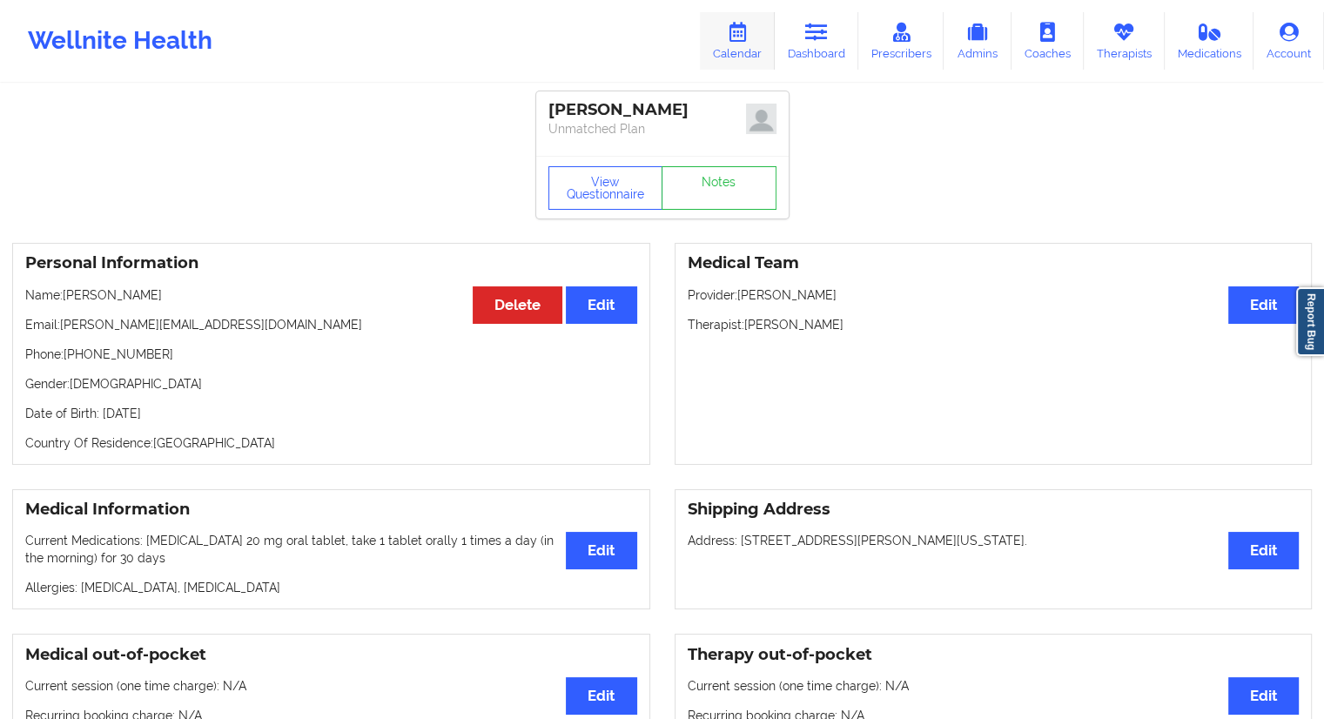
click at [749, 44] on link "Calendar" at bounding box center [737, 40] width 75 height 57
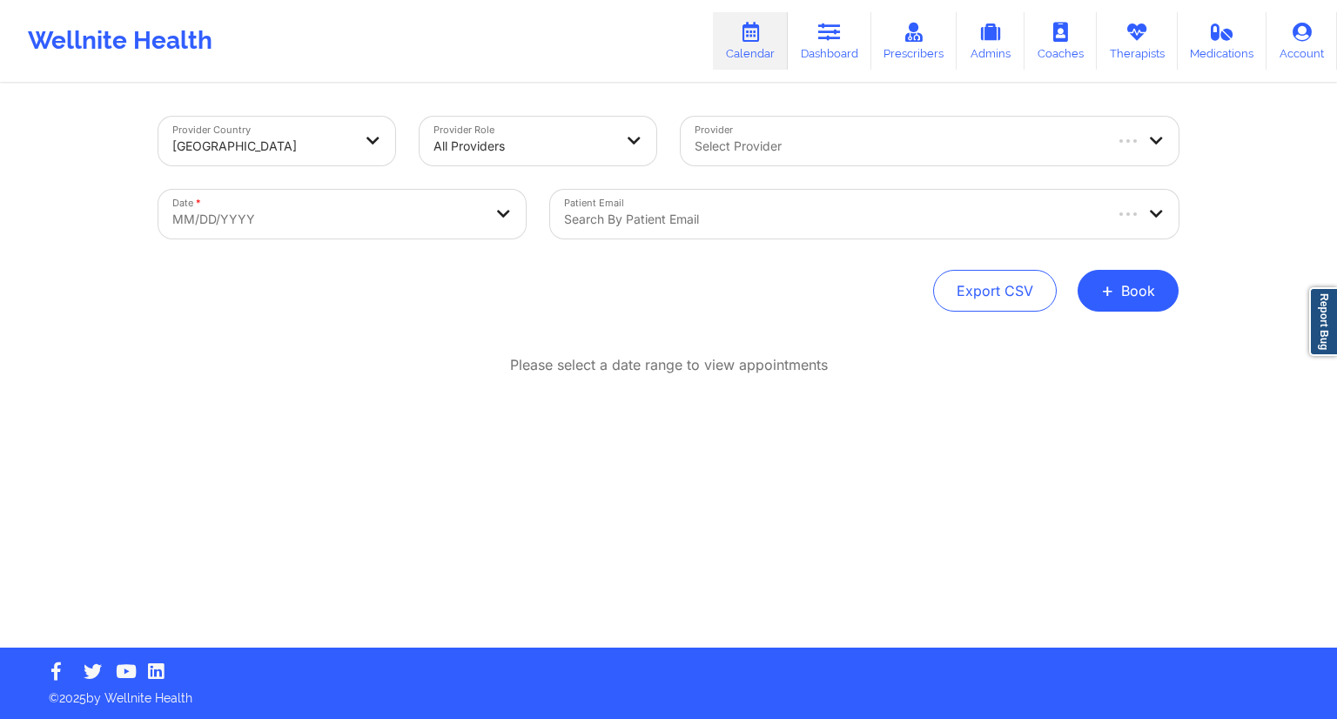
select select "2025-8"
select select "2025-9"
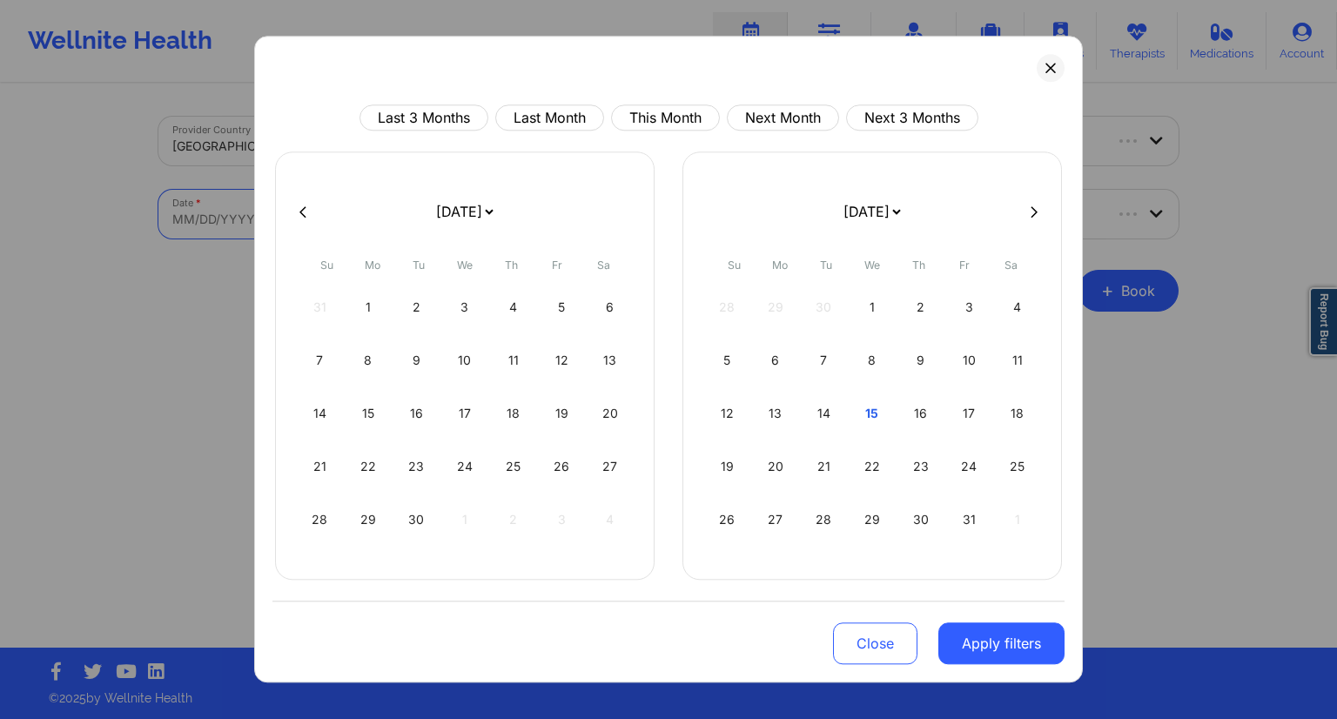
click at [282, 207] on body "Wellnite Health Calendar Dashboard Prescribers Admins Coaches Therapists Medica…" at bounding box center [668, 359] width 1337 height 719
click at [879, 415] on div "15" at bounding box center [872, 413] width 44 height 49
select select "2025-9"
select select "2025-10"
select select "2025-9"
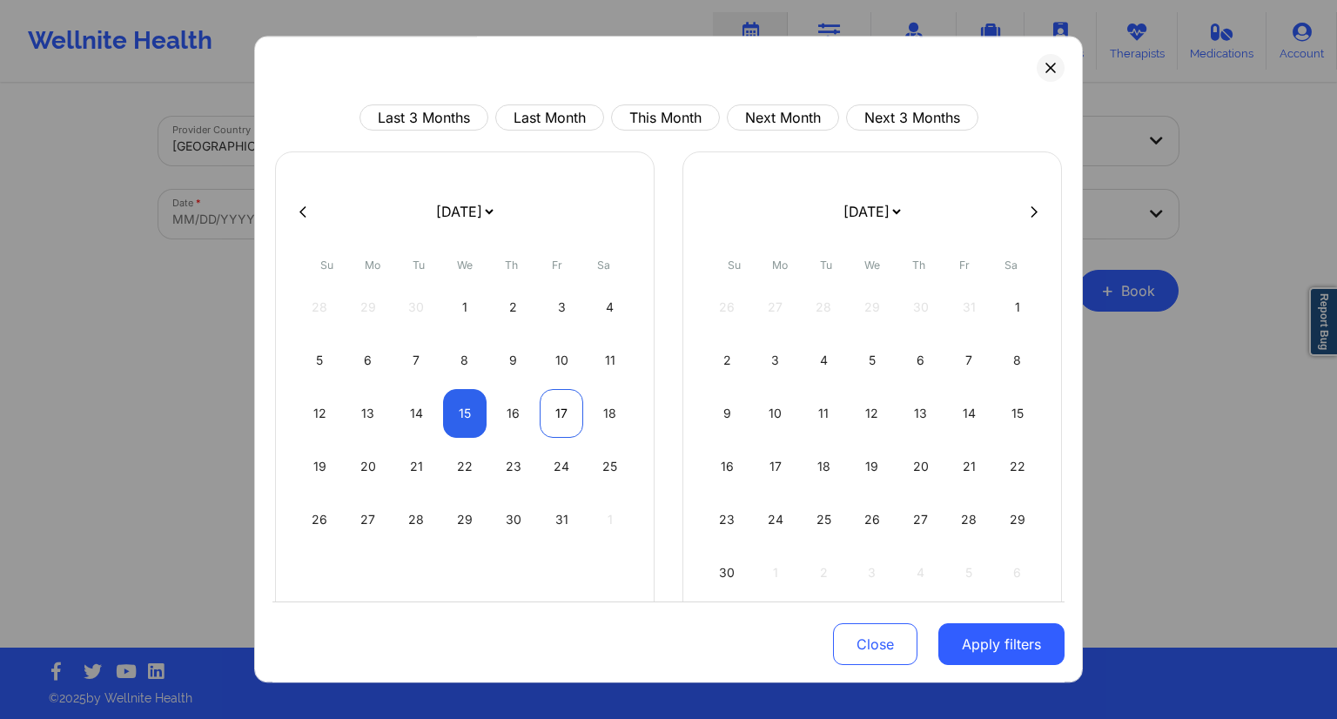
select select "2025-10"
select select "2025-9"
select select "2025-10"
click at [514, 429] on div "16" at bounding box center [513, 413] width 44 height 49
select select "2025-9"
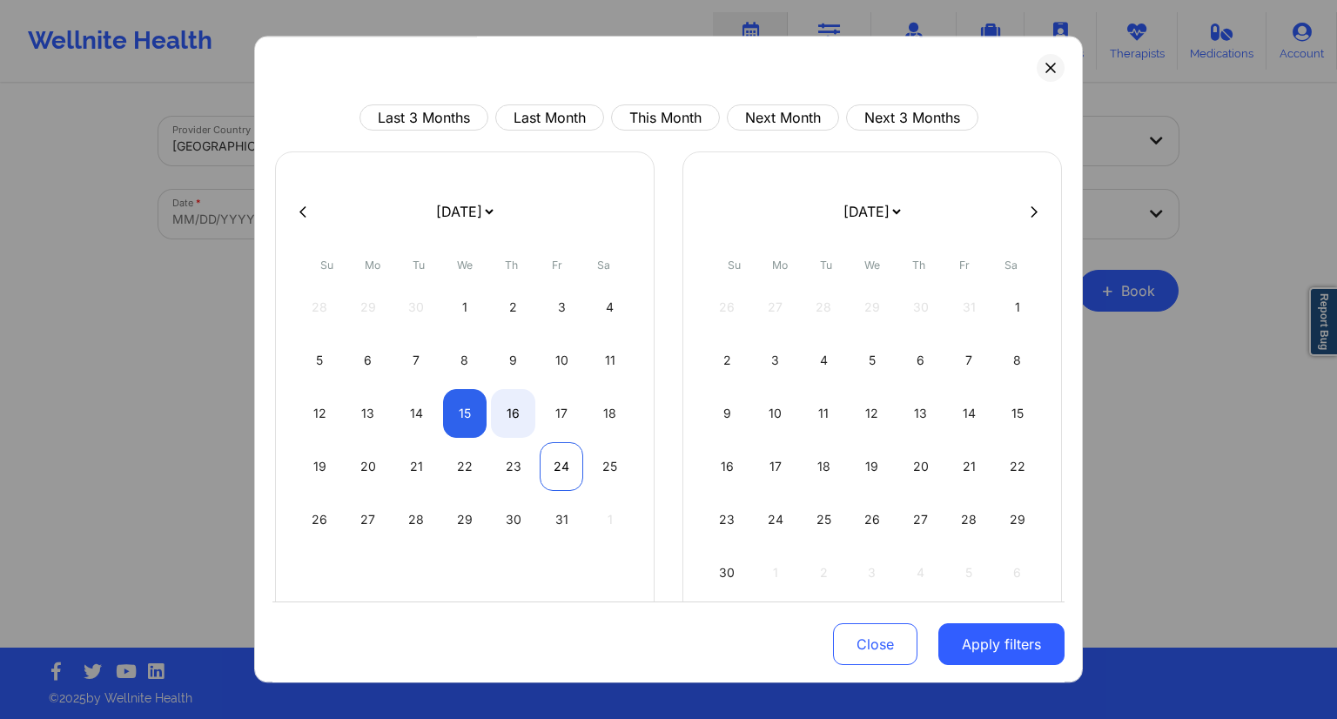
select select "2025-10"
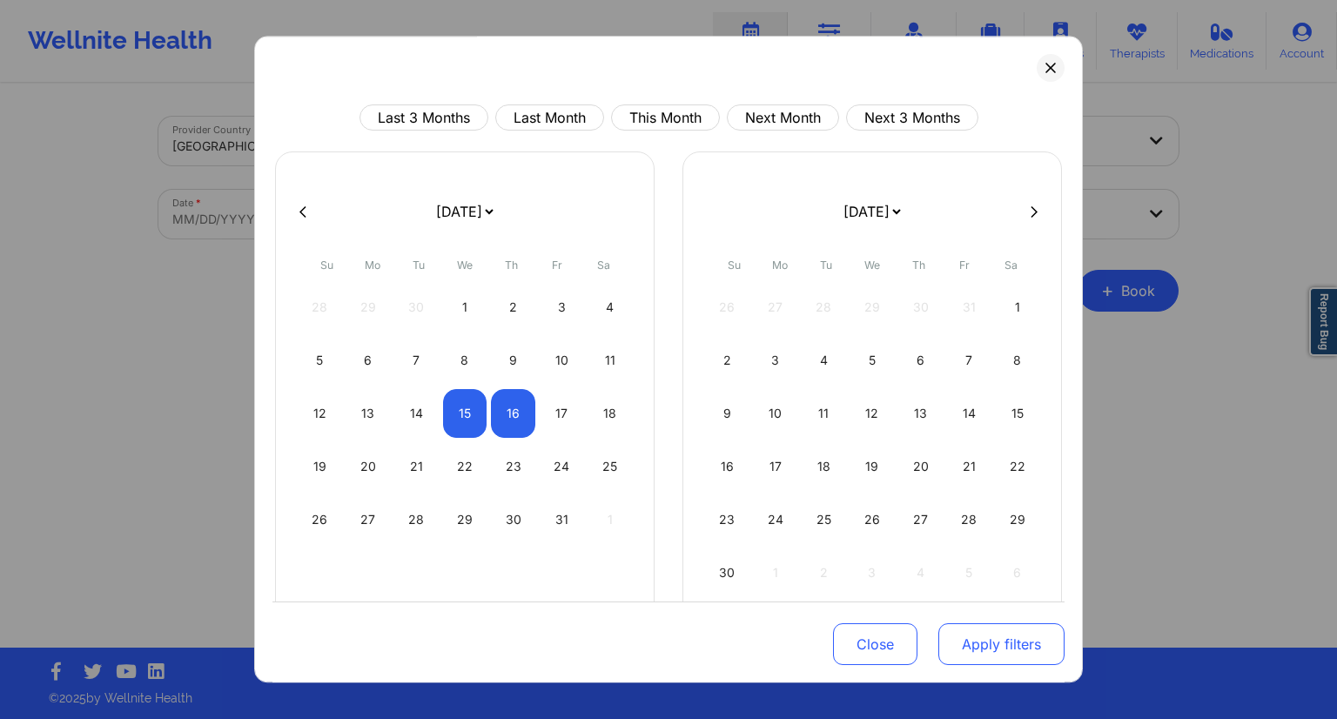
click at [978, 638] on button "Apply filters" at bounding box center [1001, 644] width 126 height 42
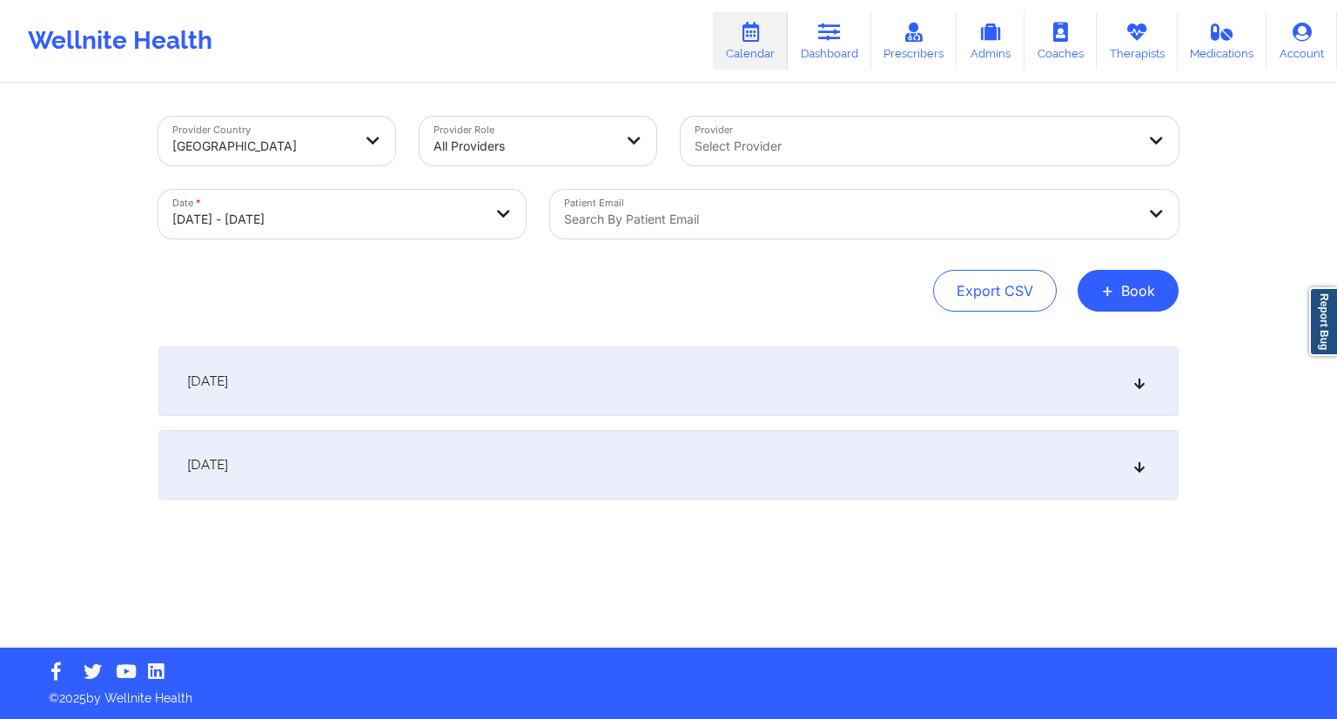
click at [700, 218] on div at bounding box center [849, 219] width 571 height 21
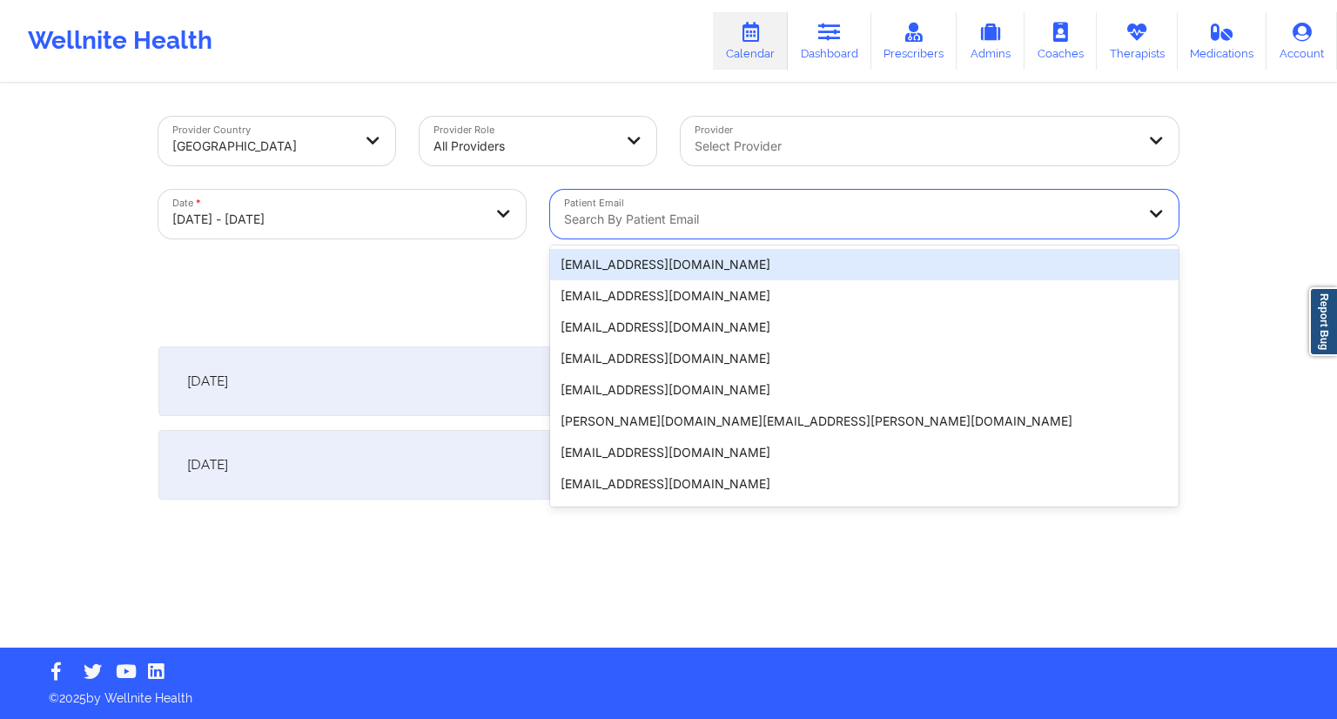
paste input "[EMAIL_ADDRESS][DOMAIN_NAME]"
type input "[EMAIL_ADDRESS][DOMAIN_NAME]"
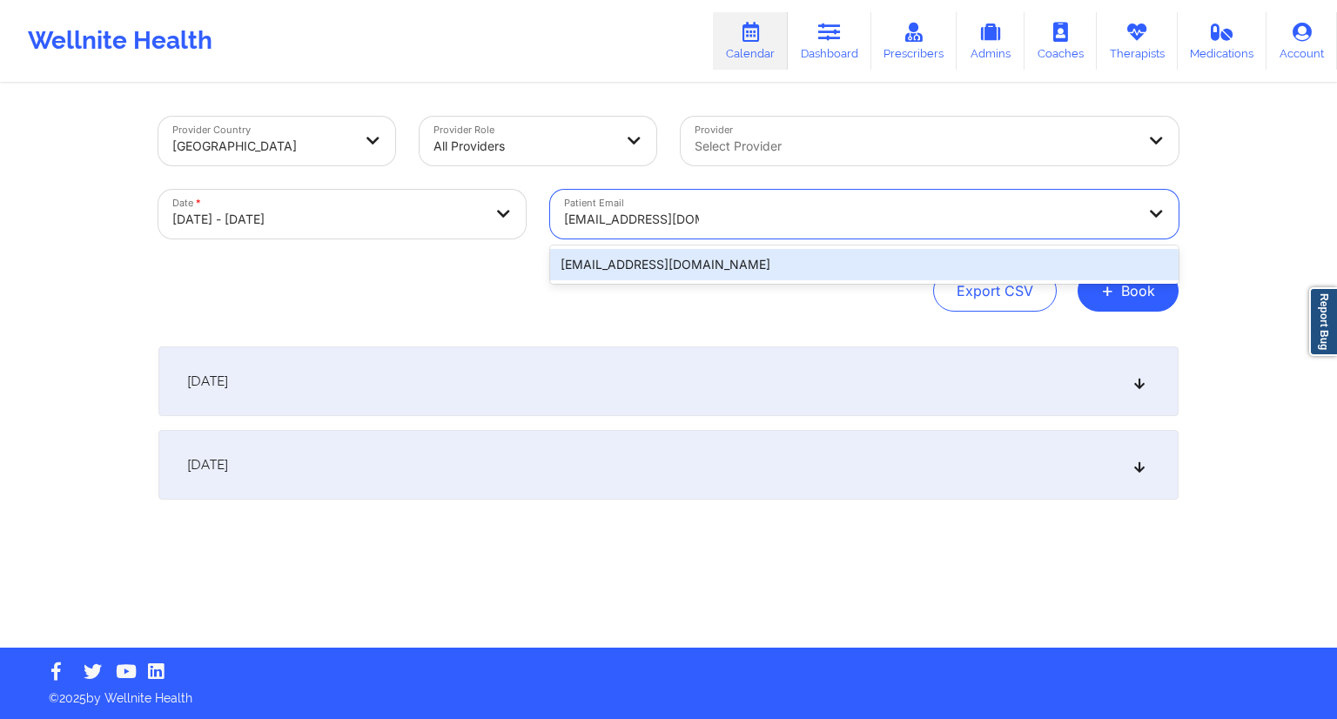
click at [664, 265] on div "[EMAIL_ADDRESS][DOMAIN_NAME]" at bounding box center [864, 264] width 628 height 31
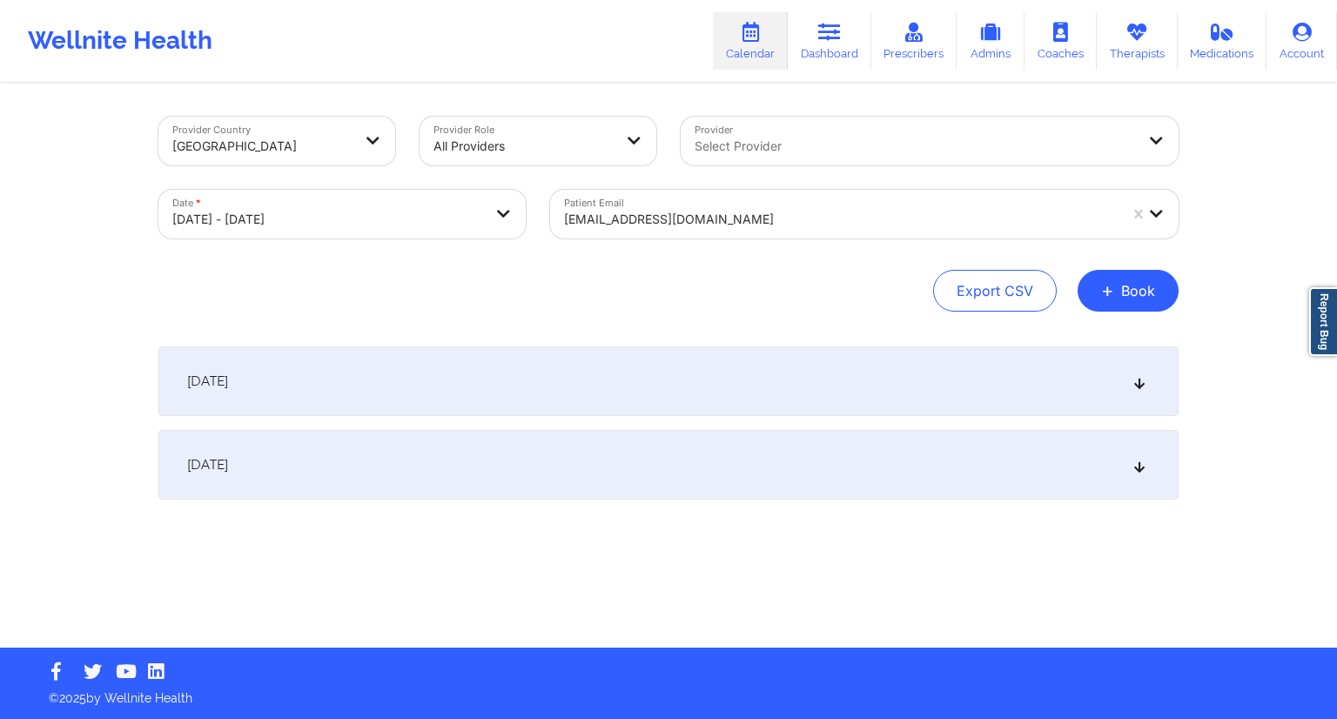
click at [487, 377] on div "[DATE]" at bounding box center [668, 381] width 1020 height 70
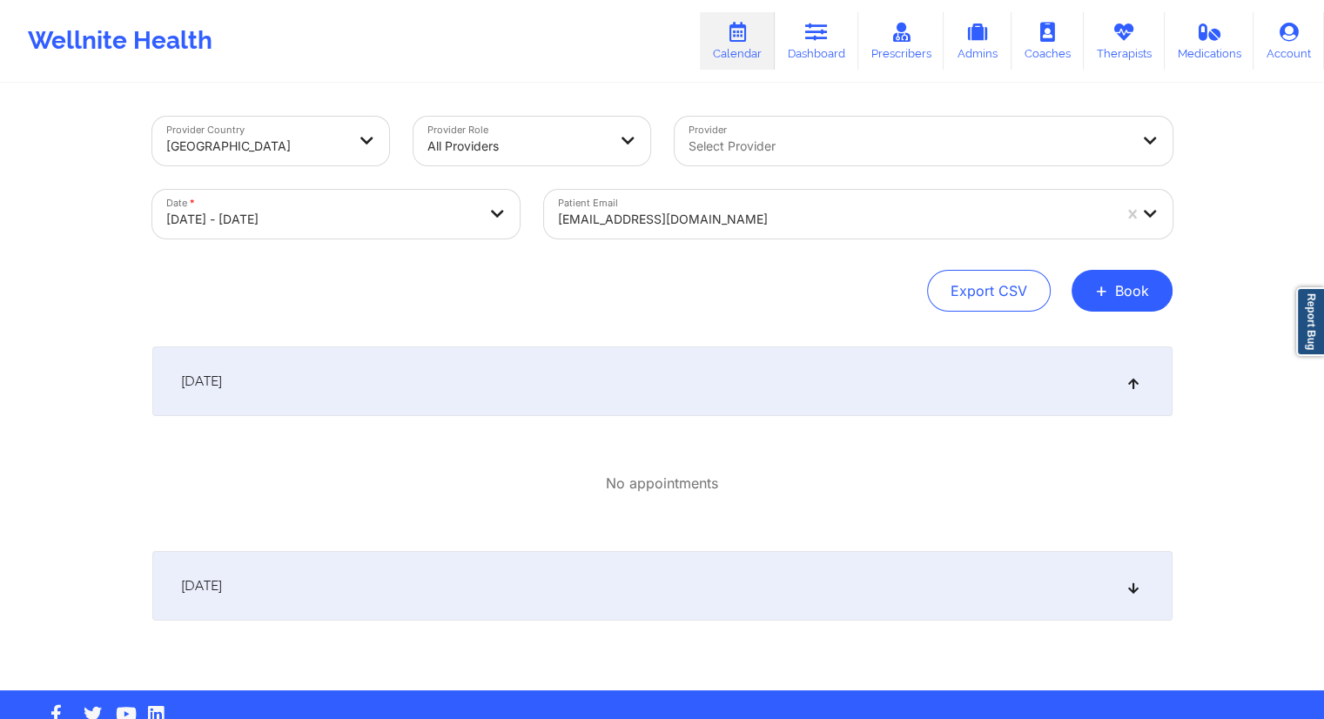
click at [413, 596] on div "[DATE]" at bounding box center [662, 586] width 1020 height 70
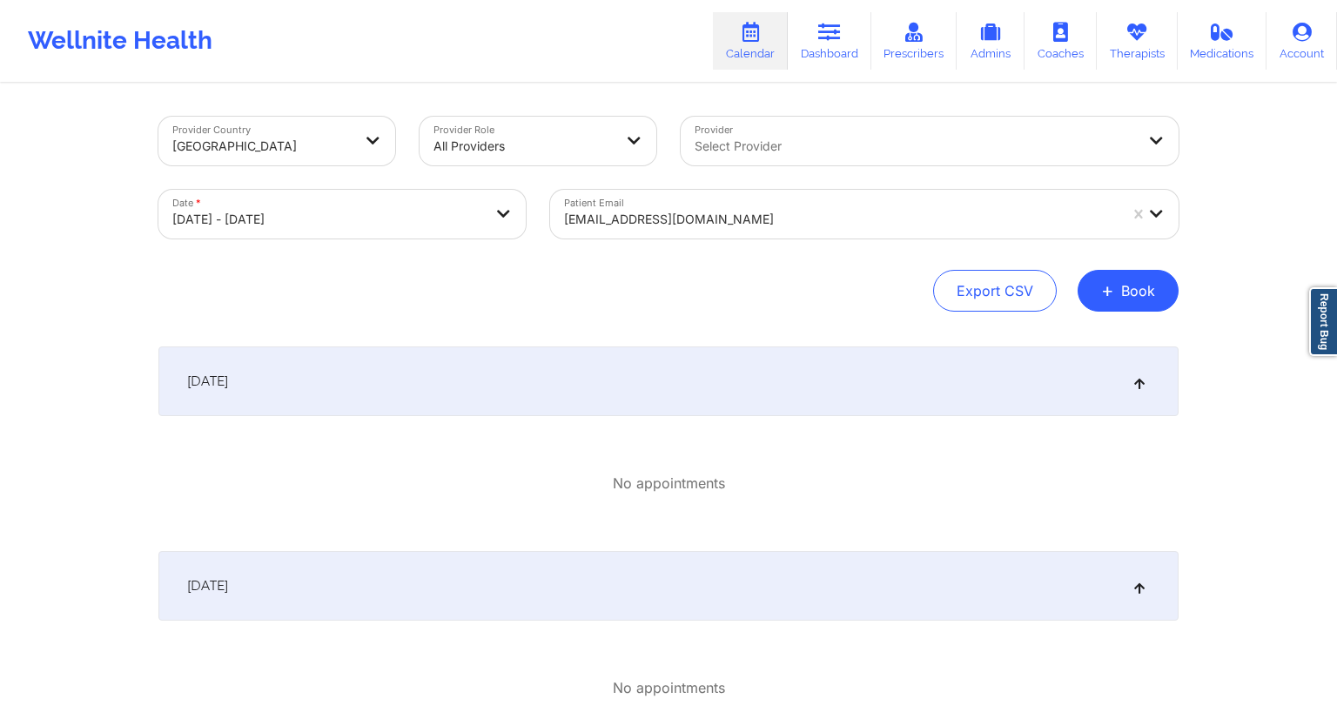
click at [372, 227] on body "Wellnite Health Calendar Dashboard Prescribers Admins Coaches Therapists Medica…" at bounding box center [668, 359] width 1337 height 719
select select "2025-9"
select select "2025-10"
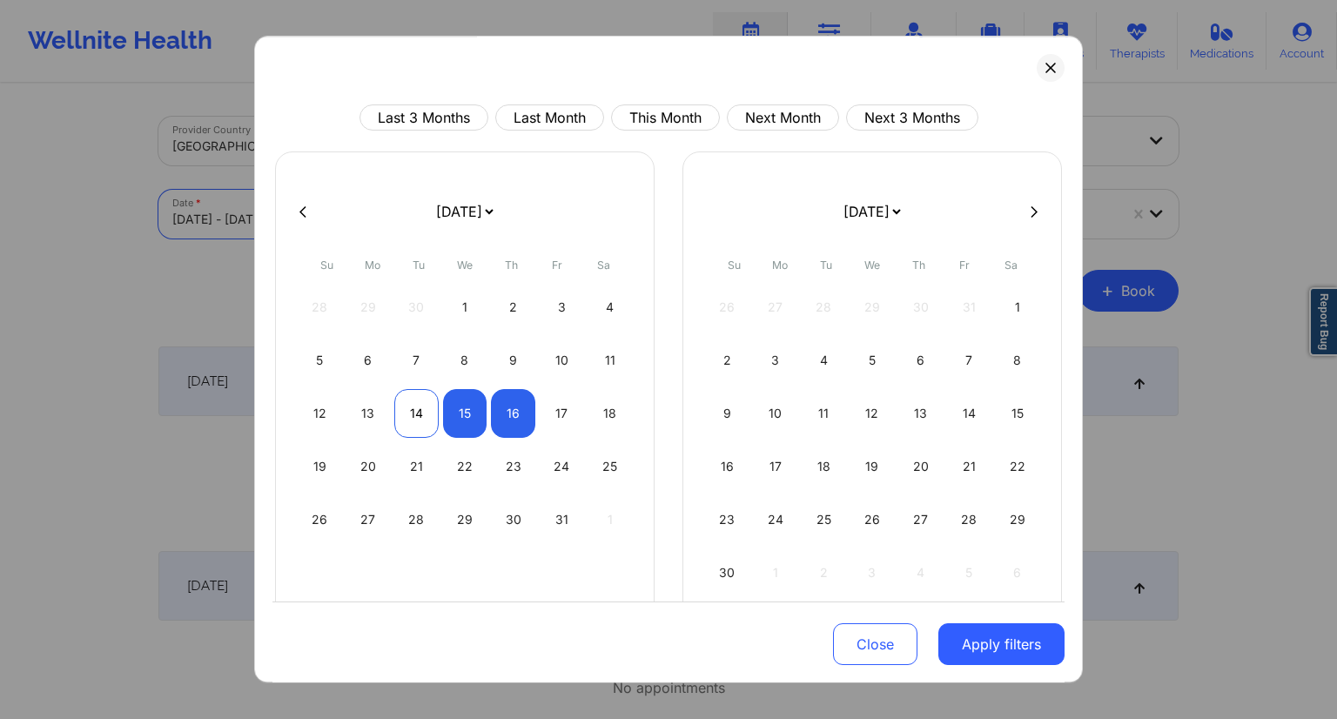
click at [407, 414] on div "14" at bounding box center [416, 413] width 44 height 49
select select "2025-9"
click at [446, 422] on div "15" at bounding box center [465, 413] width 44 height 49
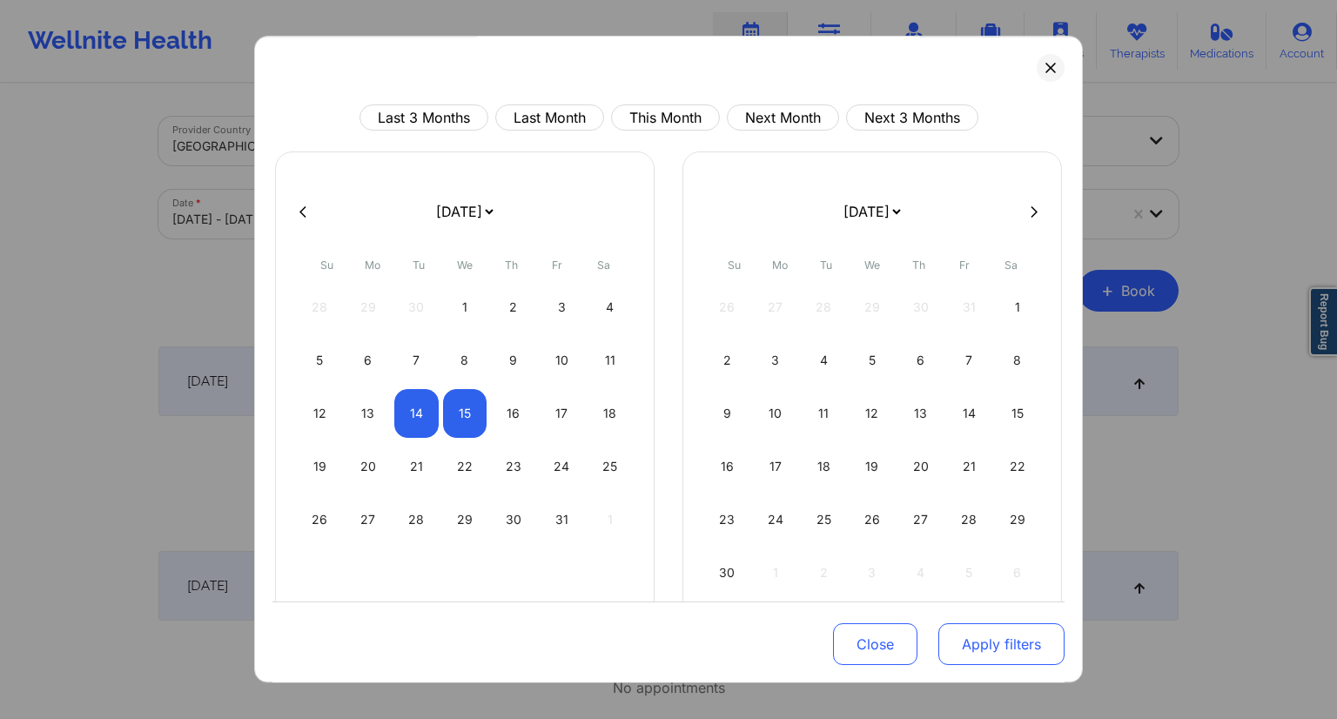
click at [955, 641] on button "Apply filters" at bounding box center [1001, 644] width 126 height 42
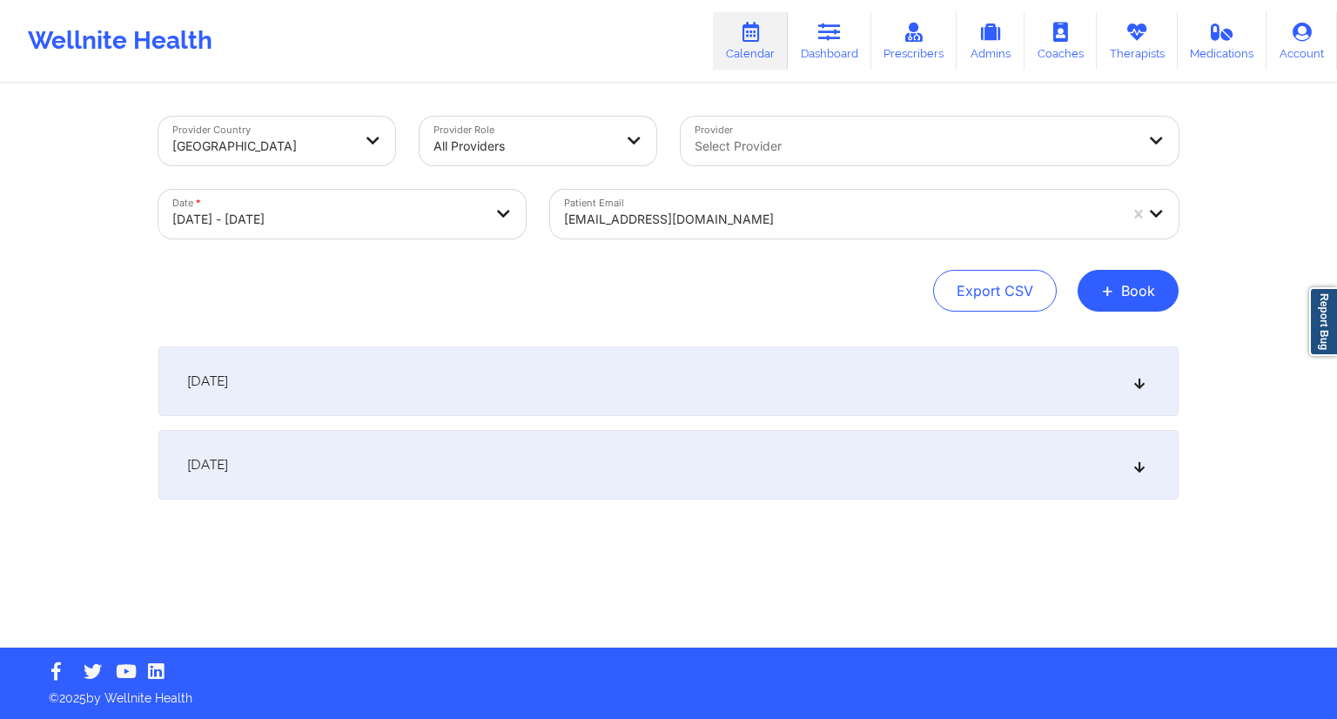
click at [610, 224] on div at bounding box center [841, 219] width 554 height 21
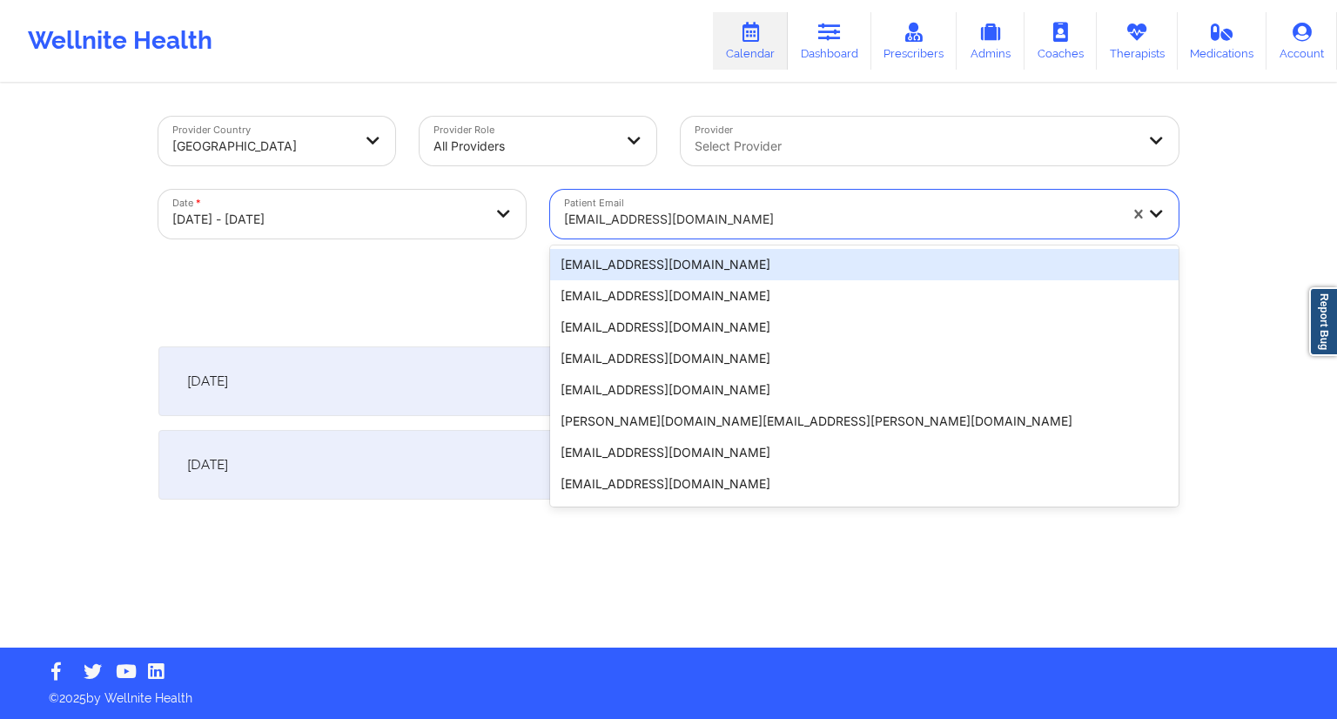
paste input "[EMAIL_ADDRESS][DOMAIN_NAME]"
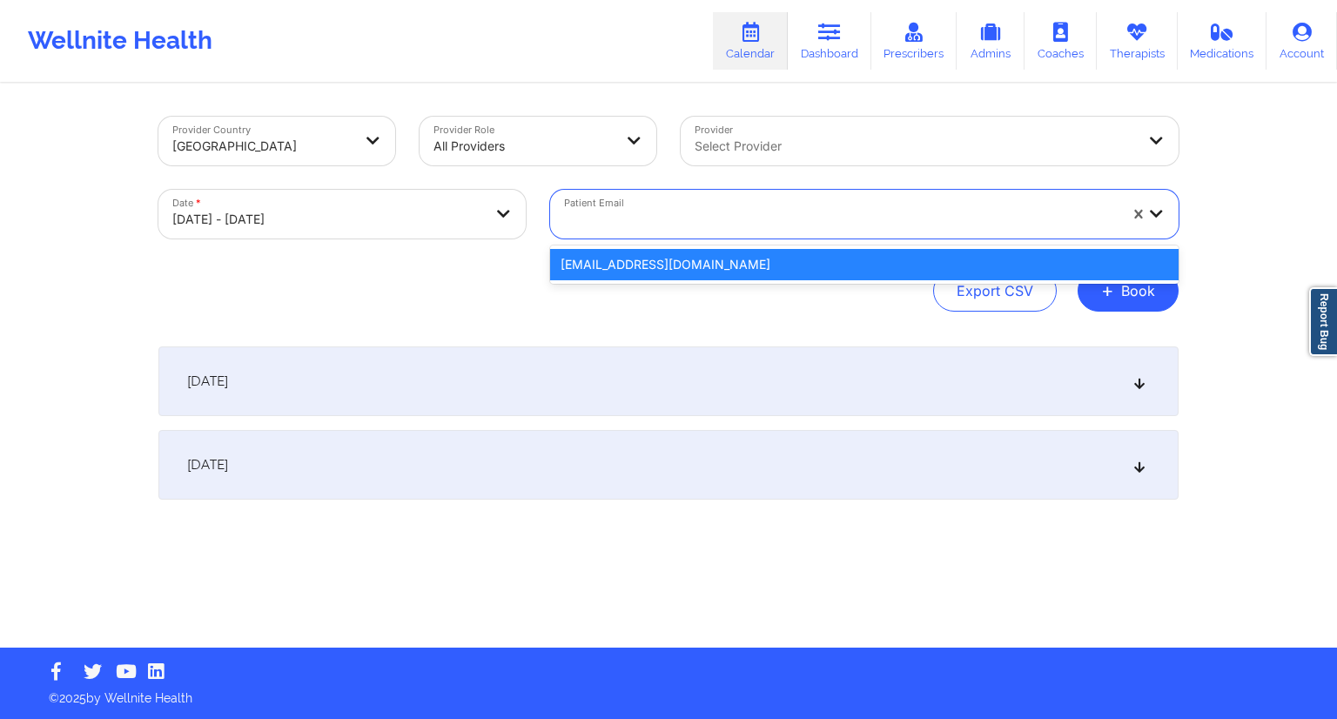
click at [503, 273] on div "Export CSV + Book" at bounding box center [668, 291] width 1020 height 42
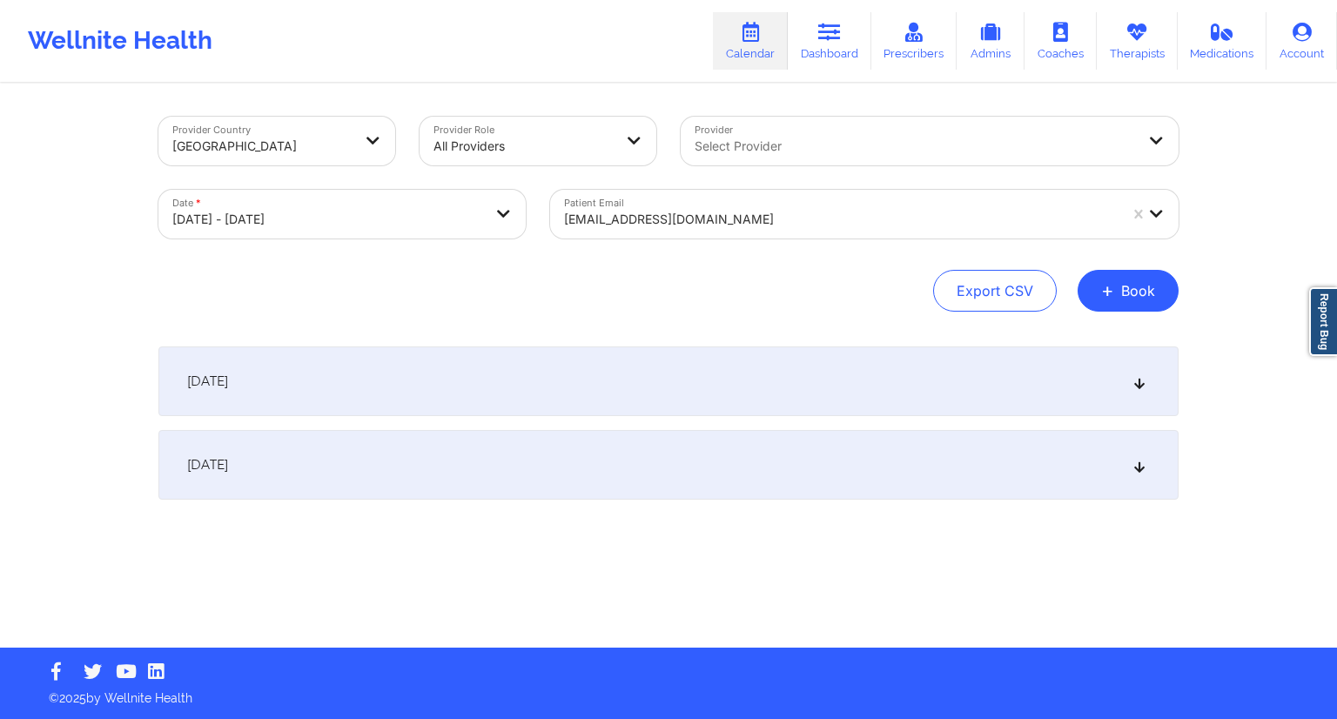
click at [647, 227] on div at bounding box center [841, 219] width 554 height 21
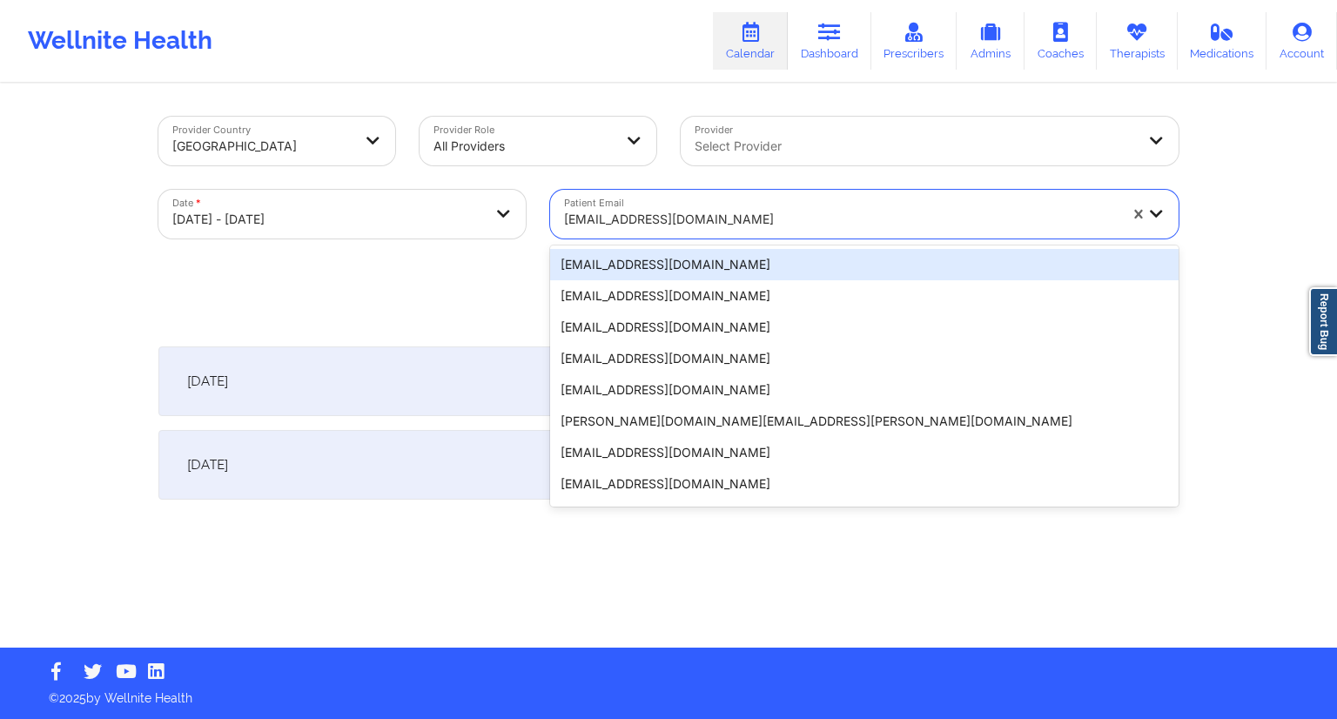
paste input "[EMAIL_ADDRESS][DOMAIN_NAME]"
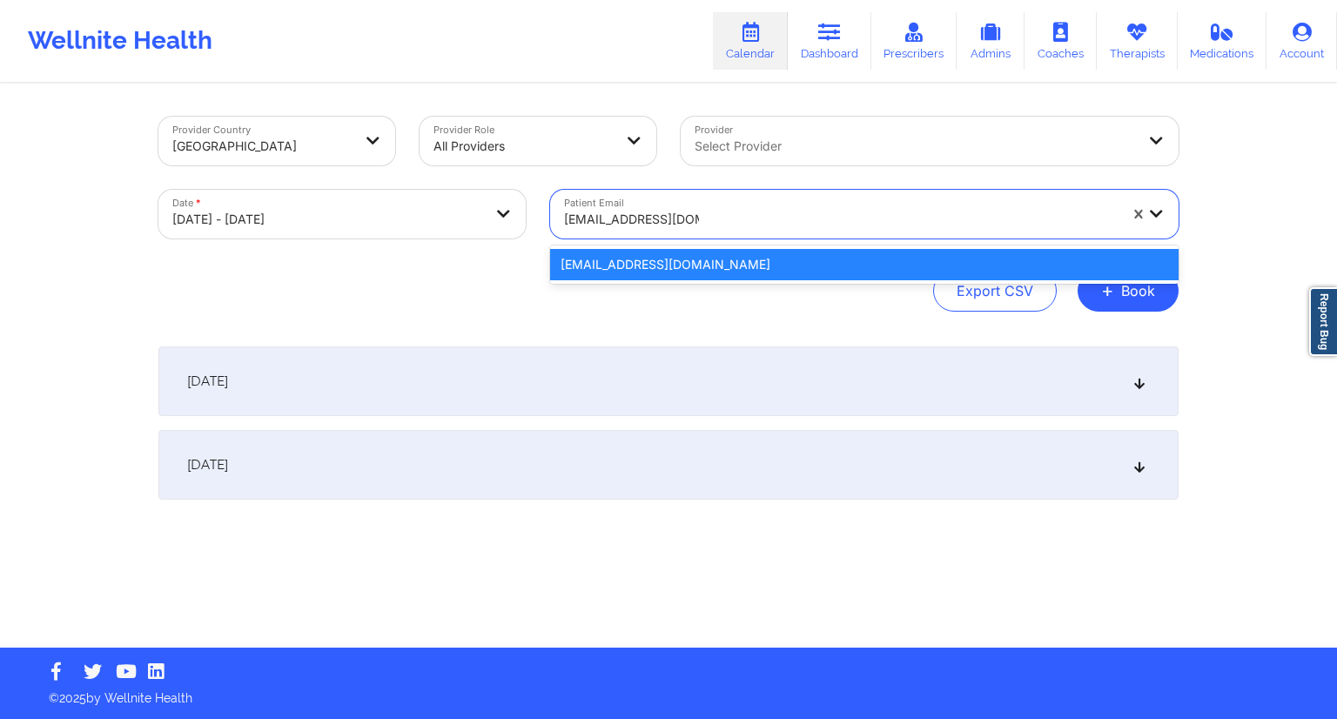
click at [595, 272] on div "[EMAIL_ADDRESS][DOMAIN_NAME]" at bounding box center [864, 264] width 628 height 31
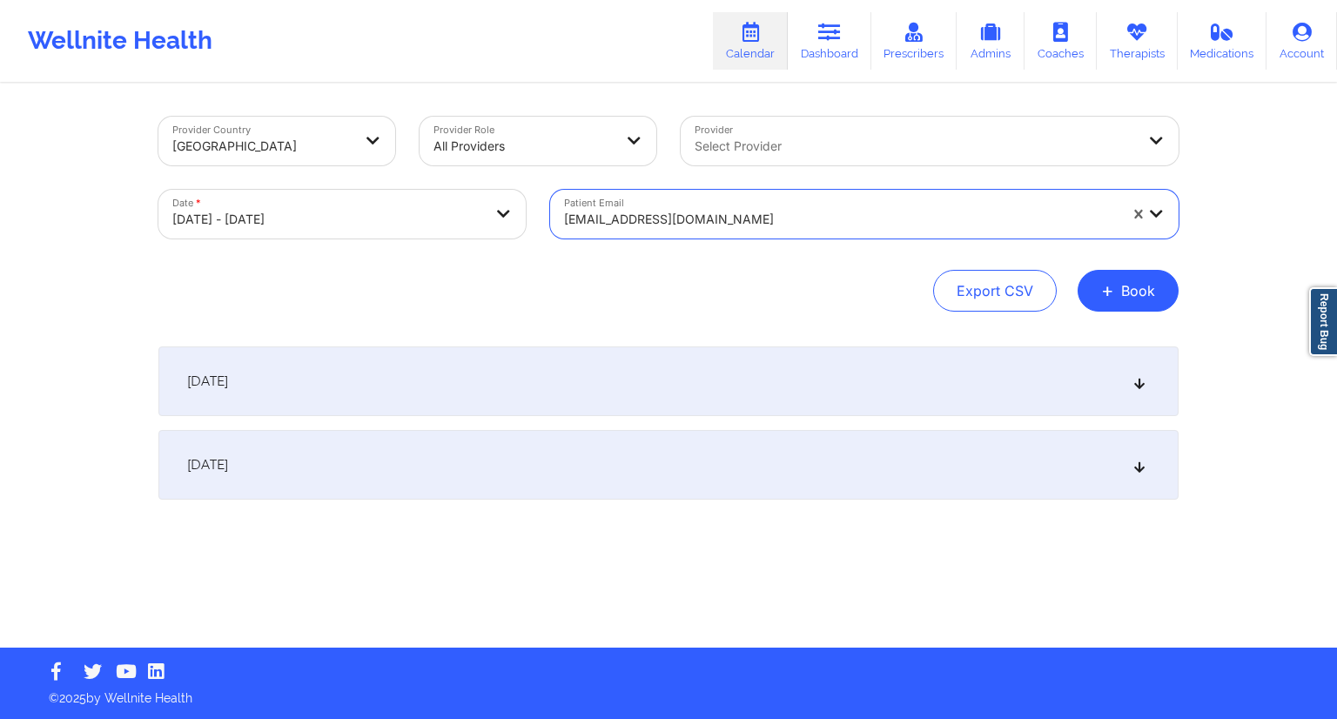
click at [511, 381] on div "[DATE]" at bounding box center [668, 381] width 1020 height 70
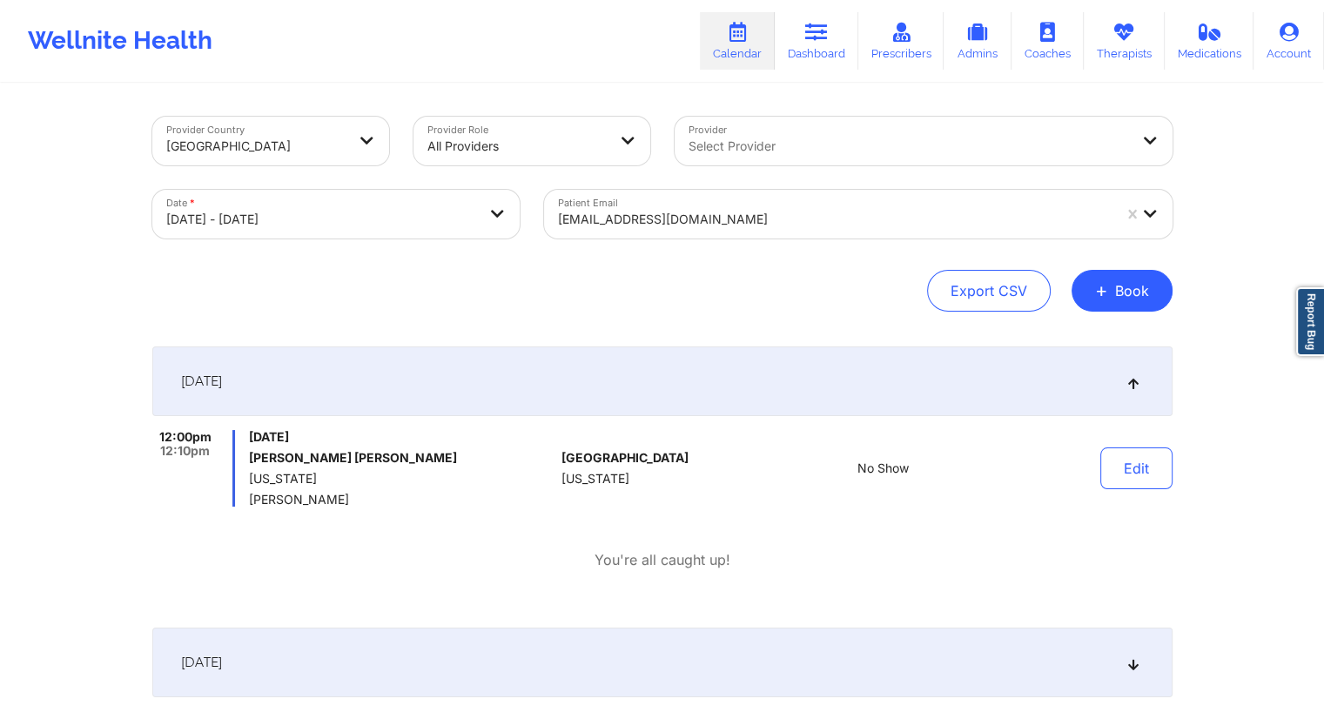
drag, startPoint x: 352, startPoint y: 506, endPoint x: 248, endPoint y: 496, distance: 104.0
click at [249, 496] on span "[PERSON_NAME]" at bounding box center [401, 500] width 305 height 14
drag, startPoint x: 327, startPoint y: 460, endPoint x: 239, endPoint y: 459, distance: 87.9
click at [239, 459] on div "12:00pm 12:10pm [DATE] [PERSON_NAME] [PERSON_NAME] [US_STATE] [PERSON_NAME]" at bounding box center [353, 468] width 403 height 77
click at [355, 480] on span "[US_STATE]" at bounding box center [401, 479] width 305 height 14
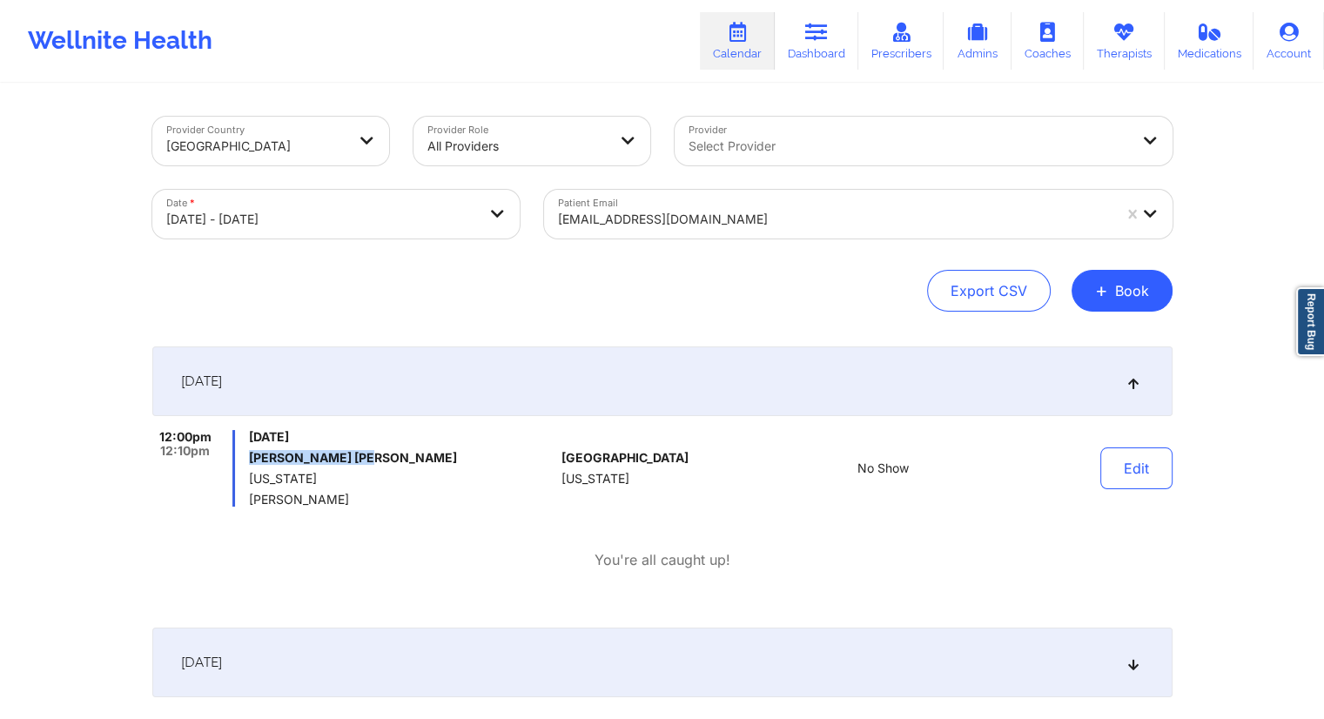
drag, startPoint x: 305, startPoint y: 462, endPoint x: 252, endPoint y: 462, distance: 53.1
click at [252, 462] on div "[DATE] [PERSON_NAME] [PERSON_NAME] [US_STATE] [PERSON_NAME]" at bounding box center [401, 468] width 305 height 77
click at [807, 39] on link "Dashboard" at bounding box center [817, 40] width 84 height 57
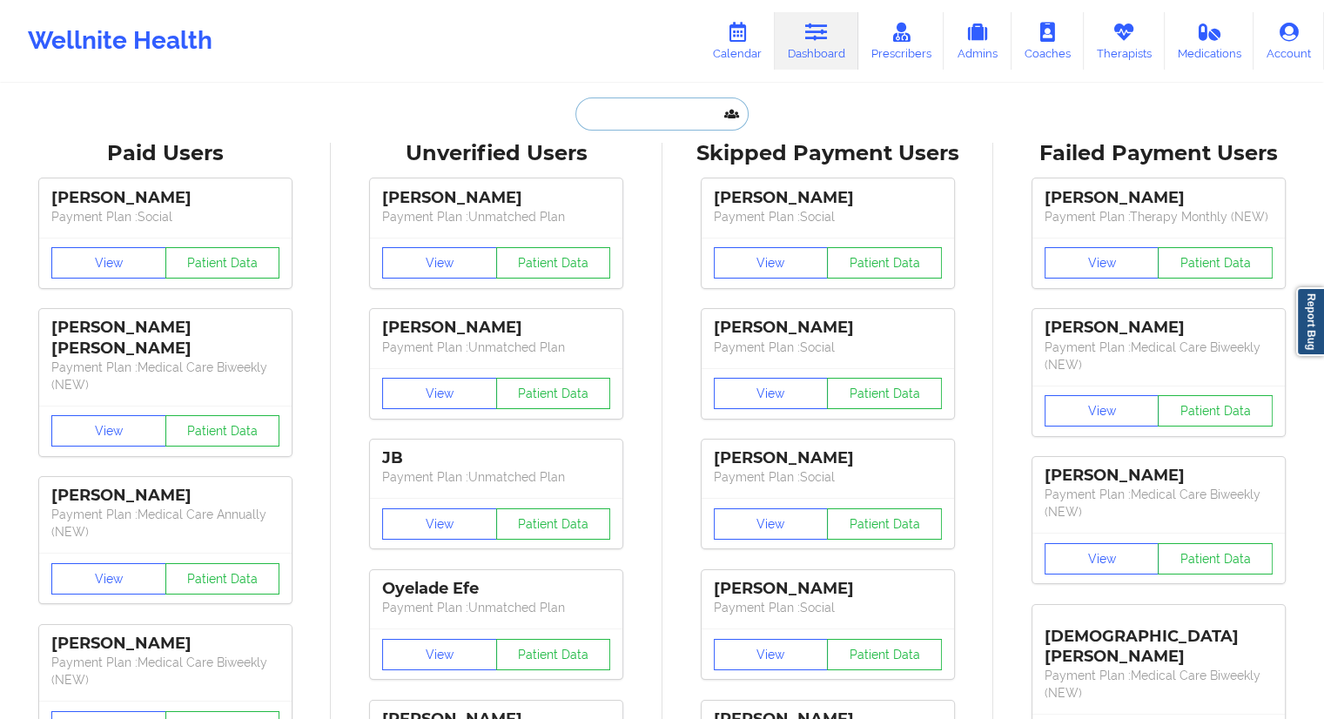
click at [635, 123] on input "text" at bounding box center [661, 113] width 172 height 33
paste input "[PERSON_NAME]"
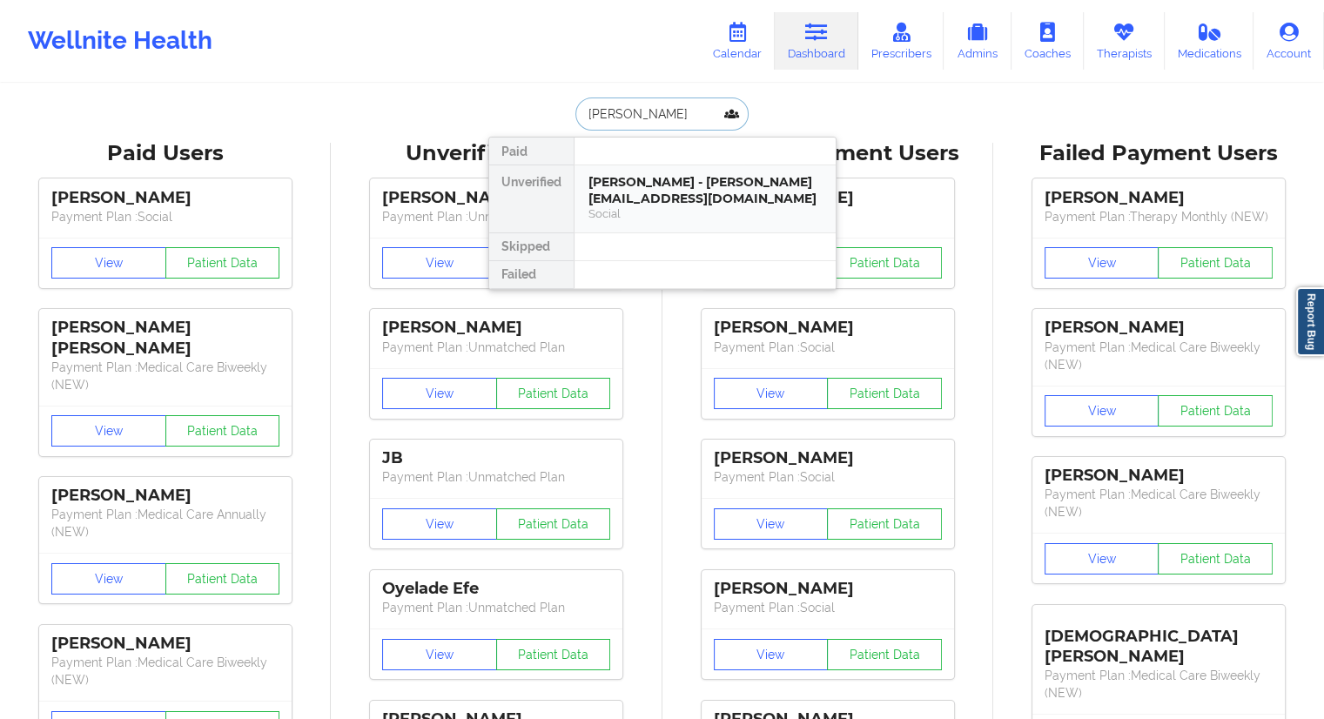
click at [659, 175] on div "[PERSON_NAME] - [PERSON_NAME][EMAIL_ADDRESS][DOMAIN_NAME]" at bounding box center [704, 190] width 233 height 32
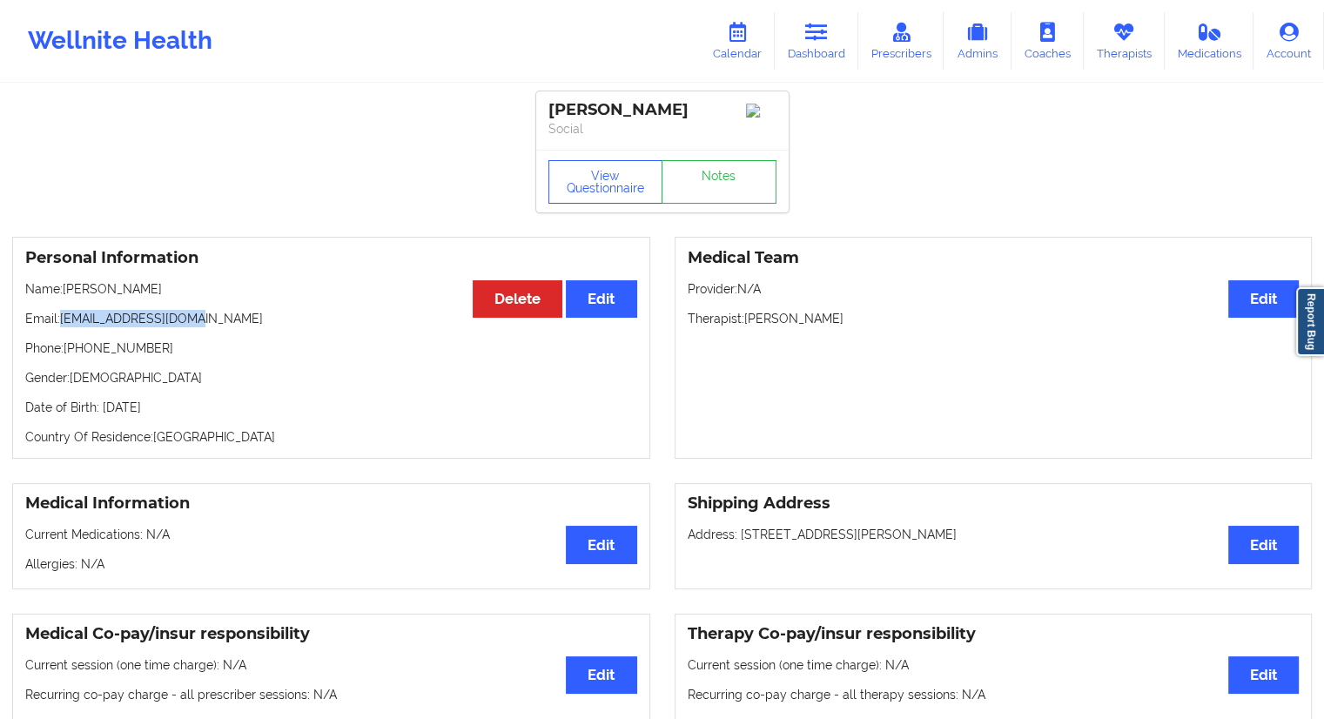
drag, startPoint x: 195, startPoint y: 328, endPoint x: 61, endPoint y: 326, distance: 134.1
click at [61, 326] on p "Email: [EMAIL_ADDRESS][DOMAIN_NAME]" at bounding box center [331, 318] width 612 height 17
drag, startPoint x: 166, startPoint y: 291, endPoint x: 64, endPoint y: 294, distance: 102.8
click at [64, 294] on p "Name: [PERSON_NAME]" at bounding box center [331, 288] width 612 height 17
click at [749, 39] on icon at bounding box center [737, 32] width 23 height 19
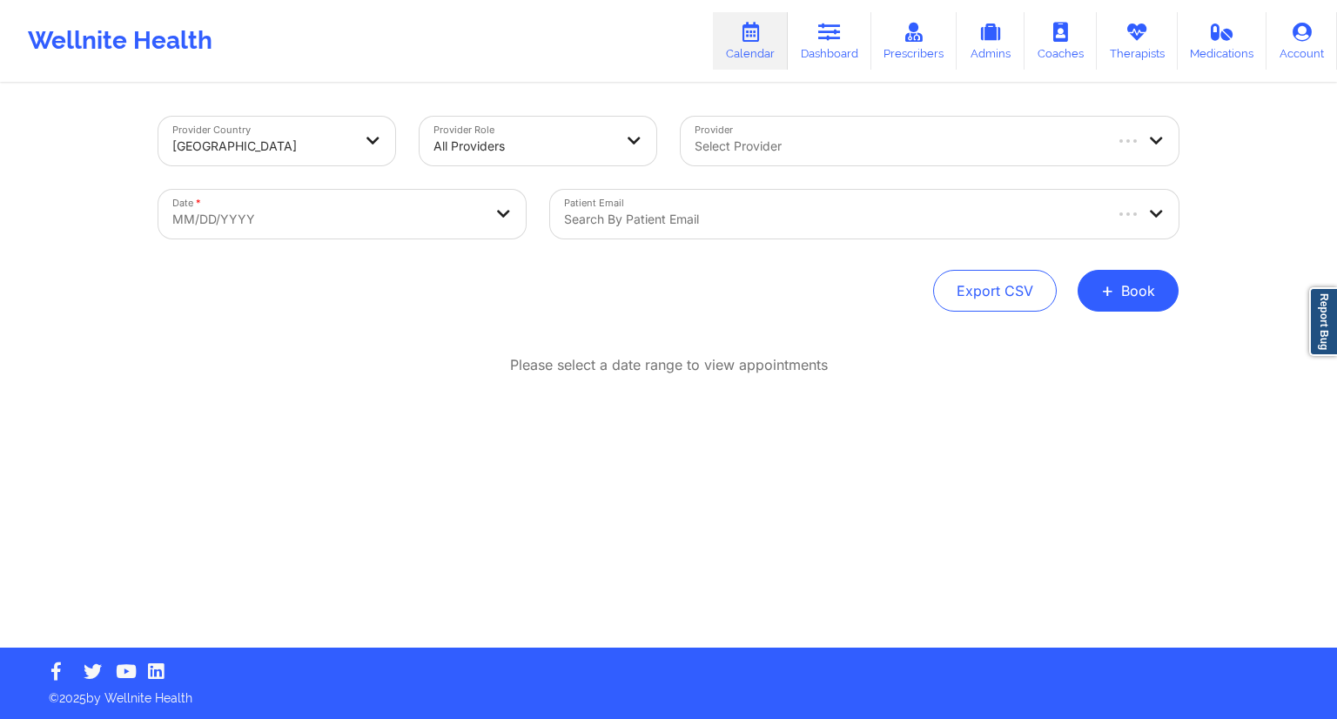
click at [374, 220] on body "Wellnite Health Calendar Dashboard Prescribers Admins Coaches Therapists Medica…" at bounding box center [668, 359] width 1337 height 719
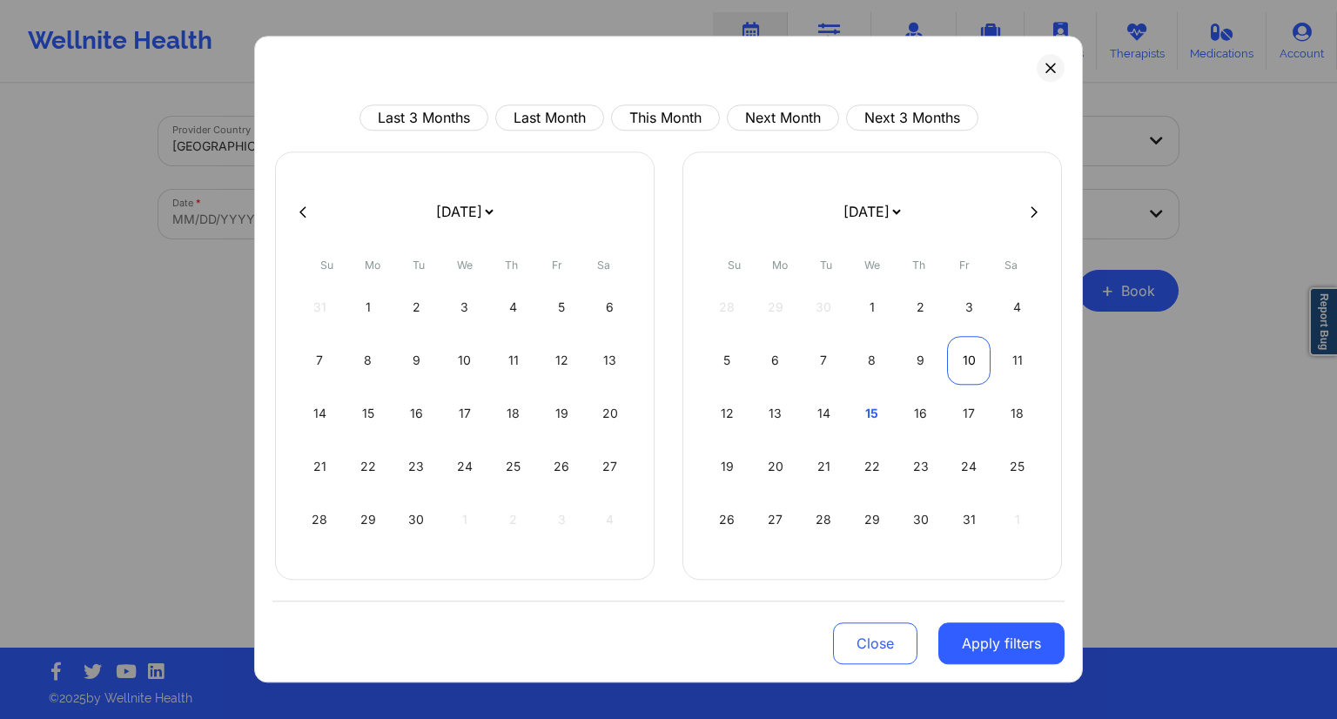
click at [977, 369] on div "10" at bounding box center [969, 360] width 44 height 49
click at [597, 370] on div "11" at bounding box center [609, 360] width 44 height 49
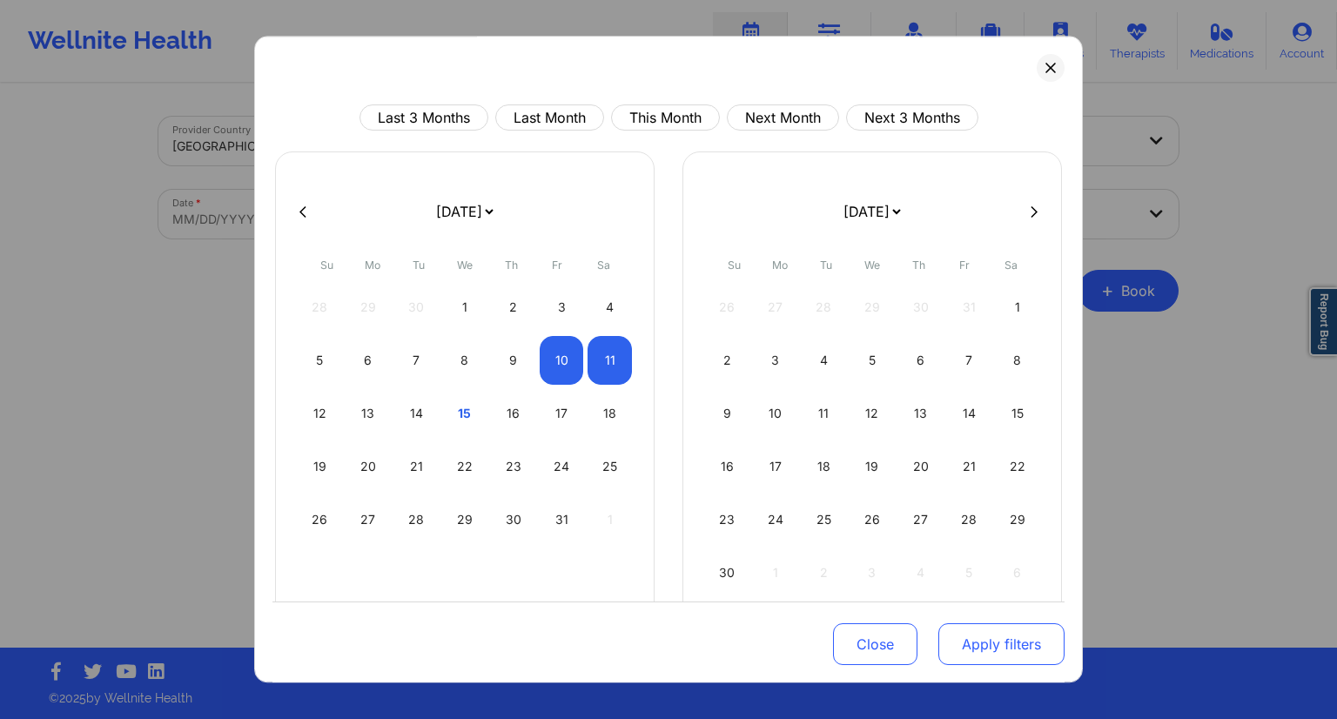
click at [970, 644] on button "Apply filters" at bounding box center [1001, 644] width 126 height 42
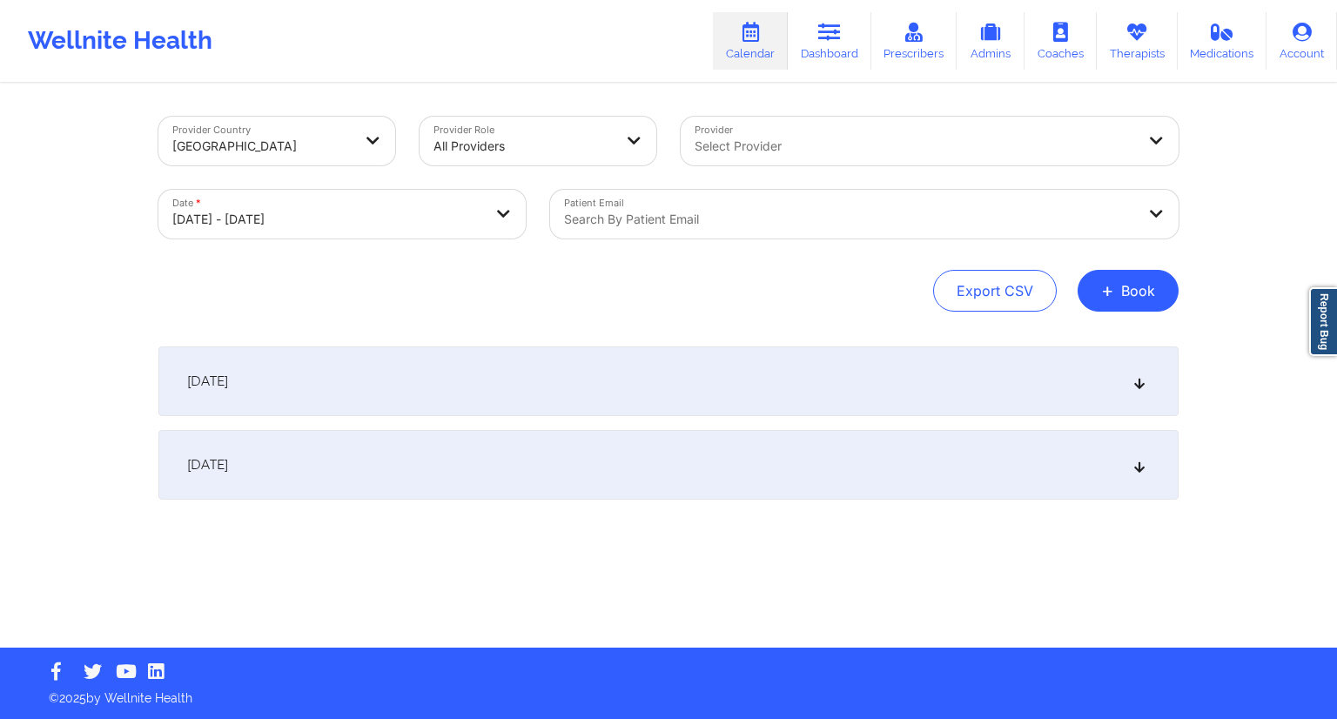
click at [695, 239] on div "Patient Email Search by patient email" at bounding box center [864, 214] width 653 height 73
click at [682, 220] on div at bounding box center [849, 219] width 571 height 21
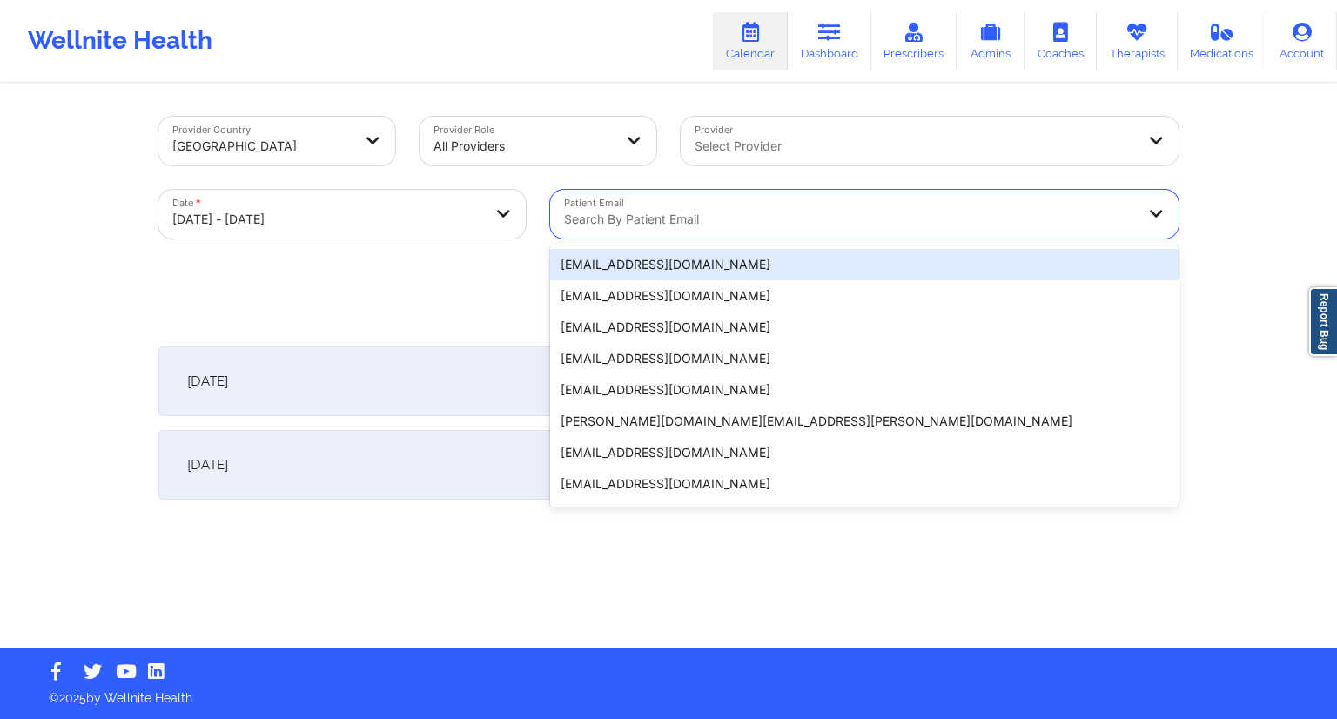
paste input "[EMAIL_ADDRESS][DOMAIN_NAME]"
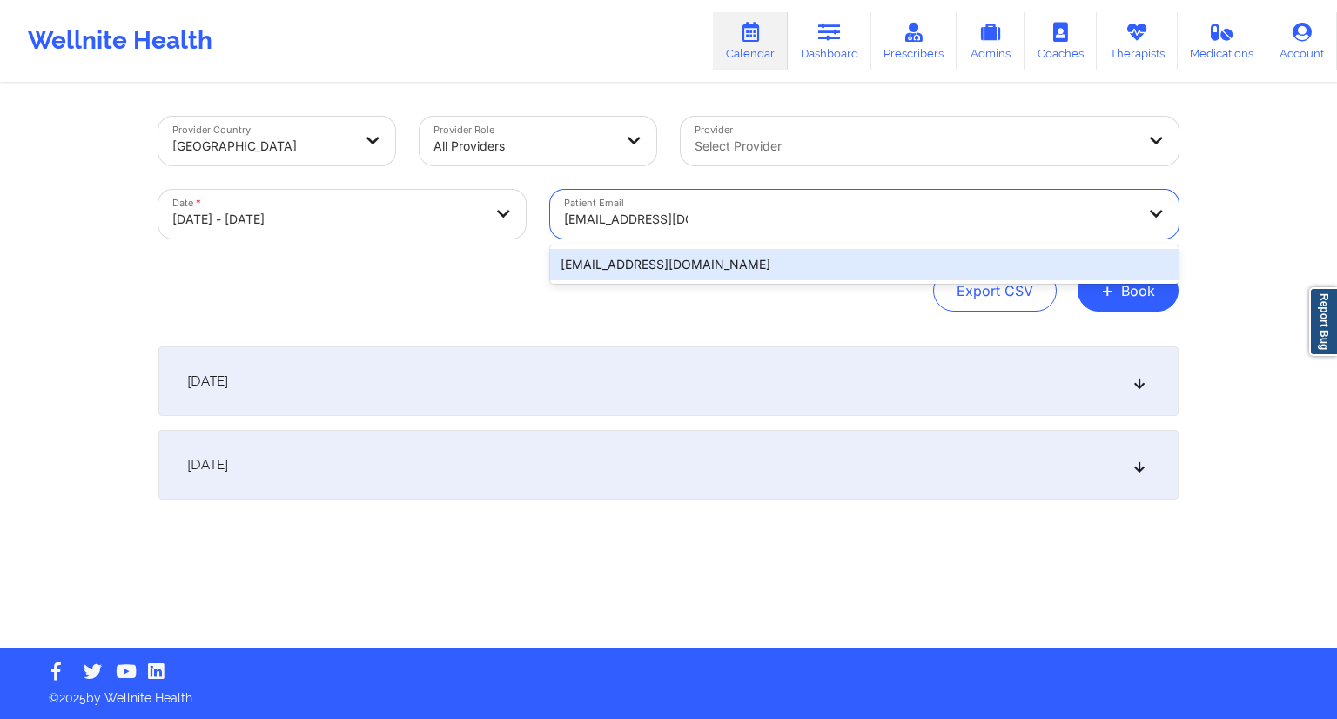
click at [704, 262] on div "[EMAIL_ADDRESS][DOMAIN_NAME]" at bounding box center [864, 264] width 628 height 31
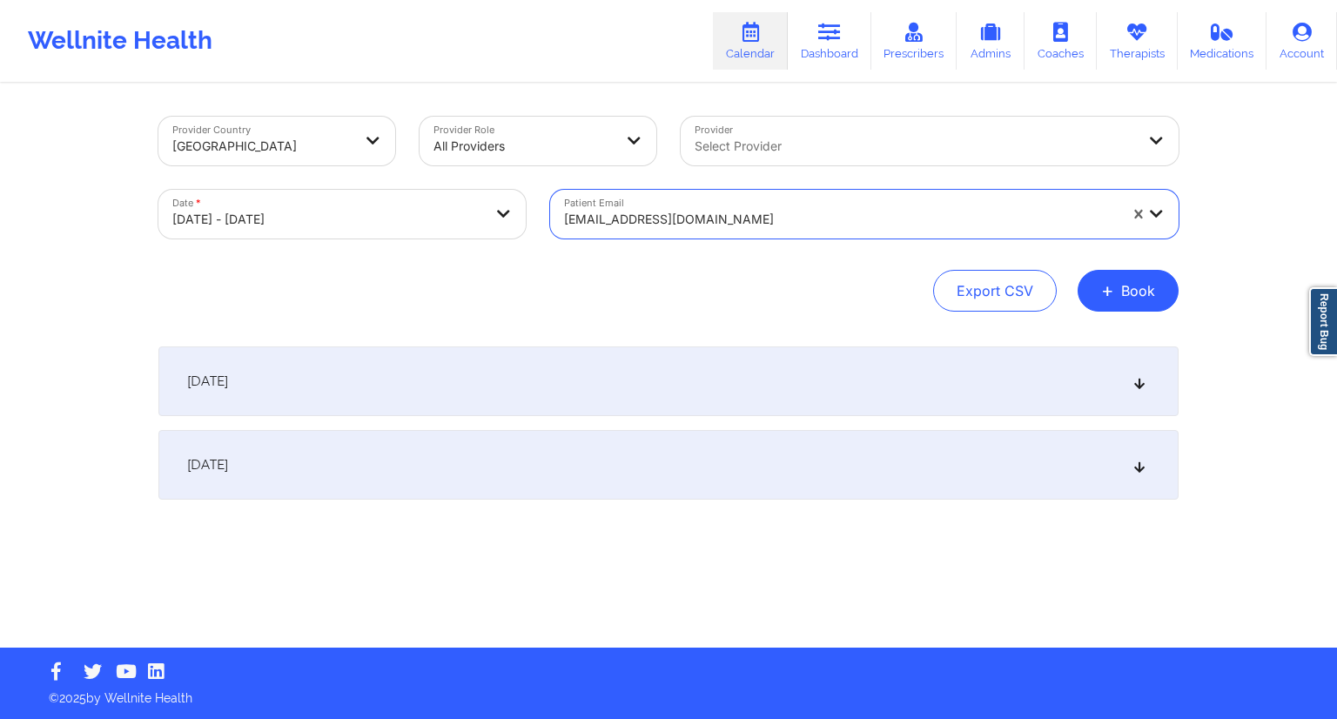
click at [386, 379] on div "[DATE]" at bounding box center [668, 381] width 1020 height 70
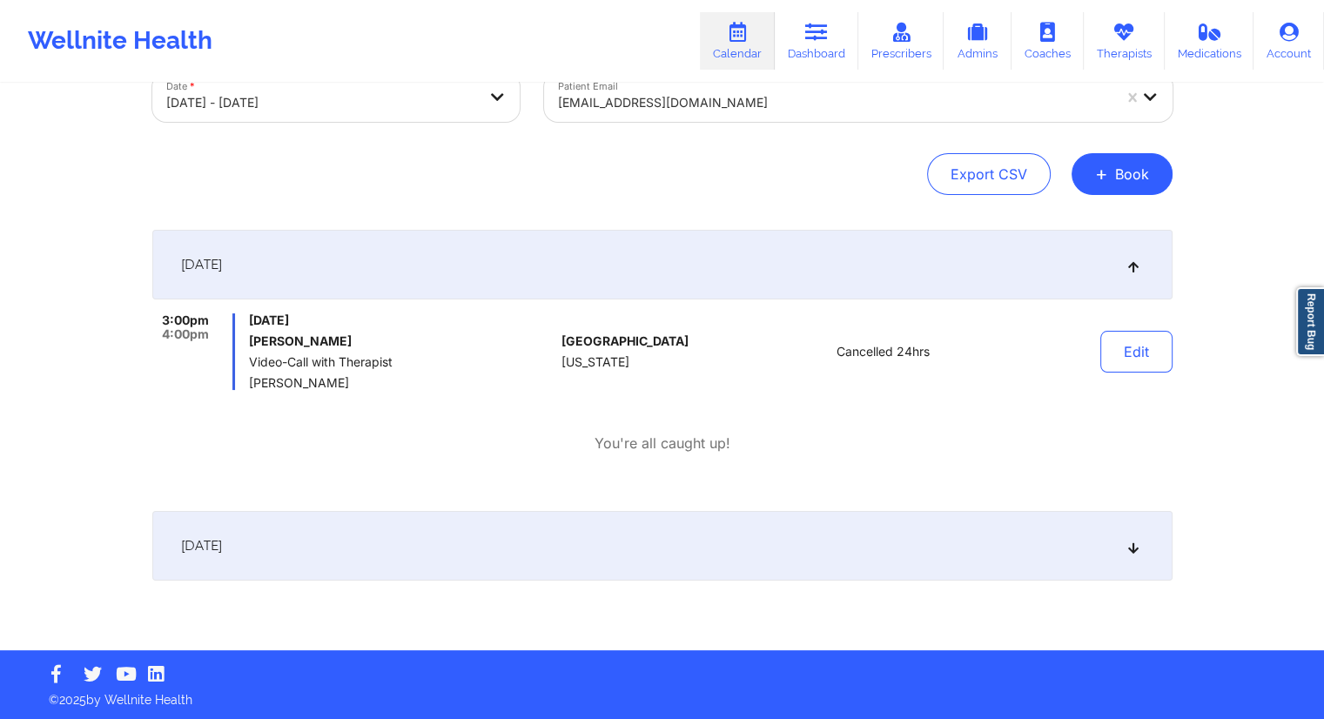
scroll to position [118, 0]
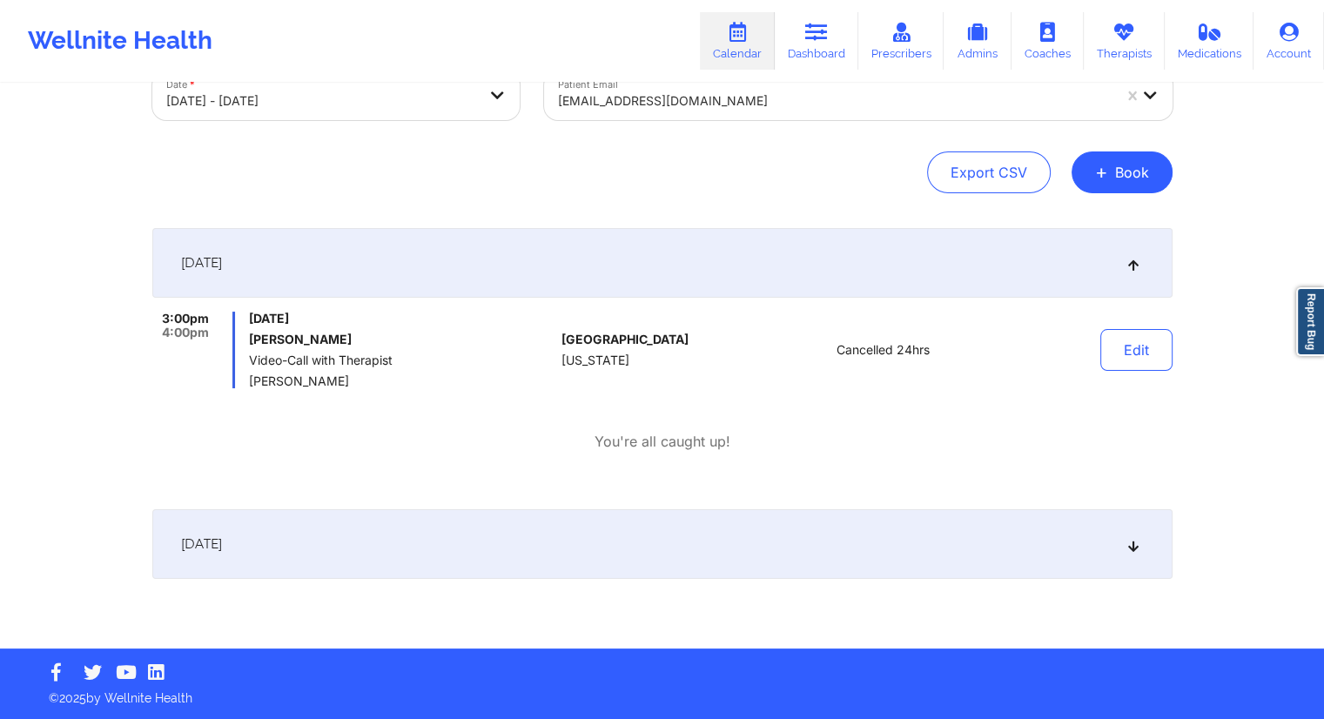
click at [404, 542] on div "[DATE]" at bounding box center [662, 544] width 1020 height 70
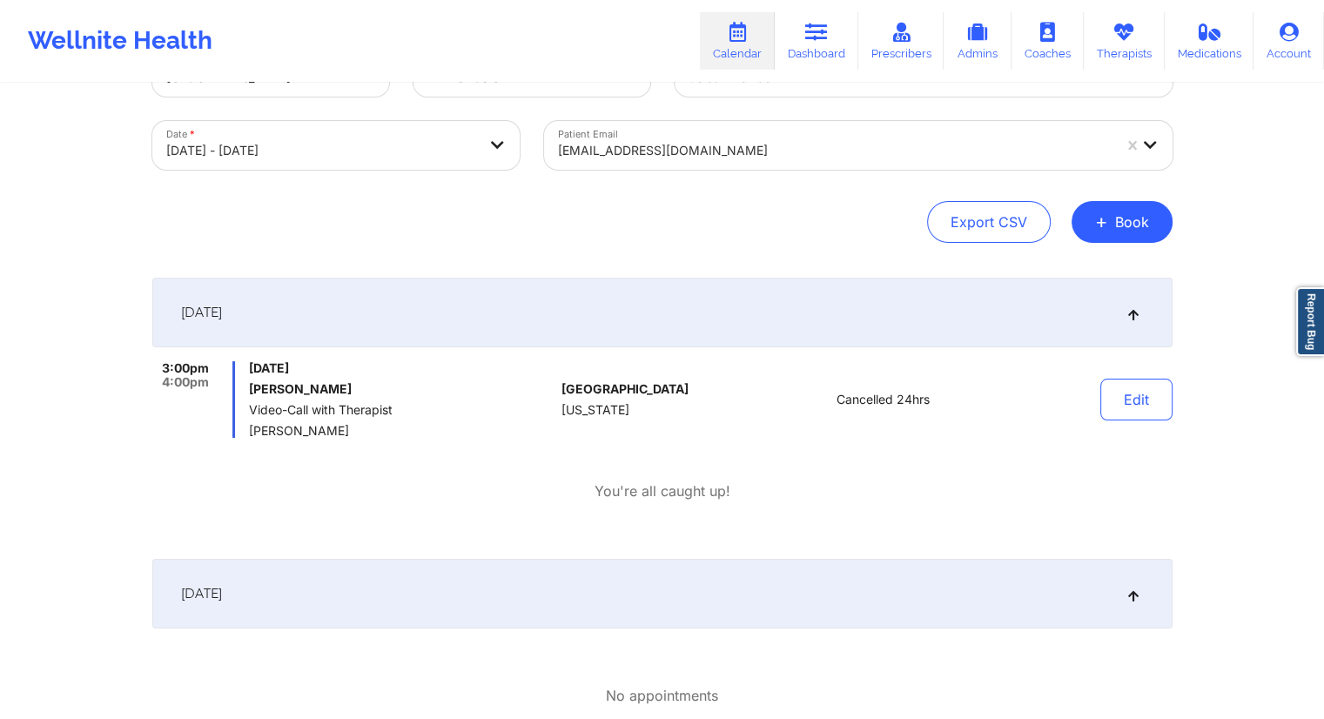
scroll to position [0, 0]
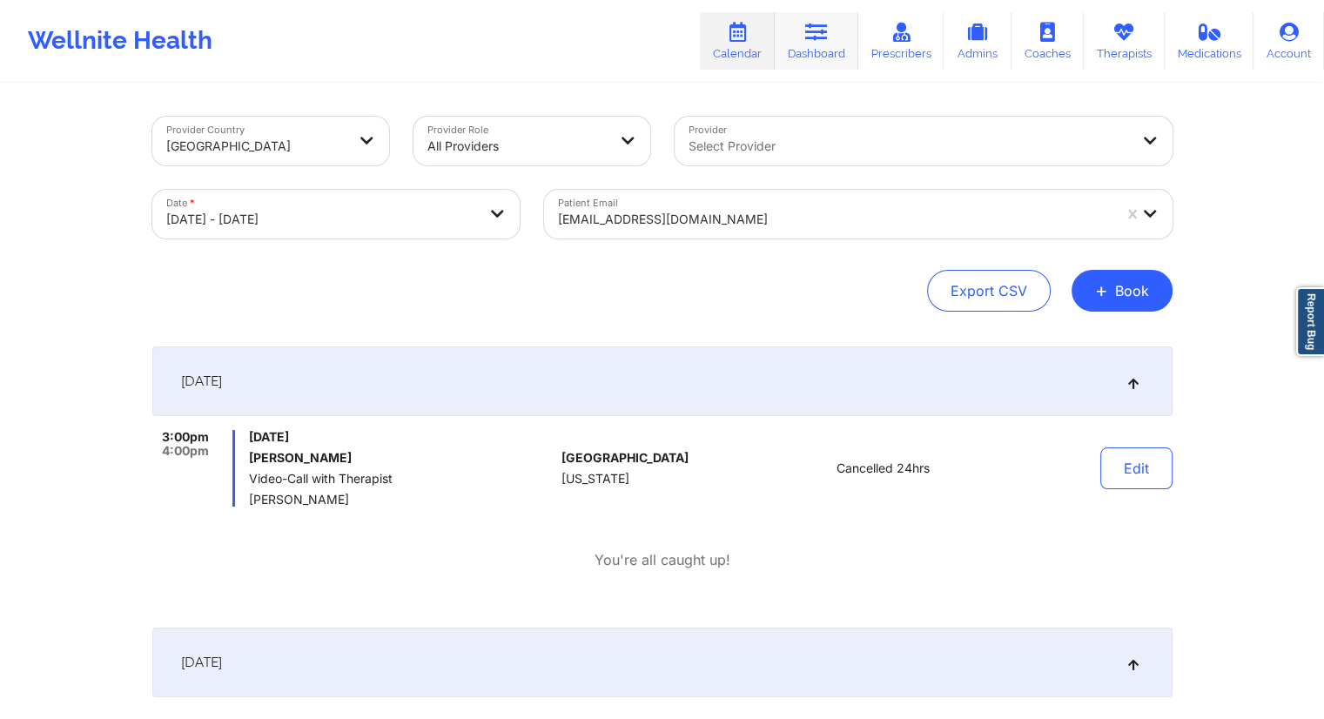
drag, startPoint x: 815, startPoint y: 38, endPoint x: 788, endPoint y: 47, distance: 28.4
click at [815, 38] on icon at bounding box center [816, 32] width 23 height 19
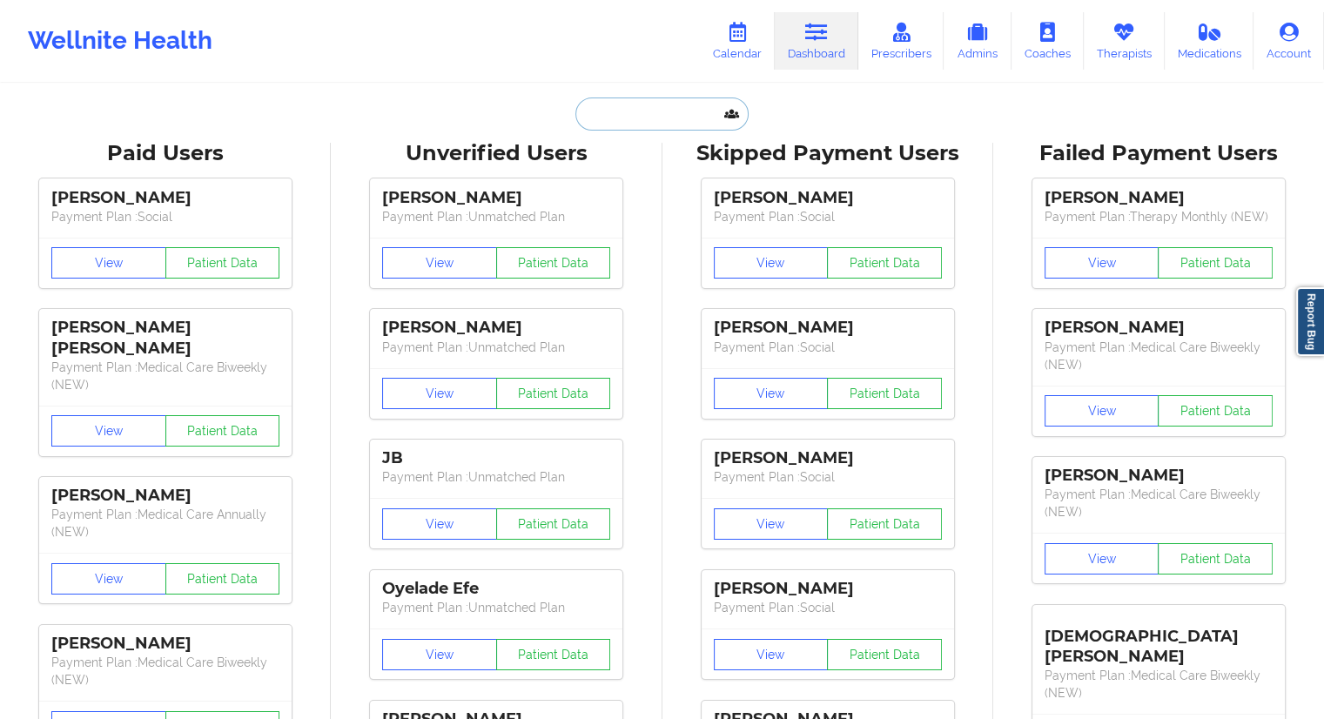
click at [590, 112] on input "text" at bounding box center [661, 113] width 172 height 33
paste input "[EMAIL_ADDRESS][DOMAIN_NAME]"
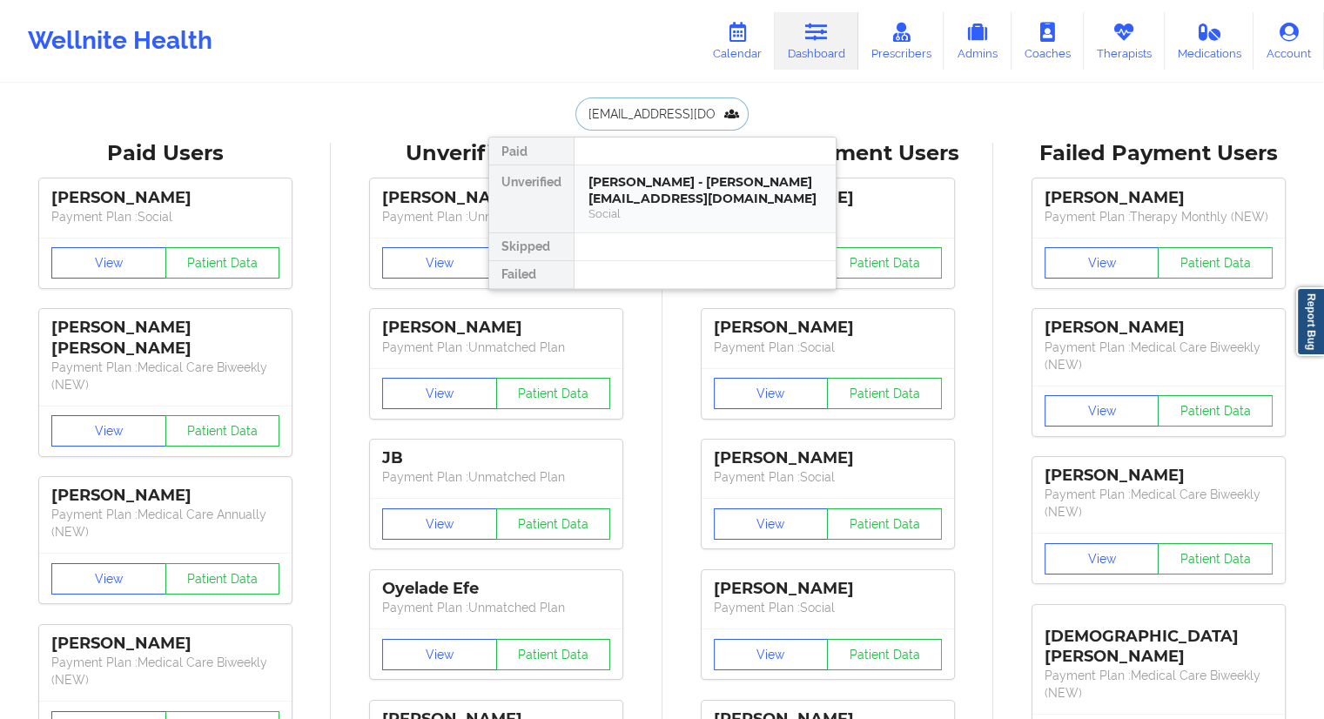
click at [635, 185] on div "[PERSON_NAME] - [PERSON_NAME][EMAIL_ADDRESS][DOMAIN_NAME]" at bounding box center [704, 190] width 233 height 32
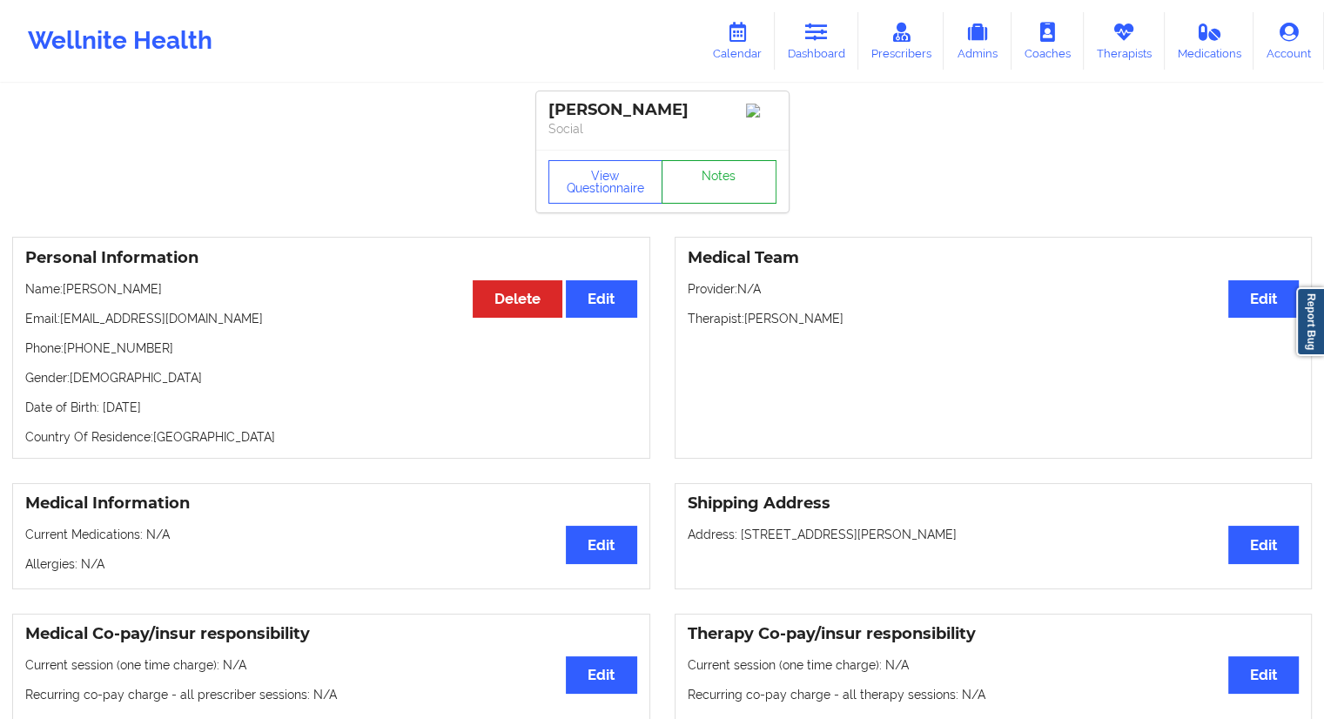
click at [710, 169] on link "Notes" at bounding box center [718, 182] width 115 height 44
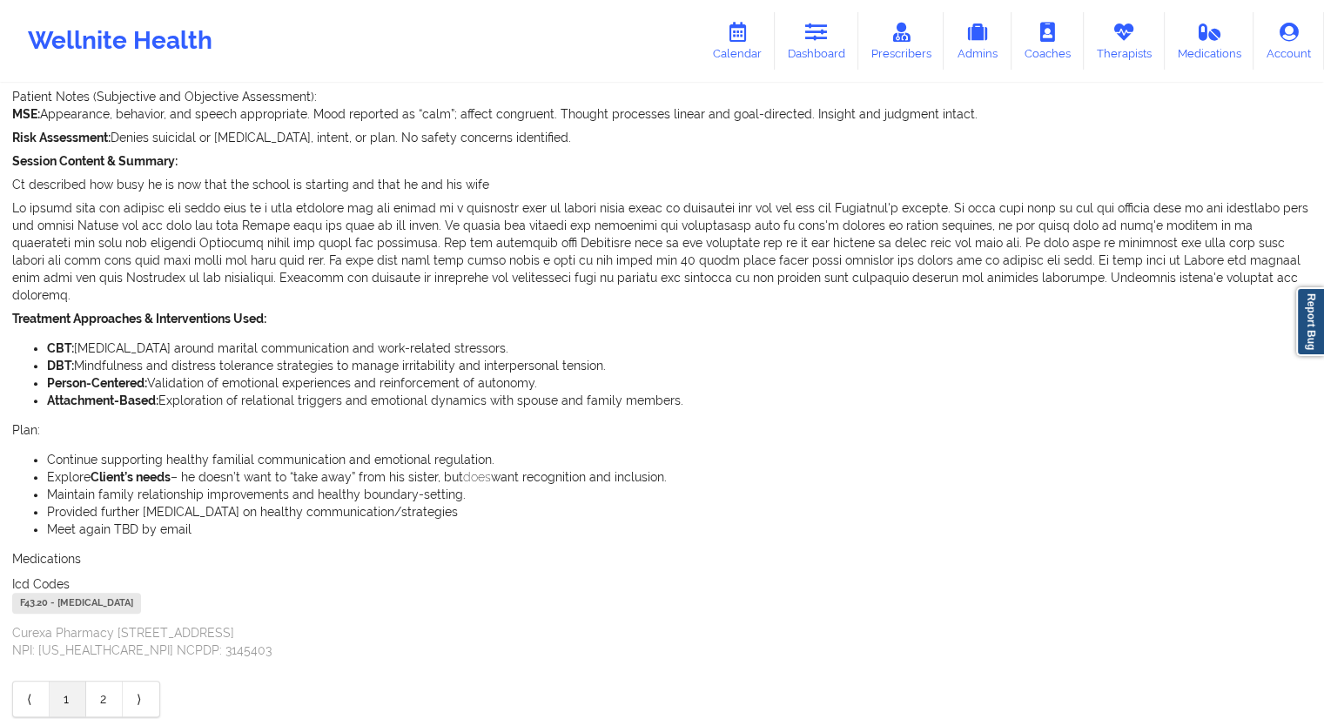
scroll to position [543, 0]
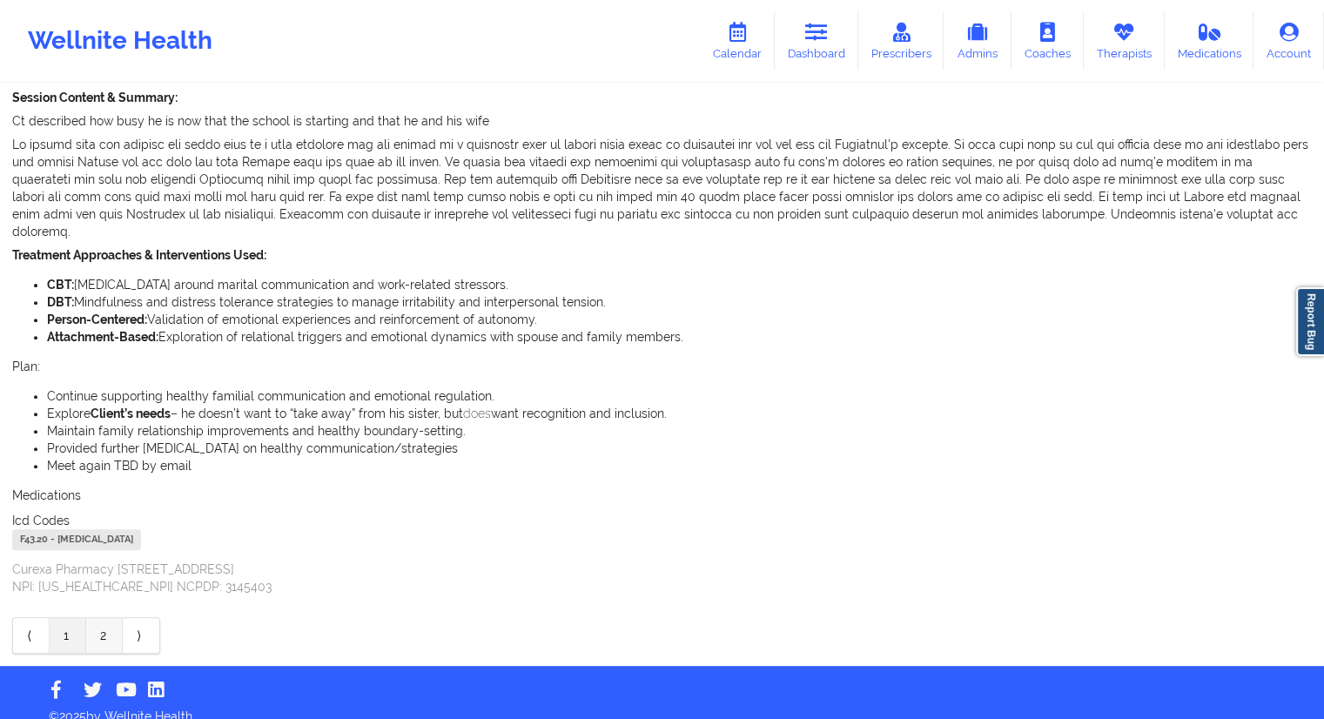
click at [105, 618] on link "2" at bounding box center [104, 635] width 37 height 35
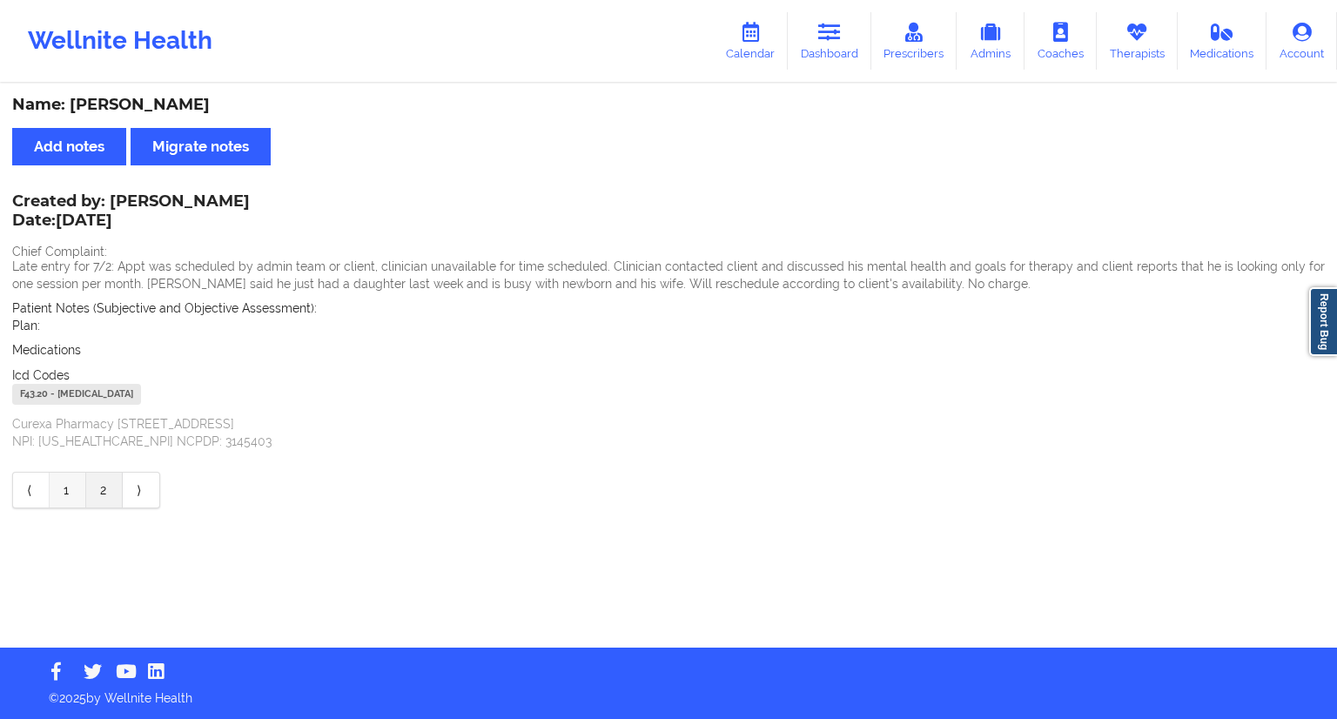
click at [61, 489] on link "1" at bounding box center [68, 490] width 37 height 35
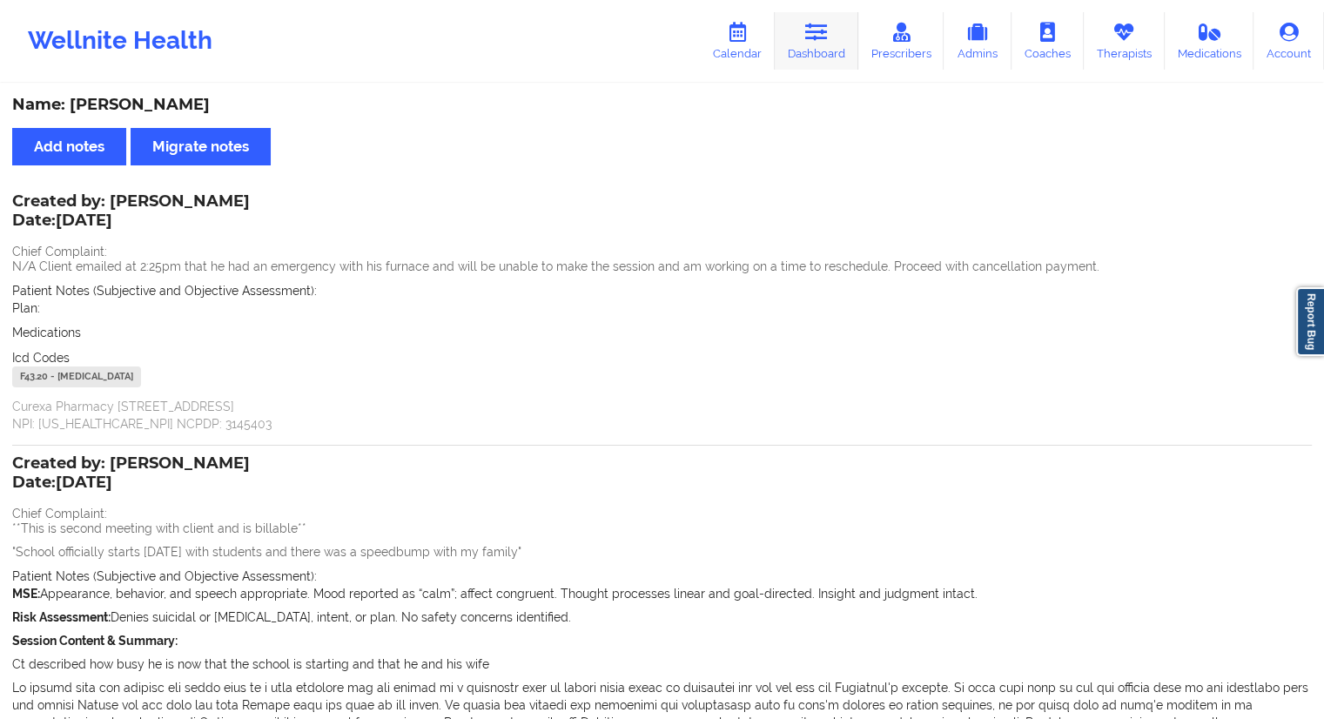
click at [802, 57] on link "Dashboard" at bounding box center [817, 40] width 84 height 57
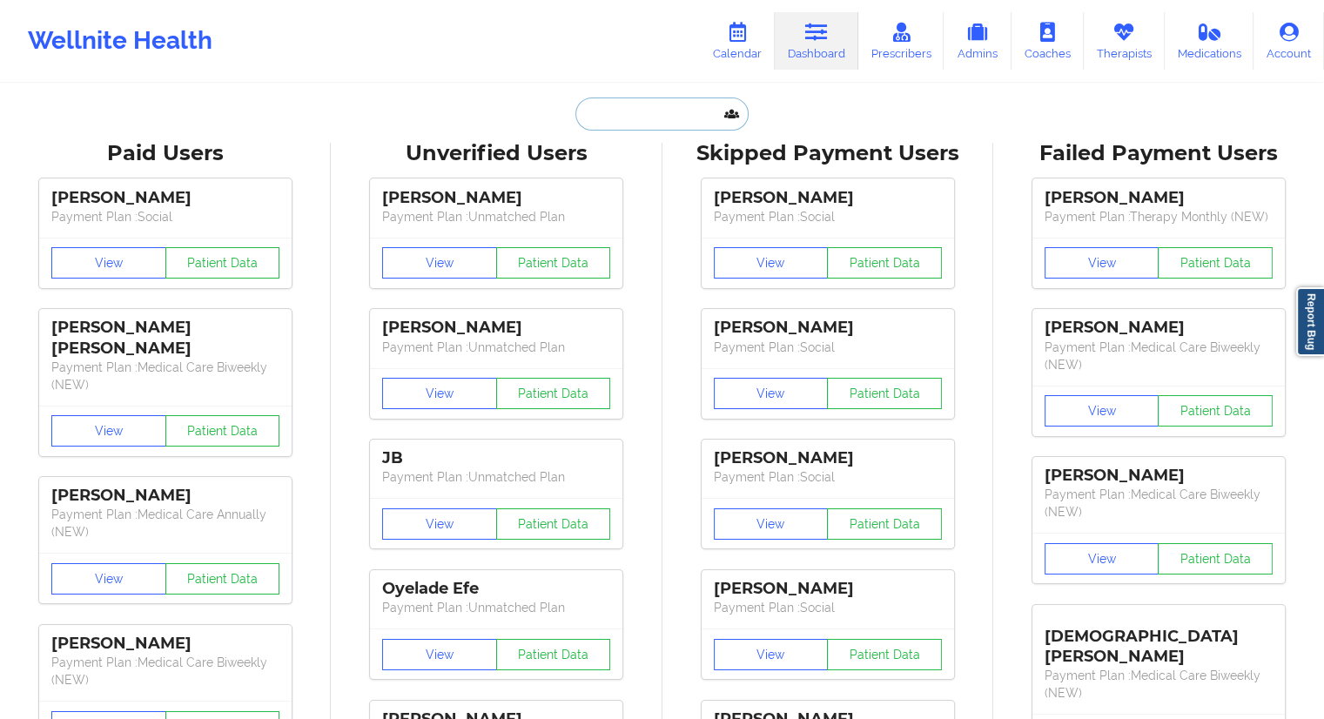
click at [641, 98] on input "text" at bounding box center [661, 113] width 172 height 33
paste input "[EMAIL_ADDRESS][DOMAIN_NAME]"
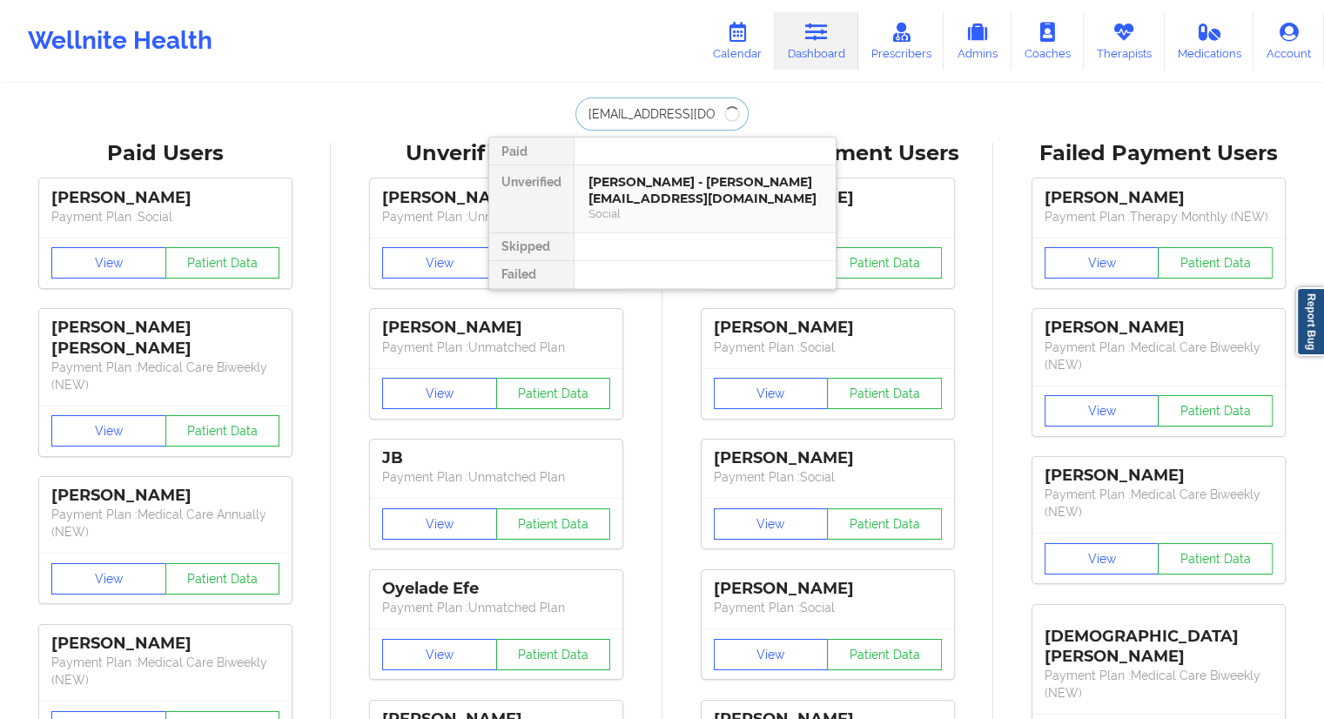
click at [688, 187] on div "[PERSON_NAME] - [PERSON_NAME][EMAIL_ADDRESS][DOMAIN_NAME]" at bounding box center [704, 190] width 233 height 32
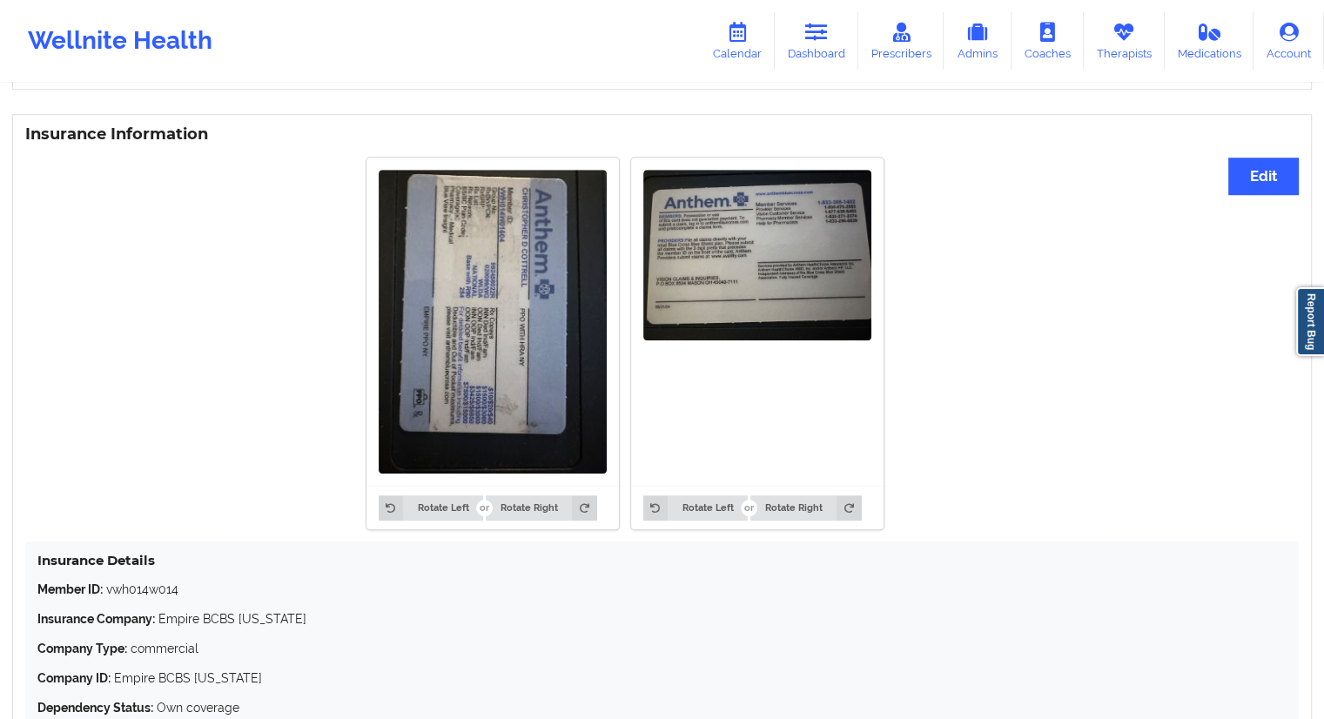
scroll to position [1376, 0]
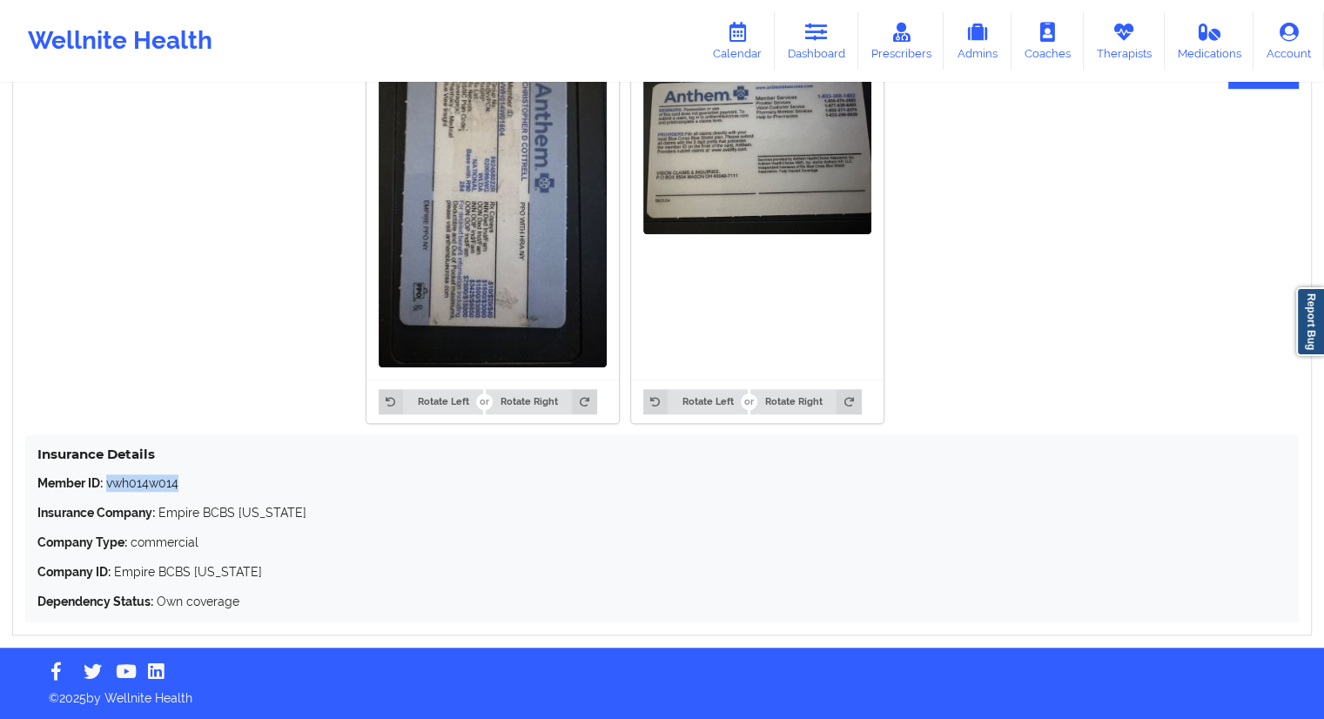
drag, startPoint x: 178, startPoint y: 486, endPoint x: 109, endPoint y: 487, distance: 69.7
click at [109, 487] on p "Member ID: vwh014w014" at bounding box center [661, 482] width 1249 height 17
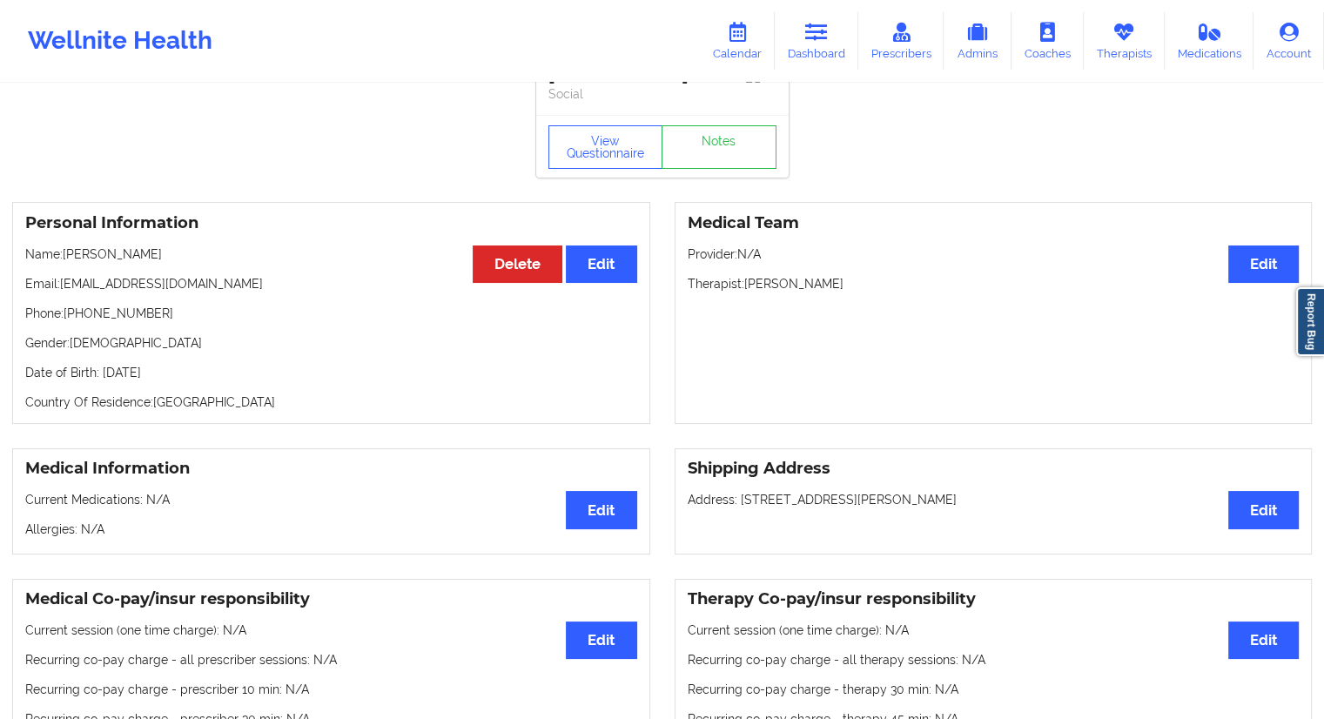
scroll to position [0, 0]
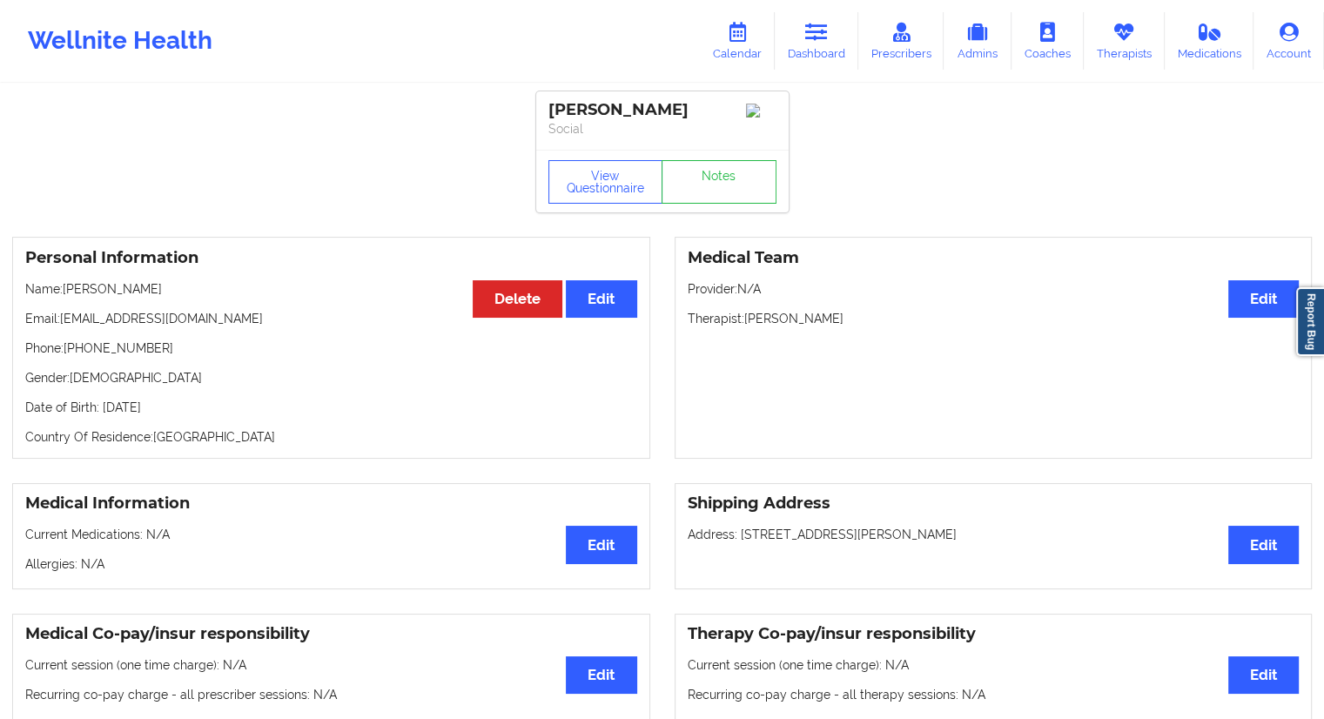
drag, startPoint x: 175, startPoint y: 295, endPoint x: 63, endPoint y: 292, distance: 112.3
click at [63, 292] on p "Name: [PERSON_NAME]" at bounding box center [331, 288] width 612 height 17
drag, startPoint x: 191, startPoint y: 329, endPoint x: 61, endPoint y: 310, distance: 132.0
click at [61, 310] on div "Personal Information Edit Delete Name: [PERSON_NAME] Email: [PERSON_NAME][EMAIL…" at bounding box center [331, 348] width 638 height 222
click at [803, 50] on link "Dashboard" at bounding box center [817, 40] width 84 height 57
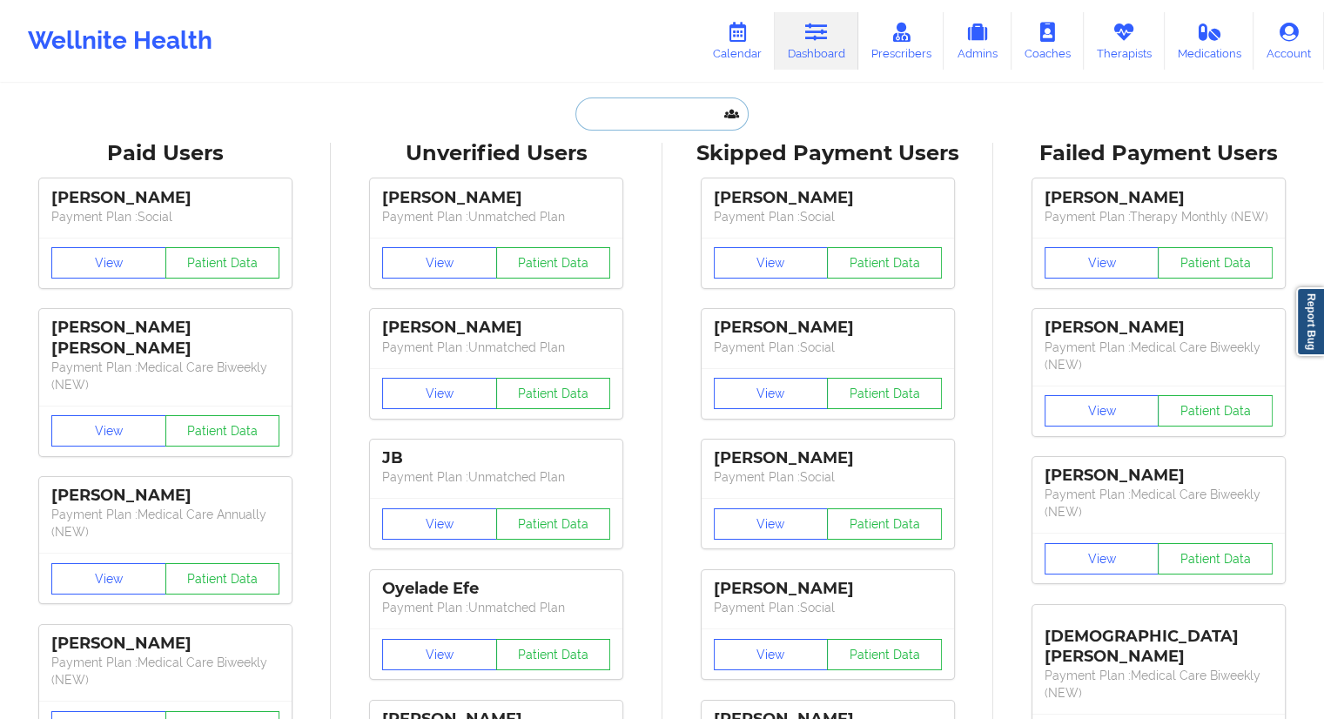
click at [606, 111] on input "text" at bounding box center [661, 113] width 172 height 33
paste input "[EMAIL_ADDRESS][DOMAIN_NAME]"
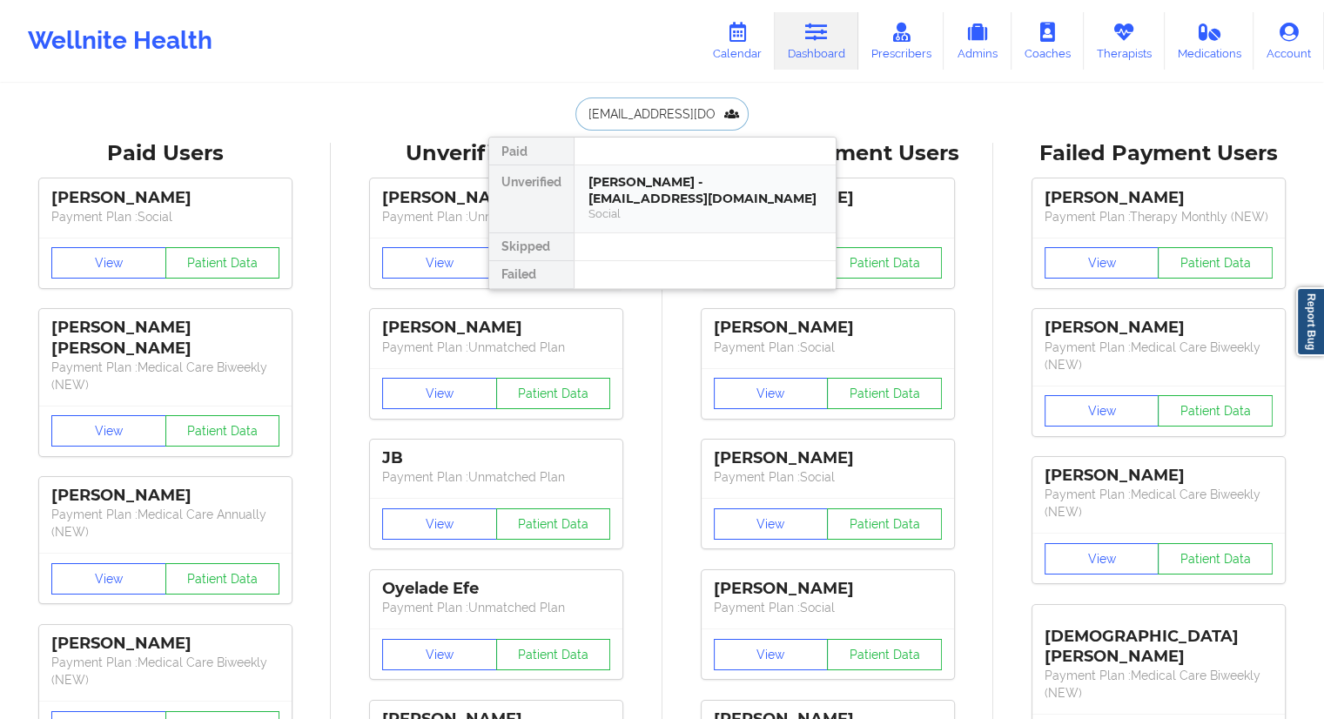
click at [637, 203] on div "[PERSON_NAME] - [EMAIL_ADDRESS][DOMAIN_NAME]" at bounding box center [704, 190] width 233 height 32
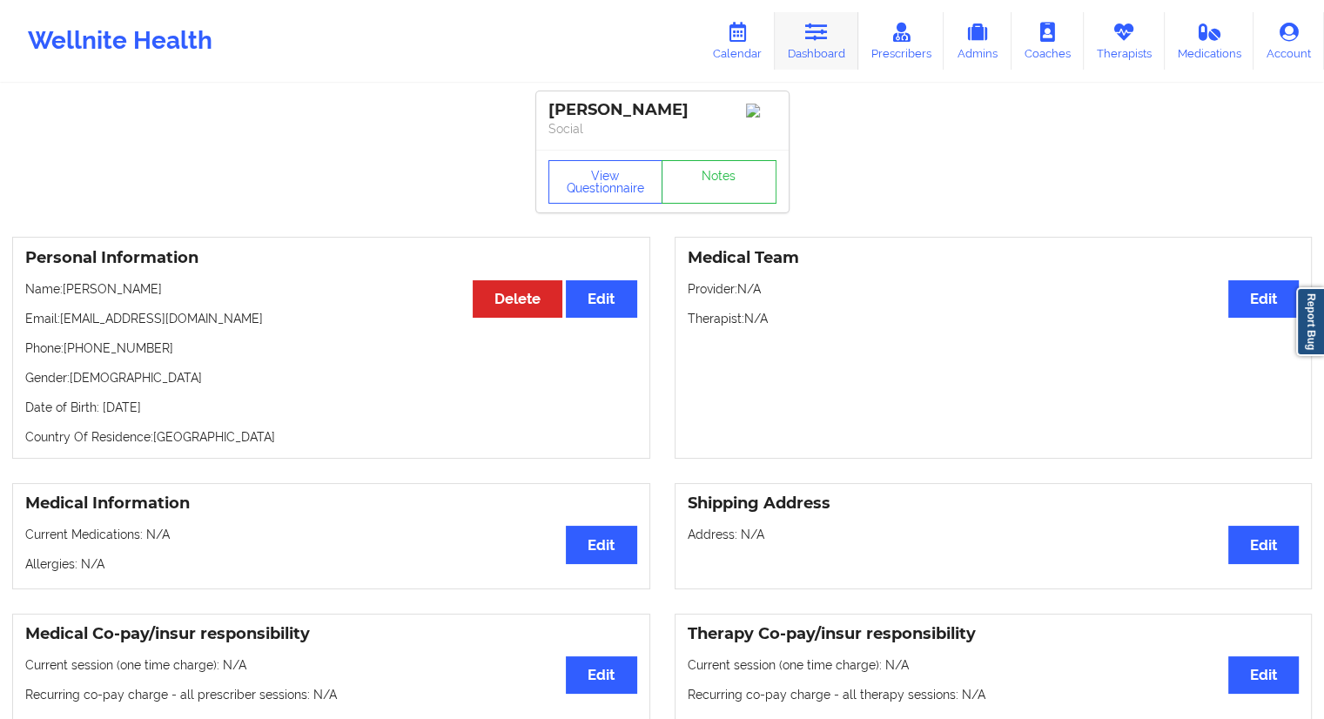
click at [834, 43] on link "Dashboard" at bounding box center [817, 40] width 84 height 57
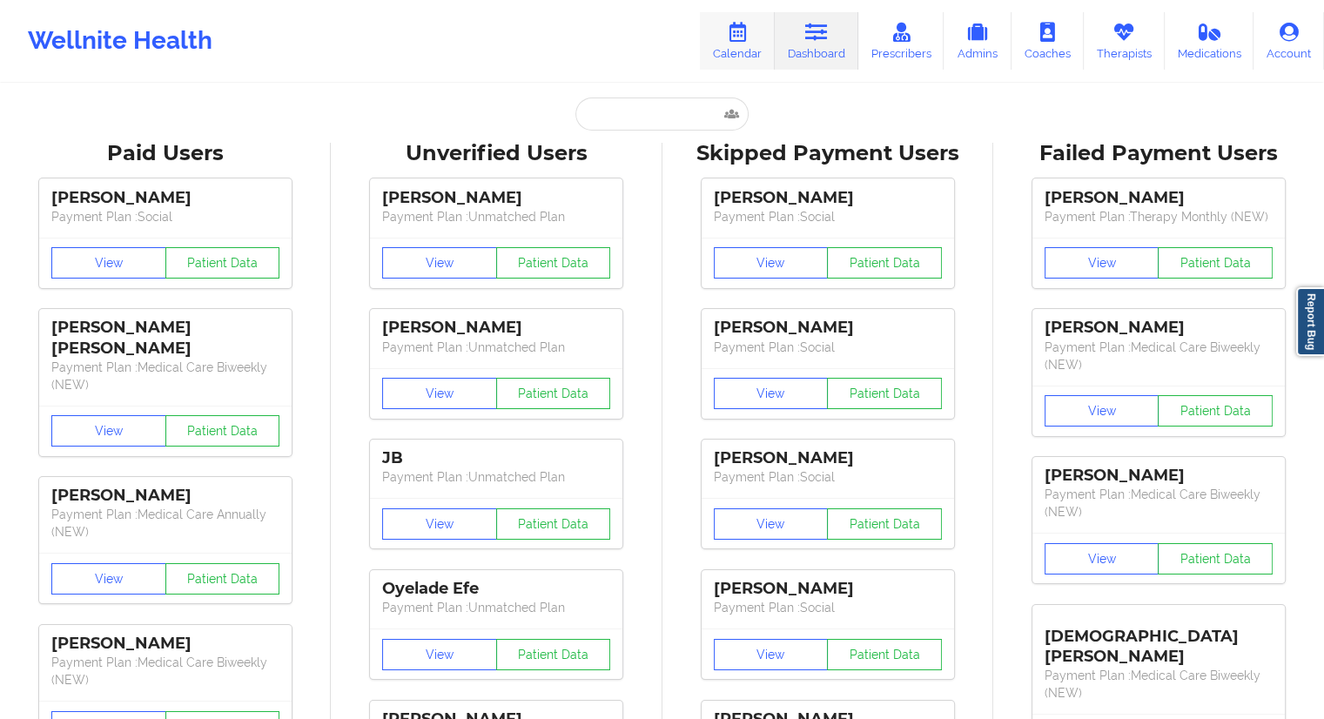
click at [743, 53] on link "Calendar" at bounding box center [737, 40] width 75 height 57
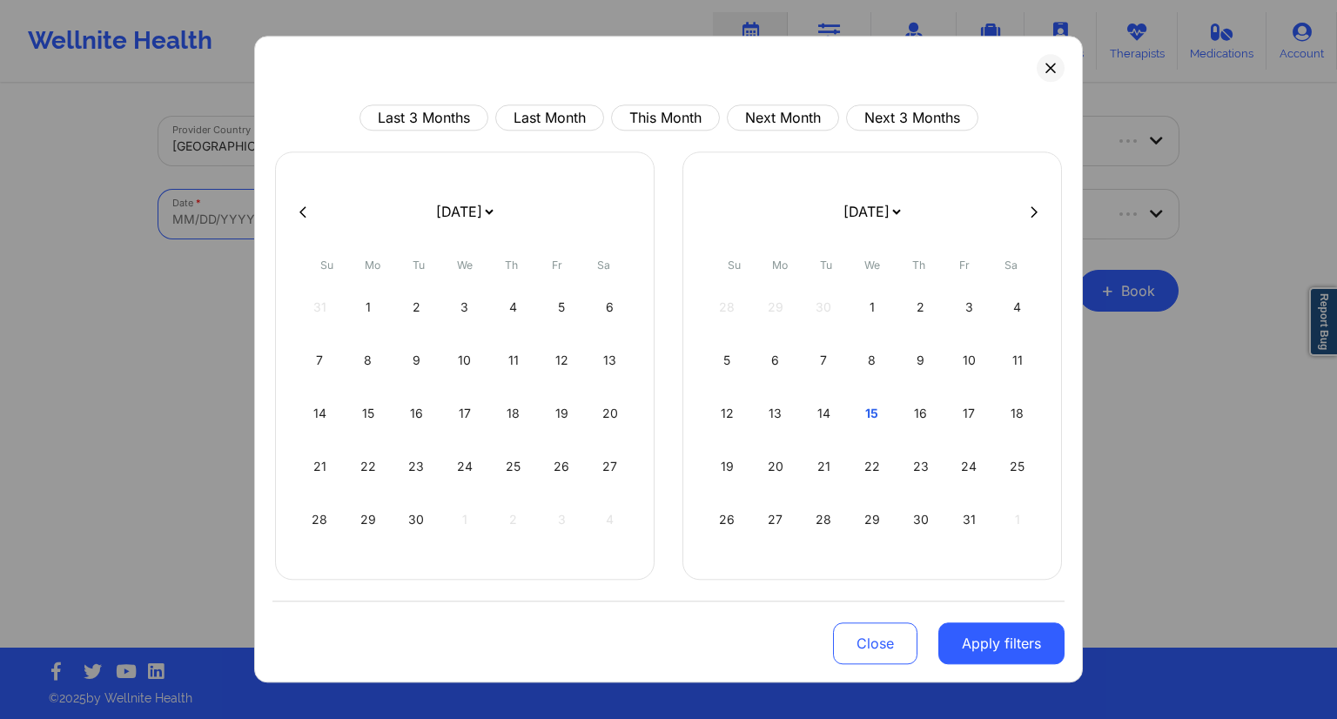
click at [312, 225] on body "Wellnite Health Calendar Dashboard Prescribers Admins Coaches Therapists Medica…" at bounding box center [668, 359] width 1337 height 719
click at [874, 413] on div "15" at bounding box center [872, 413] width 44 height 49
click at [511, 419] on div "16" at bounding box center [513, 413] width 44 height 49
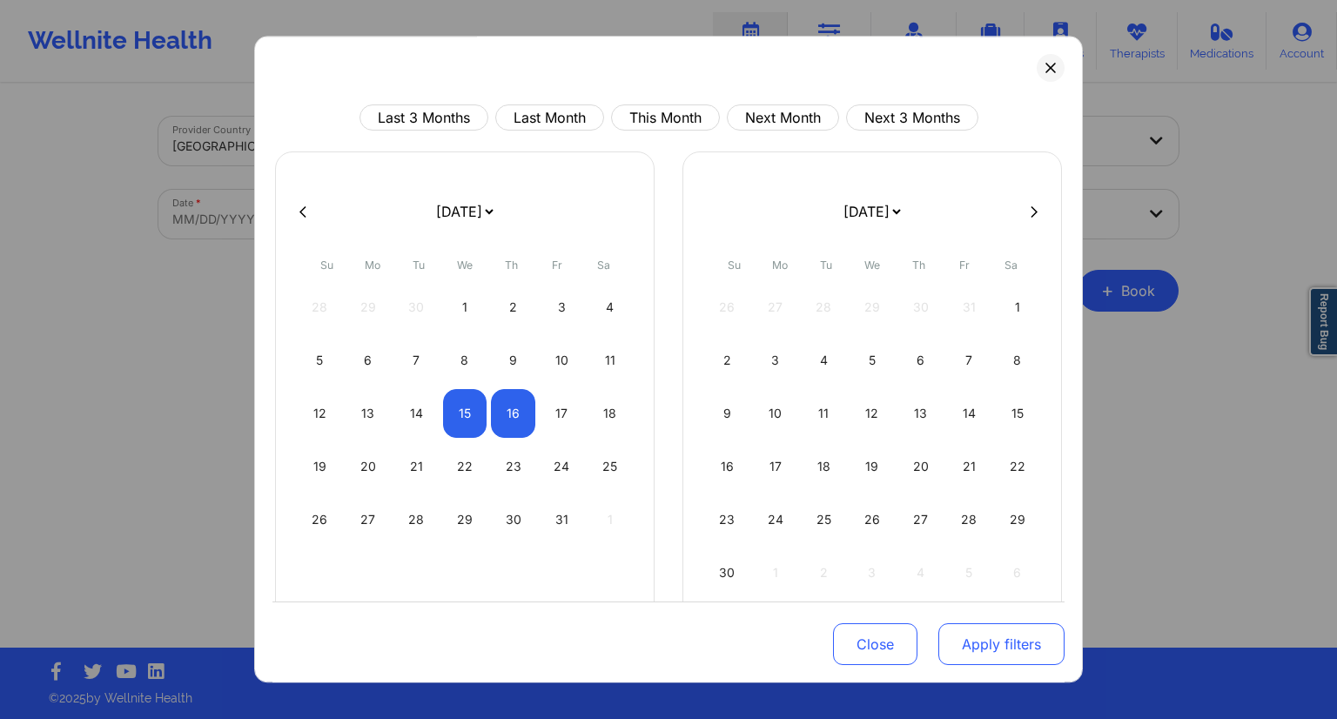
click at [987, 655] on button "Apply filters" at bounding box center [1001, 644] width 126 height 42
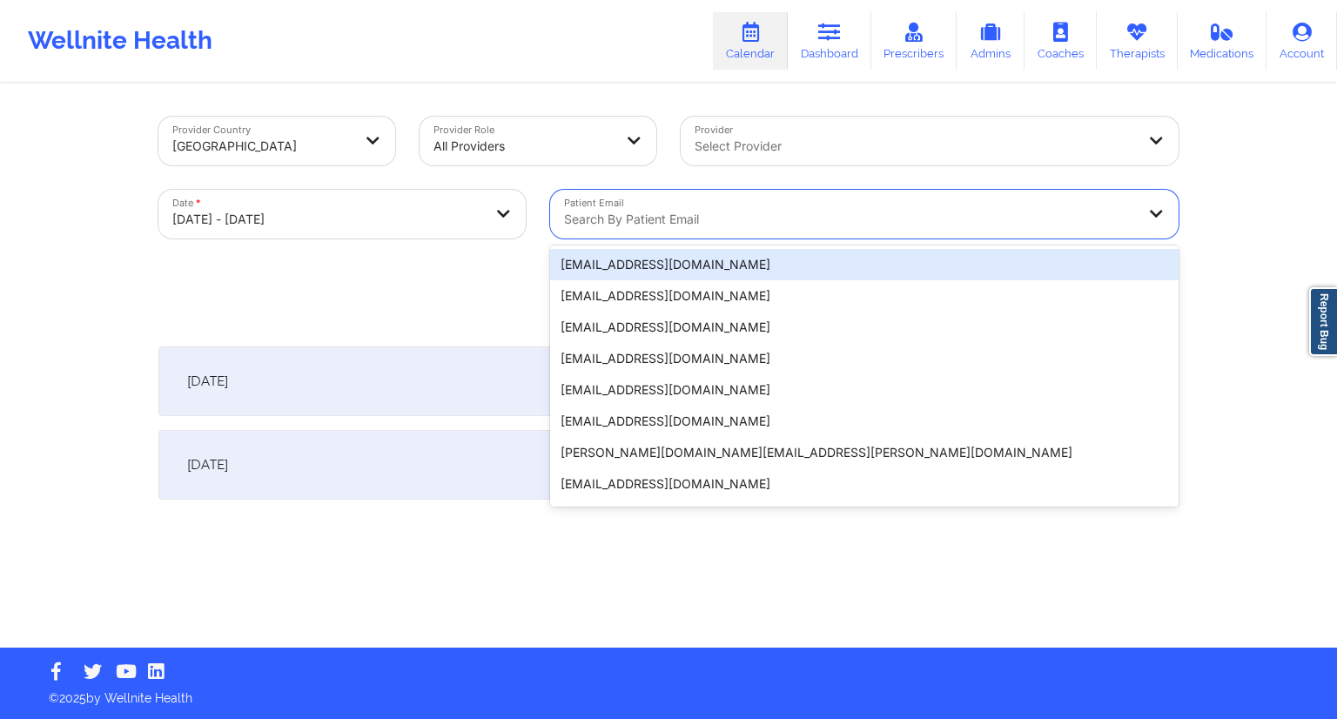
click at [648, 220] on div at bounding box center [849, 219] width 571 height 21
paste input "[EMAIL_ADDRESS][DOMAIN_NAME]"
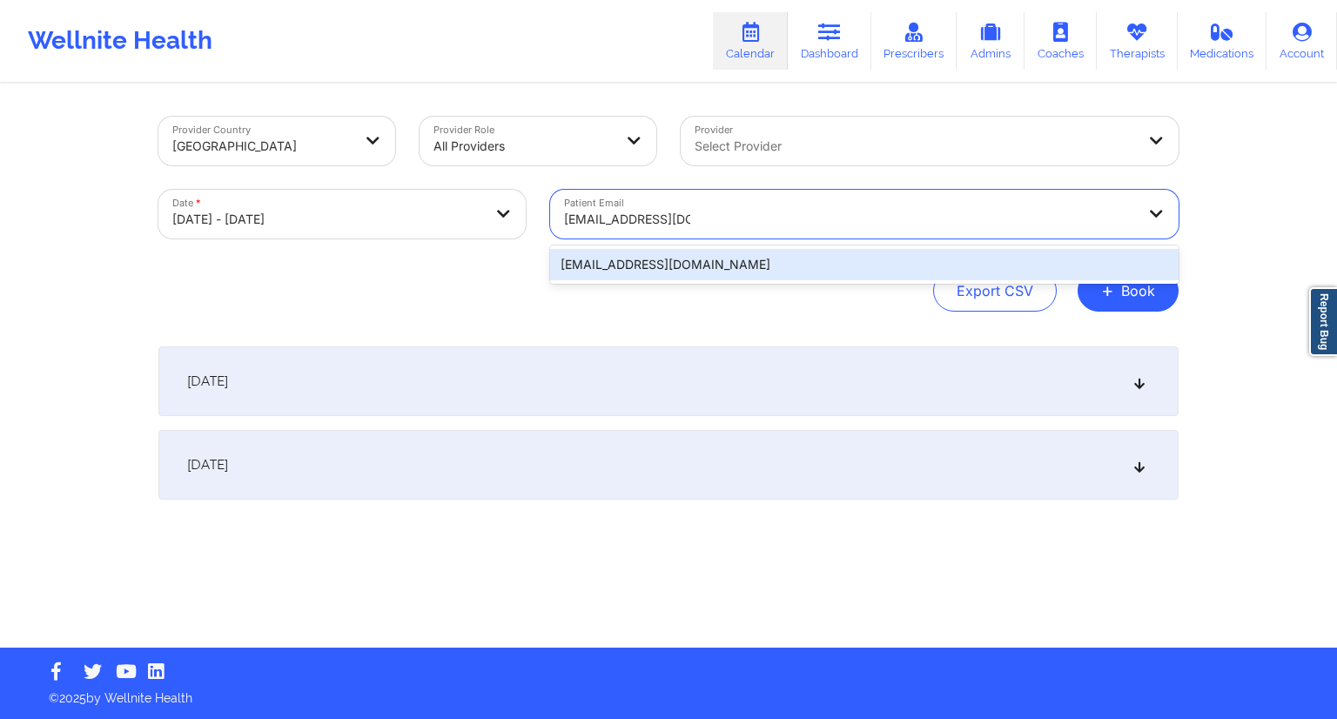
click at [643, 255] on div "[EMAIL_ADDRESS][DOMAIN_NAME]" at bounding box center [864, 264] width 628 height 31
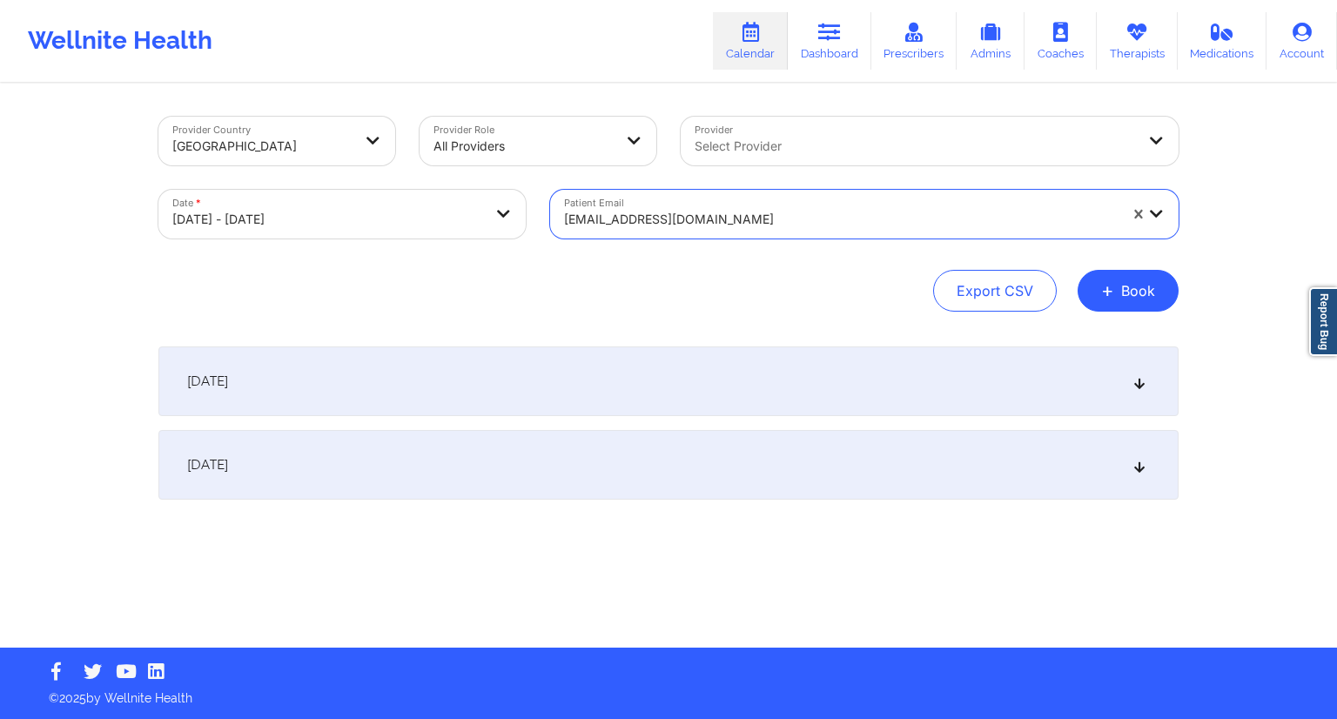
click at [498, 388] on div "[DATE]" at bounding box center [668, 381] width 1020 height 70
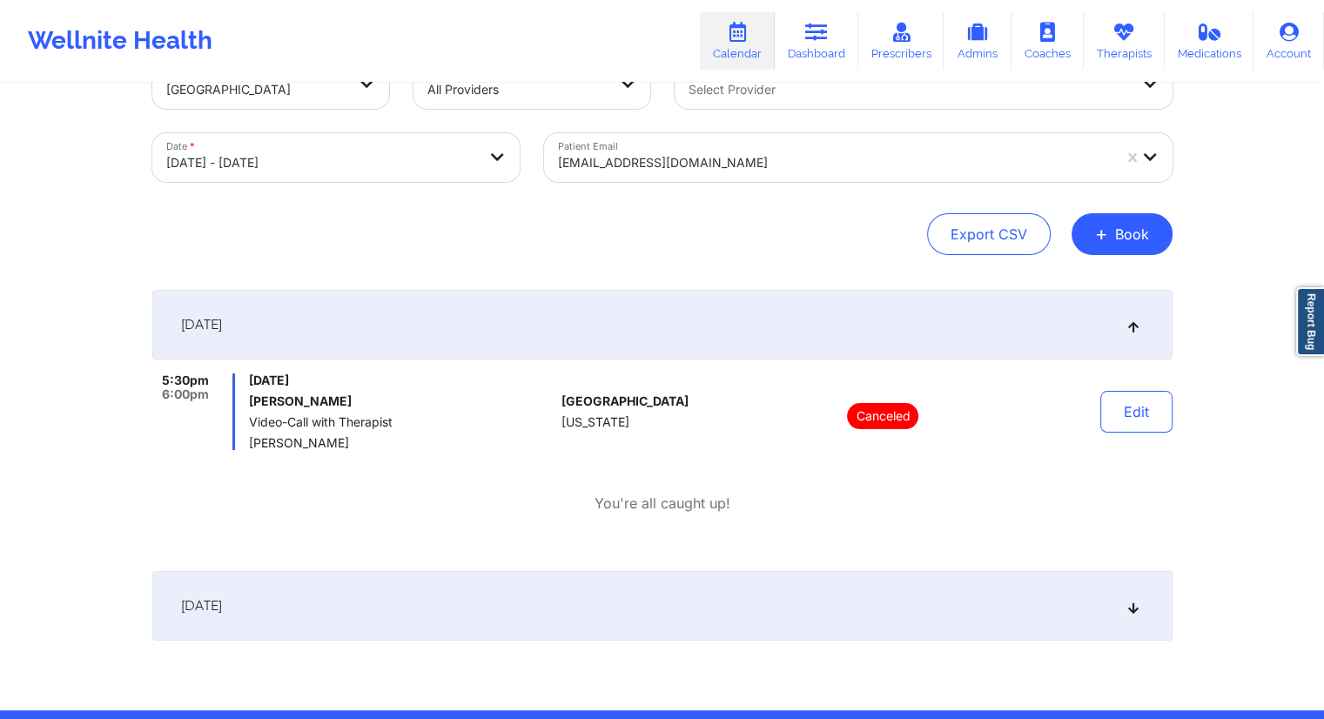
scroll to position [118, 0]
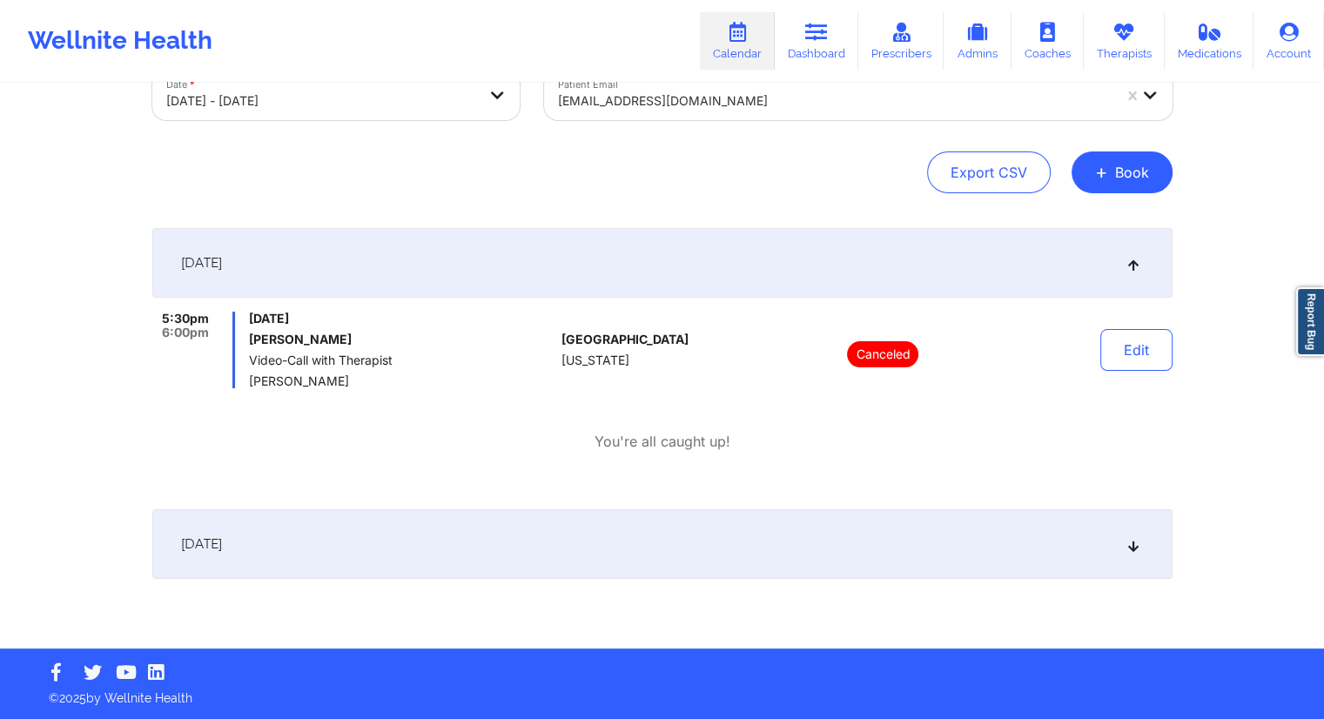
click at [447, 549] on div "[DATE]" at bounding box center [662, 544] width 1020 height 70
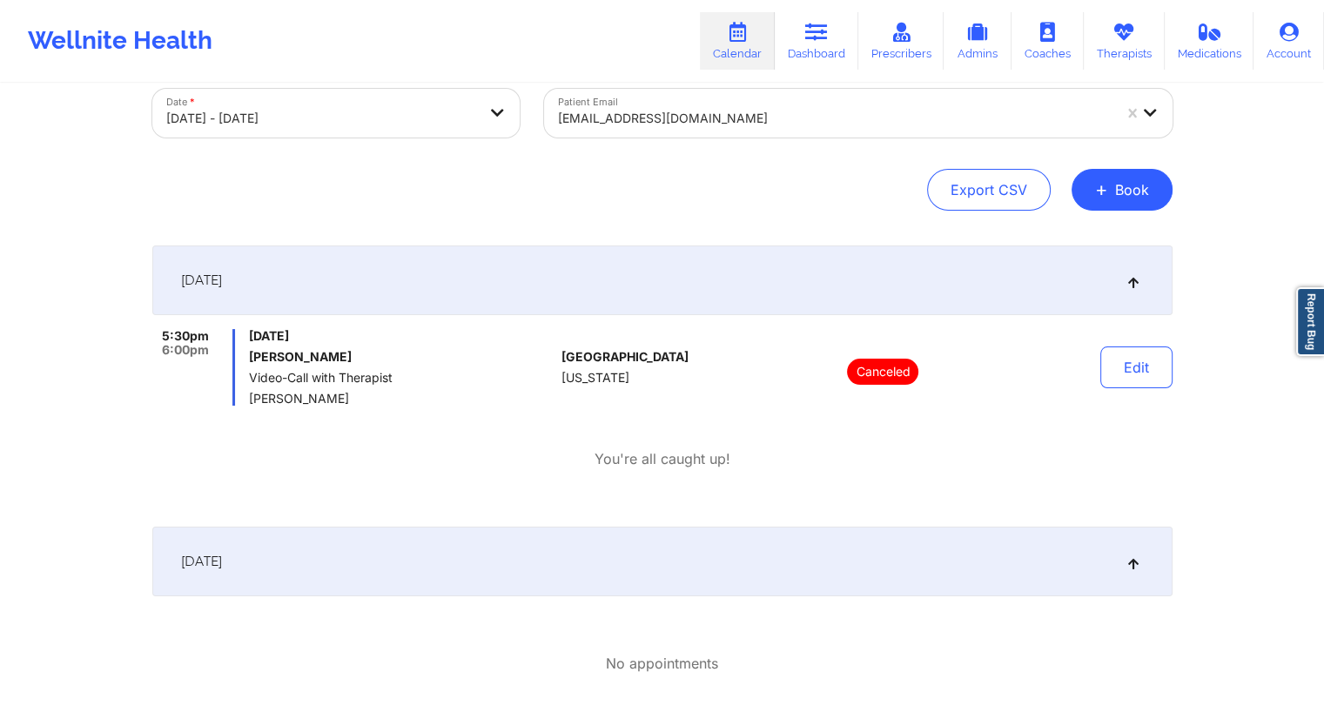
scroll to position [0, 0]
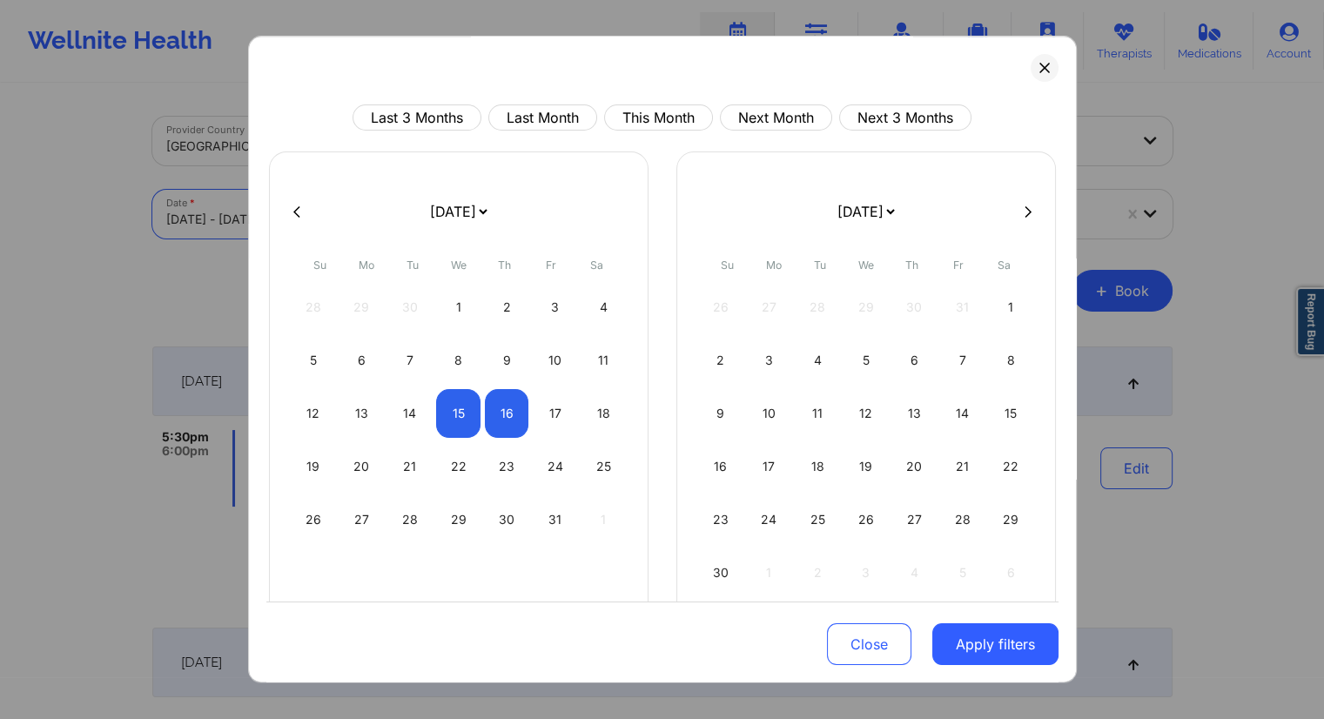
click at [346, 211] on body "Wellnite Health Calendar Dashboard Prescribers Admins Coaches Therapists Medica…" at bounding box center [662, 359] width 1324 height 719
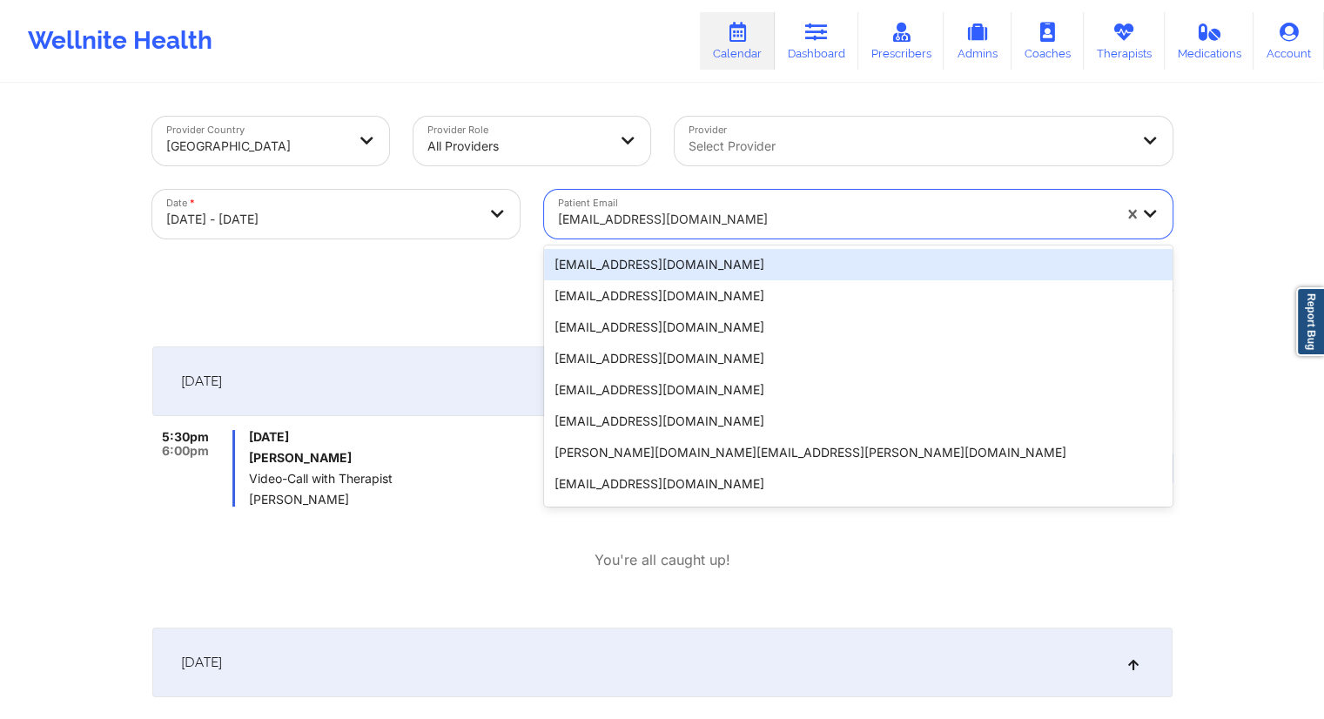
click at [578, 218] on div at bounding box center [835, 219] width 554 height 21
paste input "[EMAIL_ADDRESS][DOMAIN_NAME]"
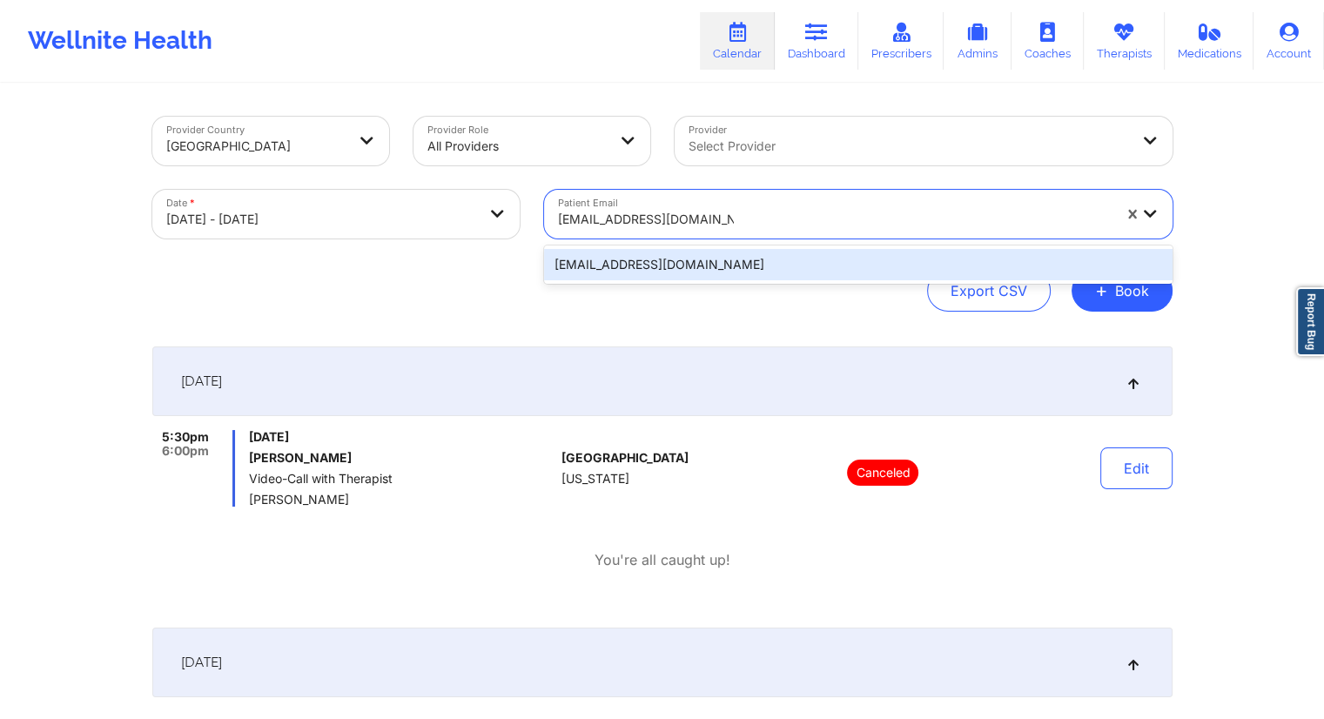
click at [652, 266] on div "[EMAIL_ADDRESS][DOMAIN_NAME]" at bounding box center [858, 264] width 628 height 31
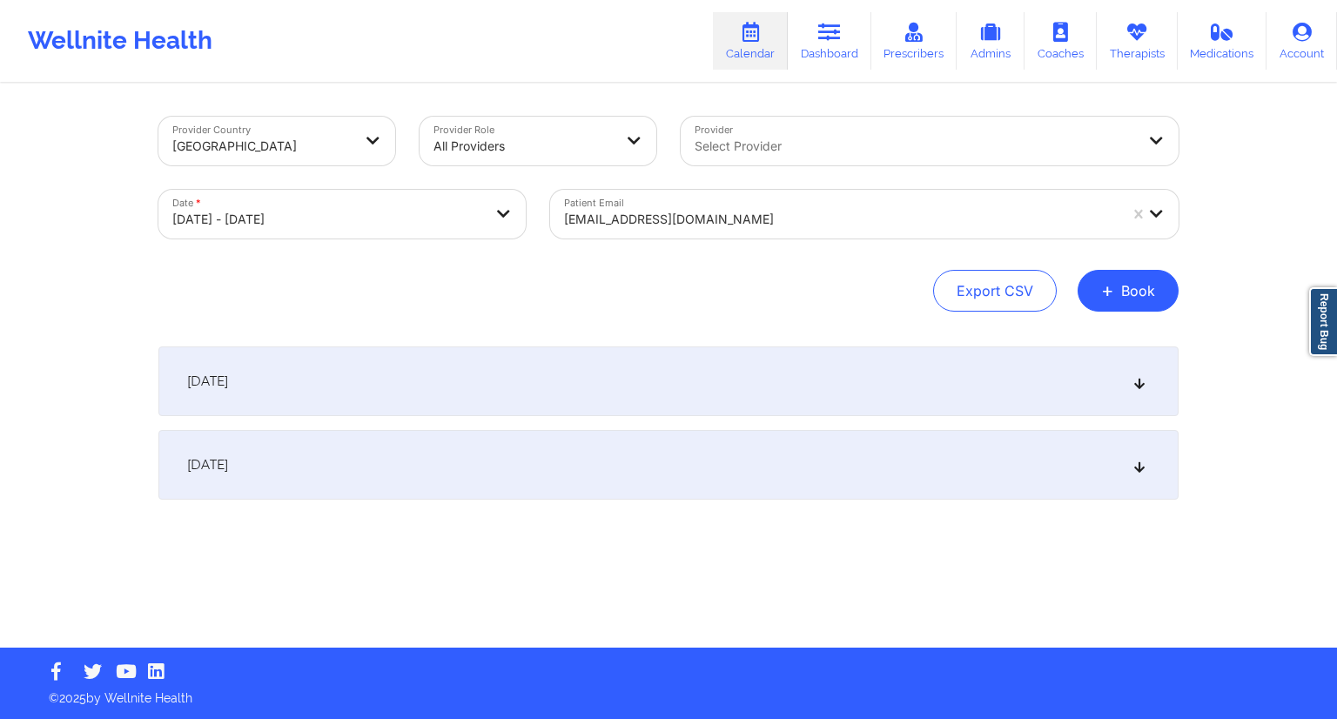
click at [491, 386] on div "[DATE]" at bounding box center [668, 381] width 1020 height 70
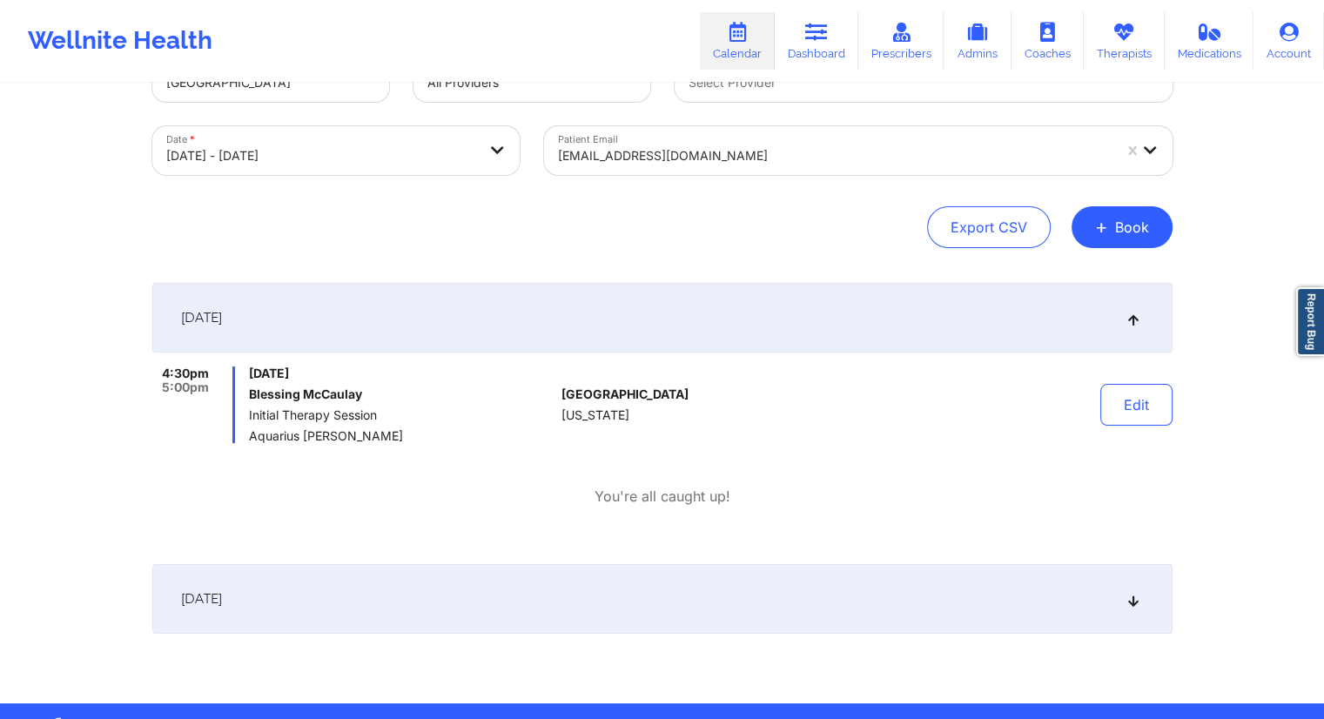
scroll to position [118, 0]
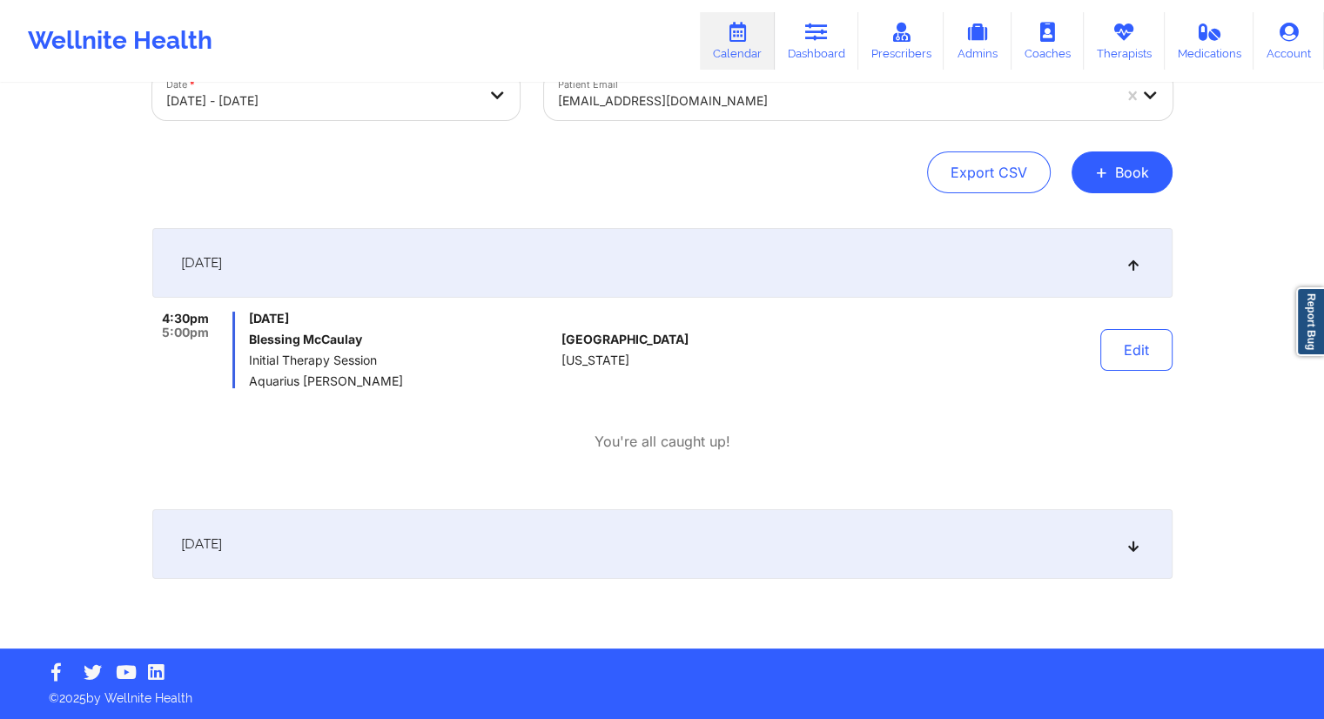
click at [436, 544] on div "[DATE]" at bounding box center [662, 544] width 1020 height 70
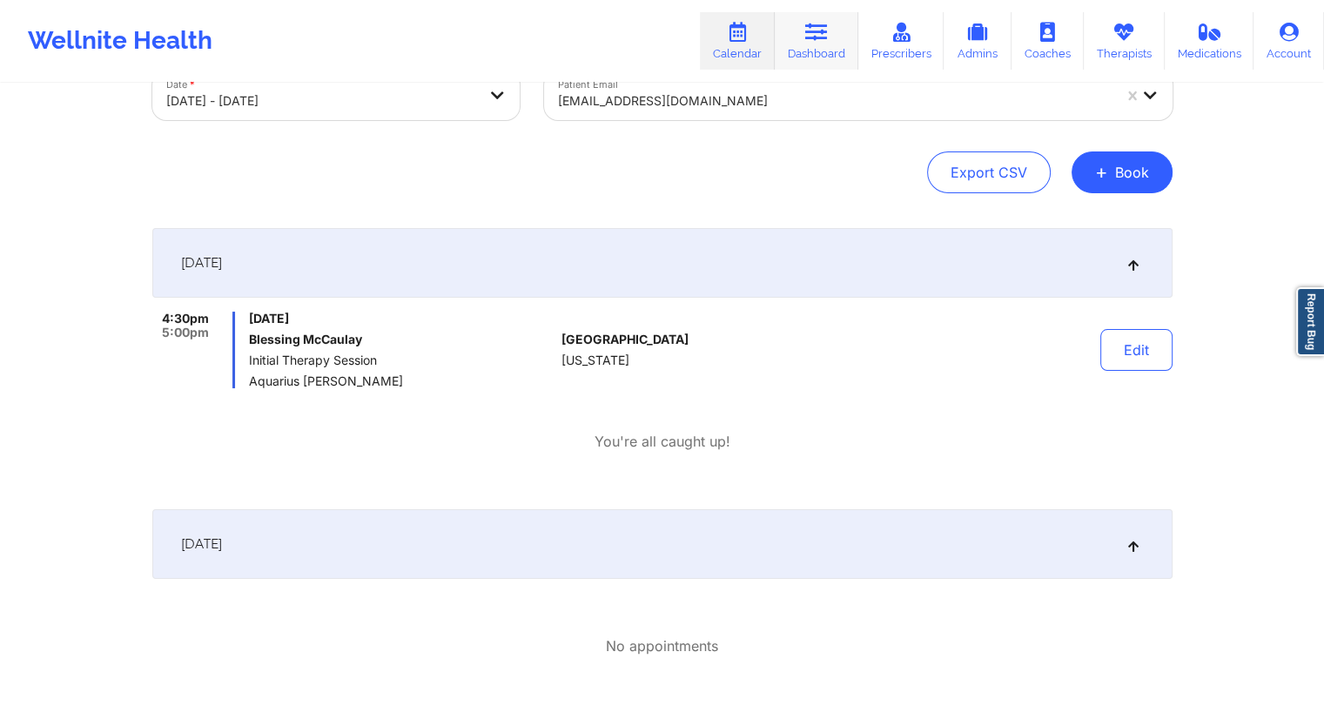
click at [797, 41] on link "Dashboard" at bounding box center [817, 40] width 84 height 57
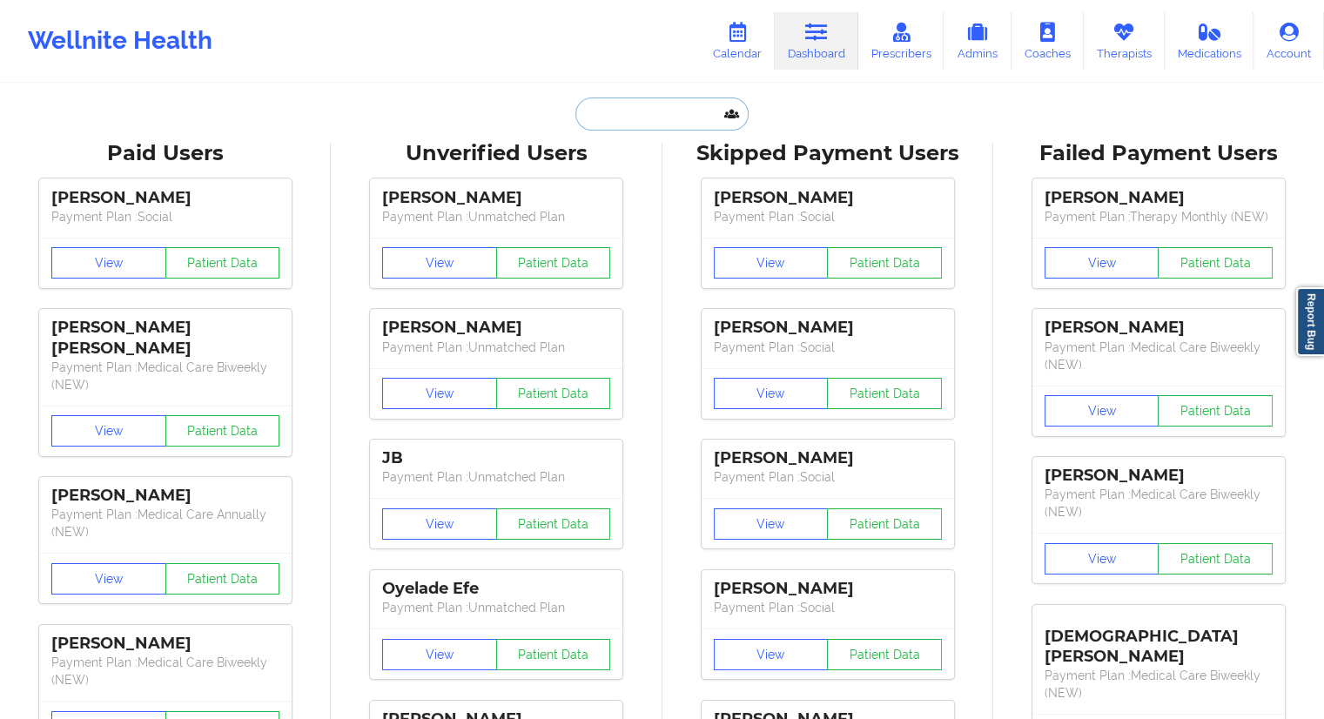
click at [623, 114] on input "text" at bounding box center [661, 113] width 172 height 33
paste input "[EMAIL_ADDRESS][DOMAIN_NAME]"
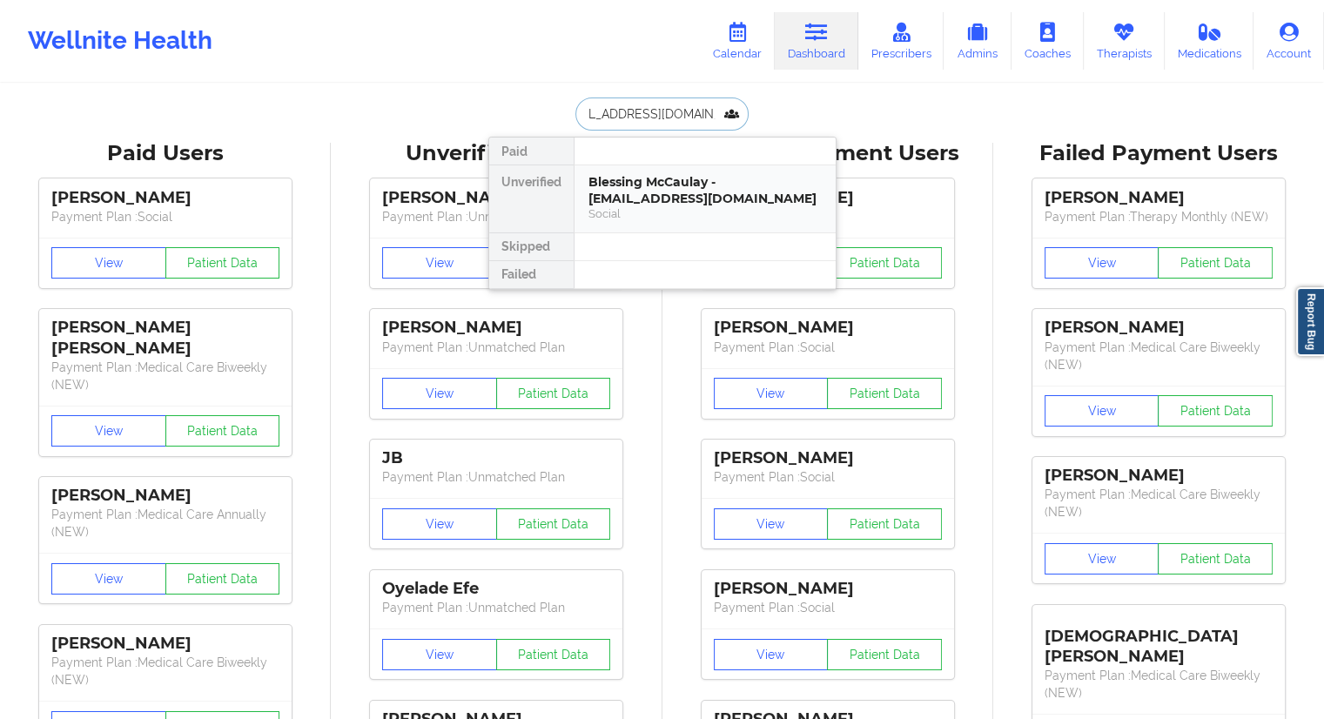
click at [636, 198] on div "Blessing McCaulay - [EMAIL_ADDRESS][DOMAIN_NAME]" at bounding box center [704, 190] width 233 height 32
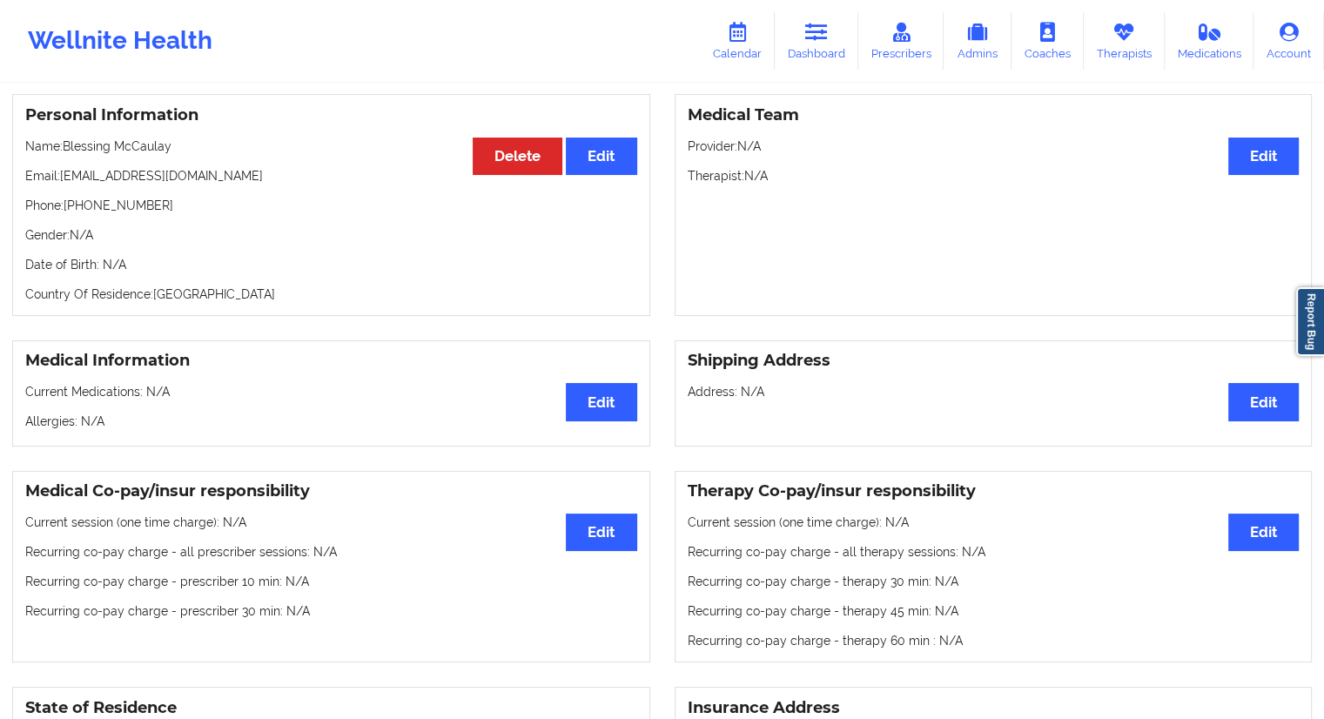
scroll to position [113, 0]
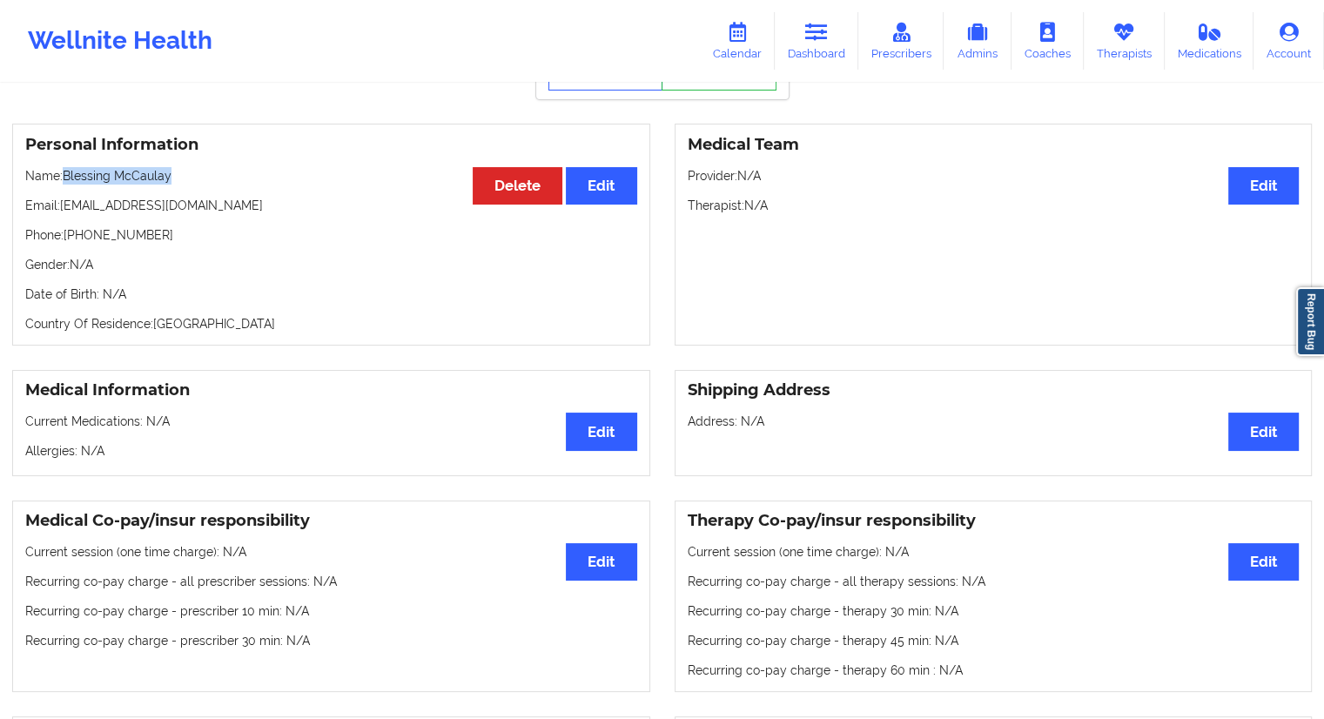
drag, startPoint x: 178, startPoint y: 178, endPoint x: 64, endPoint y: 174, distance: 113.2
click at [64, 174] on p "Name: Blessing McCaulay" at bounding box center [331, 175] width 612 height 17
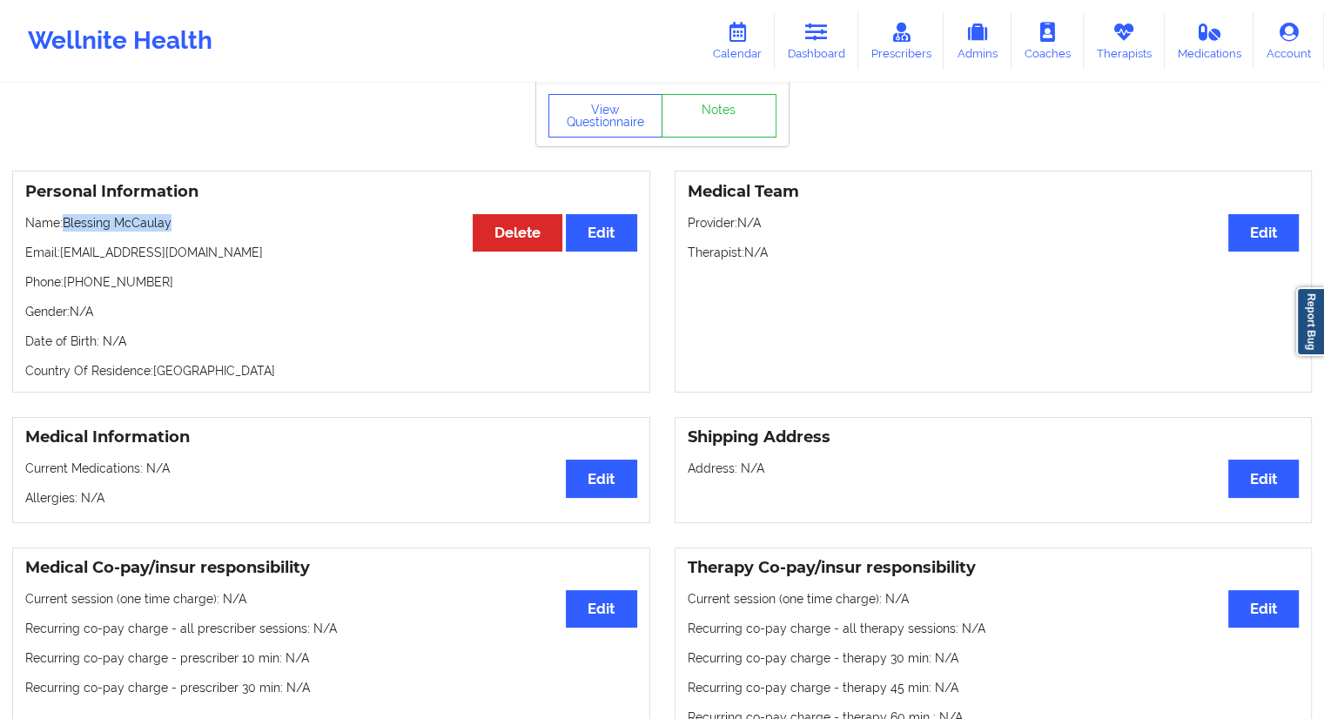
scroll to position [0, 0]
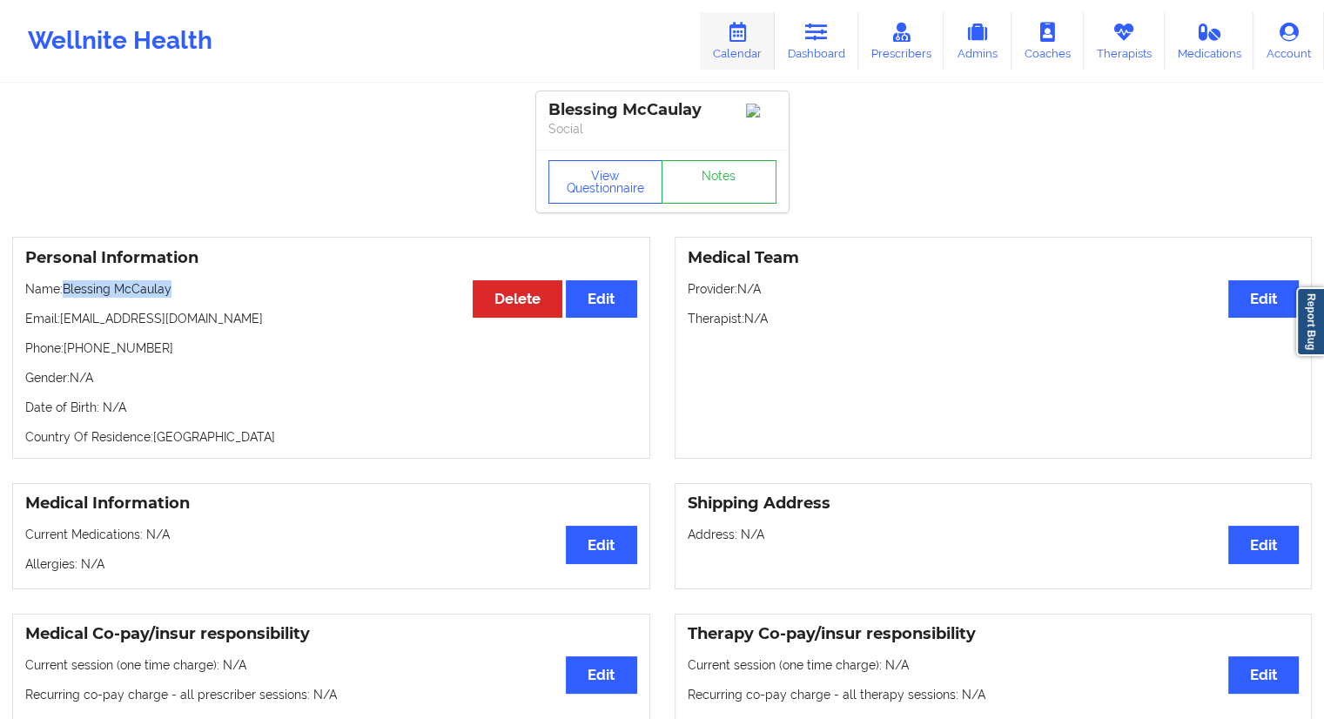
click at [736, 50] on link "Calendar" at bounding box center [737, 40] width 75 height 57
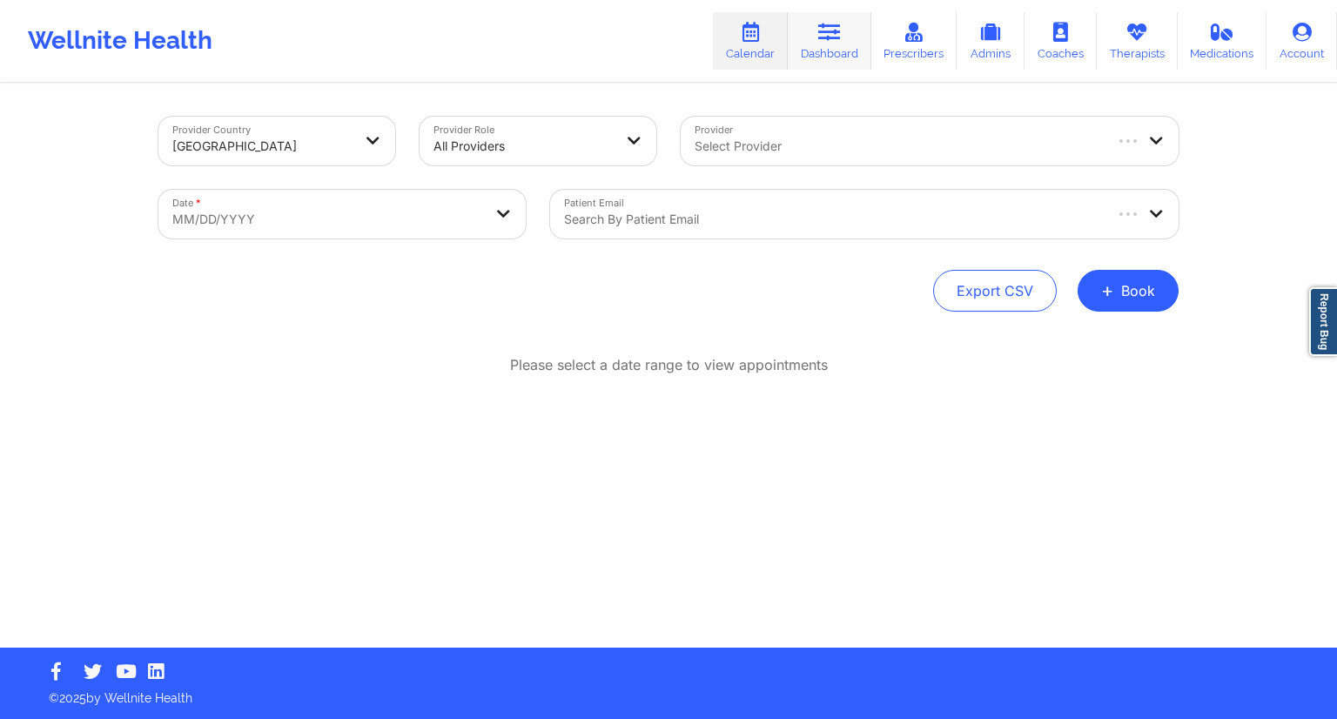
click at [809, 58] on link "Dashboard" at bounding box center [830, 40] width 84 height 57
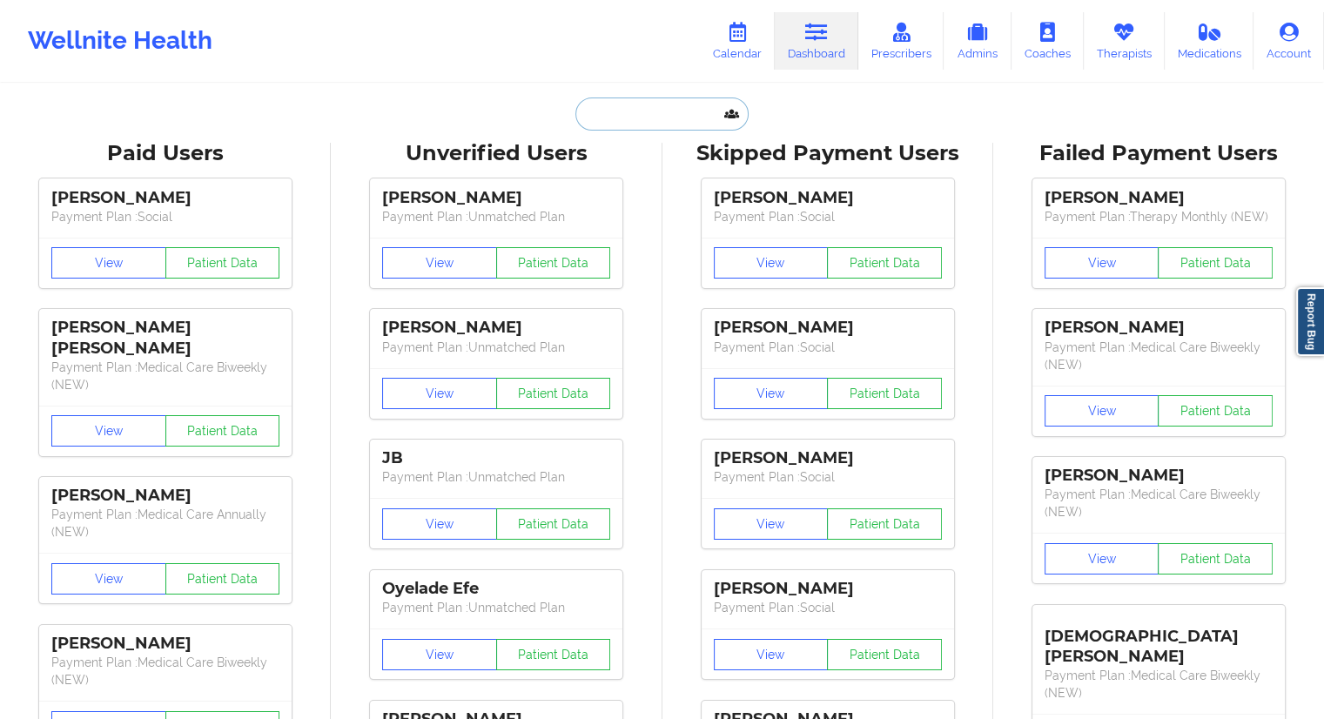
click at [640, 109] on input "text" at bounding box center [661, 113] width 172 height 33
click at [717, 66] on link "Calendar" at bounding box center [737, 40] width 75 height 57
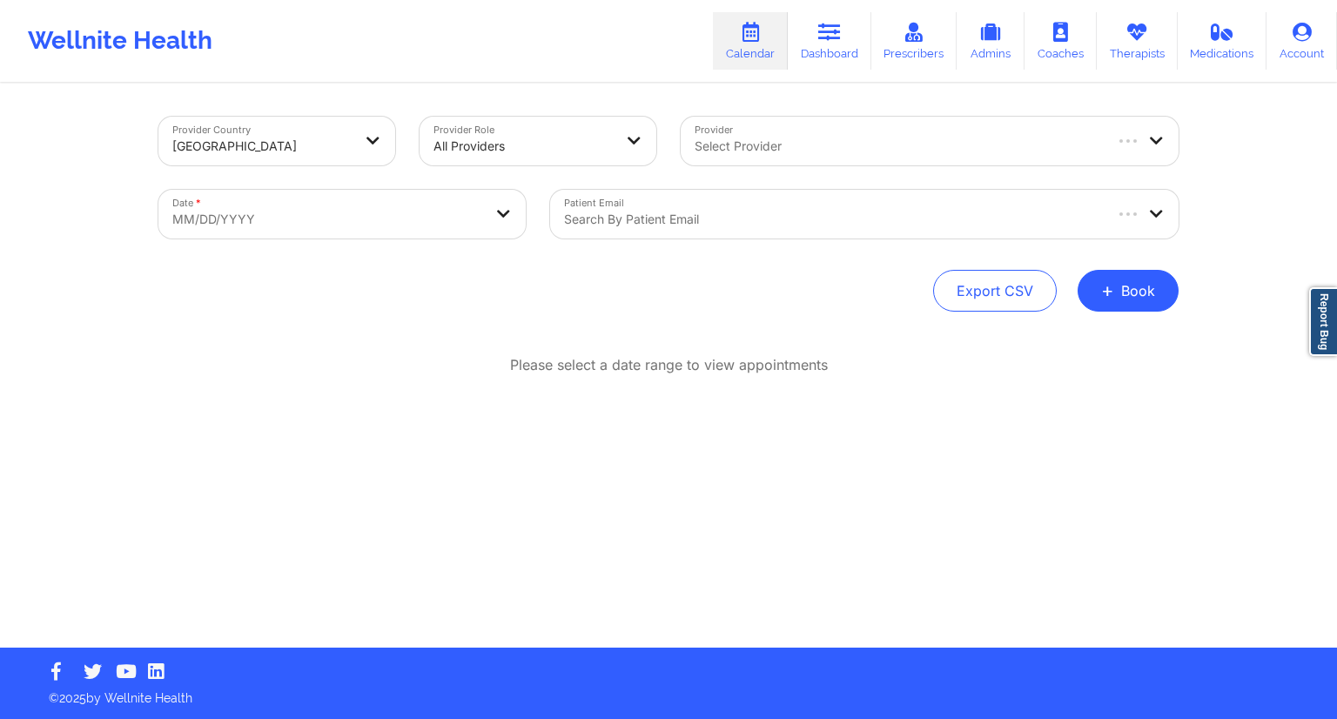
click at [329, 248] on div "Date * MM/DD/YYYY" at bounding box center [342, 214] width 392 height 73
click at [324, 233] on body "Wellnite Health Calendar Dashboard Prescribers Admins Coaches Therapists Medica…" at bounding box center [668, 359] width 1337 height 719
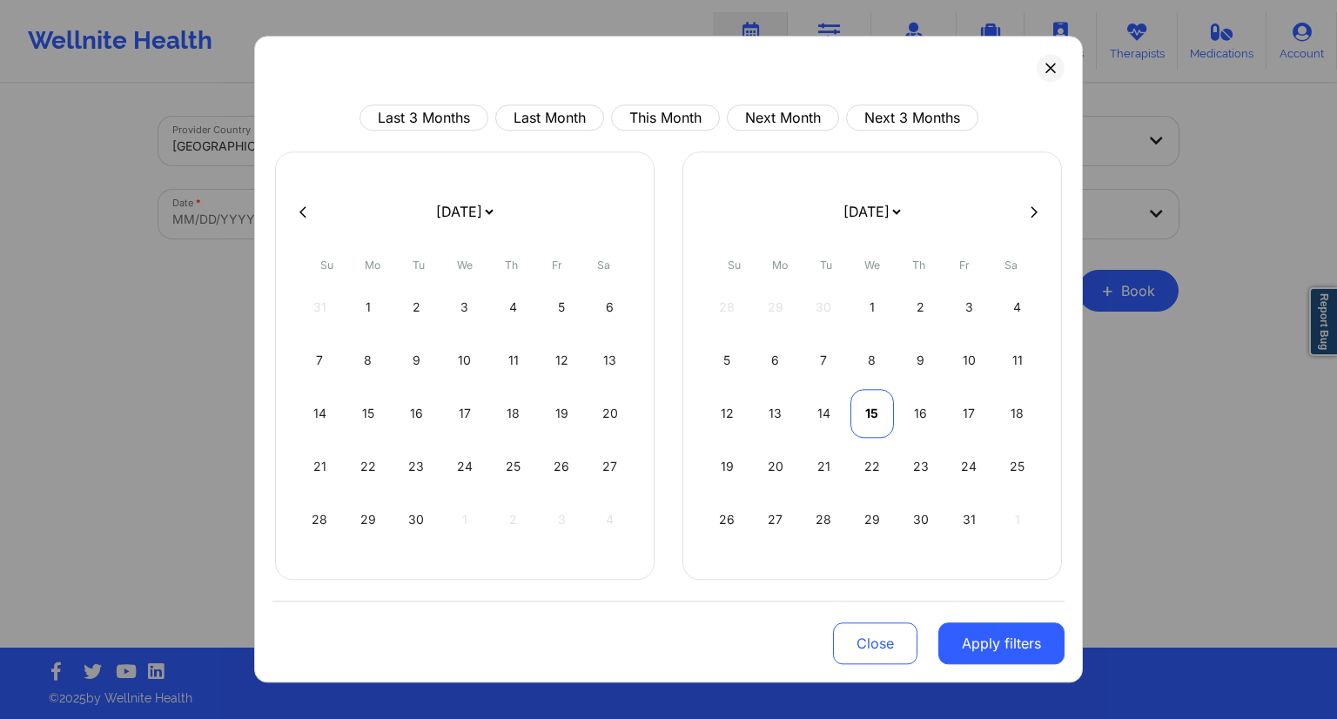
click at [874, 411] on div "15" at bounding box center [872, 413] width 44 height 49
click at [505, 421] on div "16" at bounding box center [513, 413] width 44 height 49
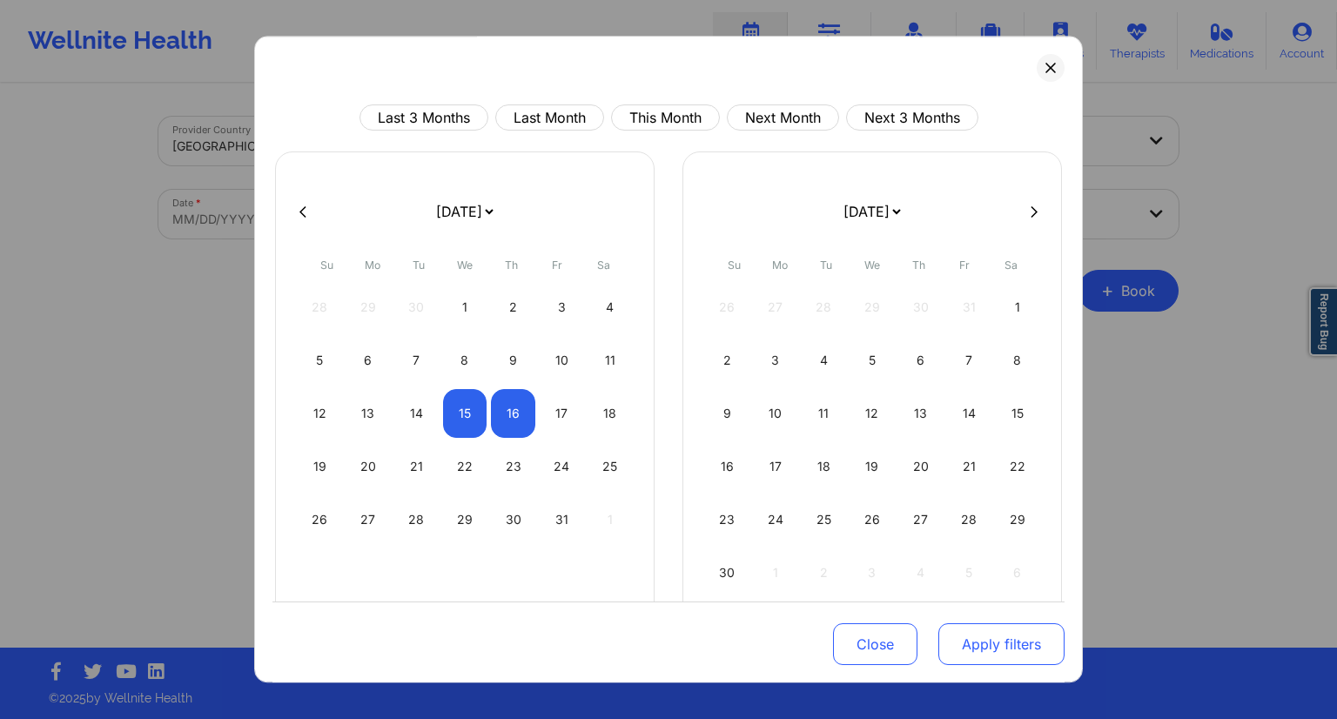
click at [965, 628] on button "Apply filters" at bounding box center [1001, 644] width 126 height 42
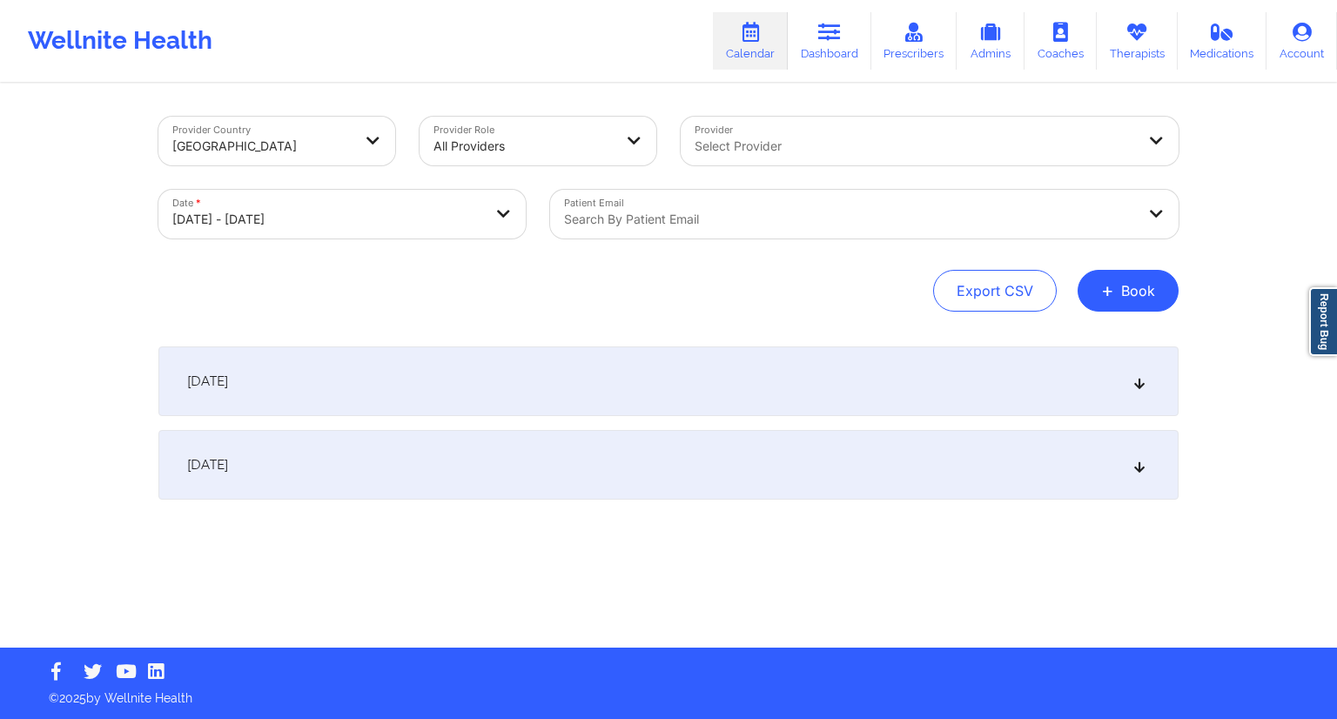
click at [691, 207] on div "Search by patient email" at bounding box center [843, 214] width 587 height 49
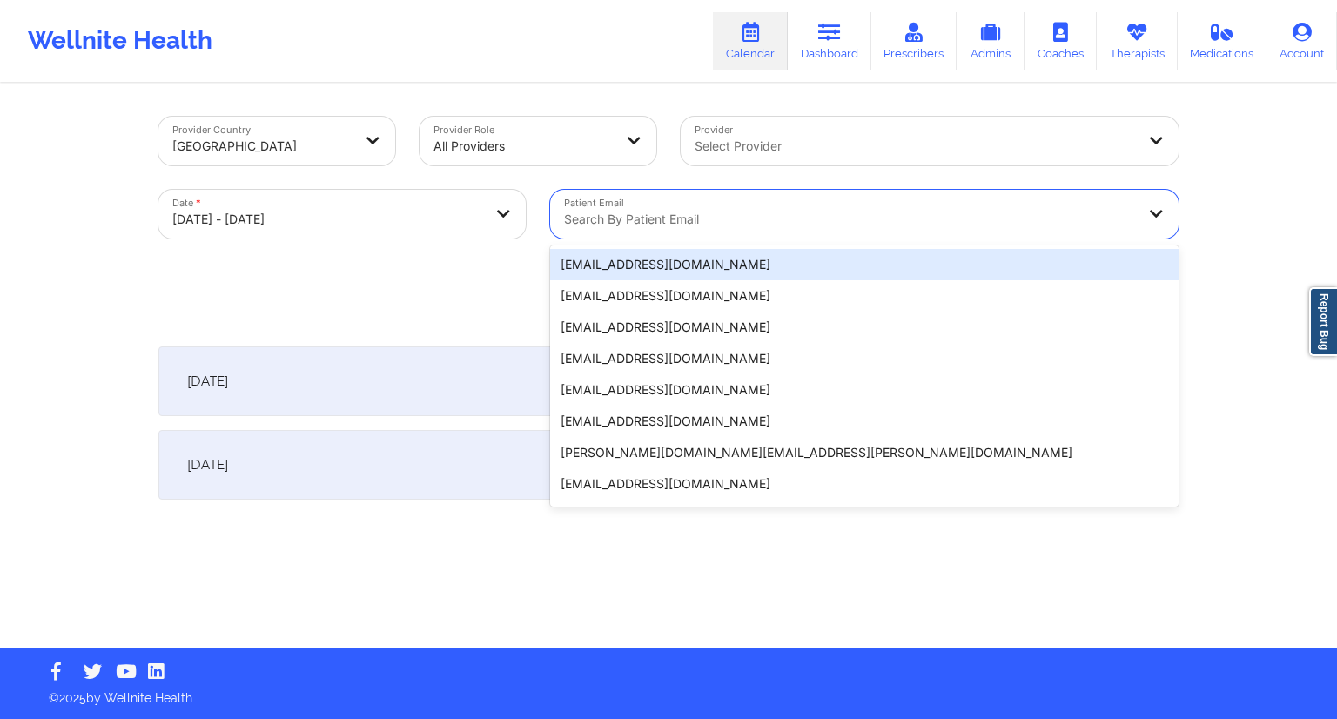
paste input "[EMAIL_ADDRESS][DOMAIN_NAME]"
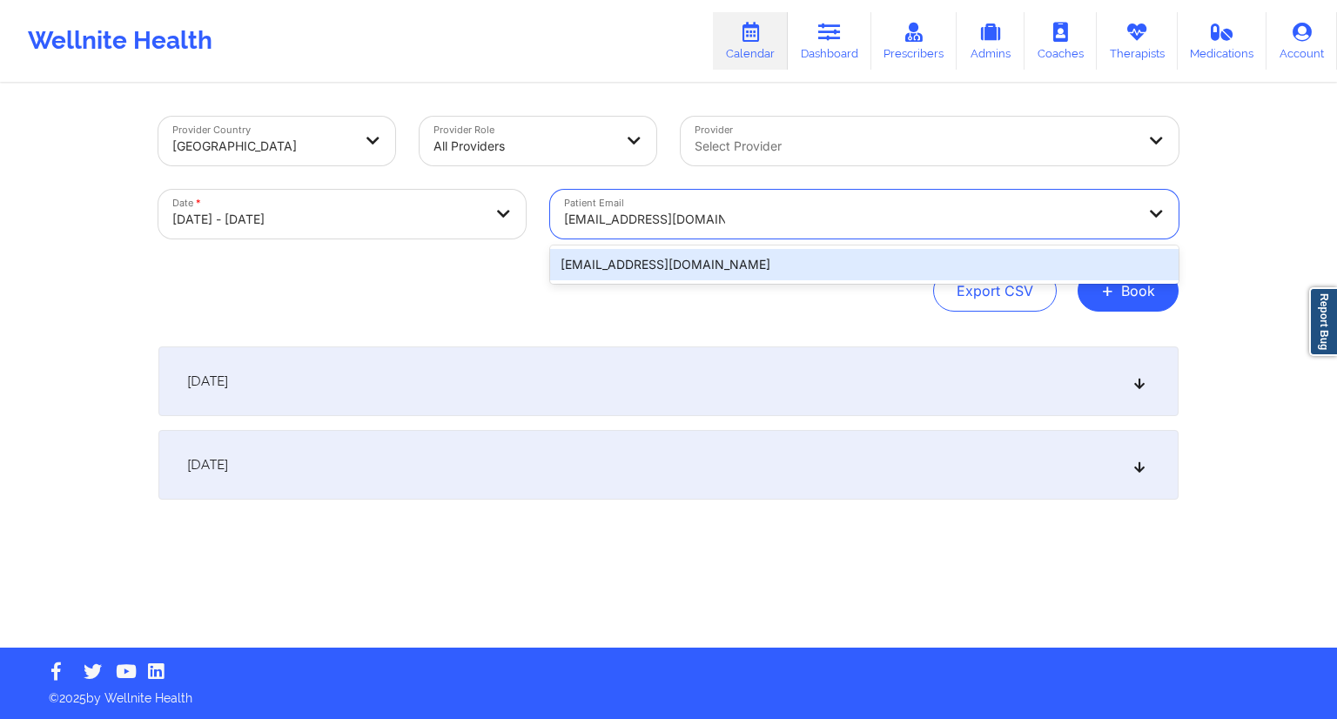
click at [637, 256] on div "[EMAIL_ADDRESS][DOMAIN_NAME]" at bounding box center [864, 264] width 628 height 31
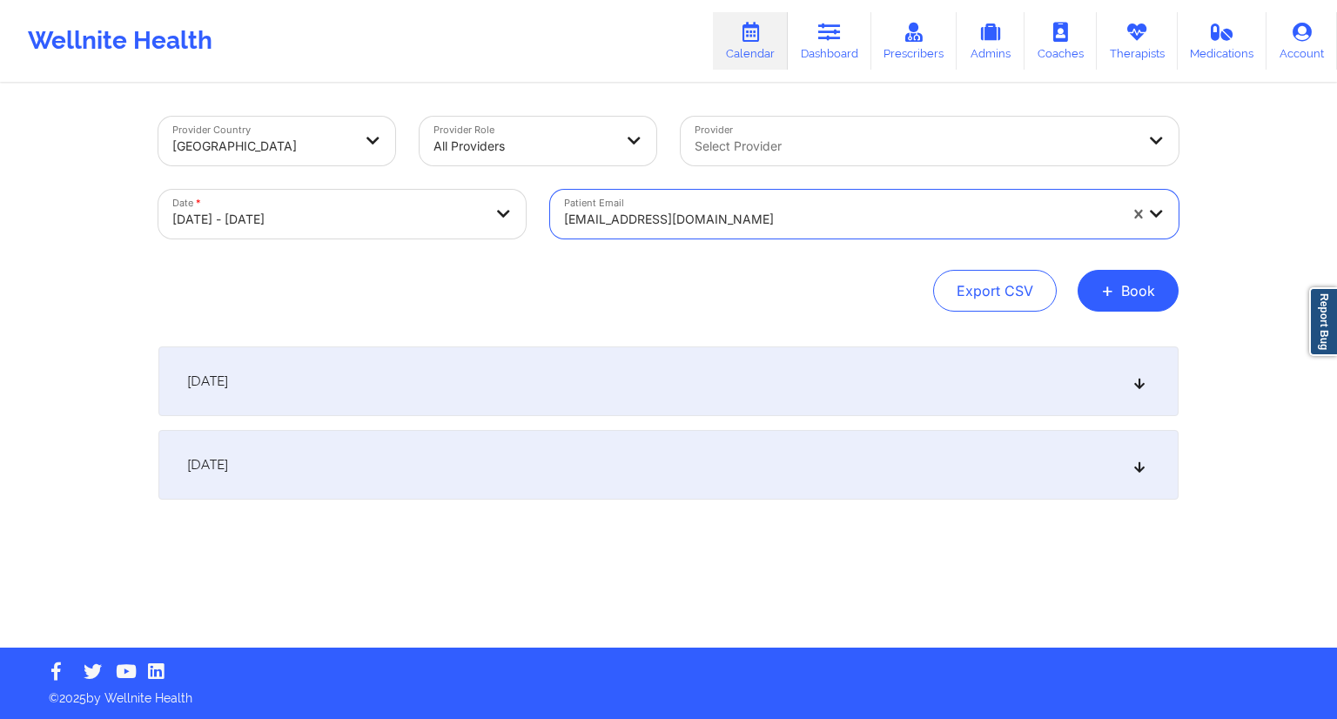
click at [393, 369] on div "[DATE]" at bounding box center [668, 381] width 1020 height 70
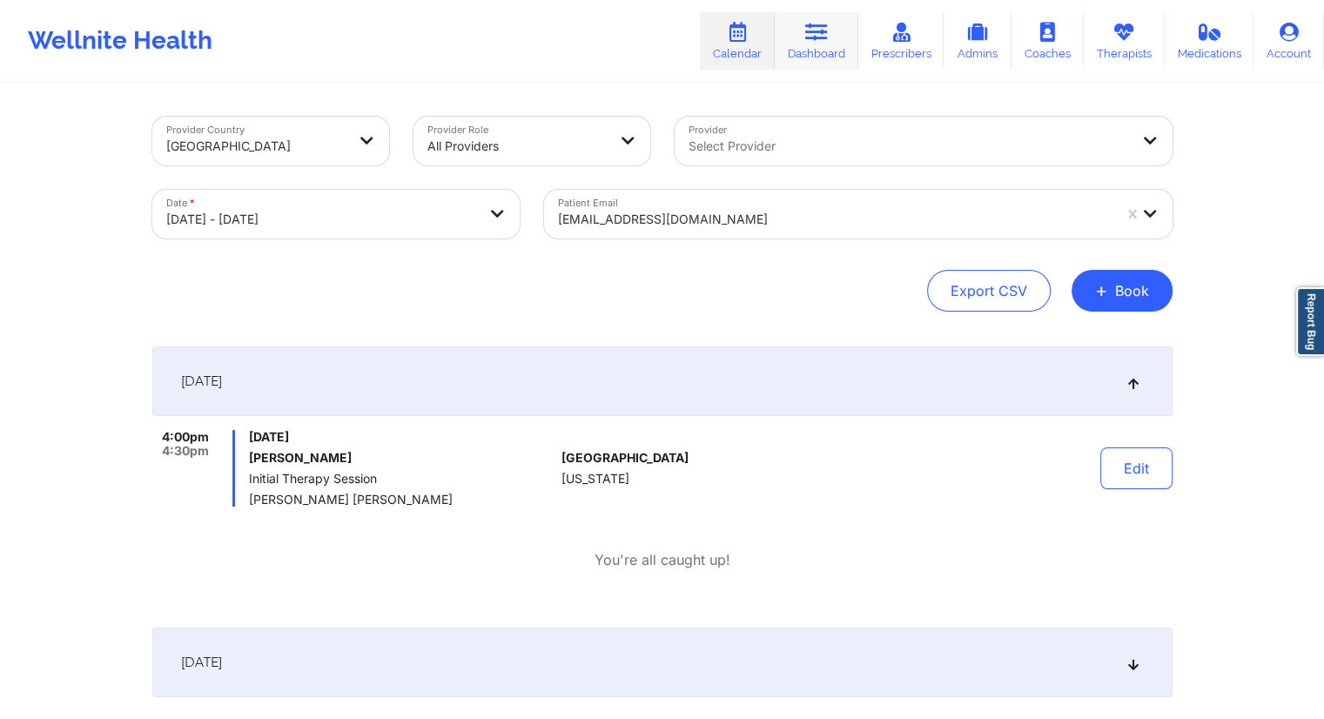
click at [823, 54] on link "Dashboard" at bounding box center [817, 40] width 84 height 57
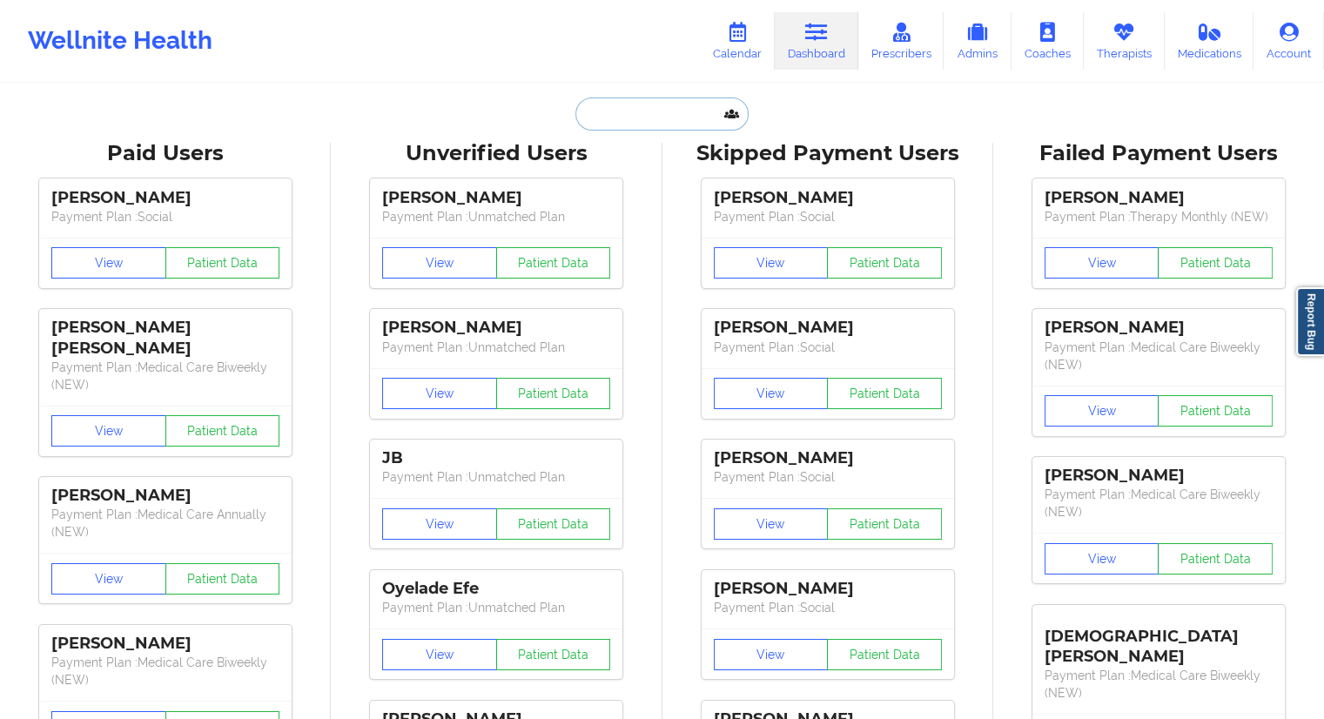
click at [621, 119] on input "text" at bounding box center [661, 113] width 172 height 33
paste input "[EMAIL_ADDRESS][DOMAIN_NAME]"
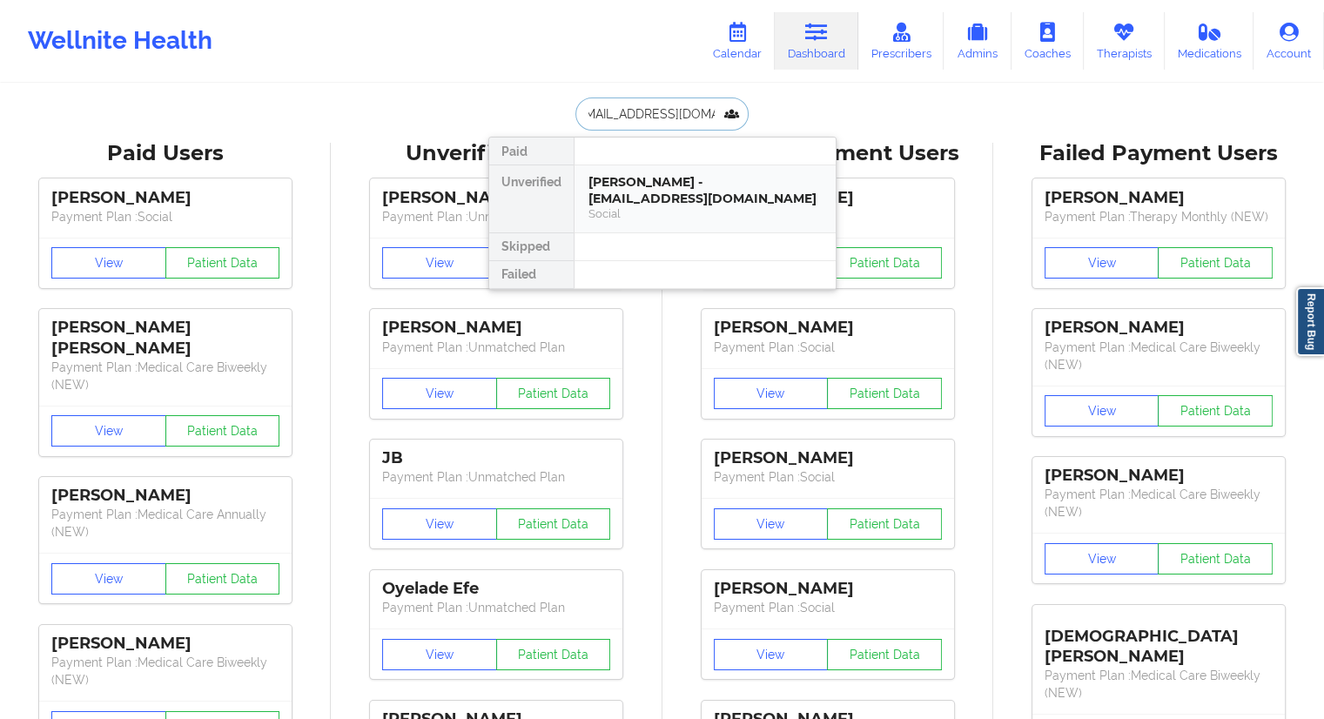
click at [623, 178] on div "[PERSON_NAME] - [EMAIL_ADDRESS][DOMAIN_NAME]" at bounding box center [704, 190] width 233 height 32
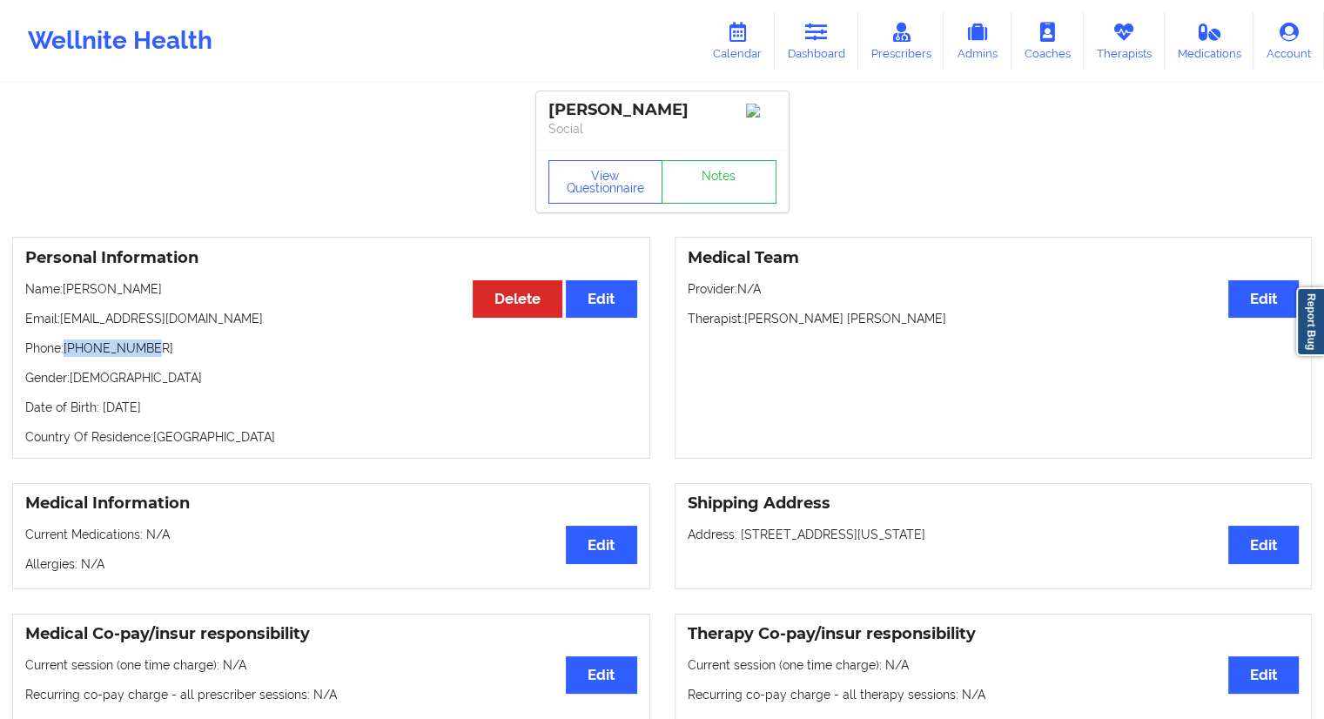
drag, startPoint x: 166, startPoint y: 352, endPoint x: 68, endPoint y: 347, distance: 98.5
click at [68, 347] on p "Phone: [PHONE_NUMBER]" at bounding box center [331, 347] width 612 height 17
click at [817, 54] on link "Dashboard" at bounding box center [817, 40] width 84 height 57
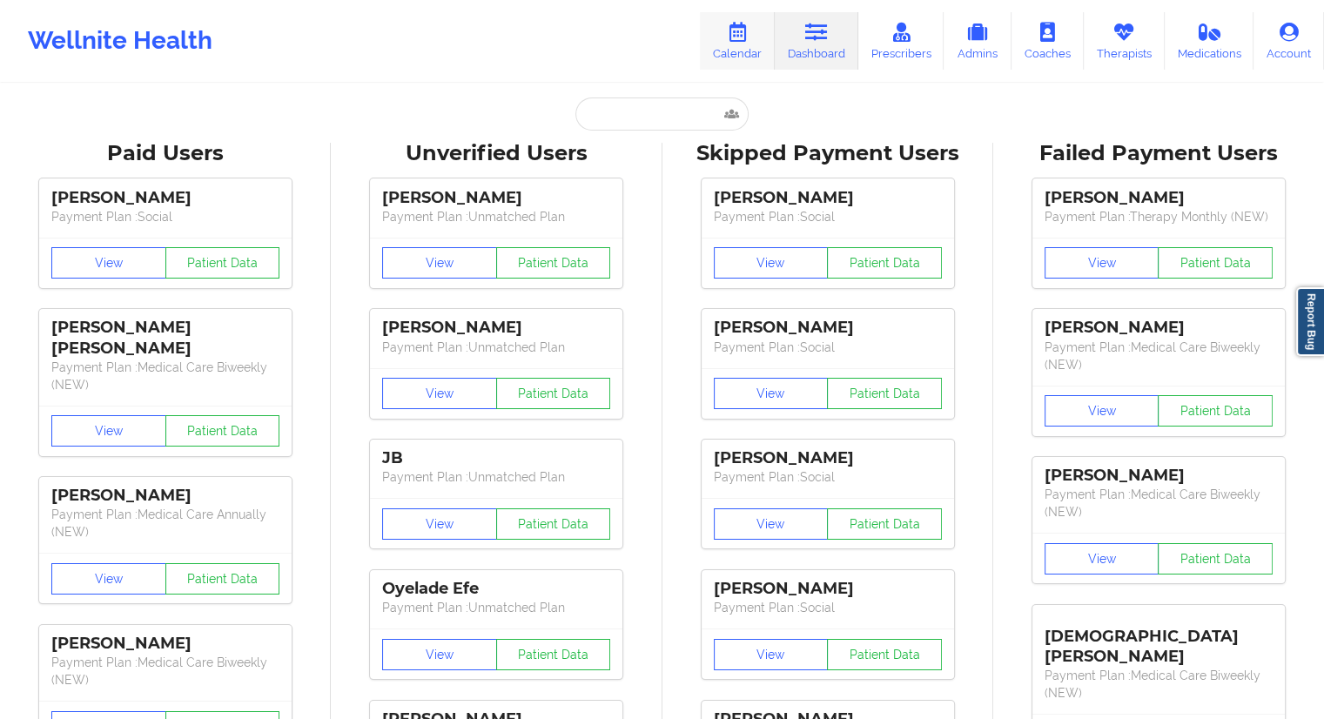
click at [728, 57] on link "Calendar" at bounding box center [737, 40] width 75 height 57
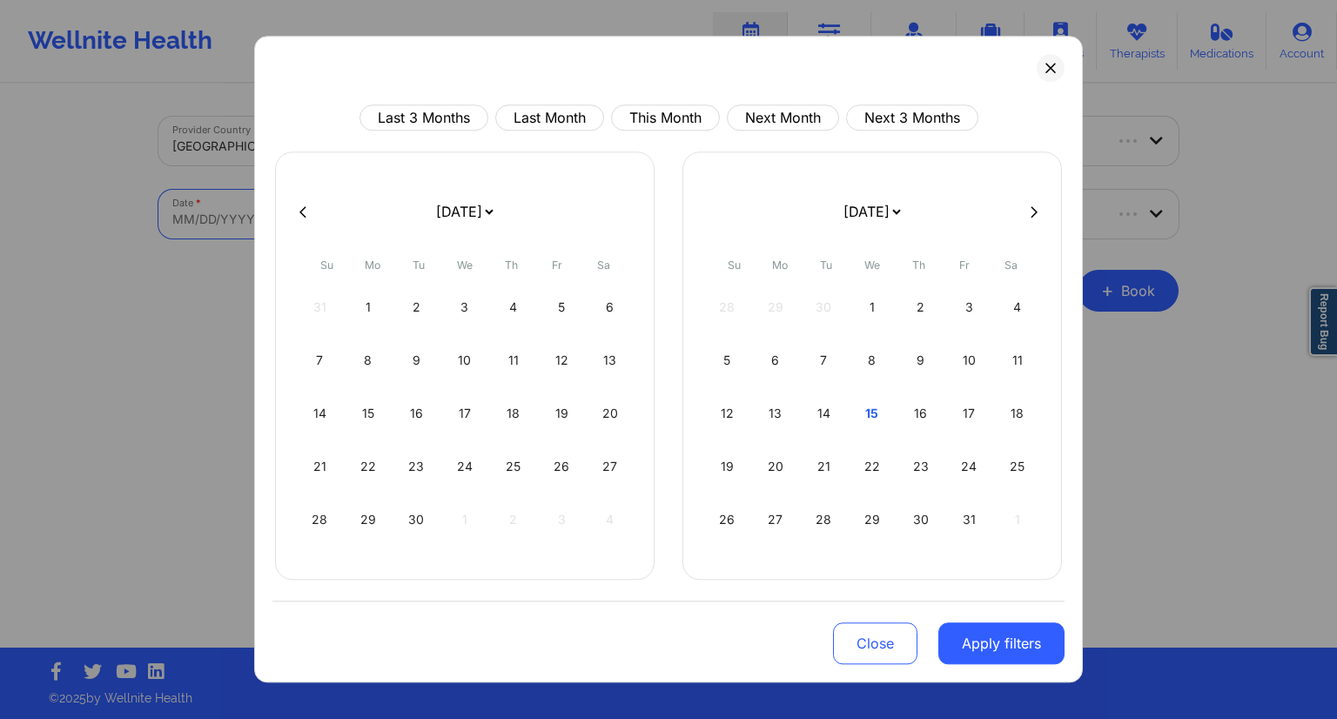
click at [312, 225] on body "Wellnite Health Calendar Dashboard Prescribers Admins Coaches Therapists Medica…" at bounding box center [668, 359] width 1337 height 719
click at [857, 417] on div "15" at bounding box center [872, 413] width 44 height 49
click at [513, 419] on div "16" at bounding box center [513, 413] width 44 height 49
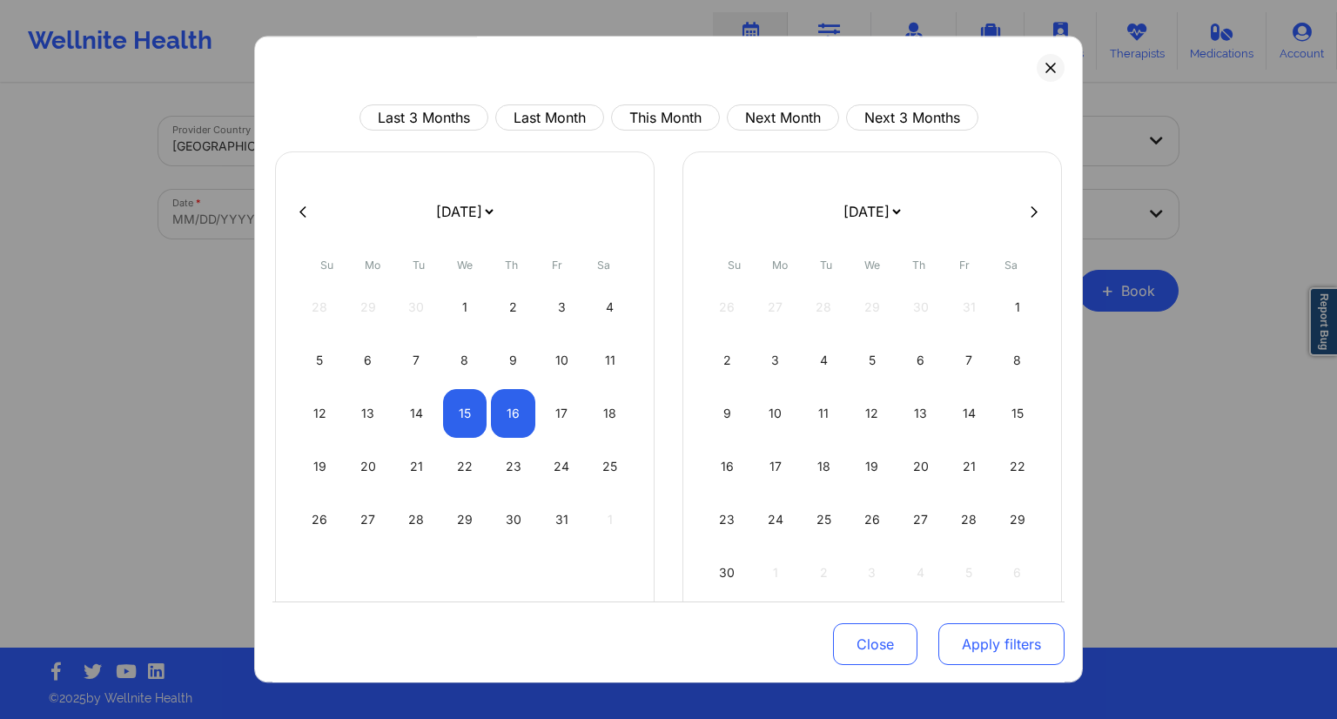
click at [957, 648] on button "Apply filters" at bounding box center [1001, 644] width 126 height 42
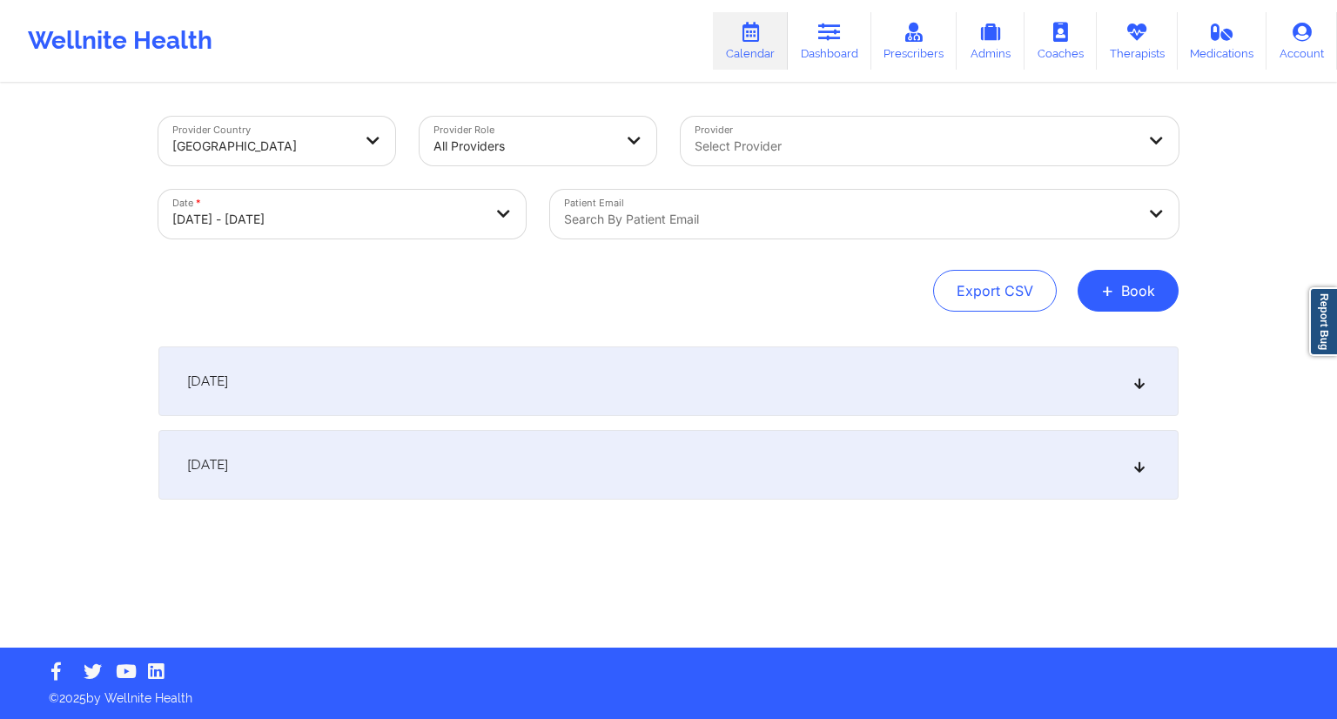
click at [665, 225] on div at bounding box center [849, 219] width 571 height 21
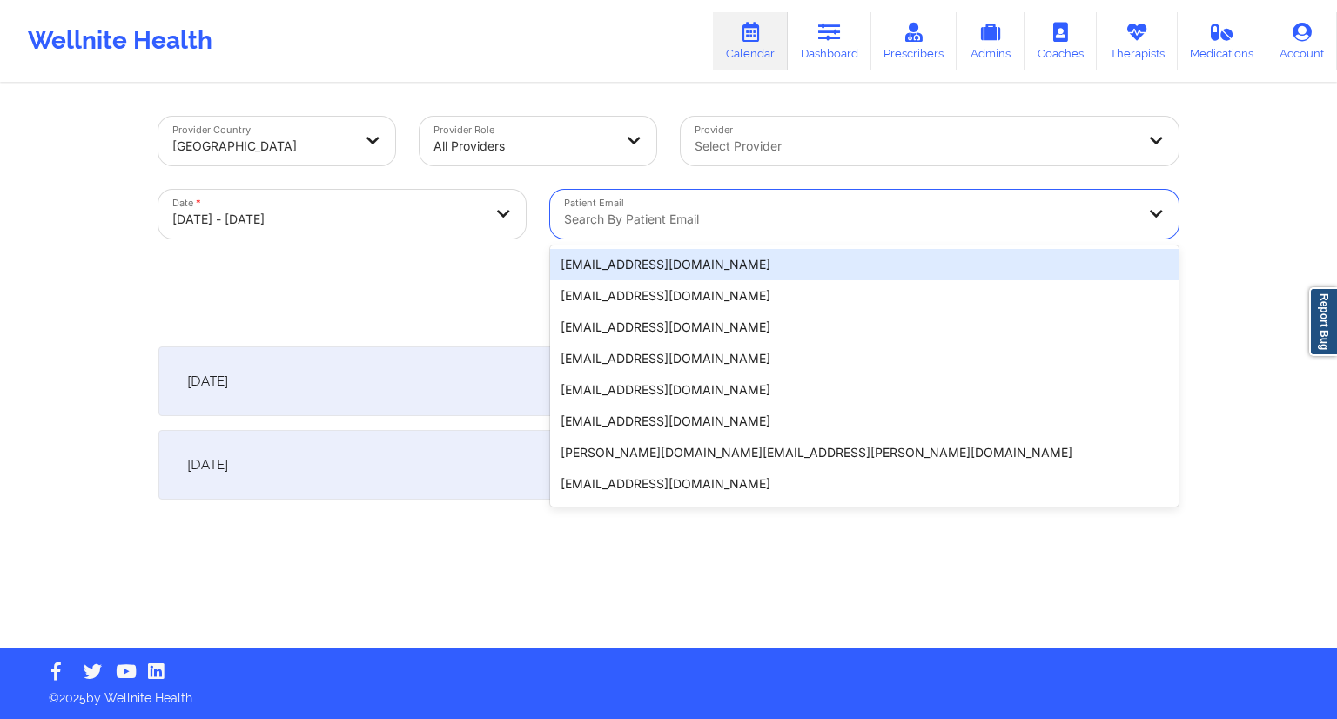
paste input "[EMAIL_ADDRESS][DOMAIN_NAME]"
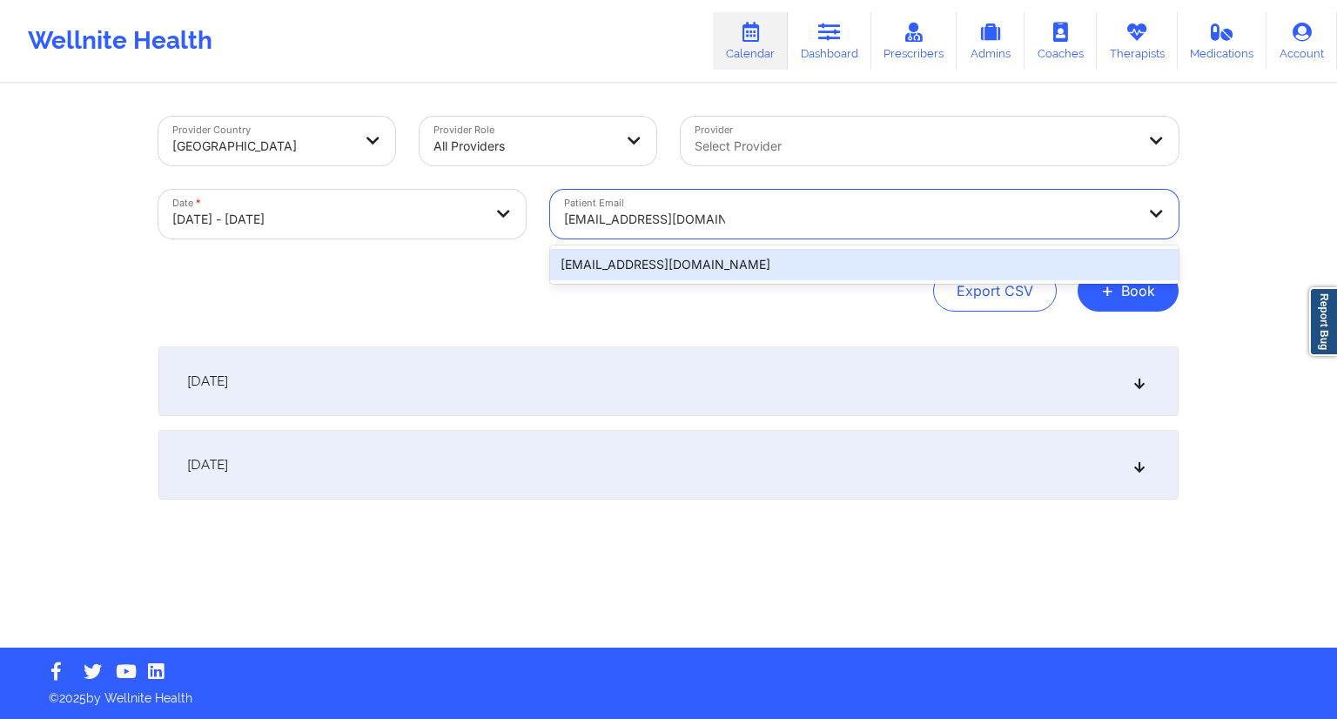
click at [665, 263] on div "[EMAIL_ADDRESS][DOMAIN_NAME]" at bounding box center [864, 264] width 628 height 31
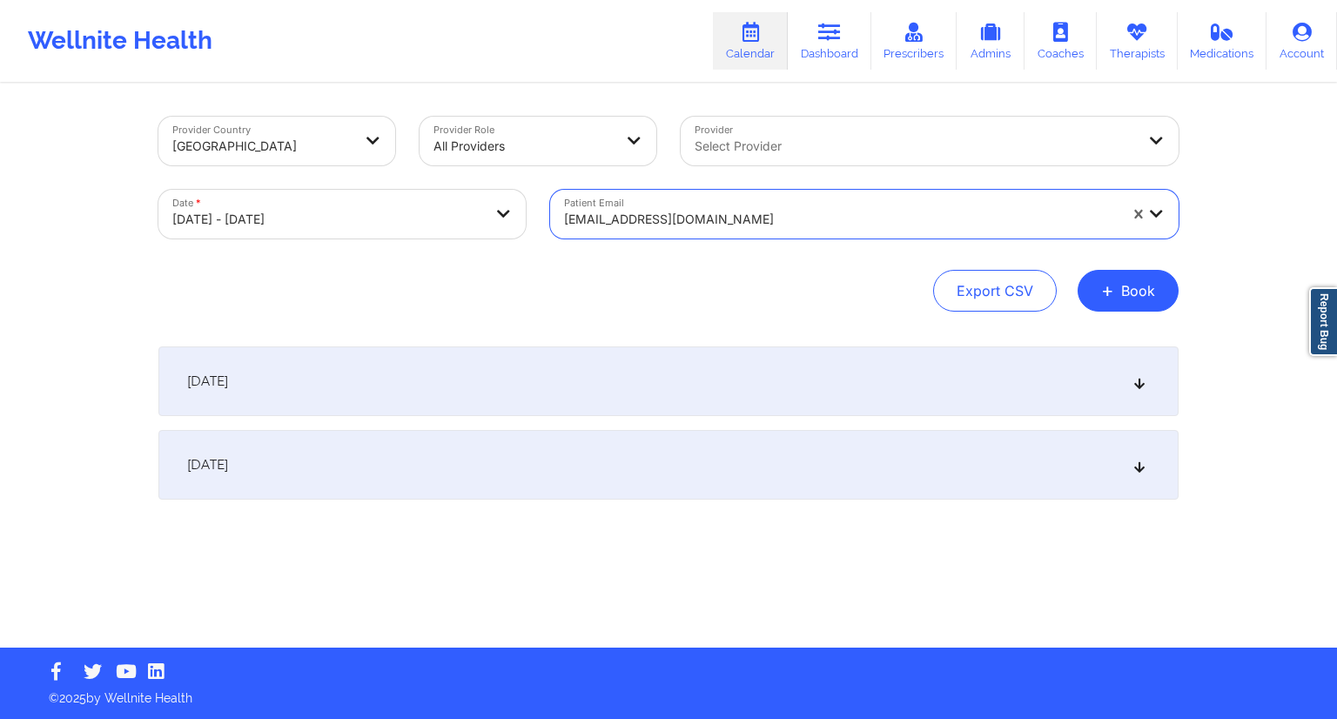
click at [452, 362] on div "[DATE]" at bounding box center [668, 381] width 1020 height 70
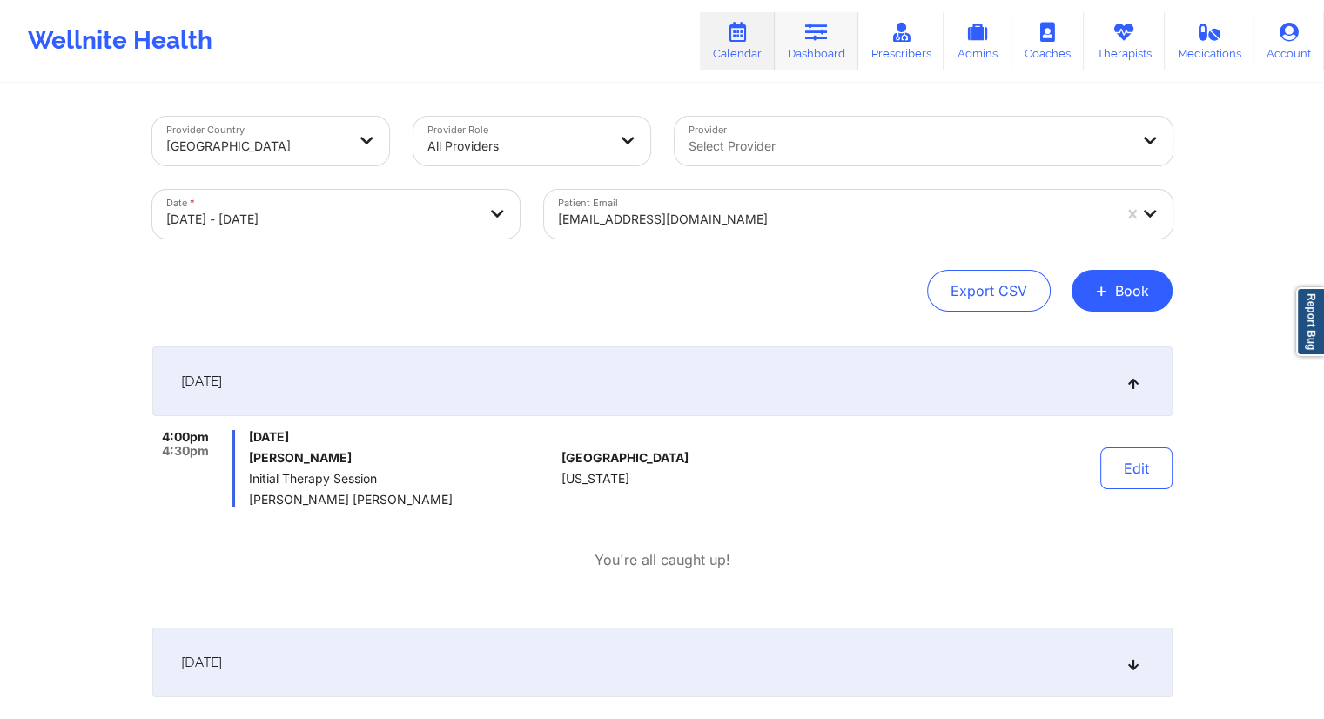
click at [818, 39] on icon at bounding box center [816, 32] width 23 height 19
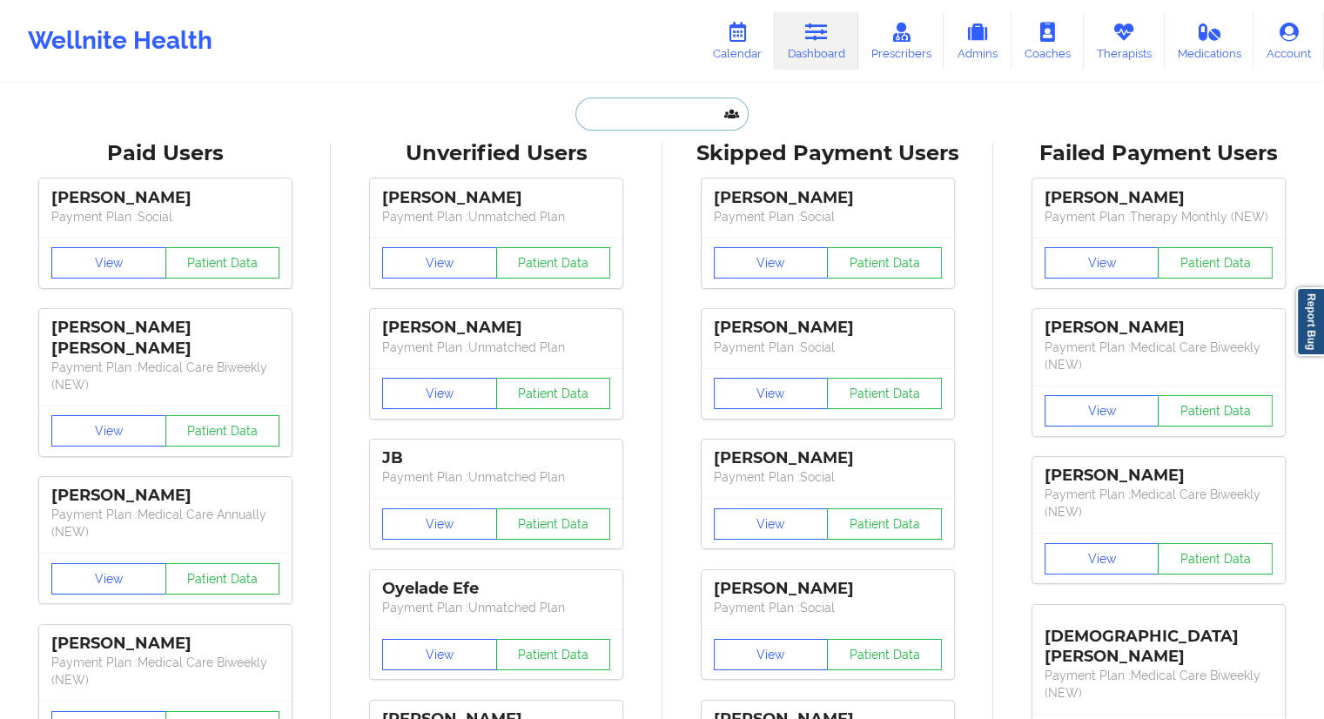
click at [633, 119] on input "text" at bounding box center [661, 113] width 172 height 33
paste input "[EMAIL_ADDRESS][DOMAIN_NAME]"
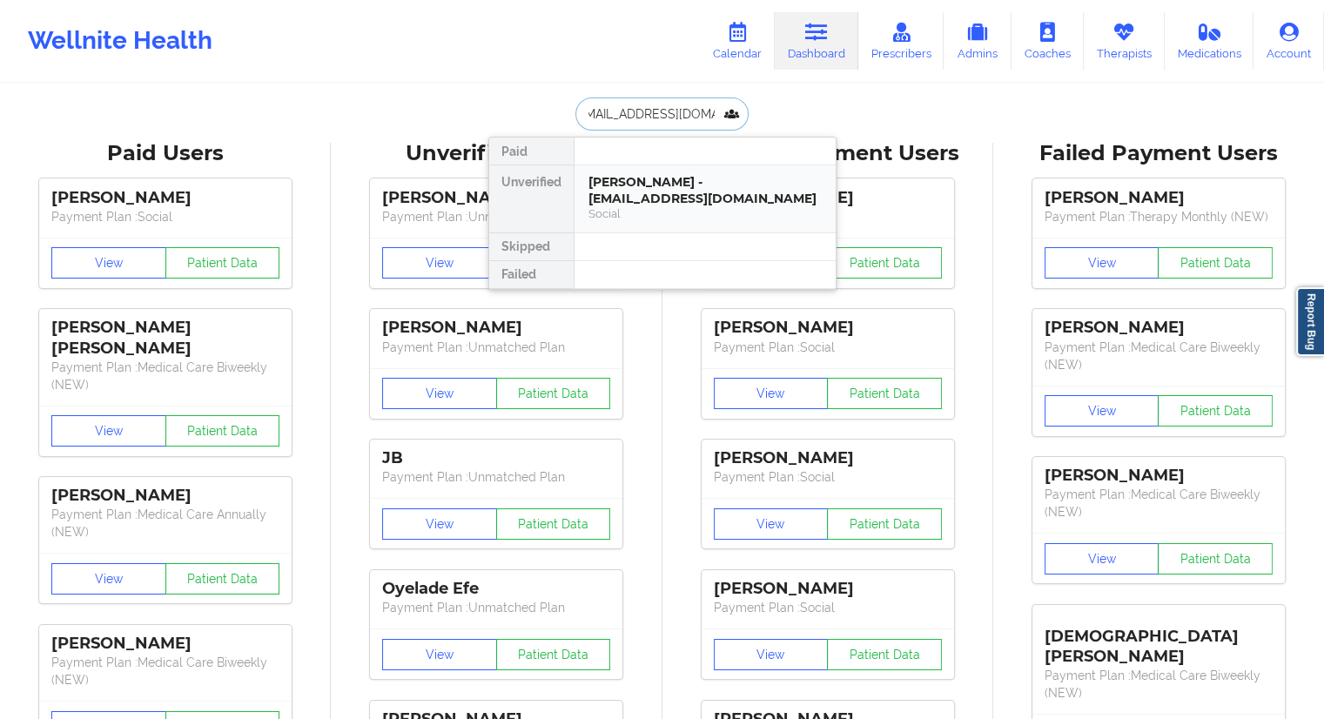
click at [641, 192] on div "[PERSON_NAME] - [EMAIL_ADDRESS][DOMAIN_NAME]" at bounding box center [704, 190] width 233 height 32
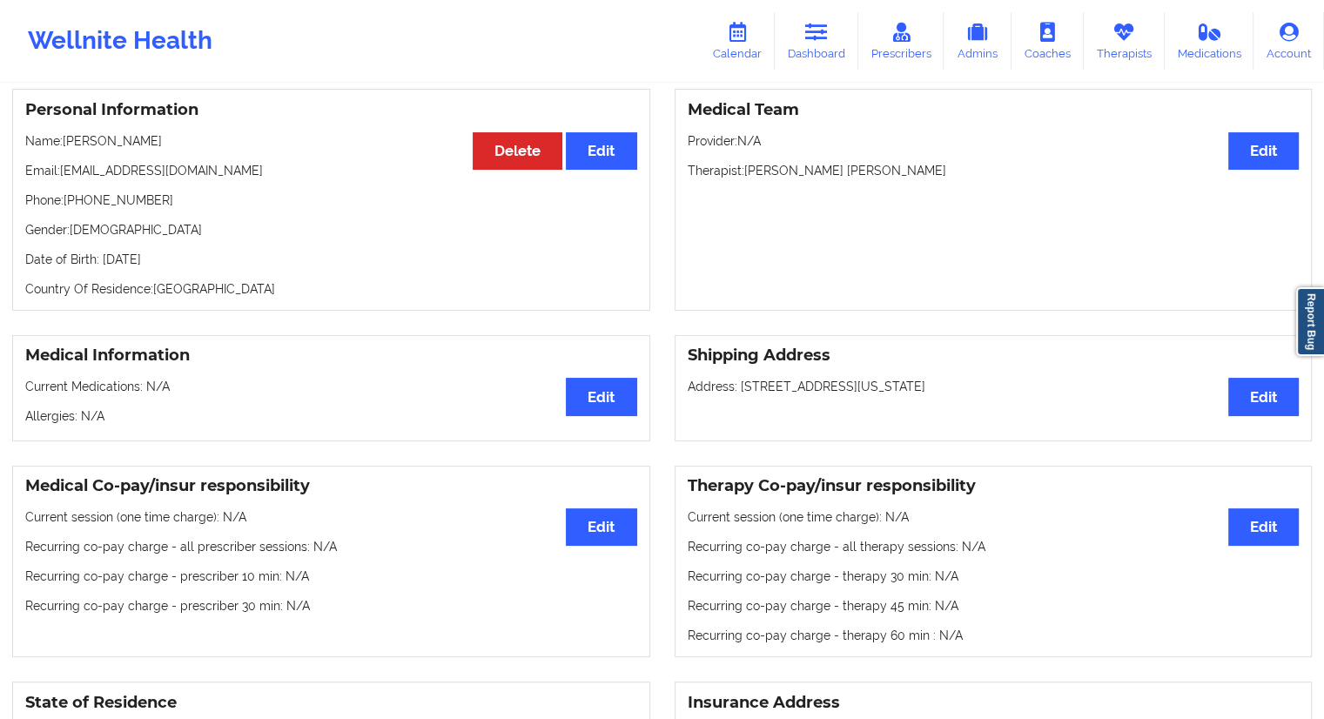
scroll to position [42, 0]
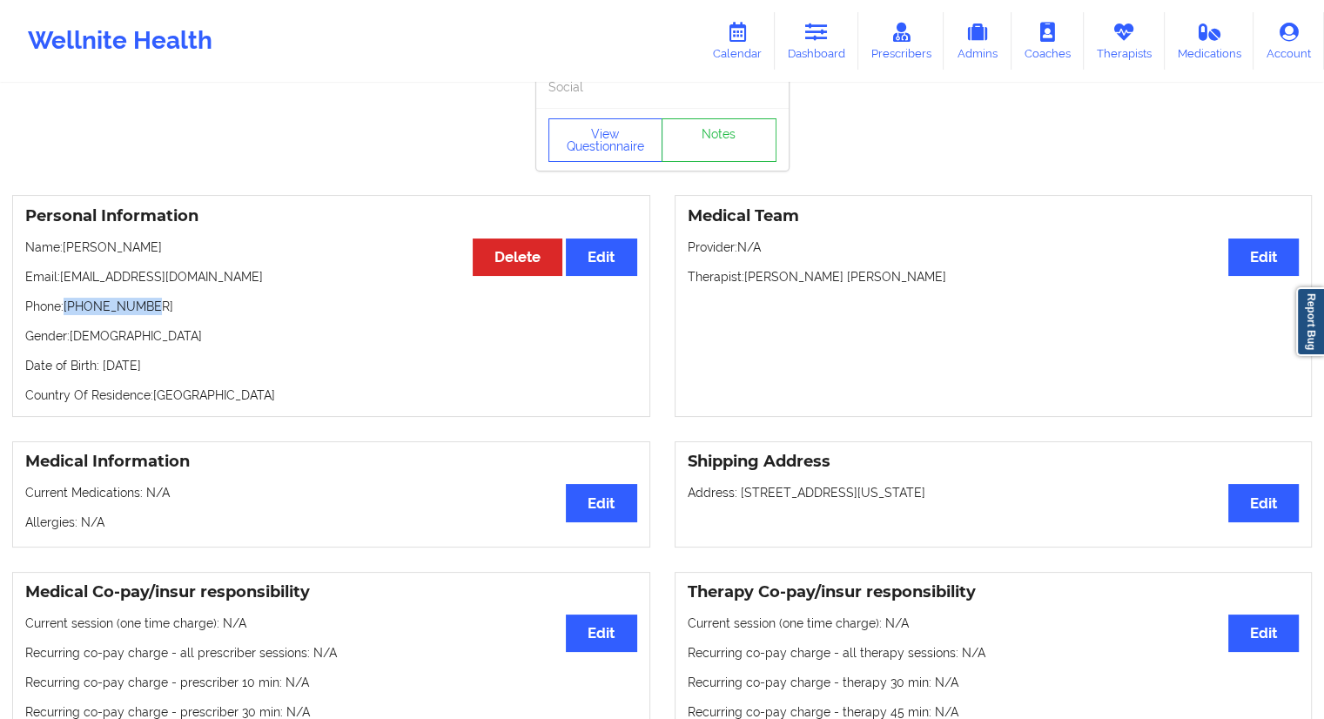
drag, startPoint x: 173, startPoint y: 318, endPoint x: 67, endPoint y: 312, distance: 106.4
click at [67, 312] on p "Phone: [PHONE_NUMBER]" at bounding box center [331, 306] width 612 height 17
click at [752, 44] on link "Calendar" at bounding box center [737, 40] width 75 height 57
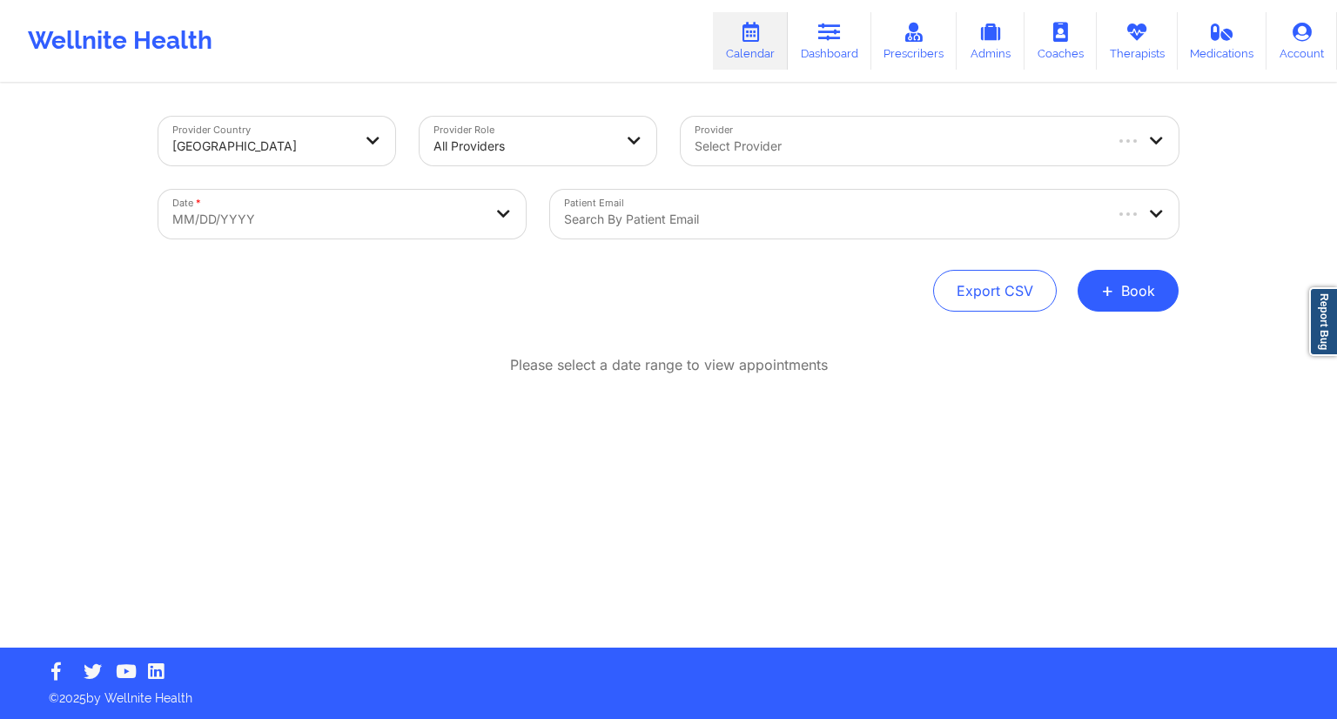
click at [364, 225] on body "Wellnite Health Calendar Dashboard Prescribers Admins Coaches Therapists Medica…" at bounding box center [668, 359] width 1337 height 719
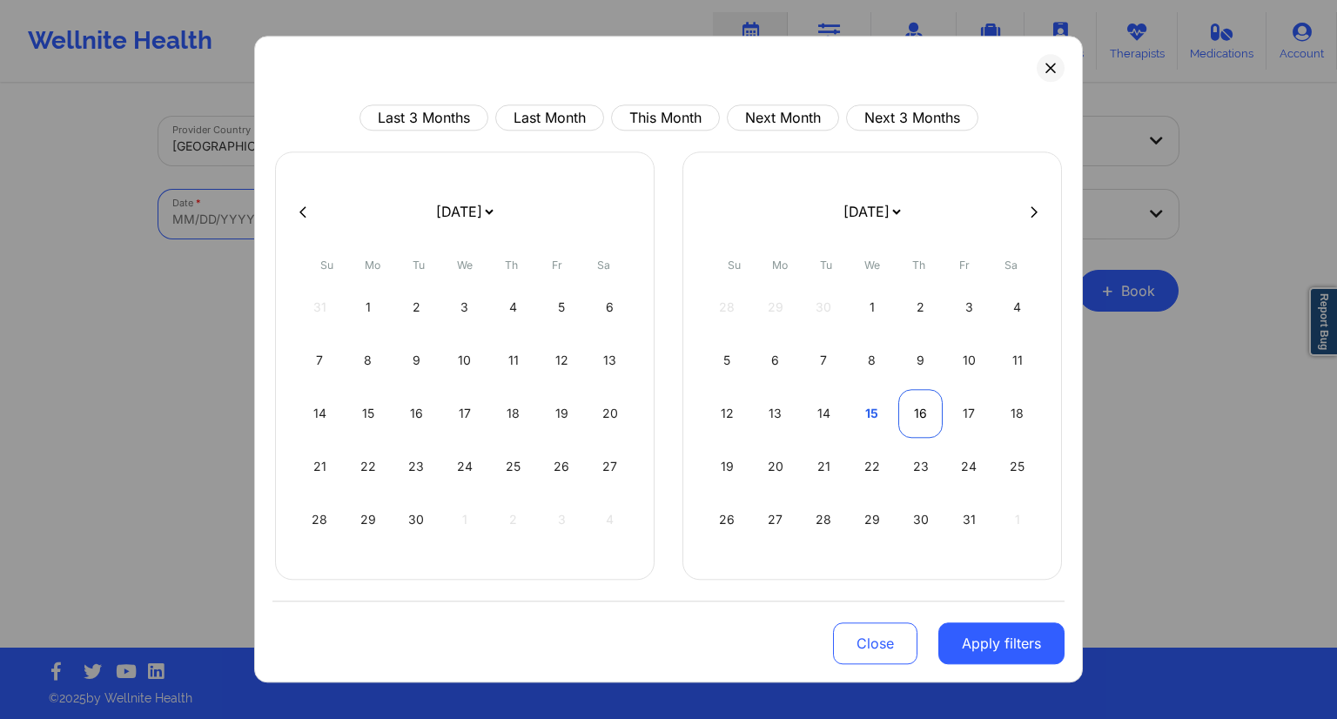
click at [922, 411] on div "16" at bounding box center [920, 413] width 44 height 49
click at [566, 412] on div "17" at bounding box center [562, 413] width 44 height 49
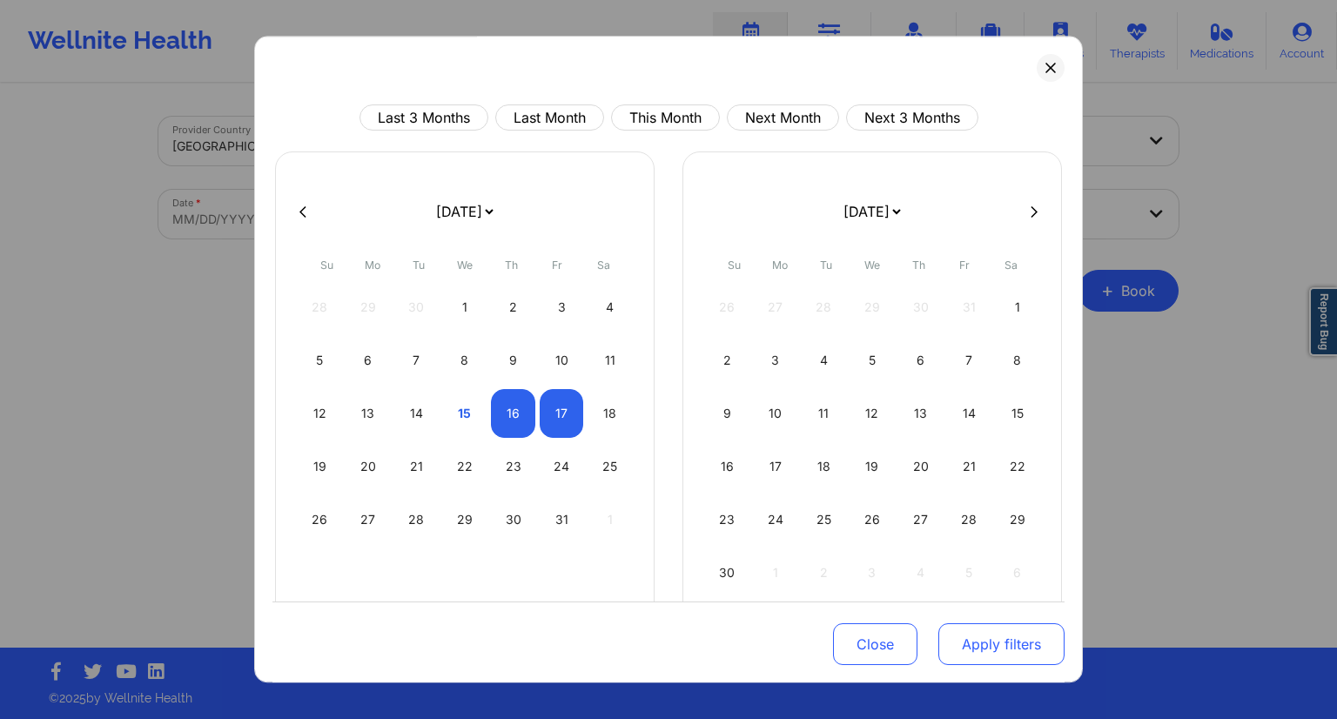
click at [982, 638] on button "Apply filters" at bounding box center [1001, 644] width 126 height 42
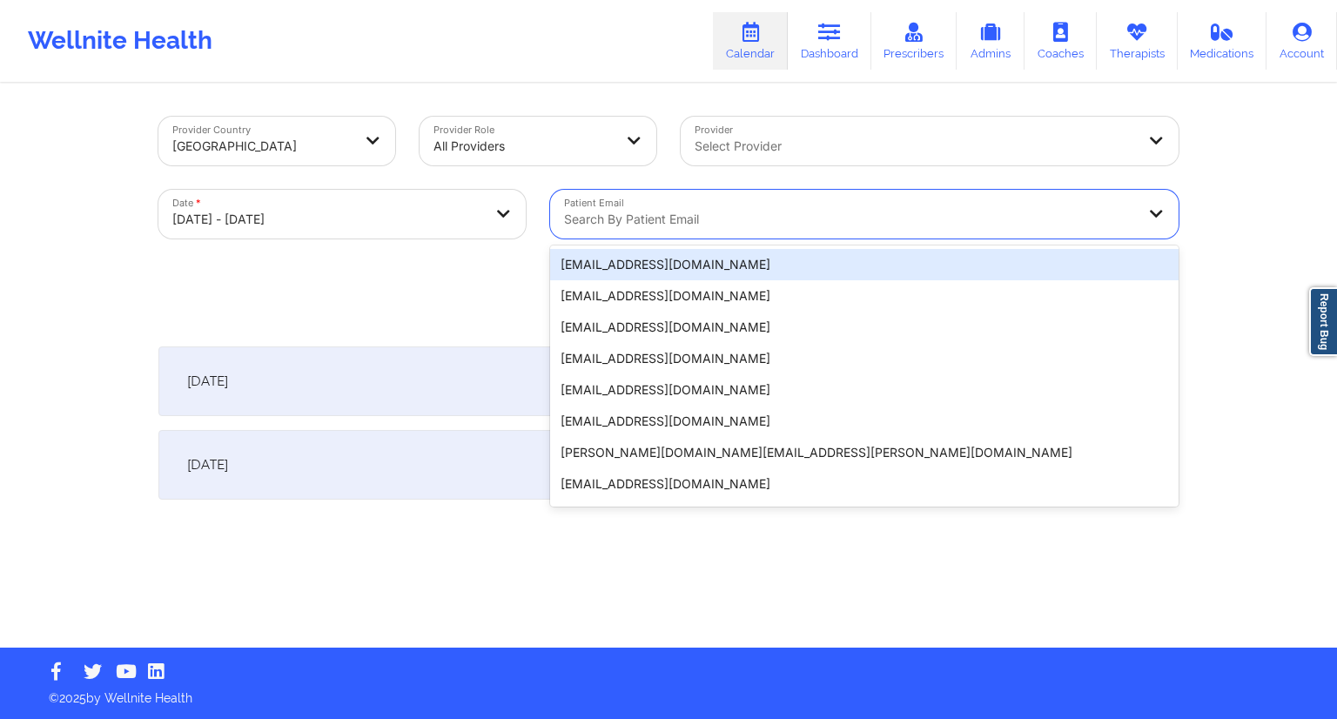
click at [630, 218] on div at bounding box center [849, 219] width 571 height 21
paste input "[PERSON_NAME][EMAIL_ADDRESS][PERSON_NAME][DOMAIN_NAME]"
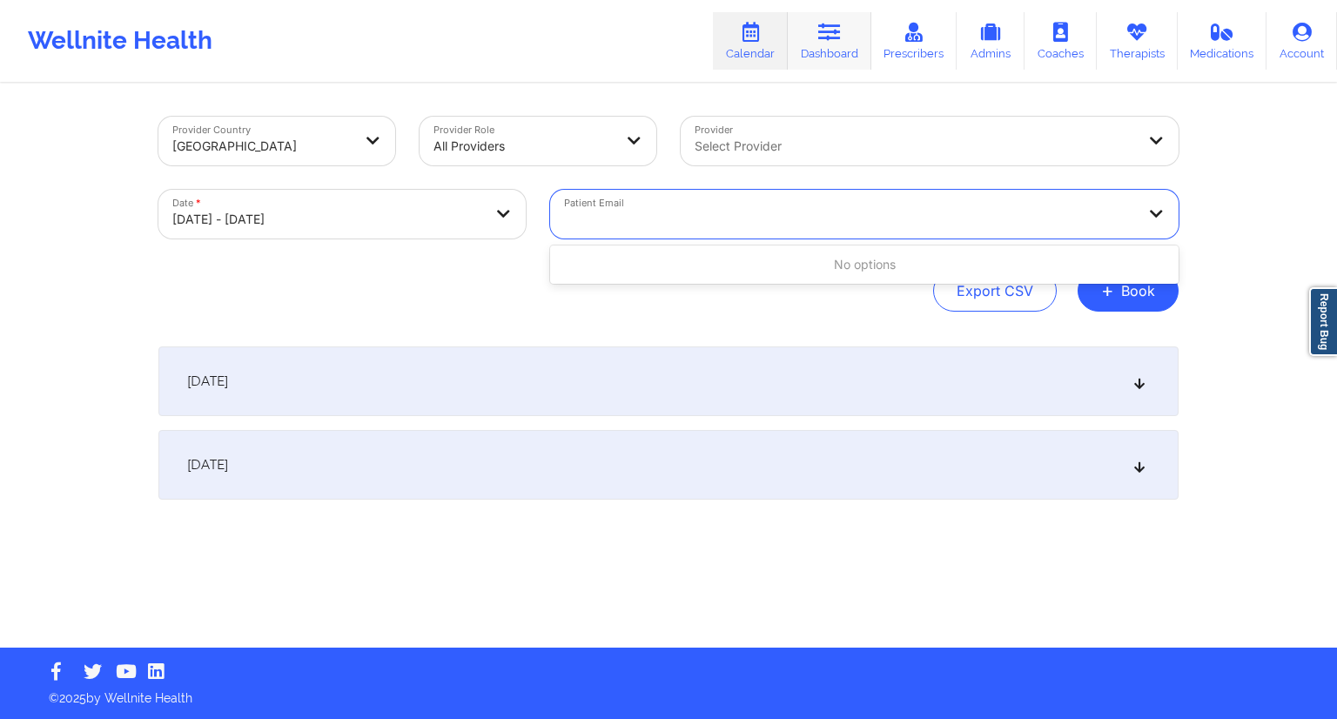
click at [824, 44] on link "Dashboard" at bounding box center [830, 40] width 84 height 57
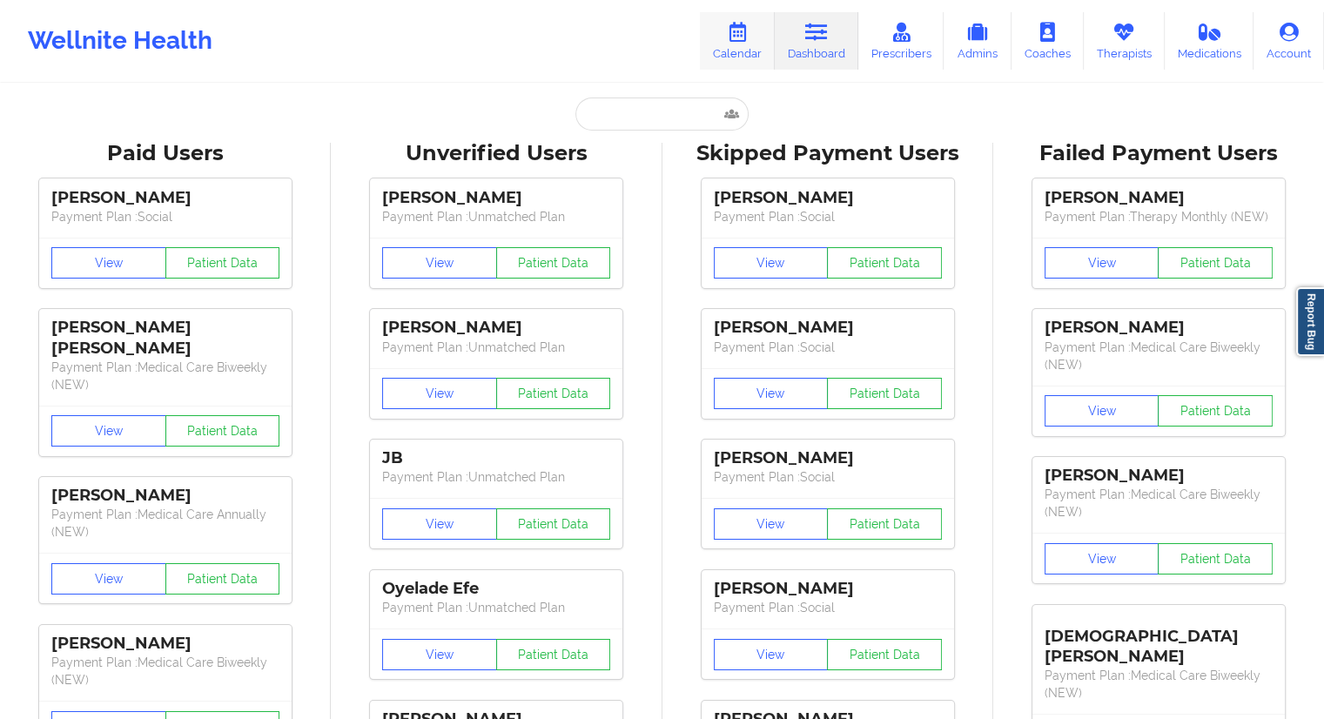
click at [745, 44] on link "Calendar" at bounding box center [737, 40] width 75 height 57
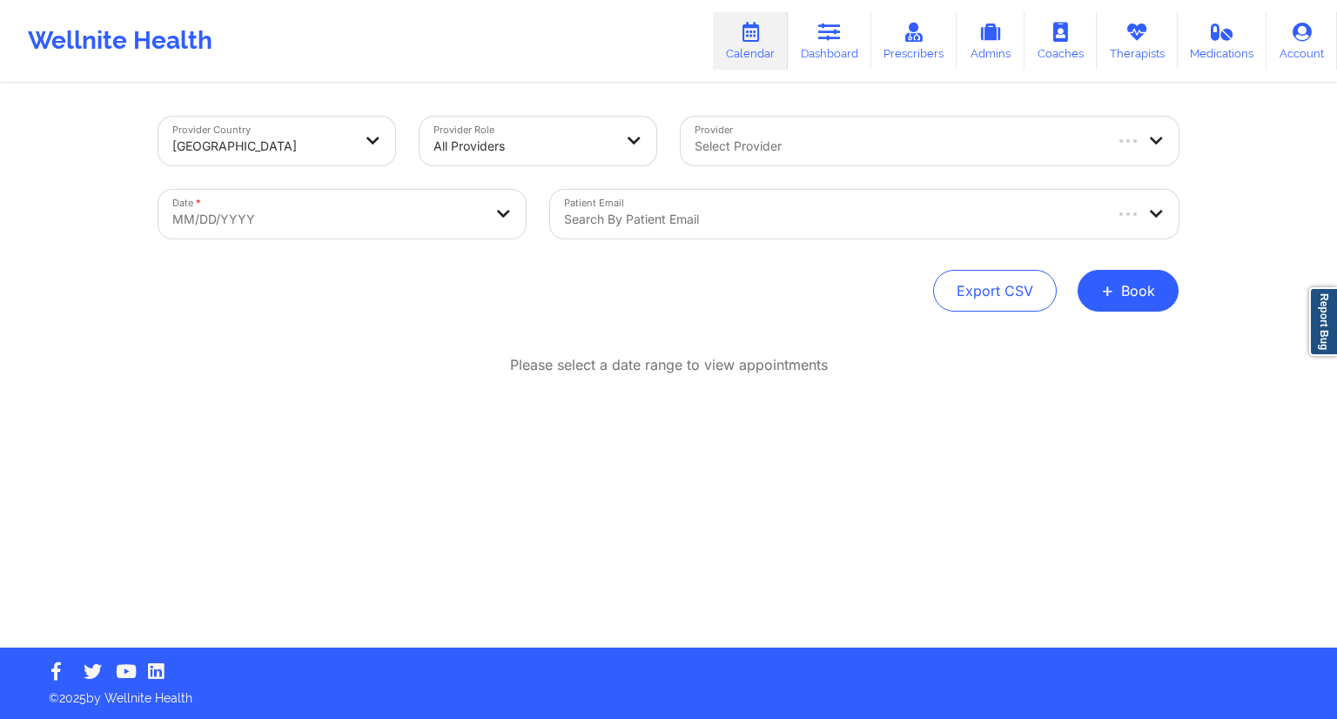
click at [338, 219] on body "Wellnite Health Calendar Dashboard Prescribers Admins Coaches Therapists Medica…" at bounding box center [668, 359] width 1337 height 719
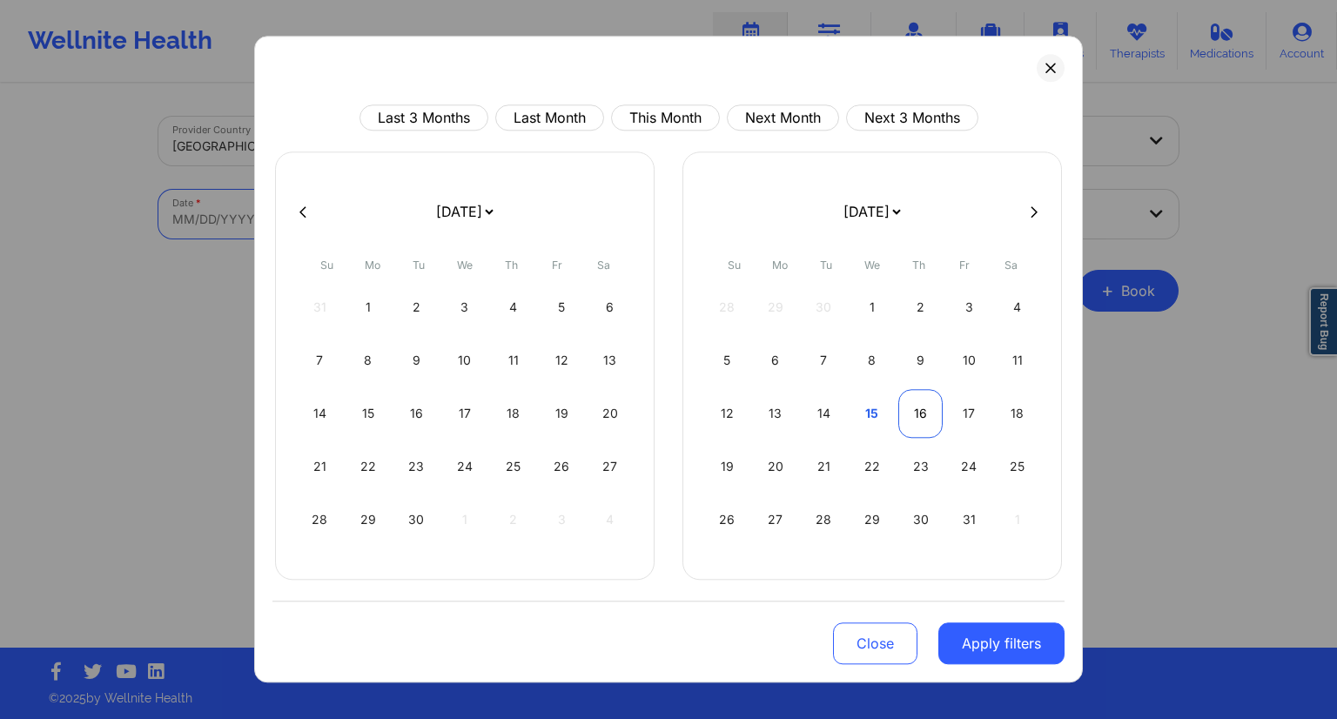
click at [921, 419] on div "16" at bounding box center [920, 413] width 44 height 49
click at [546, 413] on div "17" at bounding box center [562, 413] width 44 height 49
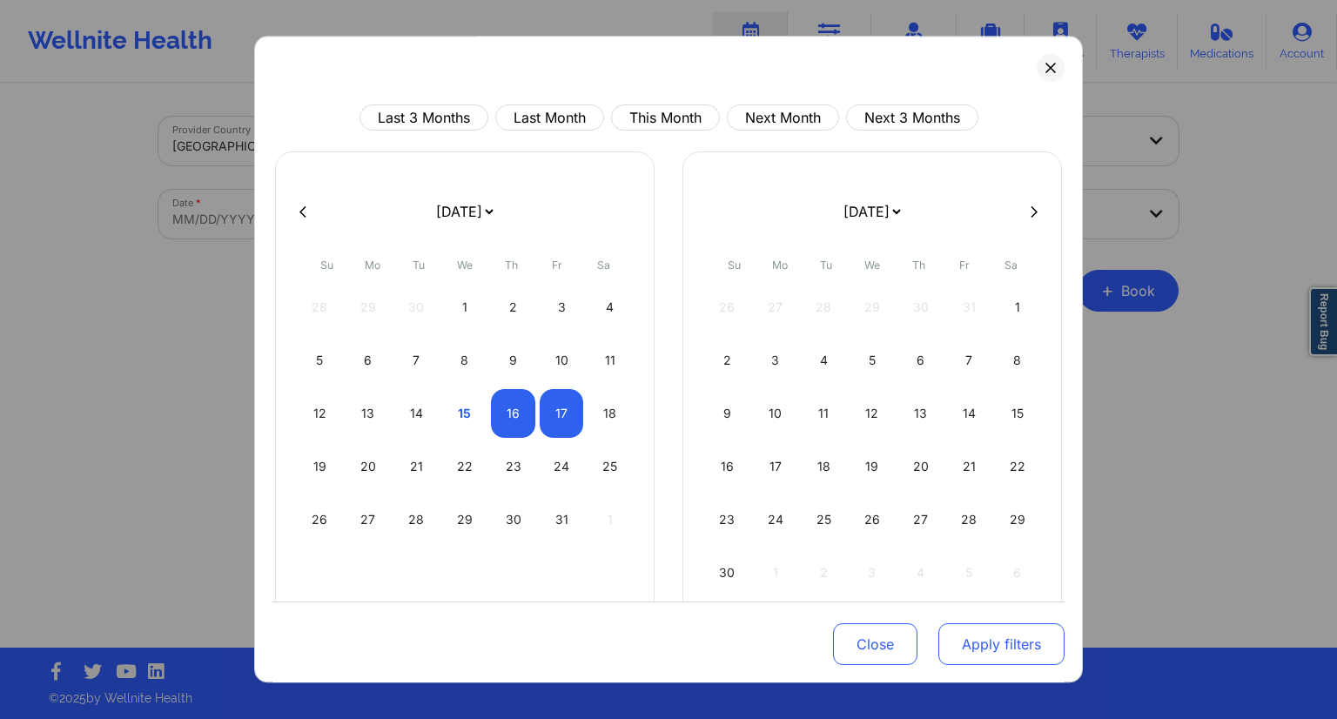
click at [1004, 650] on button "Apply filters" at bounding box center [1001, 644] width 126 height 42
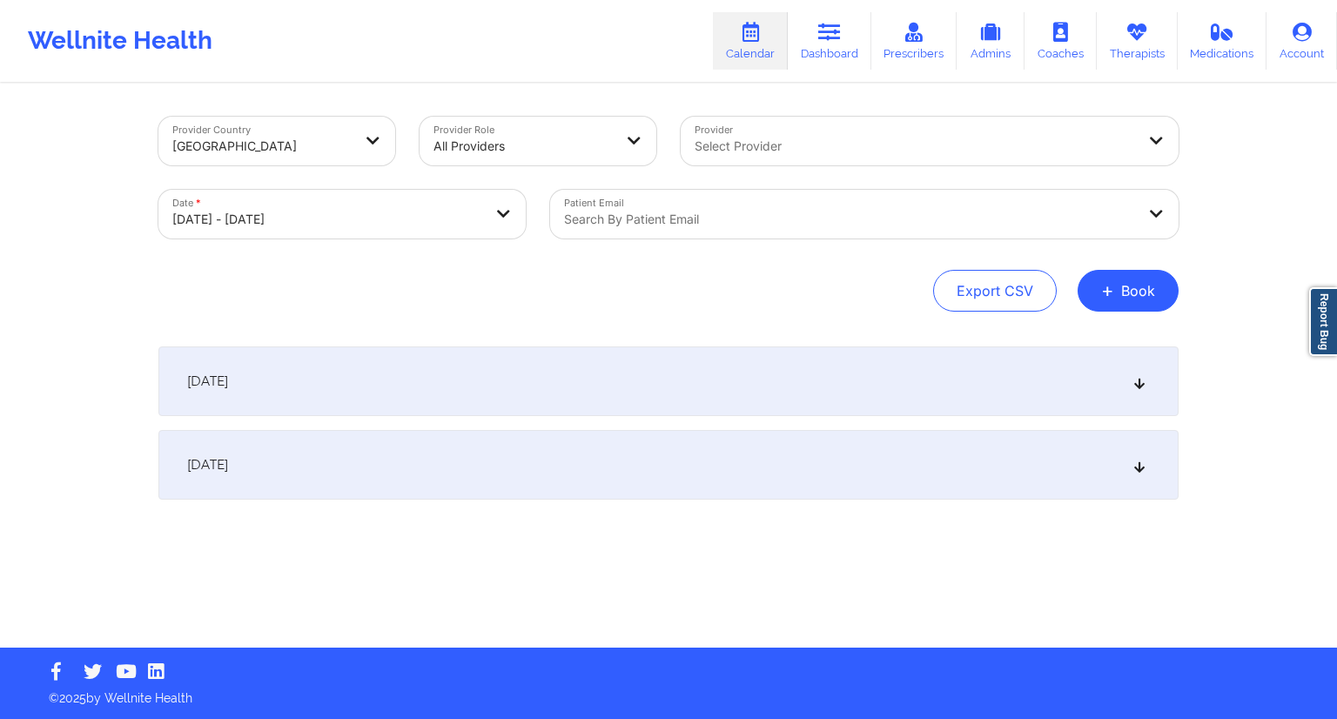
click at [647, 213] on div at bounding box center [849, 219] width 571 height 21
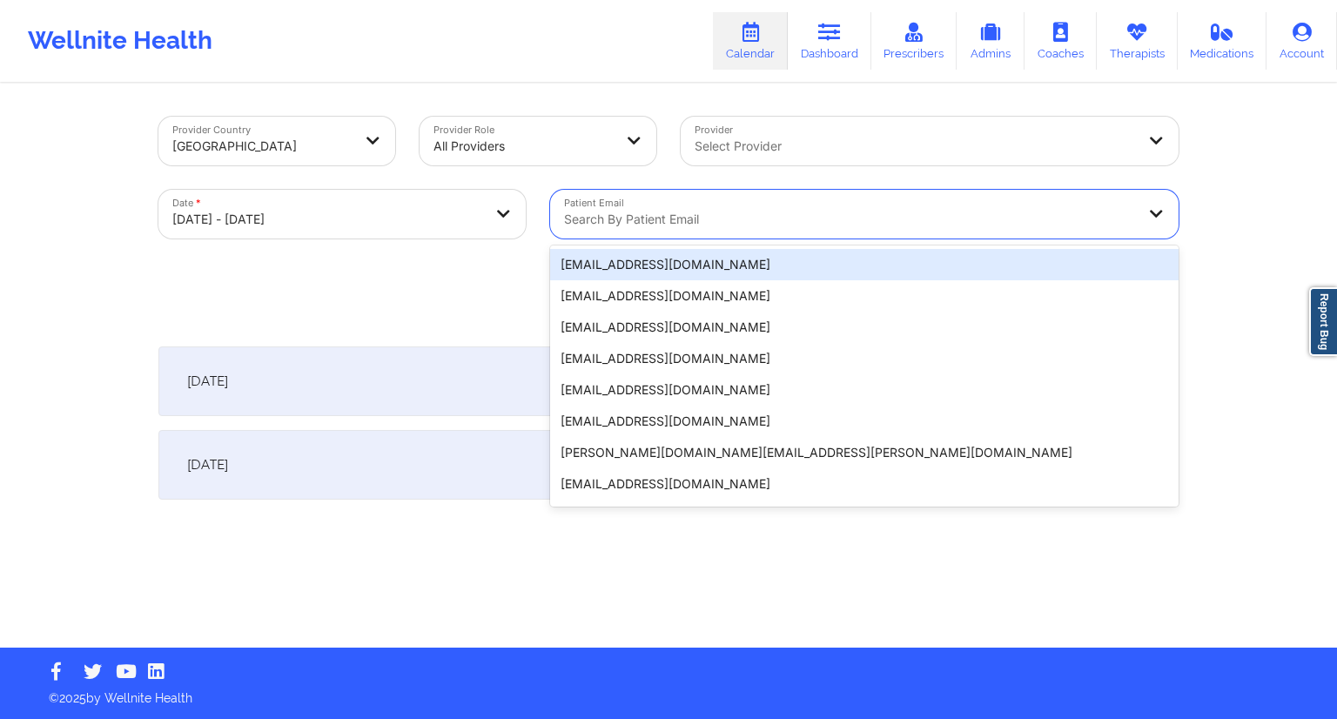
paste input "[PERSON_NAME][EMAIL_ADDRESS][PERSON_NAME][DOMAIN_NAME]"
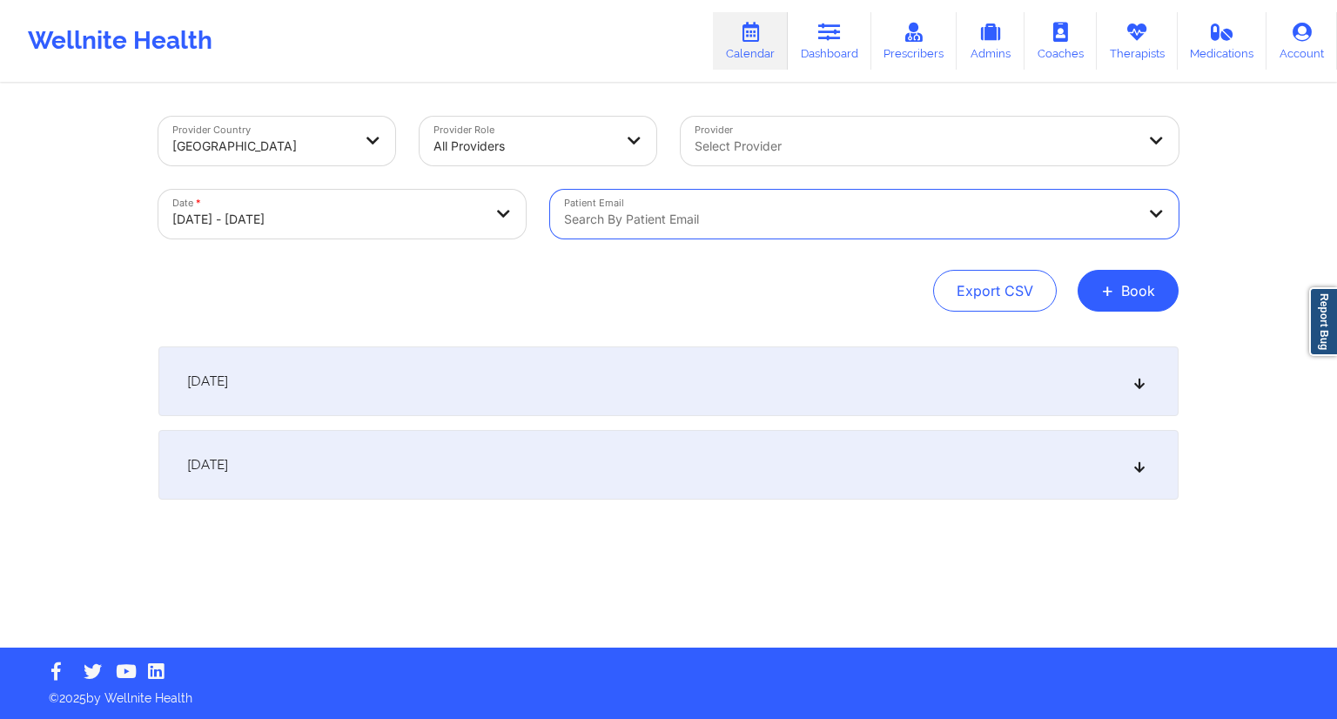
paste input "[EMAIL_ADDRESS][DOMAIN_NAME]"
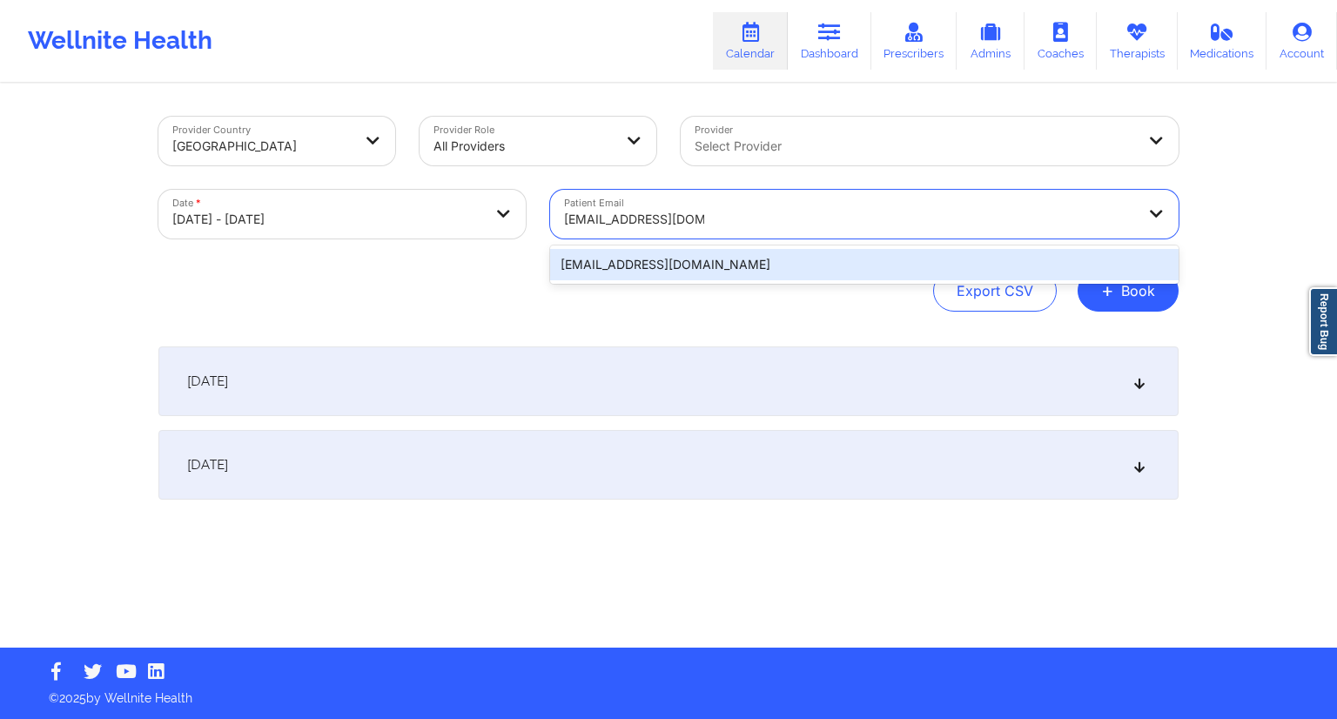
click at [676, 265] on div "[EMAIL_ADDRESS][DOMAIN_NAME]" at bounding box center [864, 264] width 628 height 31
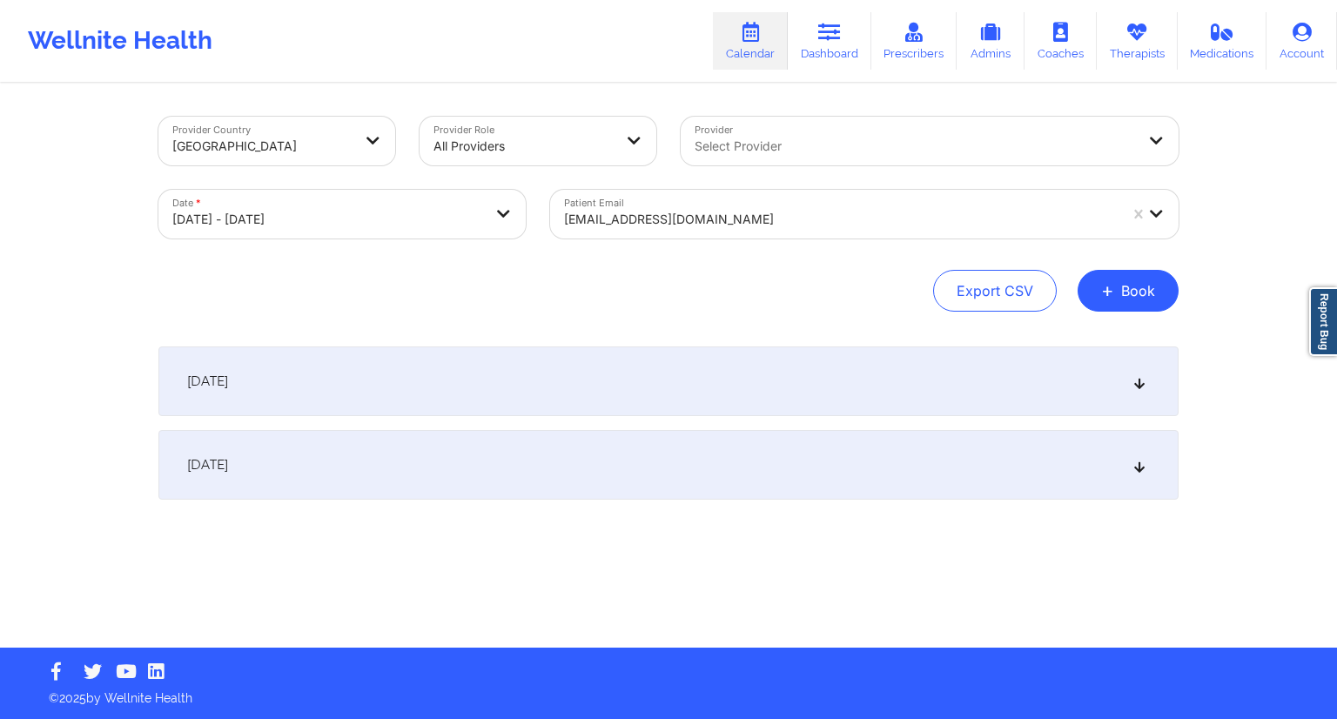
click at [402, 373] on div "[DATE]" at bounding box center [668, 381] width 1020 height 70
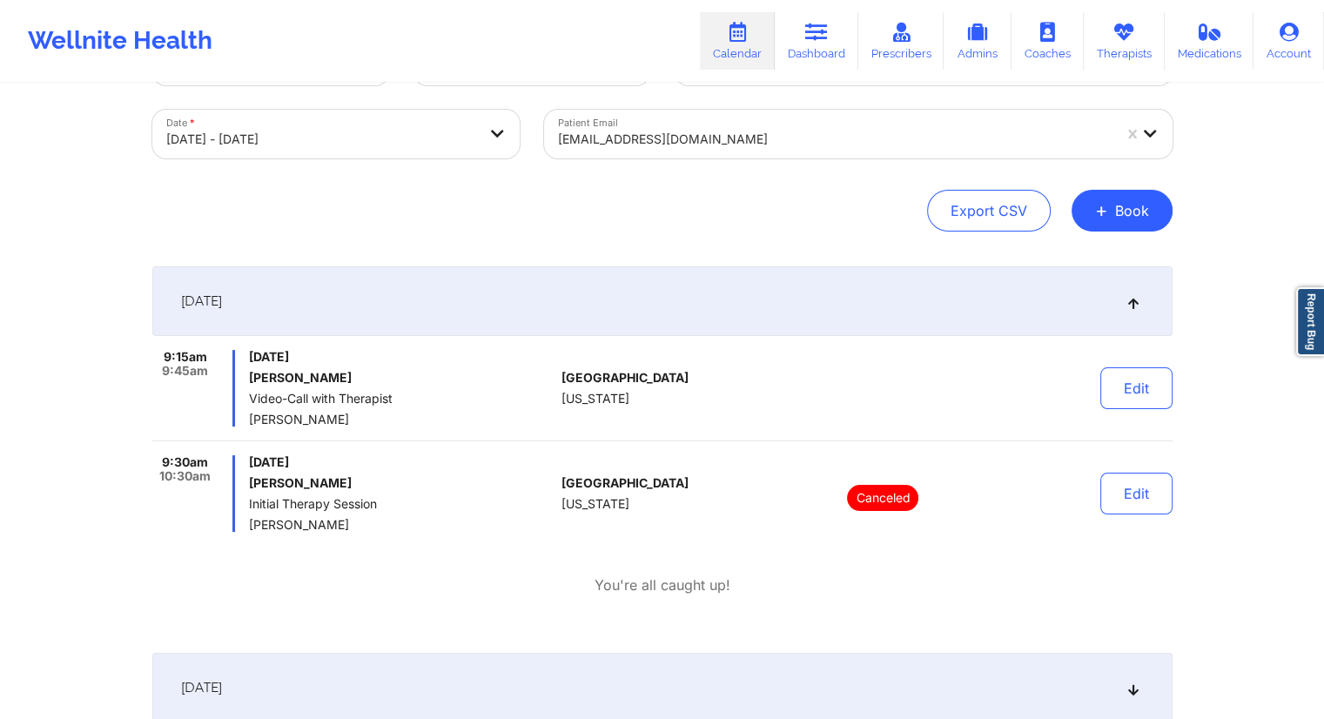
scroll to position [174, 0]
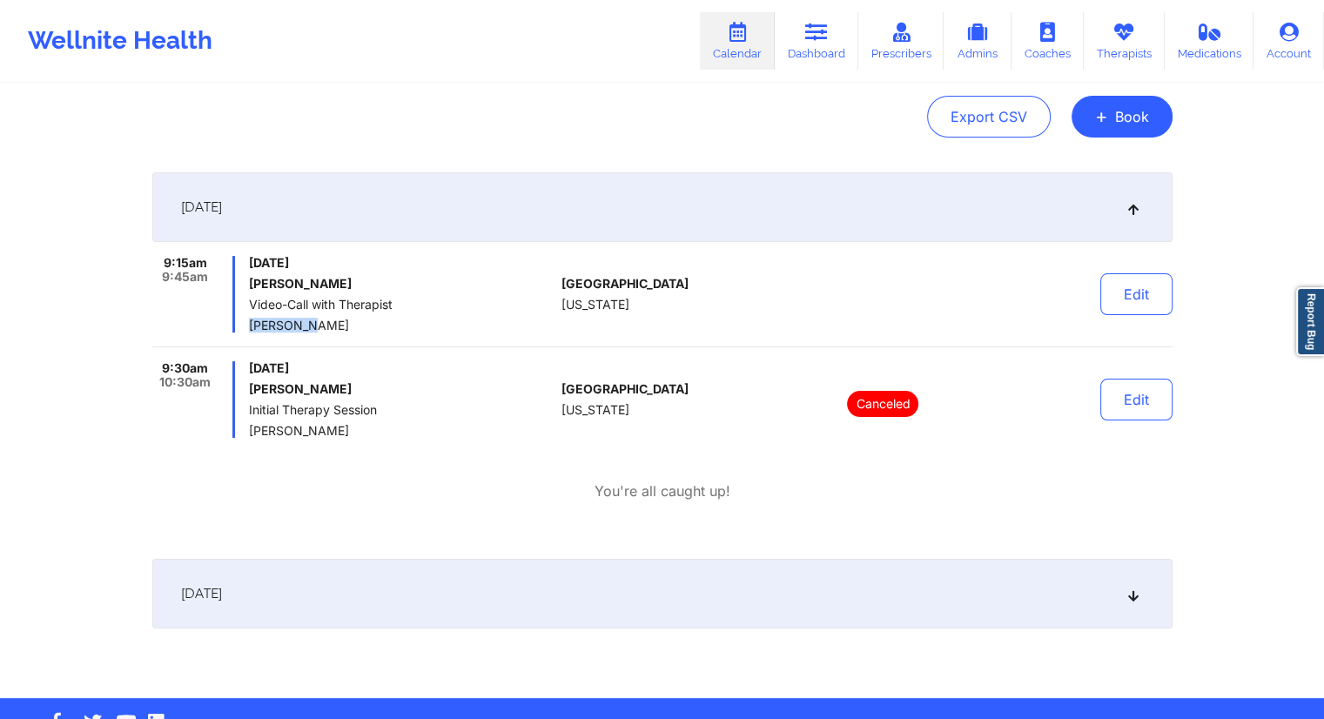
drag, startPoint x: 320, startPoint y: 325, endPoint x: 258, endPoint y: 325, distance: 61.8
click at [252, 319] on span "[PERSON_NAME]" at bounding box center [401, 326] width 305 height 14
click at [393, 610] on div "[DATE]" at bounding box center [662, 594] width 1020 height 70
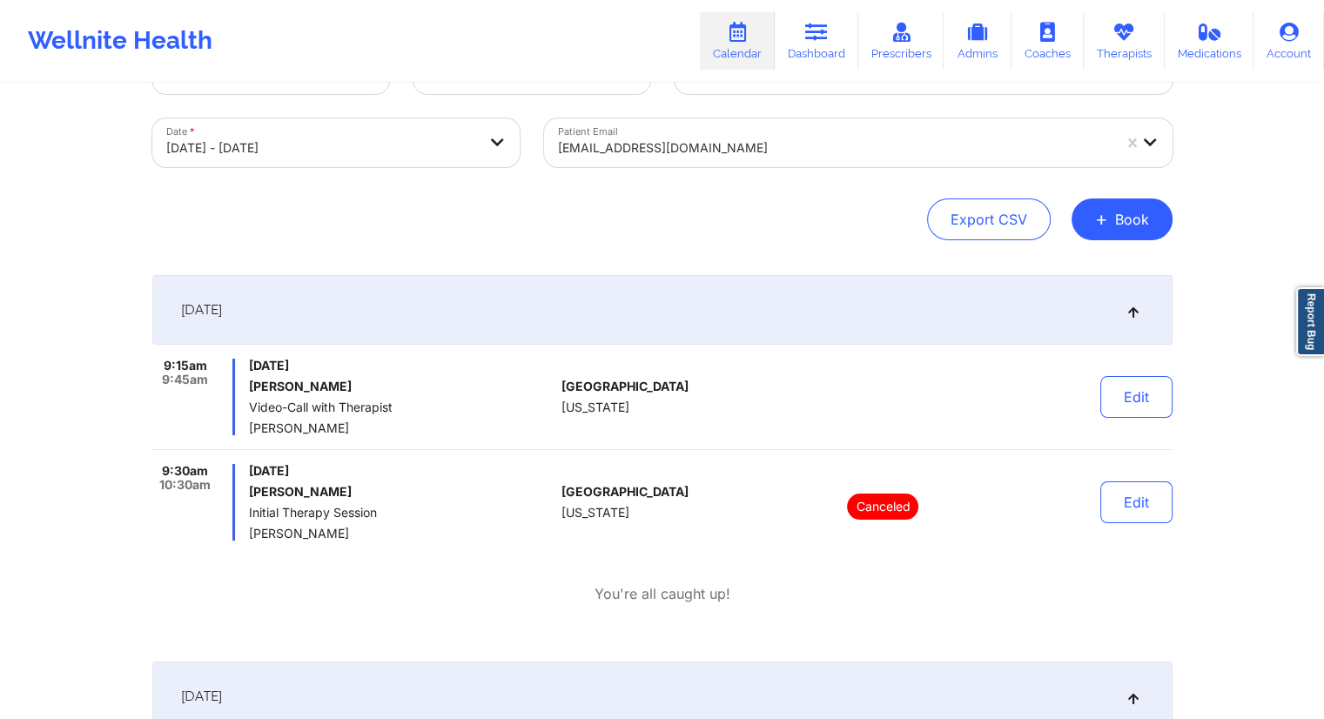
scroll to position [0, 0]
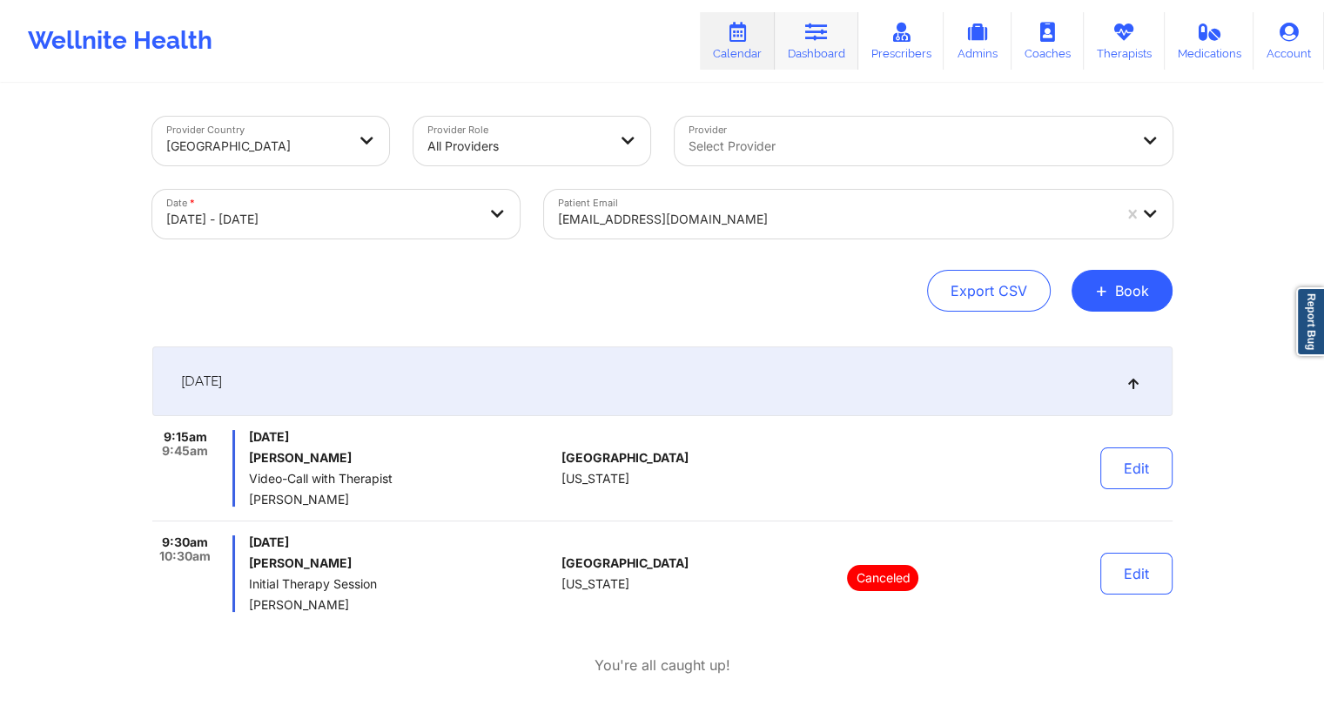
click at [810, 56] on link "Dashboard" at bounding box center [817, 40] width 84 height 57
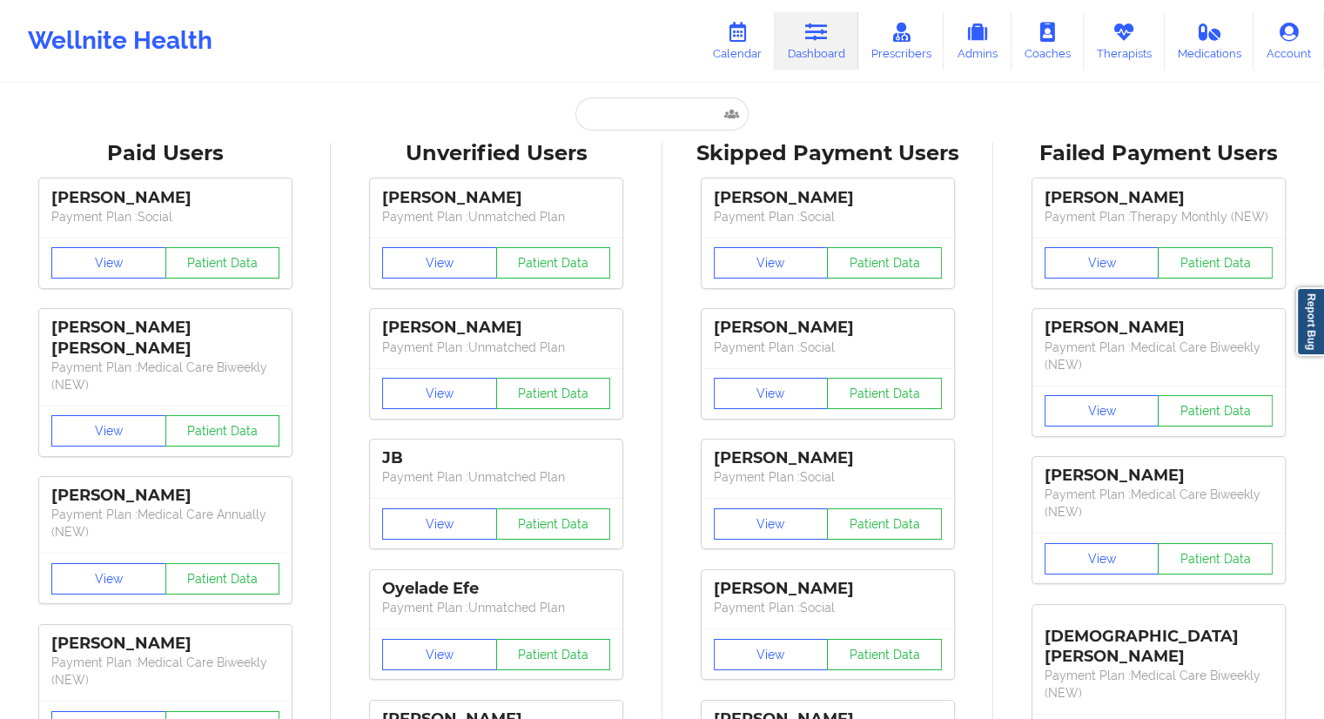
click at [667, 123] on input "text" at bounding box center [661, 113] width 172 height 33
paste input "[EMAIL_ADDRESS][DOMAIN_NAME]"
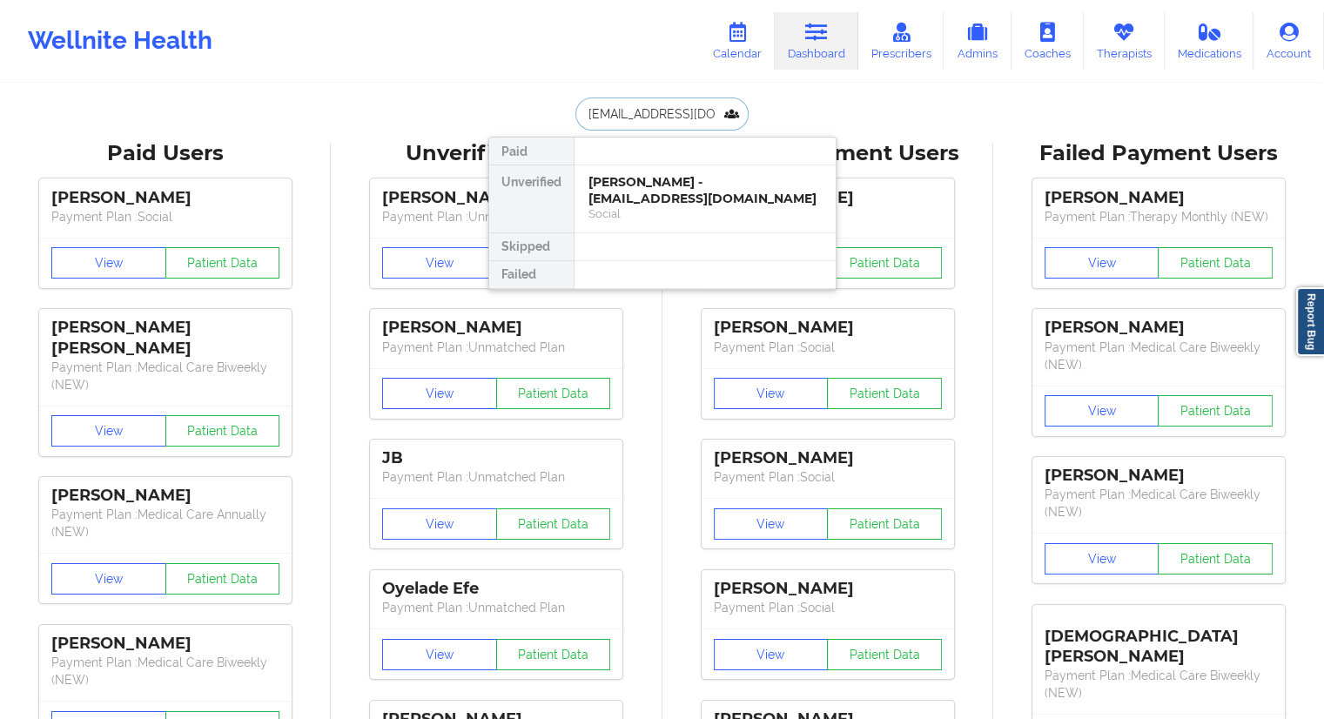
scroll to position [0, 21]
click at [630, 184] on div "[PERSON_NAME] - [EMAIL_ADDRESS][DOMAIN_NAME]" at bounding box center [704, 190] width 233 height 32
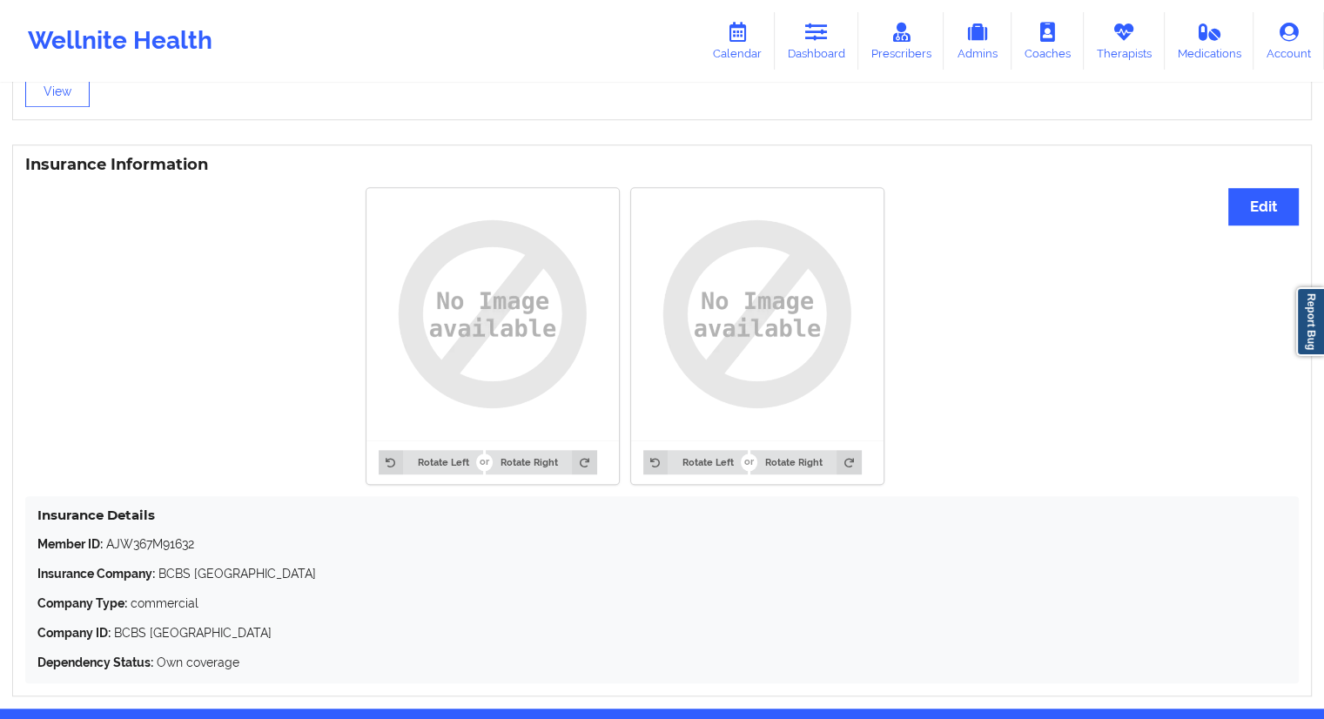
scroll to position [1300, 0]
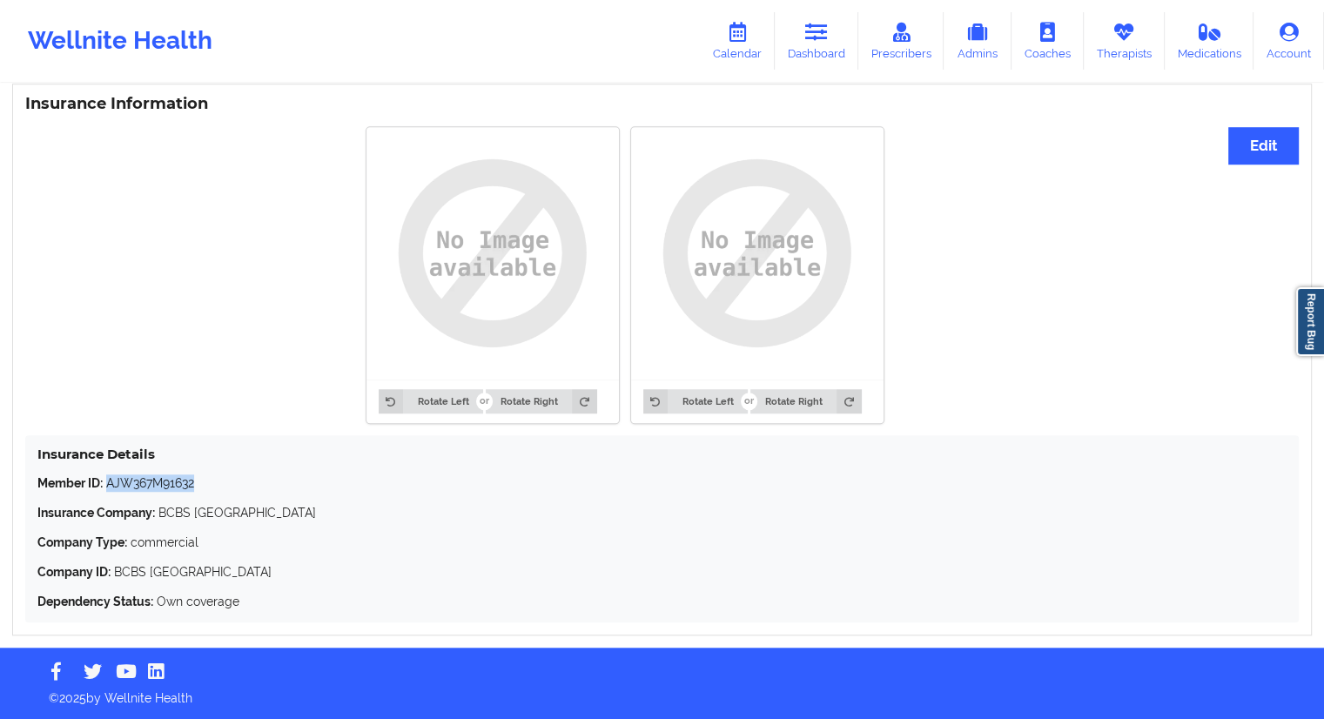
drag, startPoint x: 208, startPoint y: 483, endPoint x: 108, endPoint y: 480, distance: 100.1
click at [108, 480] on p "Member ID: AJW367M91632" at bounding box center [661, 482] width 1249 height 17
click at [832, 35] on link "Dashboard" at bounding box center [817, 40] width 84 height 57
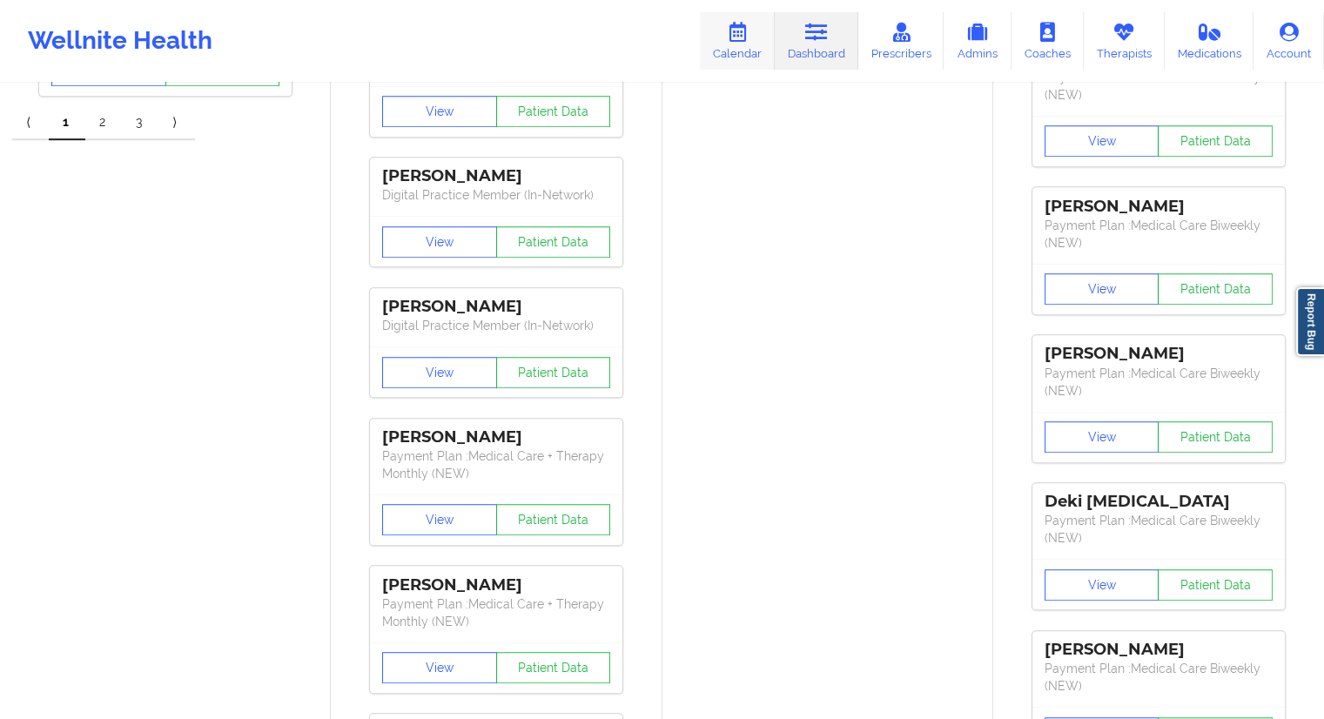
scroll to position [865, 0]
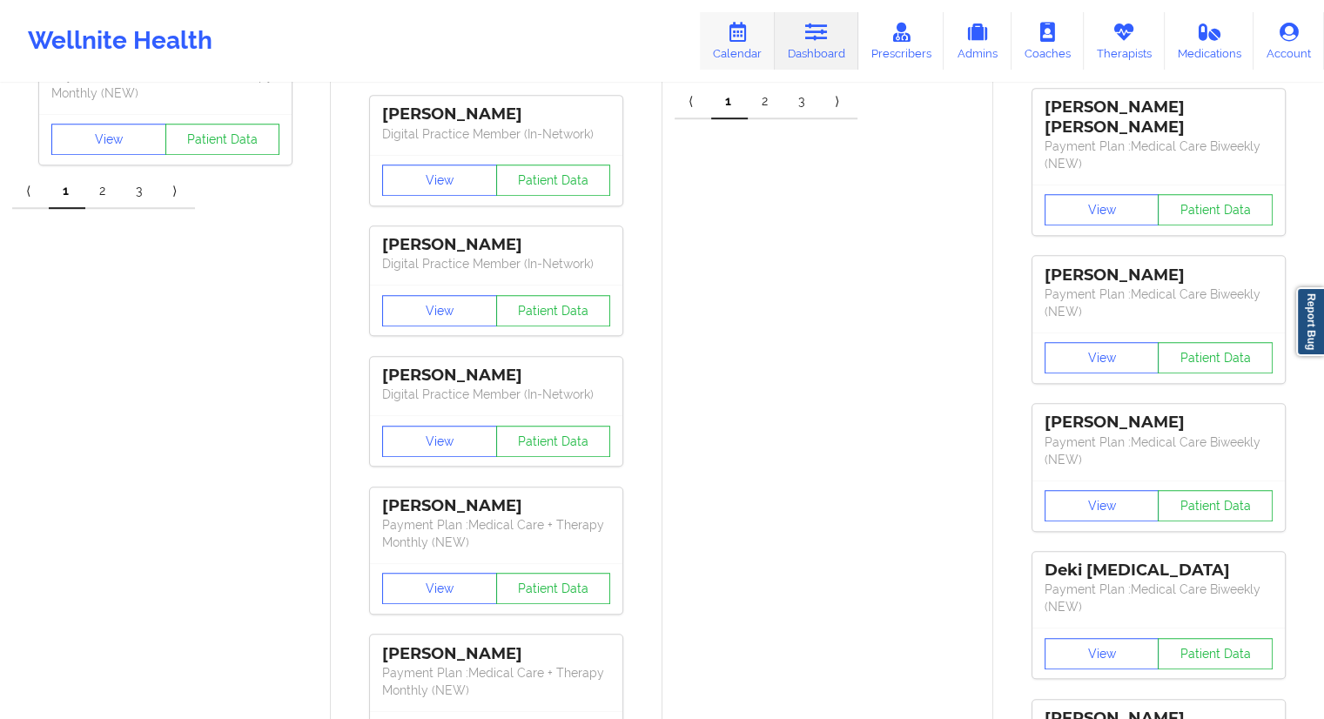
click at [744, 62] on link "Calendar" at bounding box center [737, 40] width 75 height 57
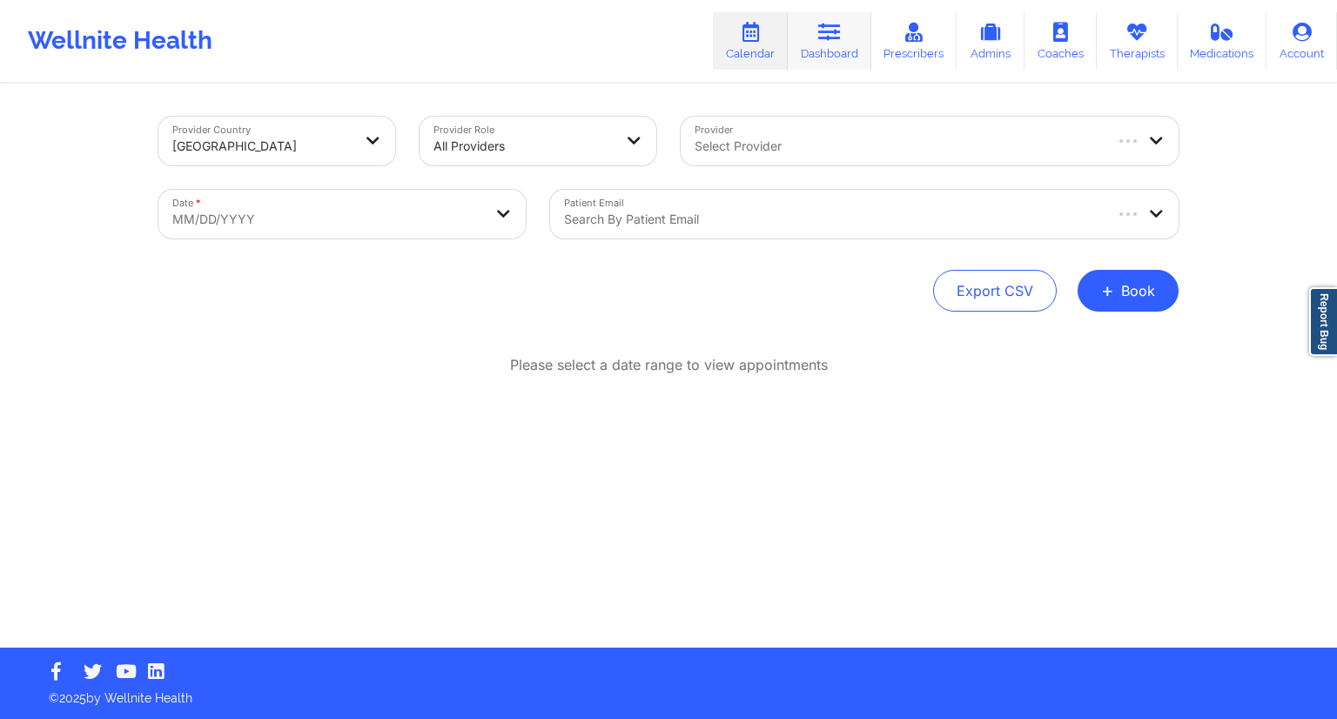
click at [822, 29] on icon at bounding box center [829, 32] width 23 height 19
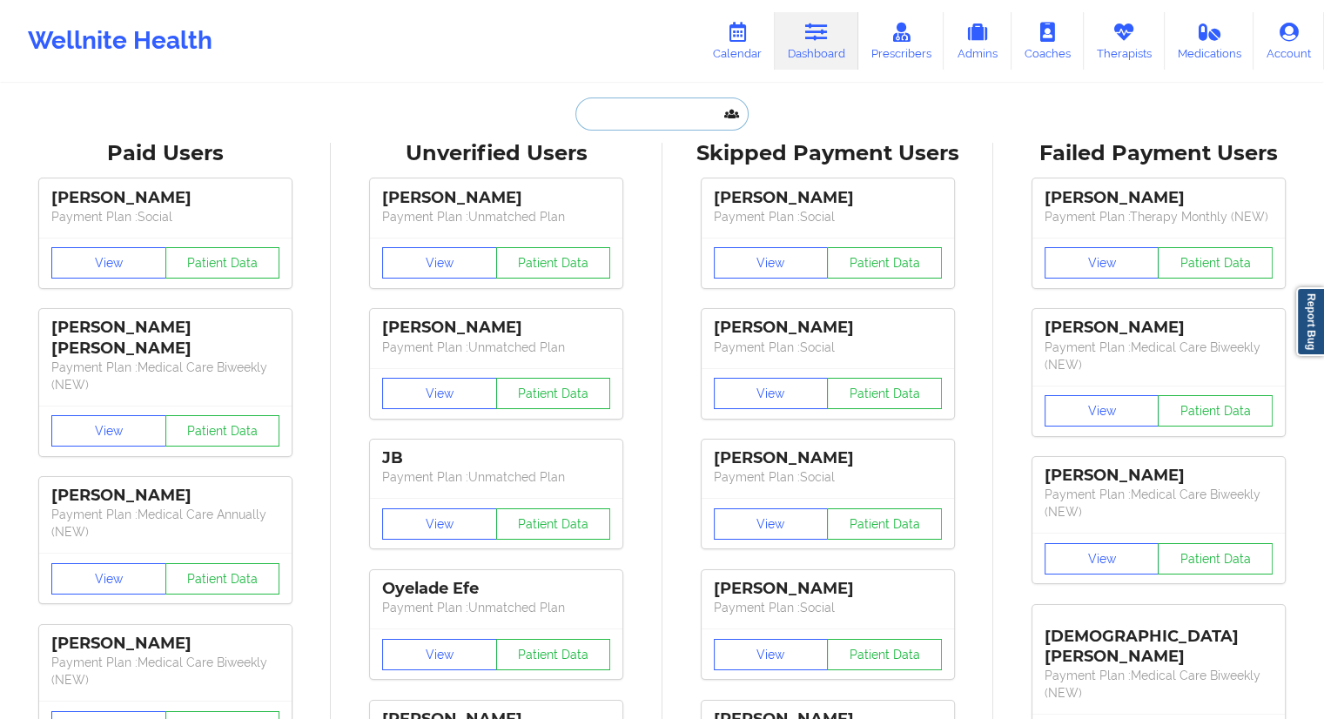
click at [655, 117] on input "text" at bounding box center [661, 113] width 172 height 33
paste input "[EMAIL_ADDRESS][DOMAIN_NAME]"
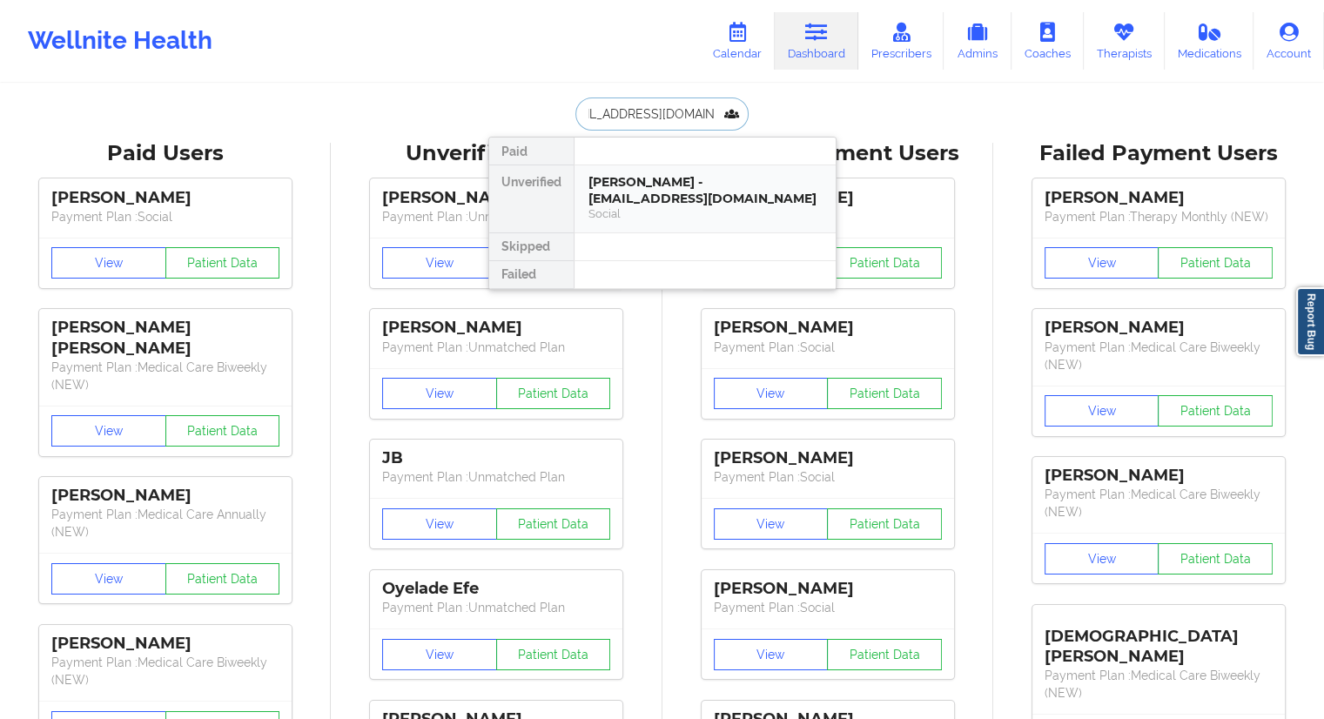
click at [623, 198] on div "[PERSON_NAME] - [EMAIL_ADDRESS][DOMAIN_NAME]" at bounding box center [704, 190] width 233 height 32
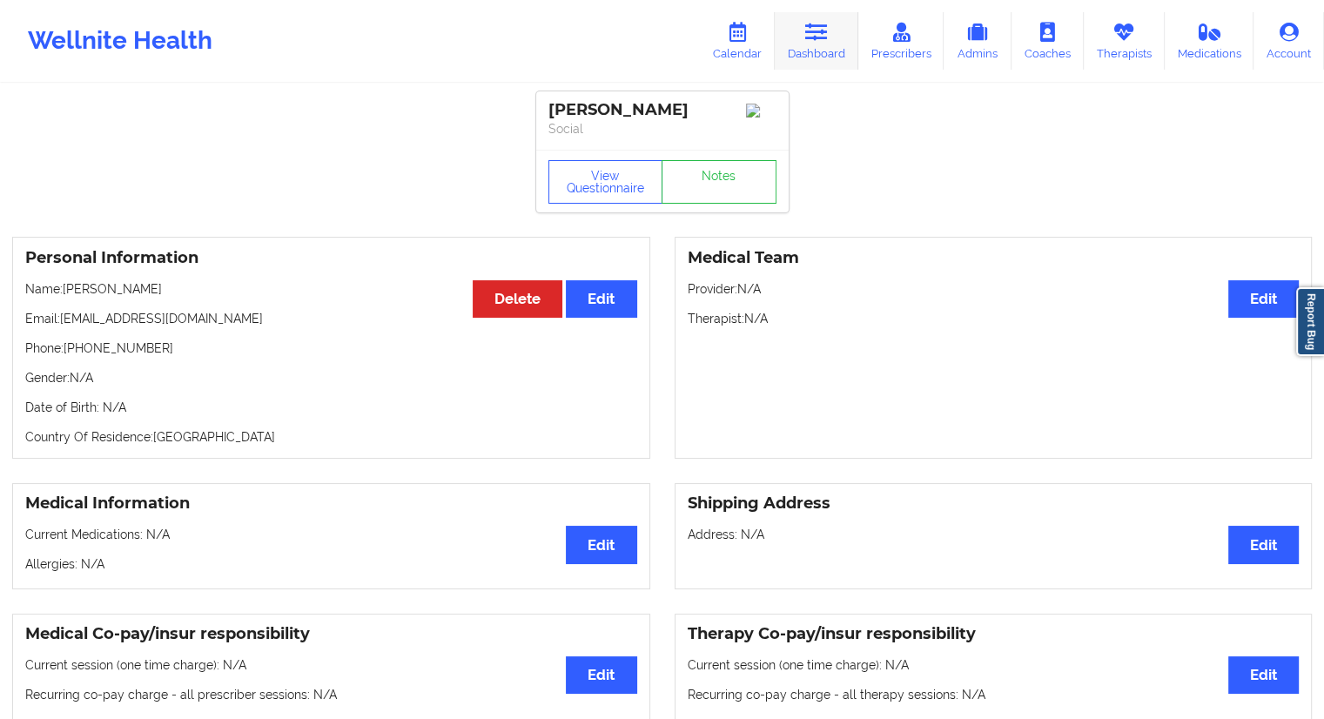
click at [836, 29] on link "Dashboard" at bounding box center [817, 40] width 84 height 57
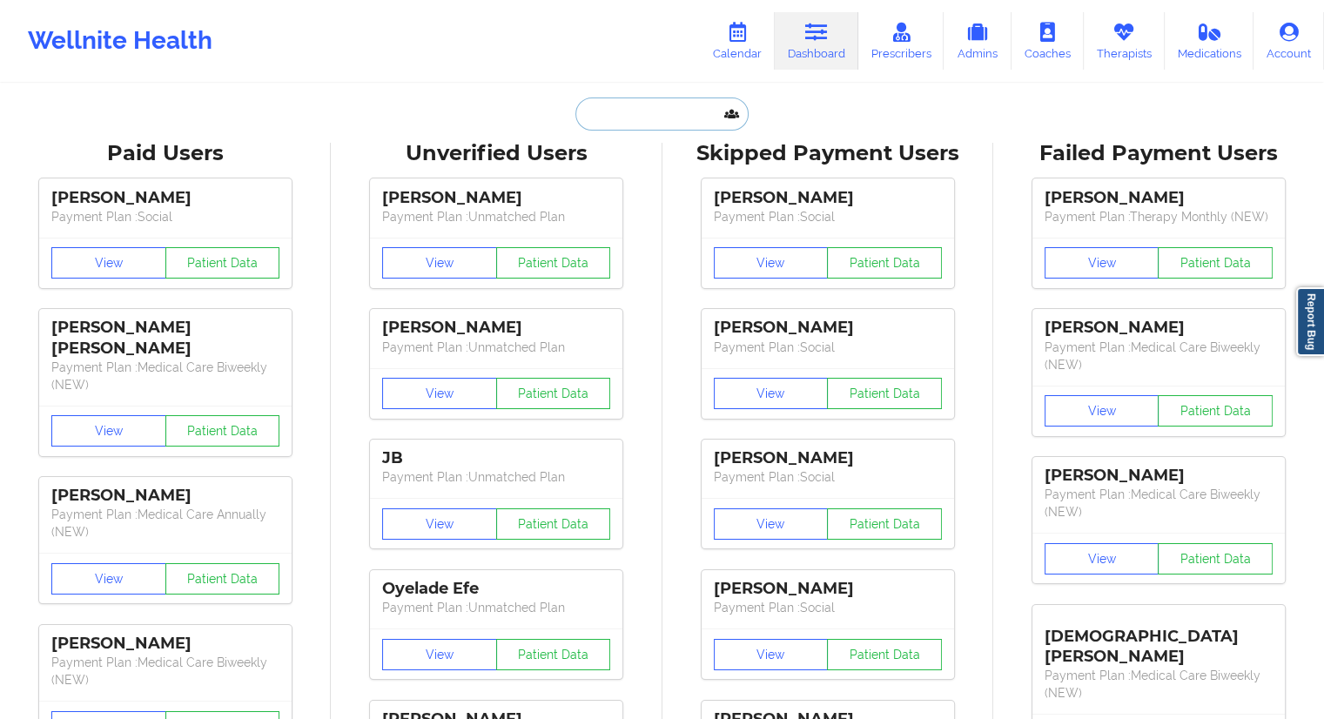
click at [613, 107] on input "text" at bounding box center [661, 113] width 172 height 33
paste input "[EMAIL_ADDRESS][DOMAIN_NAME]"
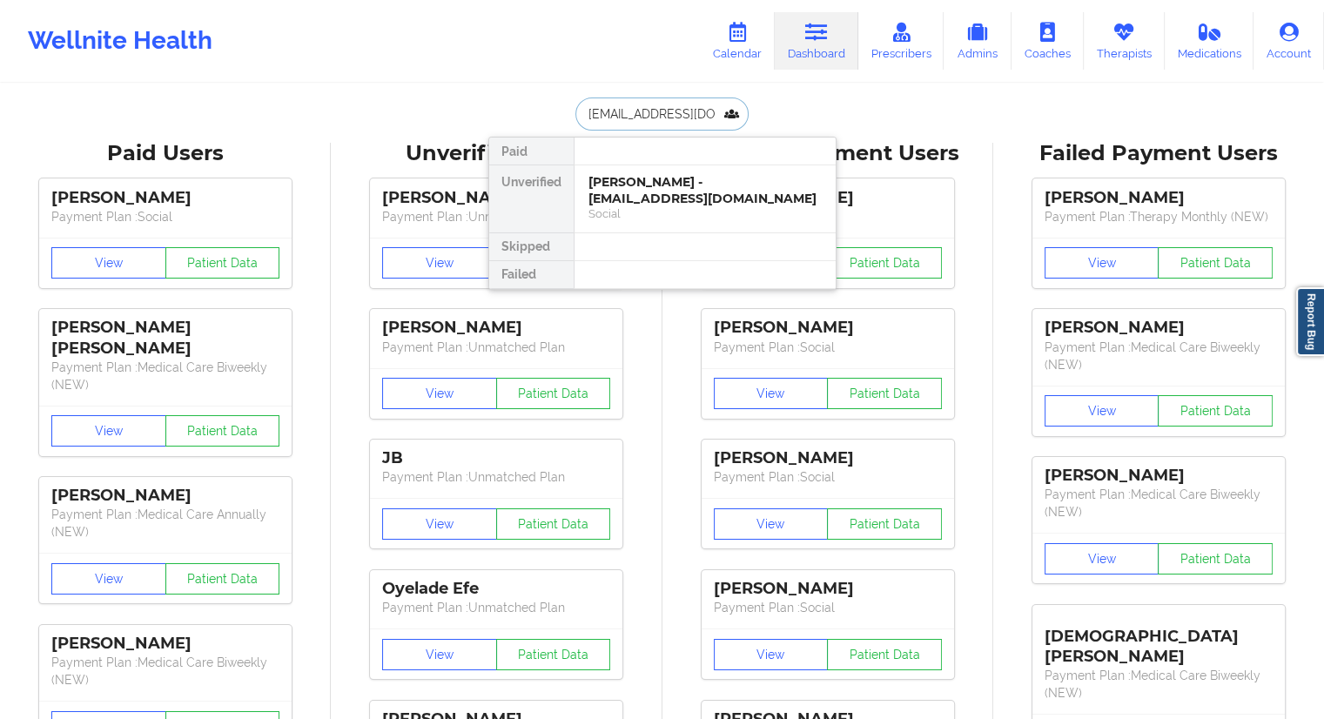
click at [628, 186] on div "[PERSON_NAME] - [EMAIL_ADDRESS][DOMAIN_NAME]" at bounding box center [704, 190] width 233 height 32
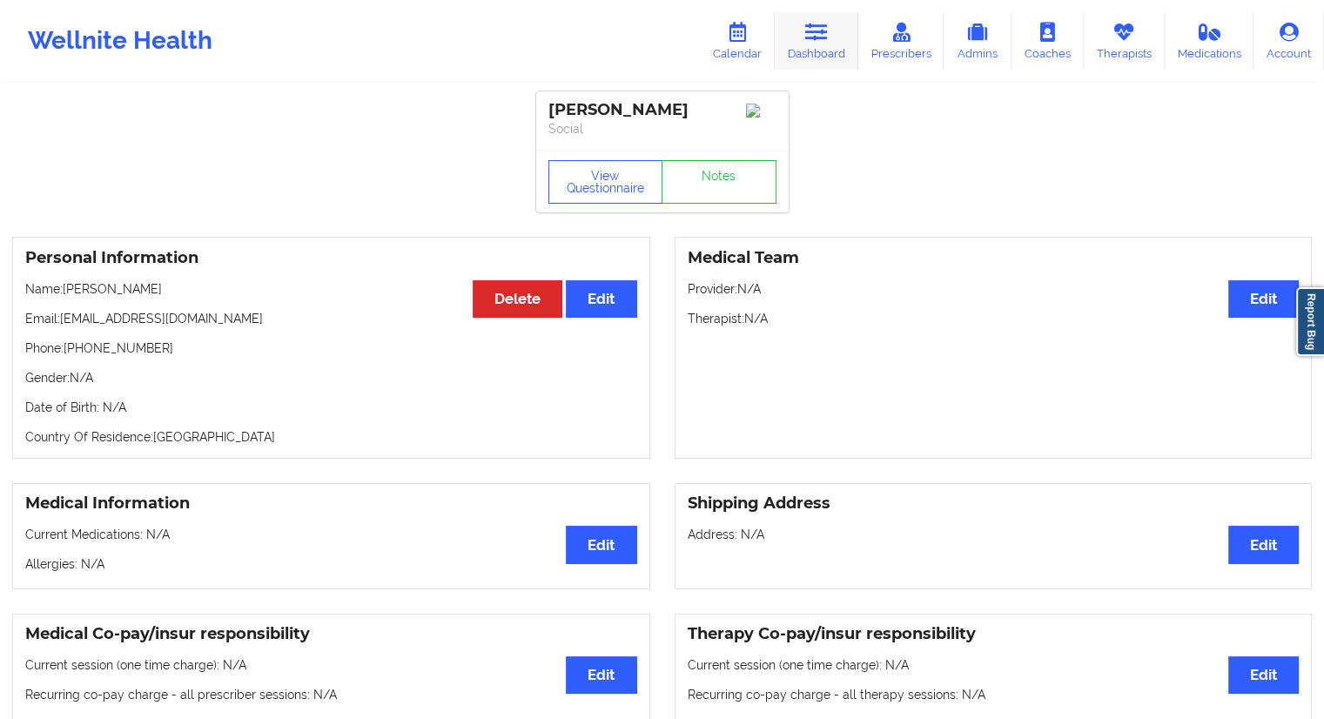
click at [835, 54] on link "Dashboard" at bounding box center [817, 40] width 84 height 57
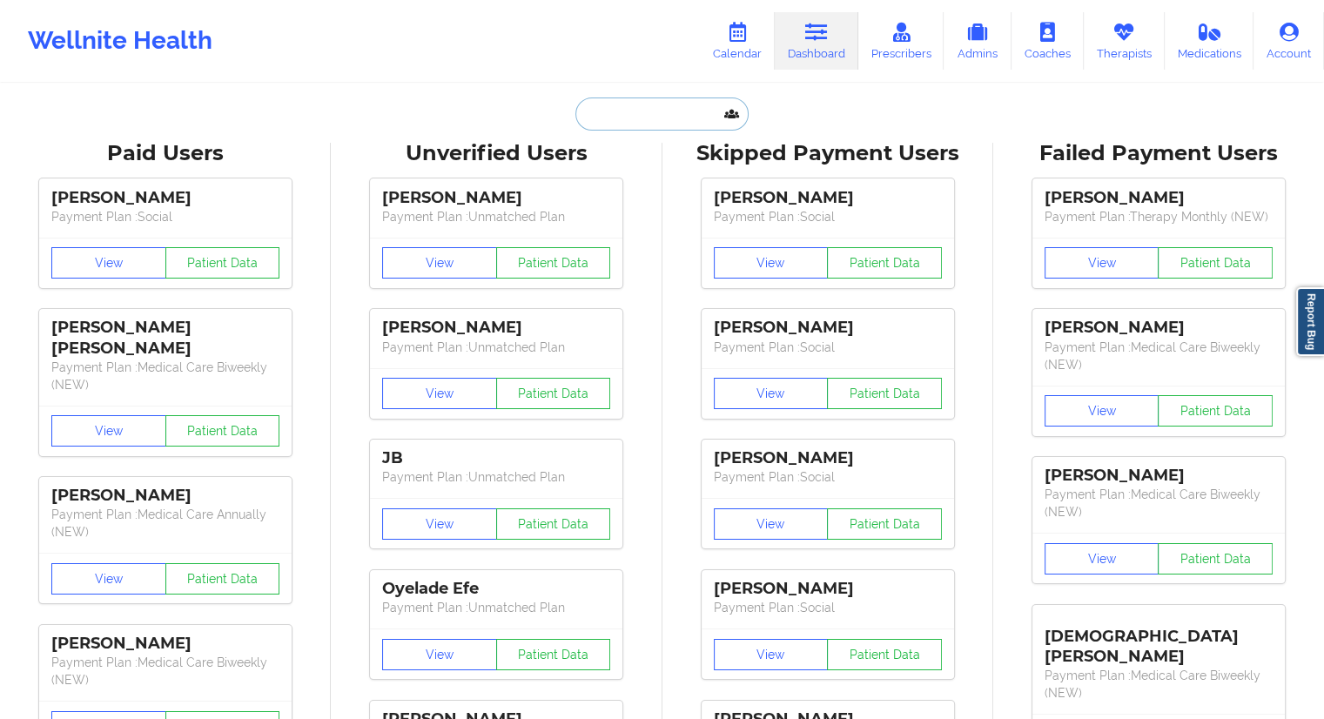
click at [594, 107] on input "text" at bounding box center [661, 113] width 172 height 33
paste input "[EMAIL_ADDRESS][DOMAIN_NAME]"
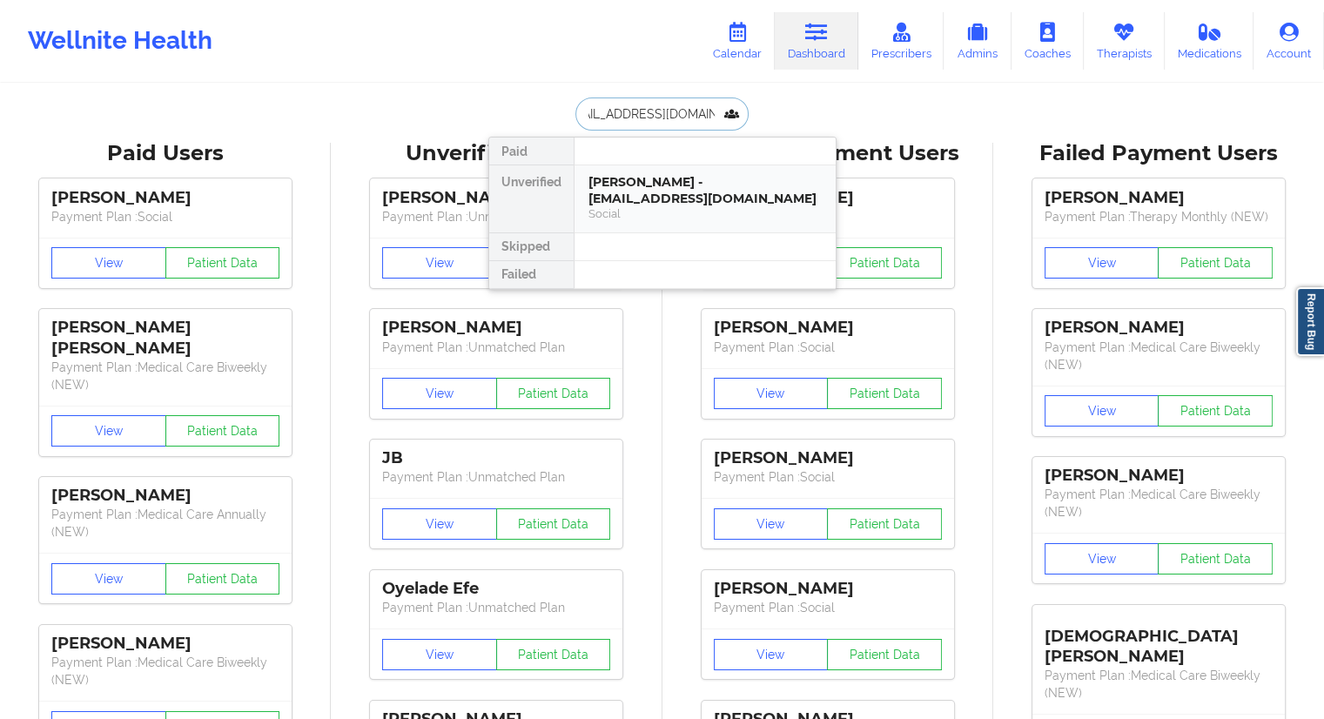
click at [637, 186] on div "[PERSON_NAME] - [EMAIL_ADDRESS][DOMAIN_NAME]" at bounding box center [704, 190] width 233 height 32
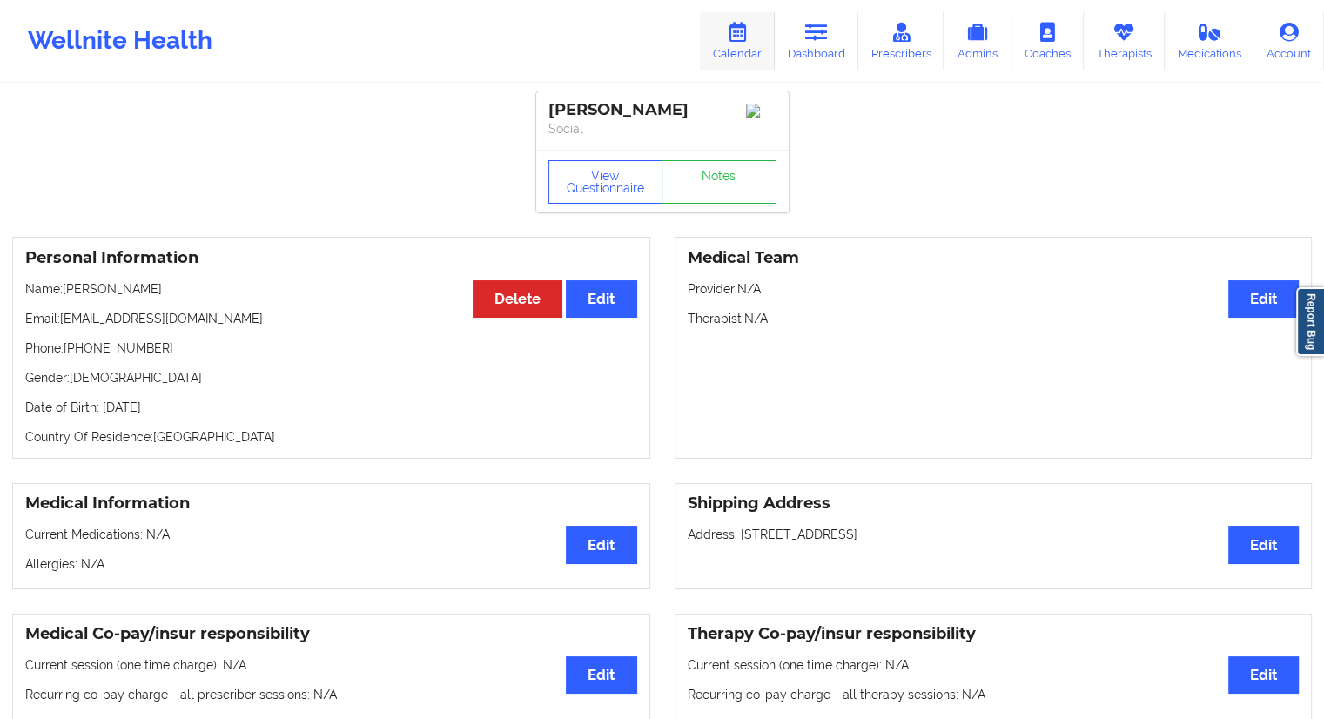
click at [751, 42] on link "Calendar" at bounding box center [737, 40] width 75 height 57
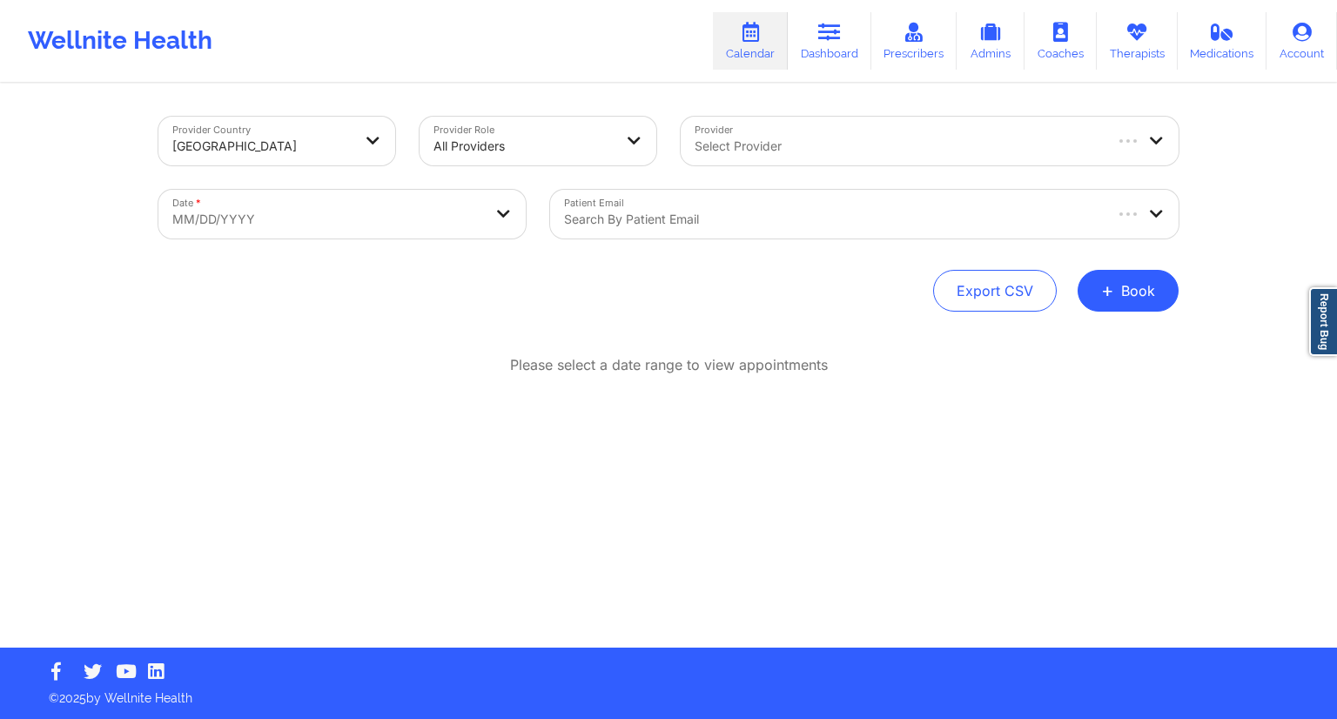
click at [322, 241] on div "Date * MM/DD/YYYY" at bounding box center [342, 214] width 392 height 73
click at [332, 210] on body "Wellnite Health Calendar Dashboard Prescribers Admins Coaches Therapists Medica…" at bounding box center [668, 359] width 1337 height 719
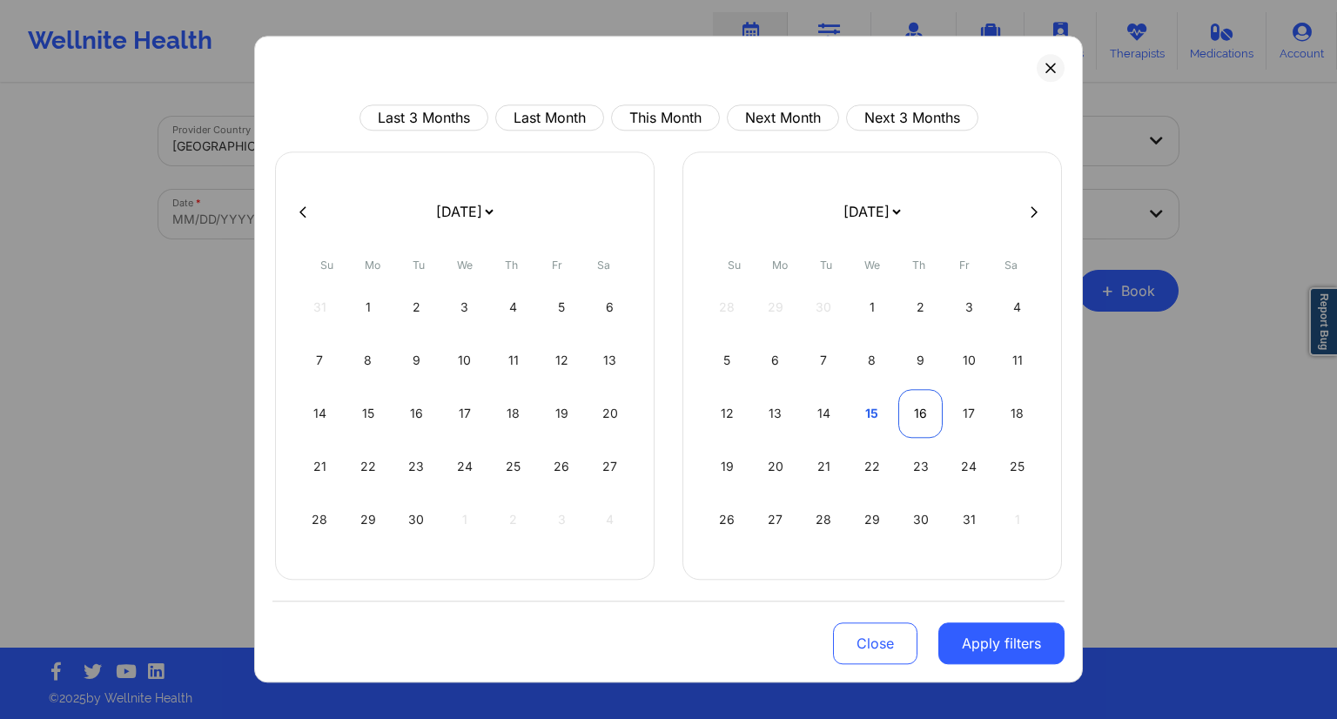
click at [915, 416] on div "16" at bounding box center [920, 413] width 44 height 49
click at [548, 414] on div "17" at bounding box center [562, 413] width 44 height 49
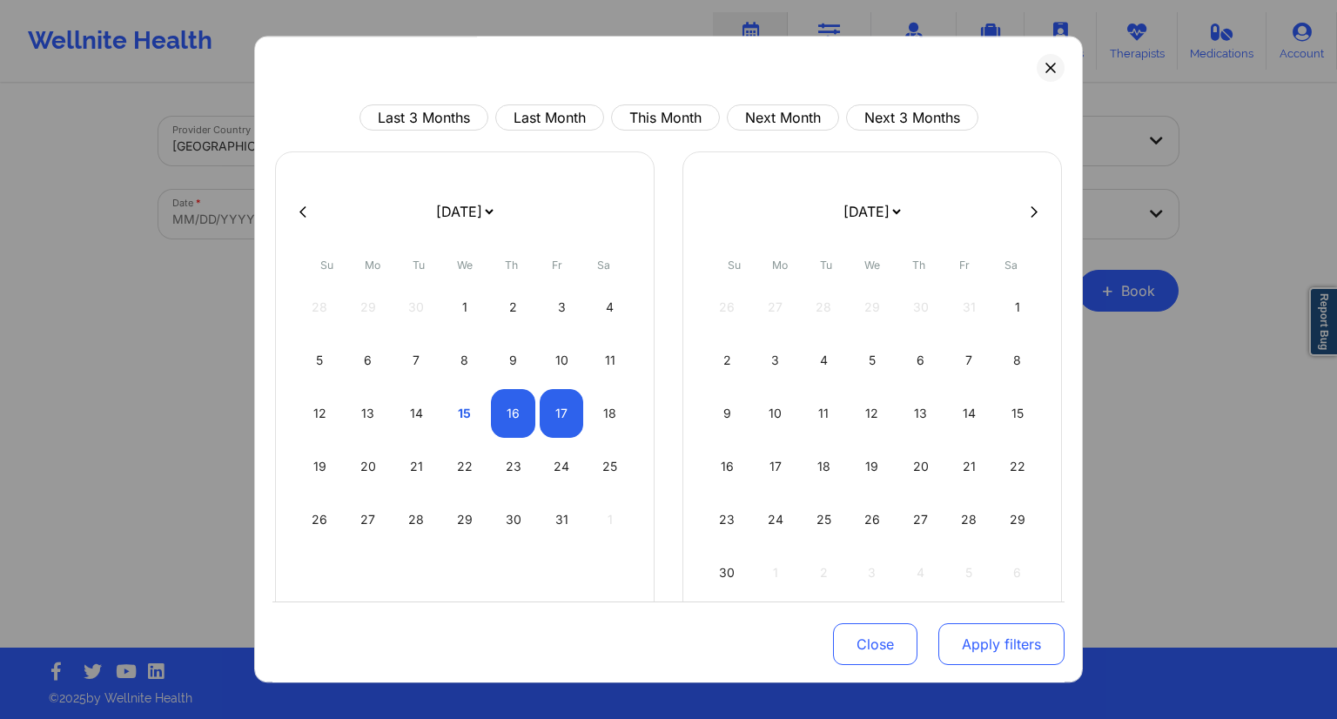
click at [955, 634] on button "Apply filters" at bounding box center [1001, 644] width 126 height 42
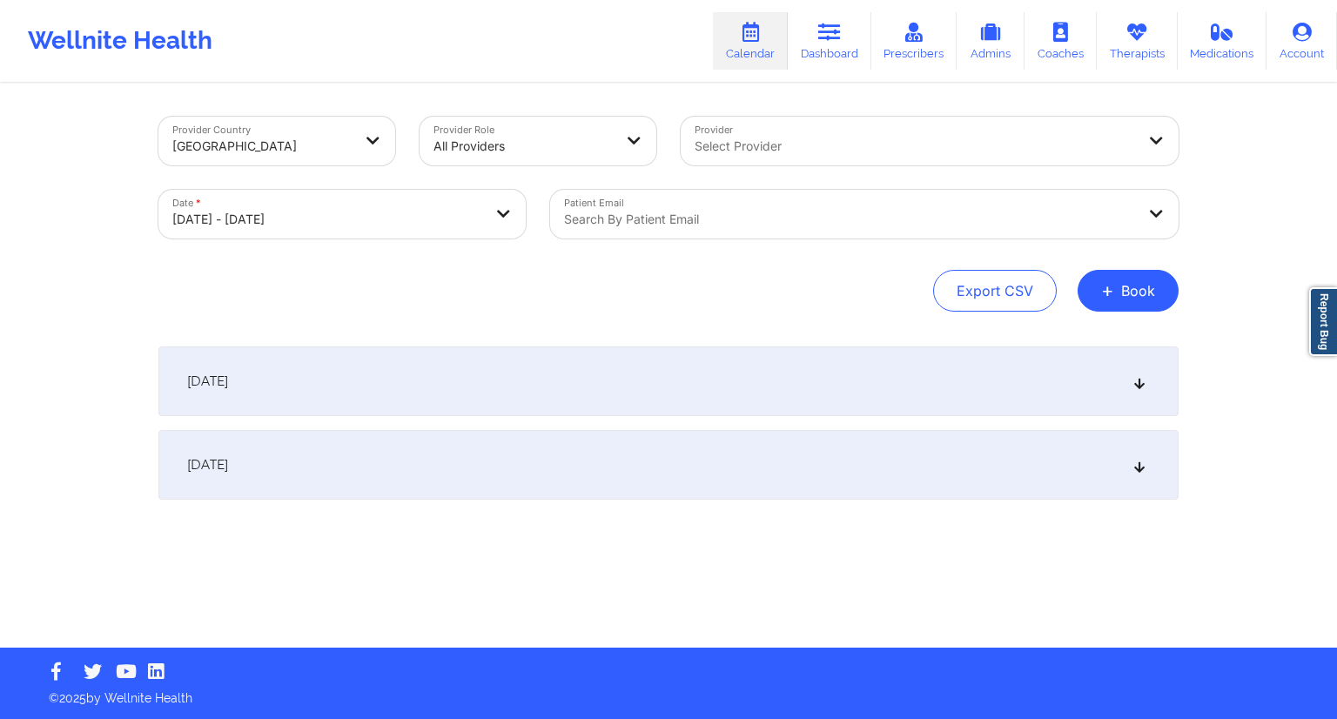
click at [598, 229] on div at bounding box center [849, 219] width 571 height 21
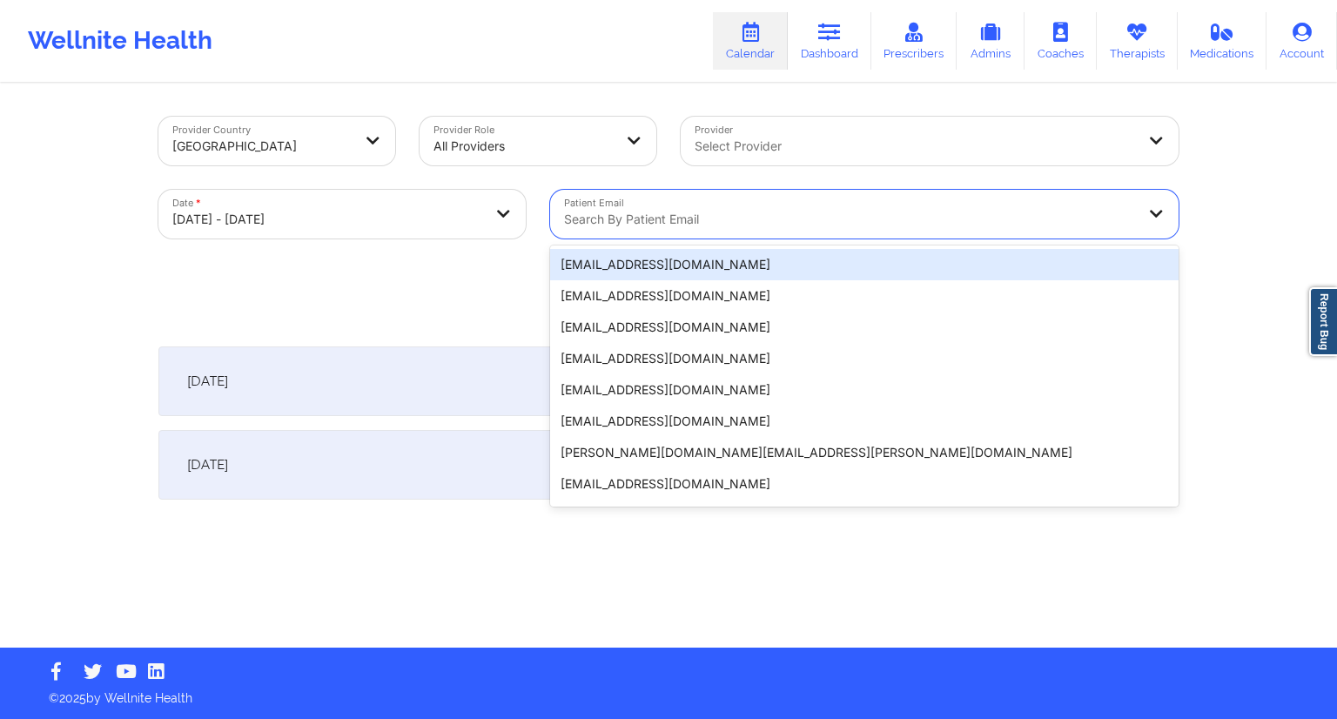
paste input "[EMAIL_ADDRESS][DOMAIN_NAME]"
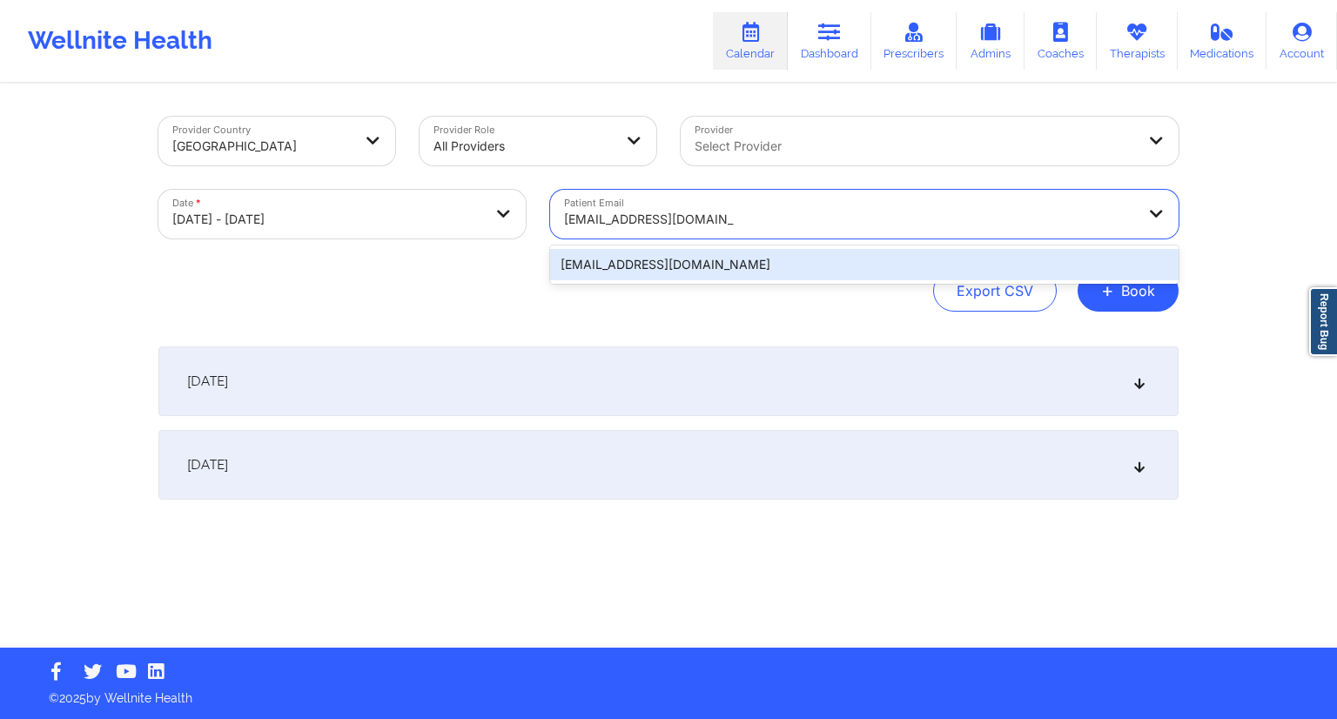
click at [672, 267] on div "[EMAIL_ADDRESS][DOMAIN_NAME]" at bounding box center [864, 264] width 628 height 31
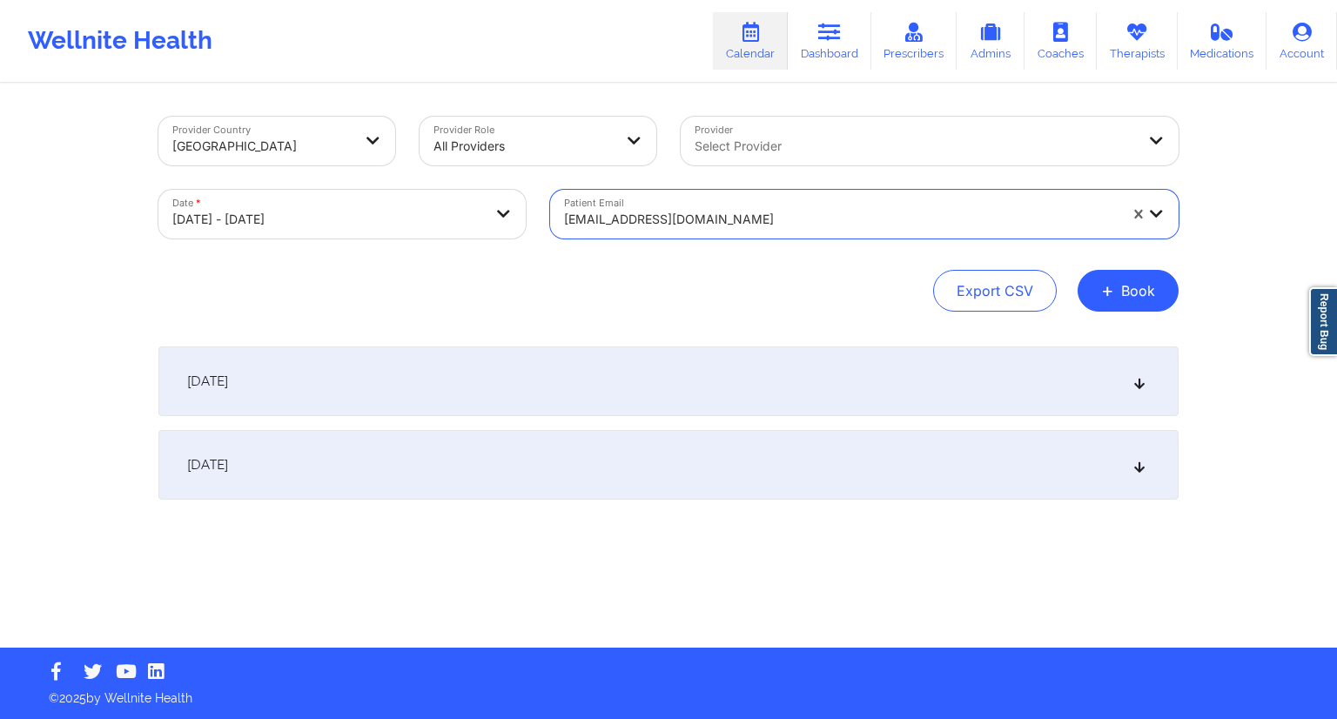
click at [409, 374] on div "[DATE]" at bounding box center [668, 381] width 1020 height 70
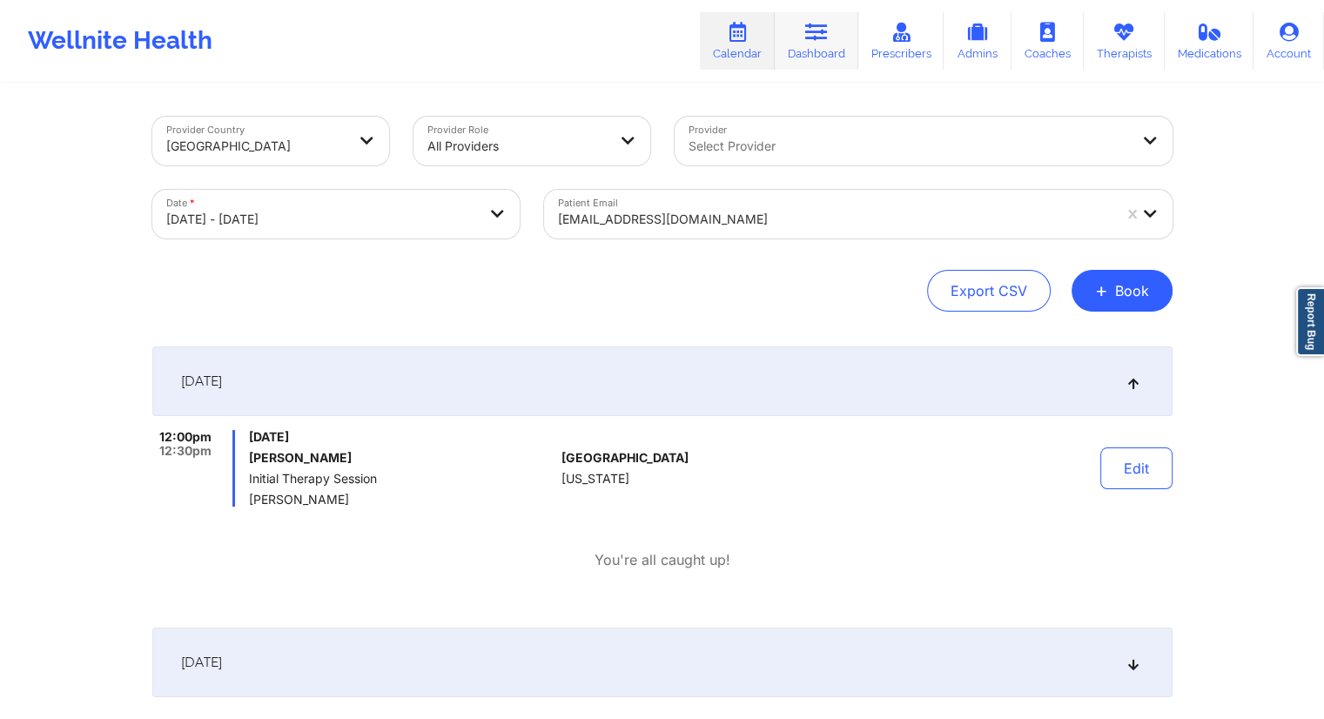
click at [831, 43] on link "Dashboard" at bounding box center [817, 40] width 84 height 57
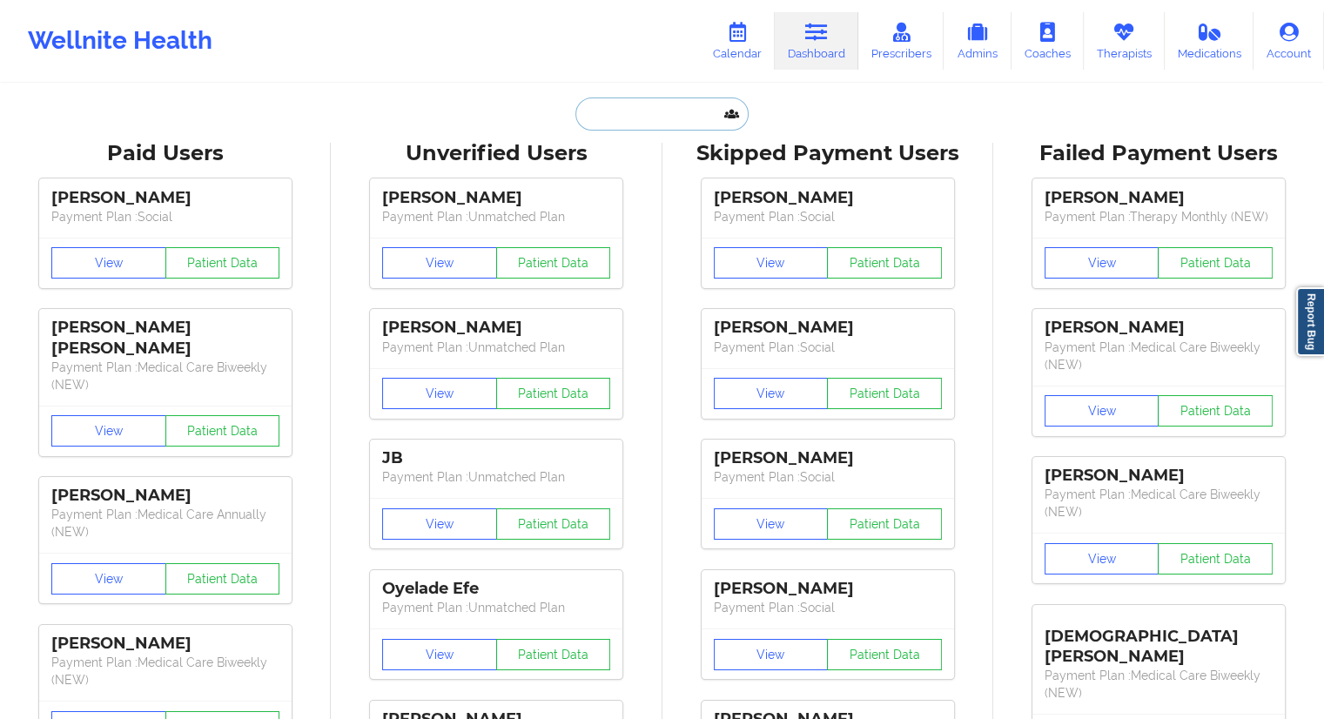
click at [623, 107] on input "text" at bounding box center [661, 113] width 172 height 33
paste input "[EMAIL_ADDRESS][DOMAIN_NAME]"
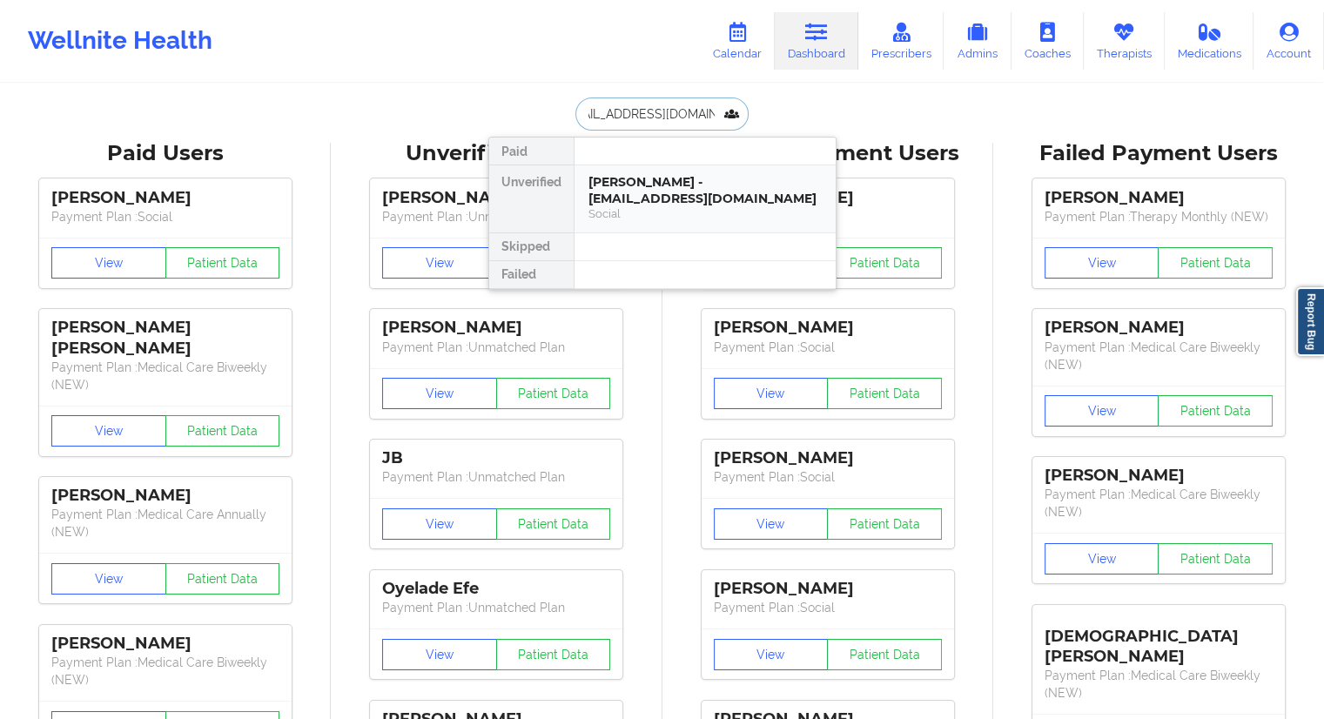
click at [628, 186] on div "[PERSON_NAME] - [EMAIL_ADDRESS][DOMAIN_NAME]" at bounding box center [704, 190] width 233 height 32
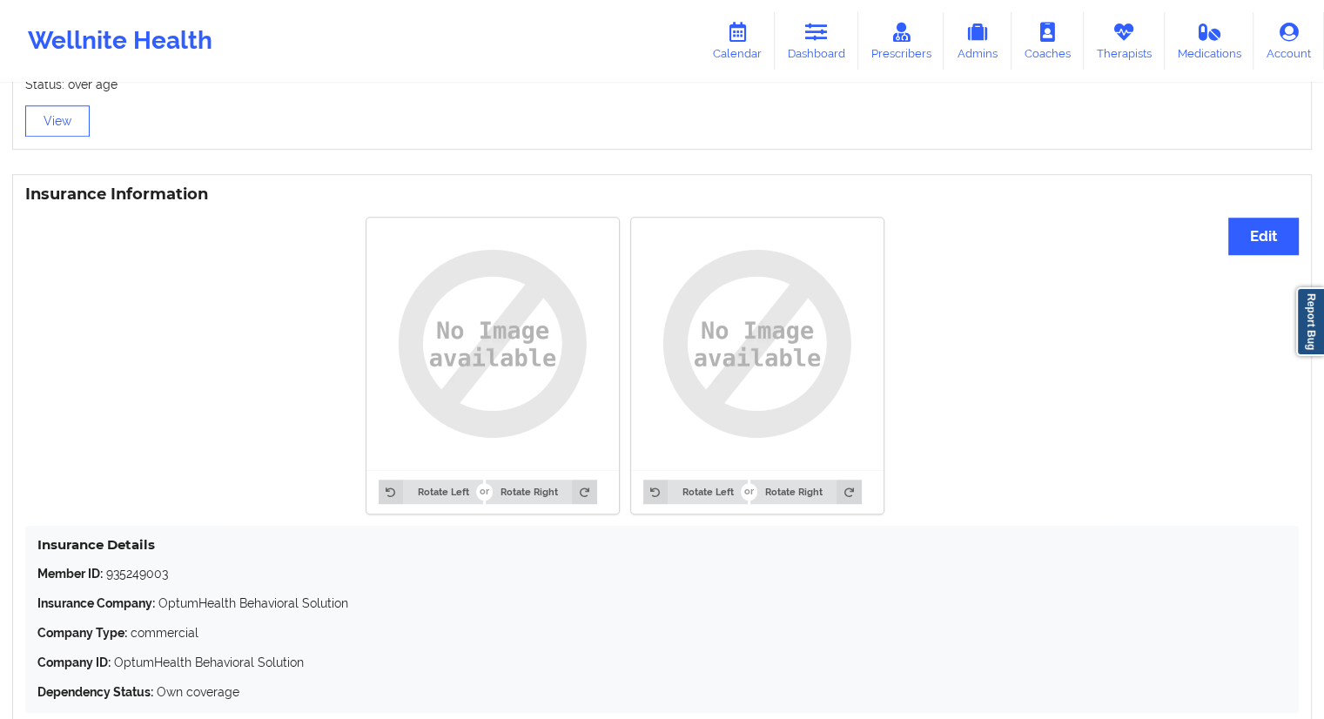
scroll to position [1300, 0]
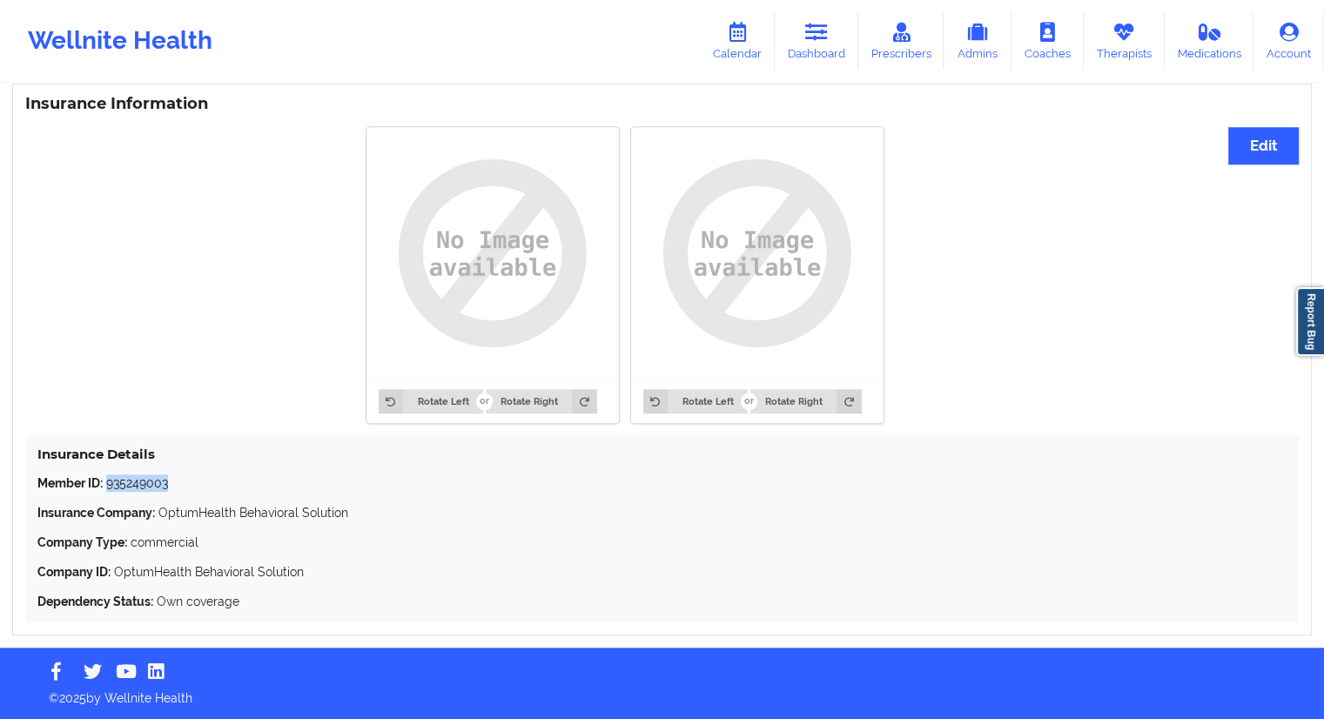
drag, startPoint x: 187, startPoint y: 480, endPoint x: 108, endPoint y: 485, distance: 79.3
click at [108, 485] on p "Member ID: 935249003" at bounding box center [661, 482] width 1249 height 17
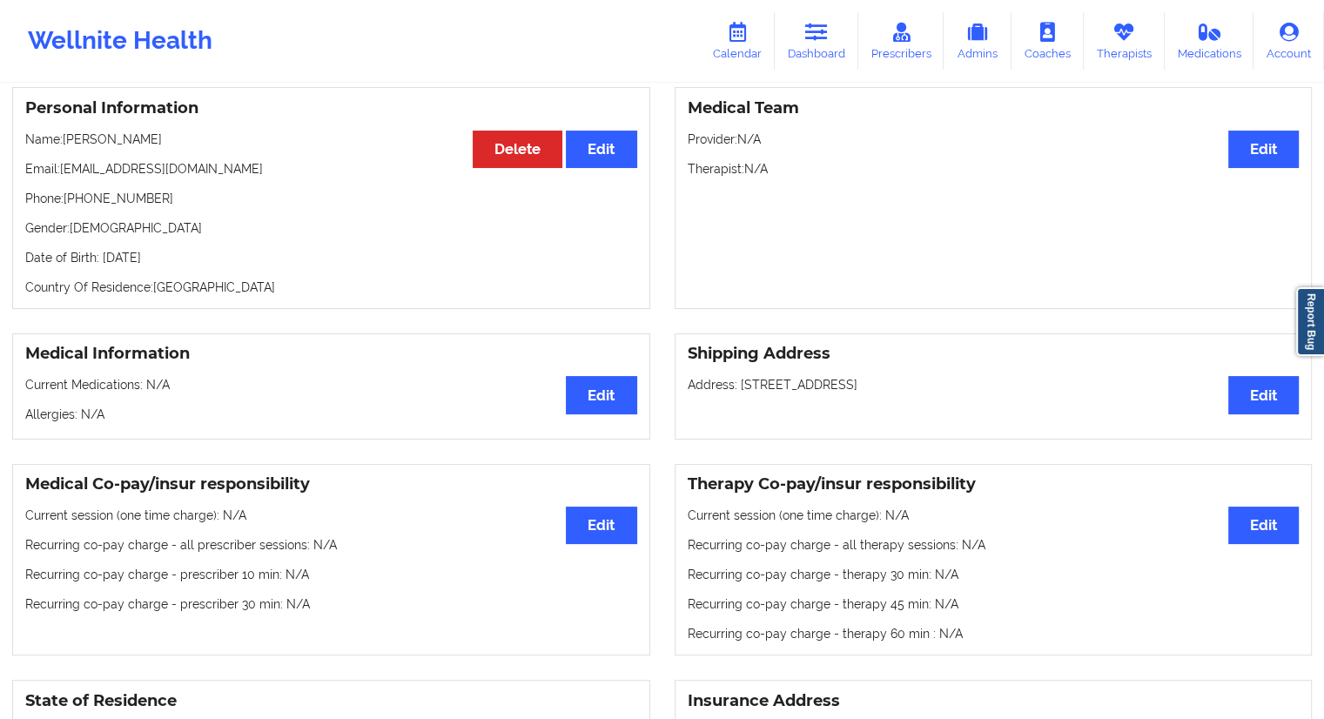
scroll to position [82, 0]
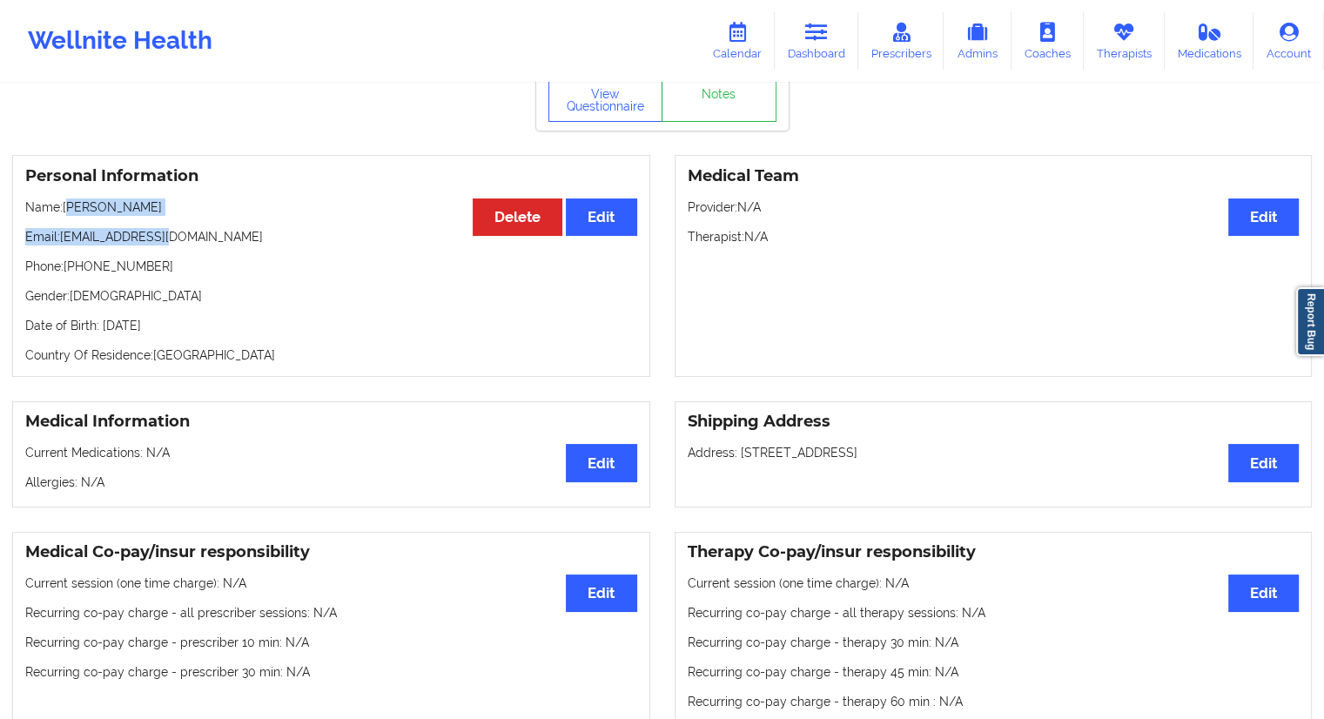
drag, startPoint x: 167, startPoint y: 222, endPoint x: 86, endPoint y: 230, distance: 81.3
click at [67, 209] on div "Personal Information Edit Delete Name: [PERSON_NAME] Email: [EMAIL_ADDRESS][DOM…" at bounding box center [331, 266] width 638 height 222
click at [97, 245] on p "Email: [EMAIL_ADDRESS][DOMAIN_NAME]" at bounding box center [331, 236] width 612 height 17
drag, startPoint x: 188, startPoint y: 211, endPoint x: 66, endPoint y: 205, distance: 122.0
click at [66, 205] on p "Name: [PERSON_NAME]" at bounding box center [331, 206] width 612 height 17
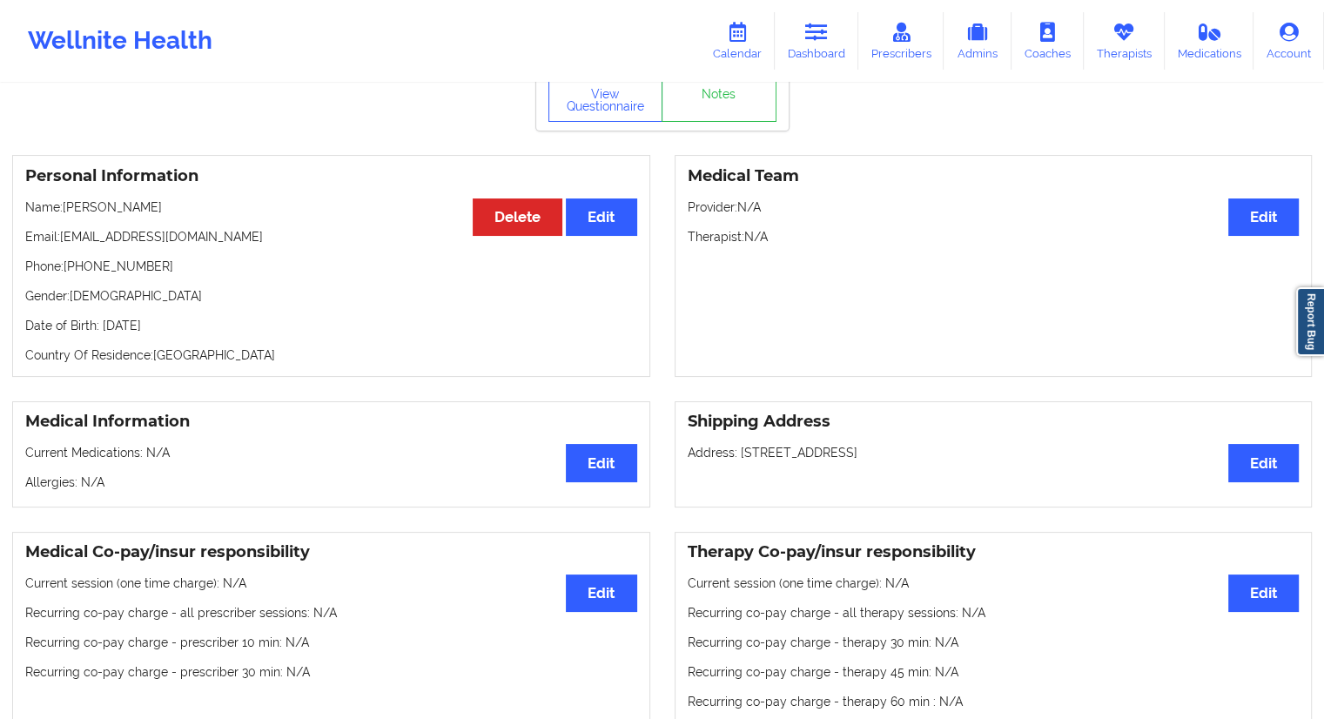
drag, startPoint x: 818, startPoint y: 50, endPoint x: 796, endPoint y: 70, distance: 30.2
click at [818, 48] on link "Dashboard" at bounding box center [817, 40] width 84 height 57
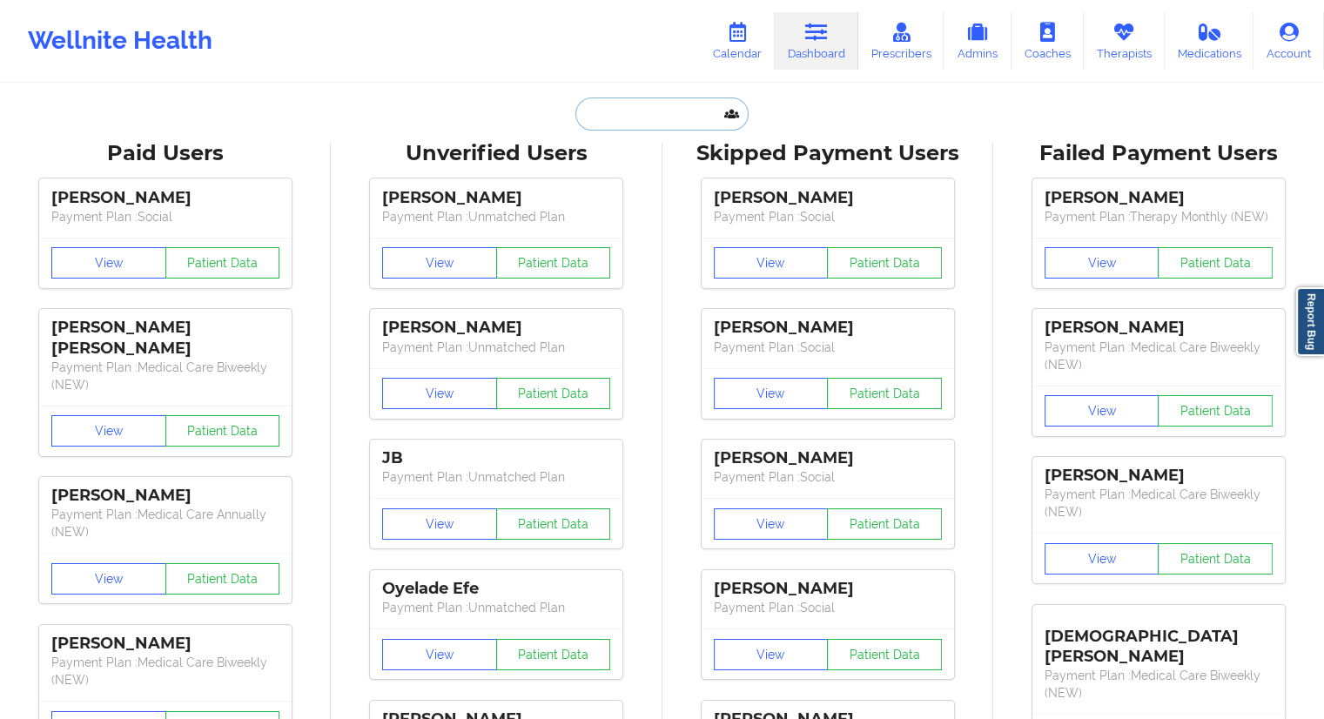
click at [608, 110] on input "text" at bounding box center [661, 113] width 172 height 33
paste input "[EMAIL_ADDRESS][DOMAIN_NAME]"
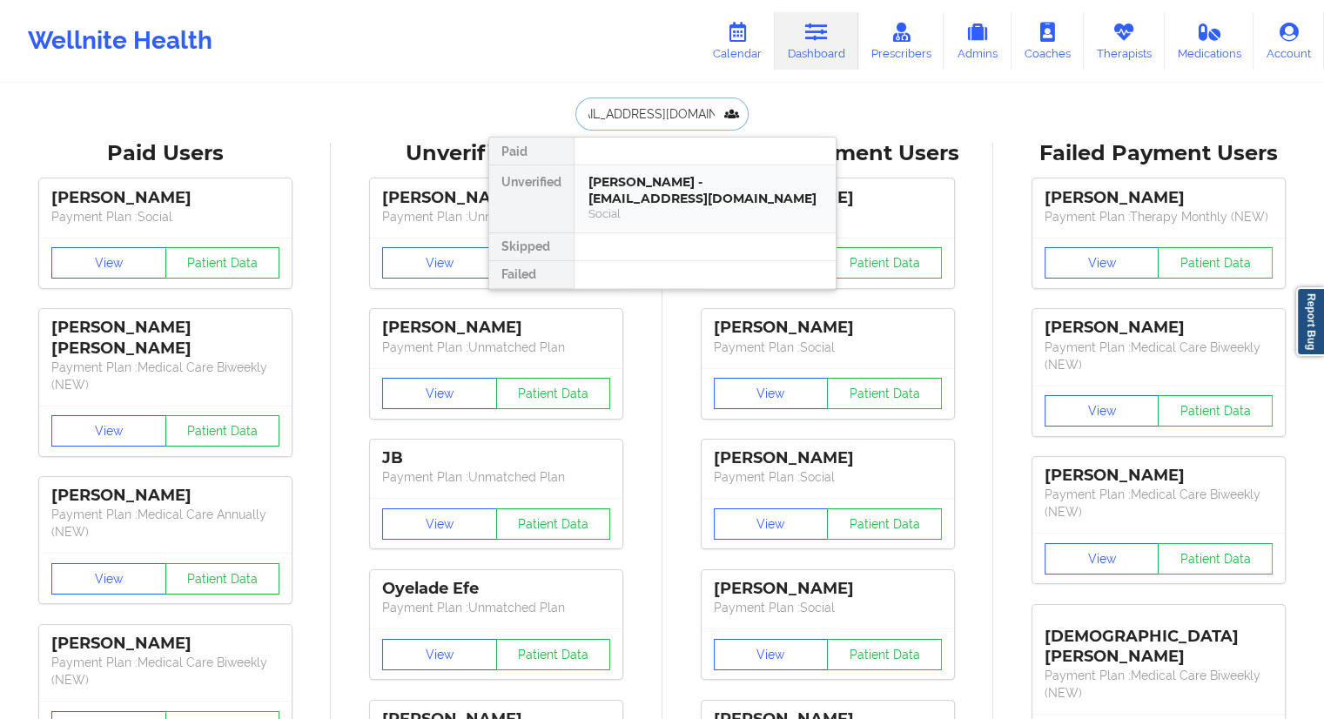
click at [627, 194] on div "[PERSON_NAME] - [EMAIL_ADDRESS][DOMAIN_NAME]" at bounding box center [704, 190] width 233 height 32
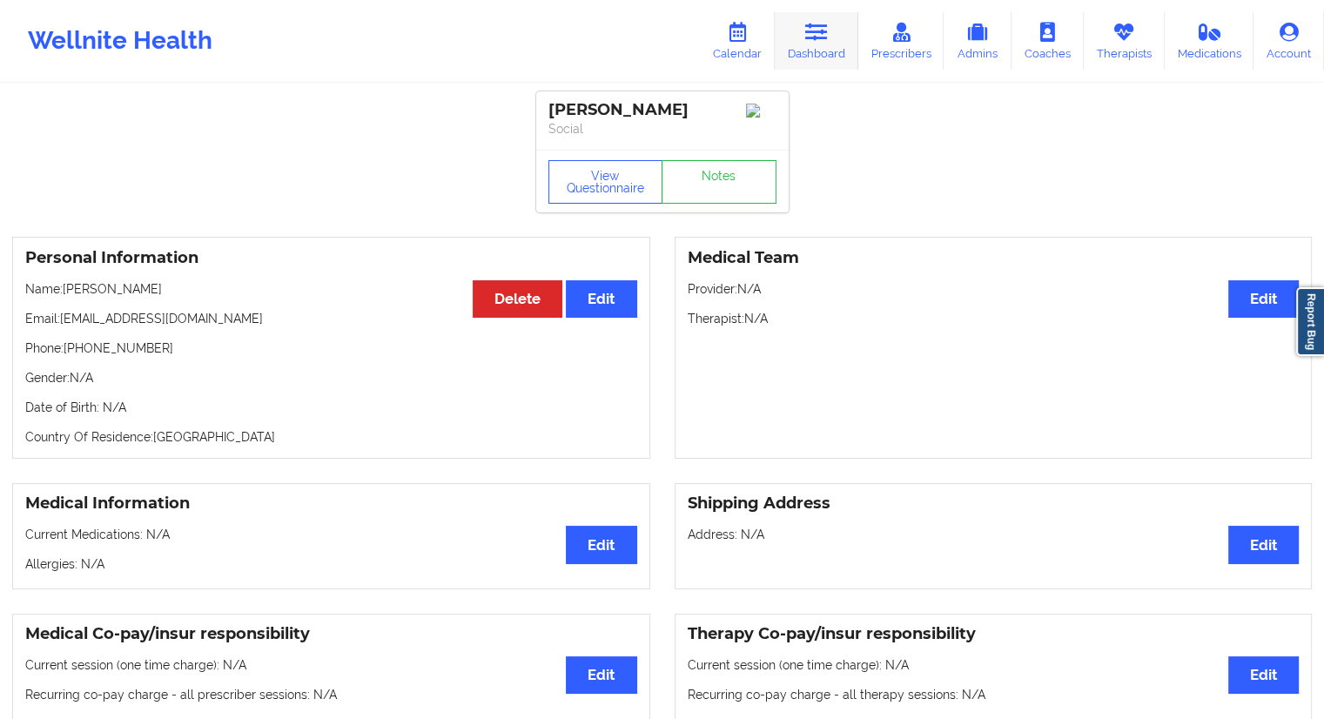
drag, startPoint x: 820, startPoint y: 40, endPoint x: 790, endPoint y: 53, distance: 32.3
click at [820, 40] on icon at bounding box center [816, 32] width 23 height 19
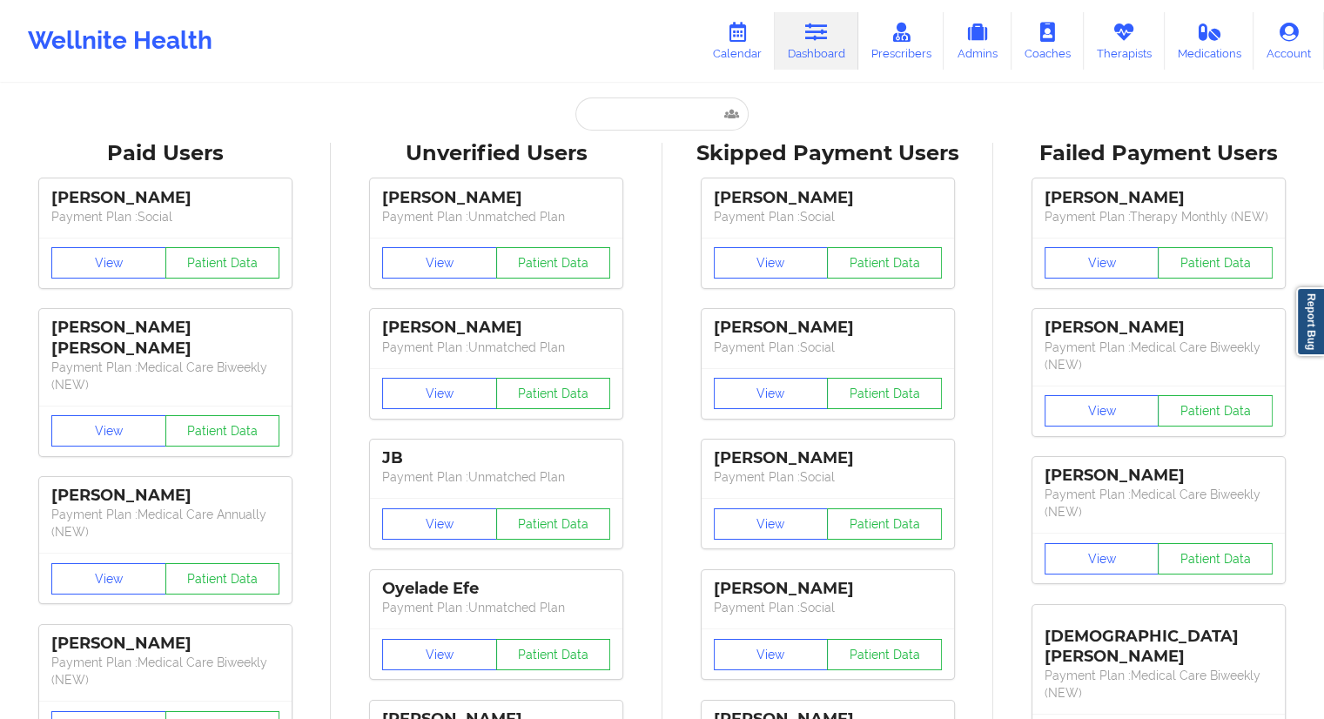
click at [646, 115] on input "text" at bounding box center [661, 113] width 172 height 33
paste input "[EMAIL_ADDRESS][DOMAIN_NAME]"
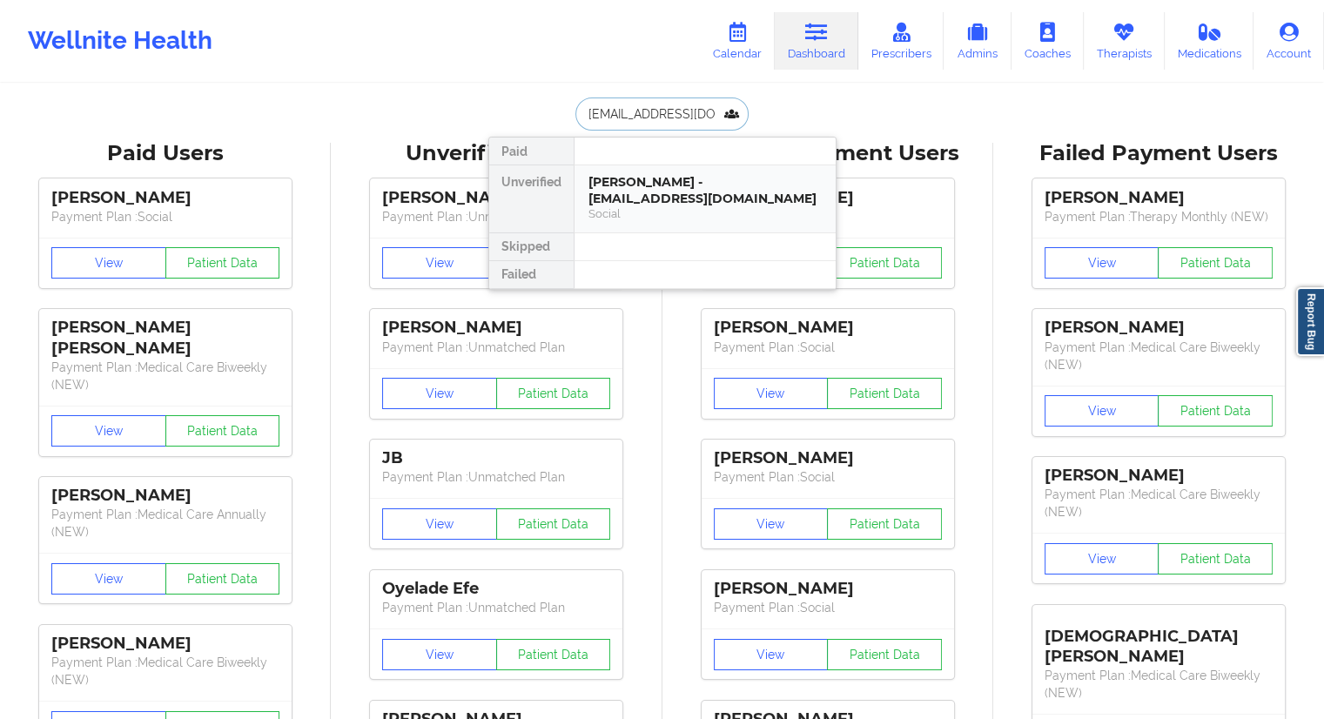
click at [630, 192] on div "[PERSON_NAME] - [EMAIL_ADDRESS][DOMAIN_NAME]" at bounding box center [704, 190] width 233 height 32
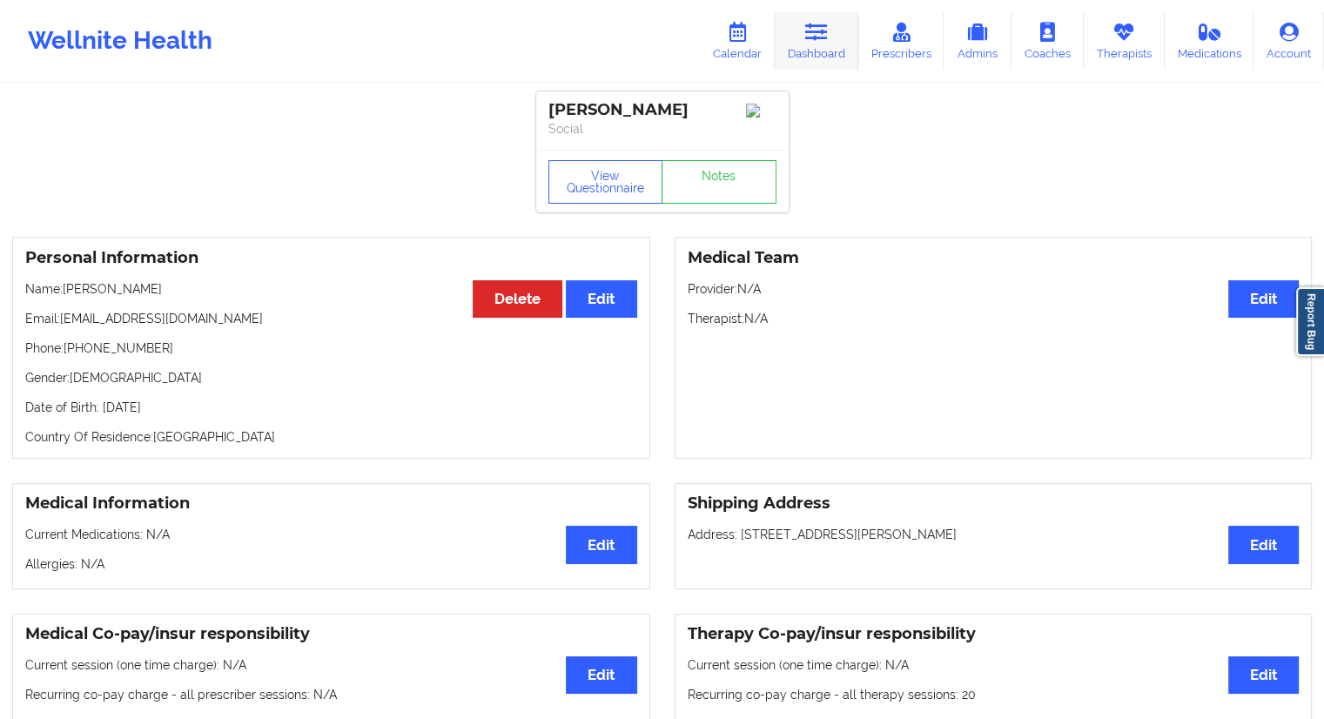
click at [800, 49] on link "Dashboard" at bounding box center [817, 40] width 84 height 57
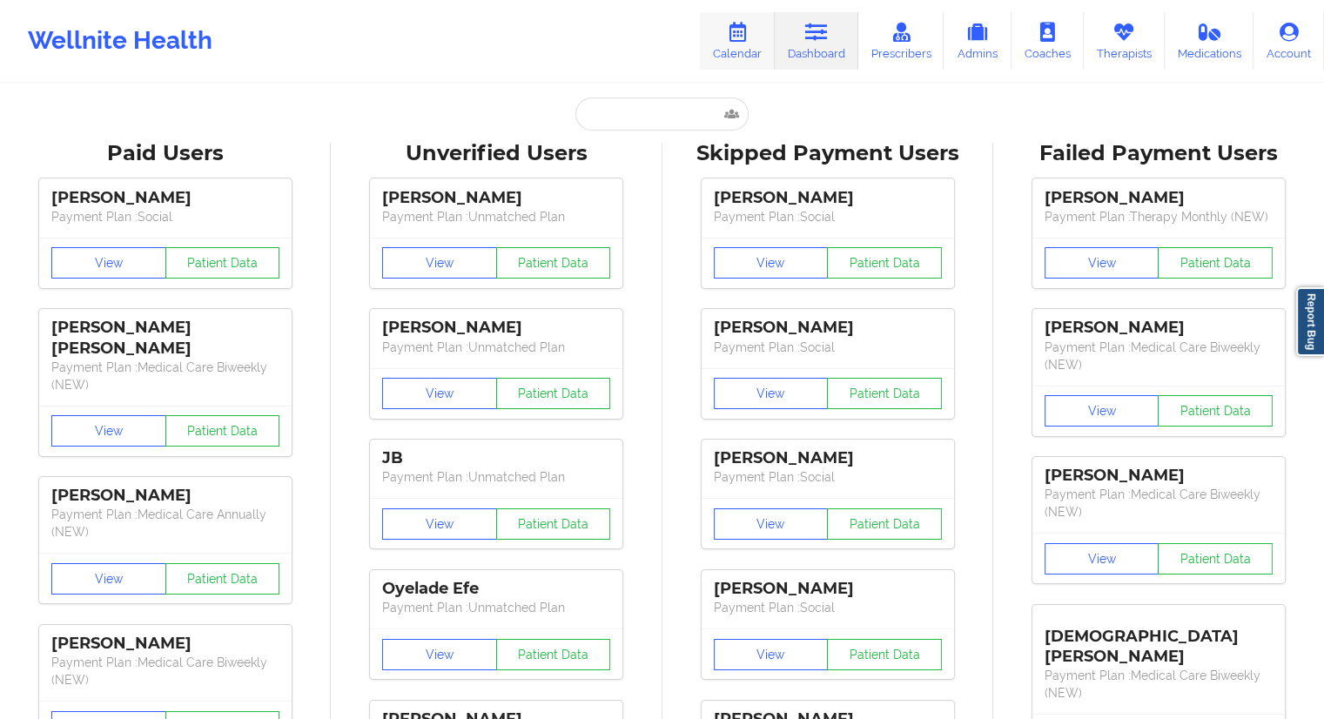
click at [743, 50] on link "Calendar" at bounding box center [737, 40] width 75 height 57
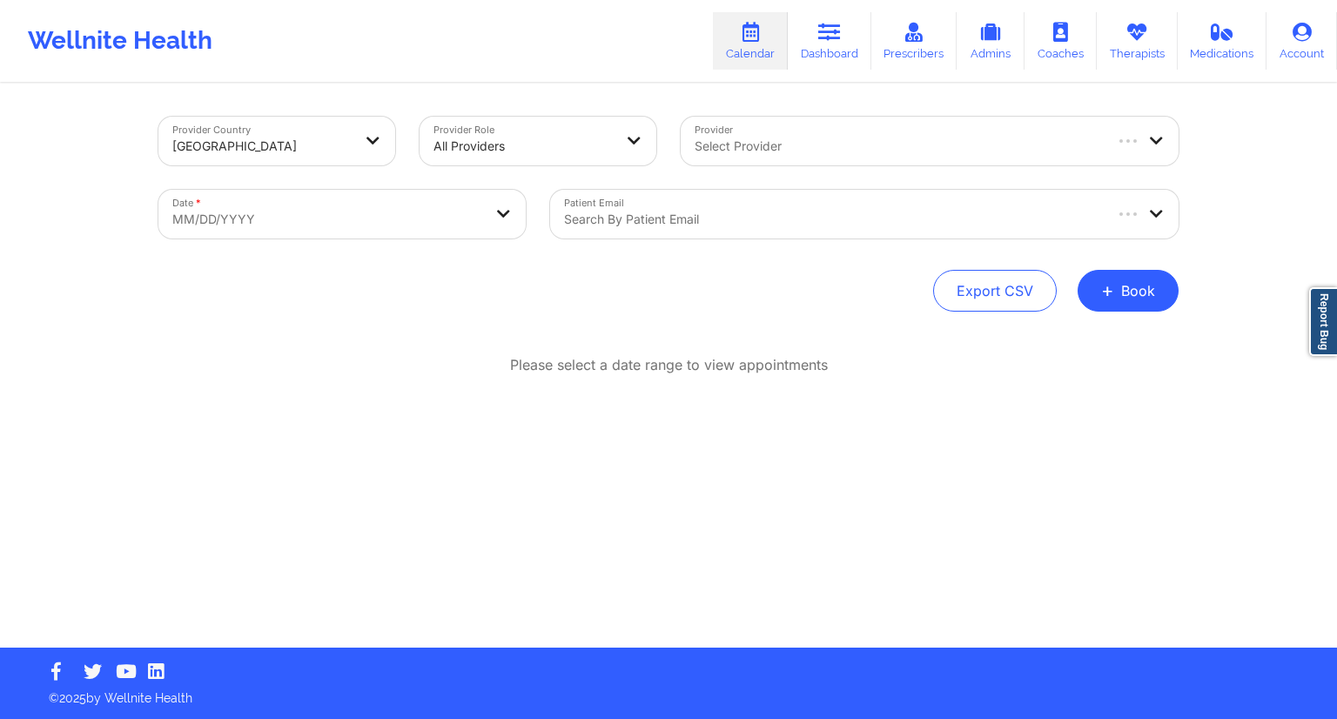
click at [308, 184] on div "Date * MM/DD/YYYY" at bounding box center [342, 214] width 392 height 73
click at [306, 203] on body "Wellnite Health Calendar Dashboard Prescribers Admins Coaches Therapists Medica…" at bounding box center [668, 359] width 1337 height 719
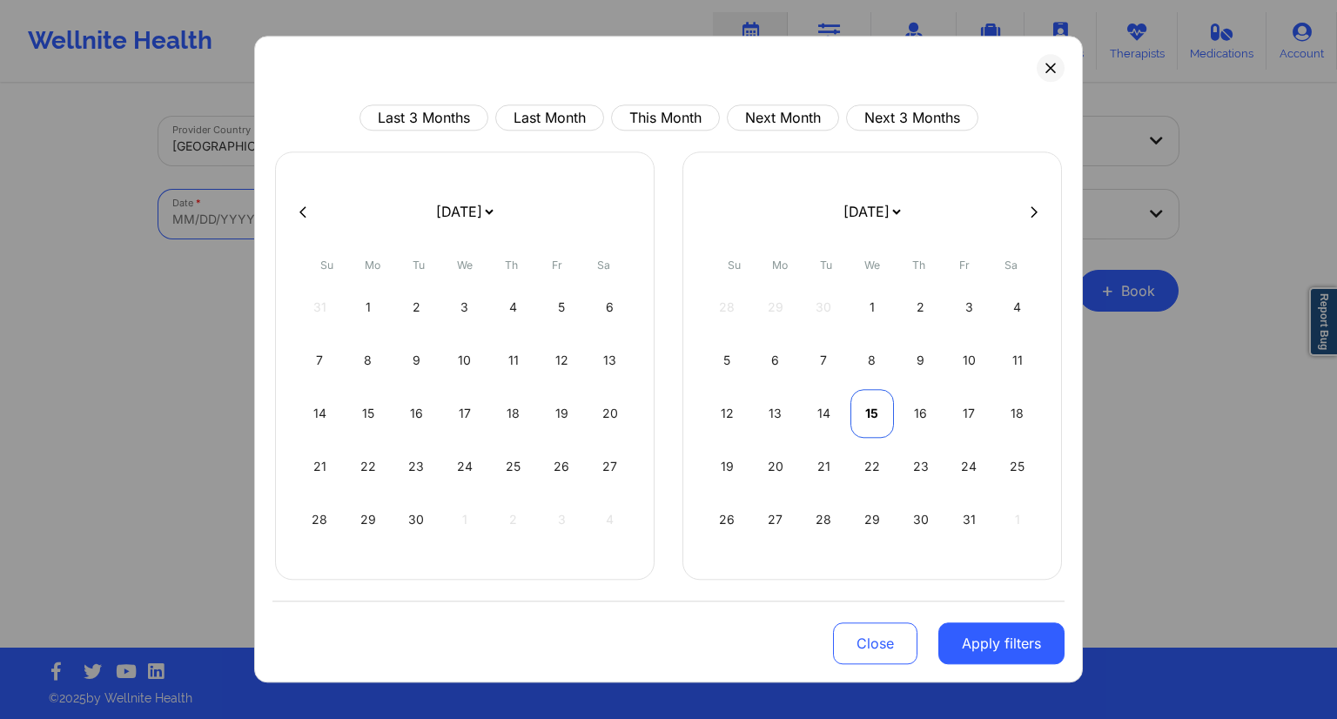
click at [879, 417] on div "15" at bounding box center [872, 413] width 44 height 49
click at [510, 410] on div "16" at bounding box center [513, 413] width 44 height 49
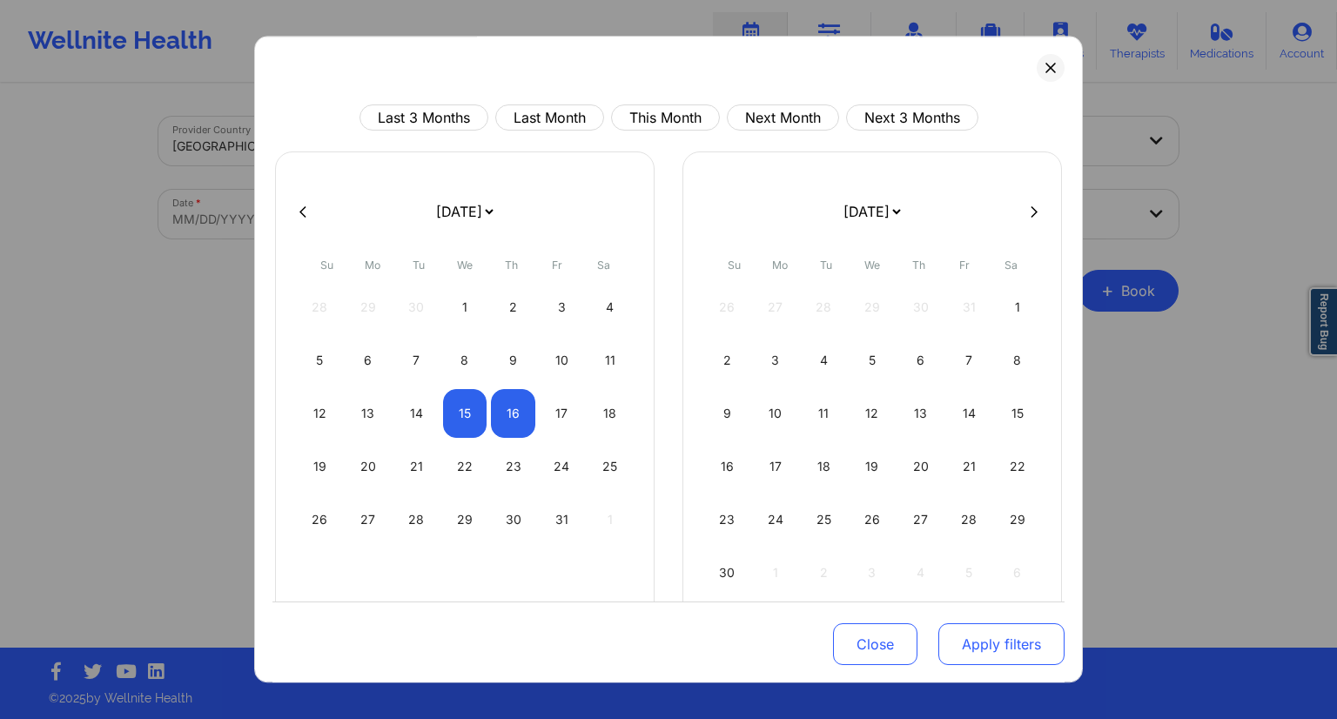
click at [990, 643] on button "Apply filters" at bounding box center [1001, 644] width 126 height 42
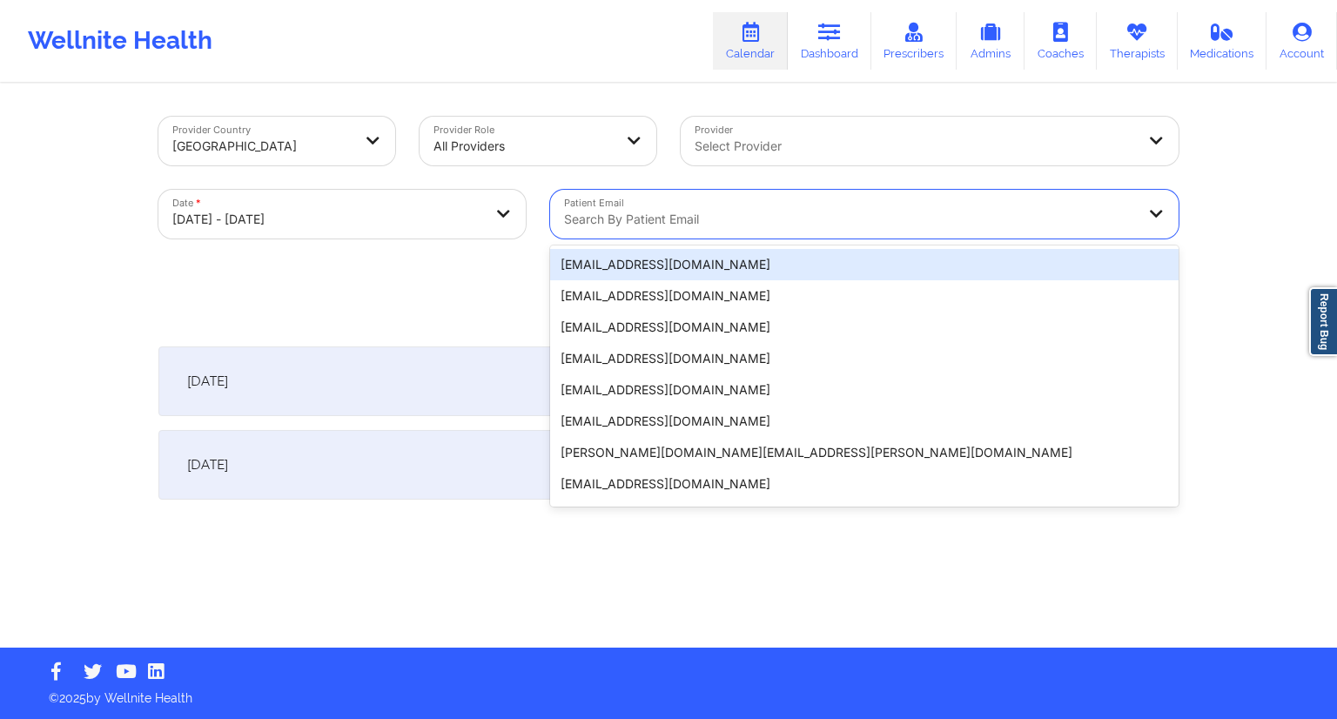
click at [661, 214] on div at bounding box center [849, 219] width 571 height 21
paste input "[EMAIL_ADDRESS][DOMAIN_NAME]"
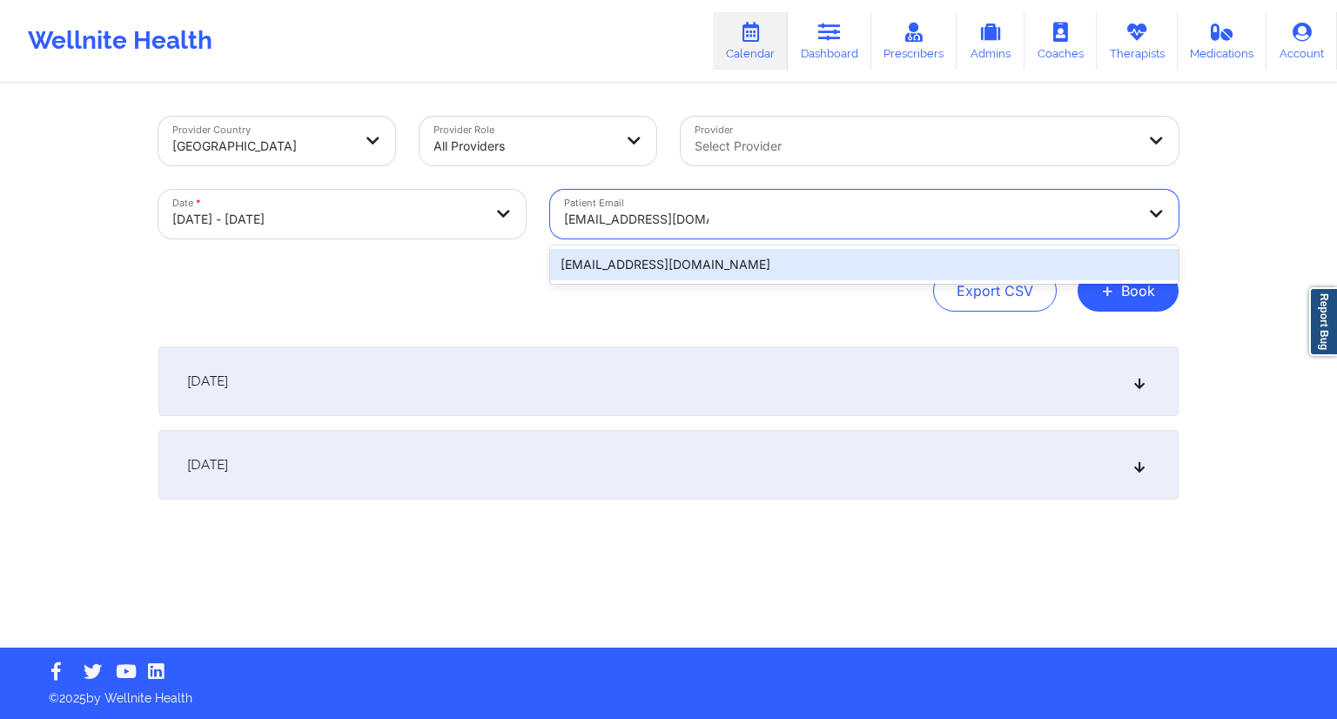
click at [635, 258] on div "[EMAIL_ADDRESS][DOMAIN_NAME]" at bounding box center [864, 264] width 628 height 31
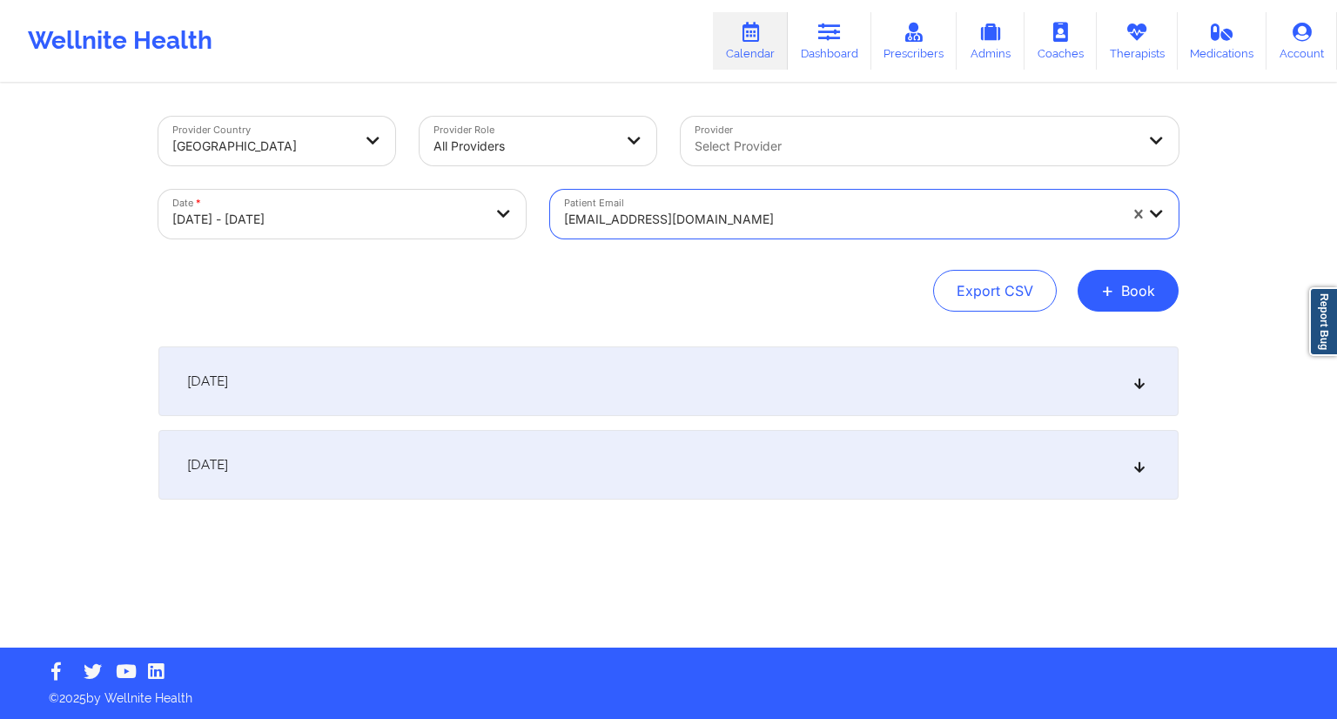
click at [440, 380] on div "[DATE]" at bounding box center [668, 381] width 1020 height 70
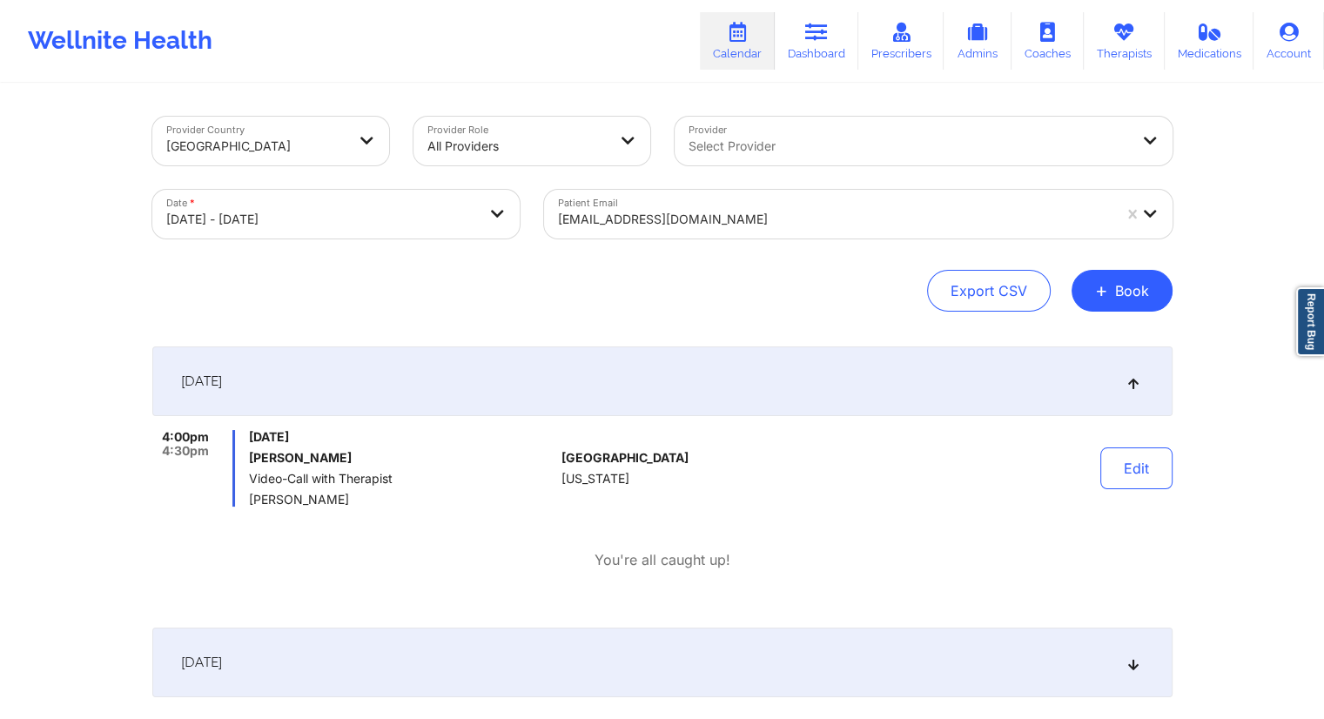
drag, startPoint x: 371, startPoint y: 504, endPoint x: 253, endPoint y: 500, distance: 117.5
click at [253, 500] on span "[PERSON_NAME]" at bounding box center [401, 500] width 305 height 14
click at [299, 534] on div "4:00pm 4:30pm [DATE] [PERSON_NAME] Video-Call with Therapist [PERSON_NAME] [GEO…" at bounding box center [662, 500] width 1020 height 140
drag, startPoint x: 376, startPoint y: 497, endPoint x: 245, endPoint y: 497, distance: 131.4
click at [245, 497] on div "4:00pm 4:30pm [DATE] [PERSON_NAME] Video-Call with Therapist [PERSON_NAME]" at bounding box center [353, 468] width 403 height 77
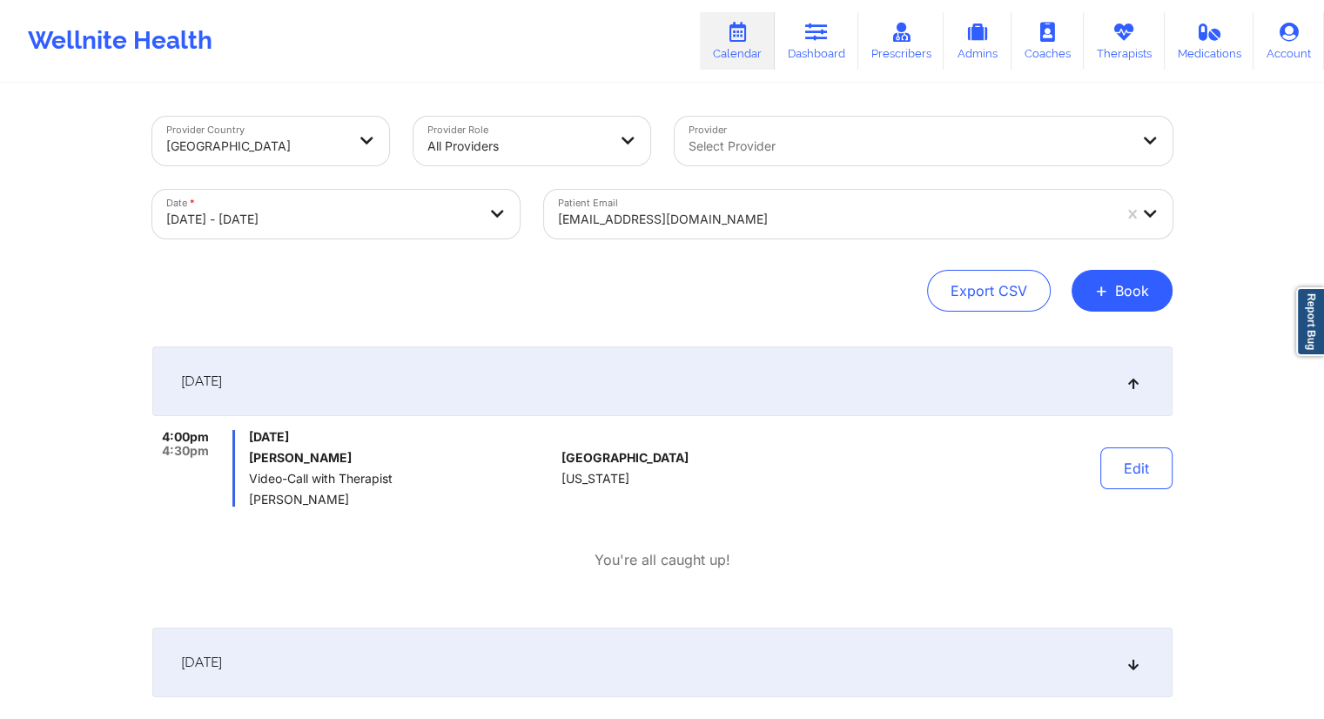
drag, startPoint x: 362, startPoint y: 465, endPoint x: 239, endPoint y: 466, distance: 122.7
click at [239, 466] on div "4:00pm 4:30pm [DATE] [PERSON_NAME] Video-Call with Therapist [PERSON_NAME]" at bounding box center [353, 468] width 403 height 77
drag, startPoint x: 316, startPoint y: 475, endPoint x: 331, endPoint y: 472, distance: 15.2
click at [317, 475] on span "Video-Call with Therapist" at bounding box center [401, 479] width 305 height 14
drag, startPoint x: 357, startPoint y: 460, endPoint x: 251, endPoint y: 460, distance: 106.2
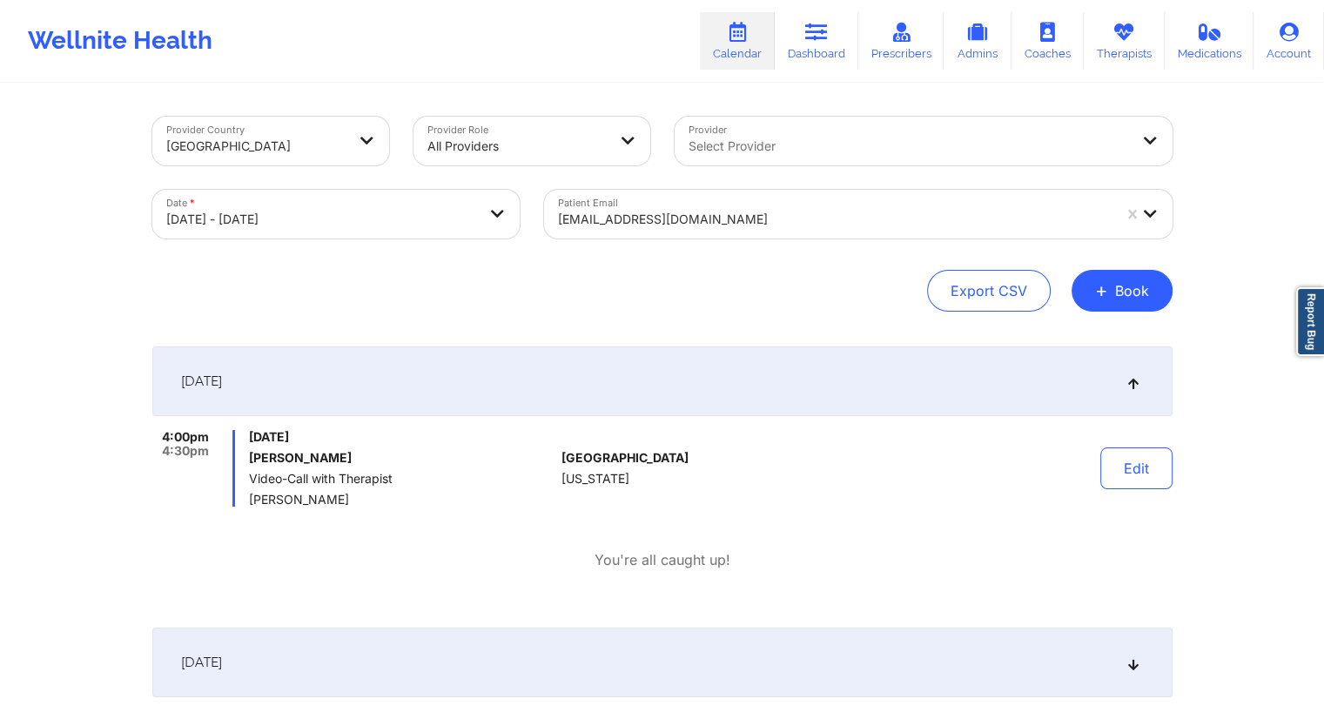
click at [251, 460] on h6 "[PERSON_NAME]" at bounding box center [401, 458] width 305 height 14
click at [791, 70] on div "Wellnite Health Calendar Dashboard Prescribers Admins Coaches Therapists Medica…" at bounding box center [662, 41] width 1324 height 70
click at [799, 59] on link "Dashboard" at bounding box center [817, 40] width 84 height 57
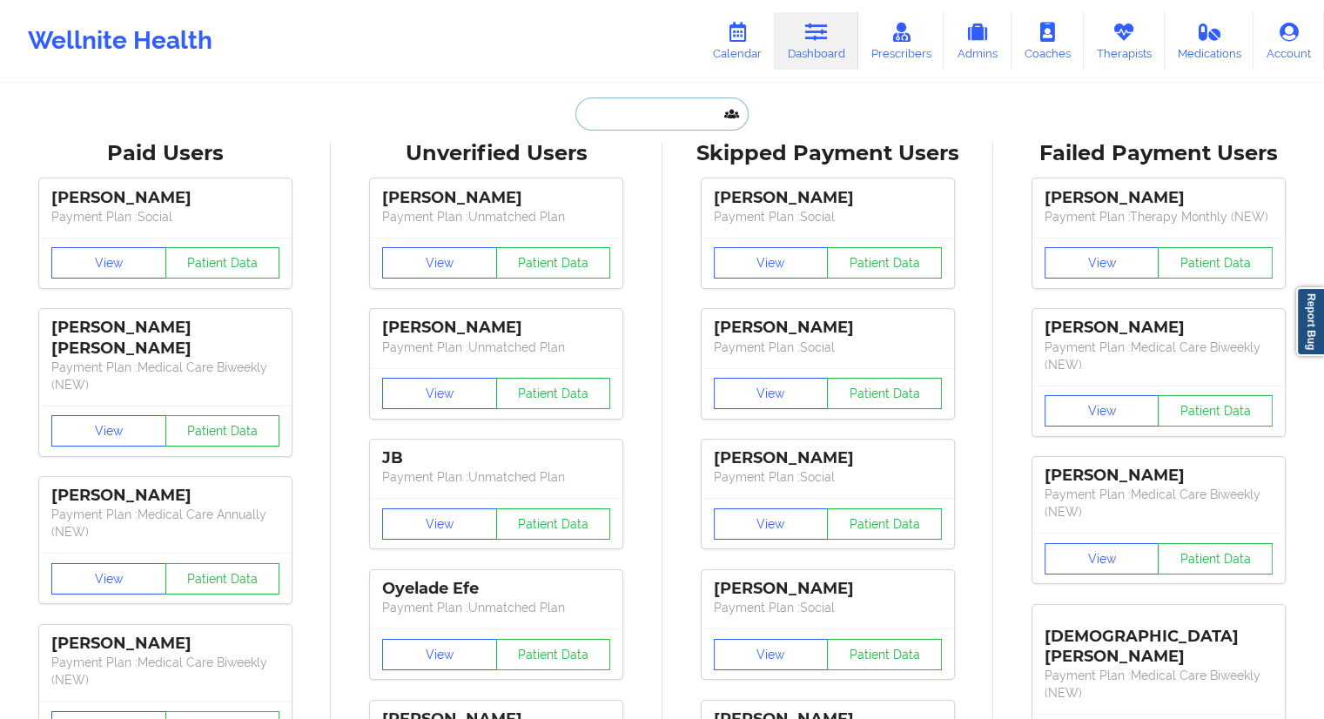
click at [707, 115] on input "text" at bounding box center [661, 113] width 172 height 33
paste input "[EMAIL_ADDRESS][DOMAIN_NAME]"
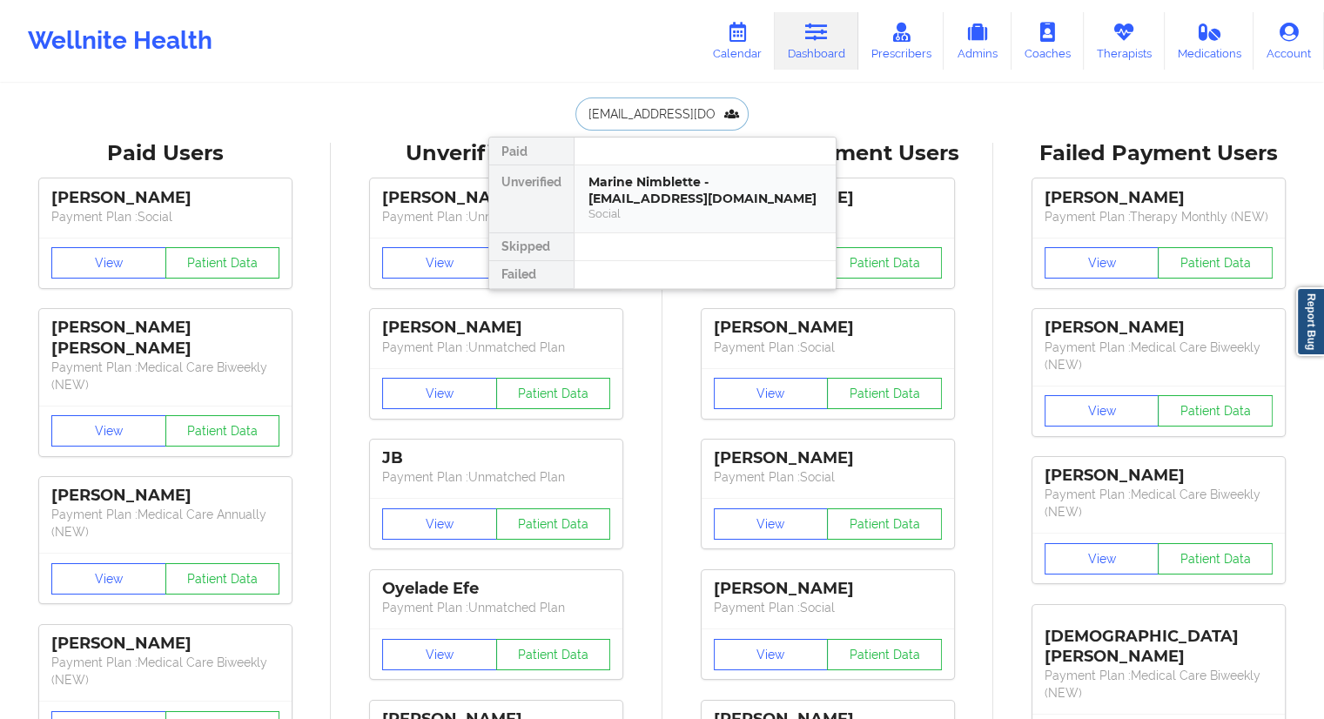
click at [611, 206] on div "Social" at bounding box center [704, 213] width 233 height 15
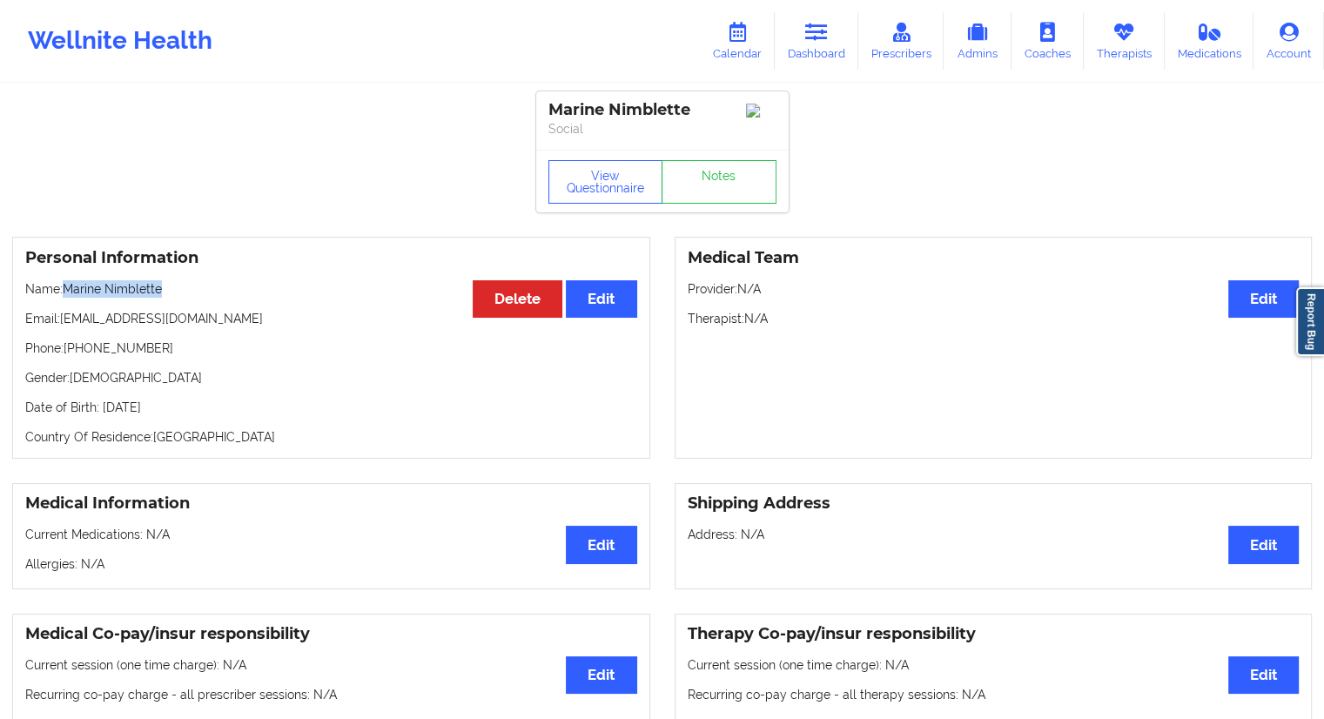
drag, startPoint x: 114, startPoint y: 293, endPoint x: 69, endPoint y: 293, distance: 45.3
click at [69, 293] on p "Name: [PERSON_NAME]" at bounding box center [331, 288] width 612 height 17
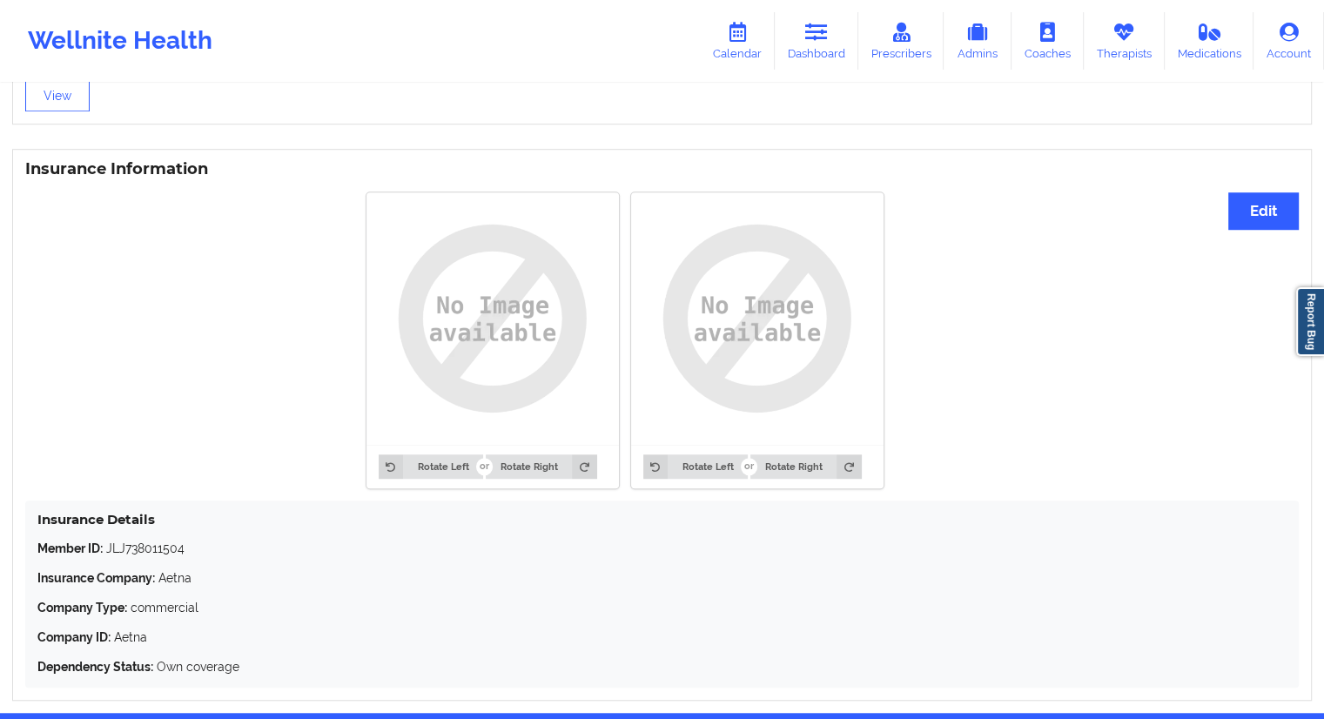
scroll to position [1300, 0]
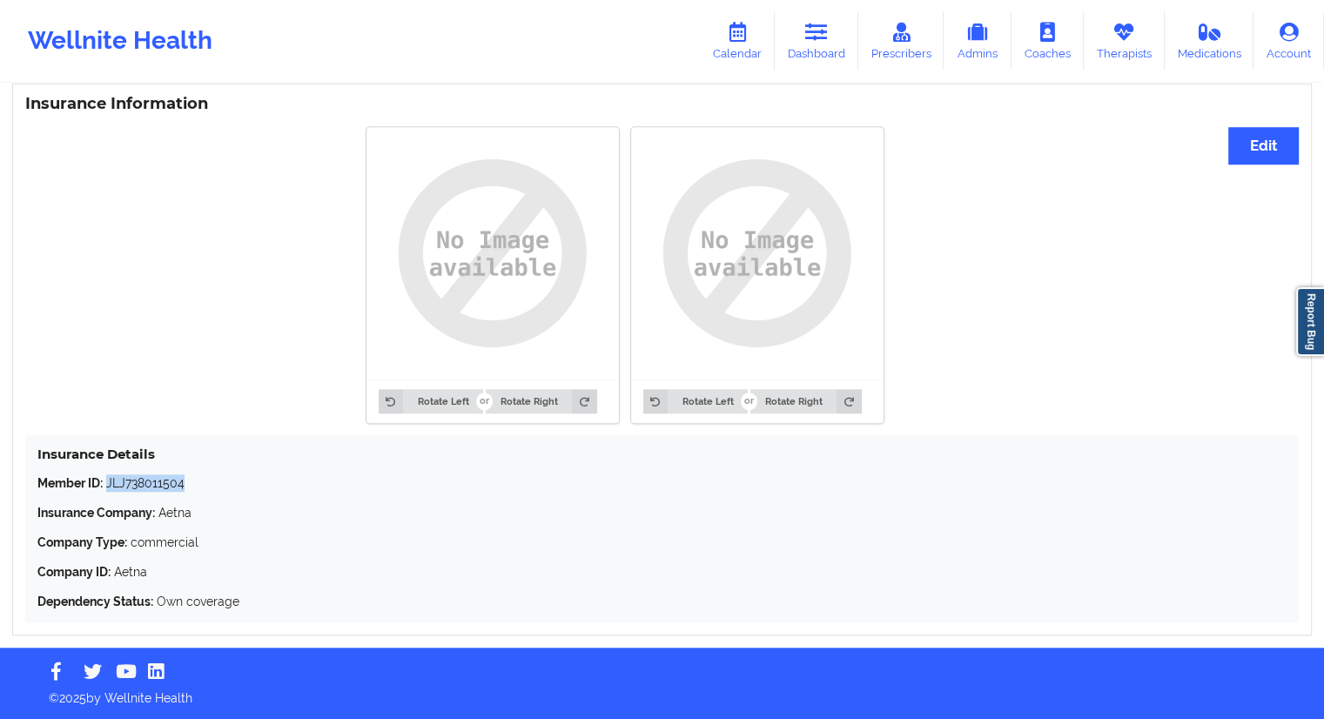
drag, startPoint x: 203, startPoint y: 482, endPoint x: 108, endPoint y: 488, distance: 95.1
click at [108, 488] on p "Member ID: JLJ738011504" at bounding box center [661, 482] width 1249 height 17
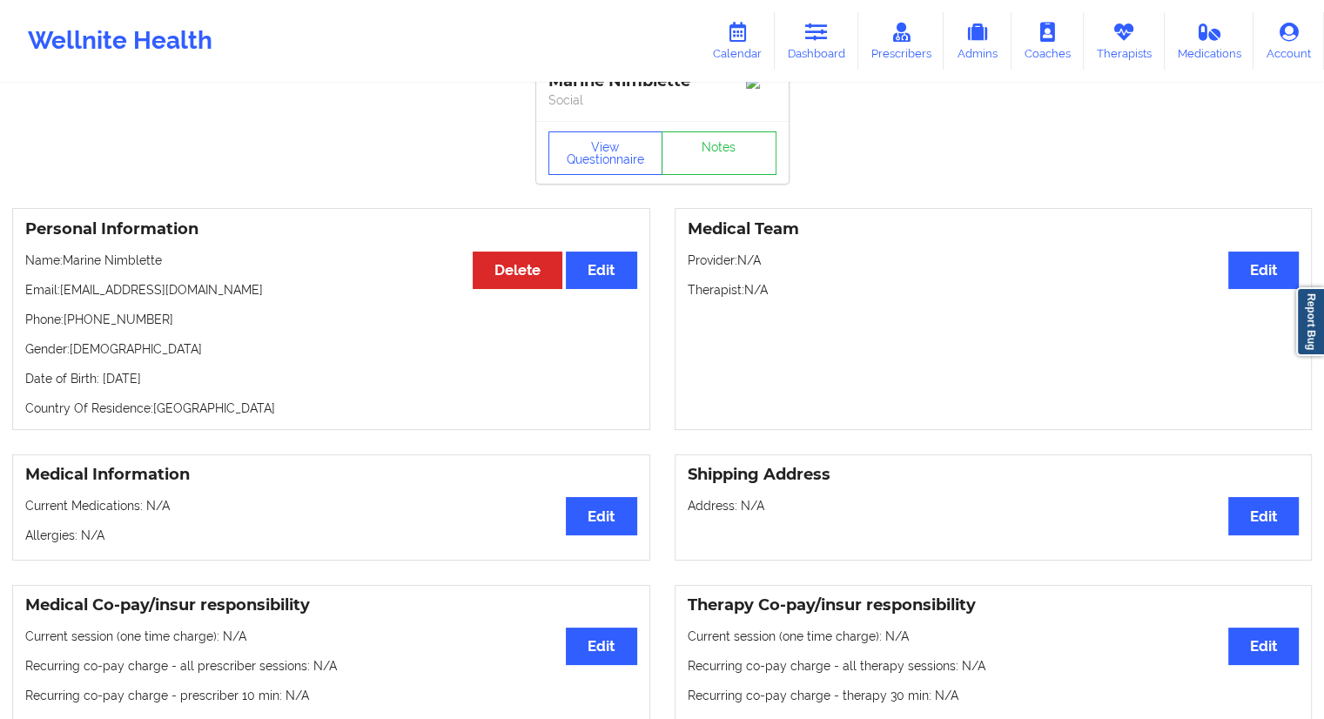
scroll to position [0, 0]
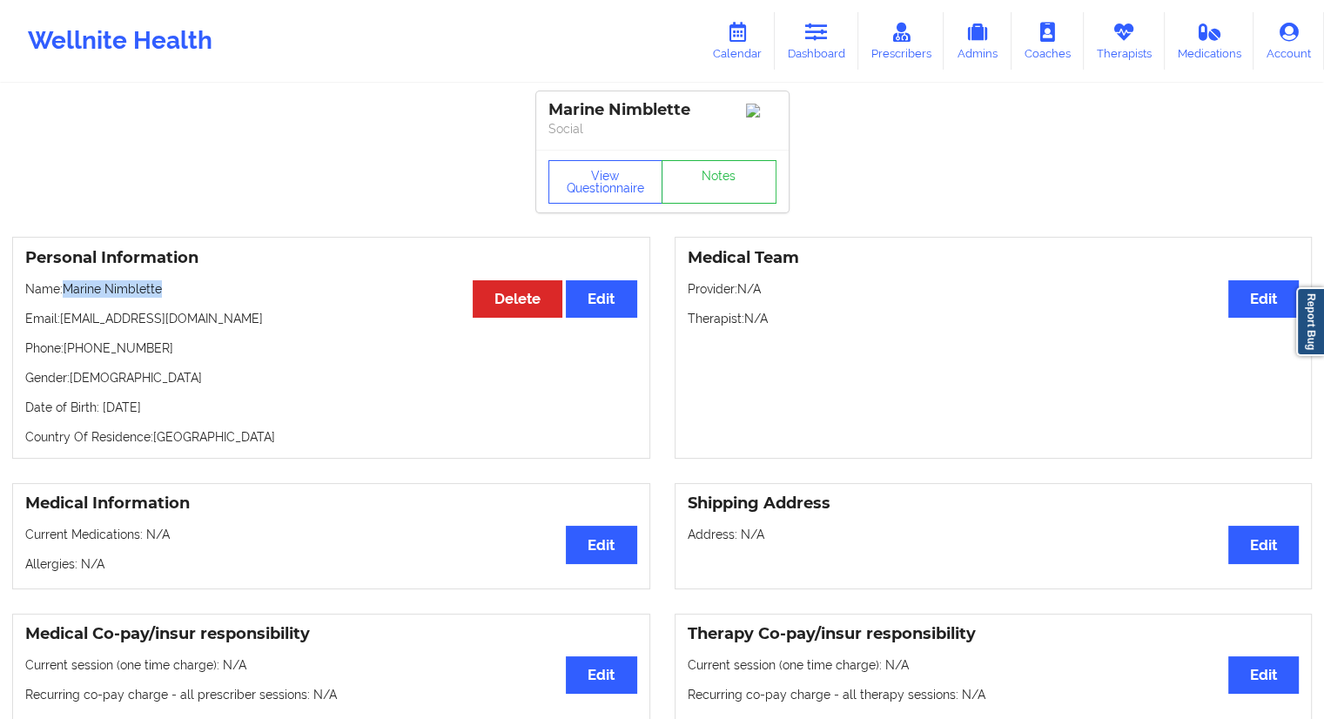
drag, startPoint x: 124, startPoint y: 297, endPoint x: 66, endPoint y: 295, distance: 58.3
click at [66, 295] on p "Name: [PERSON_NAME]" at bounding box center [331, 288] width 612 height 17
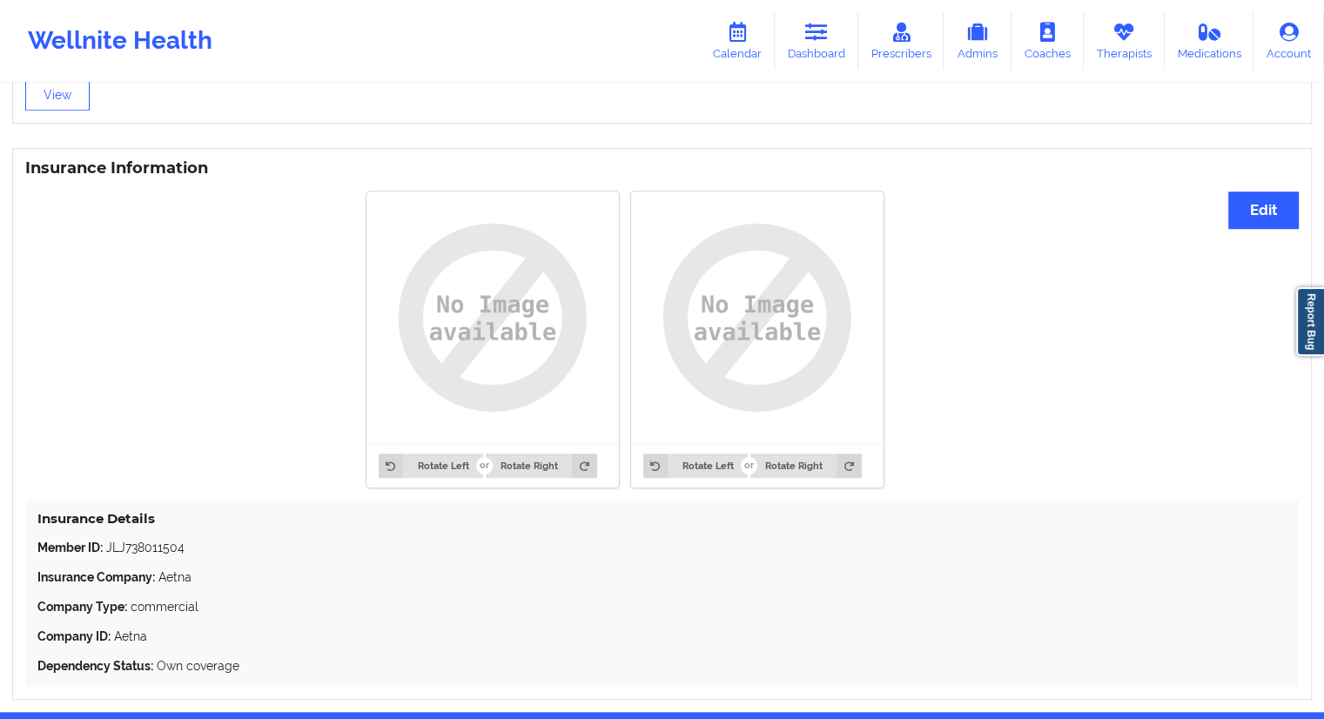
scroll to position [1300, 0]
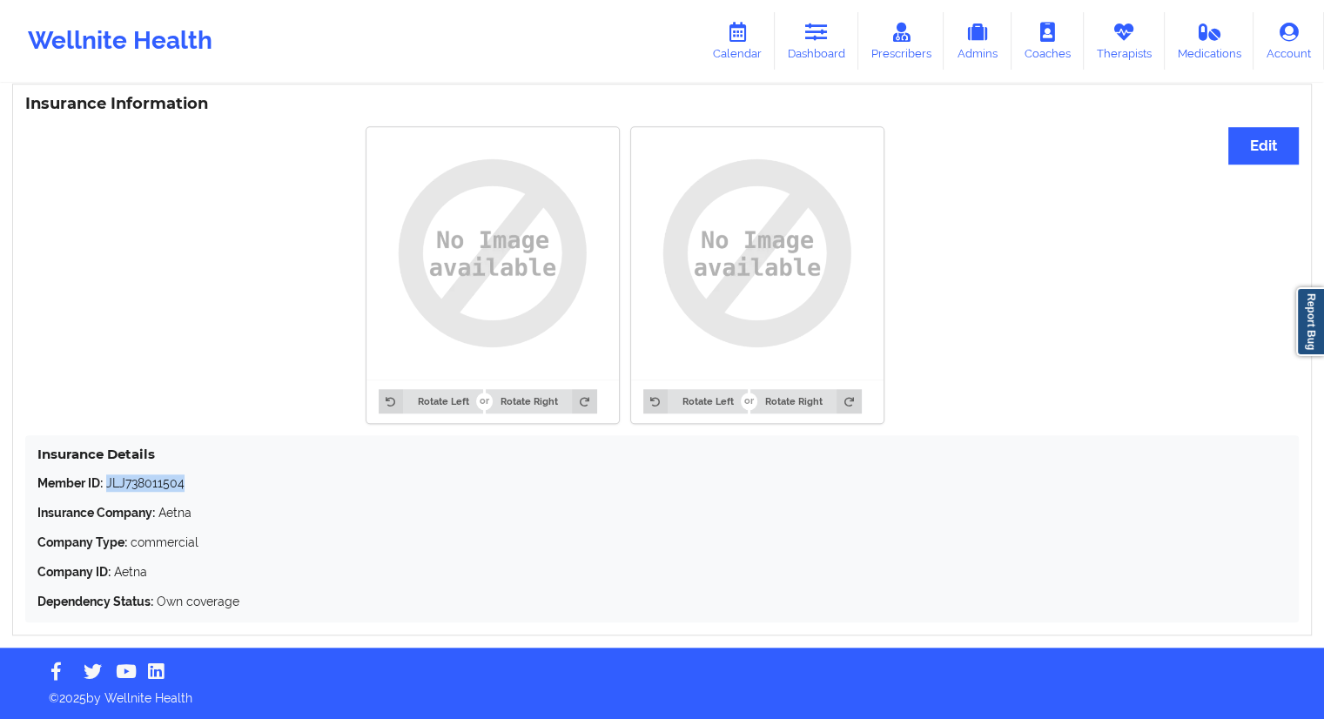
drag, startPoint x: 196, startPoint y: 478, endPoint x: 106, endPoint y: 475, distance: 89.7
click at [106, 475] on p "Member ID: JLJ738011504" at bounding box center [661, 482] width 1249 height 17
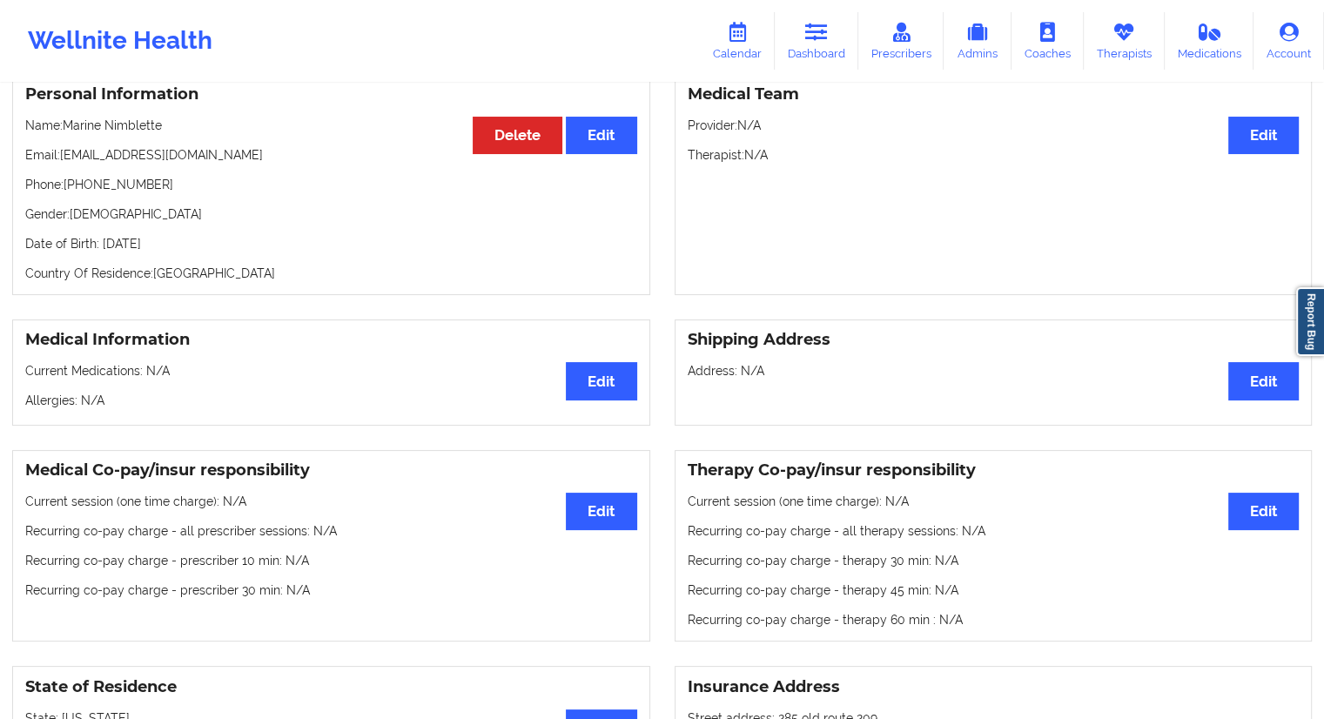
scroll to position [0, 0]
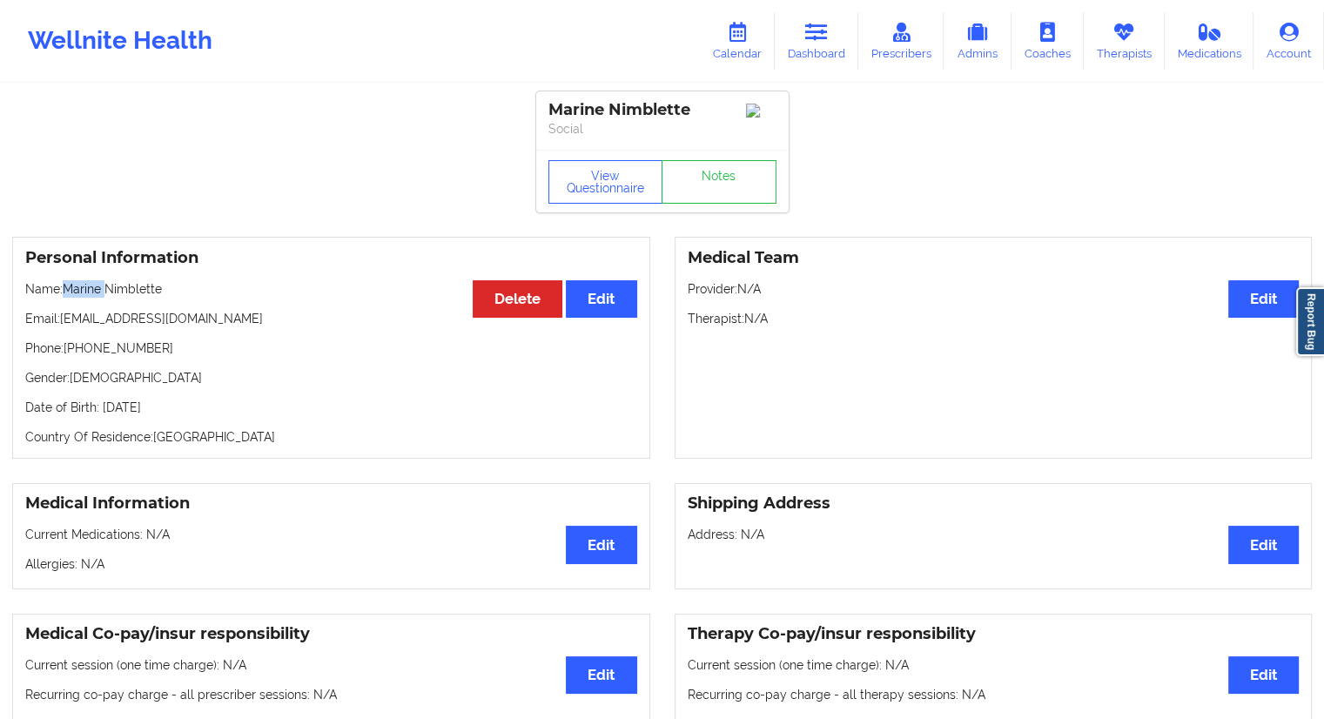
drag, startPoint x: 105, startPoint y: 295, endPoint x: 66, endPoint y: 291, distance: 39.4
click at [66, 291] on p "Name: [PERSON_NAME]" at bounding box center [331, 288] width 612 height 17
click at [827, 44] on link "Dashboard" at bounding box center [817, 40] width 84 height 57
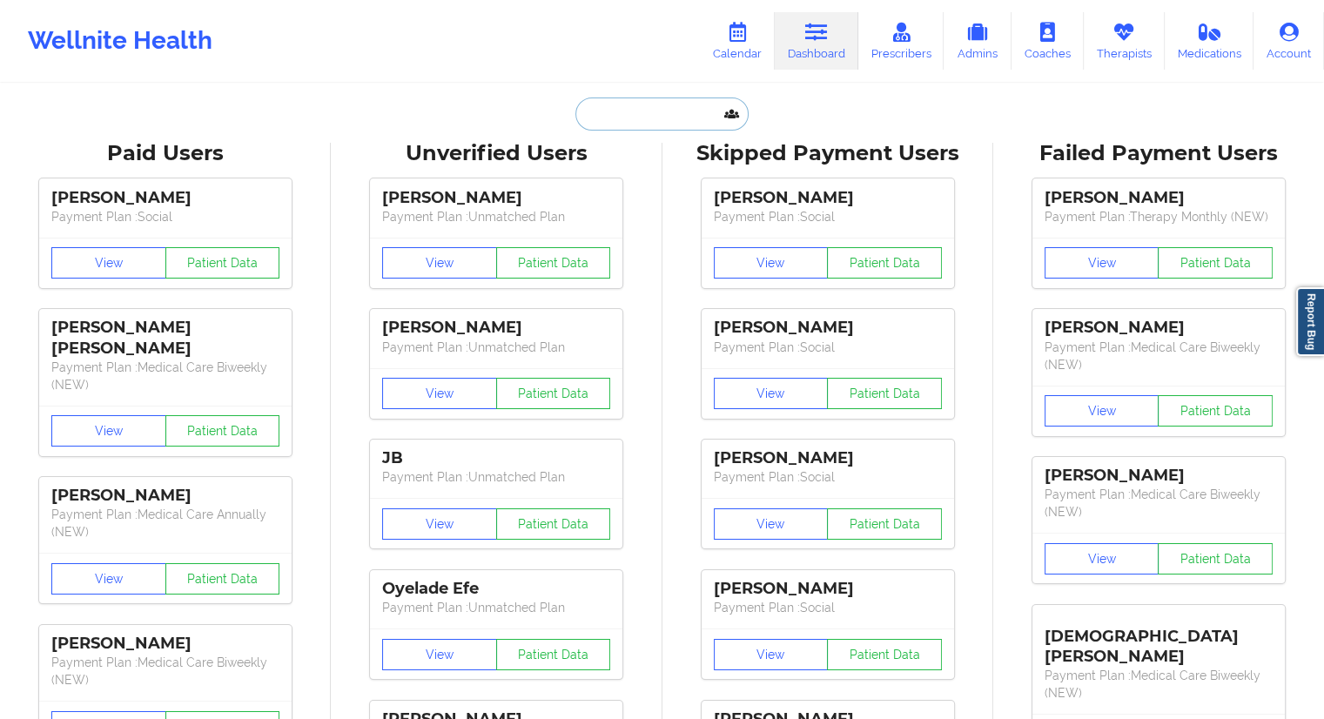
click at [655, 111] on input "text" at bounding box center [661, 113] width 172 height 33
paste input "[PERSON_NAME]"
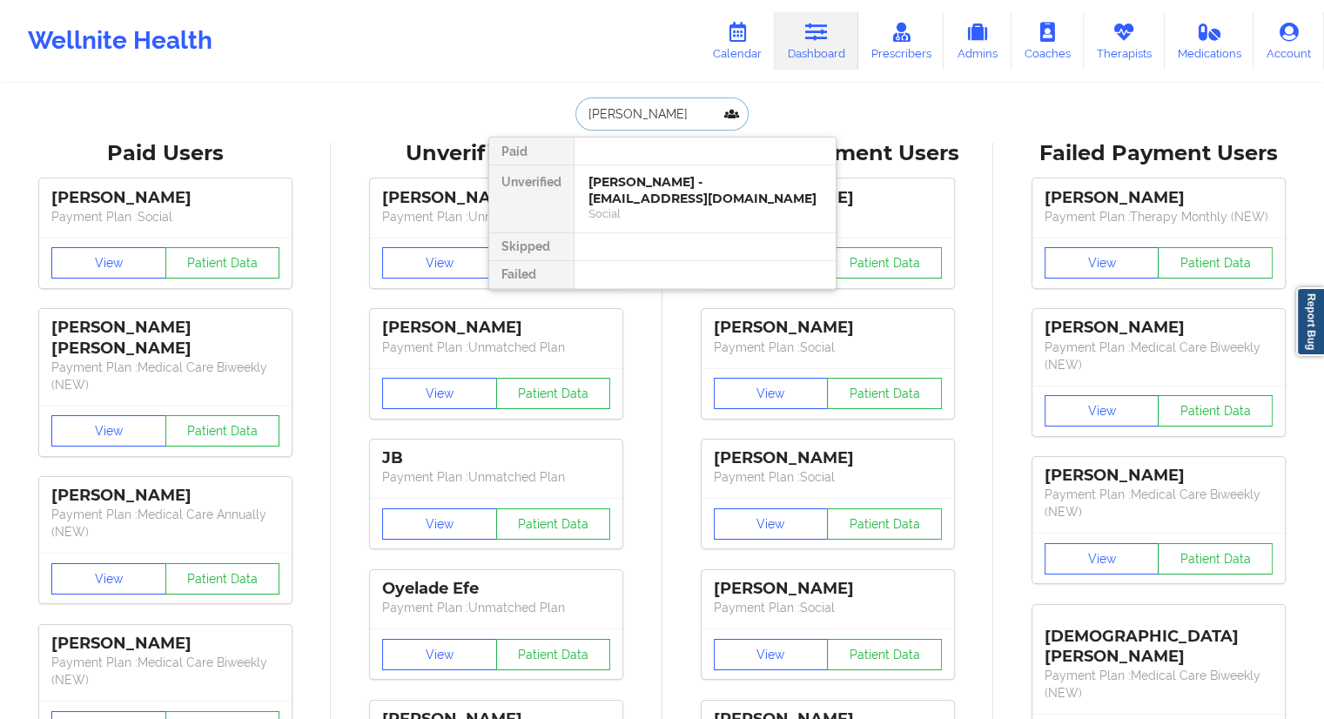
click at [626, 178] on div "[PERSON_NAME] - [EMAIL_ADDRESS][DOMAIN_NAME]" at bounding box center [704, 190] width 233 height 32
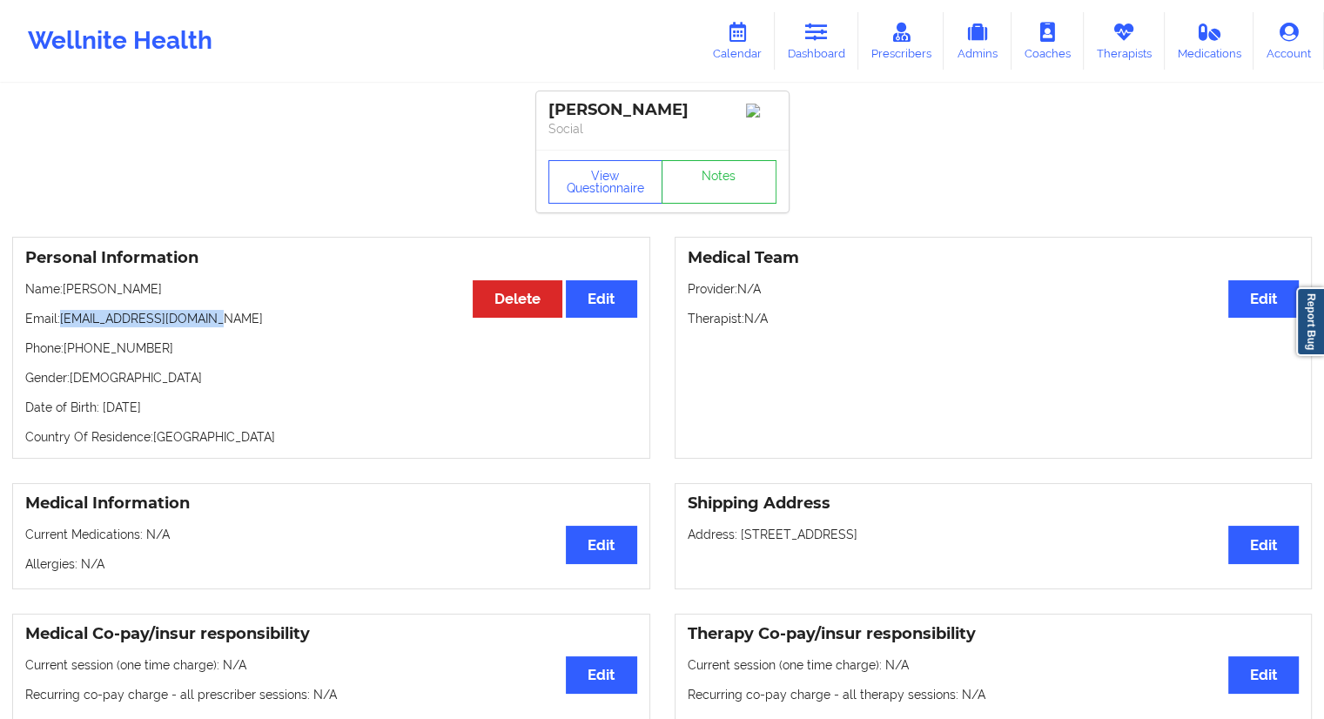
drag, startPoint x: 205, startPoint y: 320, endPoint x: 129, endPoint y: 328, distance: 77.0
click at [64, 321] on p "Email: [EMAIL_ADDRESS][DOMAIN_NAME]" at bounding box center [331, 318] width 612 height 17
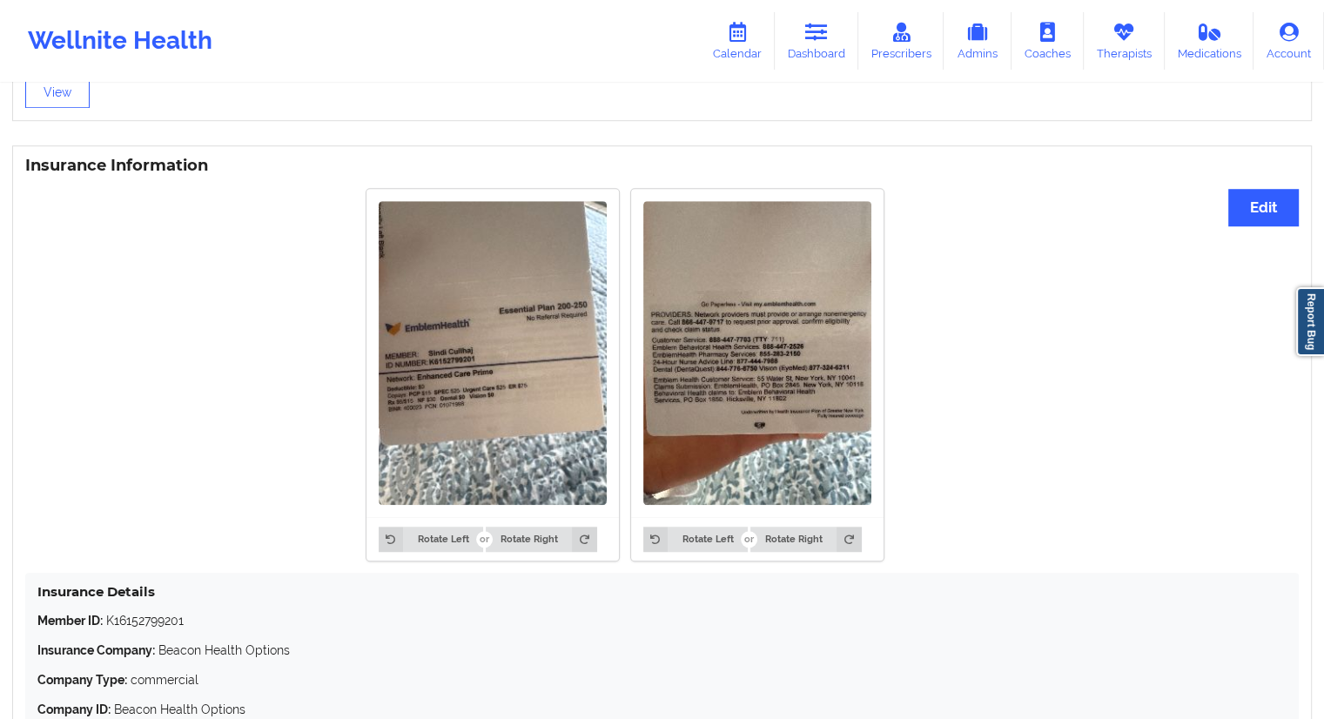
scroll to position [1376, 0]
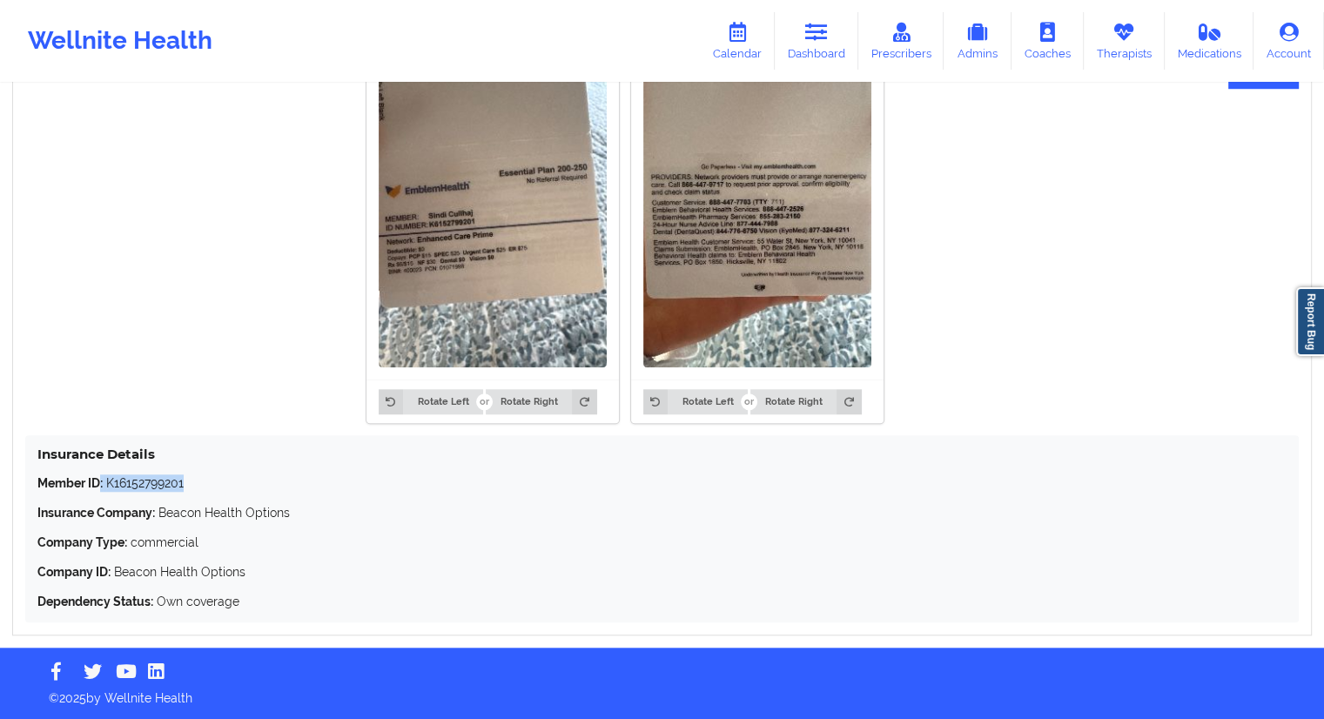
drag, startPoint x: 202, startPoint y: 480, endPoint x: 111, endPoint y: 475, distance: 90.6
click at [101, 475] on p "Member ID: K16152799201" at bounding box center [661, 482] width 1249 height 17
click at [151, 488] on p "Member ID: K16152799201" at bounding box center [661, 482] width 1249 height 17
drag, startPoint x: 198, startPoint y: 481, endPoint x: 108, endPoint y: 482, distance: 89.7
click at [108, 482] on p "Member ID: K16152799201" at bounding box center [661, 482] width 1249 height 17
